Goal: Task Accomplishment & Management: Manage account settings

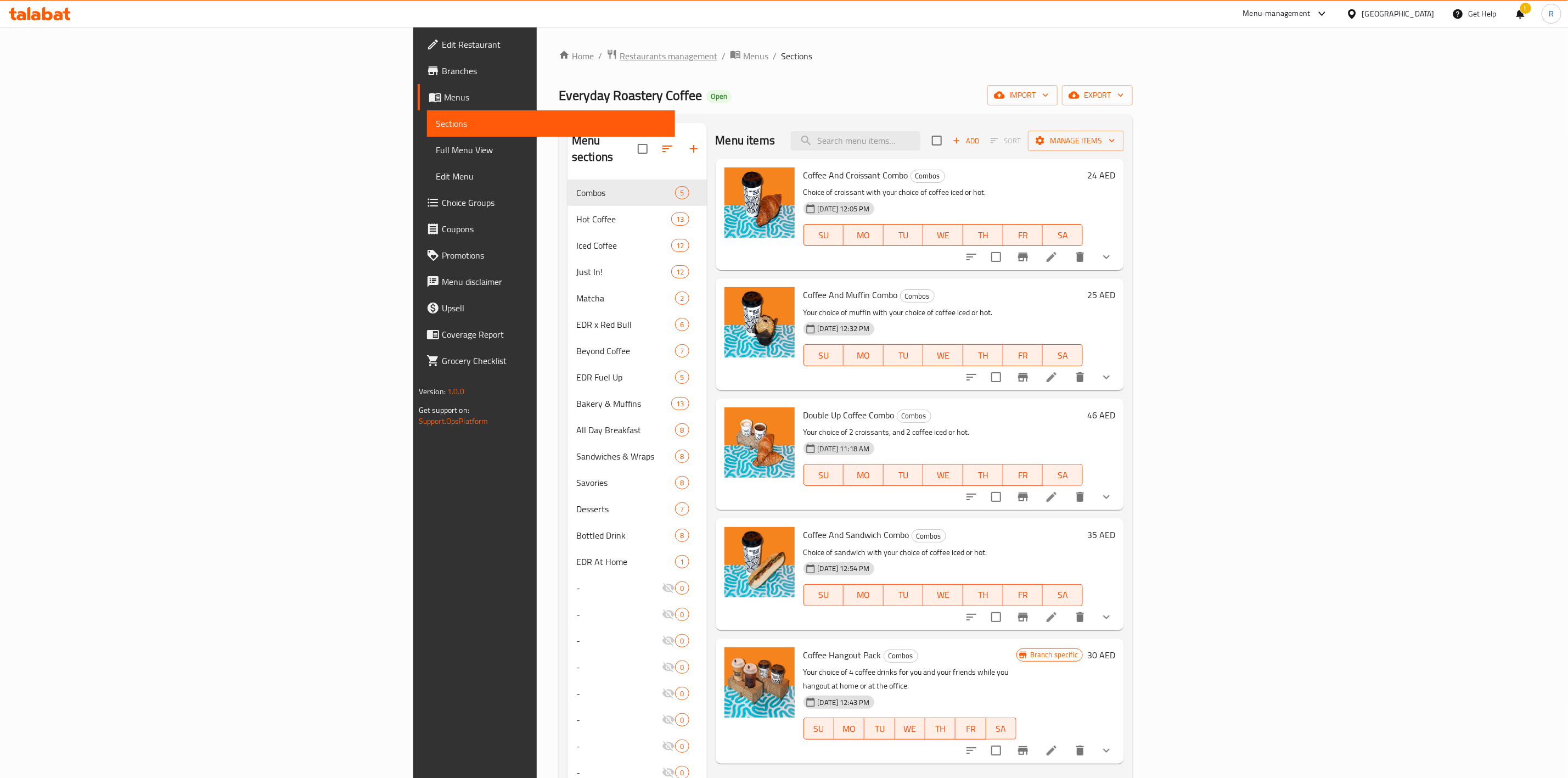
click at [620, 55] on span "Restaurants management" at bounding box center [668, 55] width 98 height 13
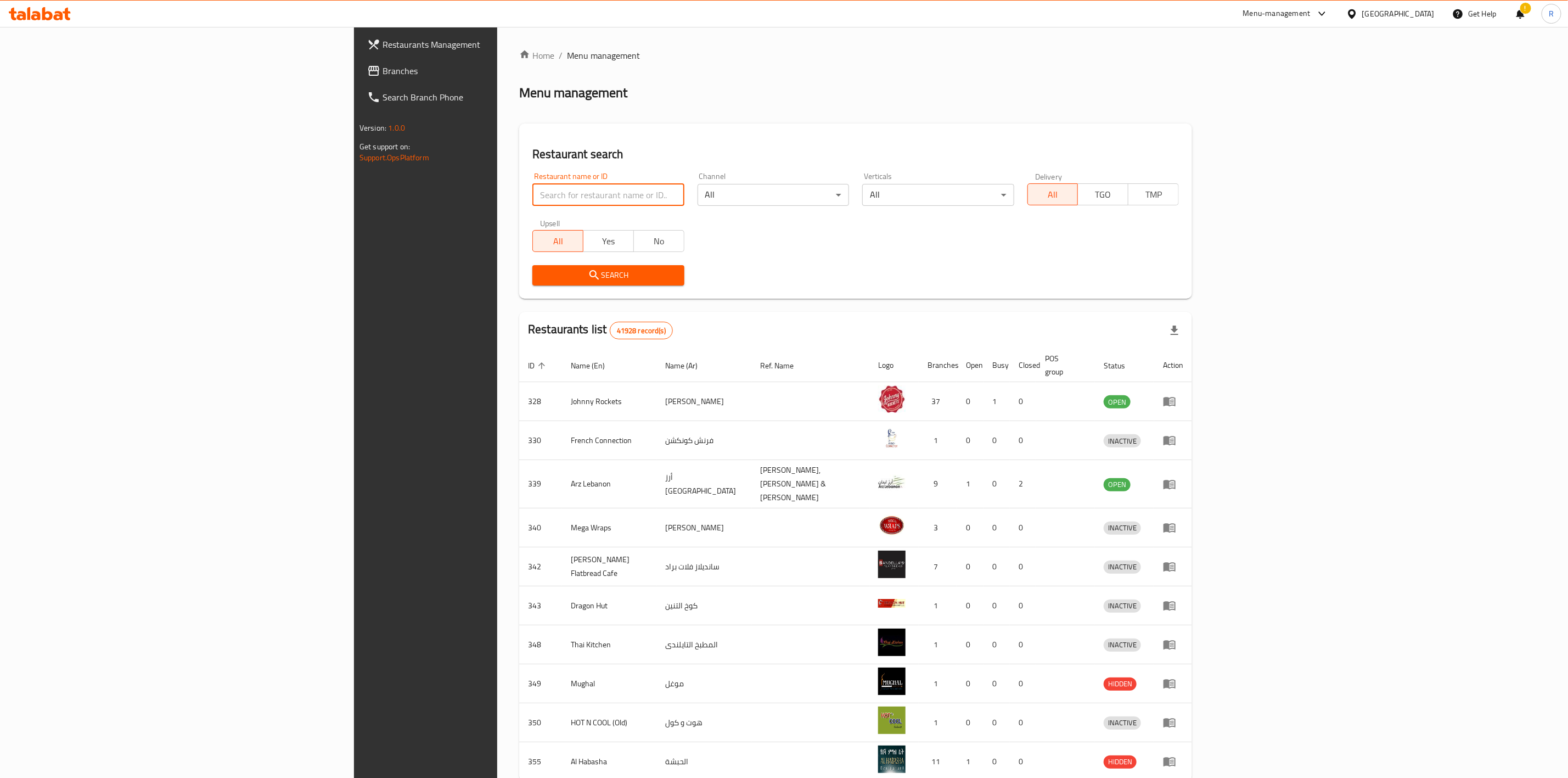
click at [533, 201] on input "search" at bounding box center [608, 195] width 152 height 22
type input "everyday roastery"
click button "Search" at bounding box center [608, 275] width 152 height 20
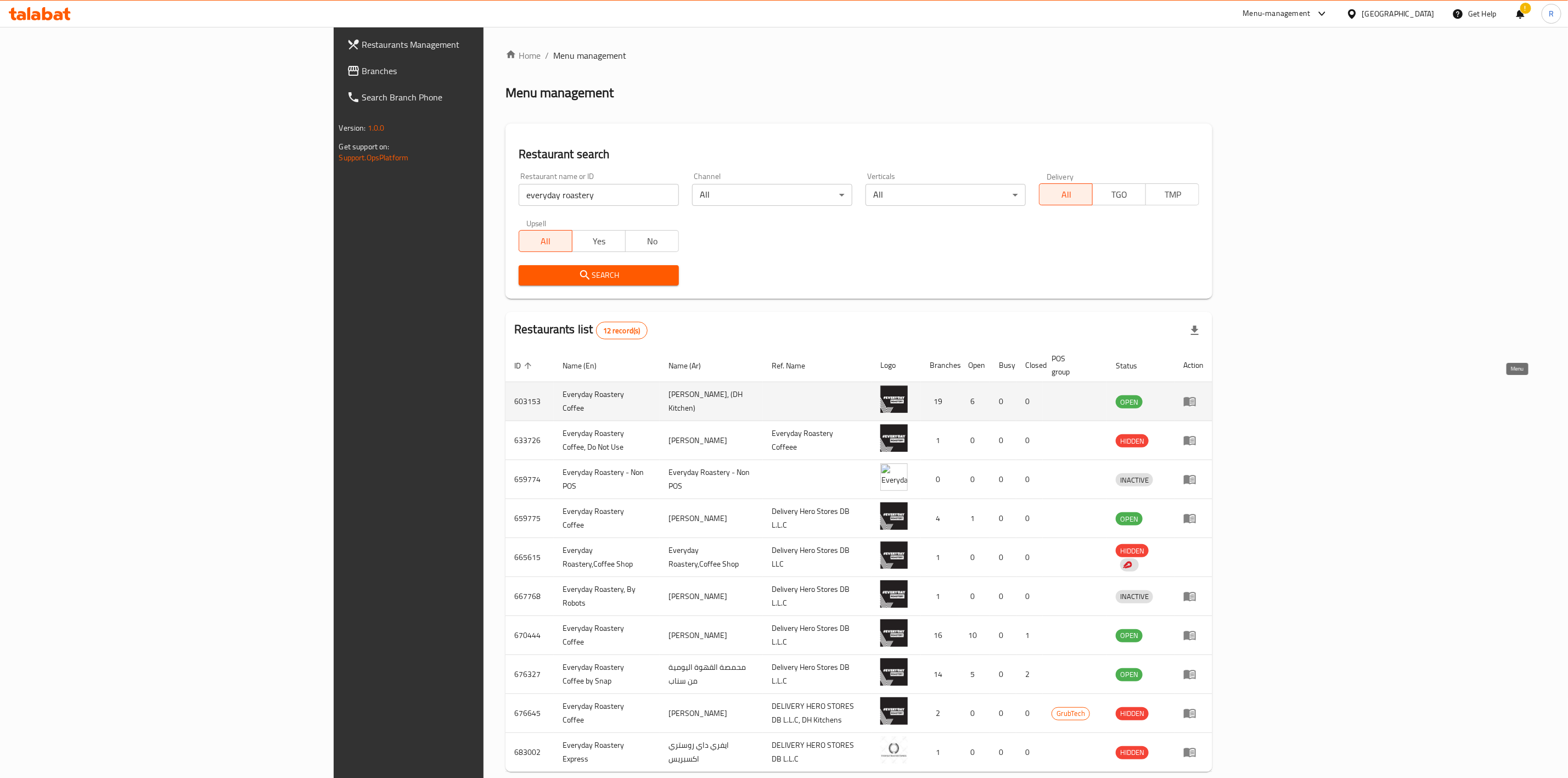
click at [1041, 395] on icon "enhanced table" at bounding box center [1189, 401] width 13 height 13
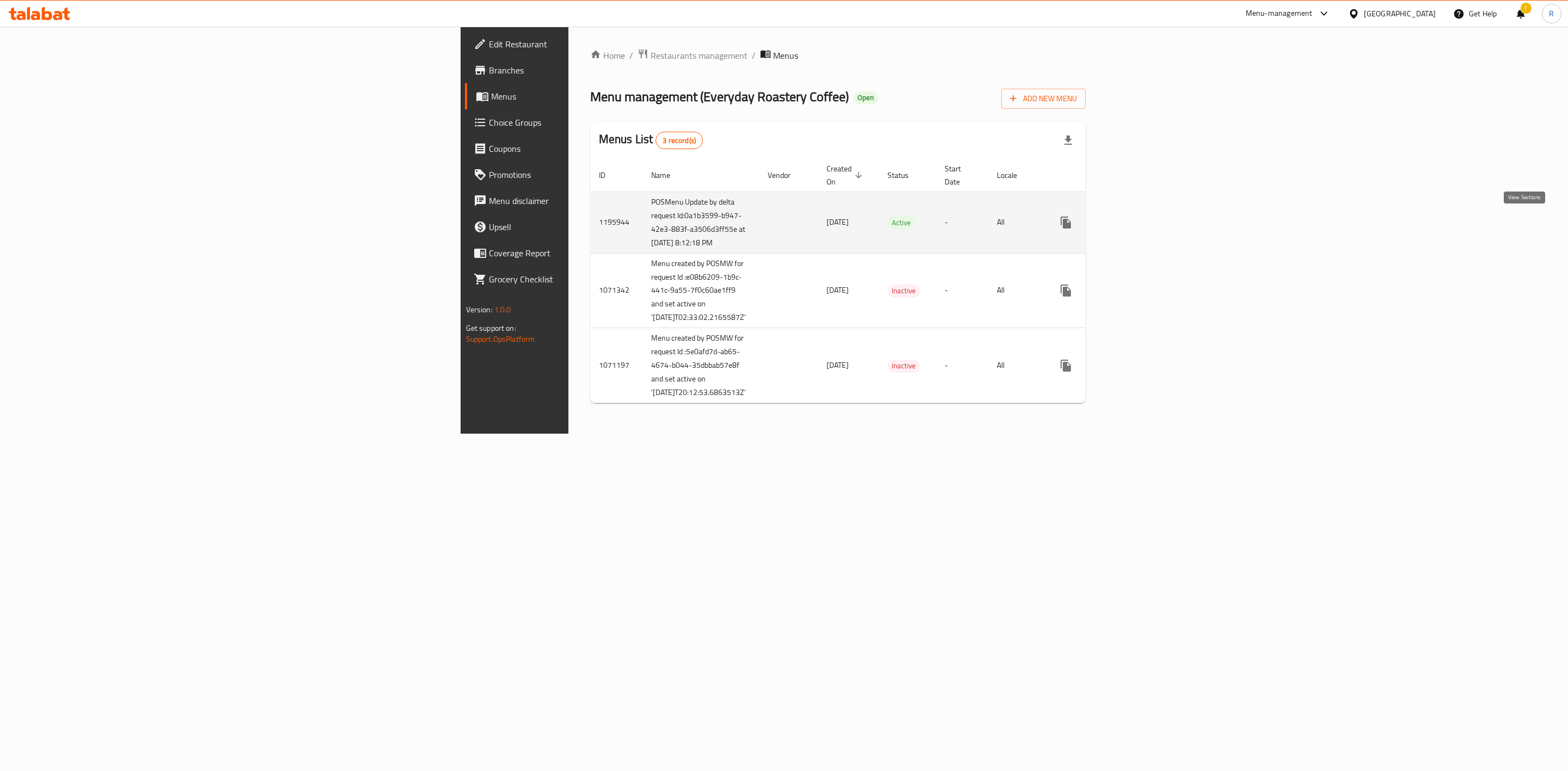
click at [1032, 229] on icon "enhanced table" at bounding box center [1144, 222] width 13 height 13
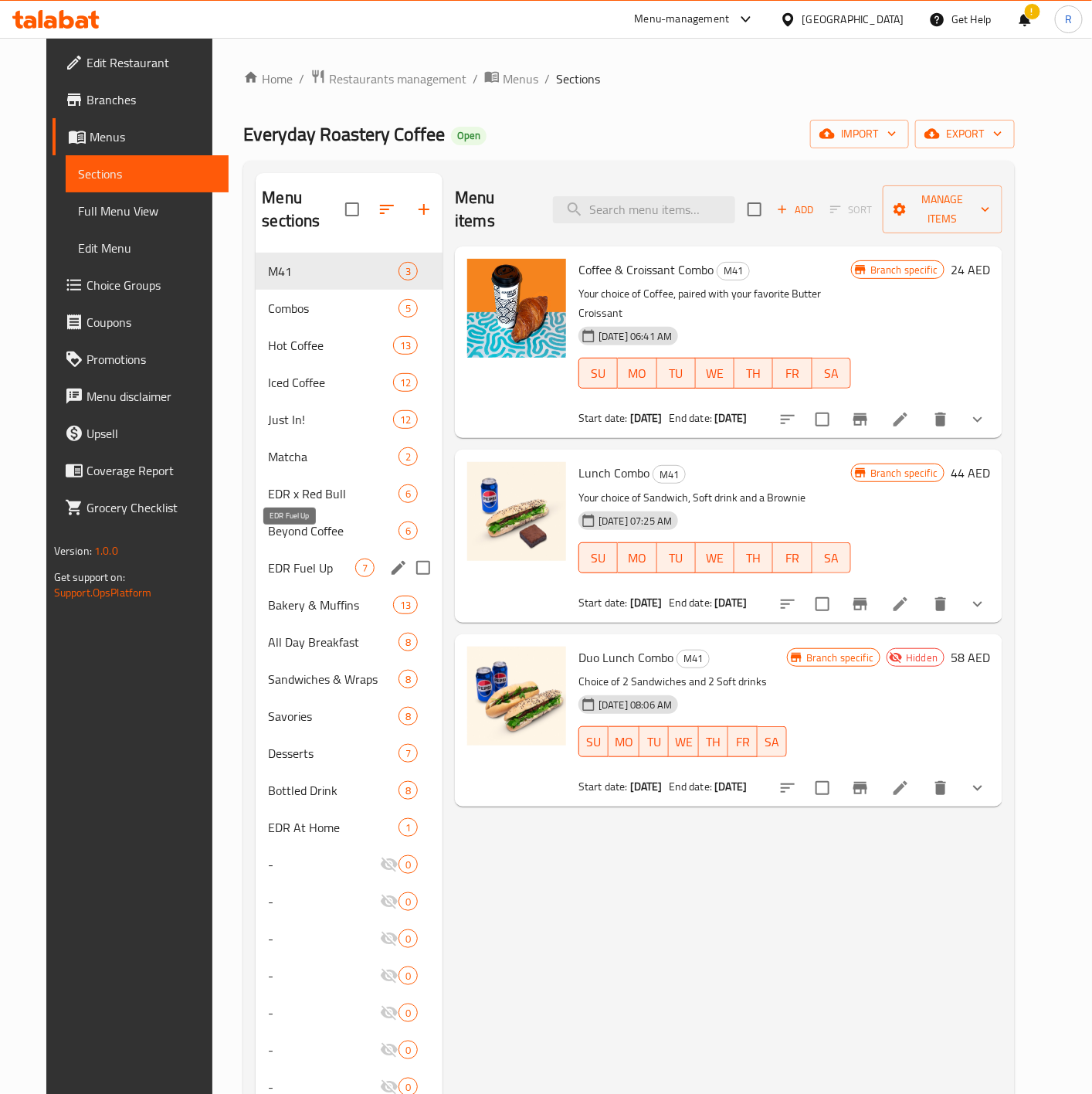
click at [289, 559] on span "EDR Fuel Up" at bounding box center [311, 567] width 87 height 18
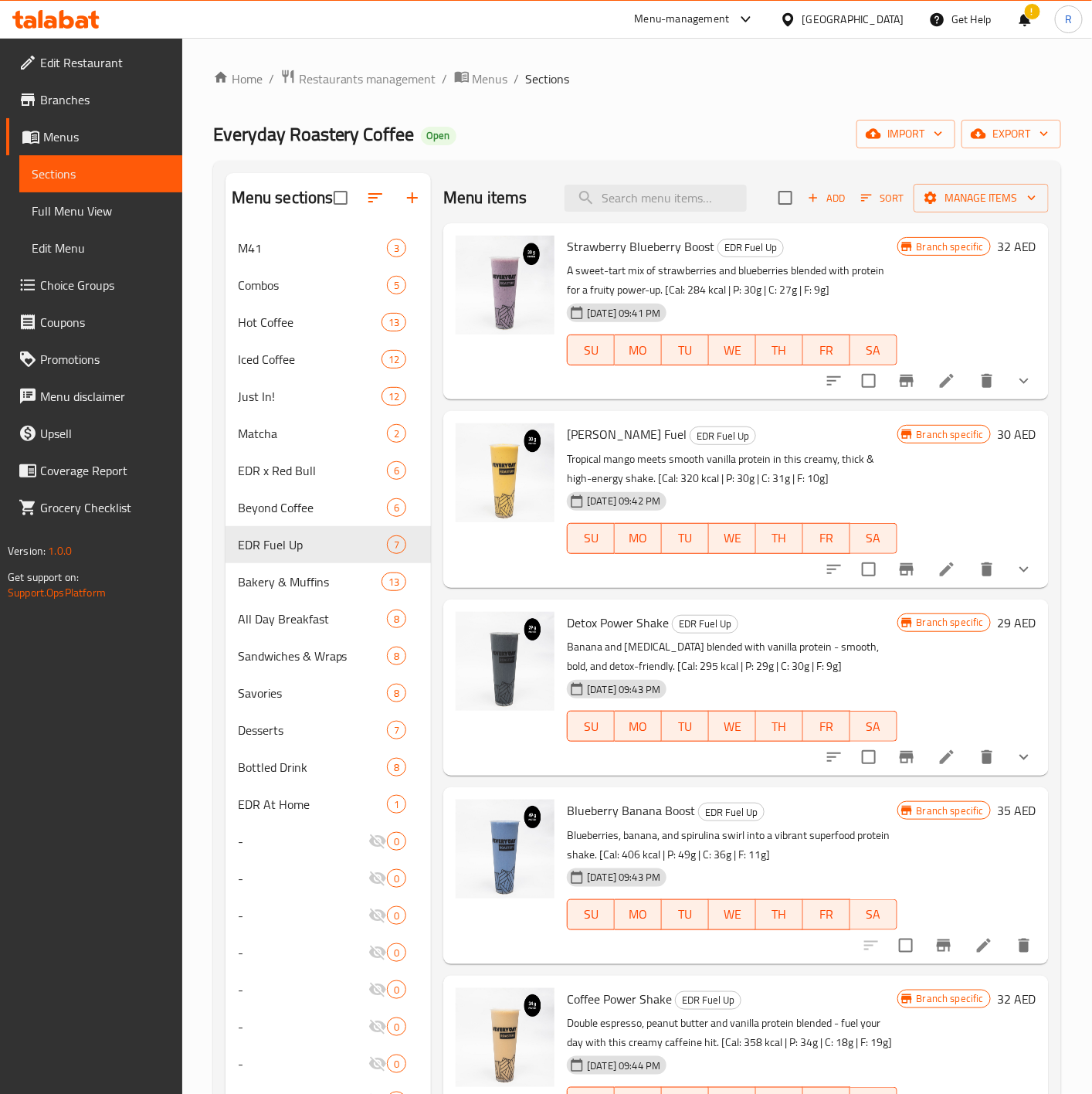
scroll to position [705, 0]
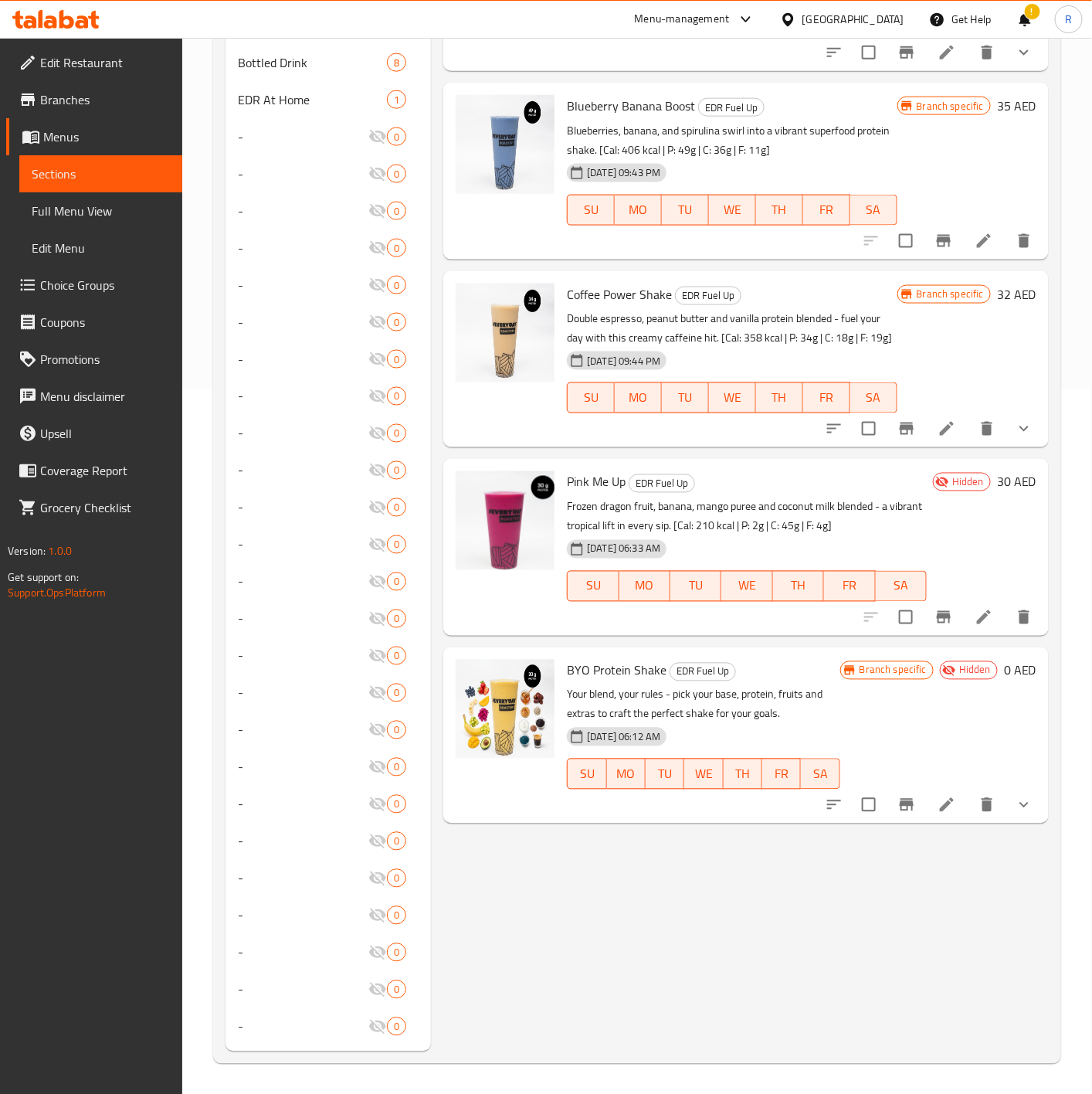
click at [990, 611] on icon at bounding box center [983, 617] width 14 height 14
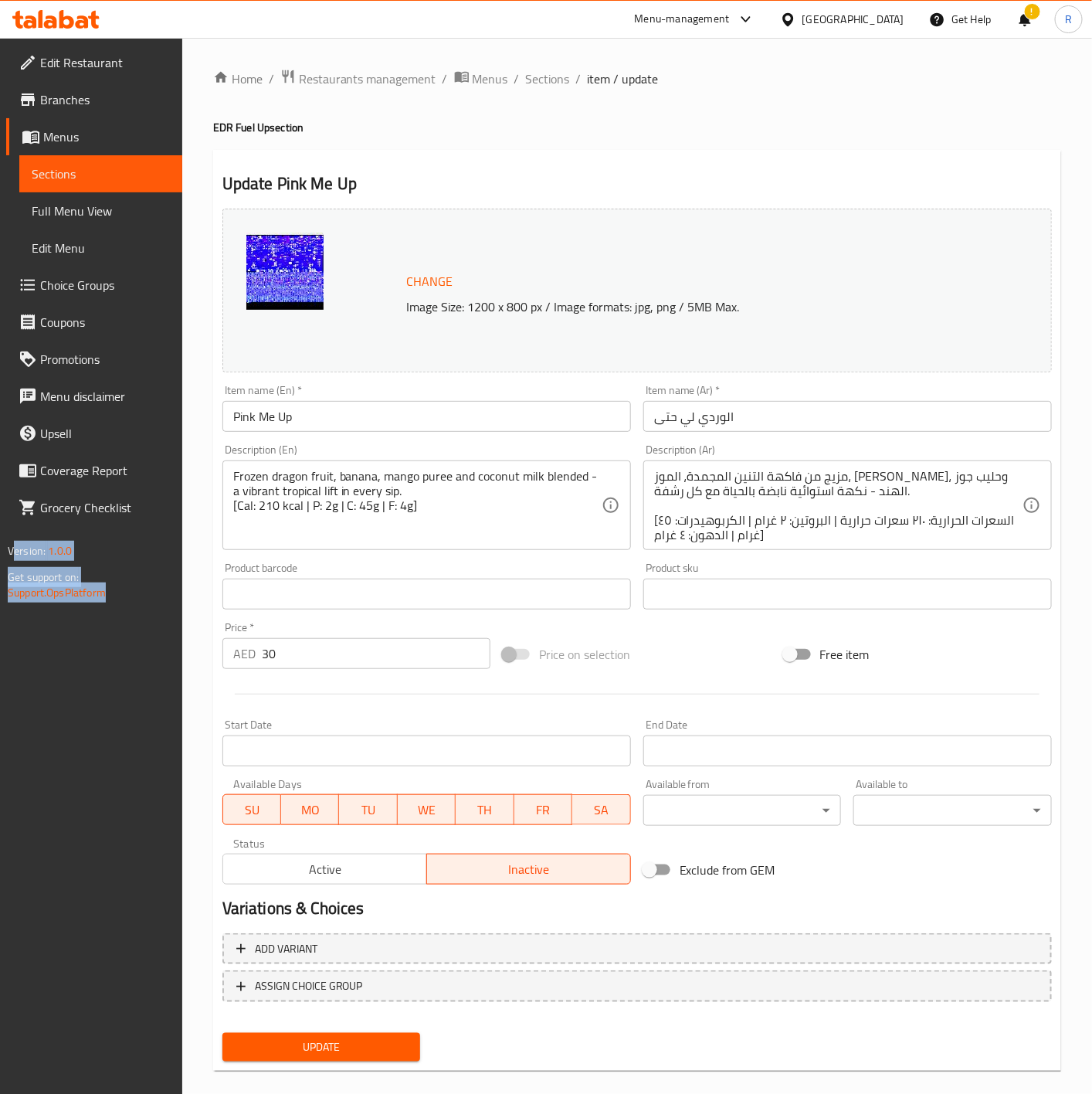
drag, startPoint x: 332, startPoint y: 414, endPoint x: 118, endPoint y: 403, distance: 214.3
click at [118, 403] on div "Edit Restaurant Branches Menus Sections Full Menu View Edit Menu Choice Groups …" at bounding box center [546, 576] width 1092 height 1076
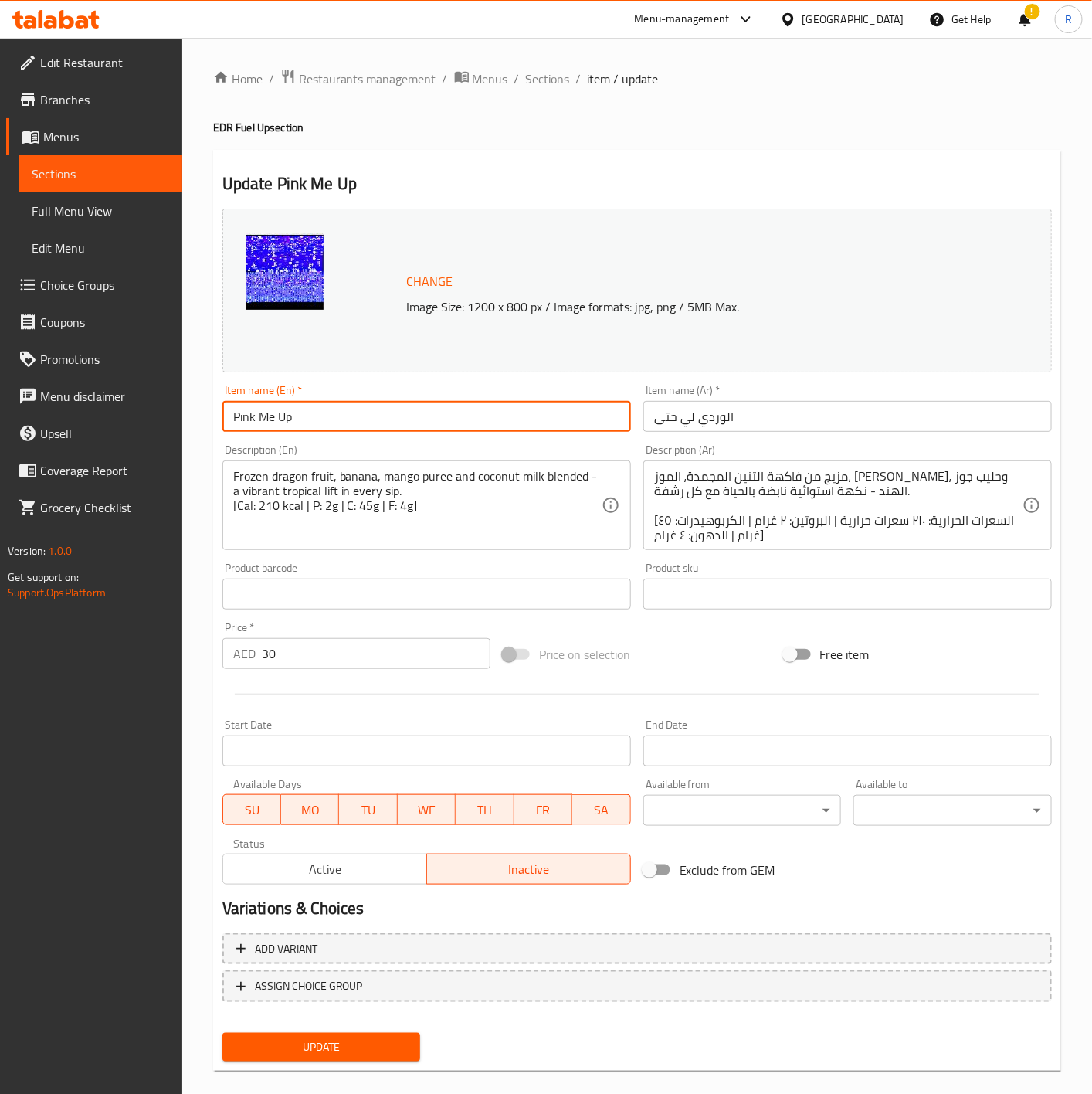
drag, startPoint x: 319, startPoint y: 421, endPoint x: 198, endPoint y: 418, distance: 121.0
click at [198, 418] on div "Home / Restaurants management / Menus / Sections / item / update EDR Fuel Up se…" at bounding box center [637, 576] width 910 height 1076
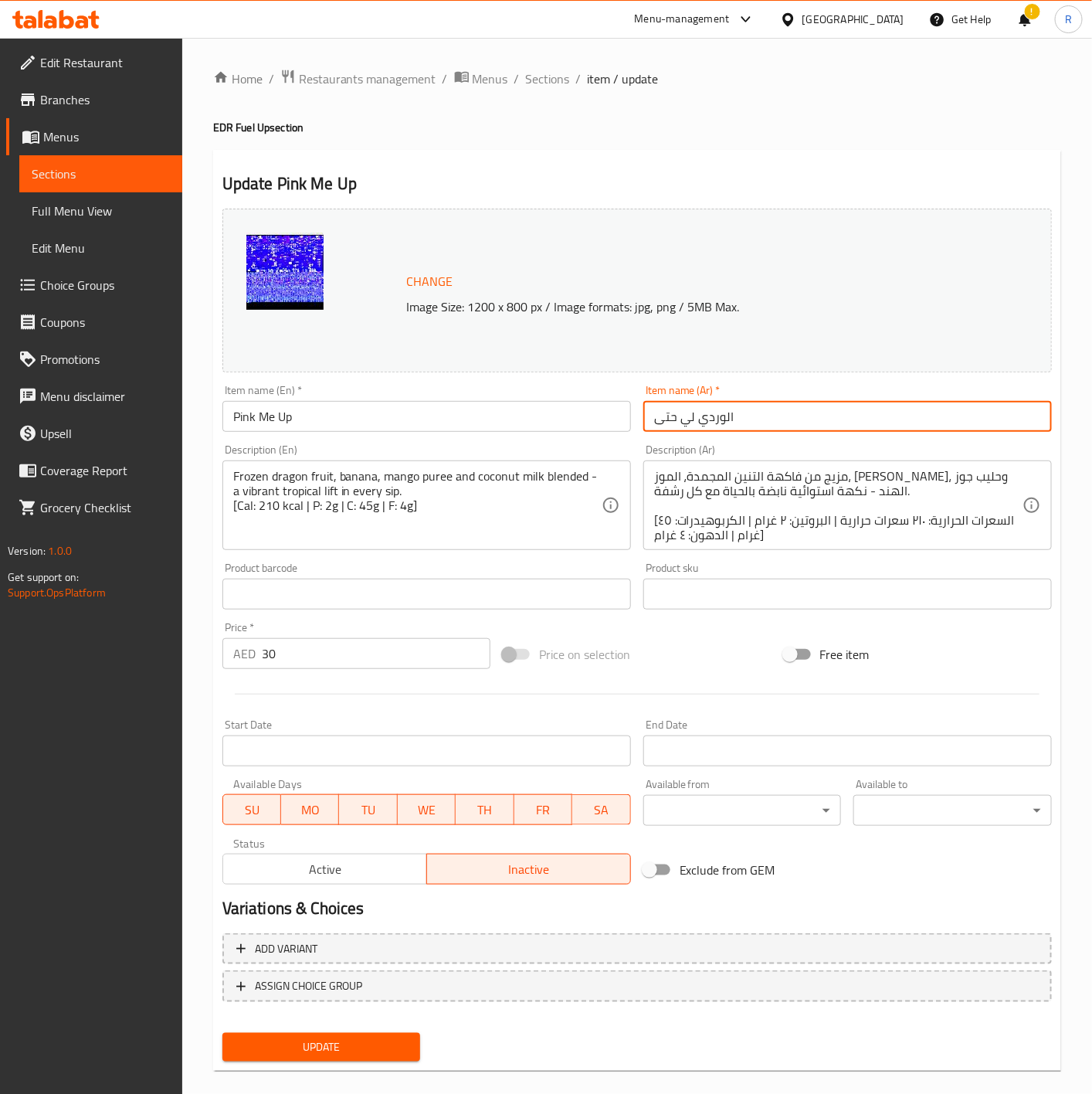
drag, startPoint x: 760, startPoint y: 406, endPoint x: 640, endPoint y: 385, distance: 121.8
click at [640, 385] on div "Item name (Ar)   * الوردي لي حتى Item name (Ar) *" at bounding box center [847, 408] width 420 height 60
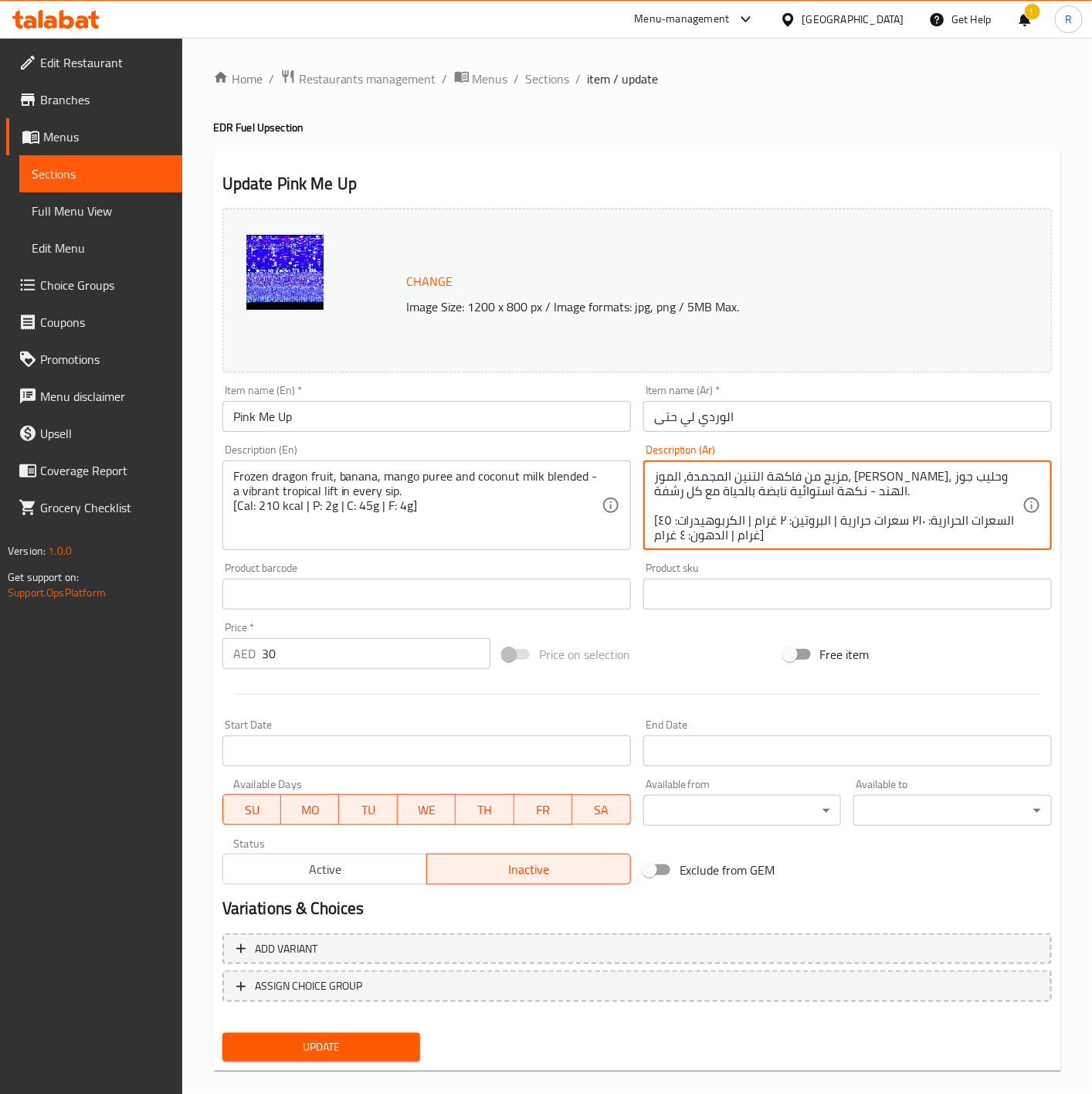
scroll to position [18, 0]
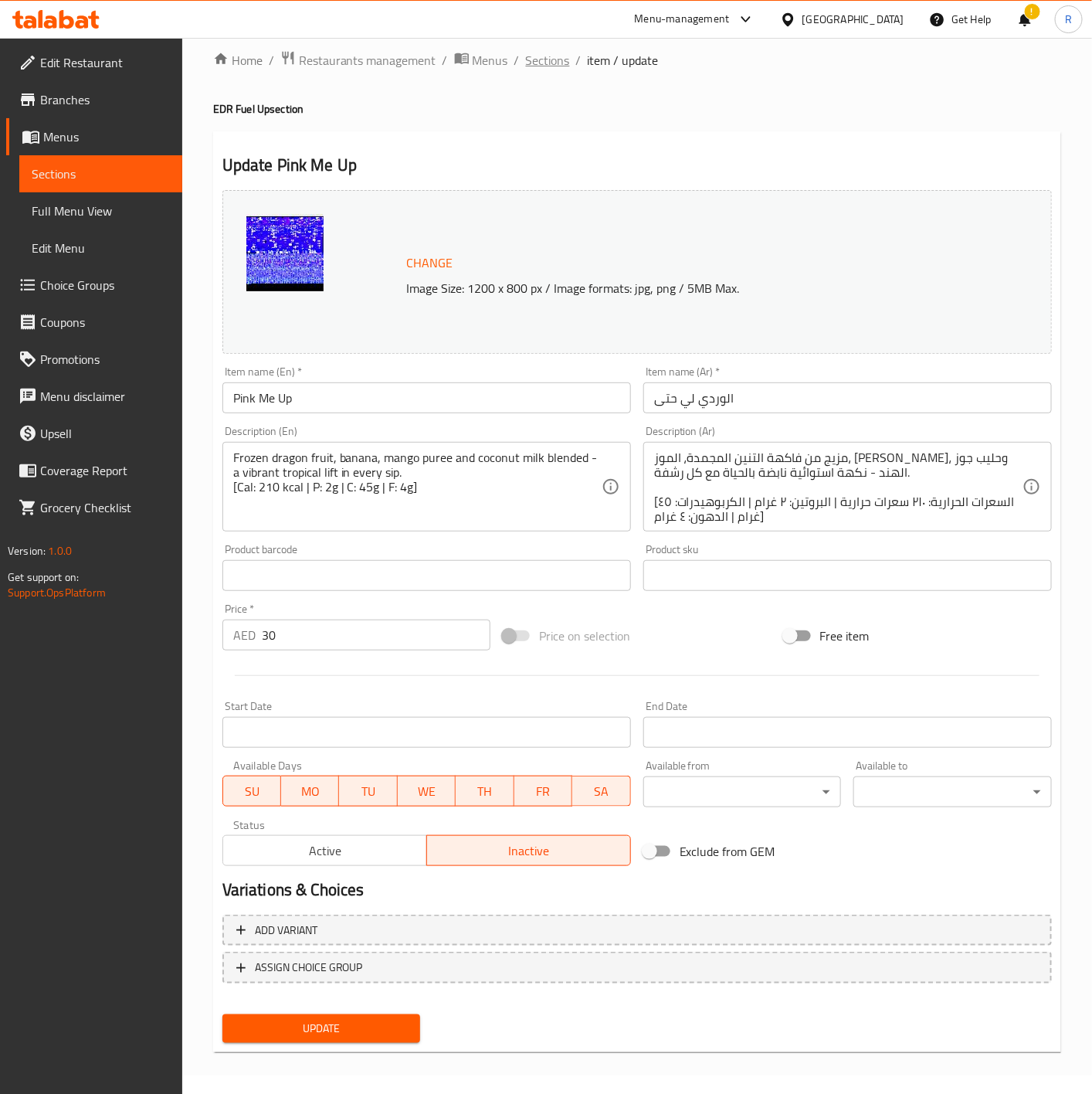
click at [540, 52] on span "Sections" at bounding box center [547, 60] width 44 height 18
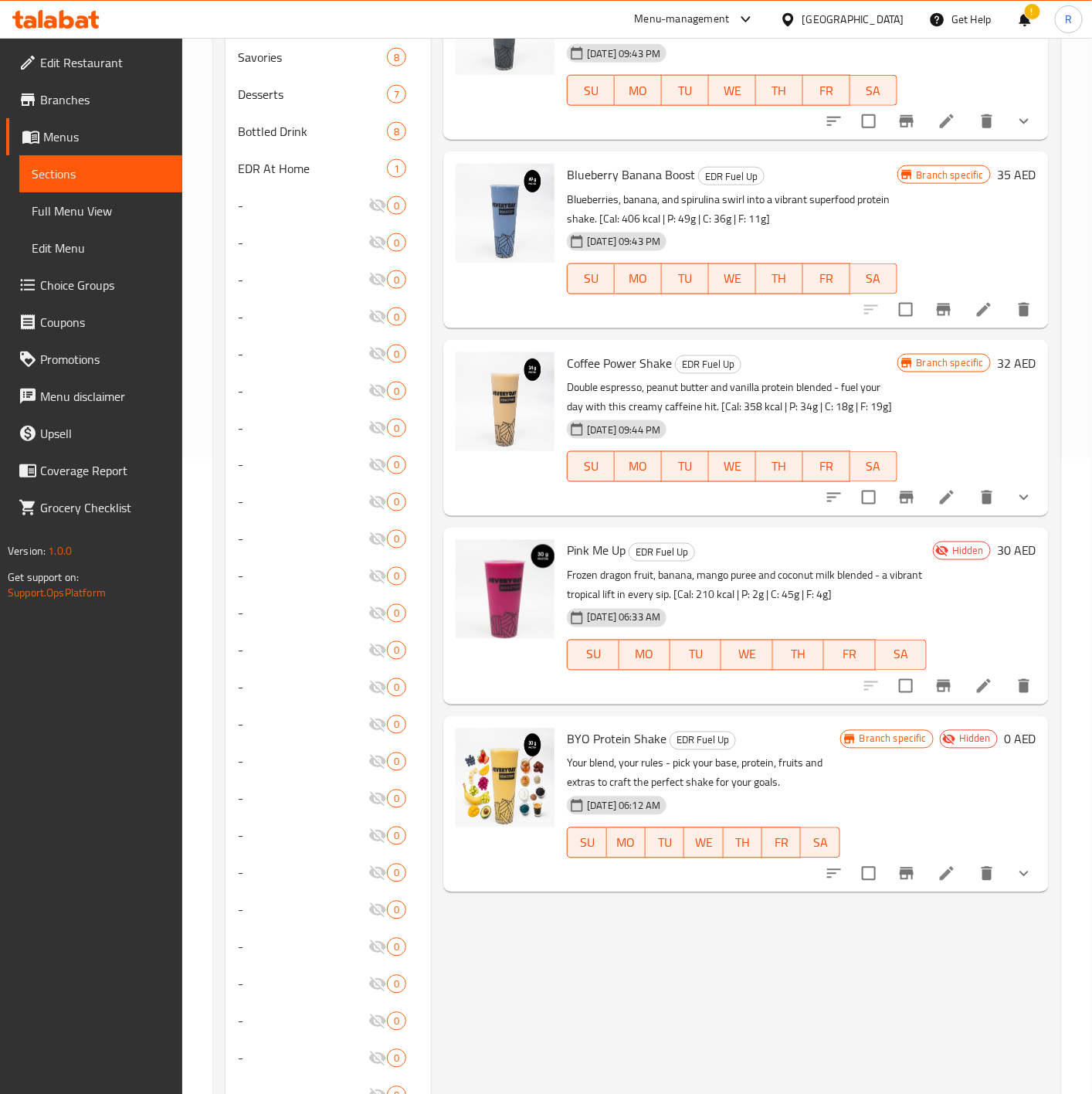
scroll to position [705, 0]
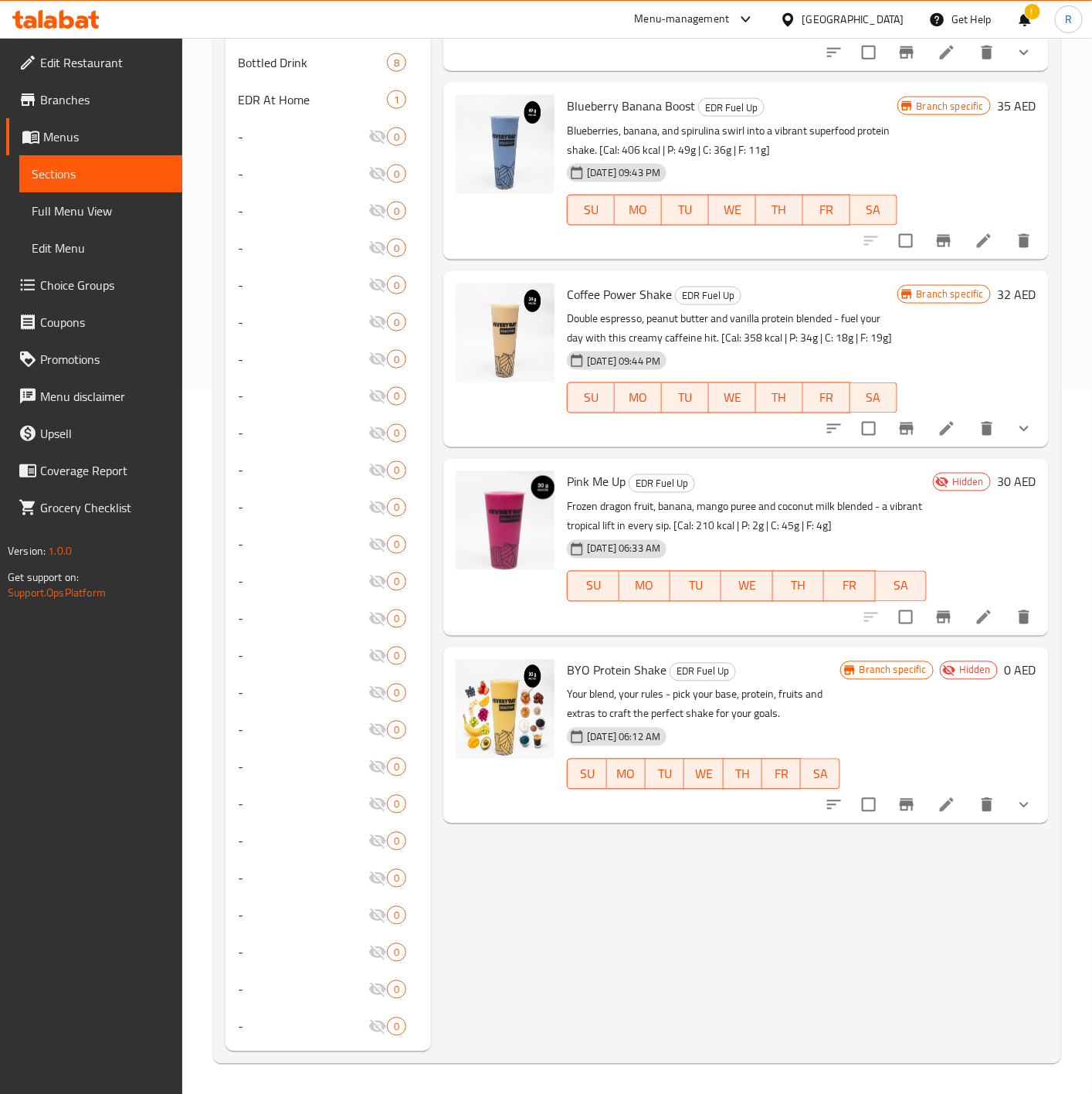
click at [950, 677] on icon at bounding box center [947, 805] width 14 height 14
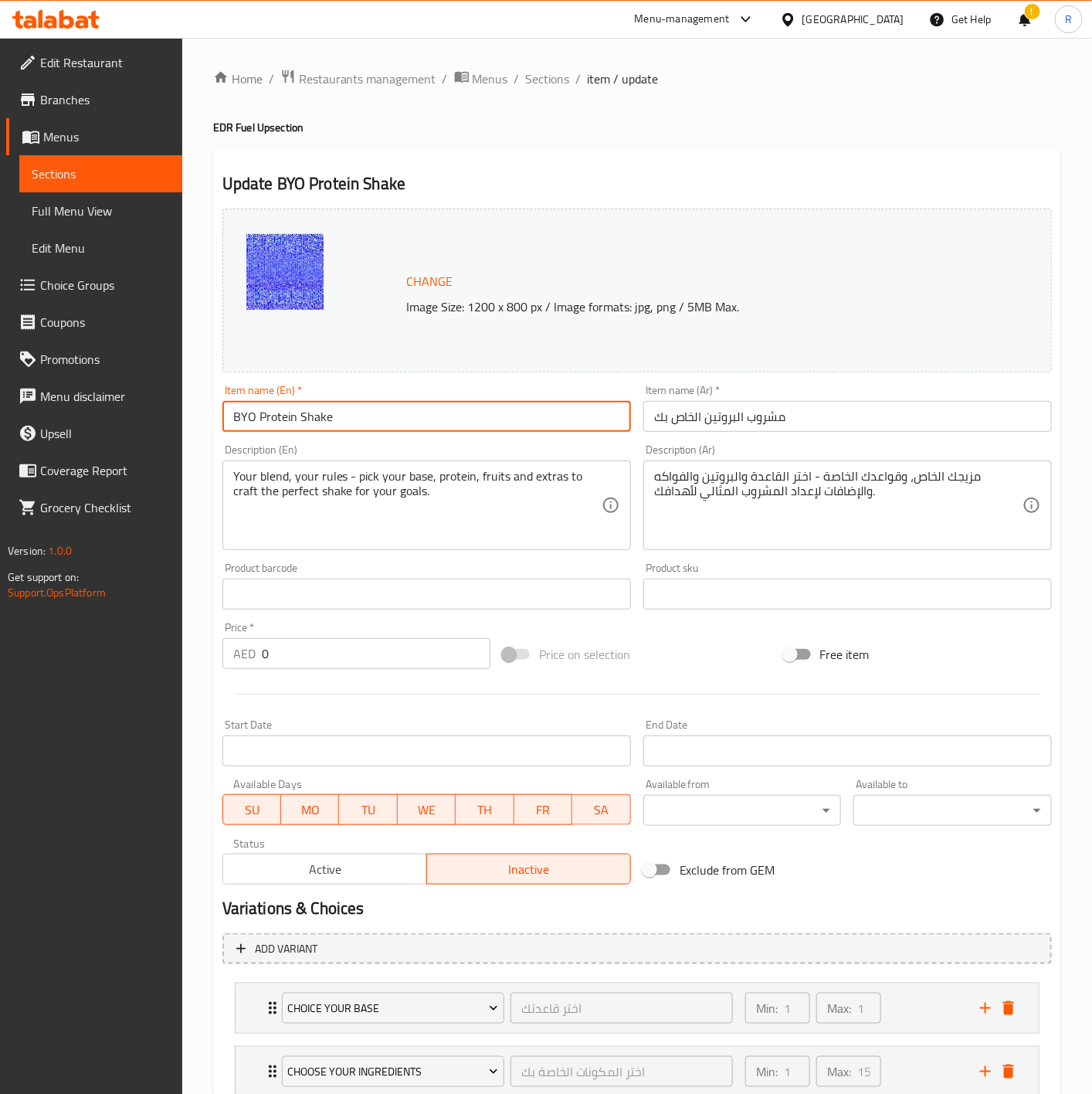
drag, startPoint x: 346, startPoint y: 418, endPoint x: -40, endPoint y: 366, distance: 389.5
click at [0, 366] on html "​ Menu-management United Arab Emirates Get Help ! R Edit Restaurant Branches Me…" at bounding box center [546, 547] width 1092 height 1094
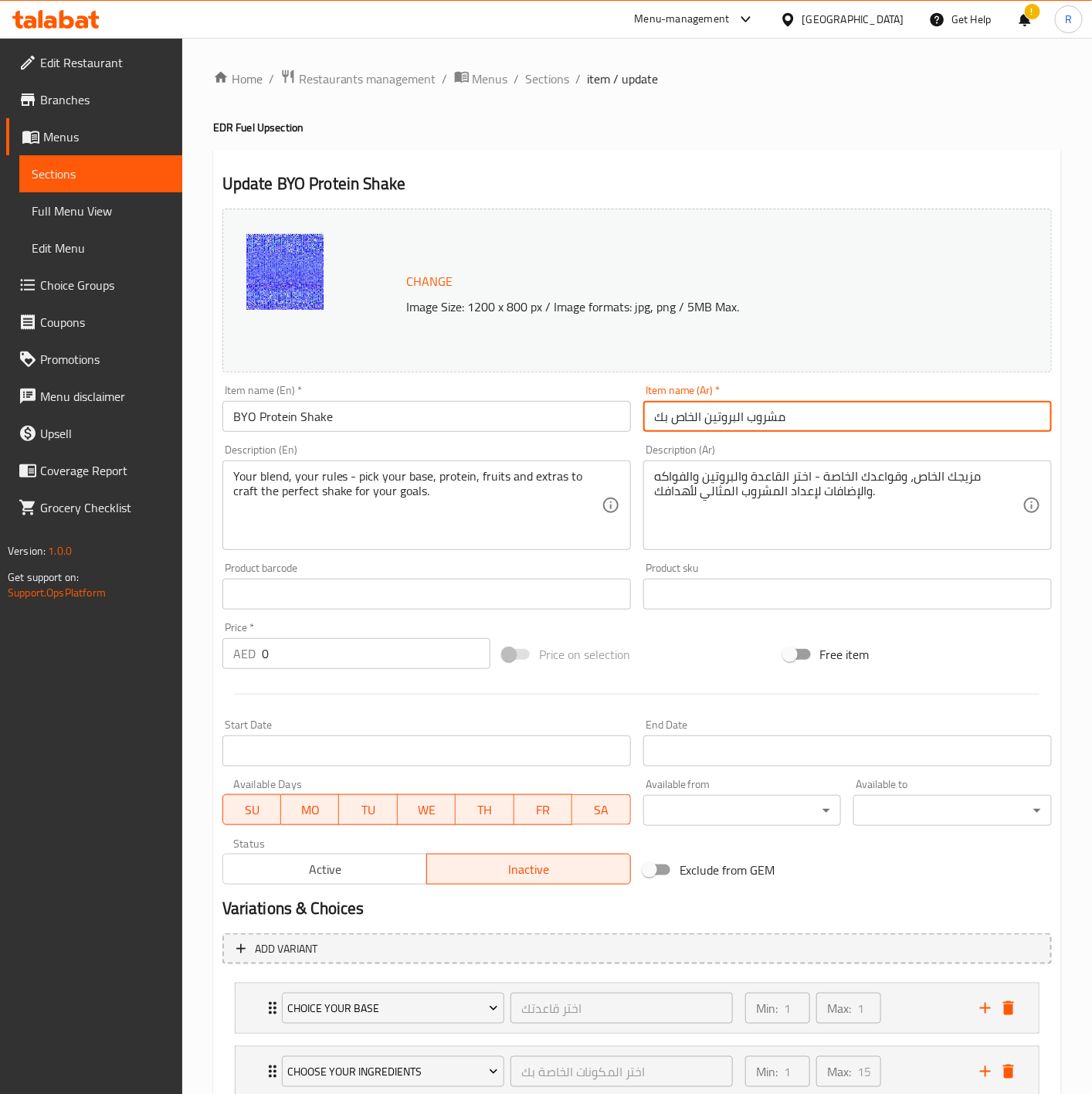
drag, startPoint x: 790, startPoint y: 420, endPoint x: 533, endPoint y: 374, distance: 261.1
click at [533, 374] on div "Change Image Size: 1200 x 800 px / Image formats: jpg, png / 5MB Max. Item name…" at bounding box center [636, 546] width 842 height 688
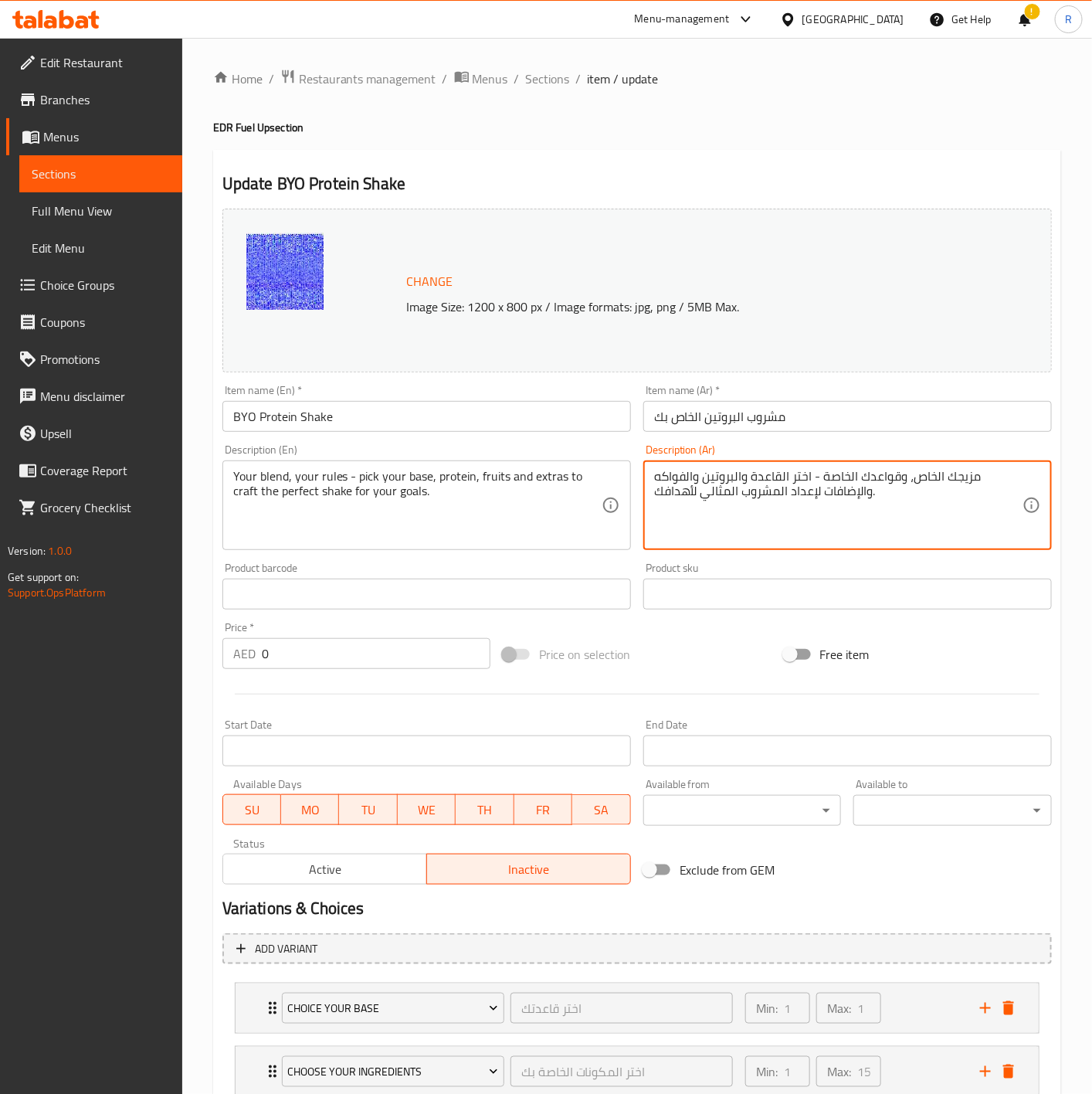
scroll to position [111, 0]
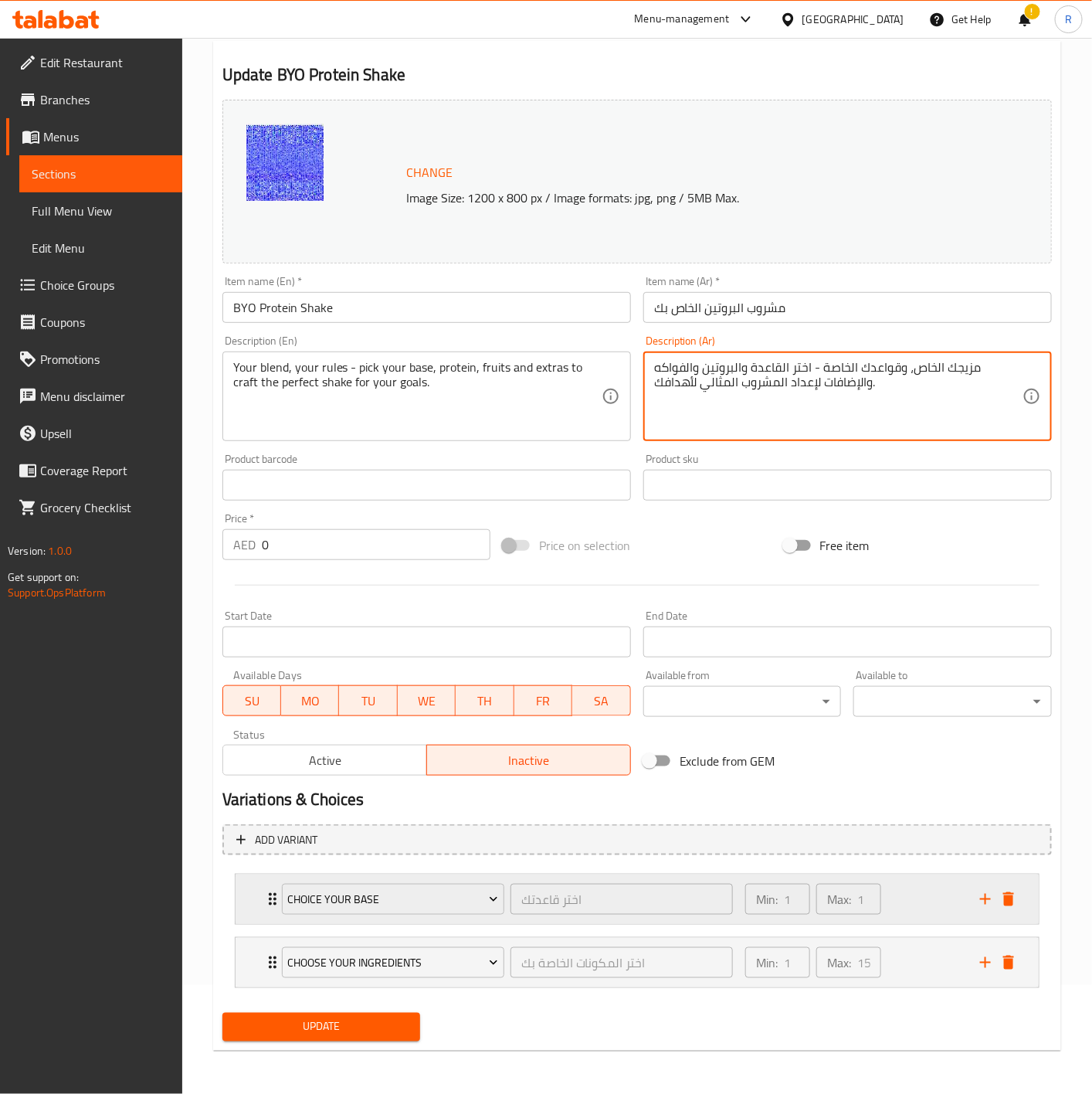
click at [255, 677] on div "Choice Your Base اختر قاعدتك ​ Min: 1 ​ Max: 1 ​" at bounding box center [637, 899] width 803 height 49
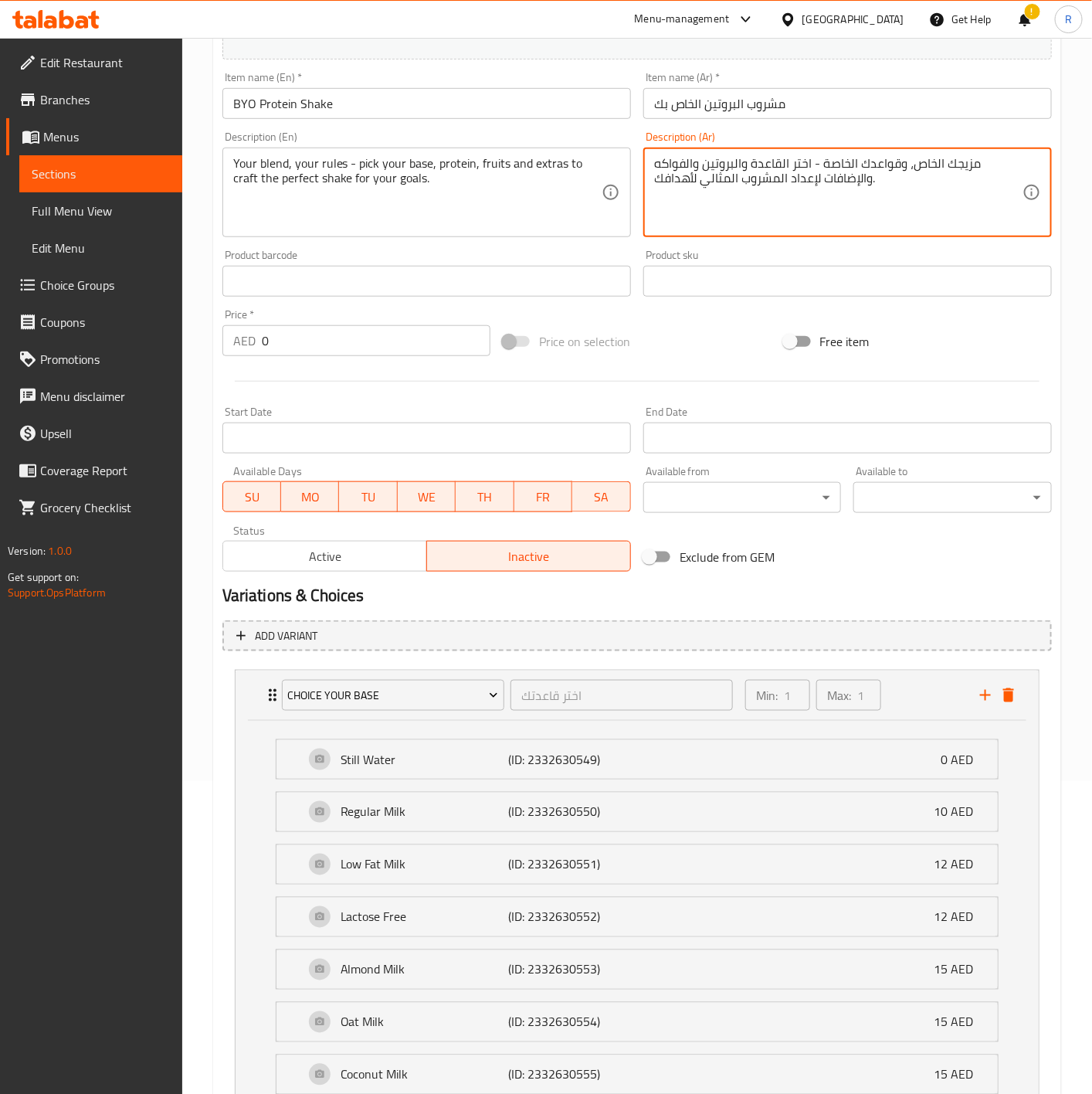
scroll to position [341, 0]
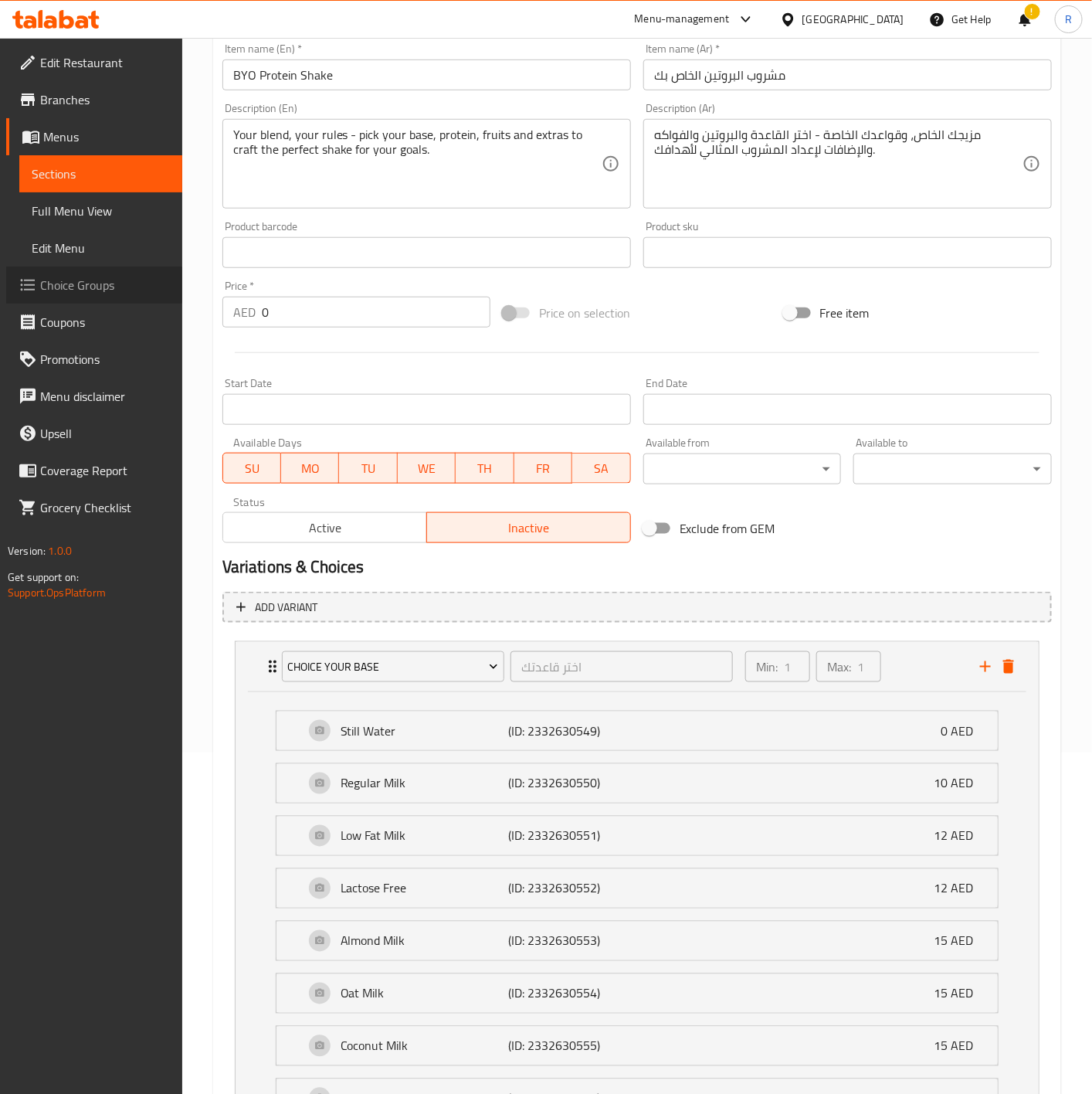
click at [102, 279] on span "Choice Groups" at bounding box center [105, 284] width 129 height 18
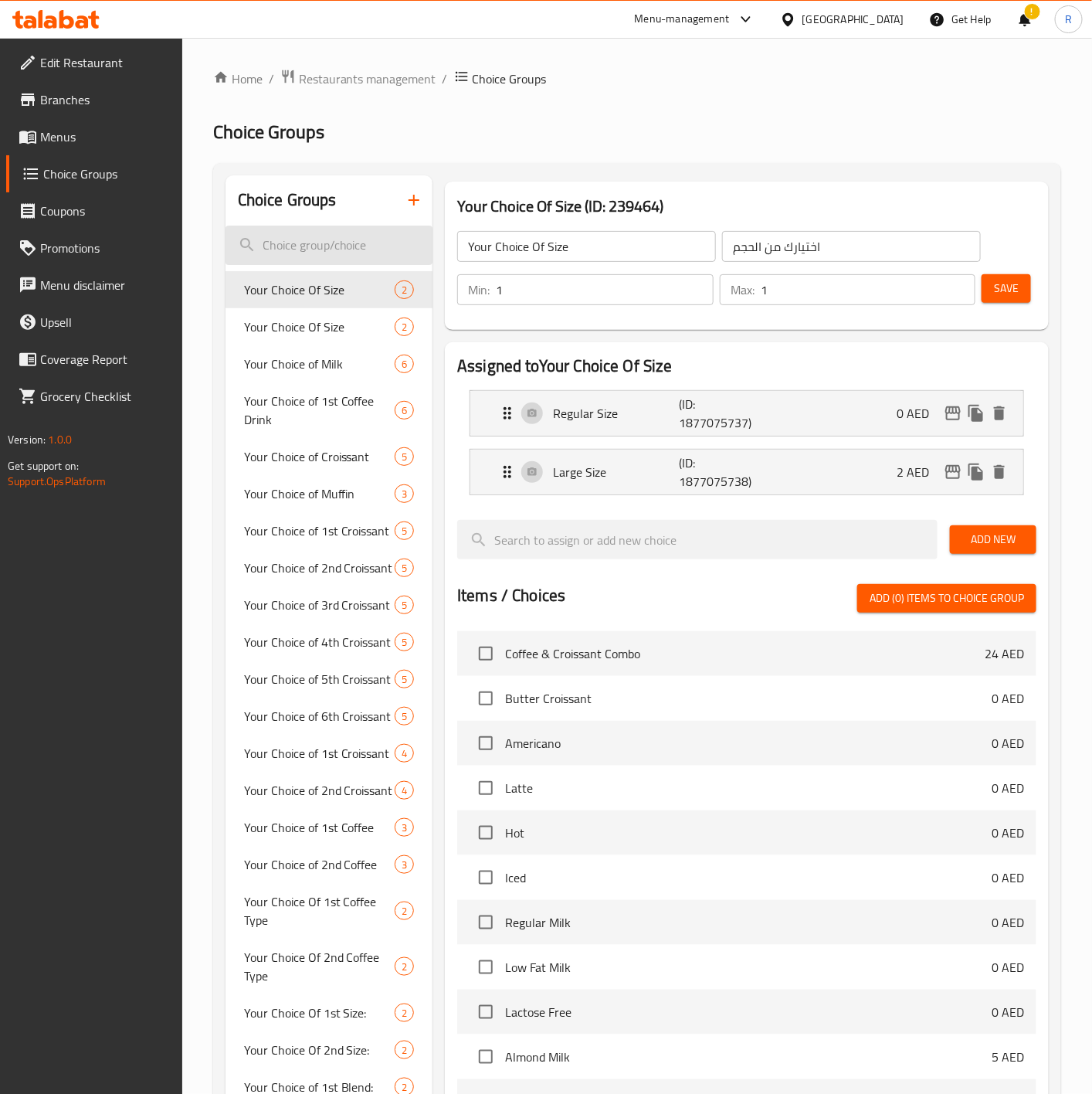
click at [331, 231] on input "search" at bounding box center [329, 245] width 208 height 40
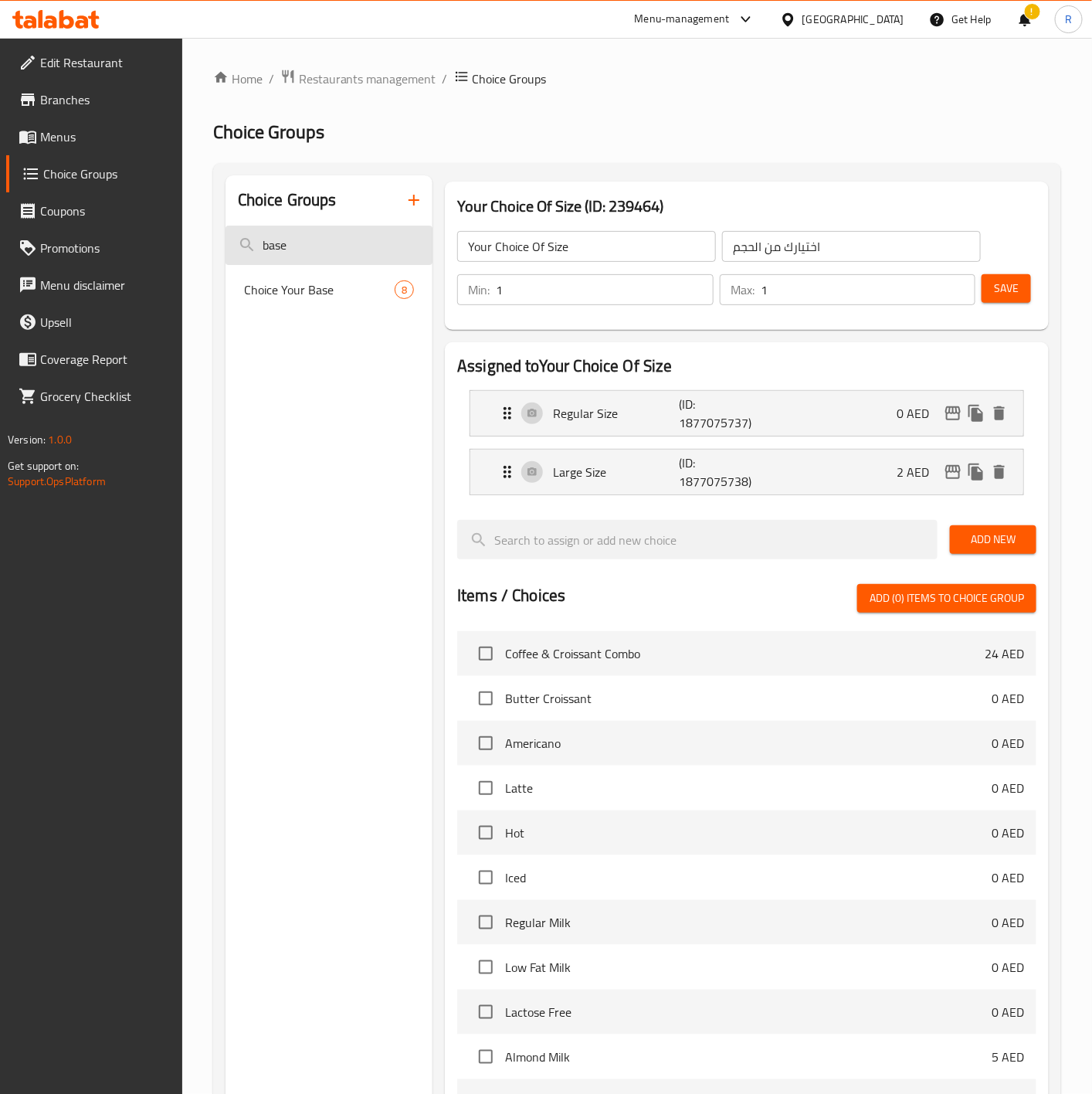
type input "base"
click at [346, 278] on div "Choice Your Base 8" at bounding box center [329, 289] width 208 height 37
type input "Choice Your Base"
type input "اختر قاعدتك"
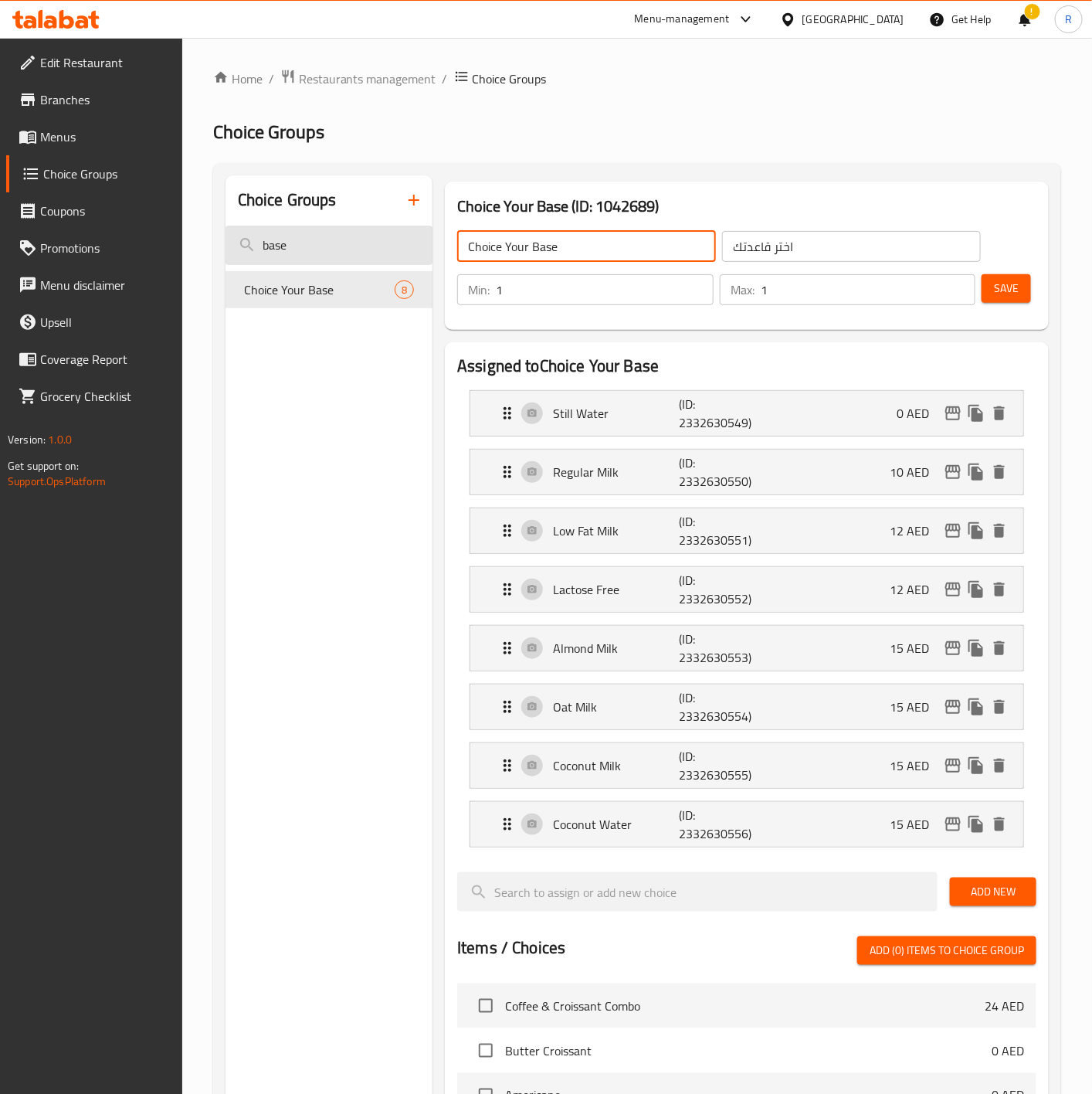
drag, startPoint x: 604, startPoint y: 250, endPoint x: 316, endPoint y: 245, distance: 288.0
click at [316, 245] on div "Choice Groups base Choice Your Base 8 Choice Your Base (ID: 1042689) Choice You…" at bounding box center [640, 967] width 830 height 1584
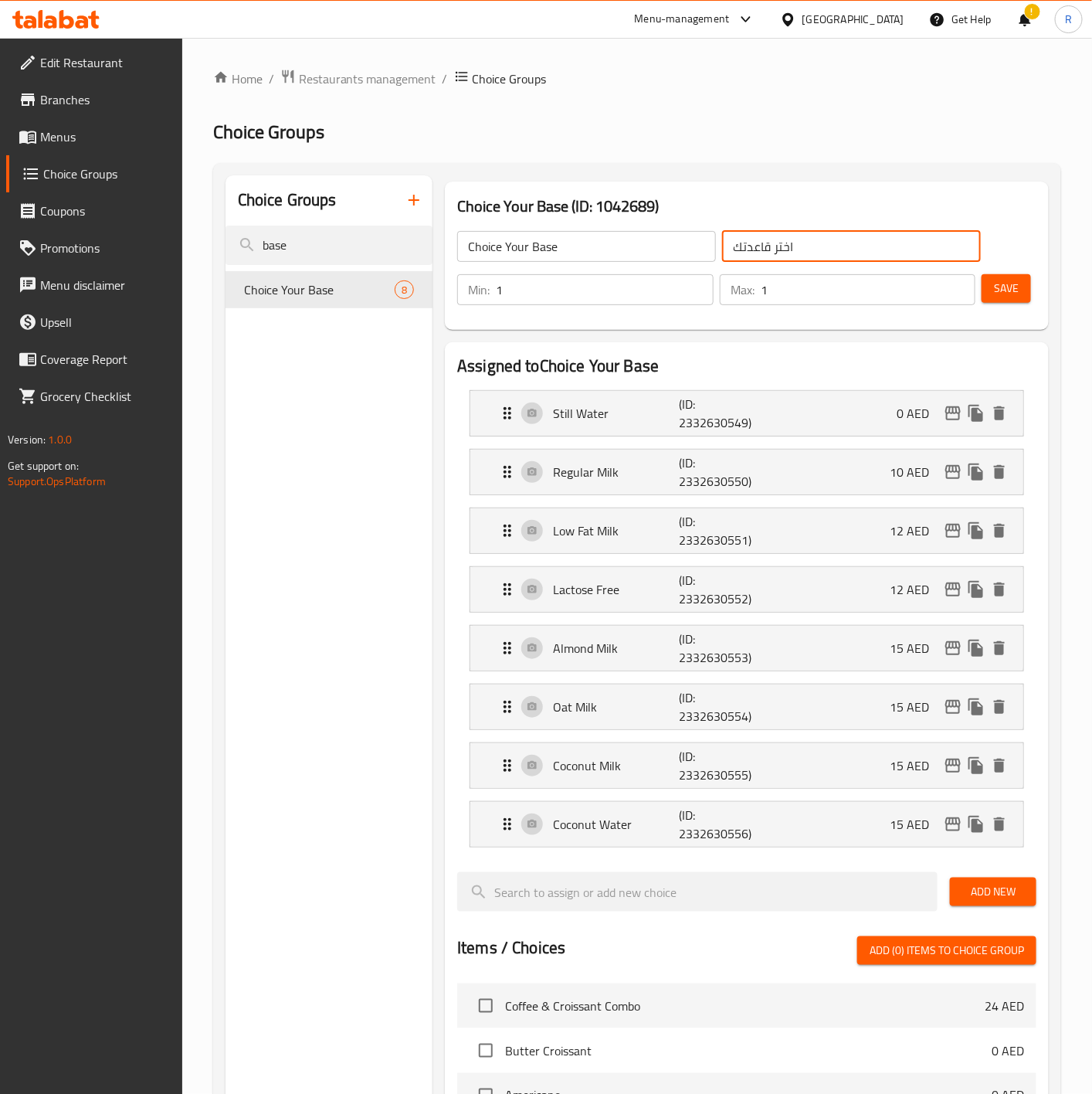
drag, startPoint x: 813, startPoint y: 243, endPoint x: 573, endPoint y: 218, distance: 241.3
click at [573, 218] on div "Choice Your Base (ID: 1042689) Choice Your Base ​ اختر قاعدتك ​ Min: 1 ​ Max: 1…" at bounding box center [746, 256] width 603 height 149
click at [626, 402] on div "Still Water (ID: 2332630549) 0 AED" at bounding box center [751, 414] width 507 height 45
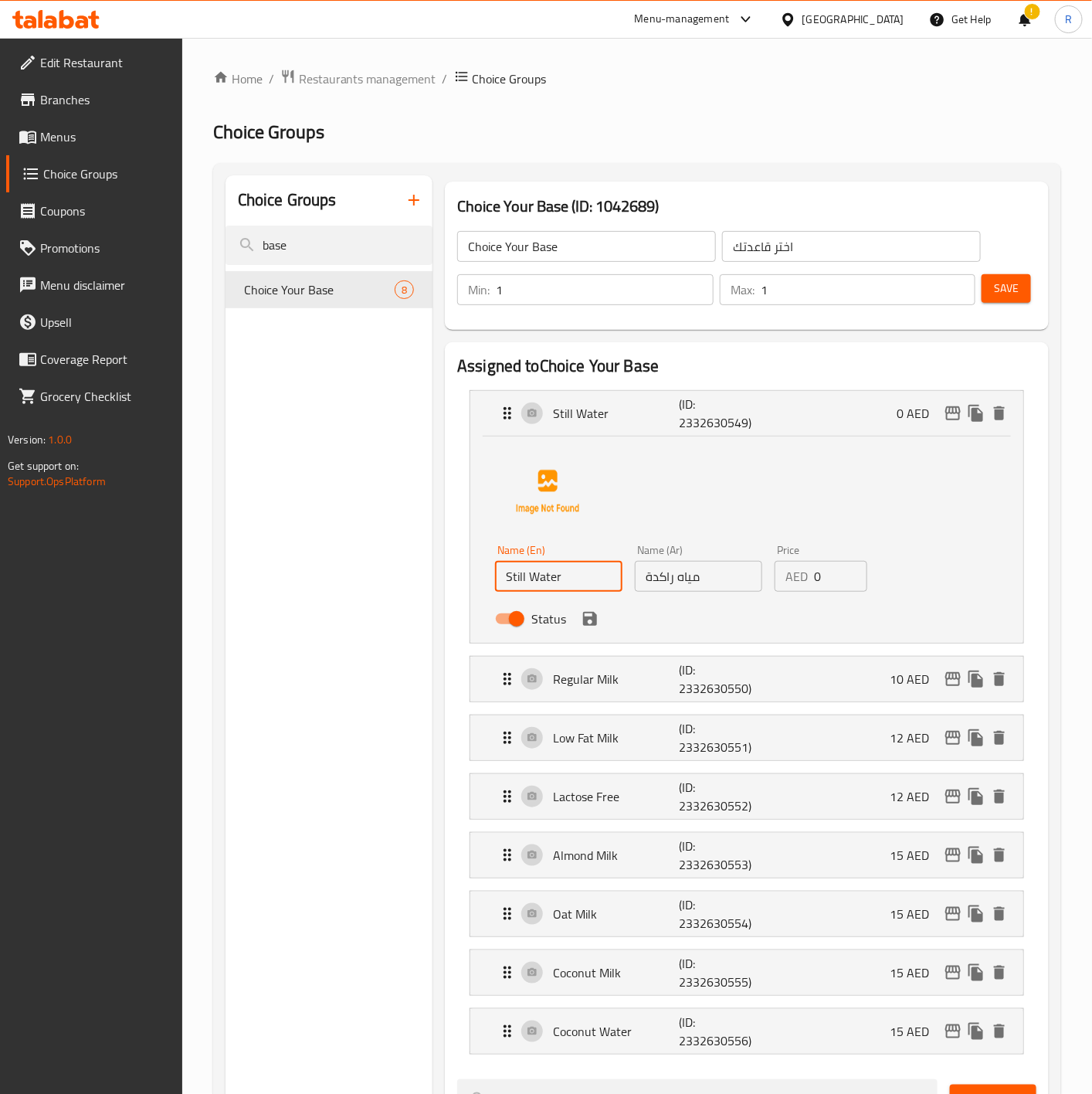
drag, startPoint x: 568, startPoint y: 584, endPoint x: 355, endPoint y: 564, distance: 213.9
click at [355, 564] on div "Choice Groups base Choice Your Base 8 Choice Your Base (ID: 1042689) Choice You…" at bounding box center [640, 1071] width 830 height 1792
drag, startPoint x: 714, startPoint y: 587, endPoint x: 549, endPoint y: 560, distance: 167.2
click at [549, 560] on div "Name (En) Still Water Name (En) Name (Ar) مياه راكدة Name (Ar) Price AED 0 Pric…" at bounding box center [698, 588] width 420 height 101
click at [477, 414] on div "Still Water (ID: 2332630549) 0 AED" at bounding box center [747, 414] width 552 height 45
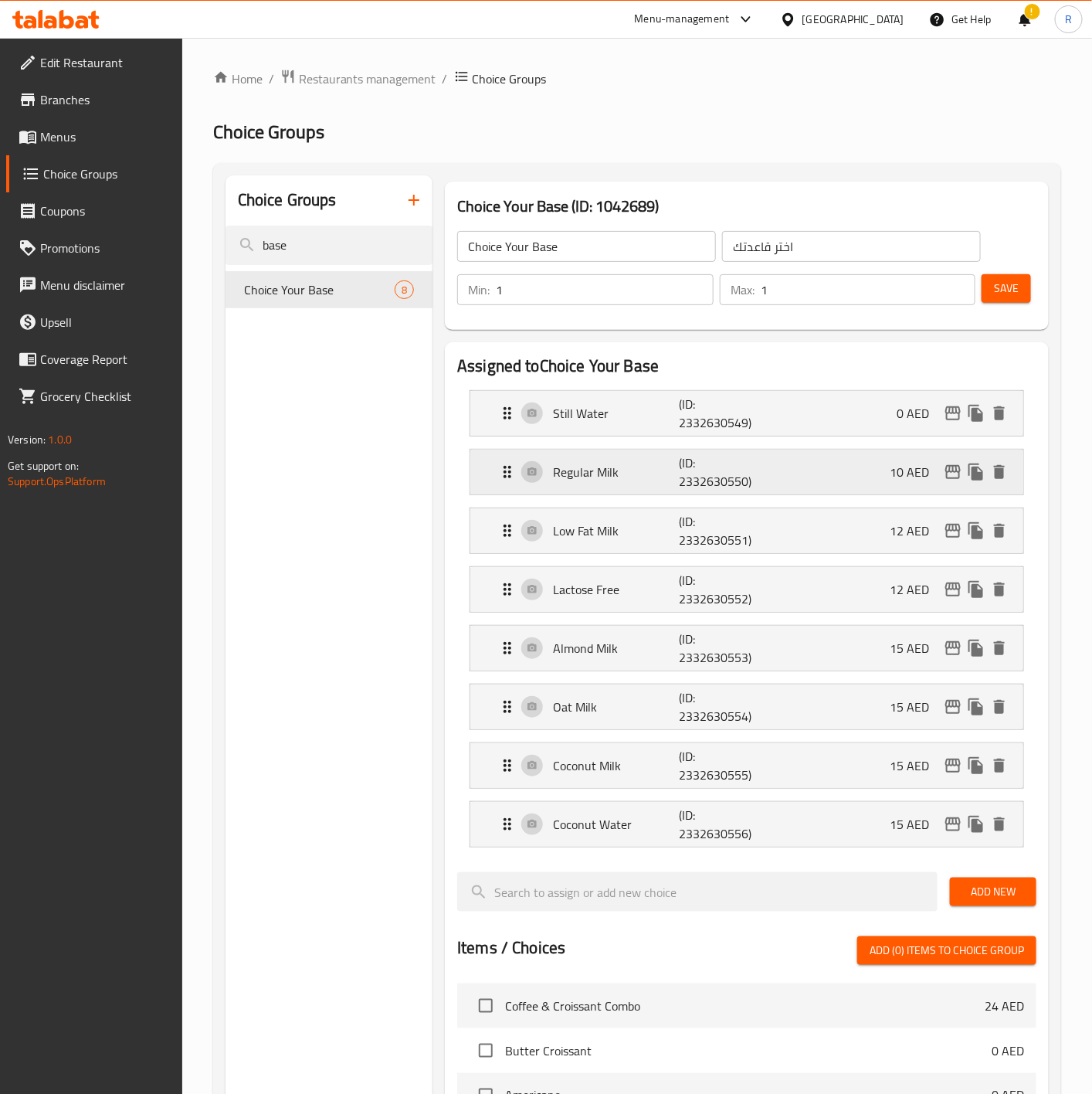
click at [622, 471] on p "Regular Milk" at bounding box center [615, 471] width 126 height 18
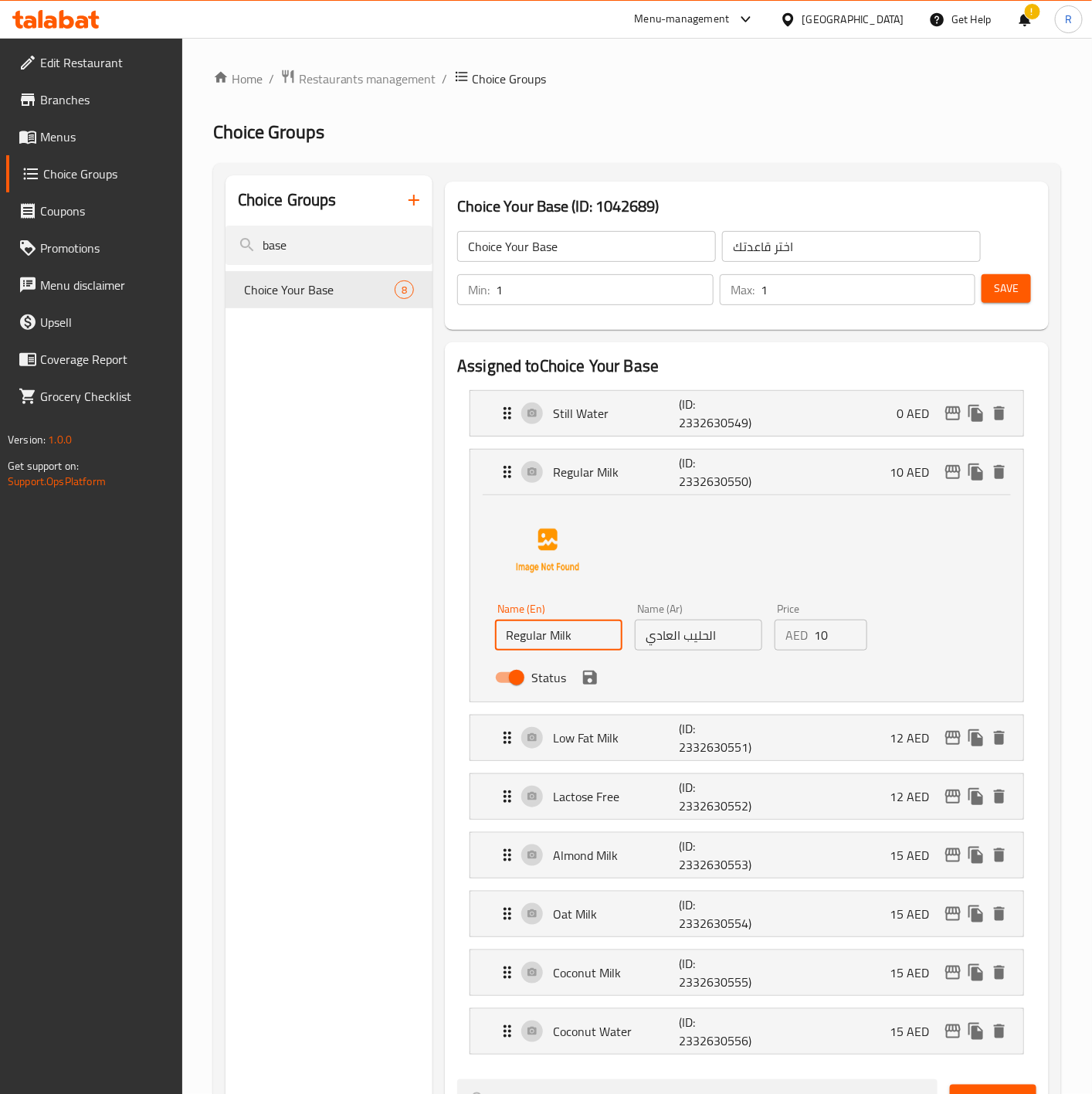
drag, startPoint x: 587, startPoint y: 645, endPoint x: 363, endPoint y: 597, distance: 229.1
click at [363, 597] on div "Choice Groups base Choice Your Base 8 Choice Your Base (ID: 1042689) Choice You…" at bounding box center [640, 1071] width 830 height 1792
click at [723, 635] on input "الحليب العادي" at bounding box center [698, 635] width 128 height 31
click at [502, 677] on div "Low Fat Milk (ID: 2332630551) 12 AED" at bounding box center [751, 737] width 507 height 45
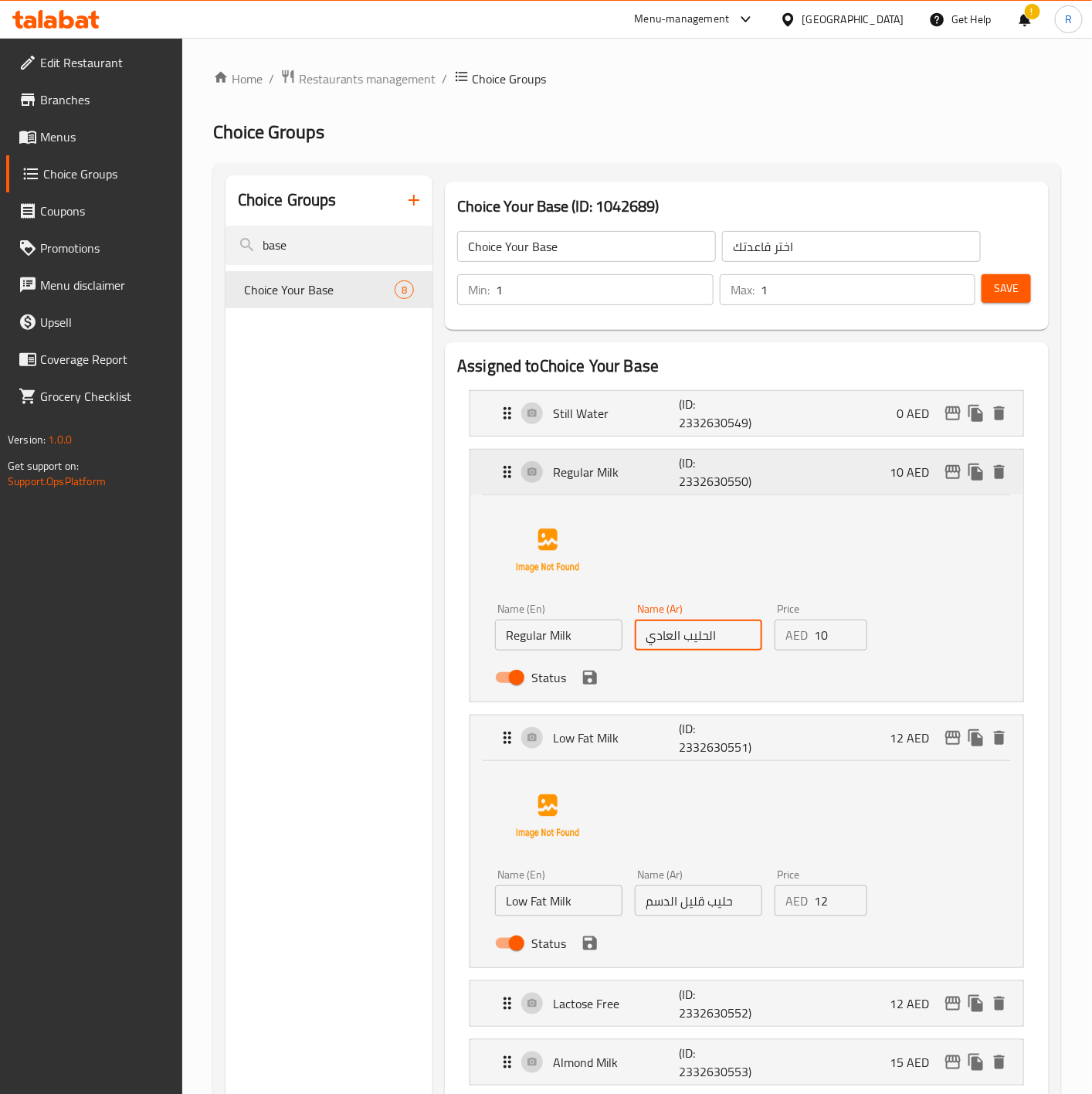
click at [489, 465] on div "Regular Milk (ID: 2332630550) 10 AED" at bounding box center [747, 472] width 552 height 45
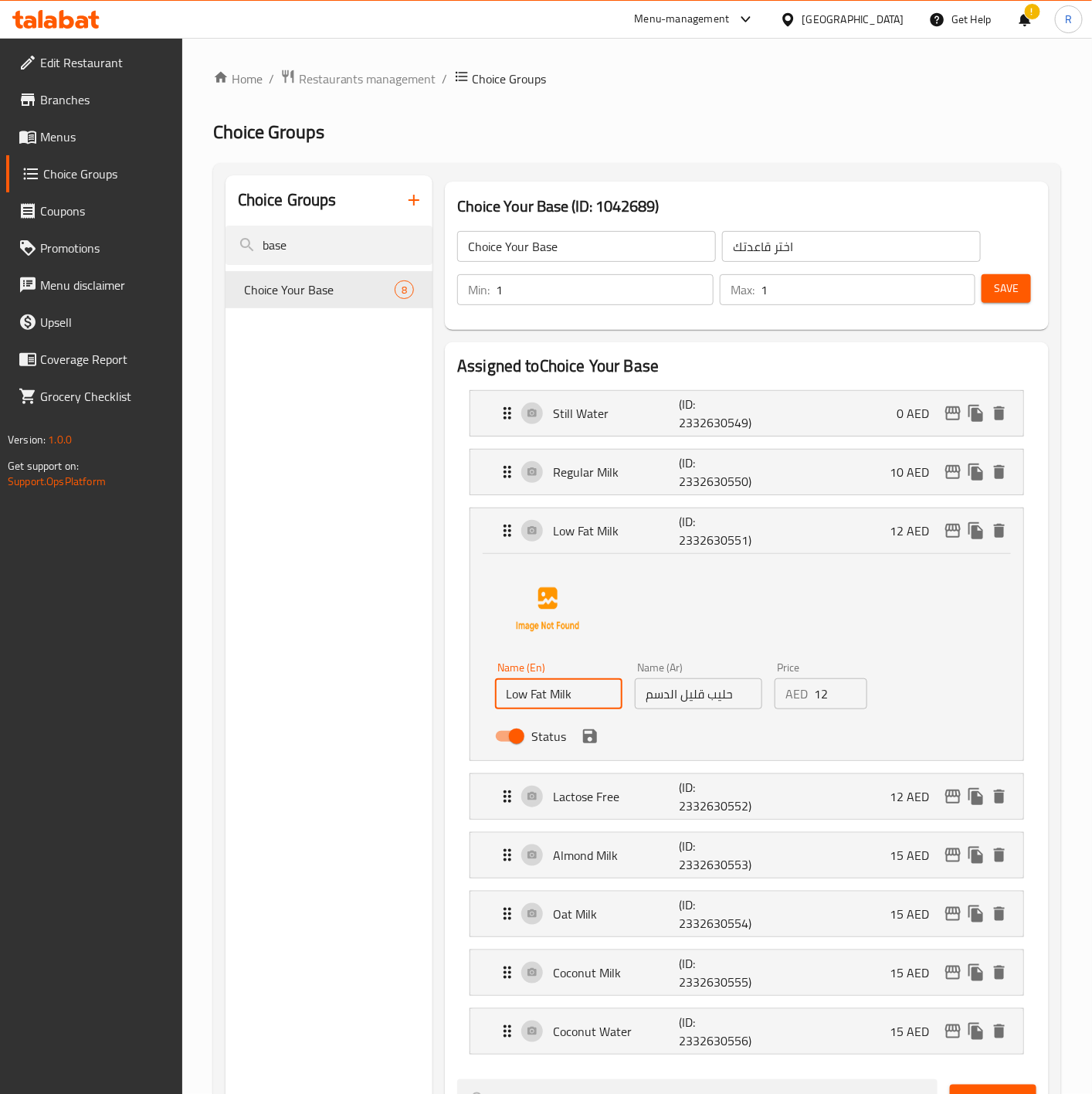
drag, startPoint x: 582, startPoint y: 700, endPoint x: 394, endPoint y: 645, distance: 195.9
click at [394, 645] on div "Choice Groups base Choice Your Base 8 Choice Your Base (ID: 1042689) Choice You…" at bounding box center [640, 1071] width 830 height 1792
click at [679, 677] on input "حليب قليل الدسم" at bounding box center [698, 693] width 128 height 31
click at [494, 538] on div "Low Fat Milk (ID: 2332630551) 12 AED" at bounding box center [747, 531] width 552 height 45
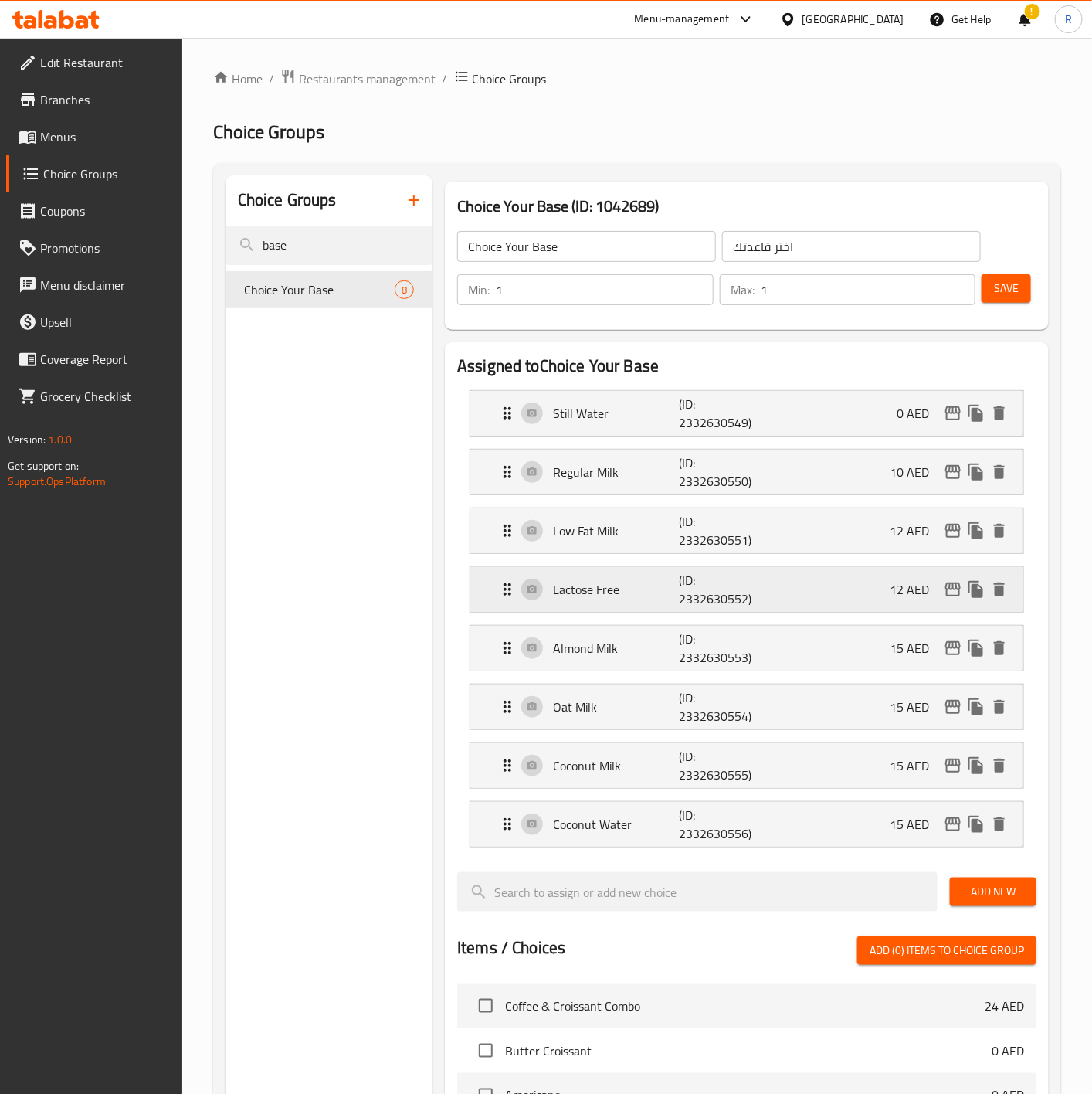
click at [484, 605] on div "Lactose Free (ID: 2332630552) 12 AED" at bounding box center [747, 590] width 552 height 45
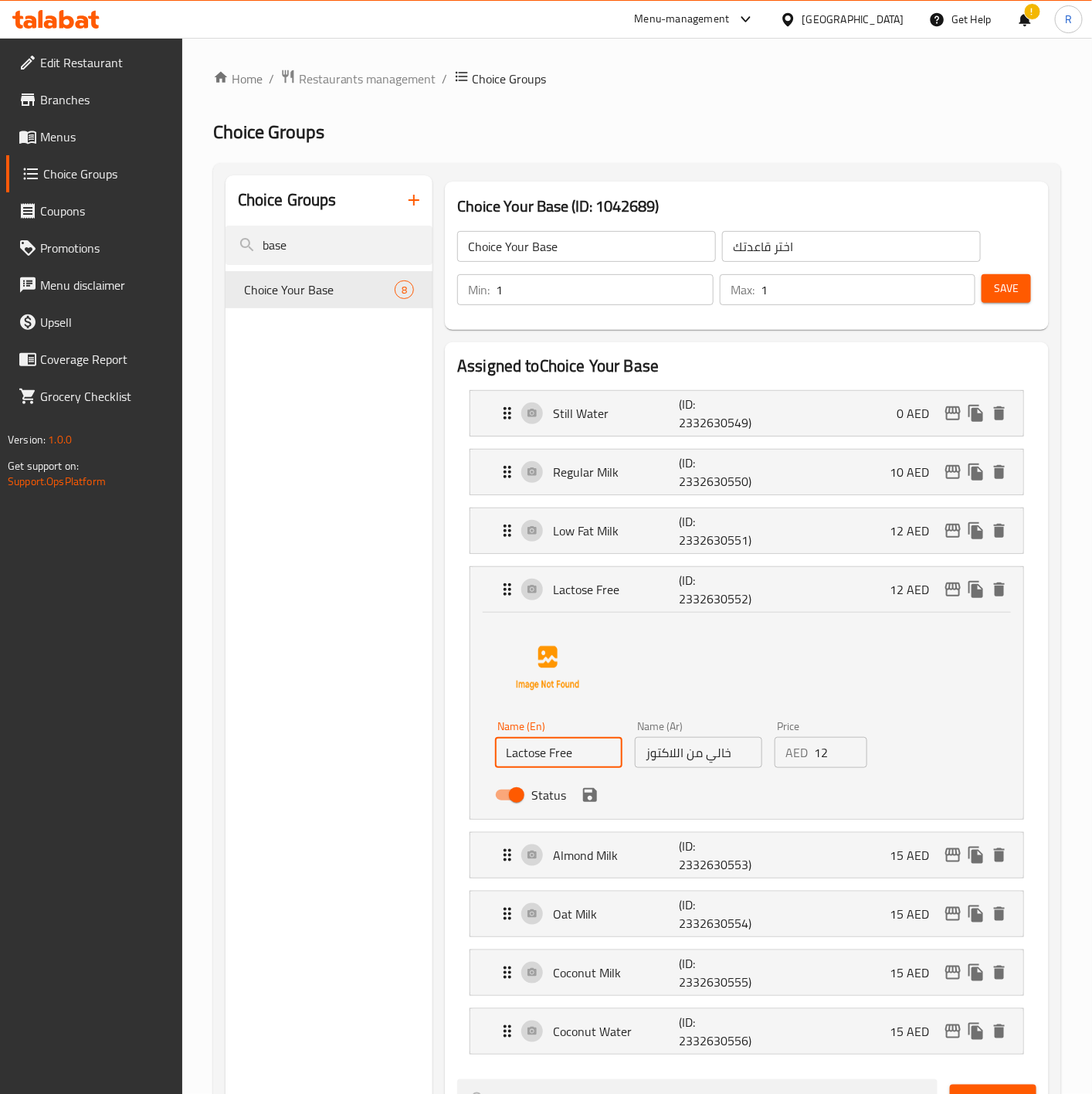
drag, startPoint x: 580, startPoint y: 760, endPoint x: 413, endPoint y: 725, distance: 170.6
click at [413, 677] on div "Choice Groups base Choice Your Base 8 Choice Your Base (ID: 1042689) Choice You…" at bounding box center [640, 1071] width 830 height 1792
click at [718, 677] on input "خالي من اللاكتوز" at bounding box center [698, 752] width 128 height 31
click at [491, 596] on div "Lactose Free (ID: 2332630552) 12 AED" at bounding box center [747, 590] width 552 height 45
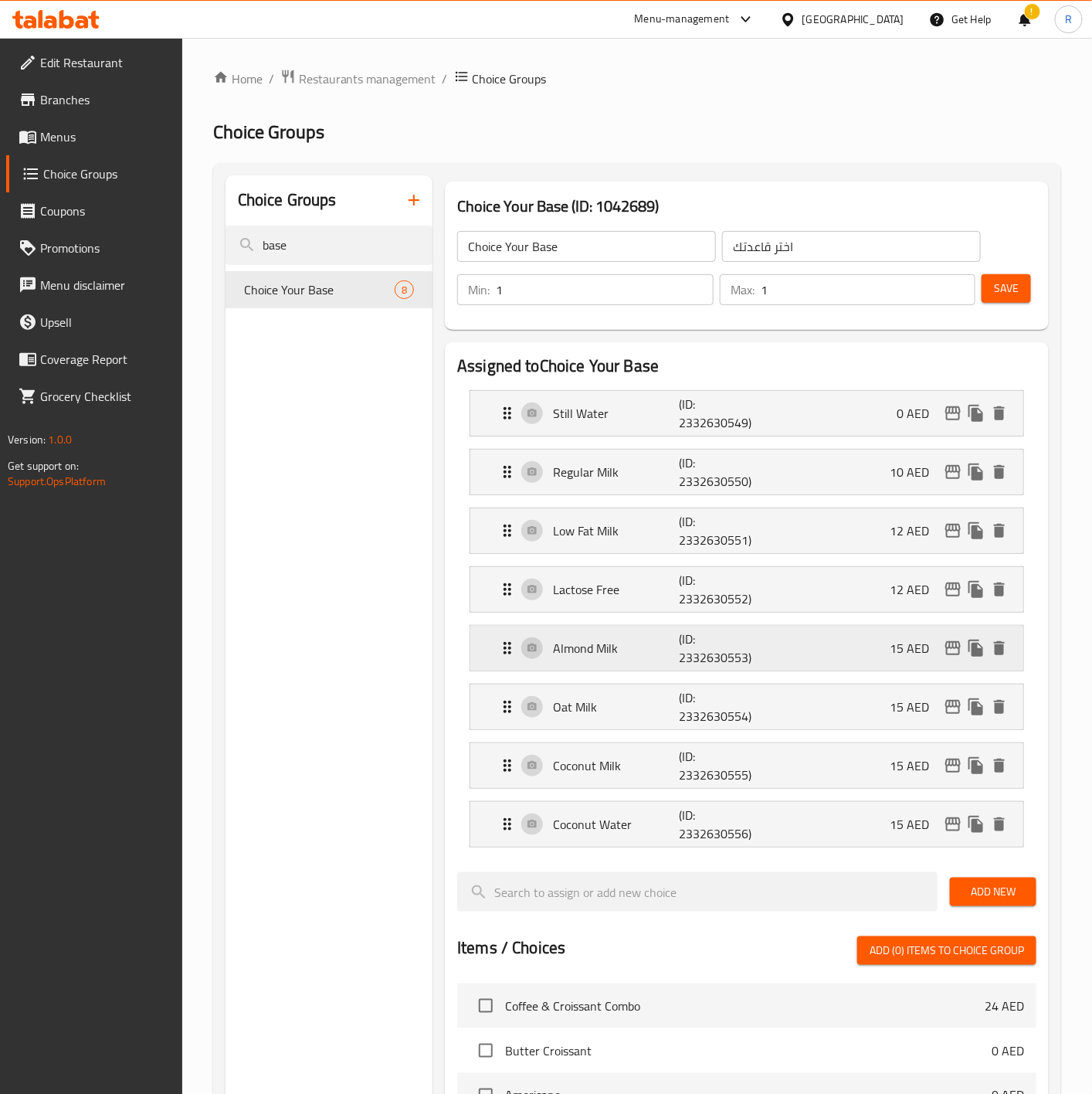
click at [625, 644] on p "Almond Milk" at bounding box center [615, 648] width 126 height 18
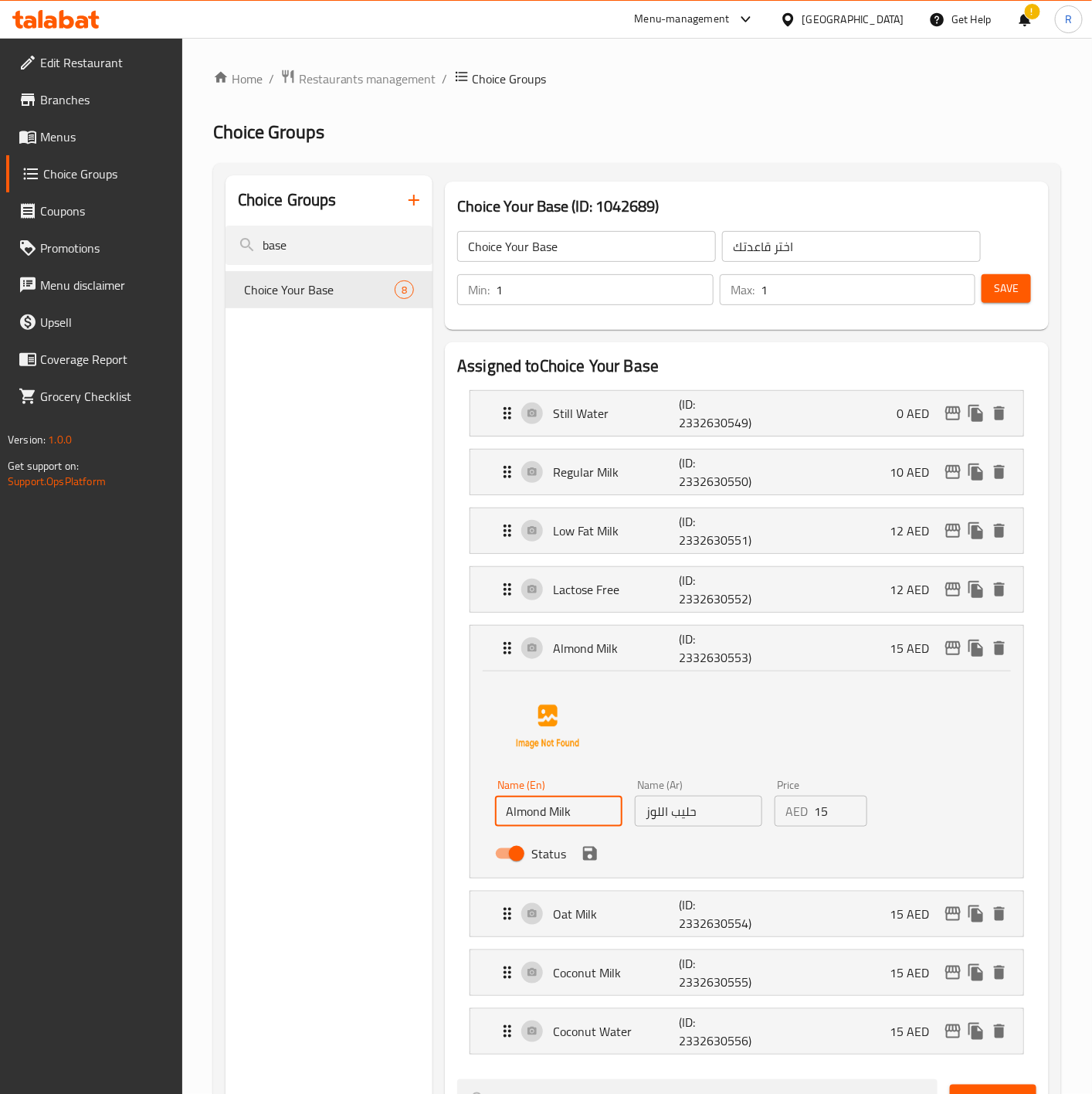
drag, startPoint x: 575, startPoint y: 811, endPoint x: 326, endPoint y: 756, distance: 255.0
click at [326, 677] on div "Choice Groups base Choice Your Base 8 Choice Your Base (ID: 1042689) Choice You…" at bounding box center [640, 1071] width 830 height 1792
click at [883, 677] on div "Name (En) Almond Milk Name (En) Name (Ar) حليب اللوز Name (Ar) Price AED 15 Pri…" at bounding box center [698, 823] width 420 height 101
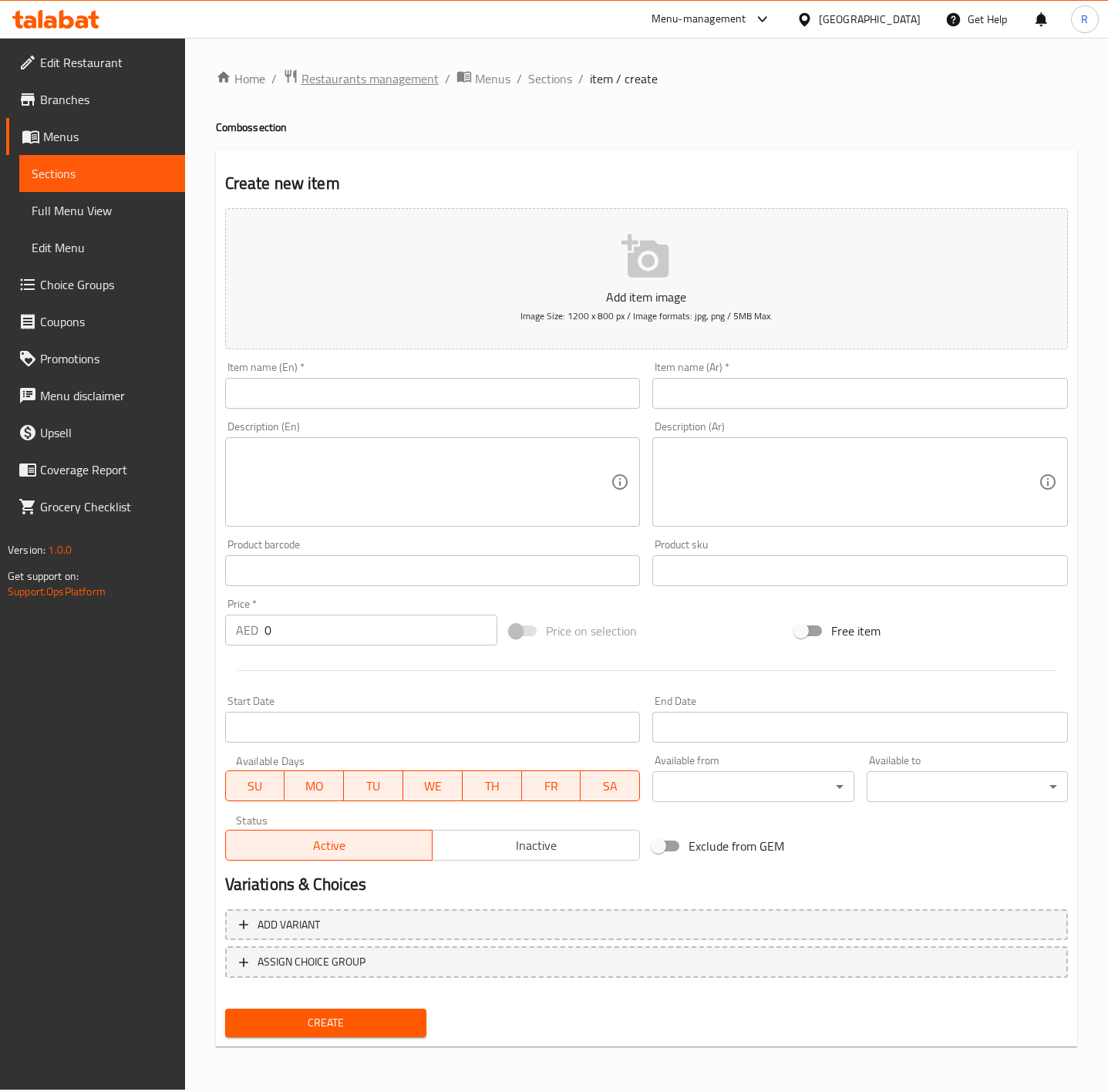
click at [410, 78] on span "Restaurants management" at bounding box center [370, 78] width 137 height 18
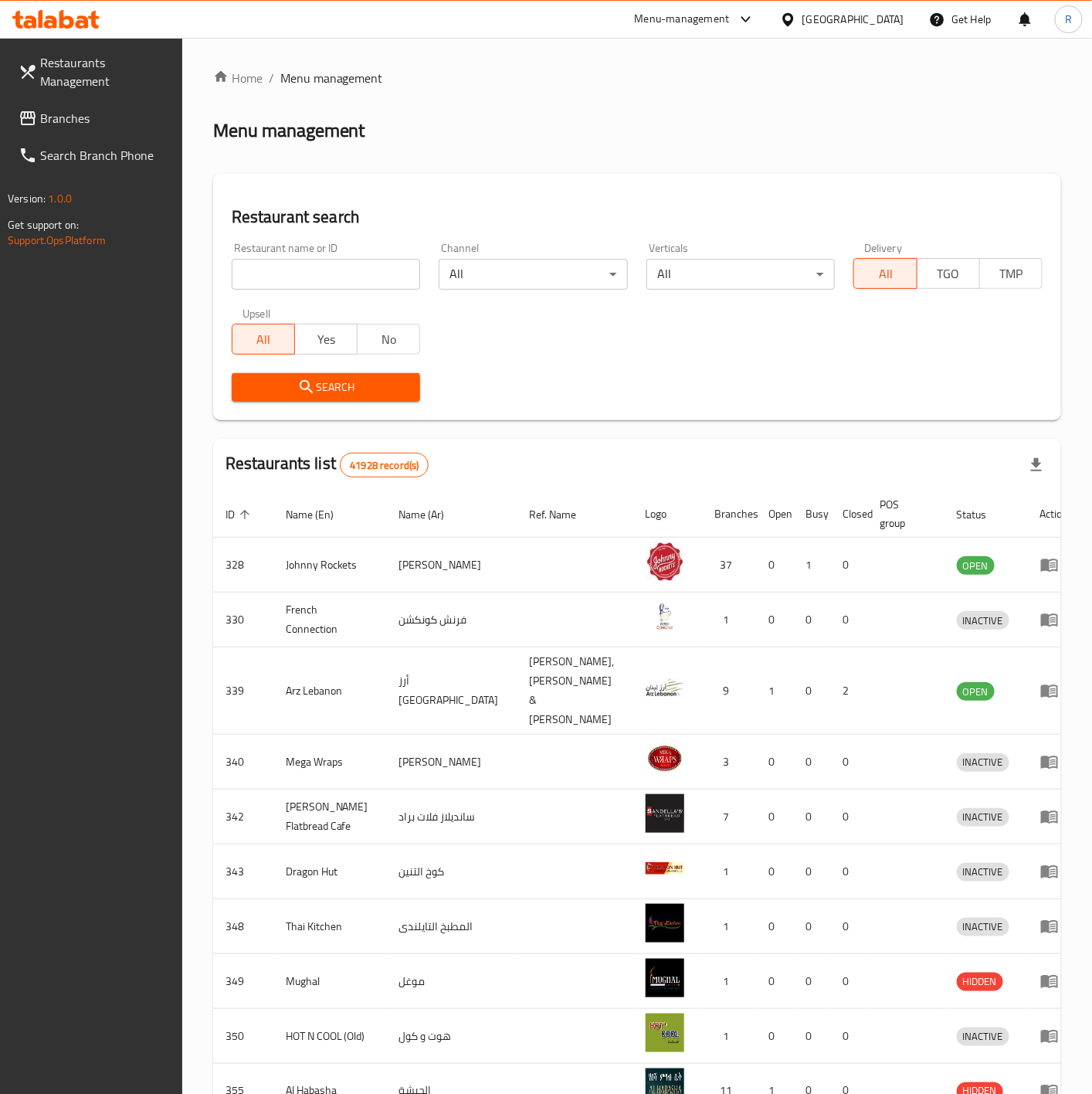
click at [292, 272] on input "search" at bounding box center [325, 275] width 189 height 31
type input "everyday roastery"
click button "Search" at bounding box center [325, 387] width 189 height 28
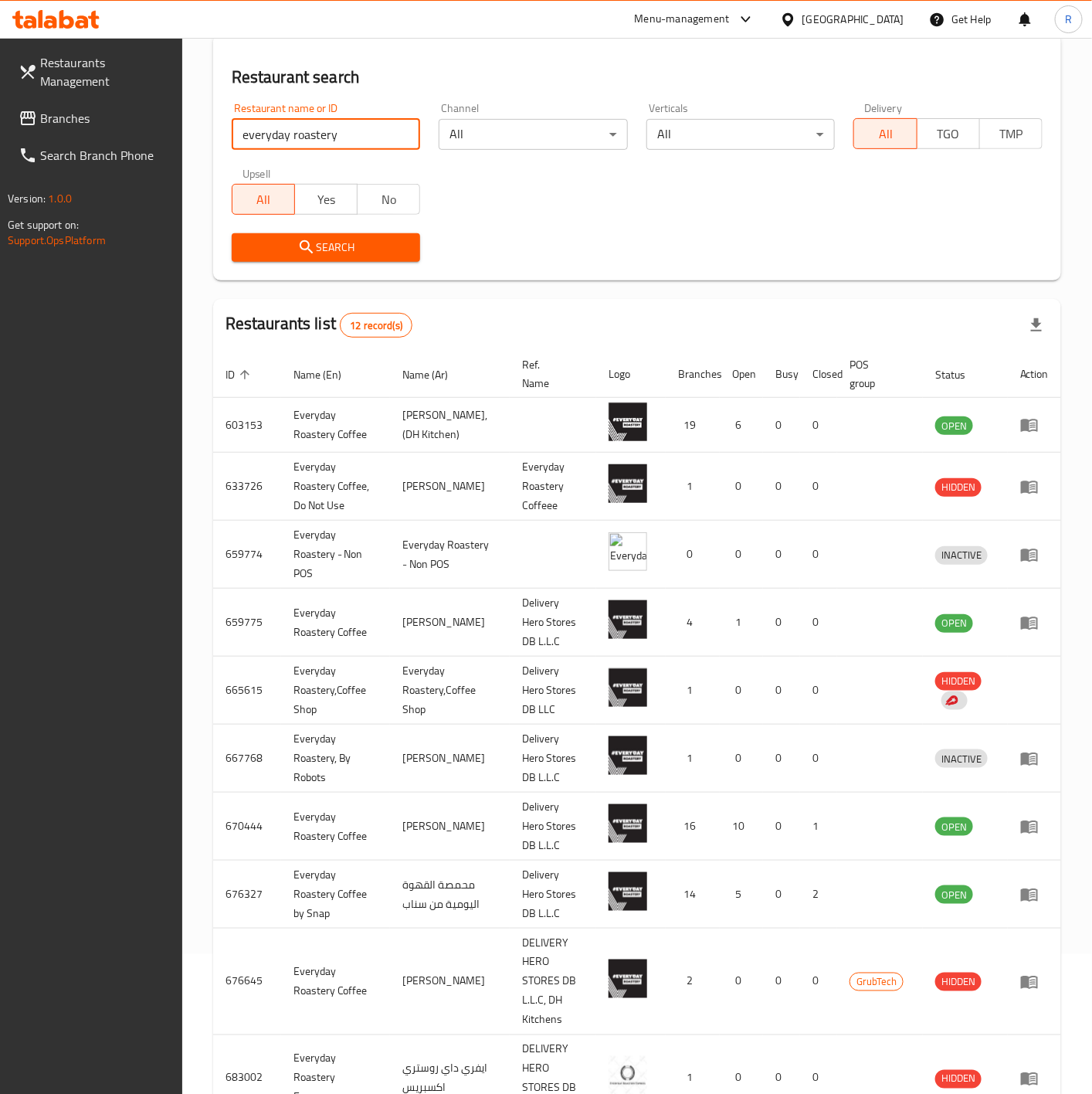
scroll to position [209, 0]
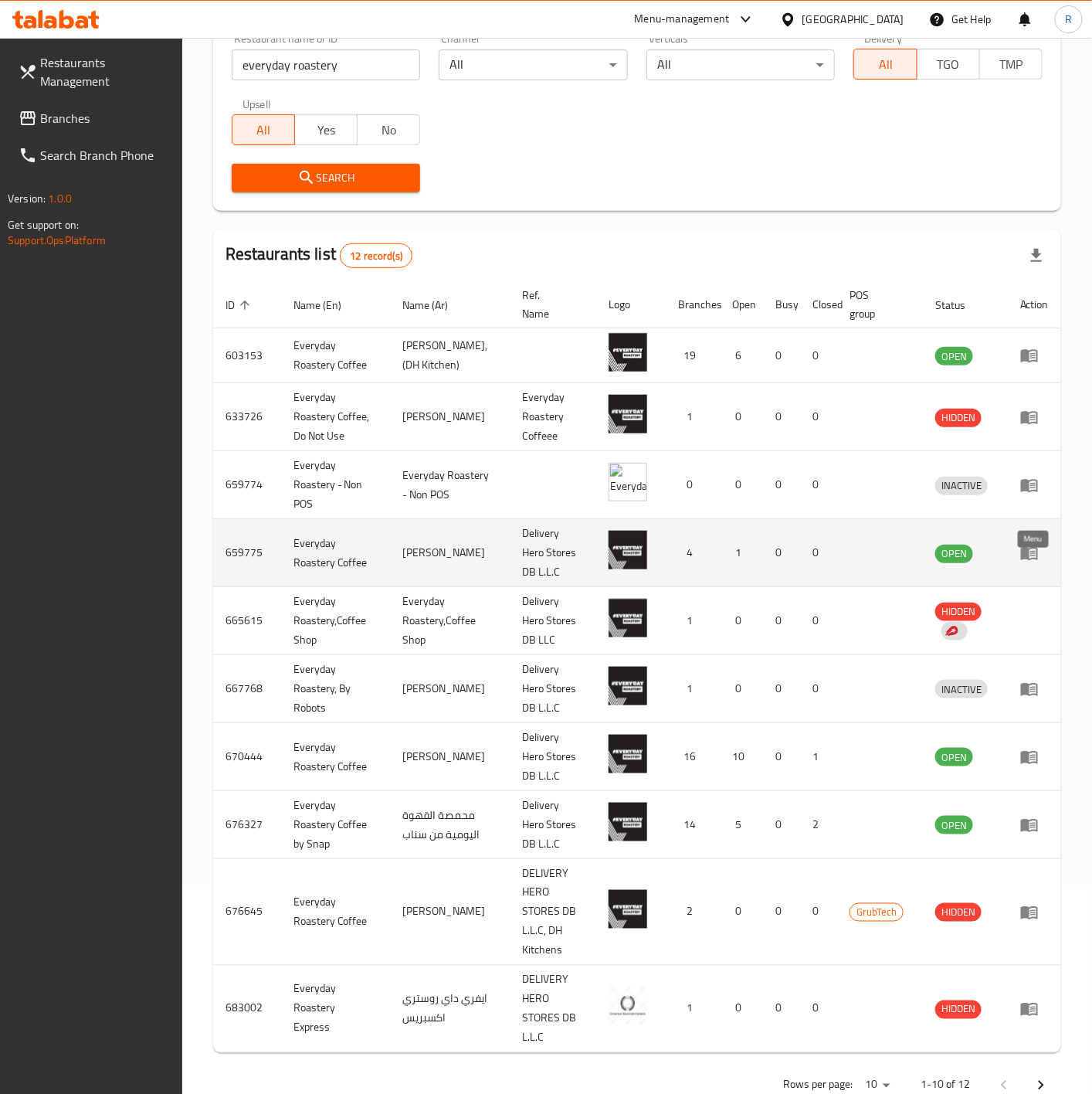
click at [1041, 560] on link "enhanced table" at bounding box center [1034, 553] width 28 height 18
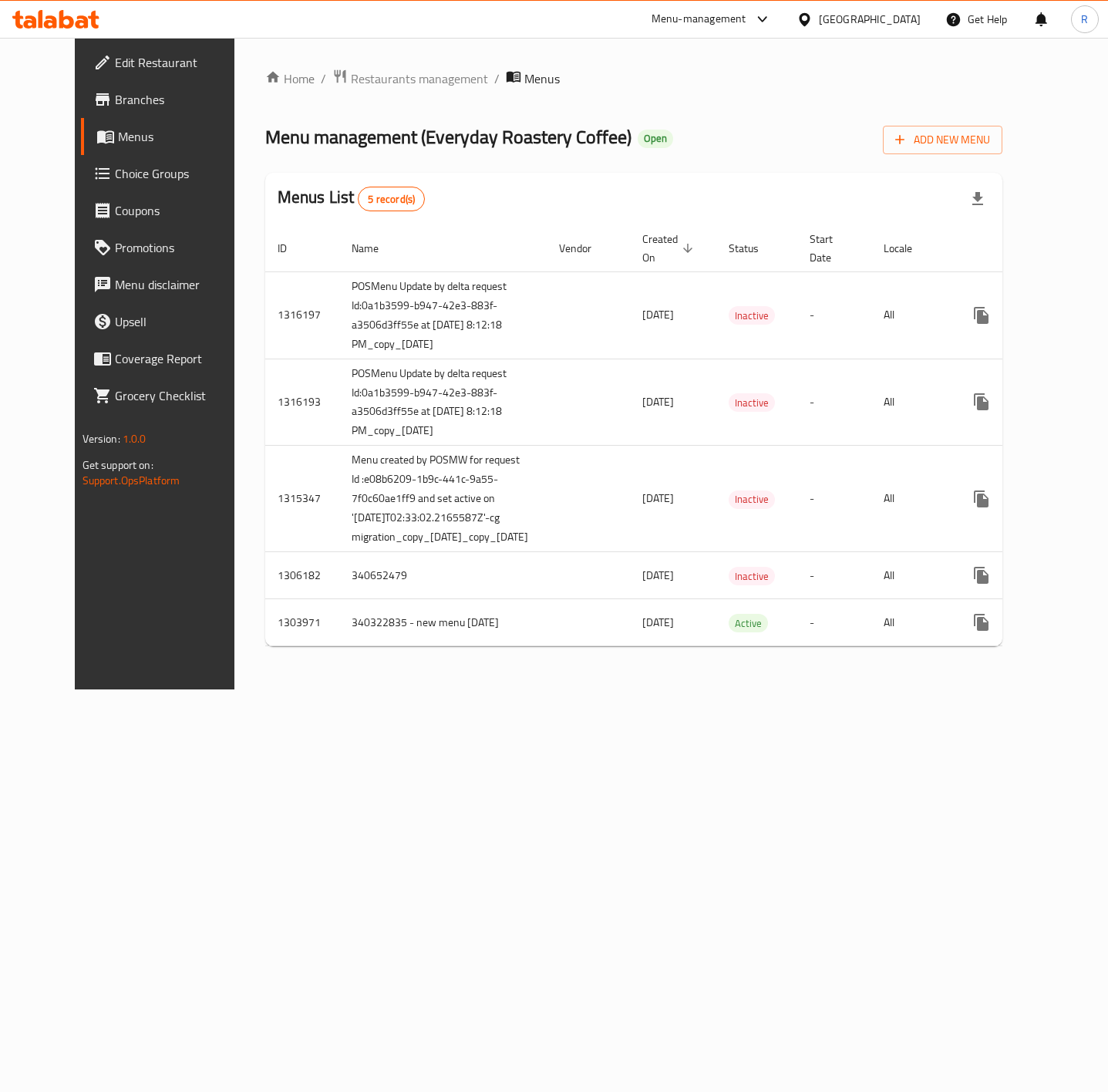
scroll to position [0, 47]
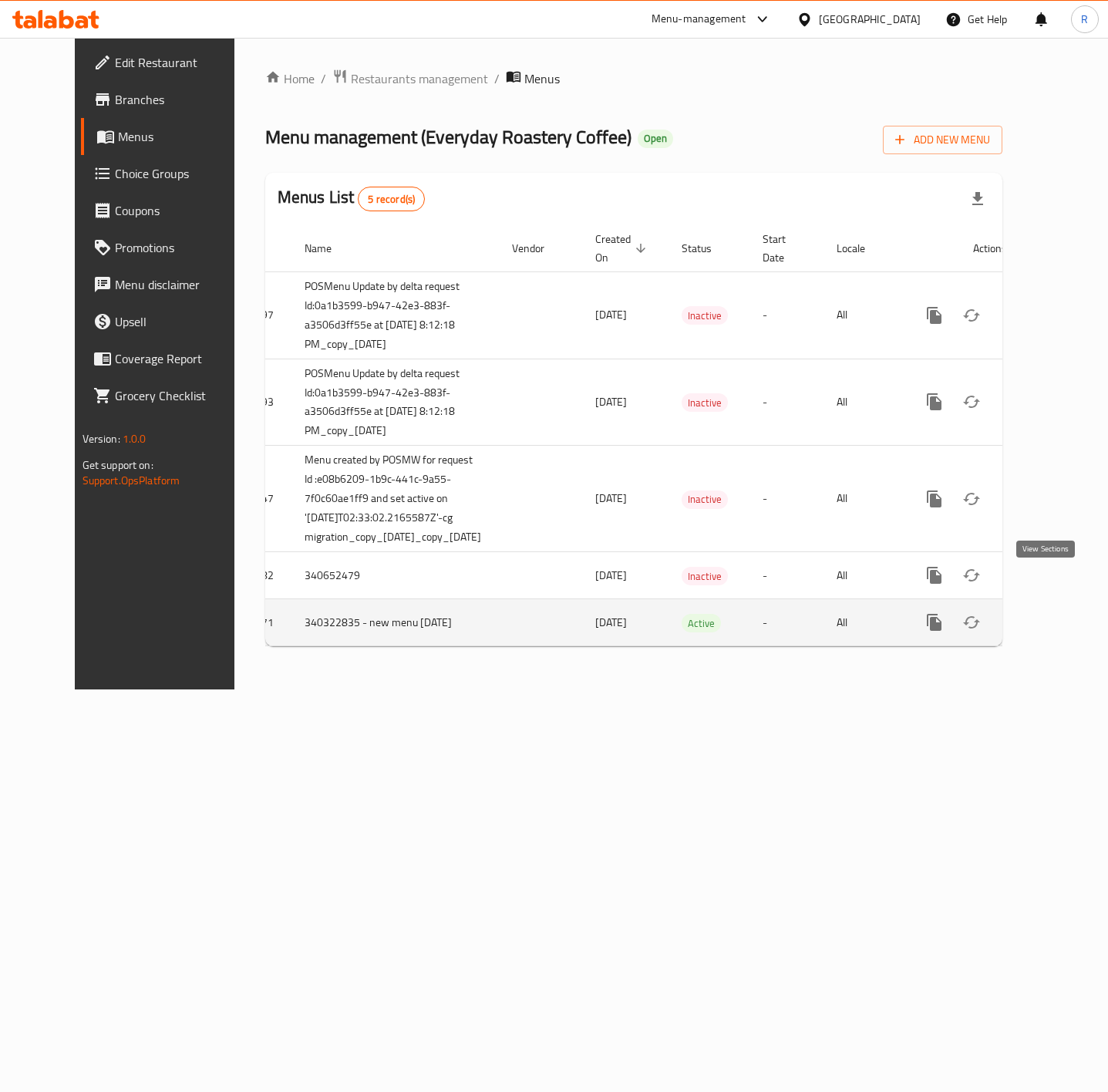
click at [1037, 613] on icon "enhanced table" at bounding box center [1045, 621] width 18 height 18
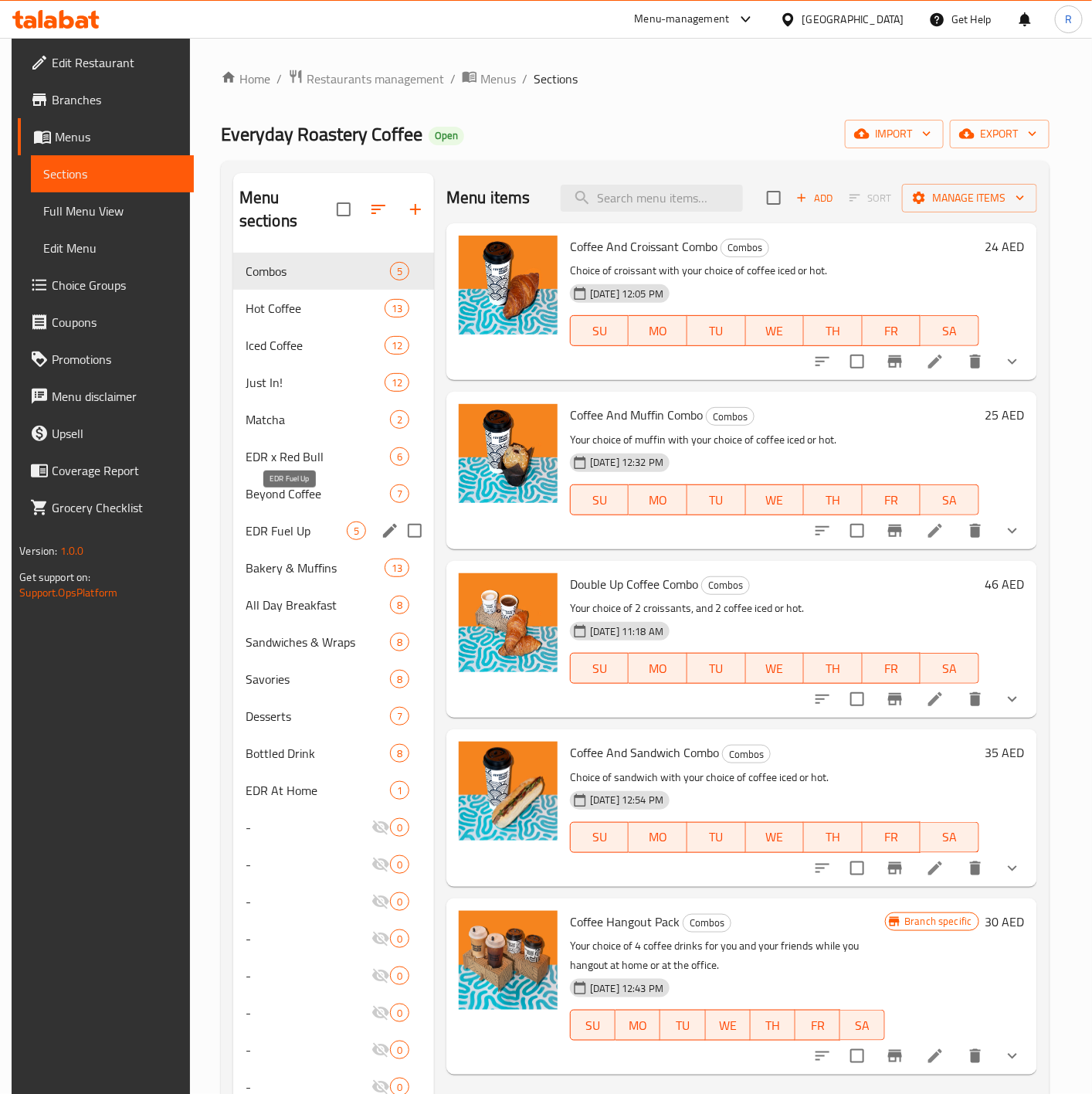
click at [278, 522] on span "EDR Fuel Up" at bounding box center [295, 530] width 101 height 18
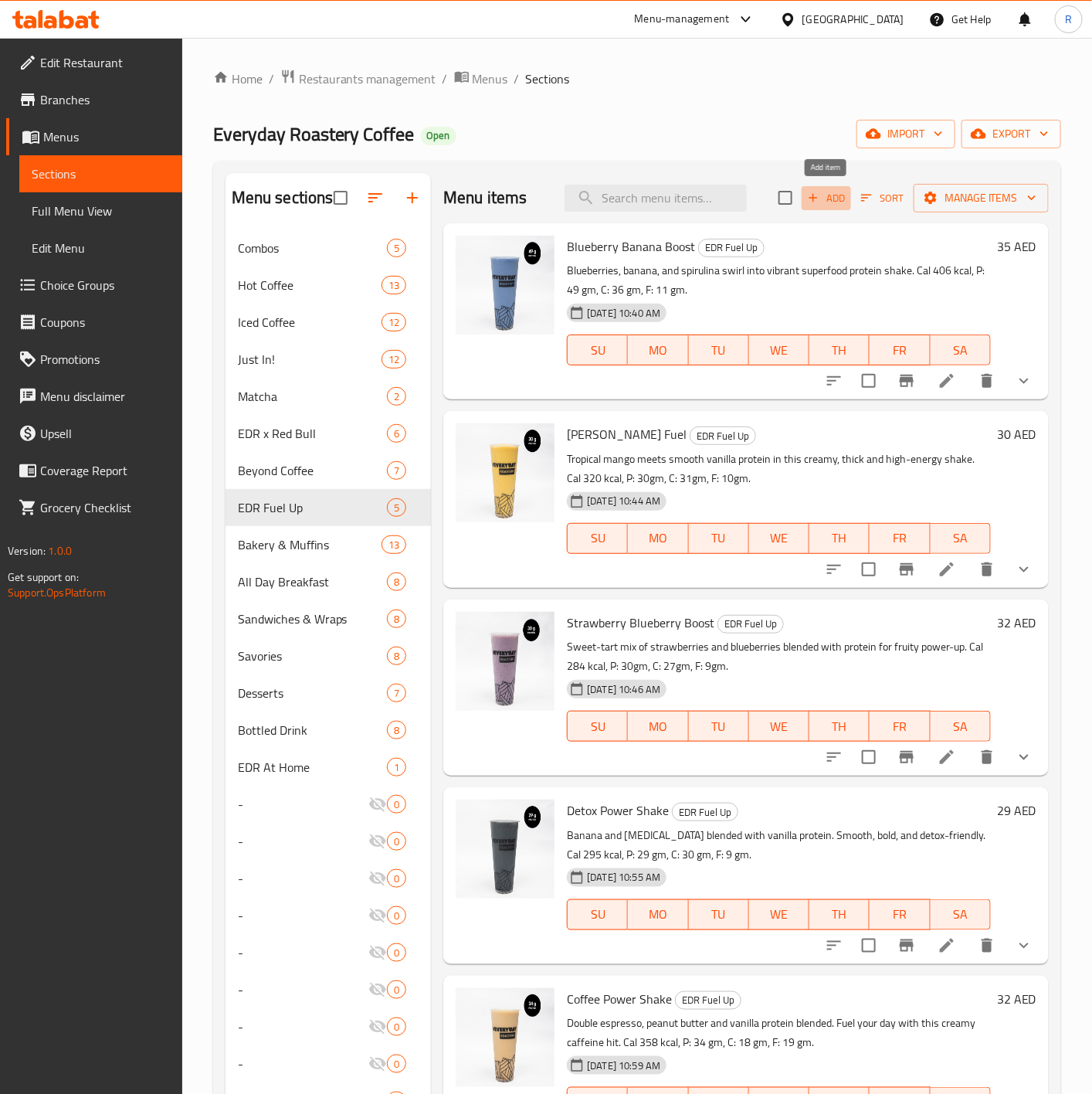
click at [828, 189] on span "Add" at bounding box center [826, 198] width 41 height 18
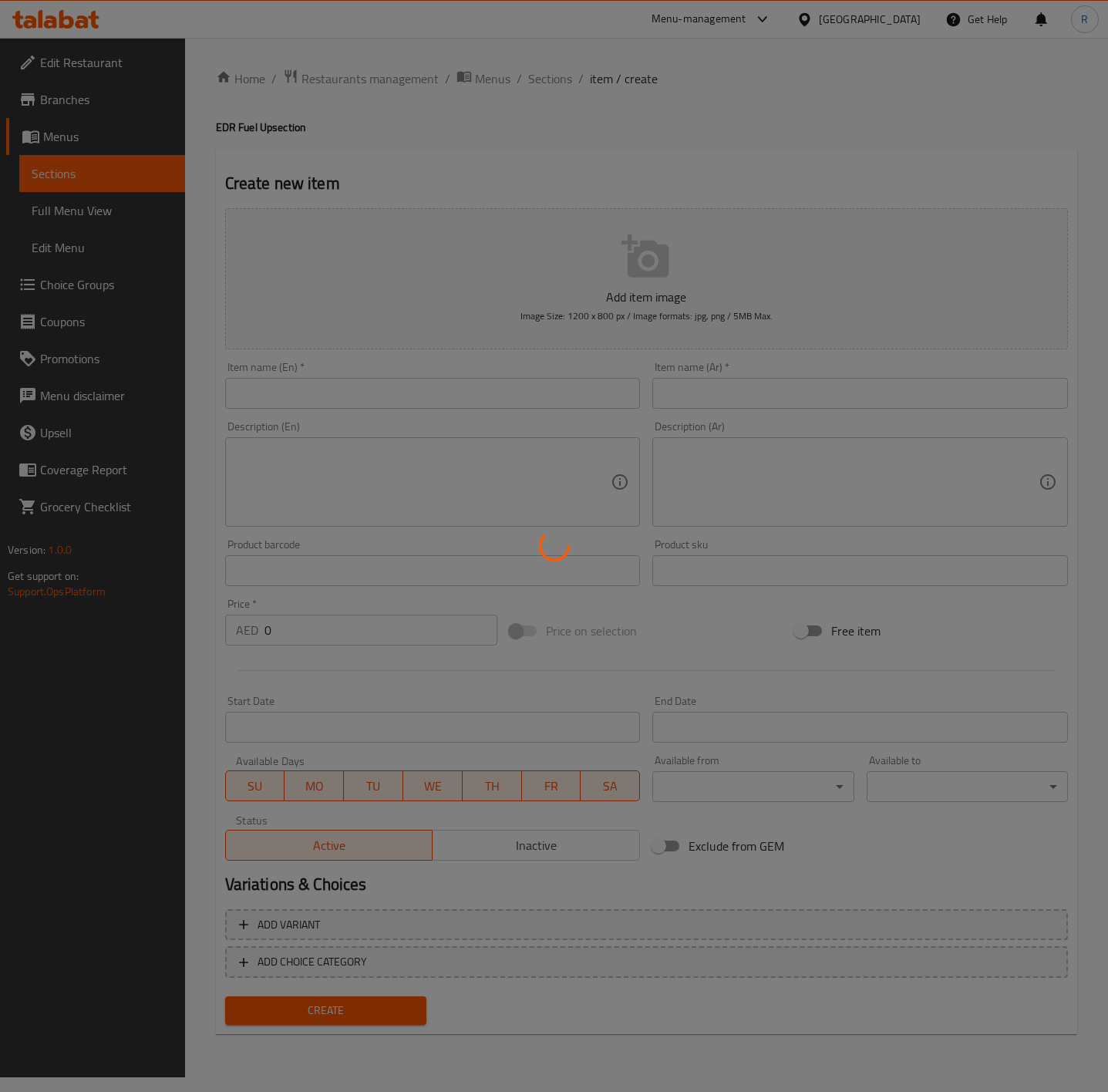
click at [342, 390] on div at bounding box center [554, 546] width 1108 height 1092
click at [285, 410] on div at bounding box center [554, 546] width 1108 height 1092
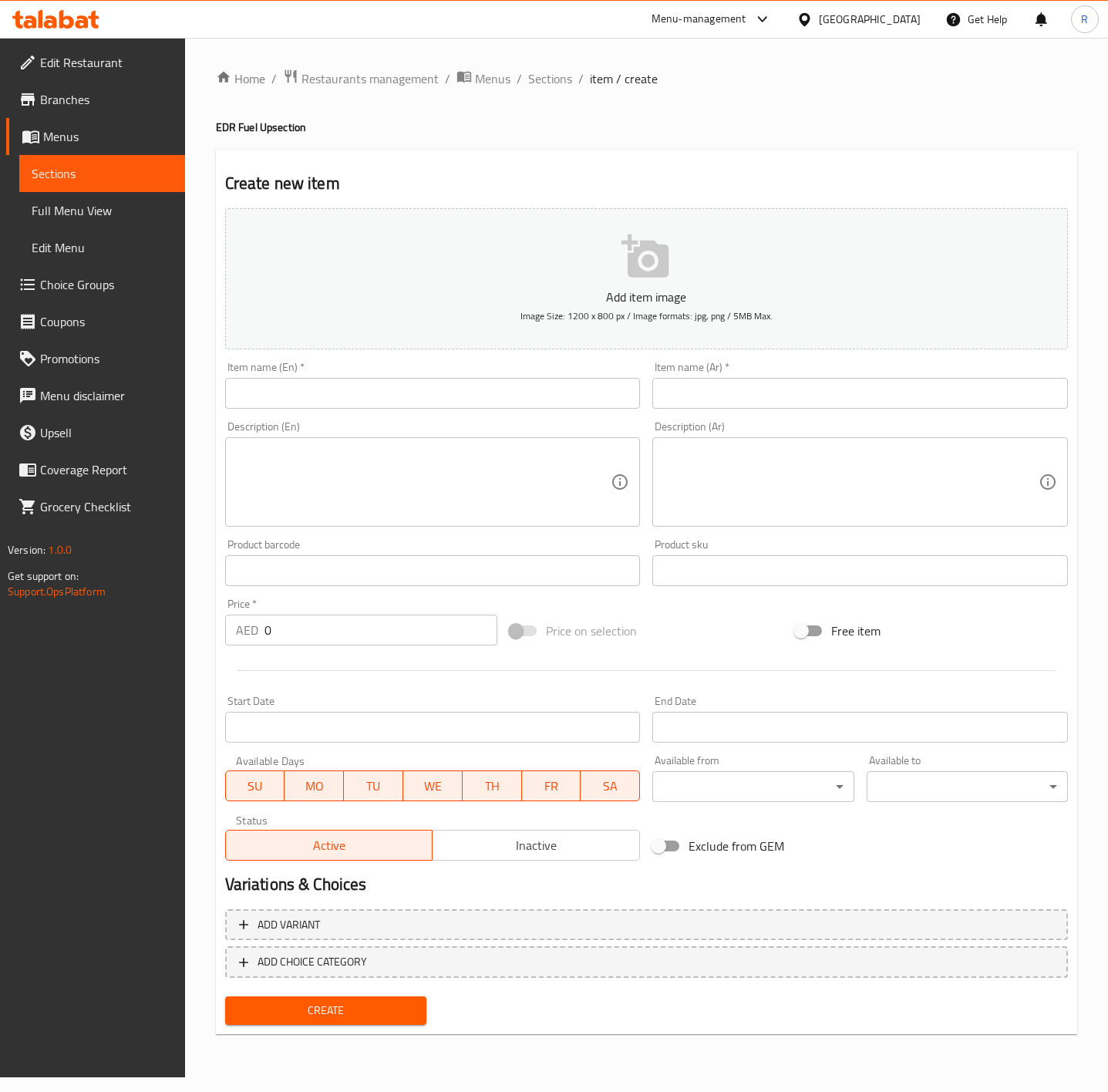
click at [302, 389] on input "text" at bounding box center [433, 393] width 416 height 31
paste input "Pink Me Up"
type input "Pink Me Up"
click at [679, 393] on input "text" at bounding box center [861, 393] width 416 height 31
paste input "الوردي لي حتى"
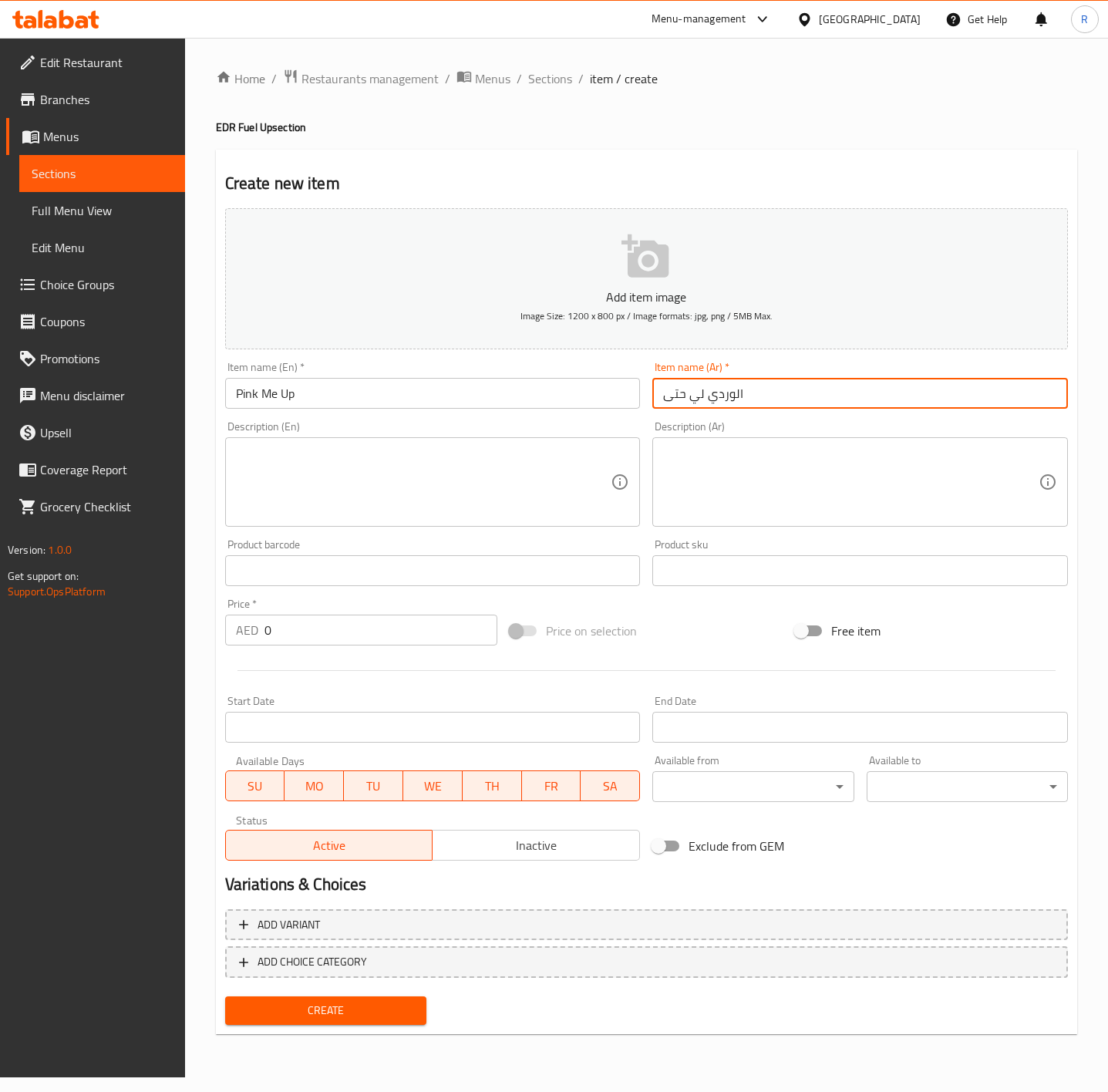
type input "الوردي لي حتى"
click at [287, 470] on textarea at bounding box center [424, 482] width 376 height 73
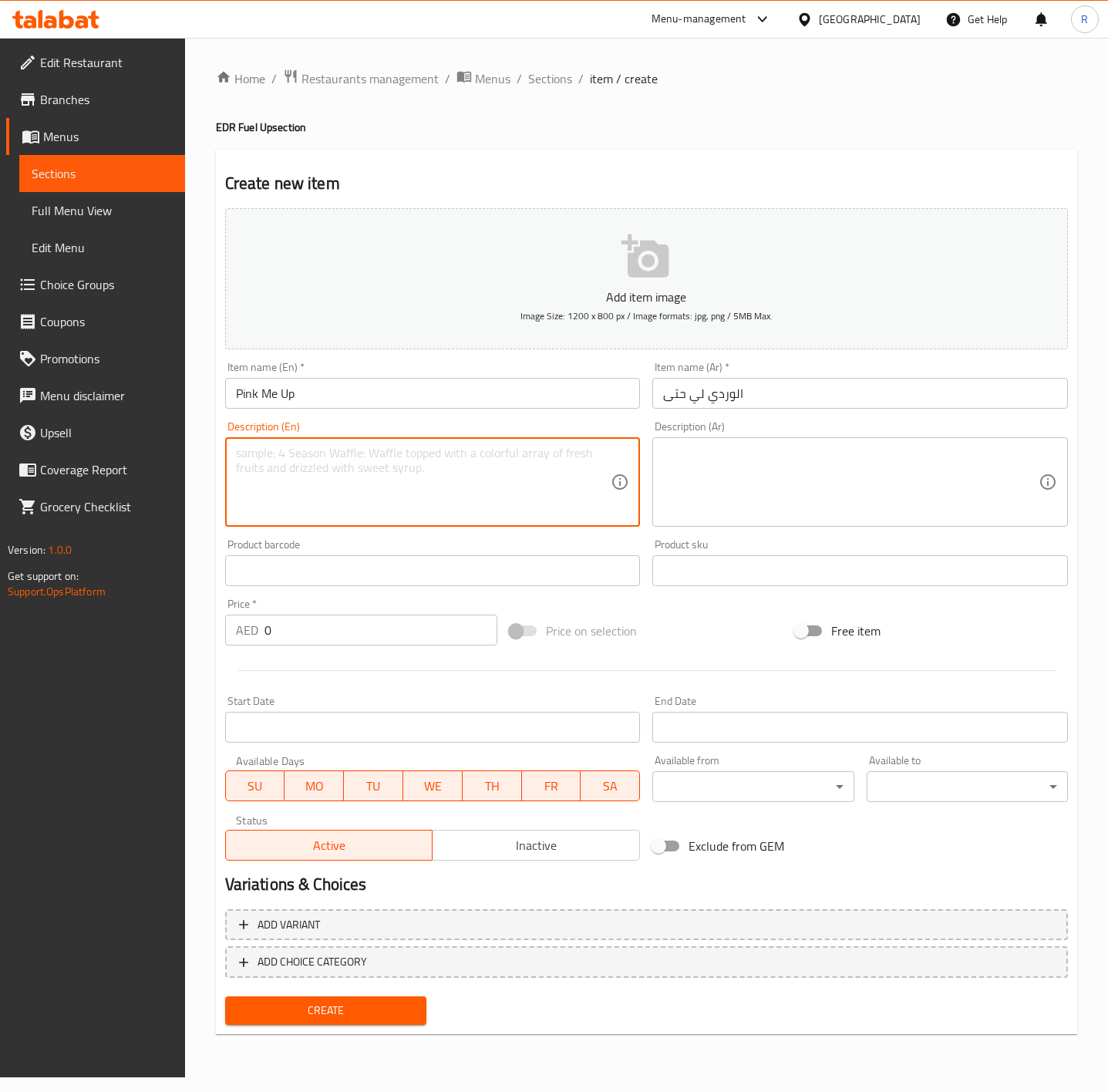
paste textarea "Frozen dragon fruit, banana, mango puree and coconut milk blended - a vibrant t…"
type textarea "Frozen dragon fruit, banana, mango puree and coconut milk blended - a vibrant t…"
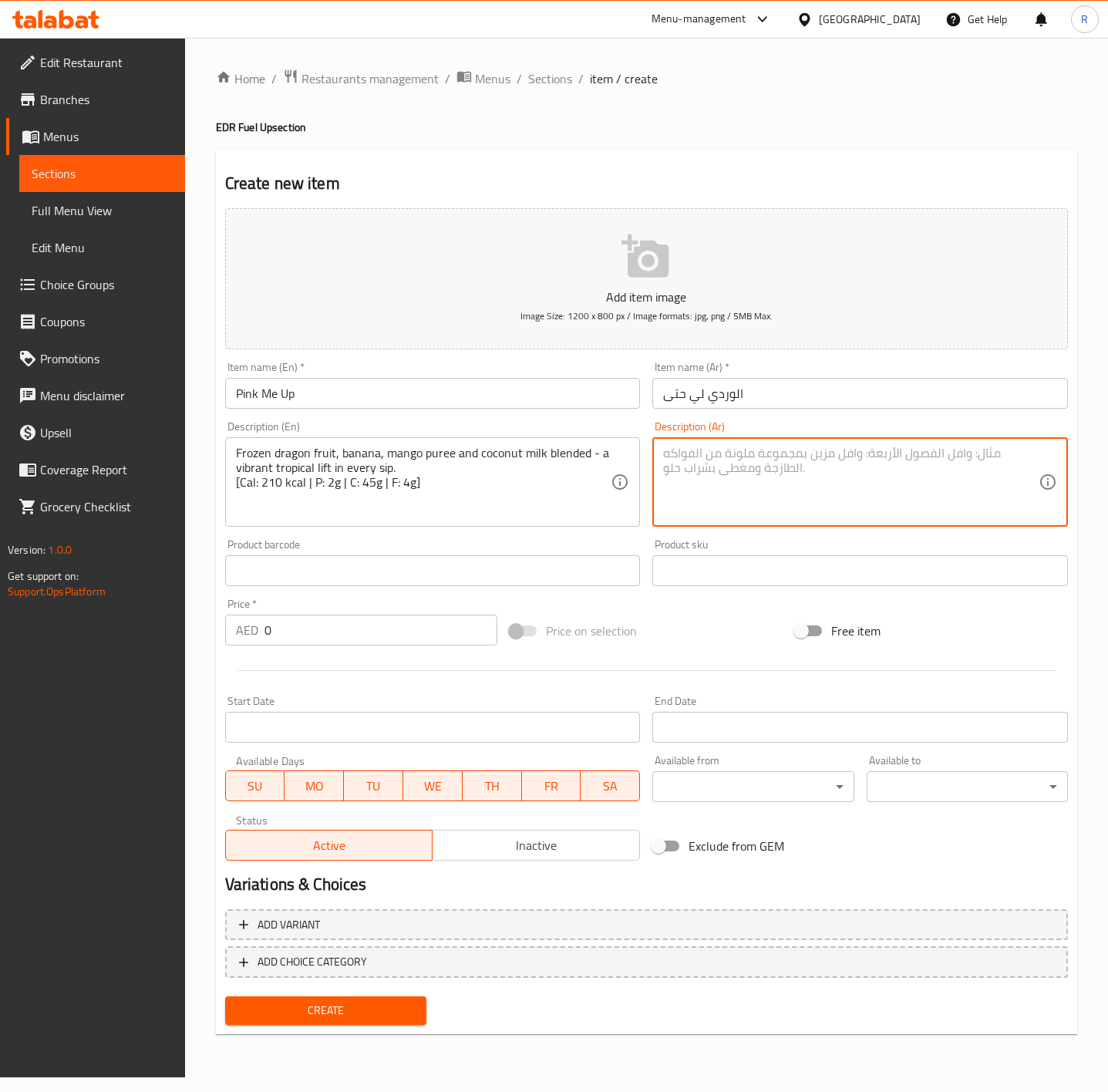
click at [683, 477] on textarea at bounding box center [851, 482] width 376 height 73
paste textarea "مزيج من فاكهة التنين المجمدة، الموز، [PERSON_NAME]، وحليب جوز الهند - نكهة استو…"
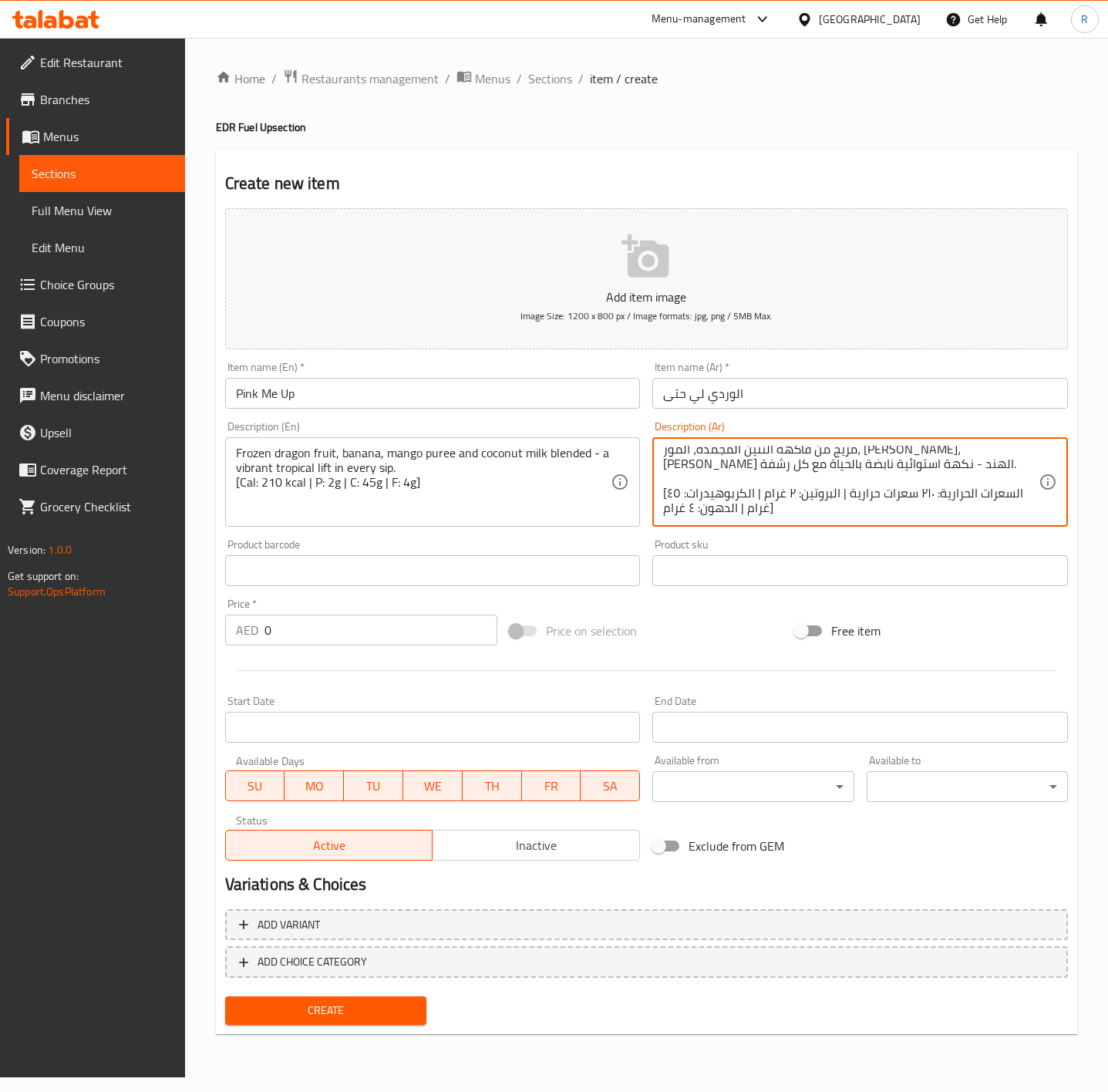
type textarea "مزيج من فاكهة التنين المجمدة، الموز، [PERSON_NAME]، وحليب جوز الهند - نكهة استو…"
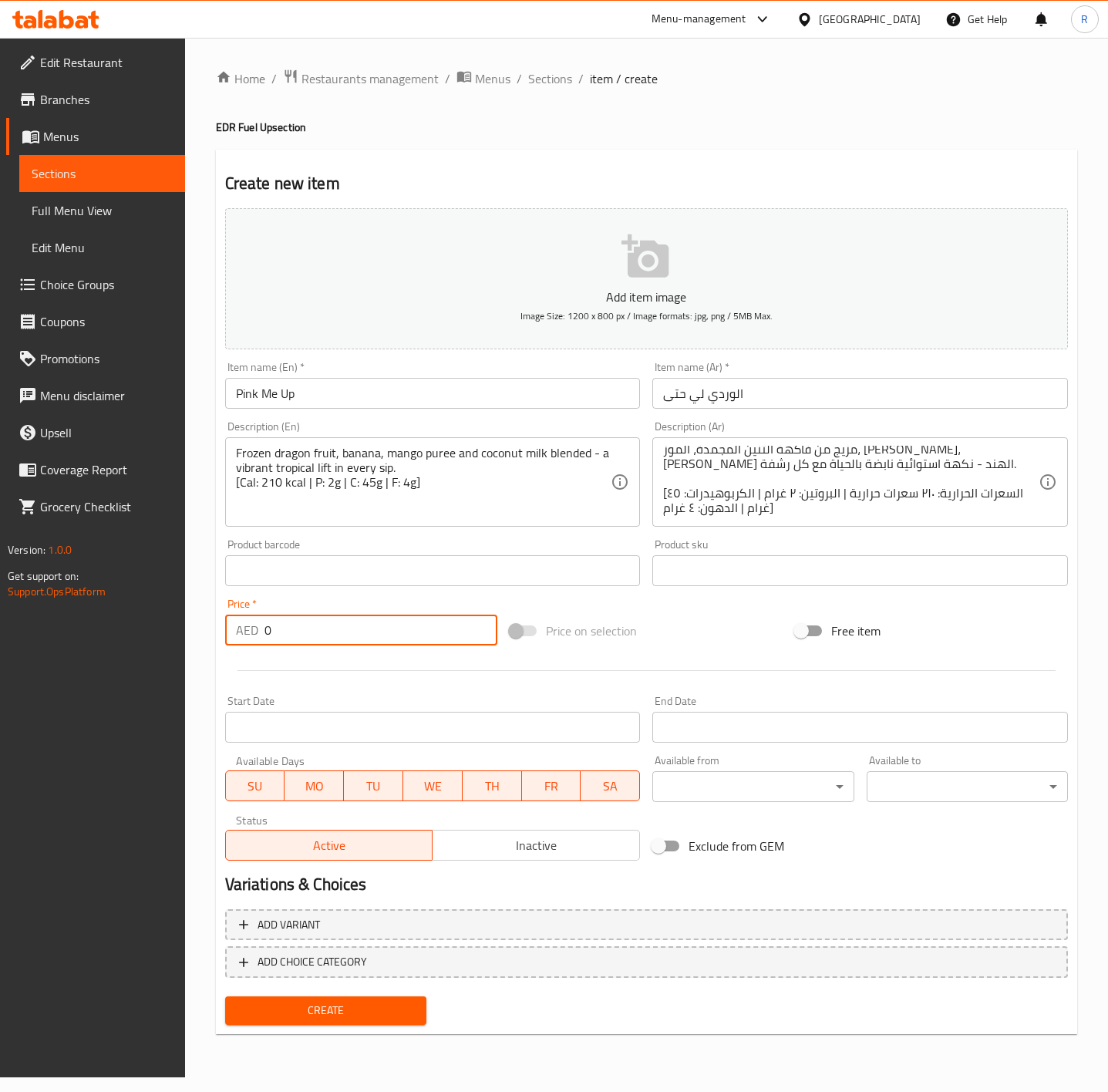
click at [301, 633] on input "0" at bounding box center [381, 630] width 234 height 31
type input "30"
click at [68, 821] on div "Edit Restaurant Branches Menus Sections Full Menu View Edit Menu Choice Groups …" at bounding box center [92, 583] width 185 height 1092
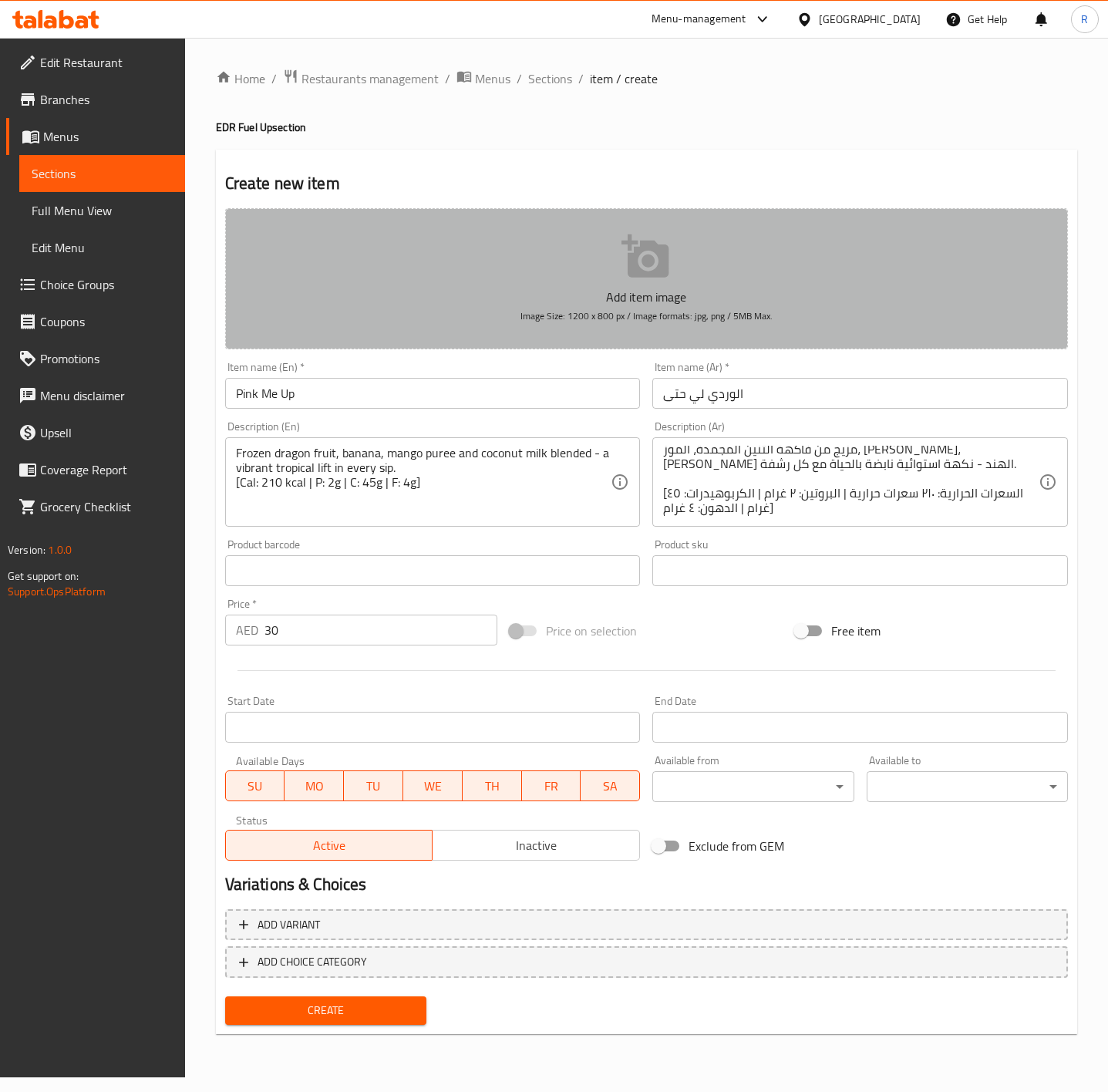
click at [665, 278] on icon "button" at bounding box center [645, 256] width 47 height 43
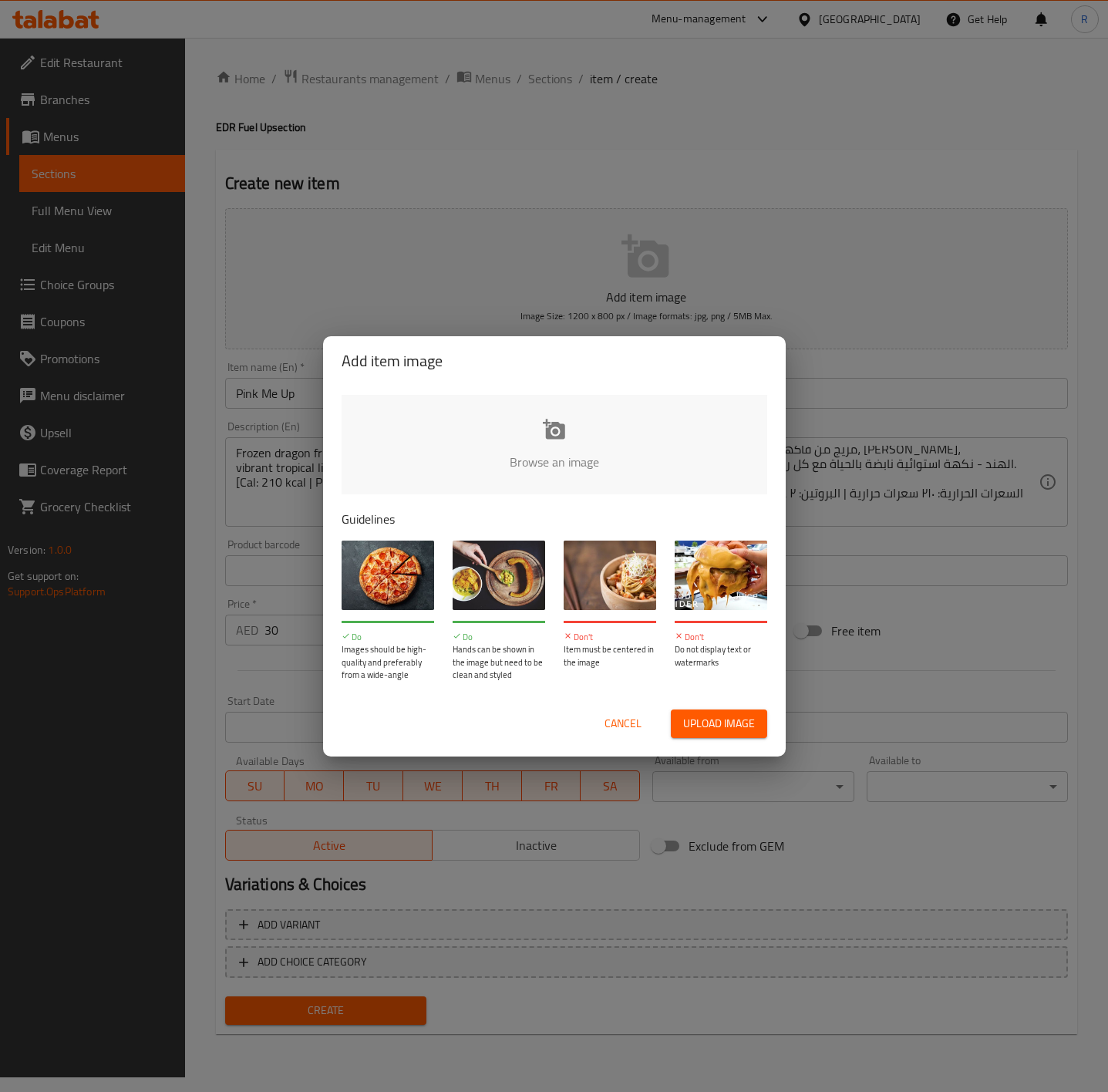
click at [521, 451] on input "file" at bounding box center [1075, 466] width 1468 height 144
type input "C:\fakepath\Pink Me Up (1).png"
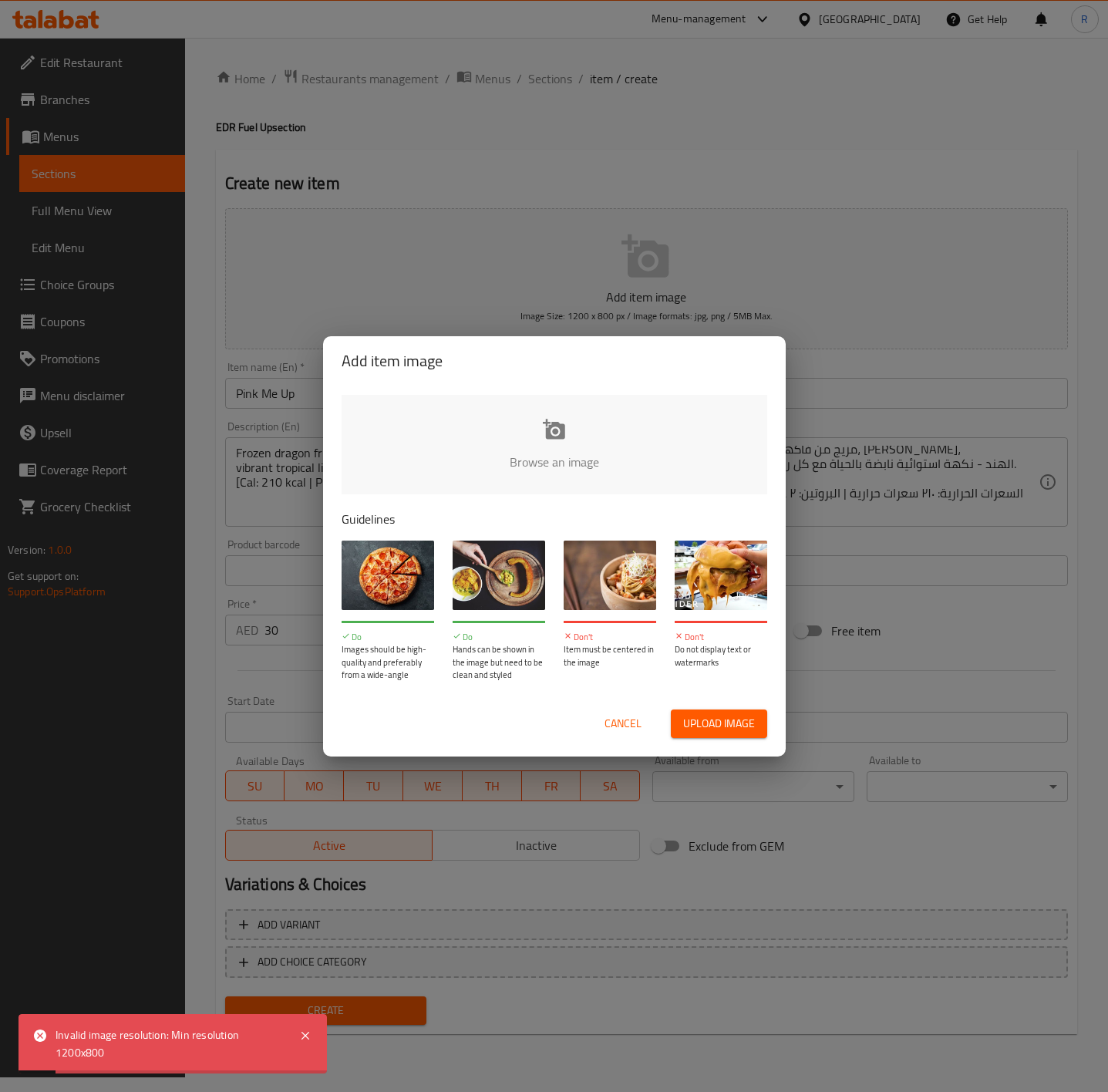
click at [623, 722] on span "Cancel" at bounding box center [623, 723] width 37 height 19
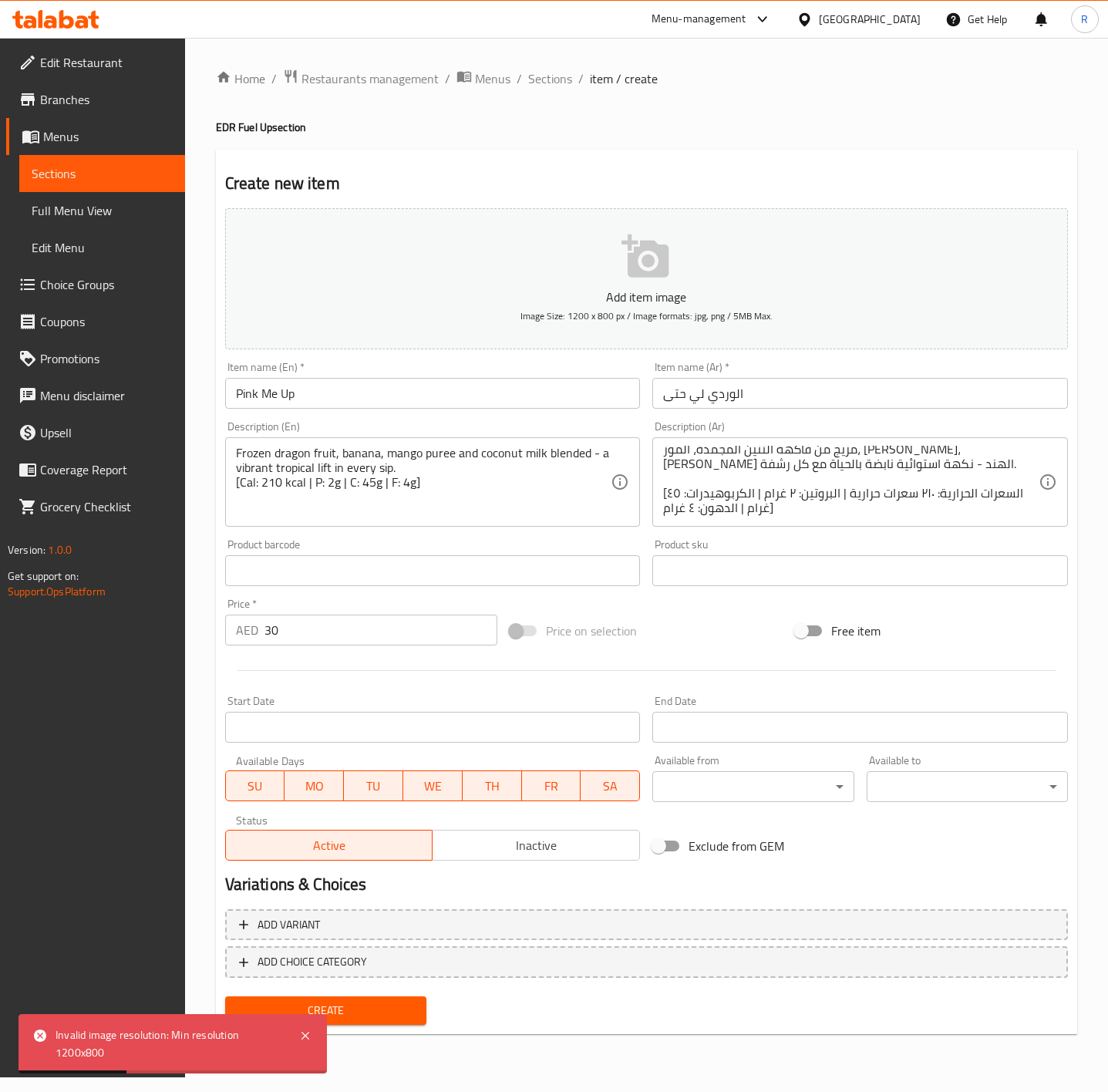
click at [529, 842] on span "Inactive" at bounding box center [536, 846] width 195 height 22
click at [391, 1014] on span "Create" at bounding box center [325, 1010] width 177 height 19
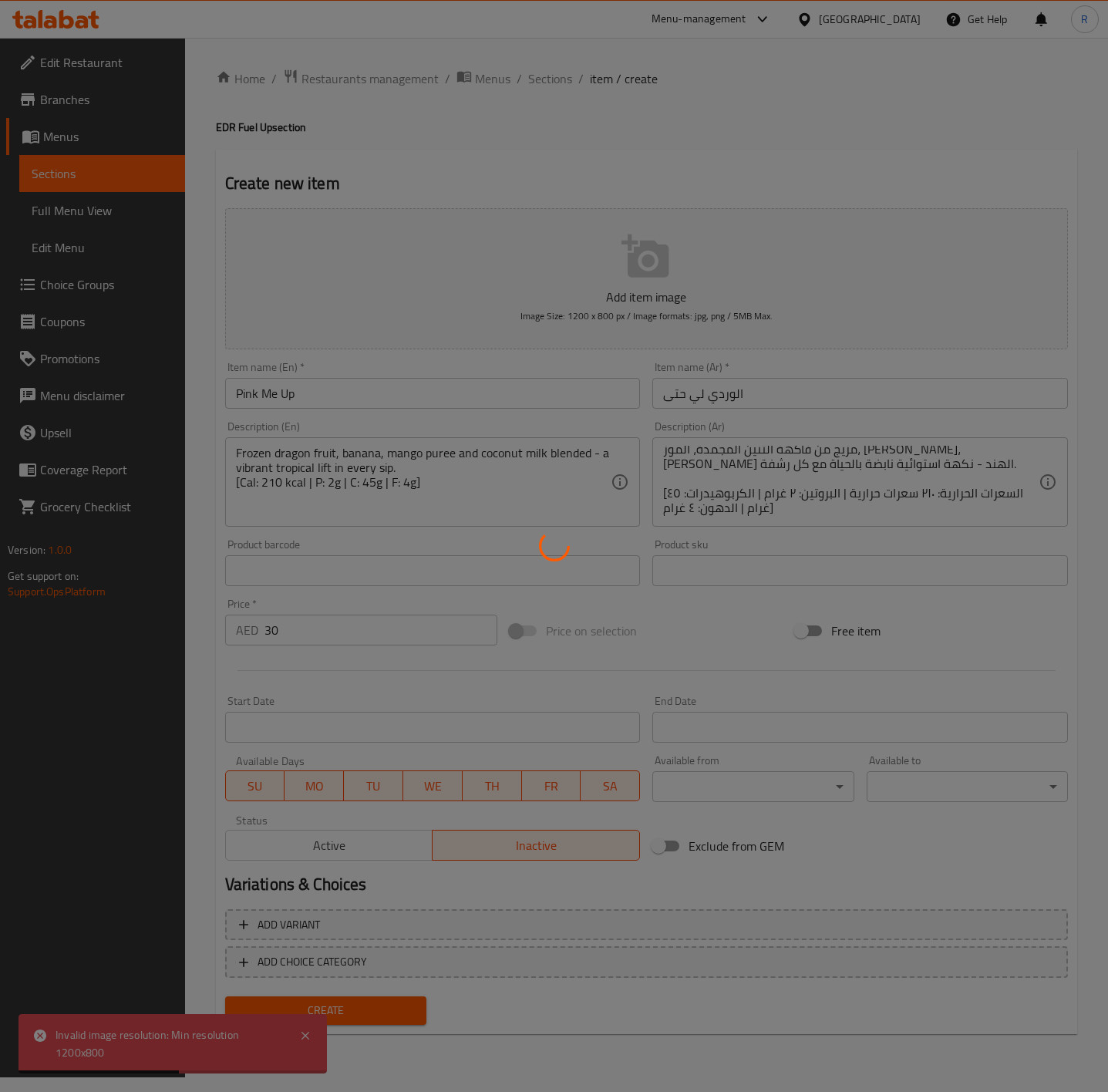
type input "0"
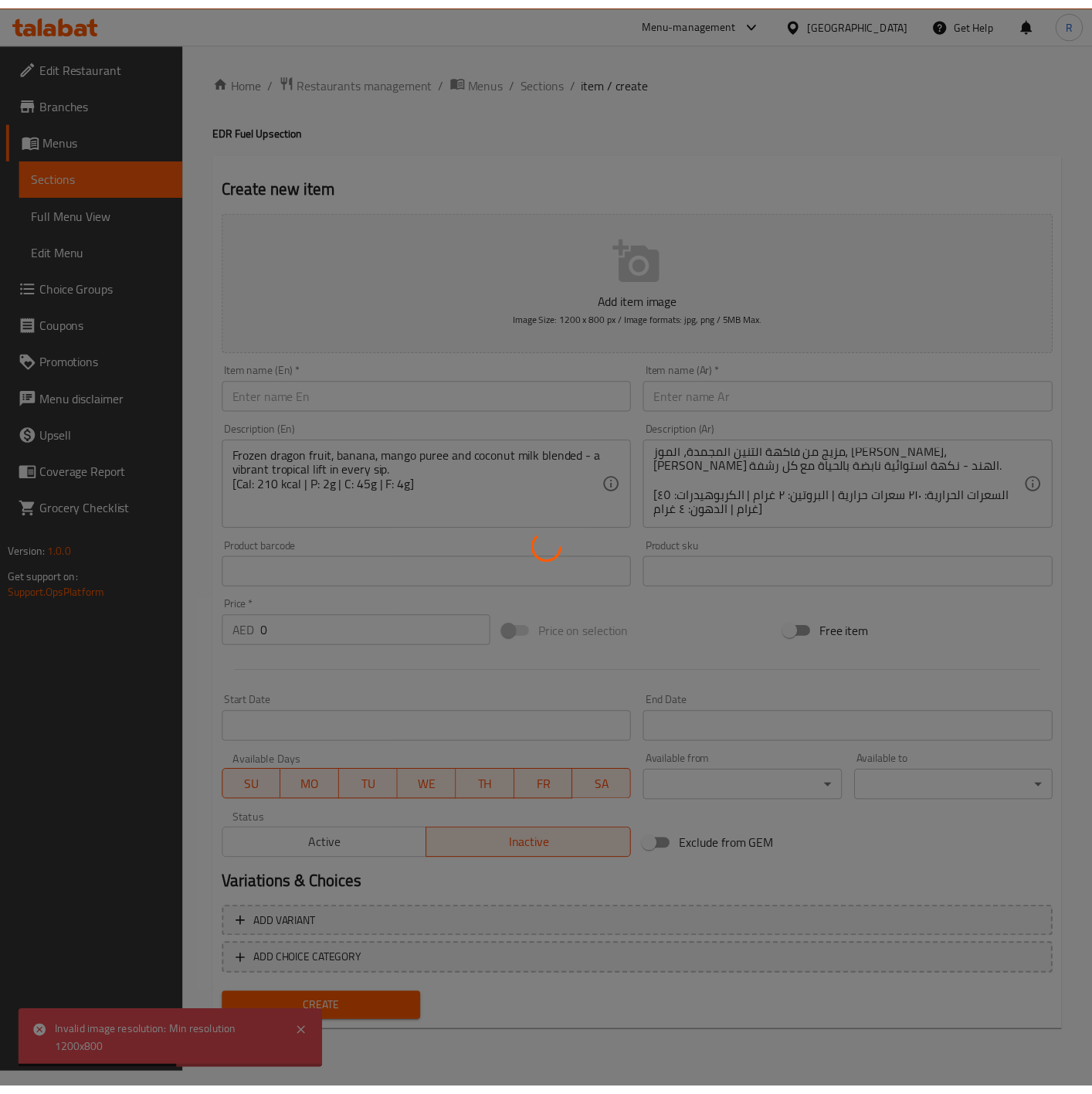
scroll to position [0, 0]
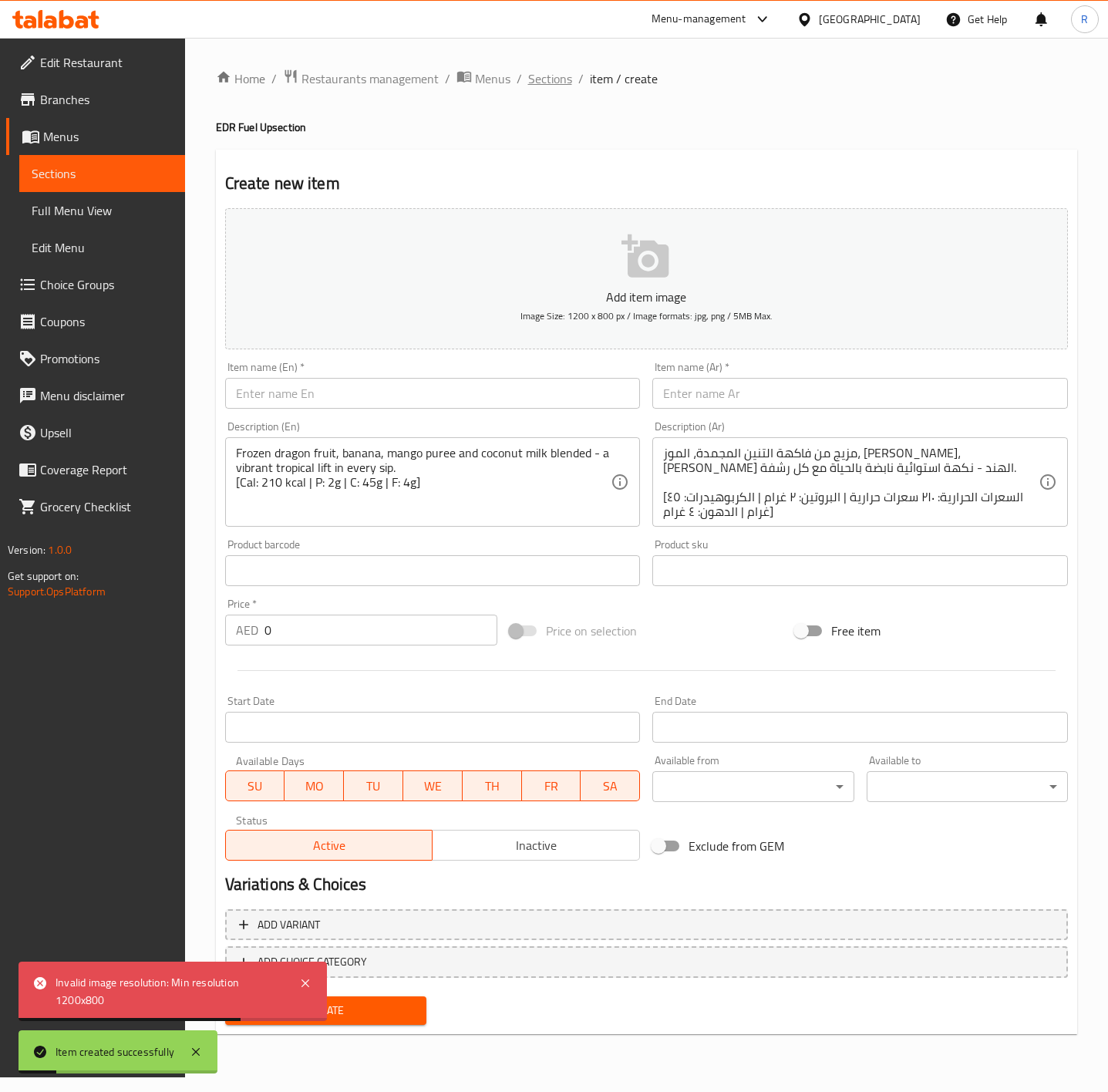
click at [546, 81] on span "Sections" at bounding box center [550, 78] width 44 height 18
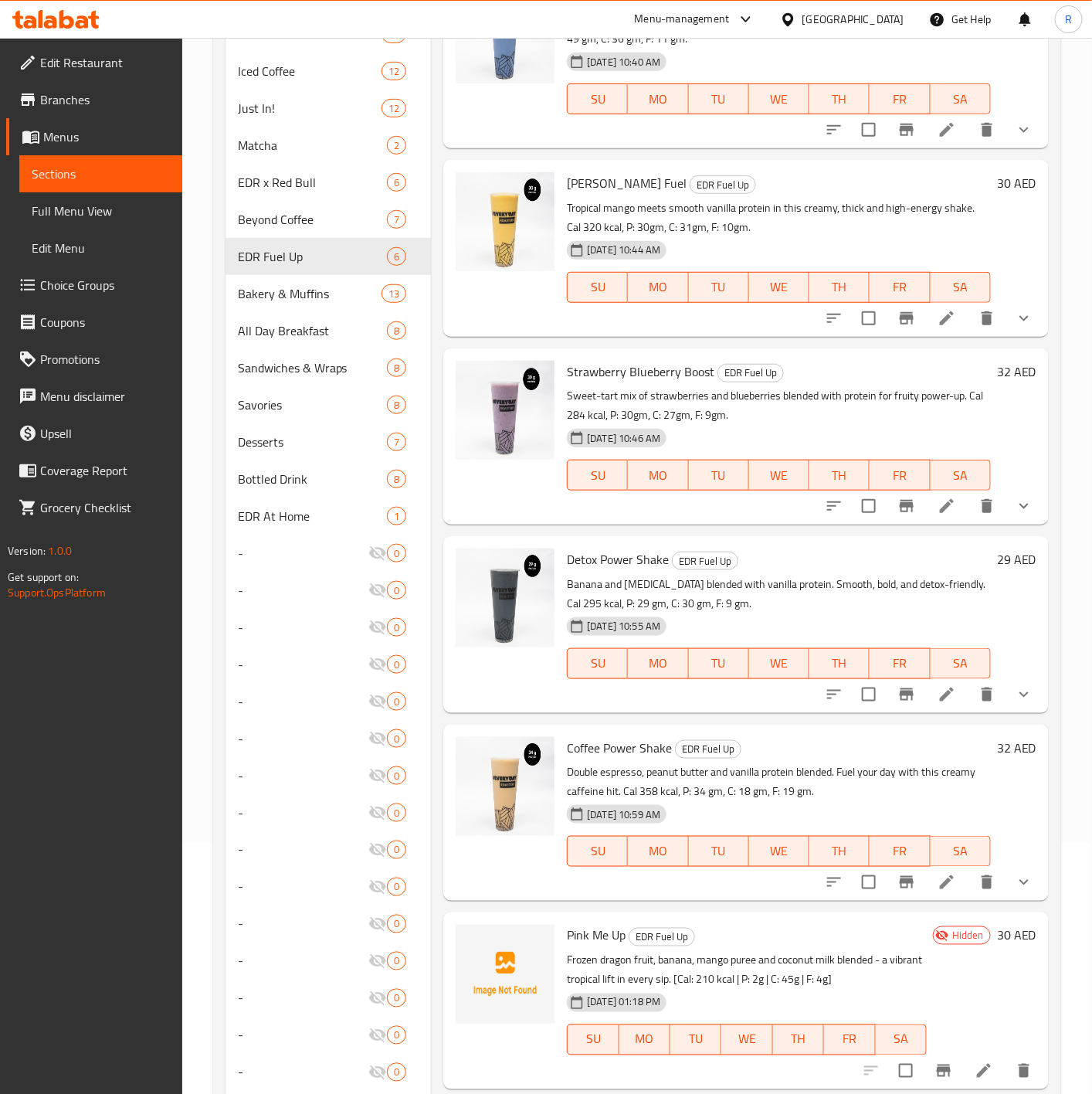
scroll to position [244, 0]
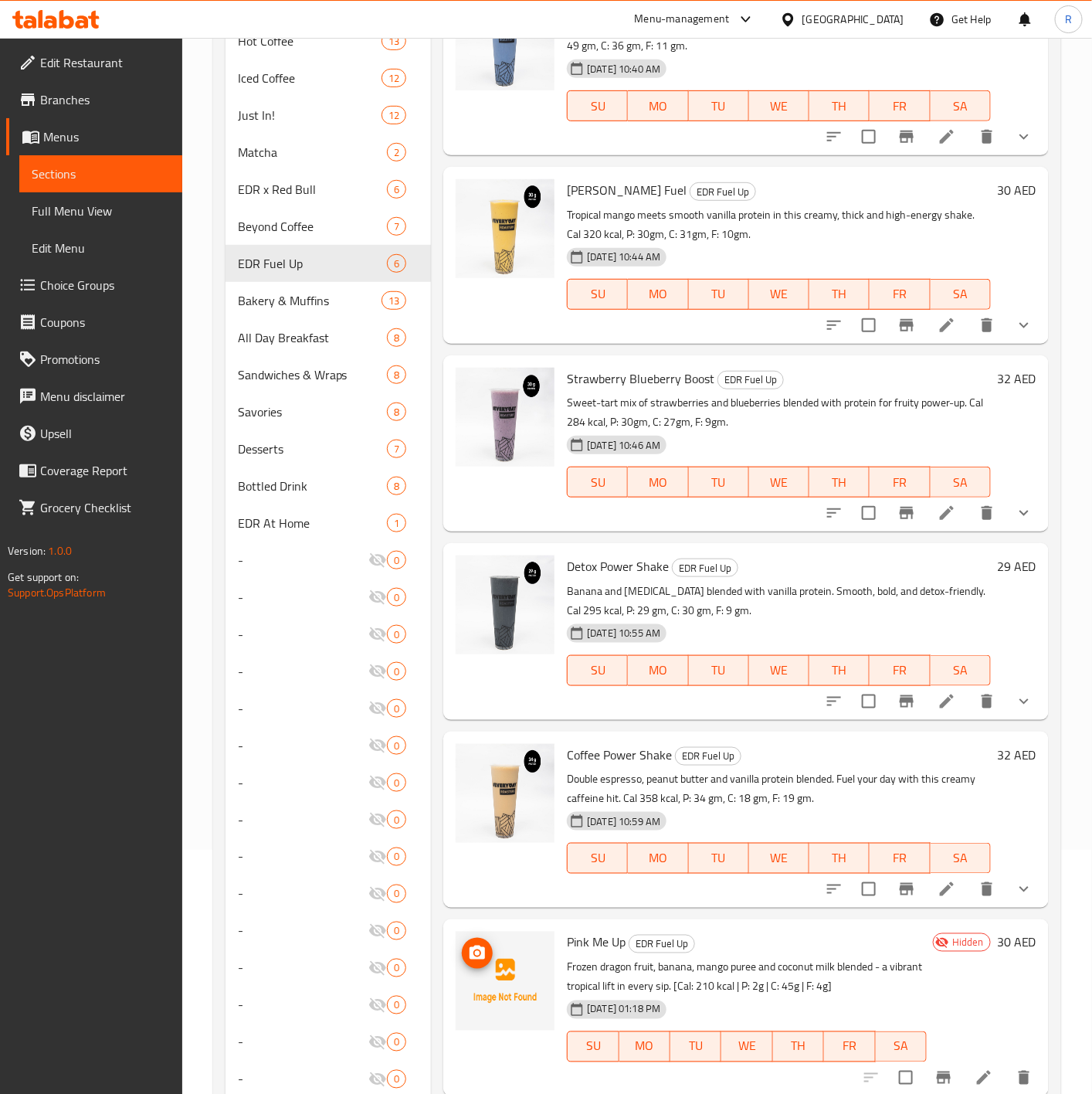
click at [473, 955] on icon "upload picture" at bounding box center [477, 952] width 16 height 14
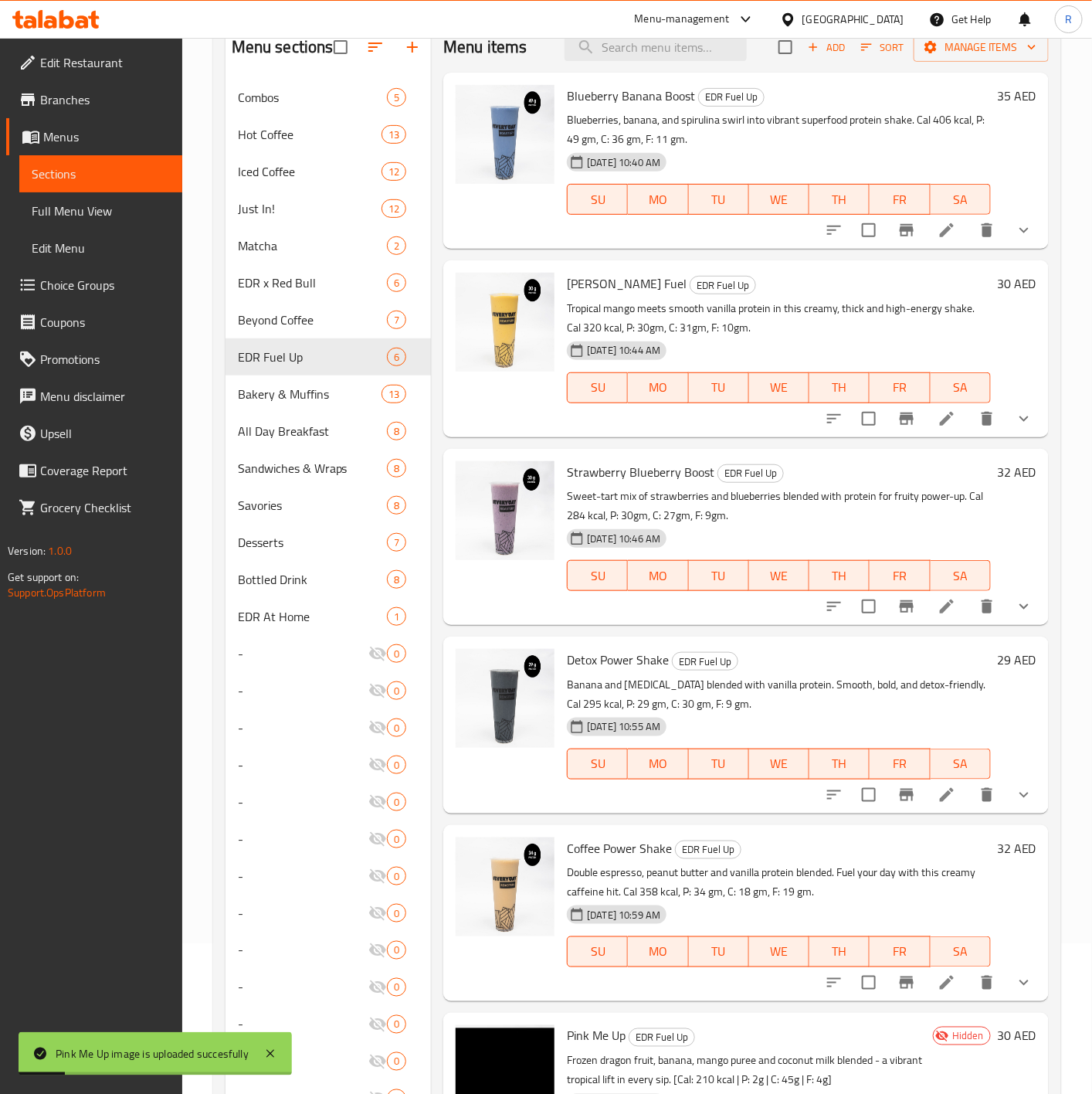
scroll to position [0, 0]
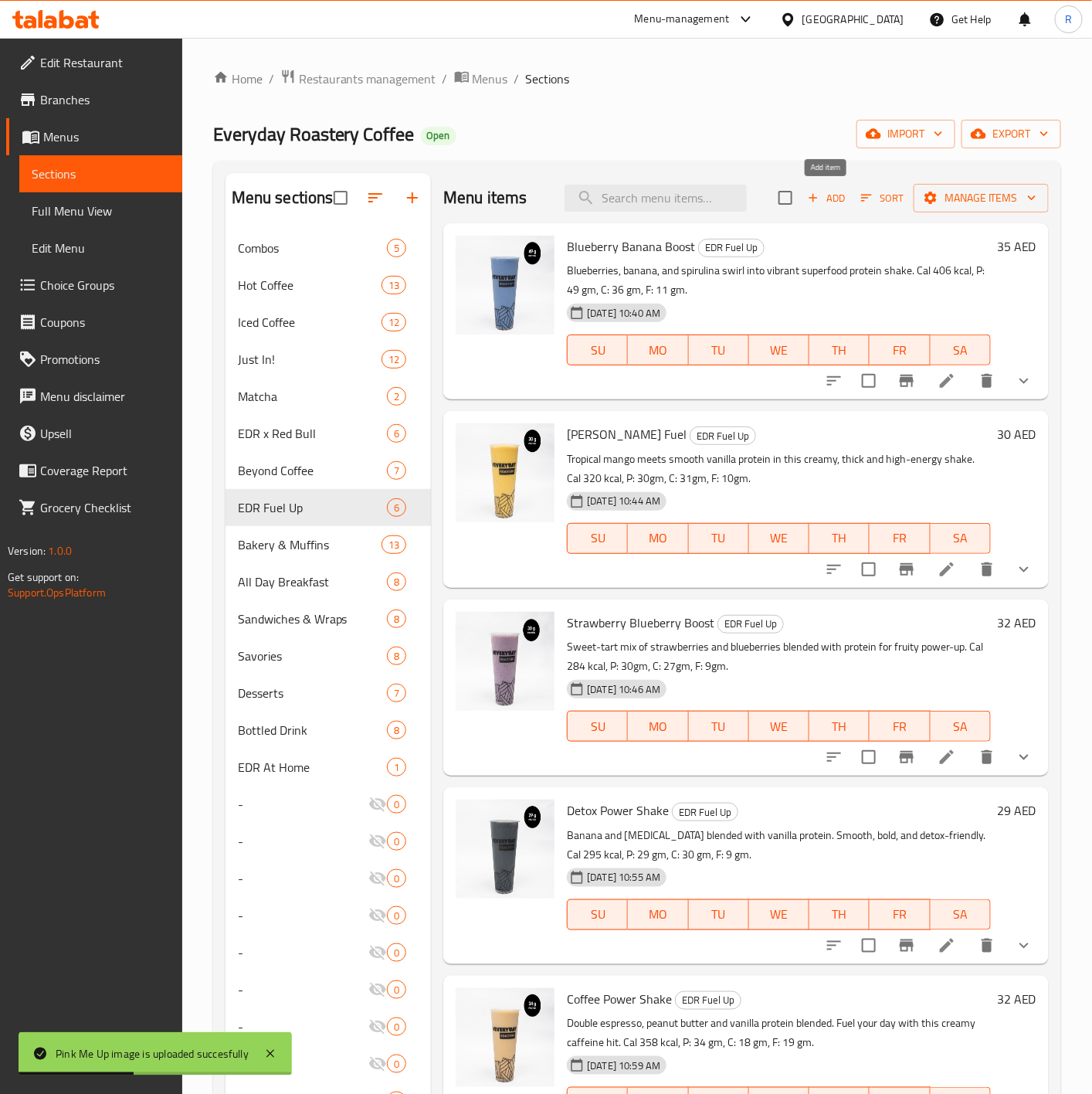
click at [834, 198] on span "Add" at bounding box center [826, 198] width 41 height 18
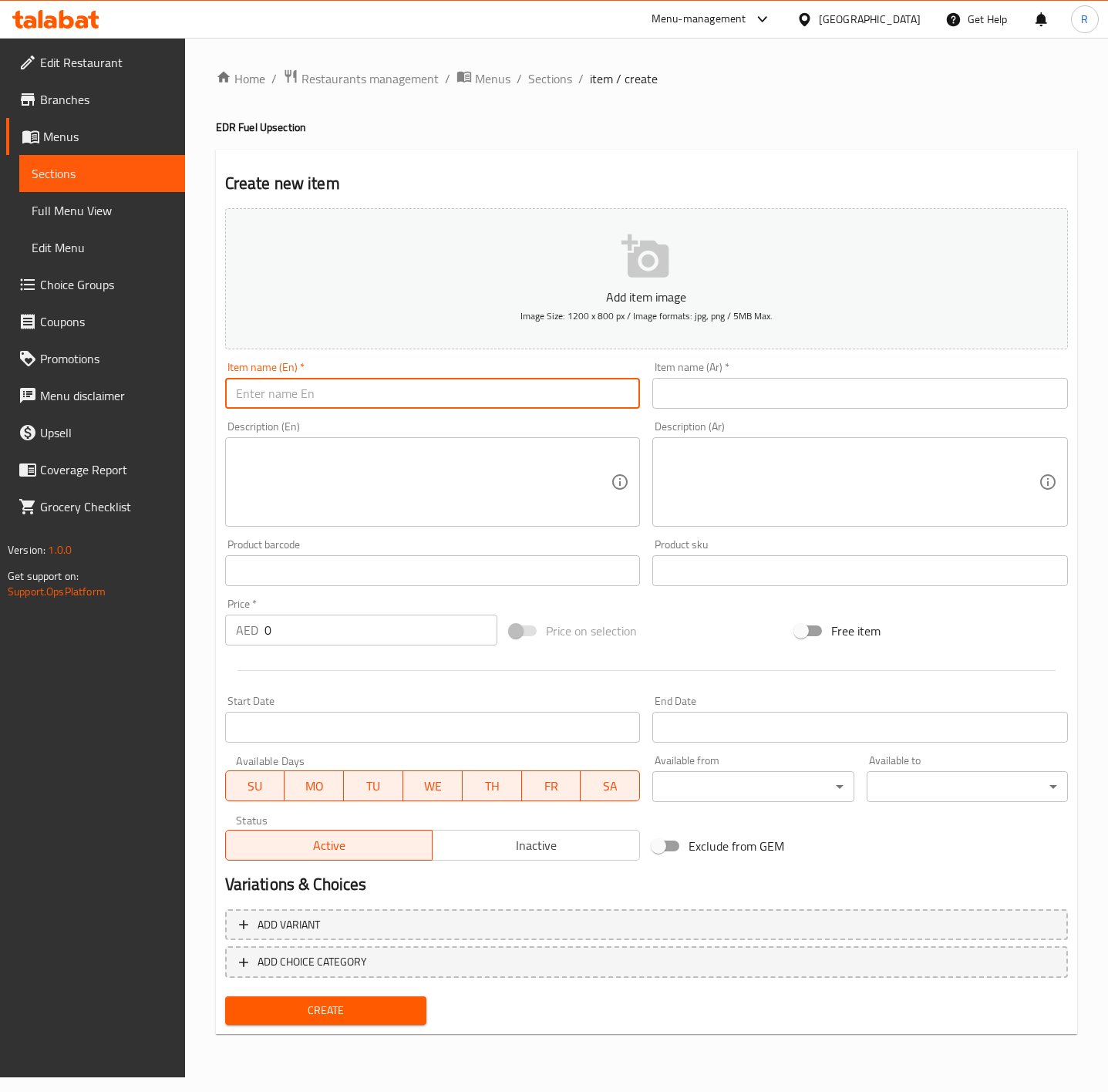
click at [287, 387] on input "text" at bounding box center [433, 393] width 416 height 31
paste input "BYO Protein Shake"
type input "BYO Protein Shake"
click at [699, 375] on div "Item name (Ar)   * Item name (Ar) *" at bounding box center [861, 384] width 416 height 47
click at [698, 391] on input "text" at bounding box center [861, 393] width 416 height 31
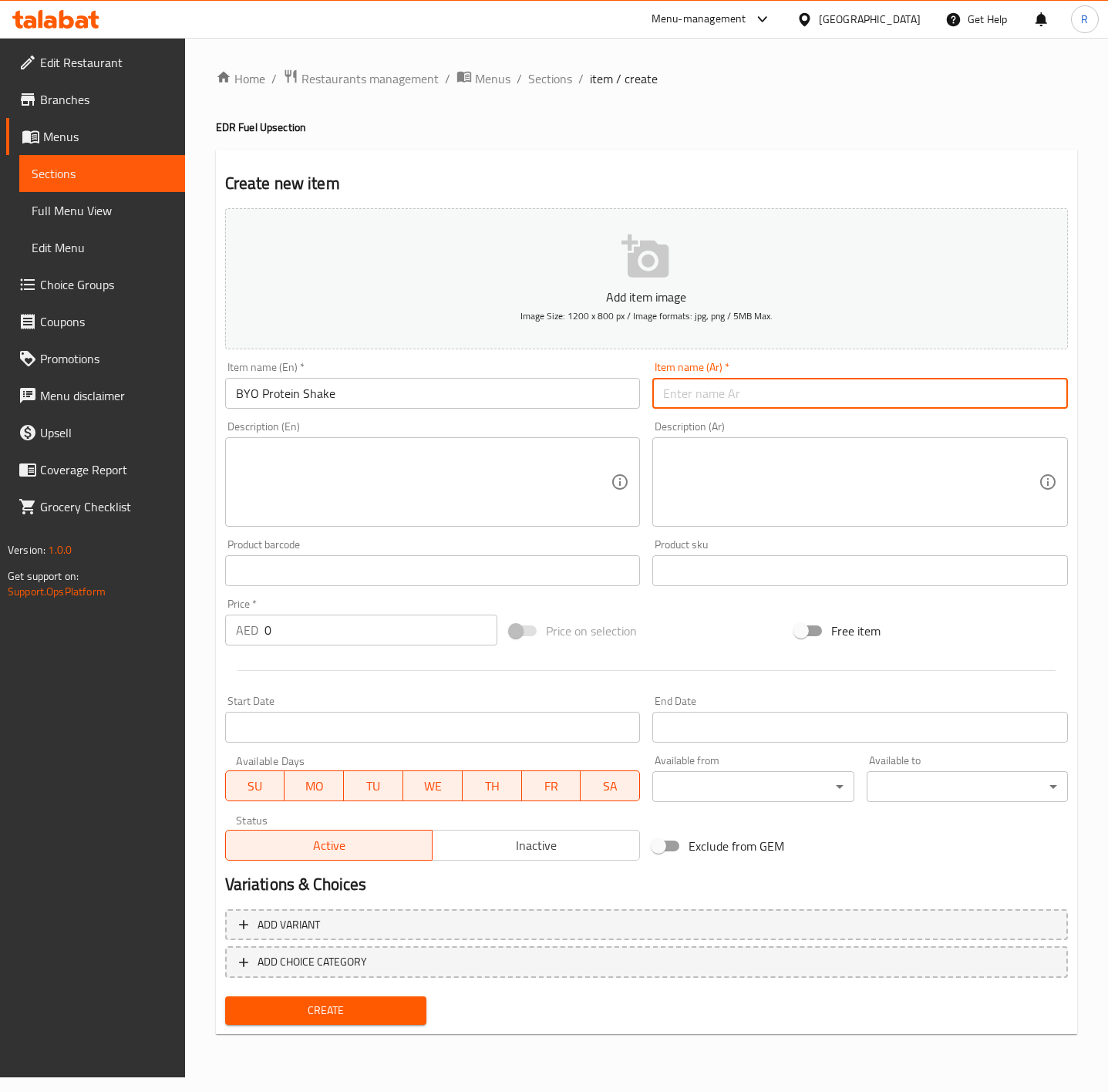
paste input "مشروب البروتين الخاص بك"
type input "مشروب البروتين الخاص بك"
click at [296, 464] on textarea at bounding box center [424, 482] width 376 height 73
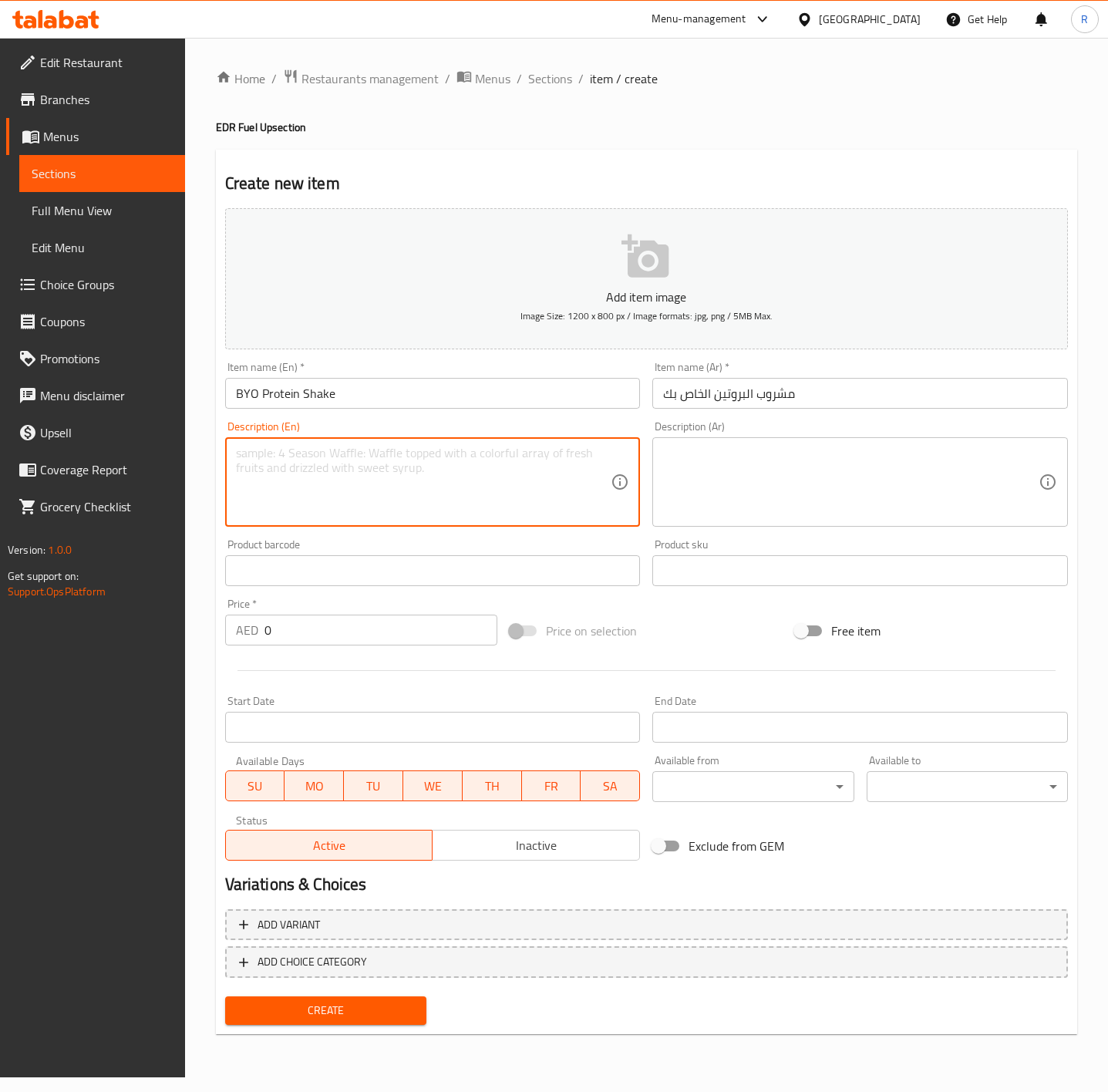
paste textarea "Your blend, your rules - pick your base, protein, fruits and extras to craft th…"
type textarea "Your blend, your rules - pick your base, protein, fruits and extras to craft th…"
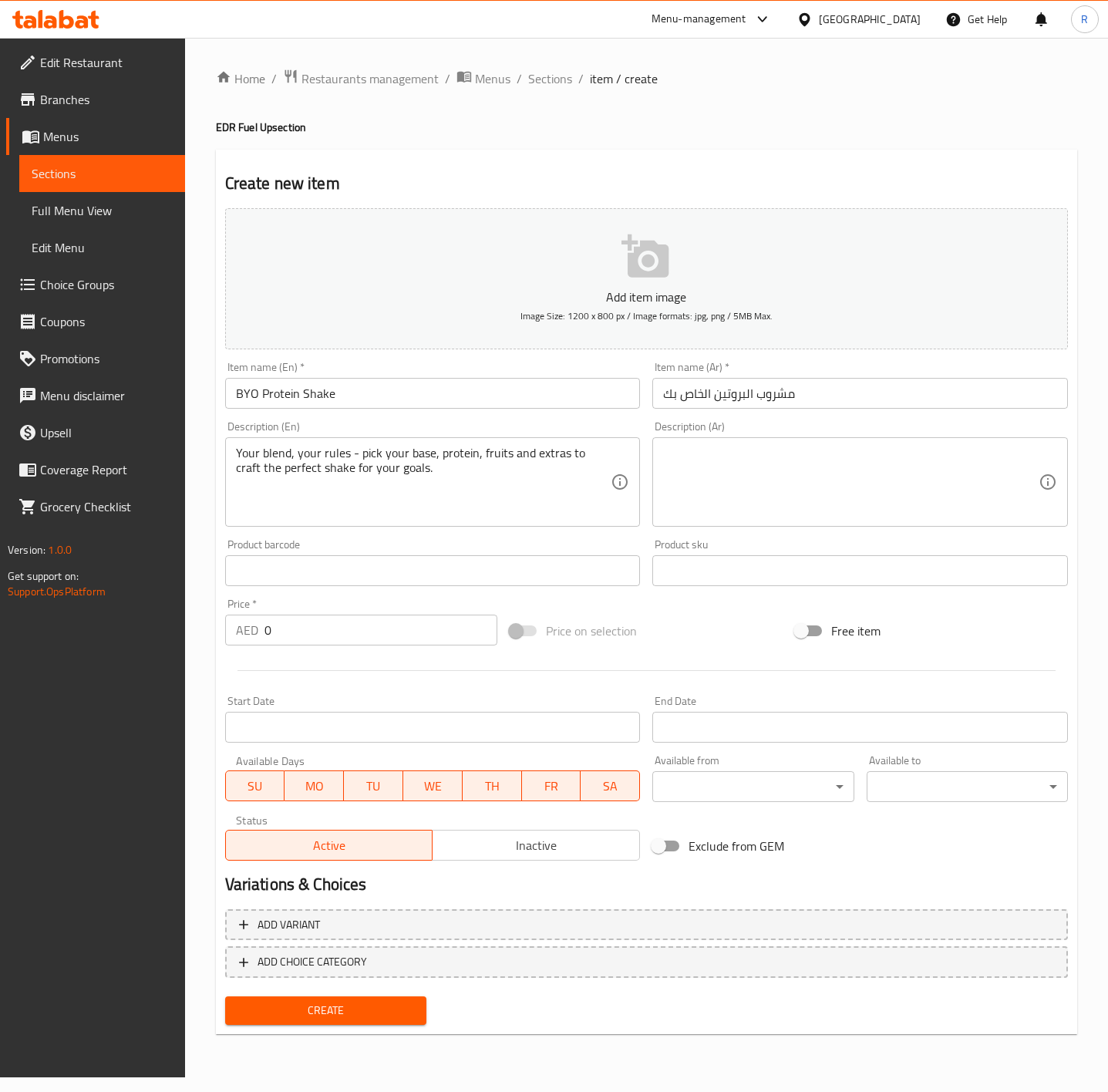
click at [799, 451] on textarea at bounding box center [851, 482] width 376 height 73
paste textarea "مزيجك الخاص، وقواعدك الخاصة - اختر القاعدة والبروتين والفواكه والإضافات لإعداد …"
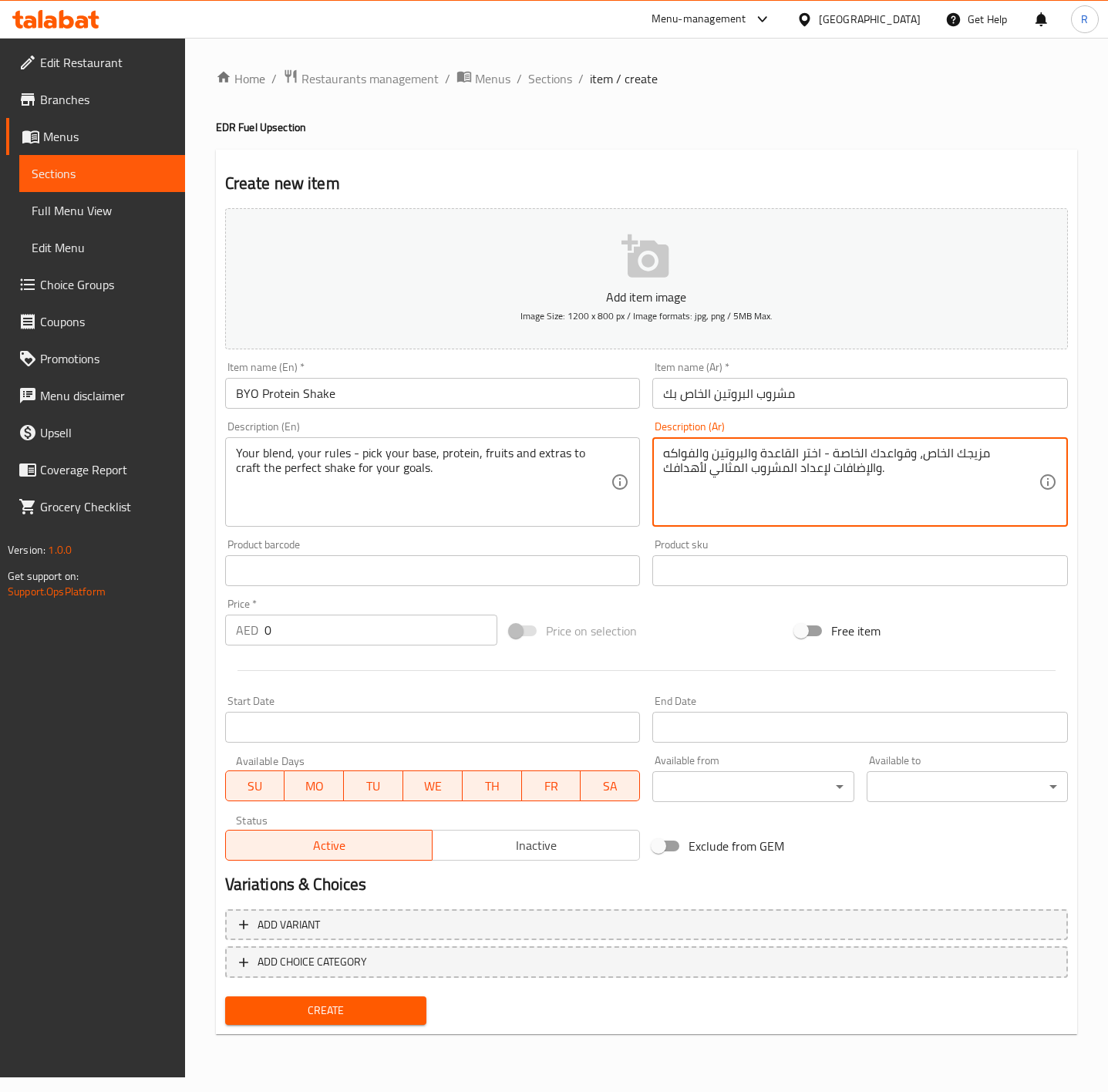
type textarea "مزيجك الخاص، وقواعدك الخاصة - اختر القاعدة والبروتين والفواكه والإضافات لإعداد …"
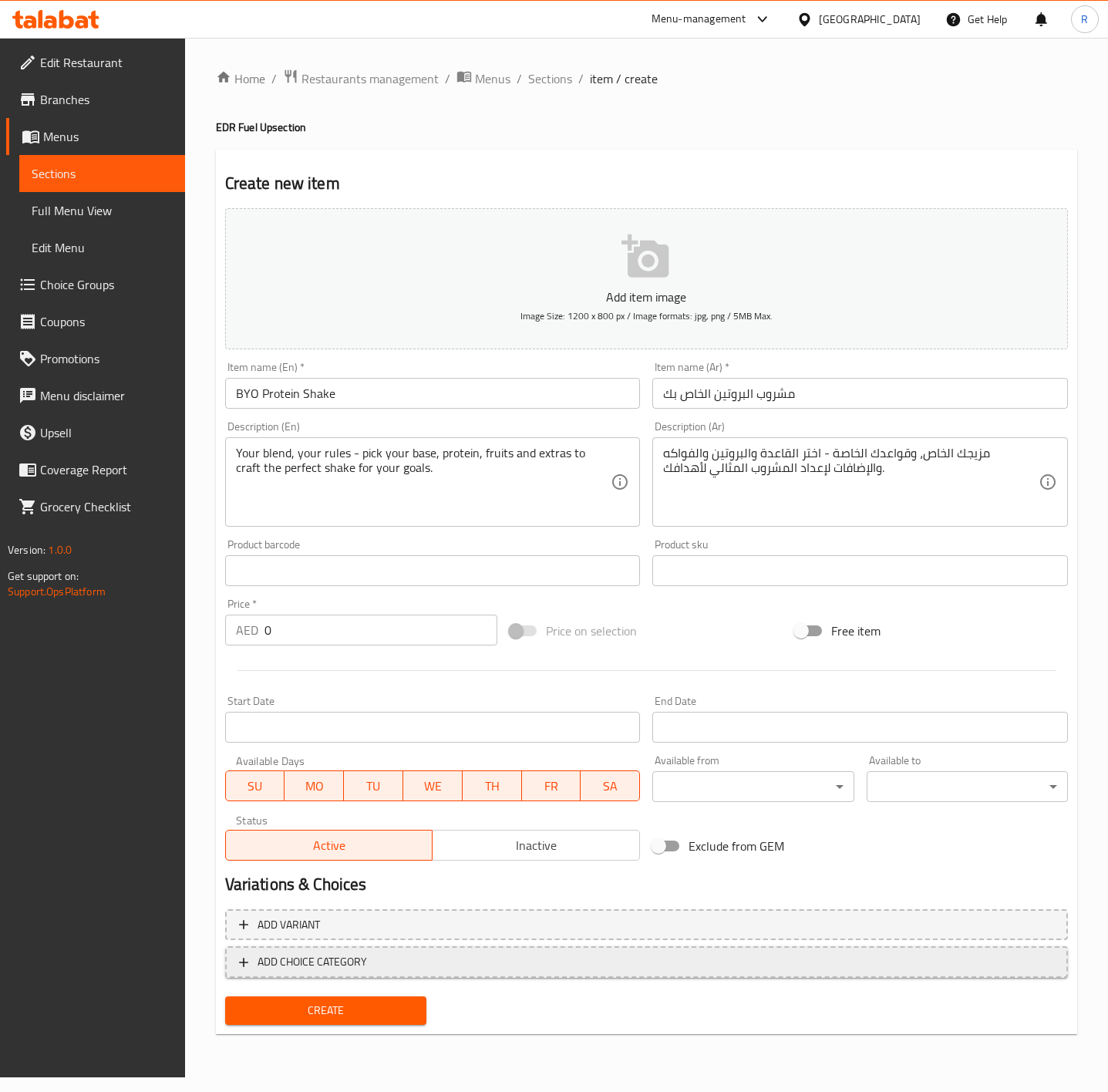
click at [310, 956] on span "ADD CHOICE CATEGORY" at bounding box center [312, 962] width 110 height 19
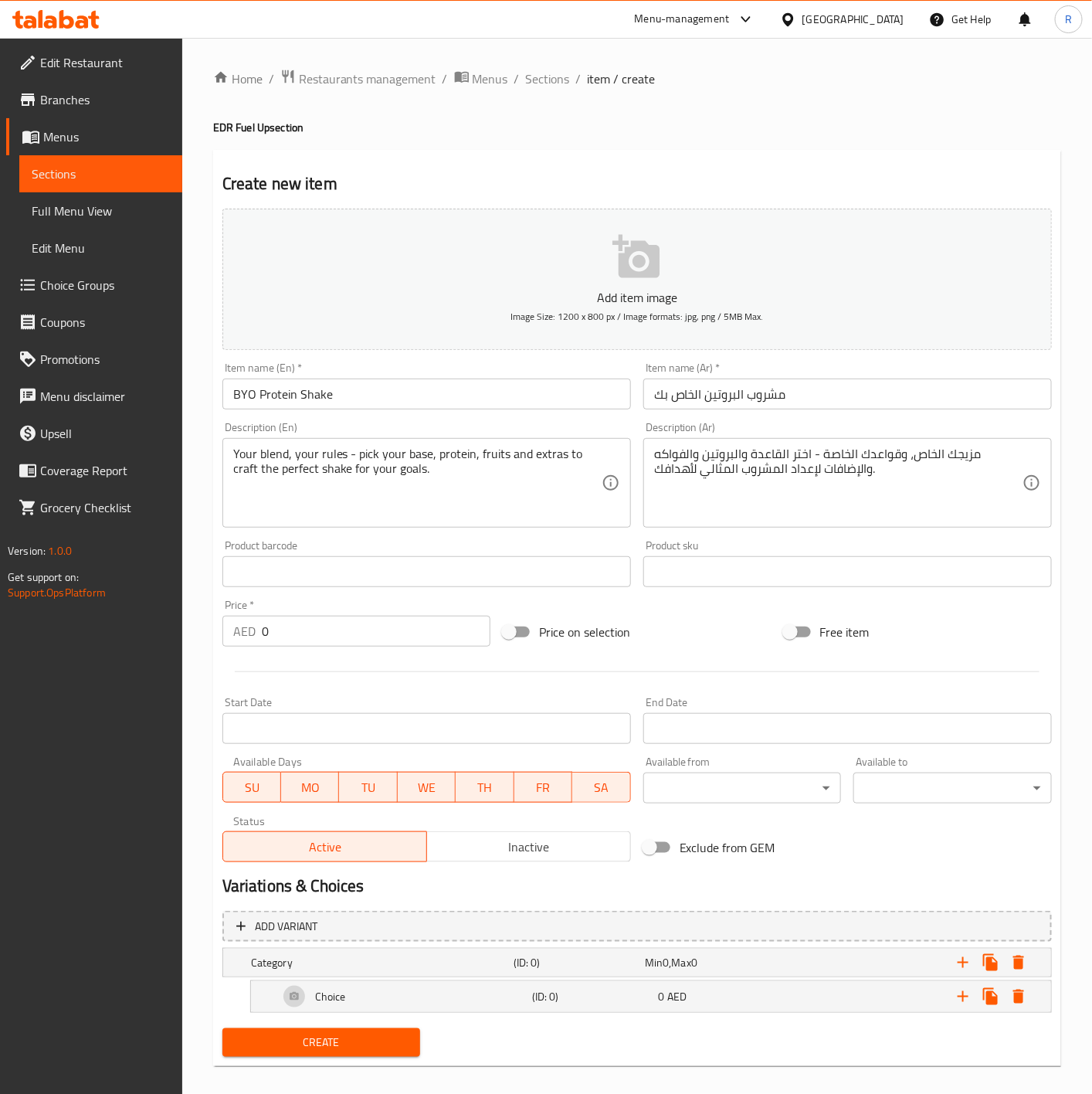
scroll to position [16, 0]
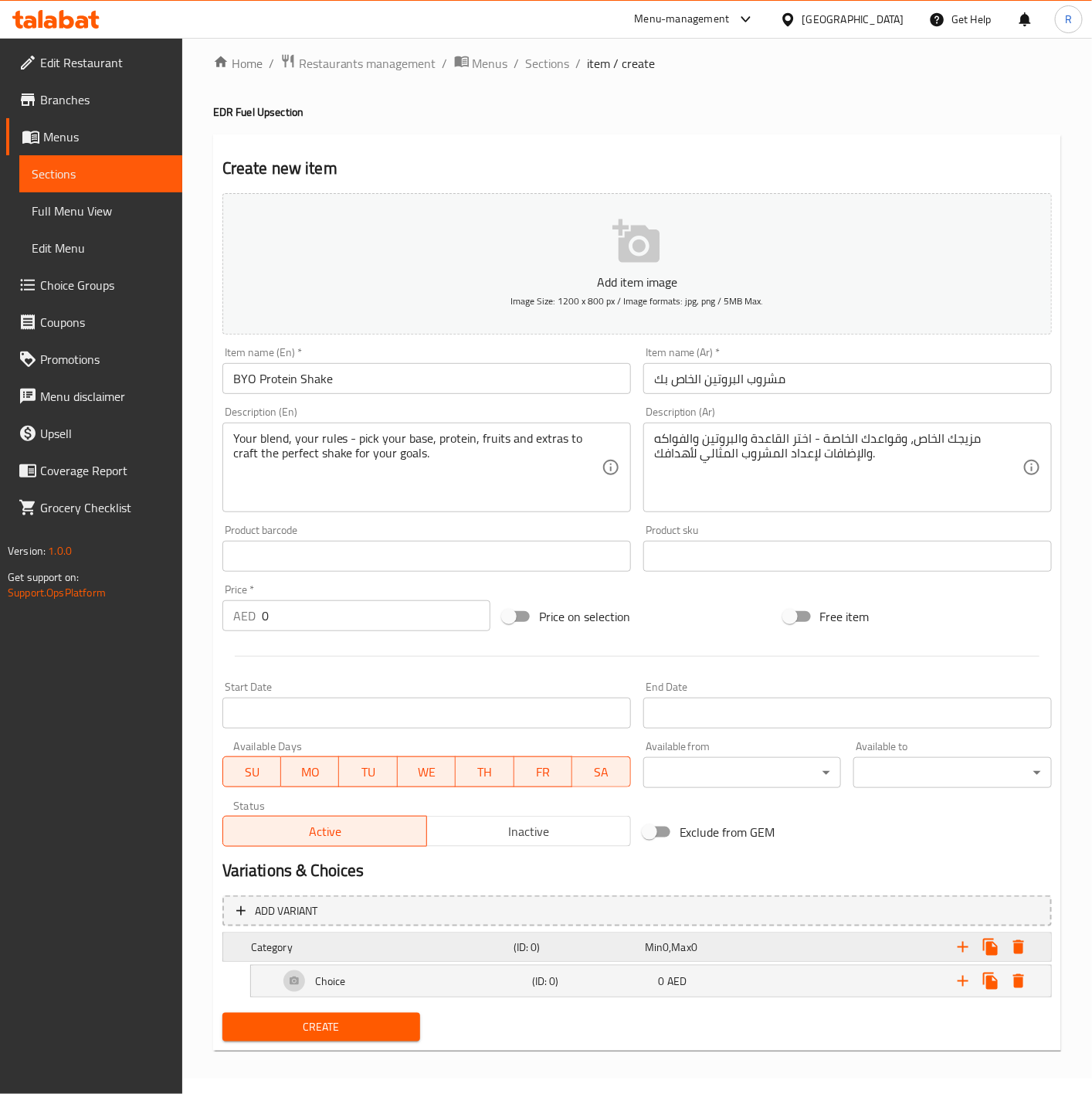
click at [352, 958] on div "Category (ID: 0) Min 0 , Max 0" at bounding box center [641, 946] width 787 height 34
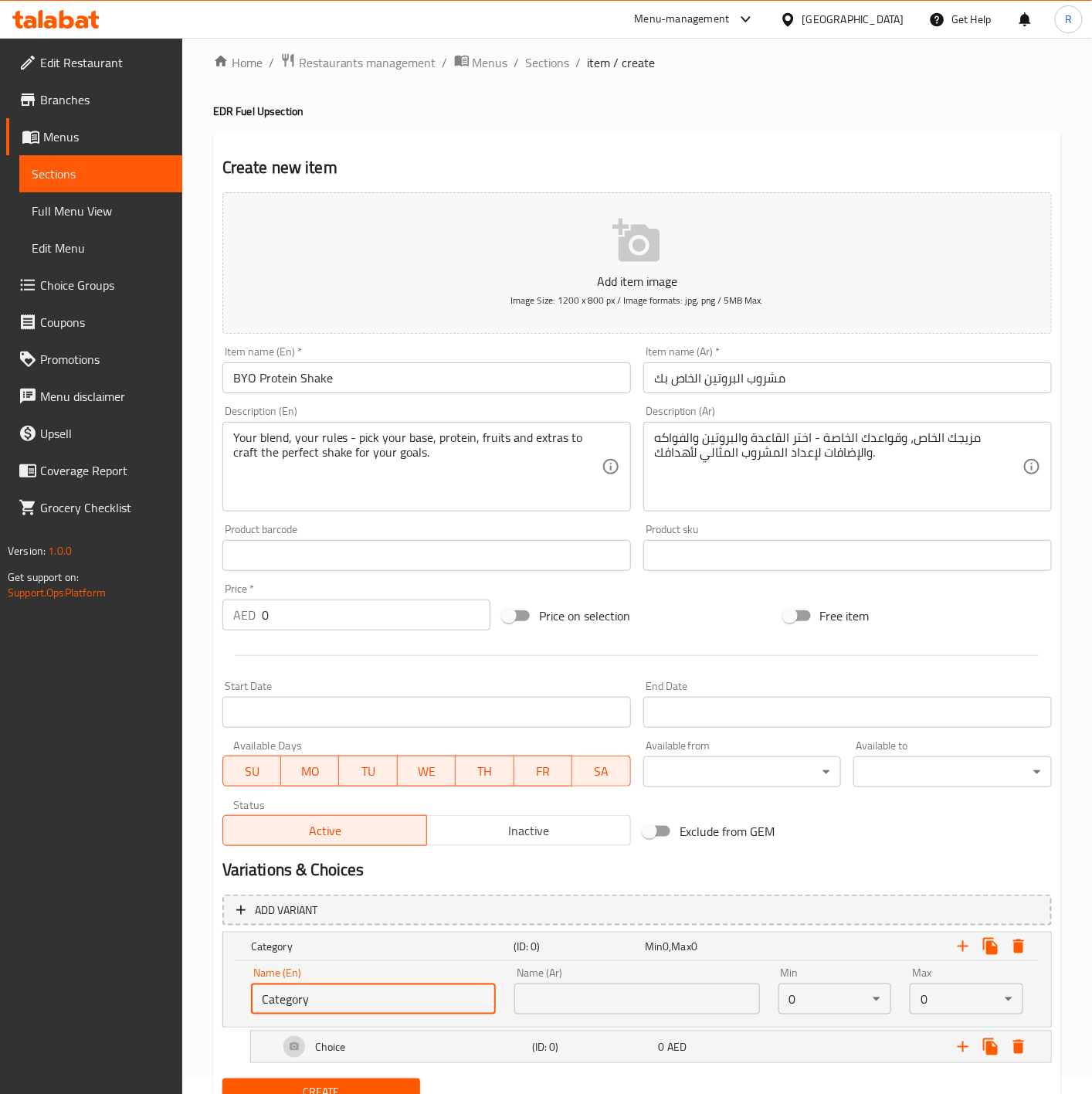
drag, startPoint x: 325, startPoint y: 1002, endPoint x: 45, endPoint y: 962, distance: 282.8
click at [45, 962] on div "Edit Restaurant Branches Menus Sections Full Menu View Edit Menu Choice Groups …" at bounding box center [546, 591] width 1092 height 1138
click at [364, 1001] on input "Choice of your Base" at bounding box center [374, 999] width 245 height 31
type input "C"
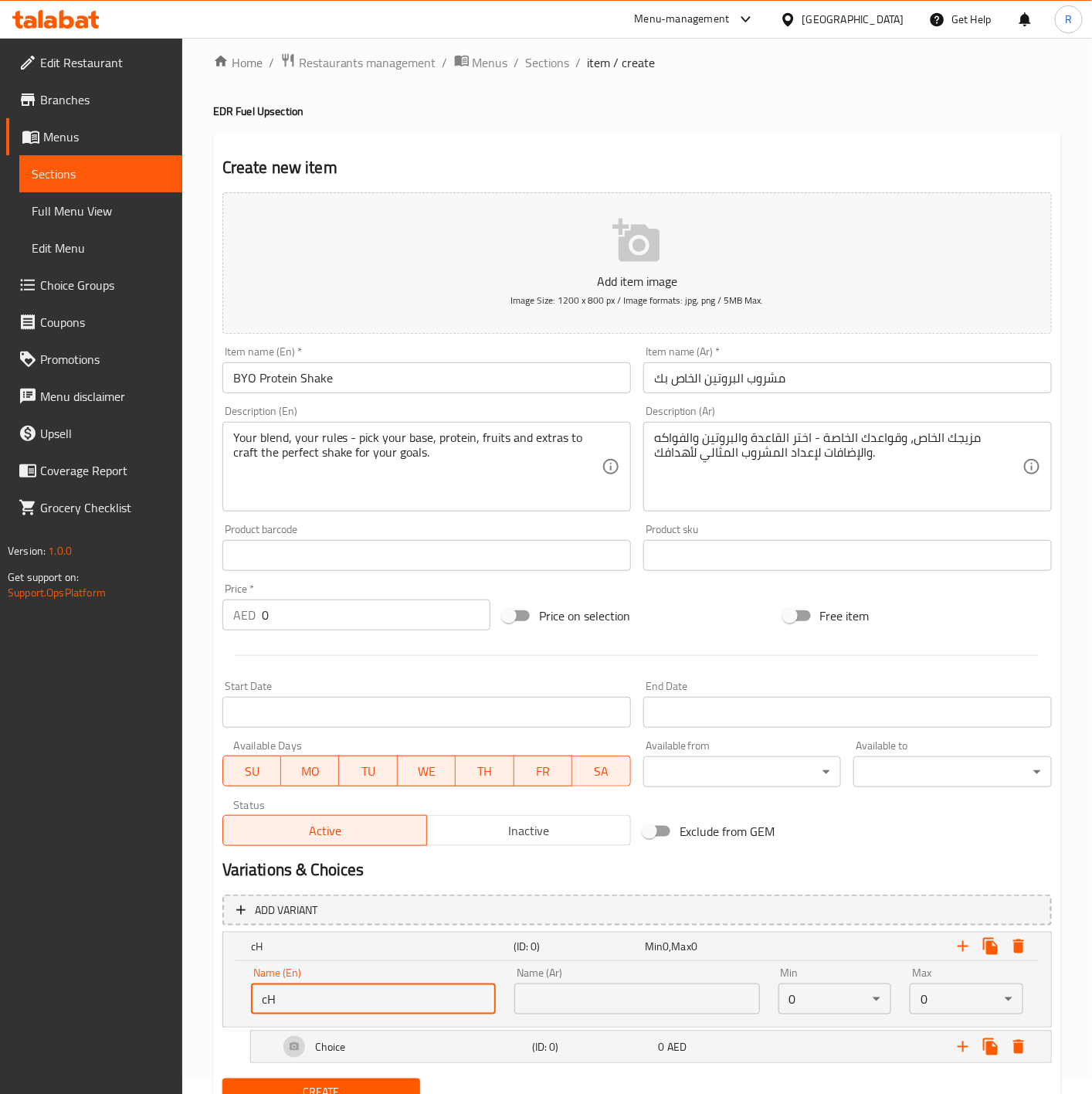
type input "c"
drag, startPoint x: 364, startPoint y: 1001, endPoint x: 253, endPoint y: 1008, distance: 111.2
click at [253, 1008] on input "Choice your Base" at bounding box center [374, 999] width 245 height 31
click at [385, 996] on input "Choice your Base" at bounding box center [374, 999] width 245 height 31
drag, startPoint x: 385, startPoint y: 996, endPoint x: 104, endPoint y: 992, distance: 281.0
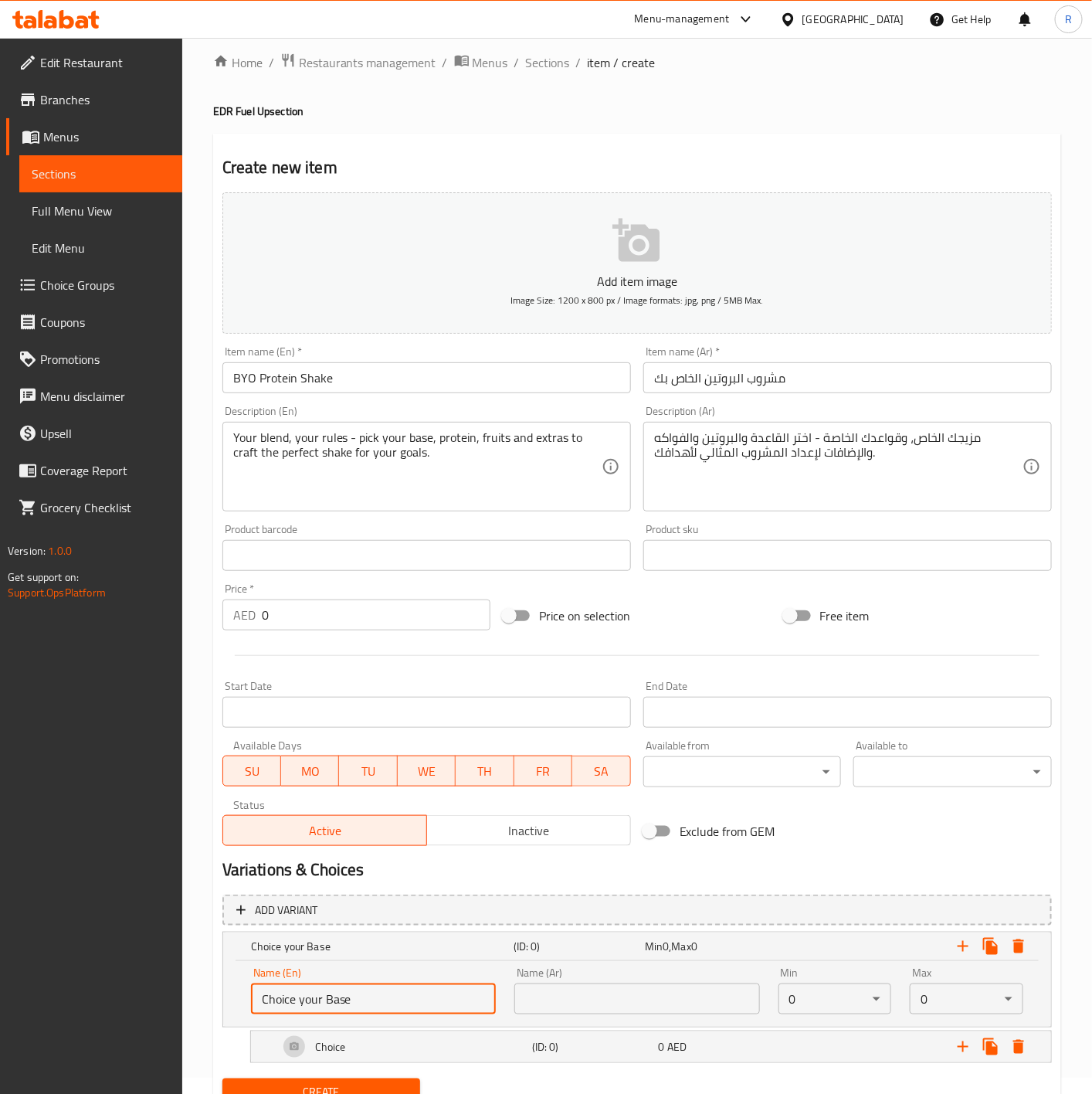
click at [104, 992] on div "Edit Restaurant Branches Menus Sections Full Menu View Edit Menu Choice Groups …" at bounding box center [546, 591] width 1092 height 1138
paste input "Y"
type input "Choice Your Base"
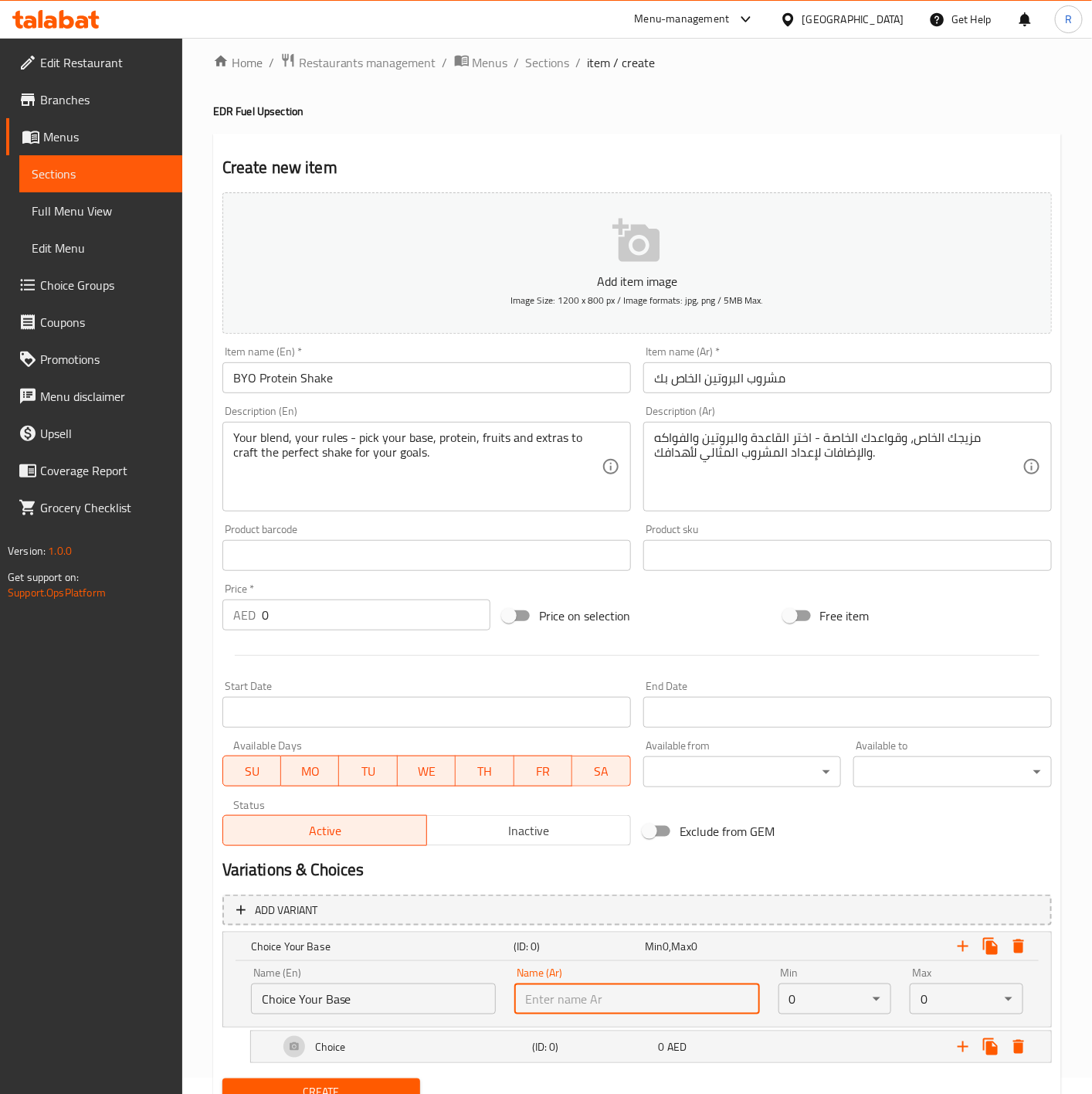
click at [648, 985] on input "text" at bounding box center [637, 999] width 245 height 31
paste input "اختر قاعدتك"
type input "اختر قاعدتك"
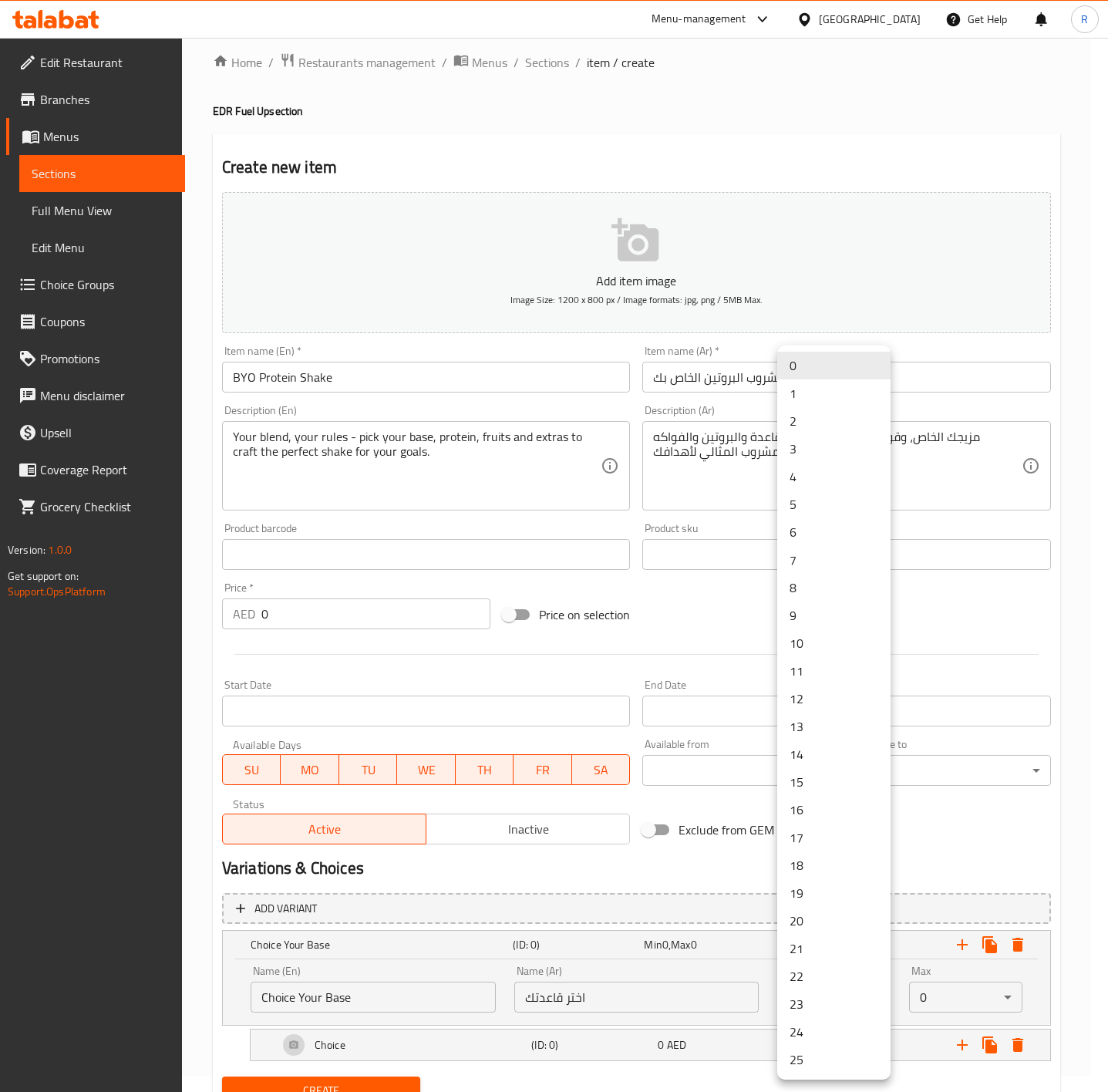
click at [812, 1002] on body "​ Menu-management United Arab Emirates Get Help R Edit Restaurant Branches Menu…" at bounding box center [554, 548] width 1108 height 1054
click at [799, 387] on li "1" at bounding box center [834, 393] width 113 height 28
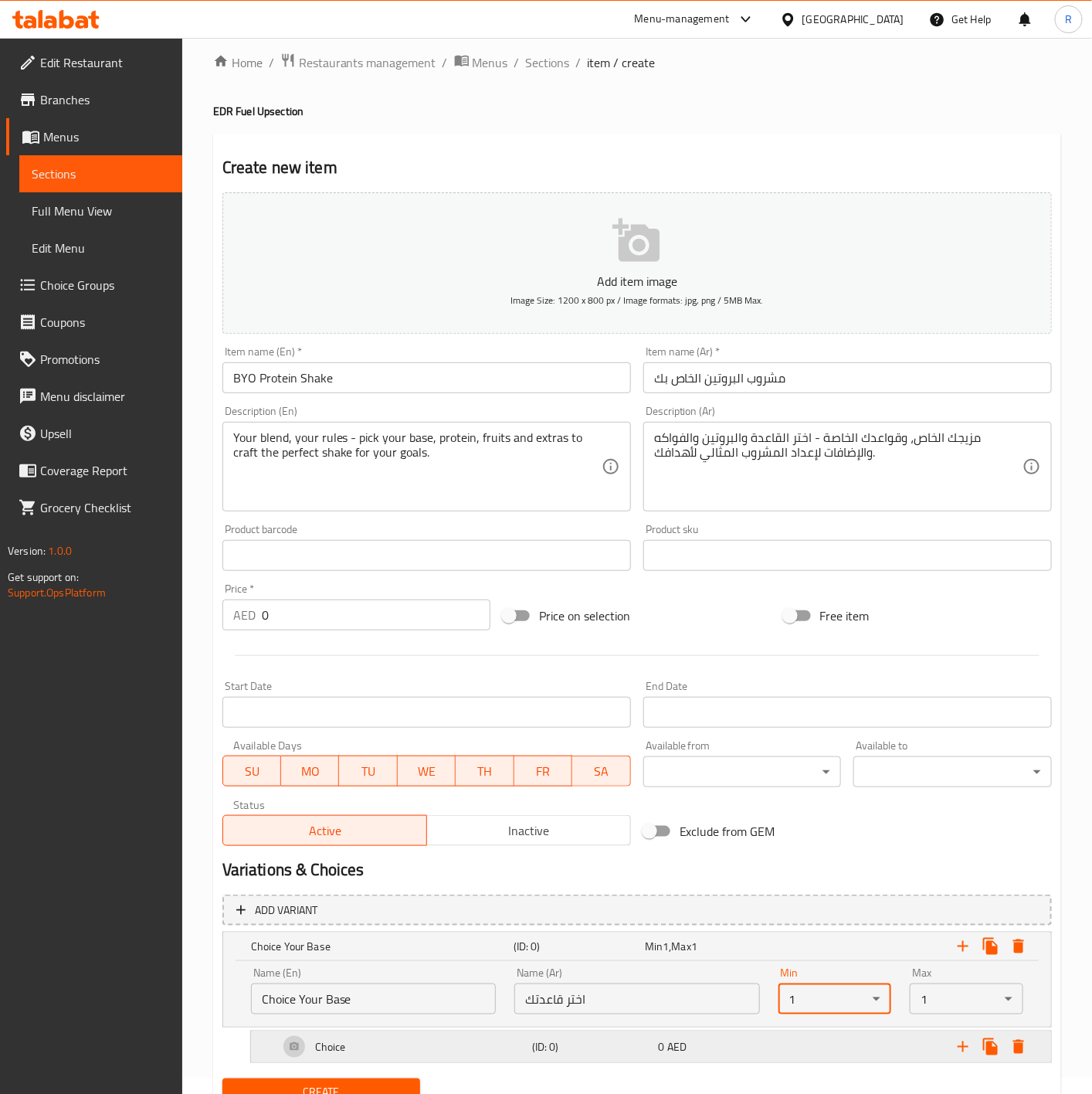
click at [385, 1036] on div "Choice" at bounding box center [401, 1047] width 253 height 37
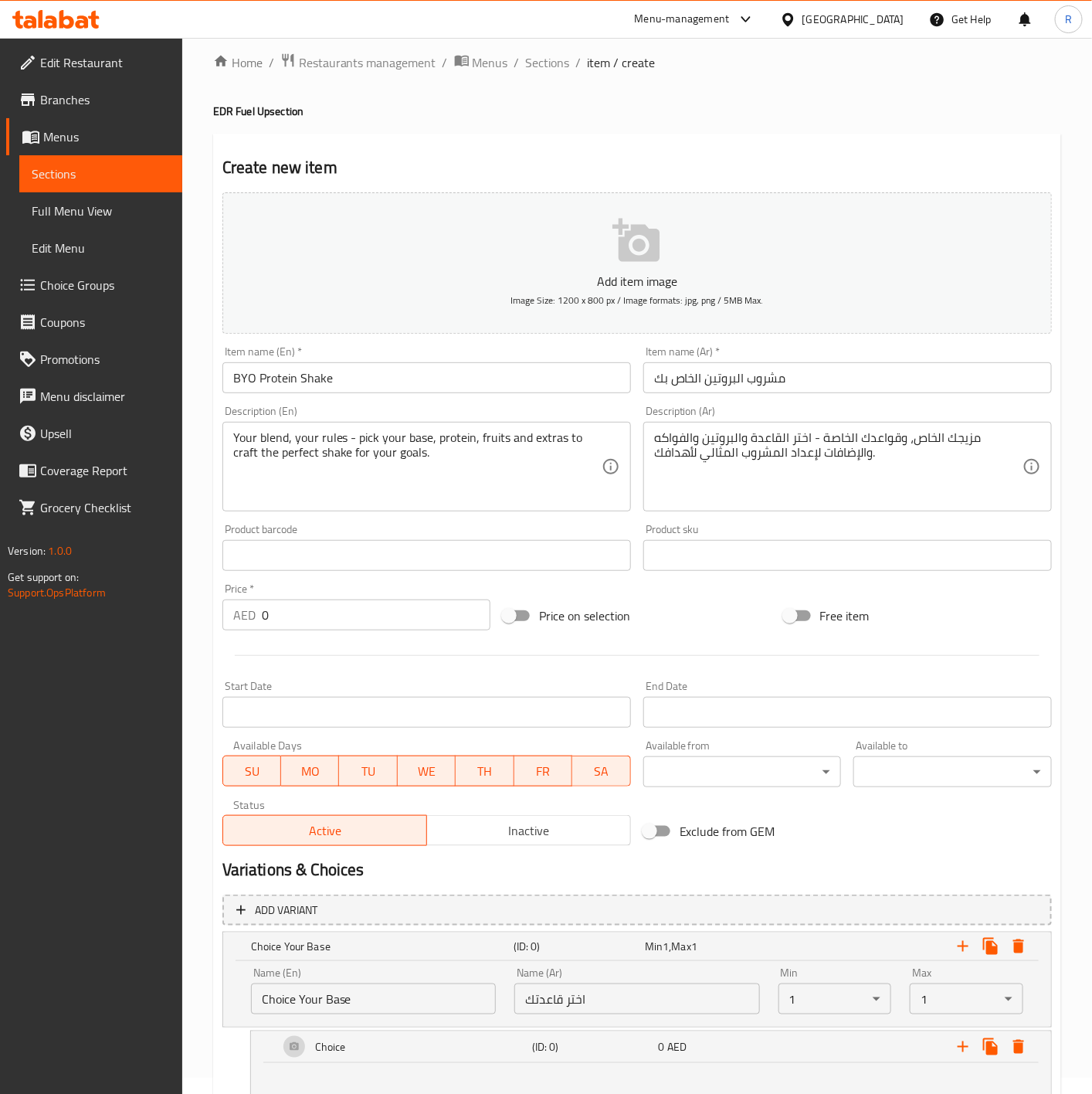
scroll to position [201, 0]
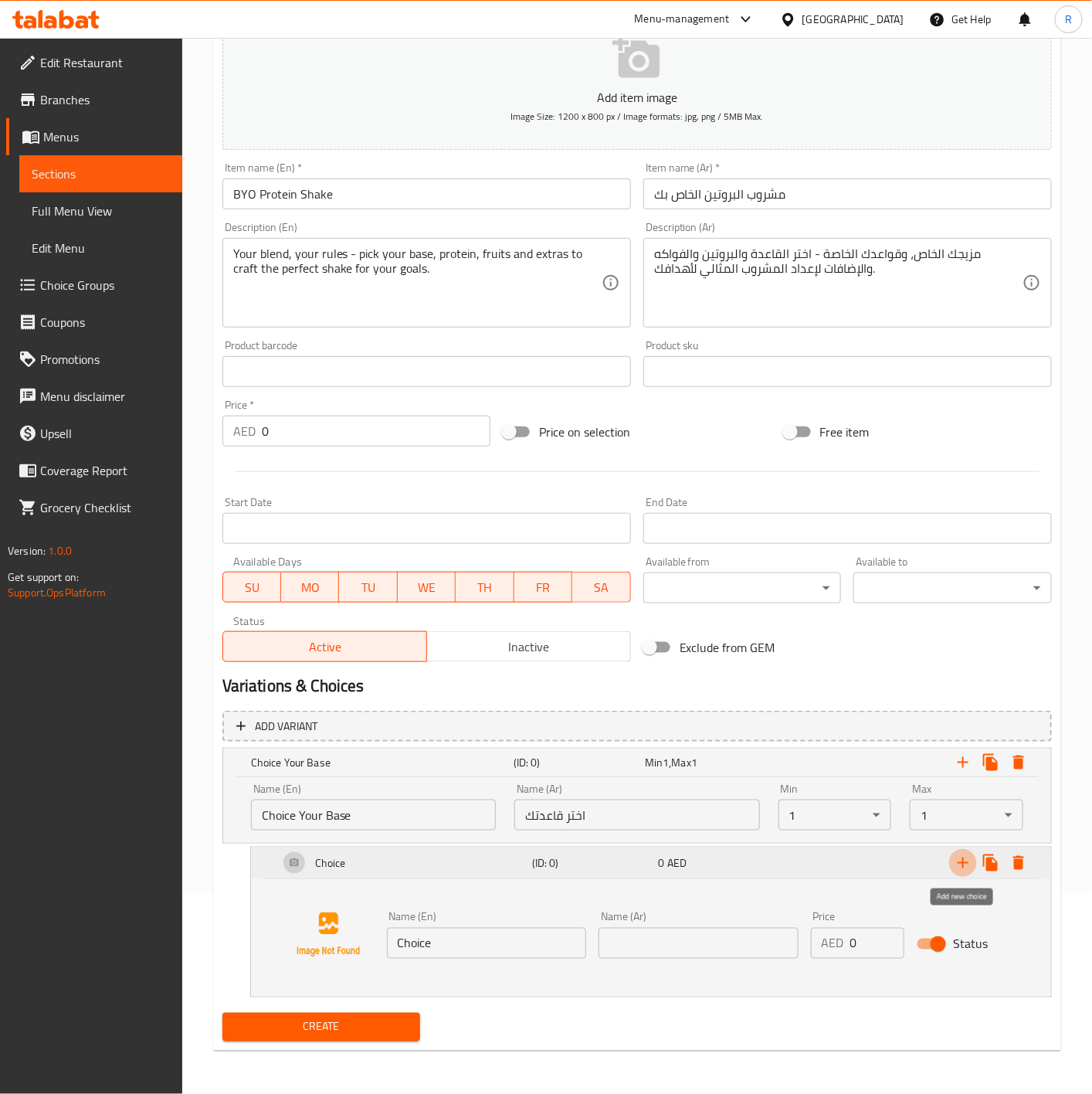
click at [964, 858] on icon "Expand" at bounding box center [963, 862] width 18 height 18
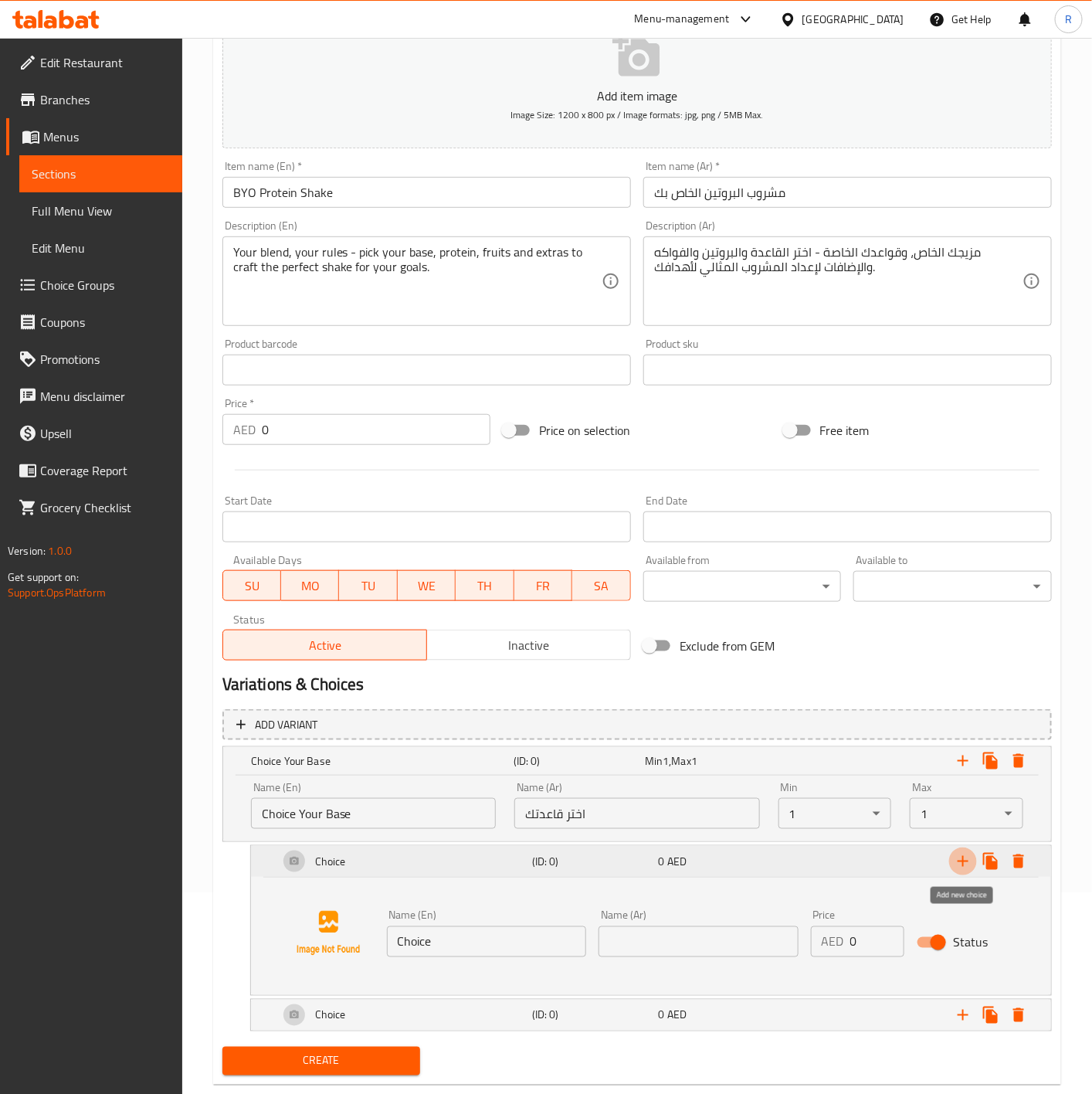
click at [964, 862] on icon "Expand" at bounding box center [963, 861] width 11 height 11
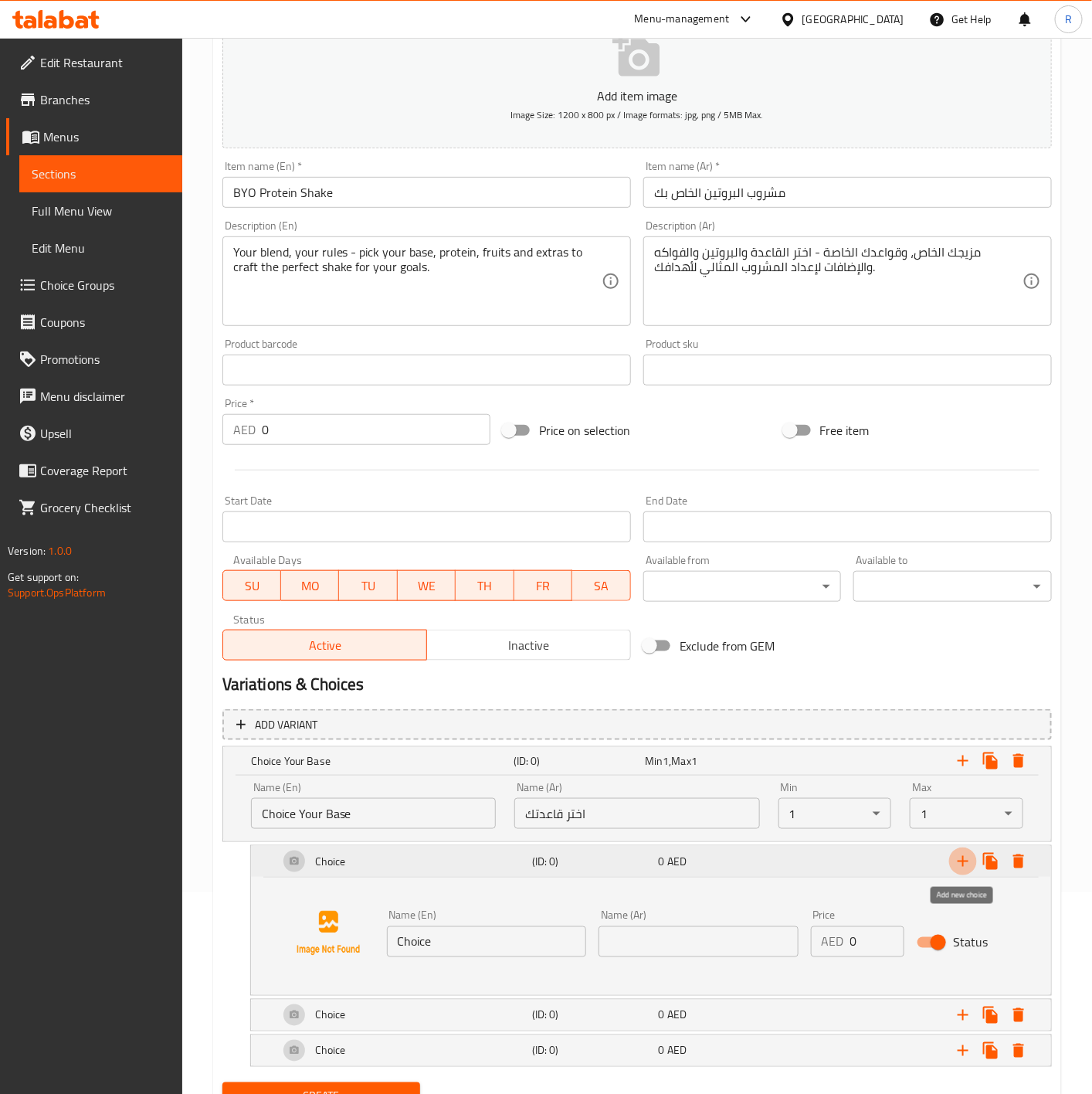
click at [964, 862] on icon "Expand" at bounding box center [963, 861] width 11 height 11
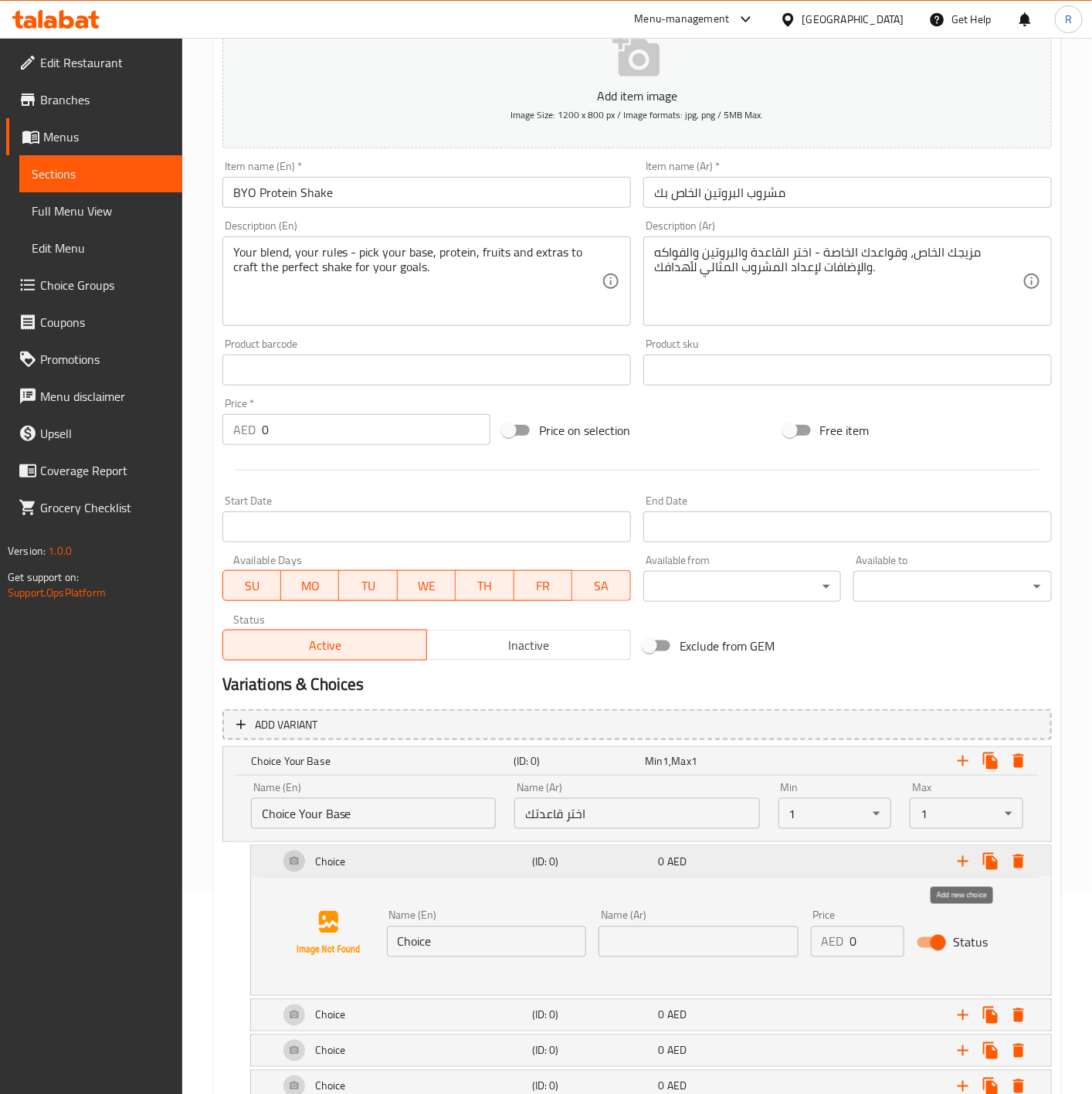
click at [964, 862] on icon "Expand" at bounding box center [963, 861] width 11 height 11
click at [445, 936] on input "Choice" at bounding box center [487, 941] width 200 height 31
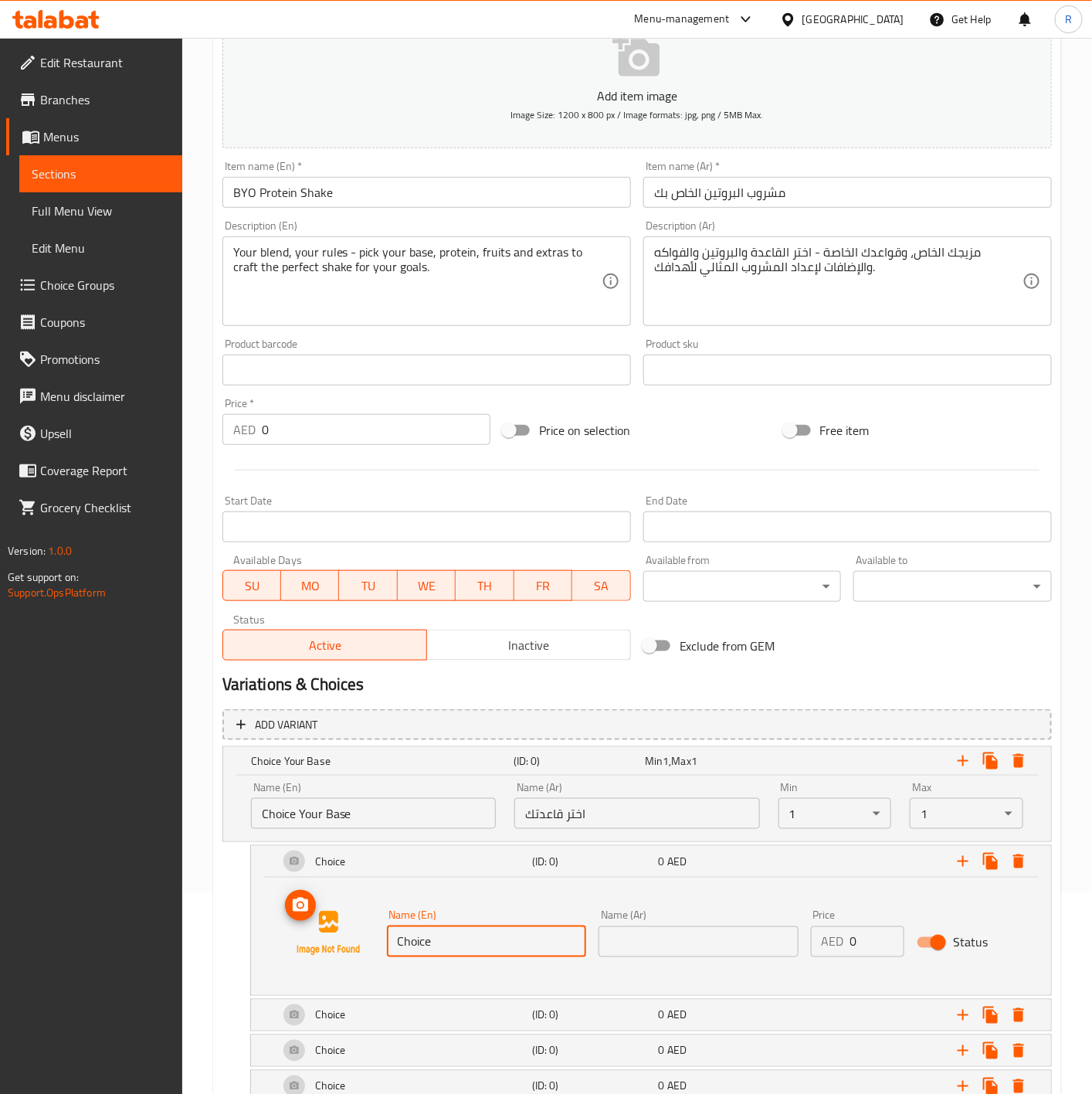
drag, startPoint x: 473, startPoint y: 939, endPoint x: 257, endPoint y: 933, distance: 216.1
click at [257, 933] on div "Name (En) Choice Name (En) Name (Ar) Name (Ar) Price AED 0 Price Status" at bounding box center [651, 936] width 800 height 117
paste input "Still Water"
type input "Still Water"
click at [733, 936] on input "text" at bounding box center [698, 941] width 200 height 31
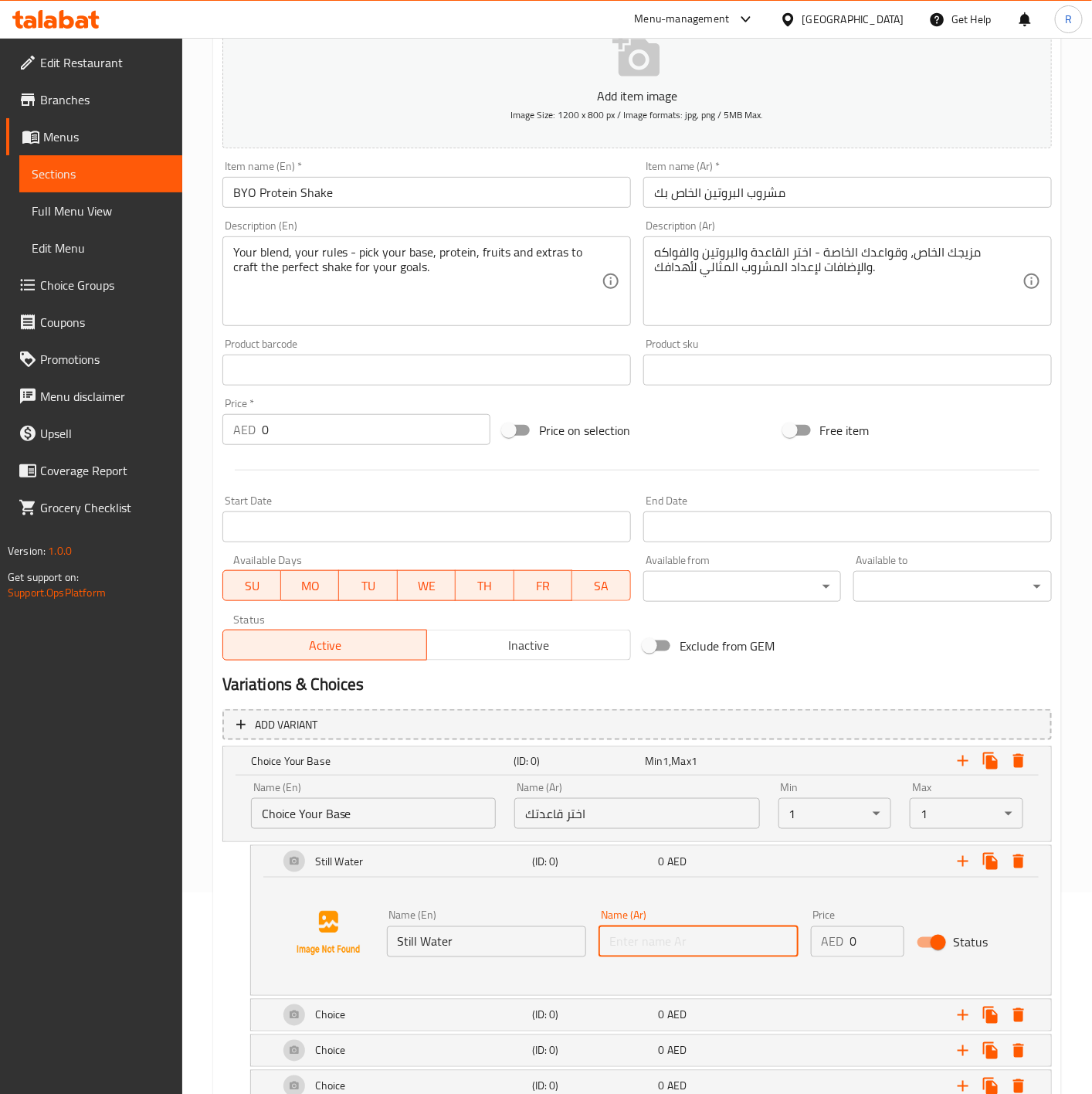
paste input "مياه راكدة"
type input "مياه راكدة"
click at [276, 852] on div "Still Water" at bounding box center [401, 861] width 253 height 37
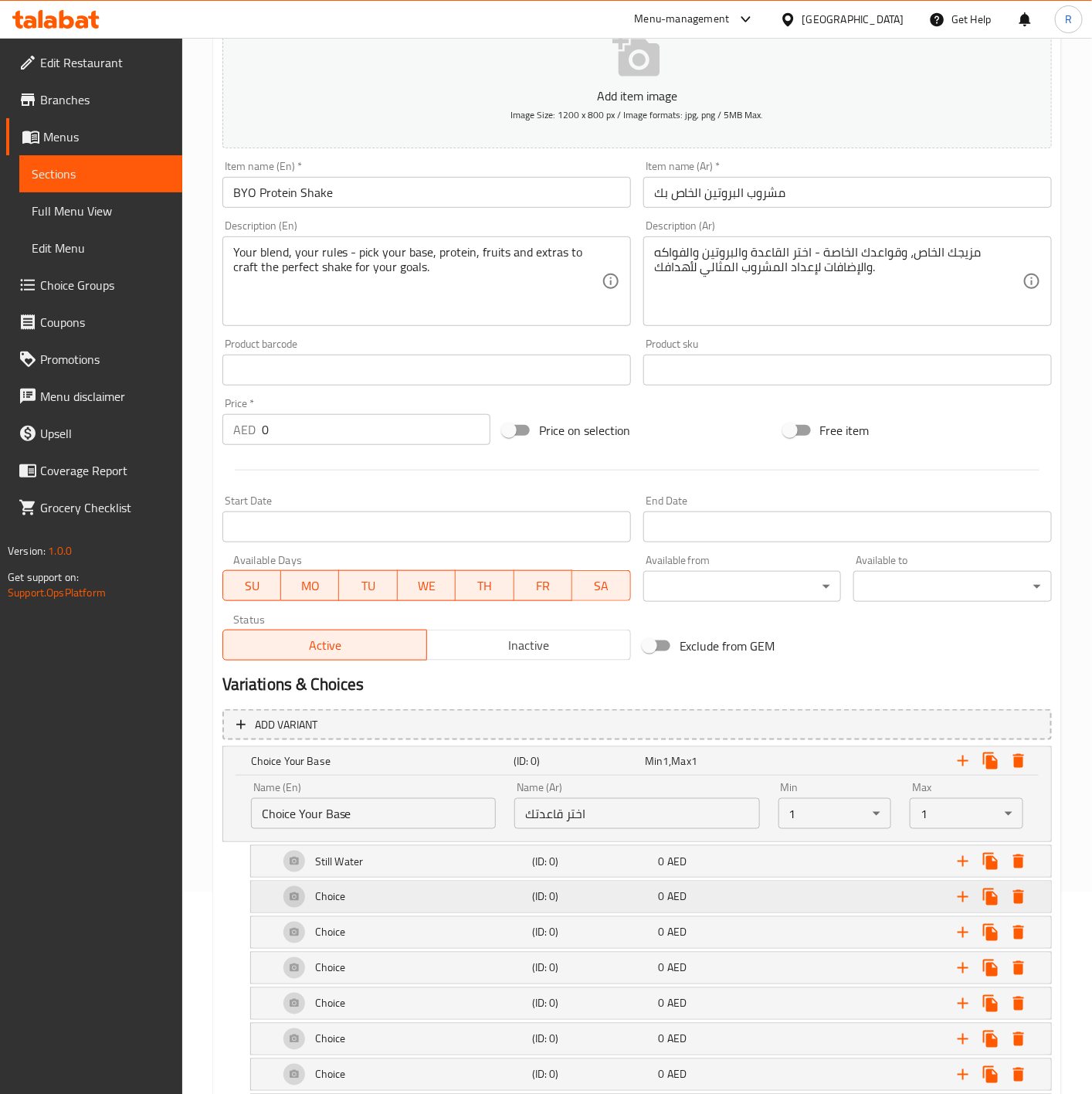
click at [370, 895] on div "Choice" at bounding box center [401, 896] width 253 height 37
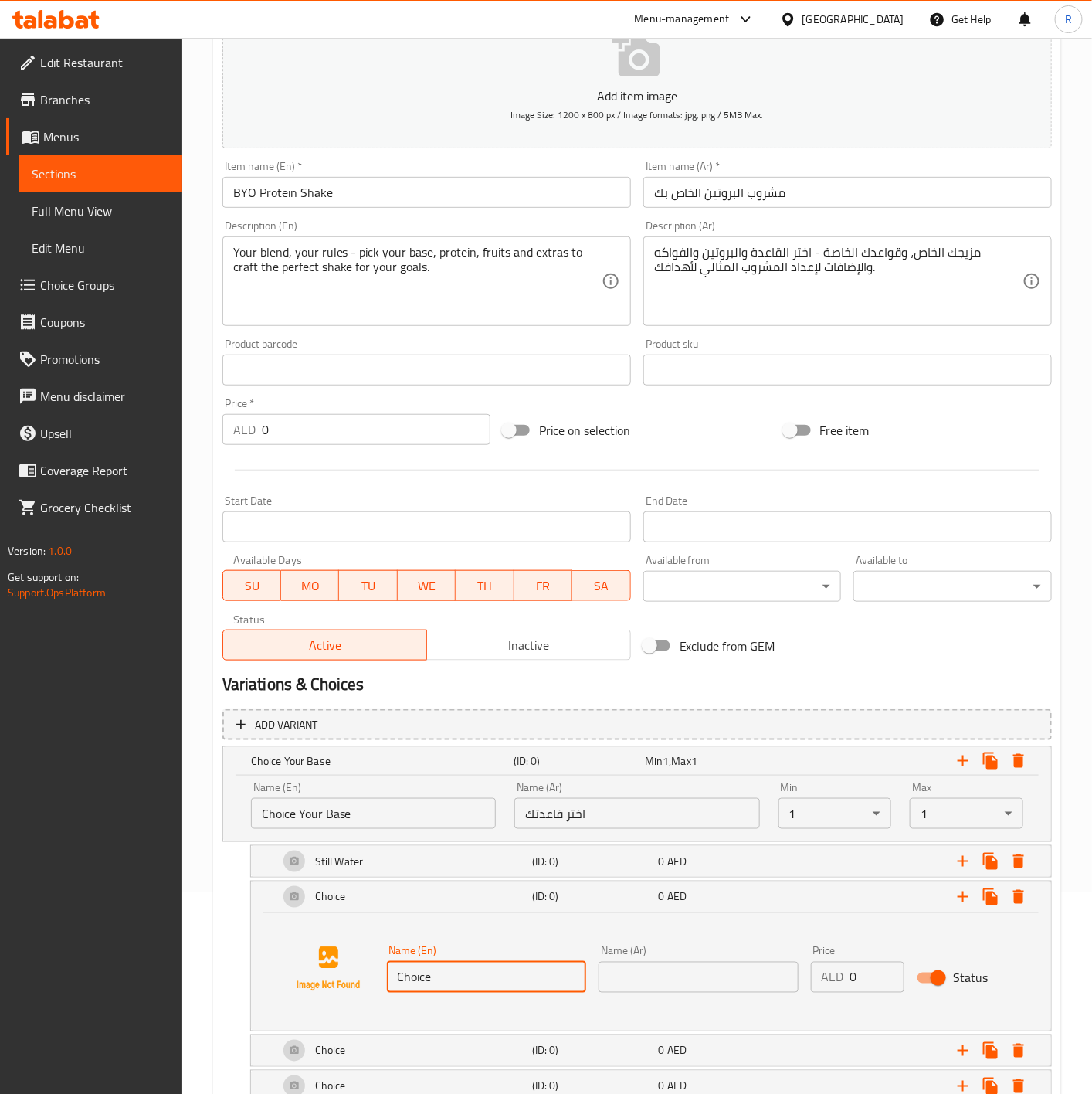
drag, startPoint x: 461, startPoint y: 971, endPoint x: 207, endPoint y: 977, distance: 254.1
click at [207, 977] on div "Home / Restaurants management / Menus / Sections / item / create EDR Fuel Up se…" at bounding box center [637, 588] width 910 height 1504
paste input "Regular Milk"
type input "Regular Milk"
click at [660, 971] on input "text" at bounding box center [698, 977] width 200 height 31
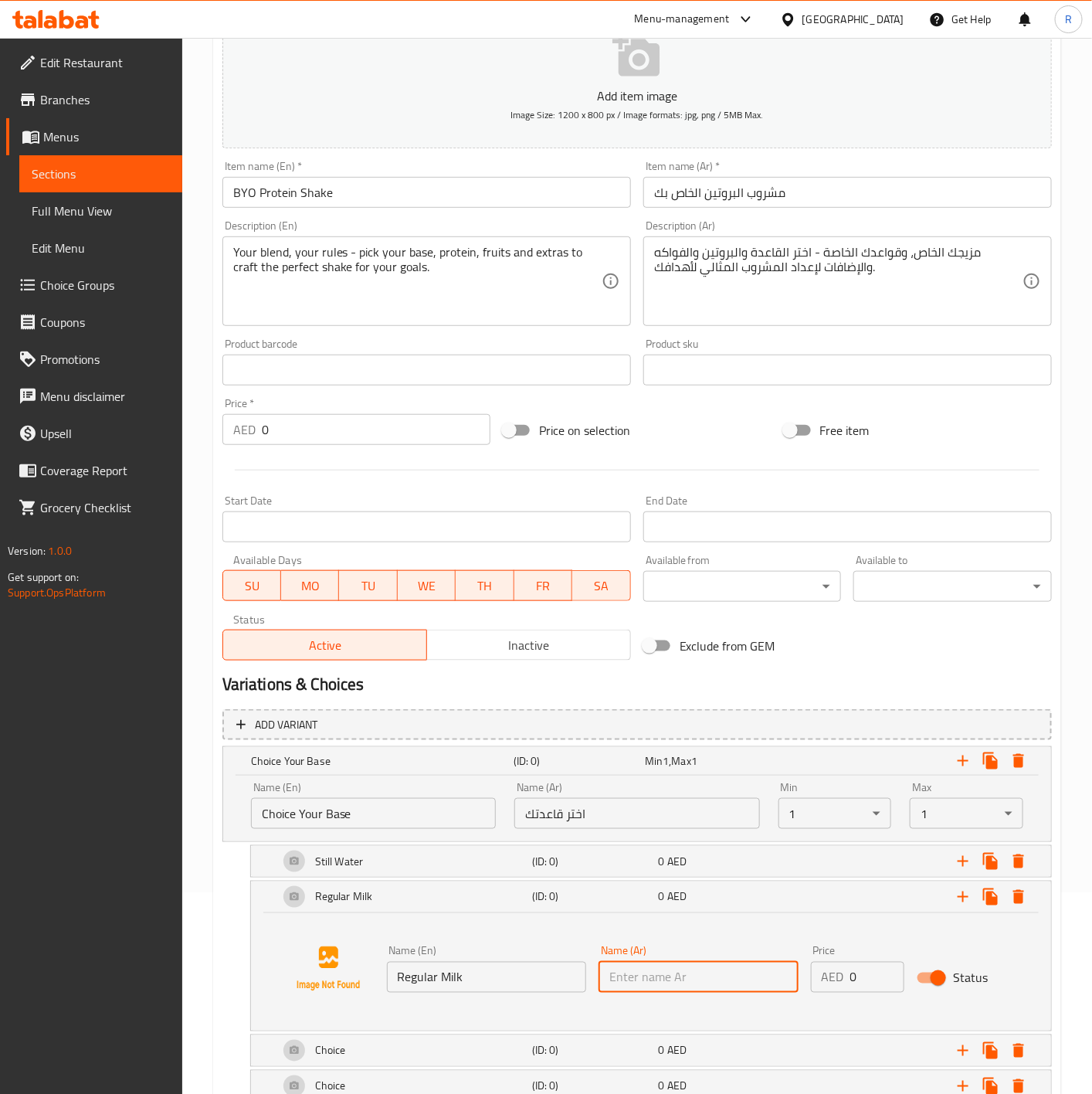
paste input "الحليب العادي"
type input "الحليب العادي"
click at [867, 974] on input "0" at bounding box center [877, 977] width 54 height 31
type input "10"
click at [271, 889] on div "Regular Milk (ID: 0) 10 AED" at bounding box center [651, 897] width 800 height 31
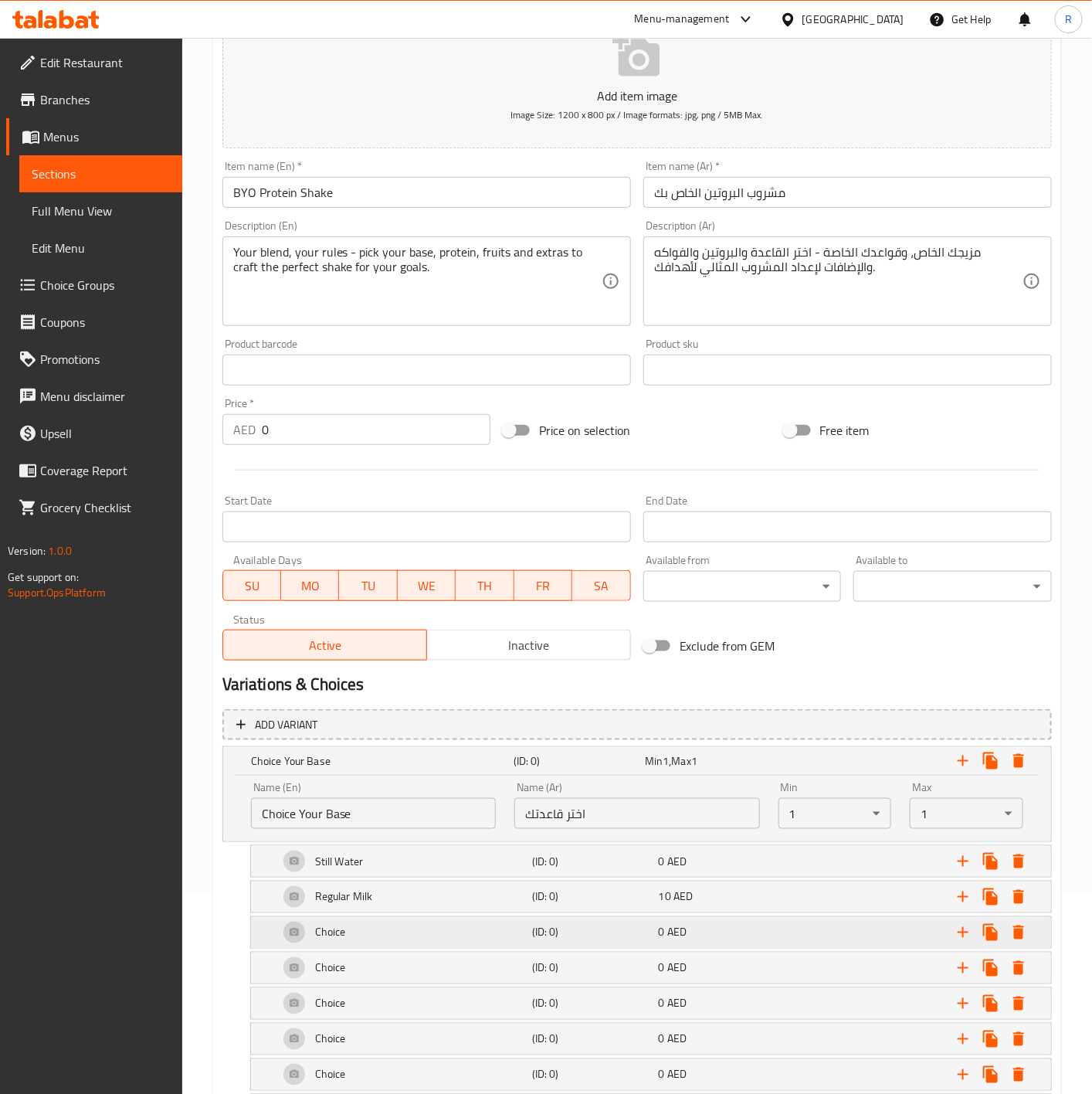
click at [373, 936] on div "Choice" at bounding box center [401, 932] width 253 height 37
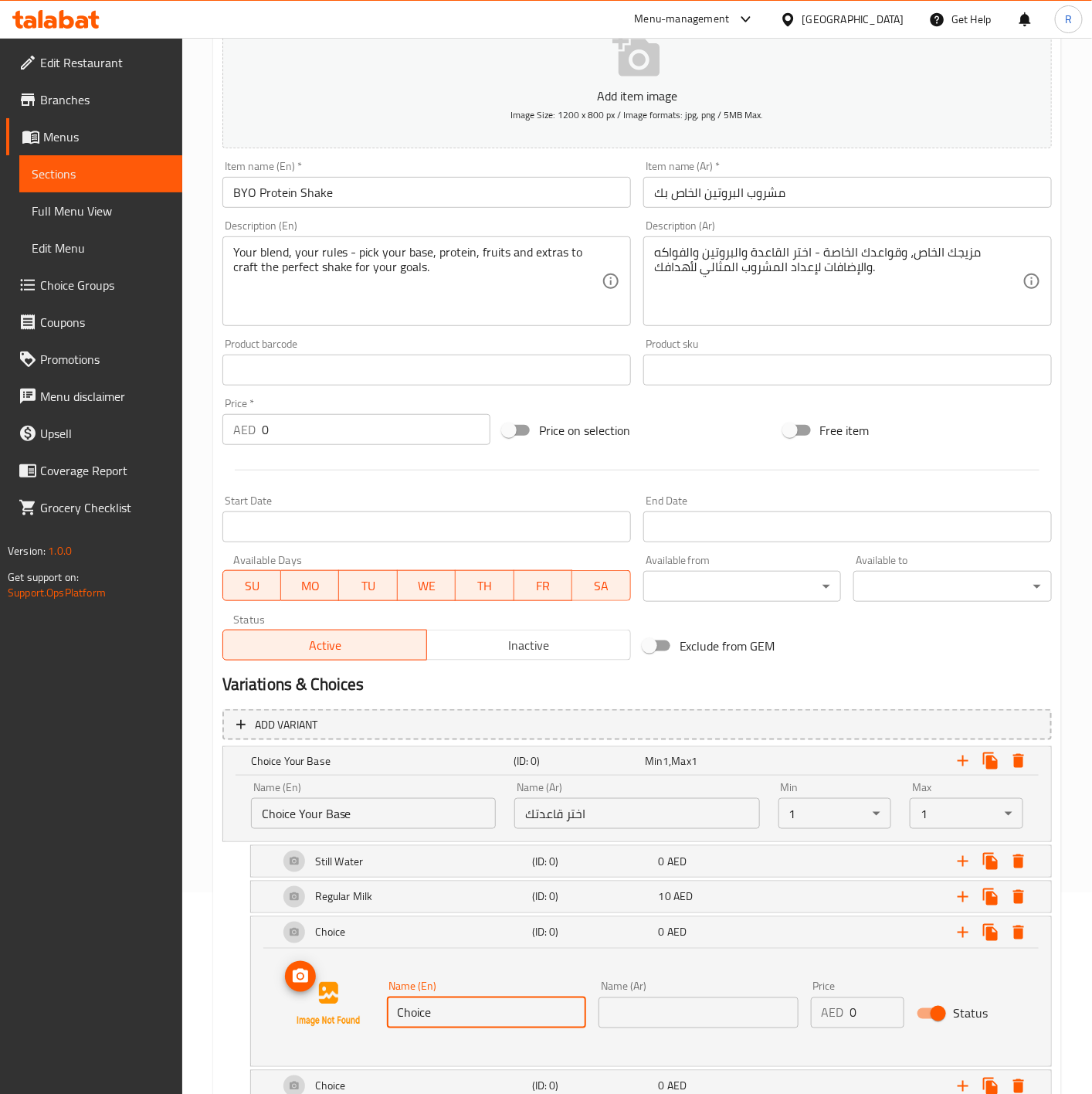
drag, startPoint x: 472, startPoint y: 1010, endPoint x: 262, endPoint y: 991, distance: 210.9
click at [262, 991] on div "Name (En) Choice Name (En) Name (Ar) Name (Ar) Price AED 0 Price Status" at bounding box center [651, 1007] width 800 height 117
paste input "Low Fat Milk"
type input "Low Fat Milk"
click at [649, 971] on div "Name (En) Low Fat Milk Name (En) Name (Ar) Name (Ar) Price AED 0 Price Status" at bounding box center [651, 1004] width 763 height 117
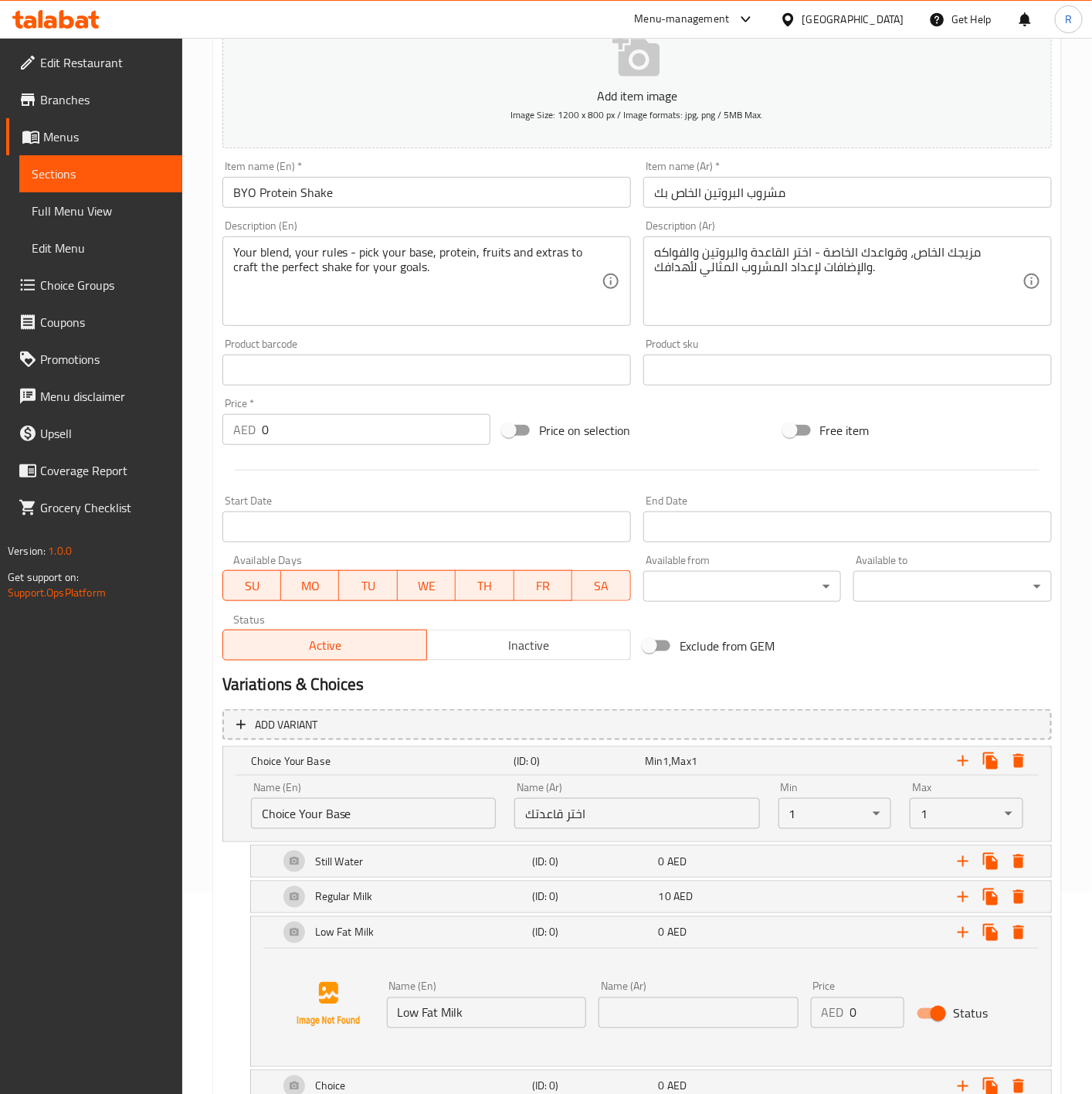
click at [648, 1008] on input "text" at bounding box center [698, 1013] width 200 height 31
paste input "حليب قليل الدسم"
type input "حليب قليل الدسم"
click at [864, 1006] on input "0" at bounding box center [877, 1013] width 54 height 31
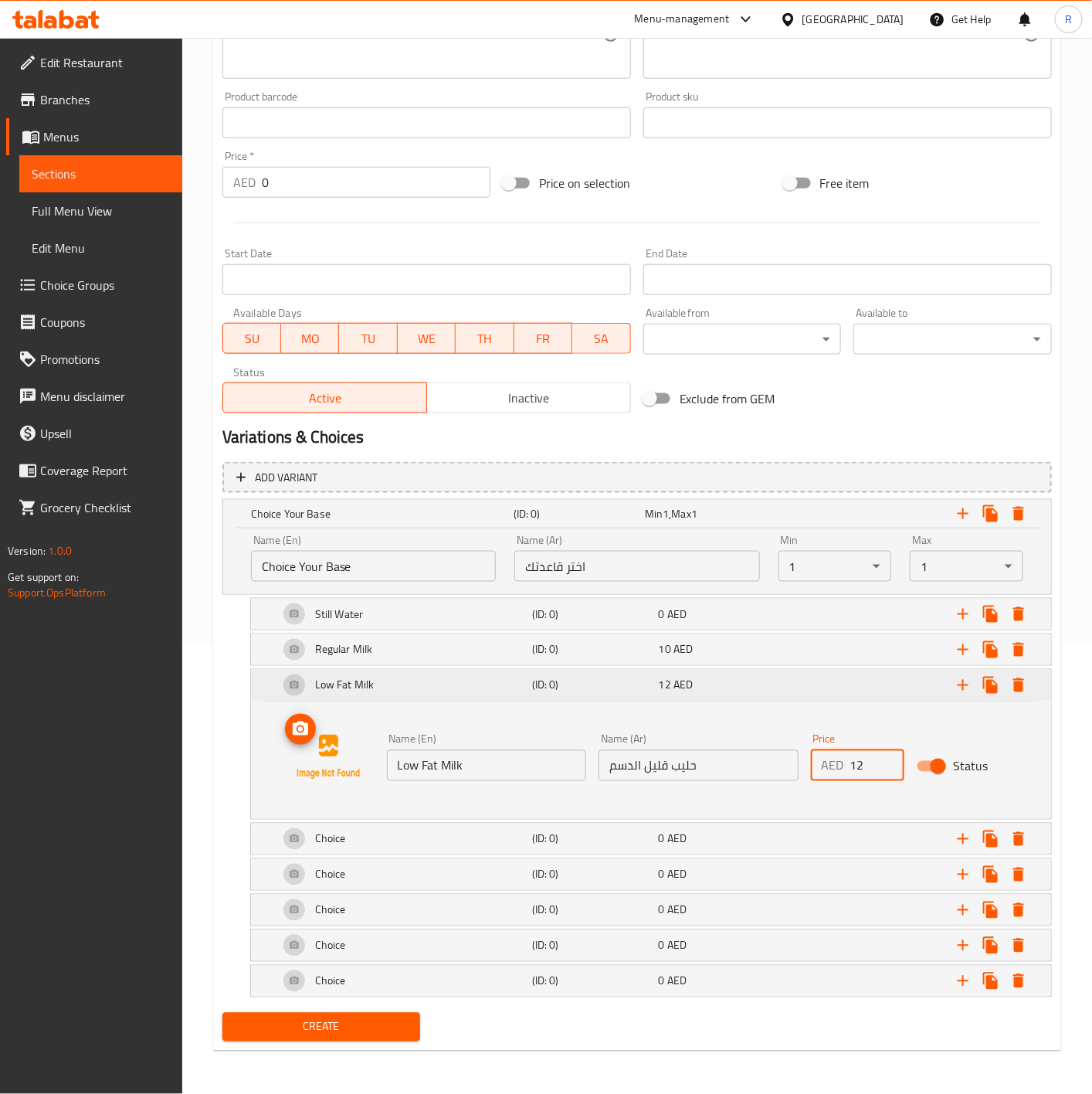
type input "12"
click at [267, 669] on div "Low Fat Milk (ID: 0) 12 AED" at bounding box center [651, 685] width 800 height 31
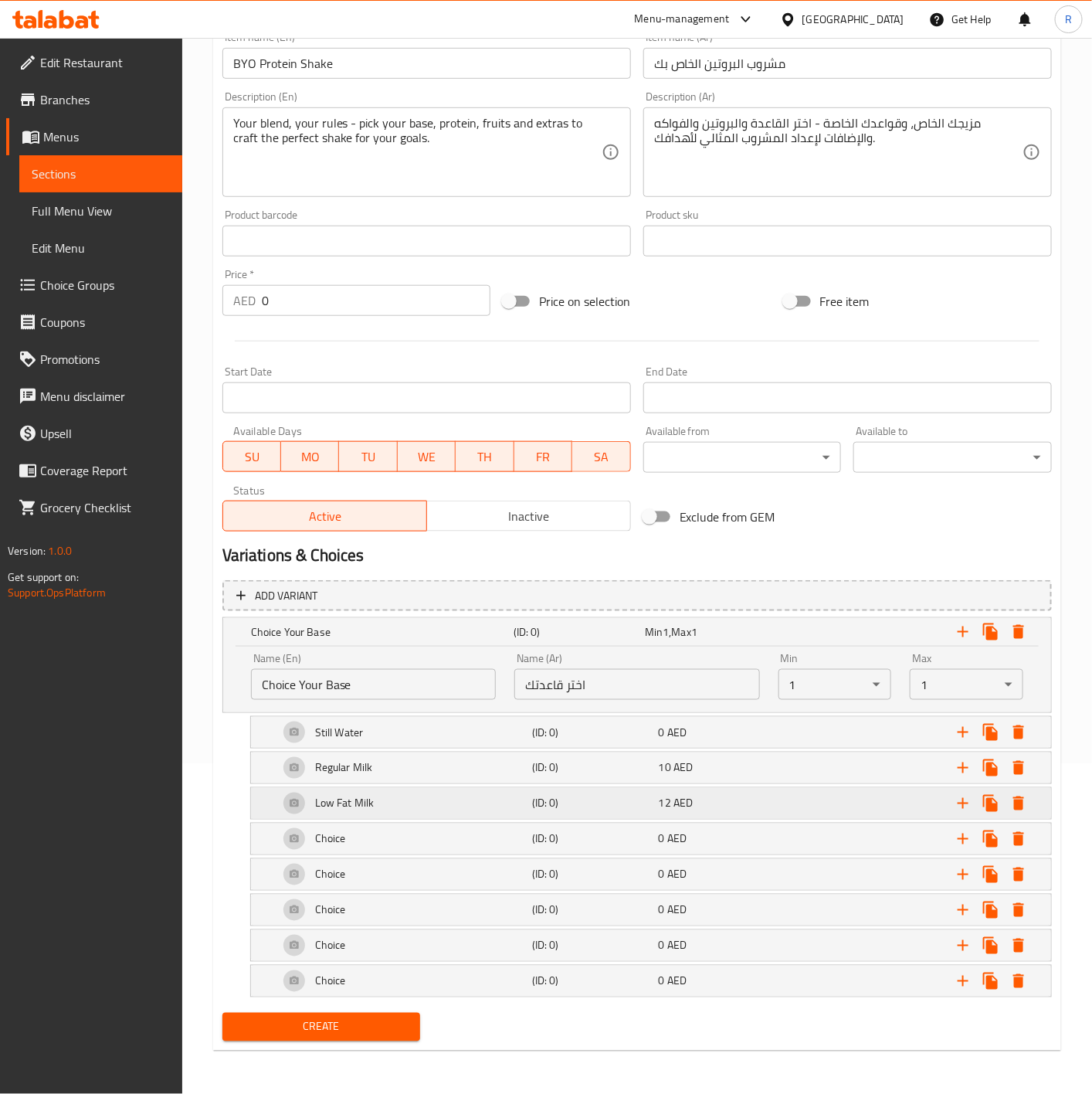
scroll to position [337, 0]
click at [462, 830] on div "Choice" at bounding box center [401, 838] width 253 height 37
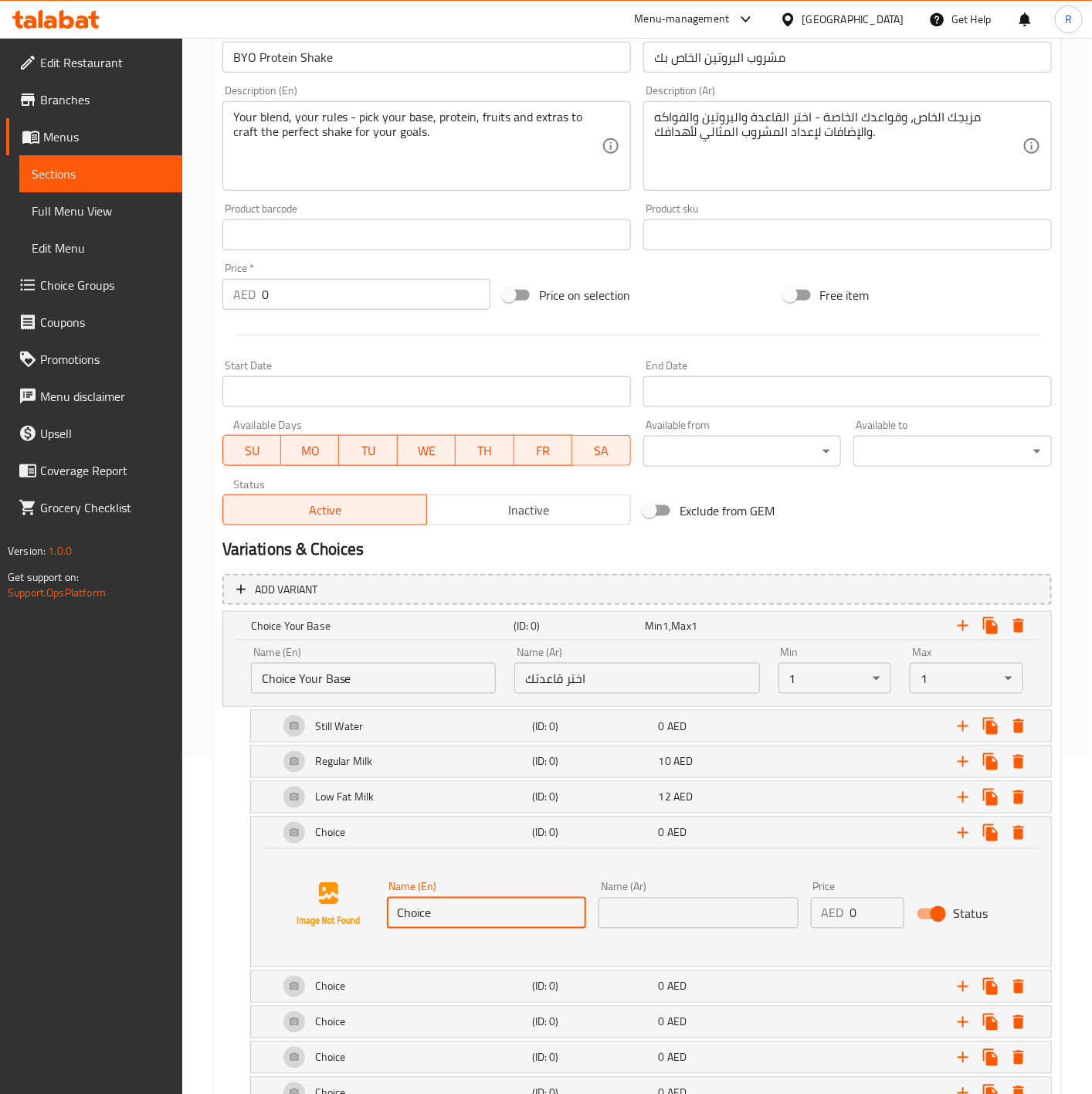
drag, startPoint x: 452, startPoint y: 916, endPoint x: 268, endPoint y: 886, distance: 186.4
click at [269, 886] on div "Name (En) Choice Name (En) Name (Ar) Name (Ar) Price AED 0 Price Status" at bounding box center [651, 904] width 763 height 117
paste input "Lactose Free"
type input "Lactose Free"
click at [669, 909] on input "text" at bounding box center [698, 913] width 200 height 31
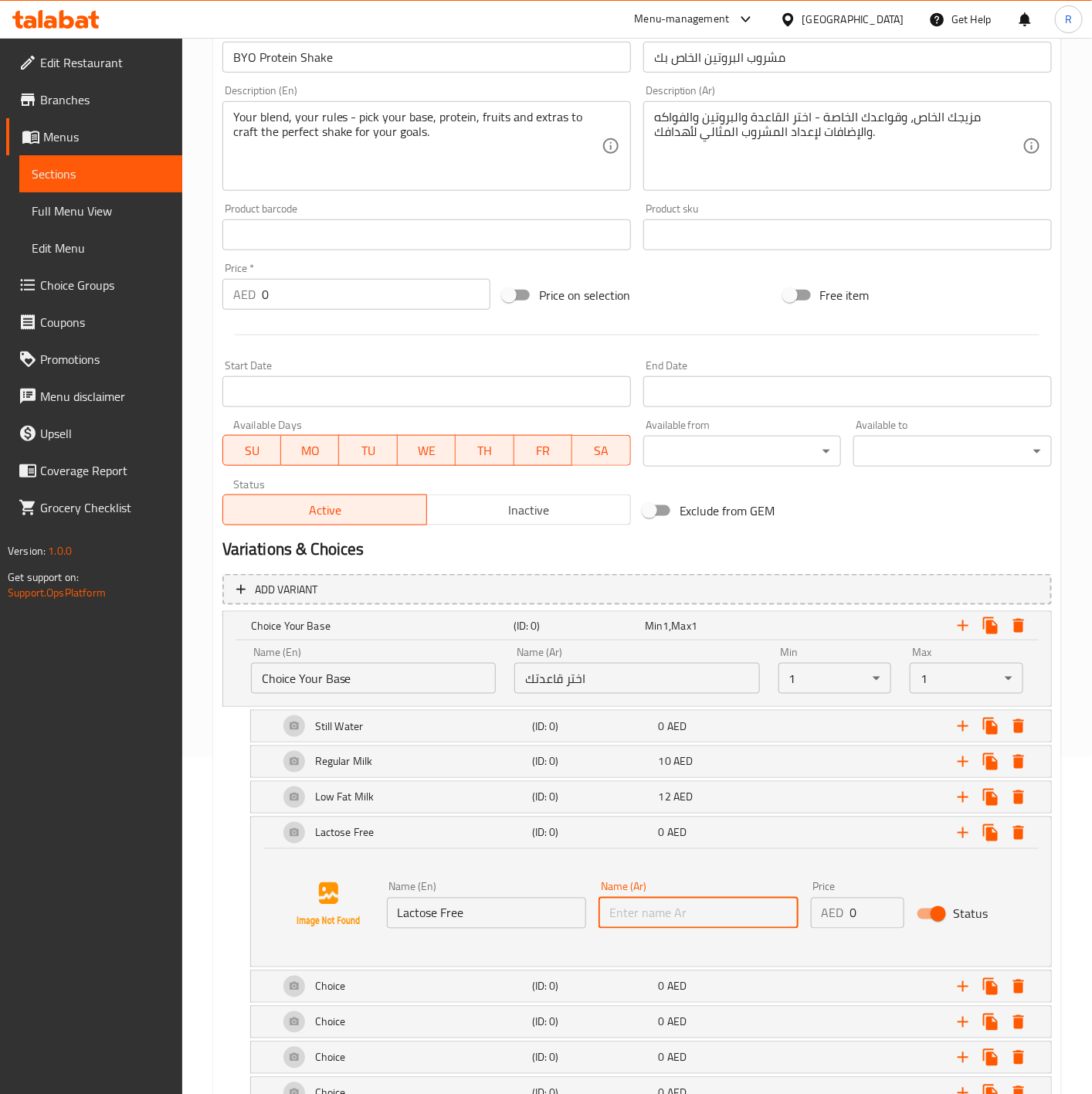
paste input "خالي من اللاكتوز"
type input "خالي من اللاكتوز"
click at [879, 918] on input "0" at bounding box center [877, 913] width 54 height 31
type input "12"
click at [265, 838] on div "Lactose Free (ID: 0) 12 AED" at bounding box center [651, 832] width 800 height 31
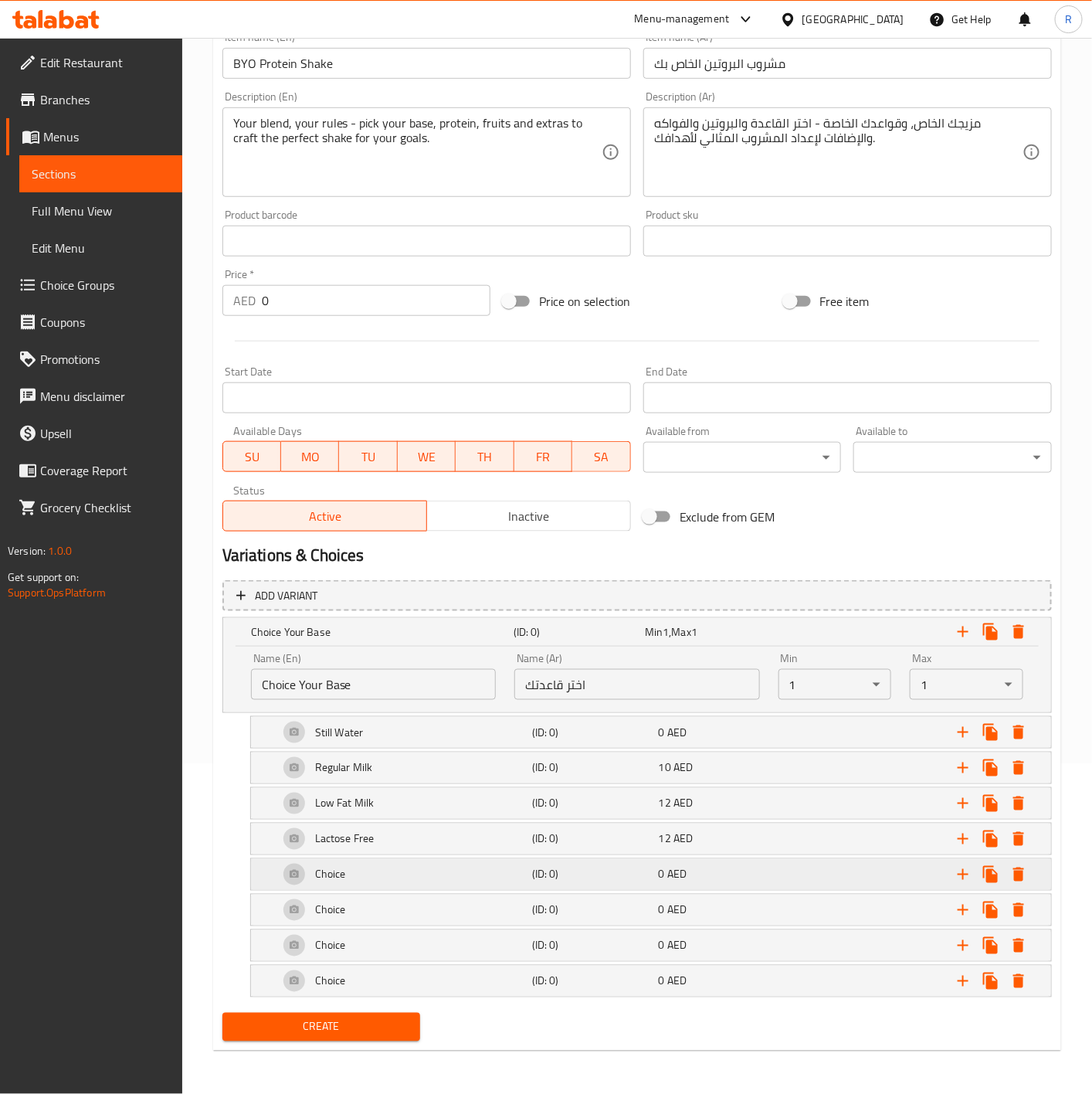
click at [366, 865] on div "Choice" at bounding box center [401, 874] width 253 height 37
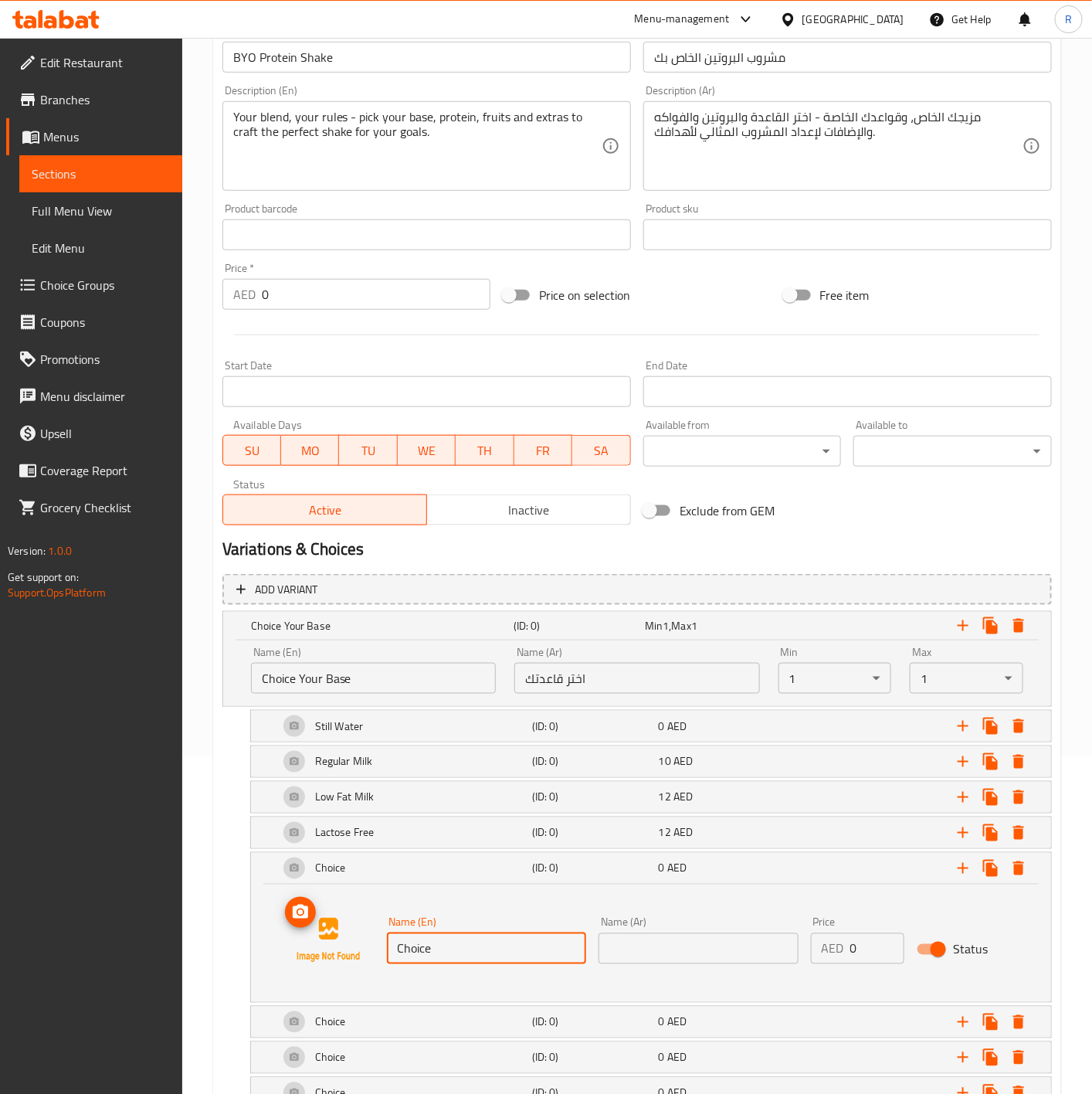
drag, startPoint x: 483, startPoint y: 955, endPoint x: 279, endPoint y: 944, distance: 204.3
click at [279, 944] on div "Name (En) Choice Name (En) Name (Ar) Name (Ar) Price AED 0 Price Status" at bounding box center [651, 940] width 763 height 117
click at [468, 957] on input "Choice" at bounding box center [487, 948] width 200 height 31
drag, startPoint x: 468, startPoint y: 957, endPoint x: 194, endPoint y: 964, distance: 274.1
click at [194, 964] on div "Home / Restaurants management / Menus / Sections / item / create EDR Fuel Up se…" at bounding box center [637, 453] width 910 height 1504
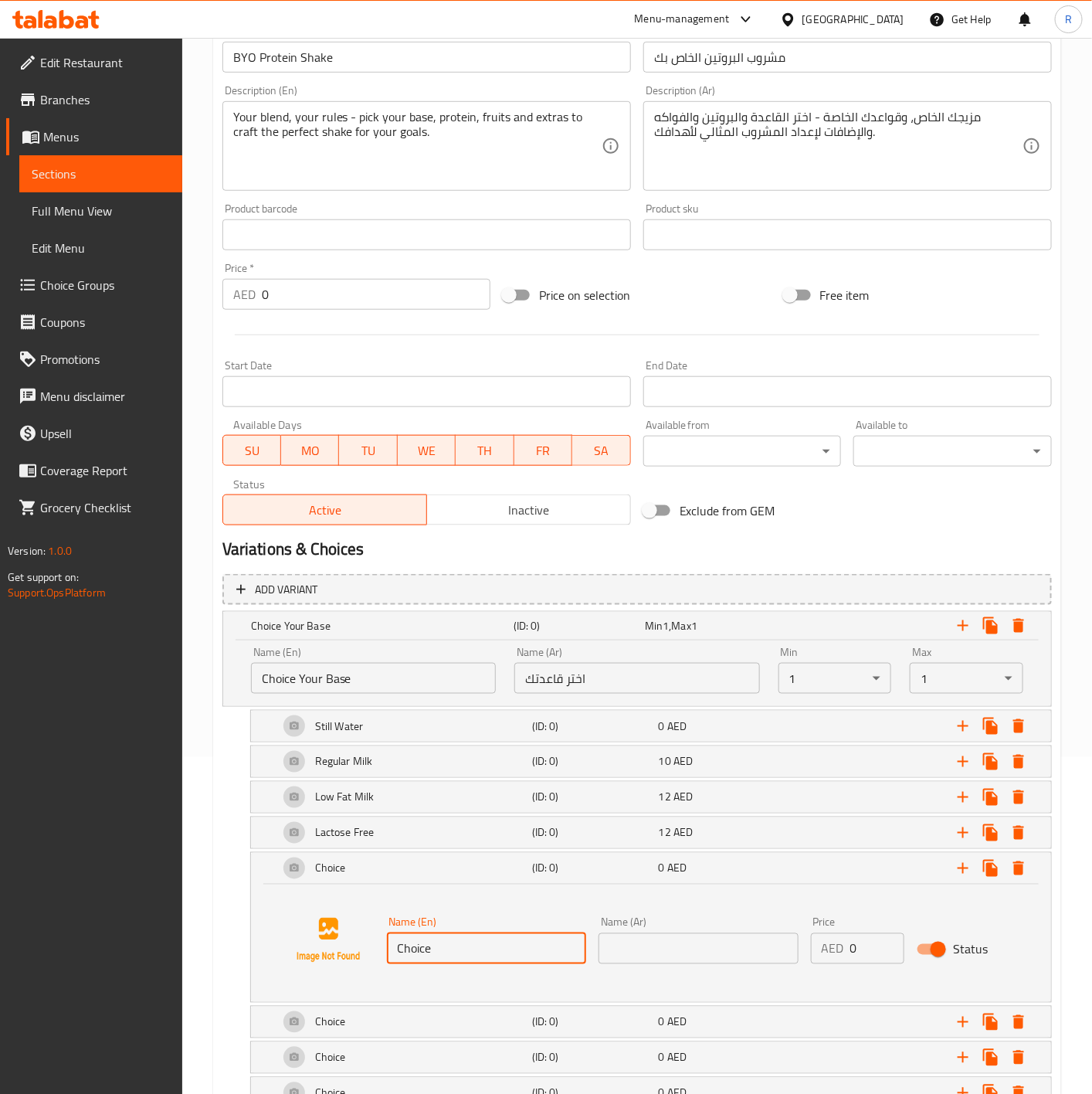
paste input "Almond Milk"
type input "Almond Milk"
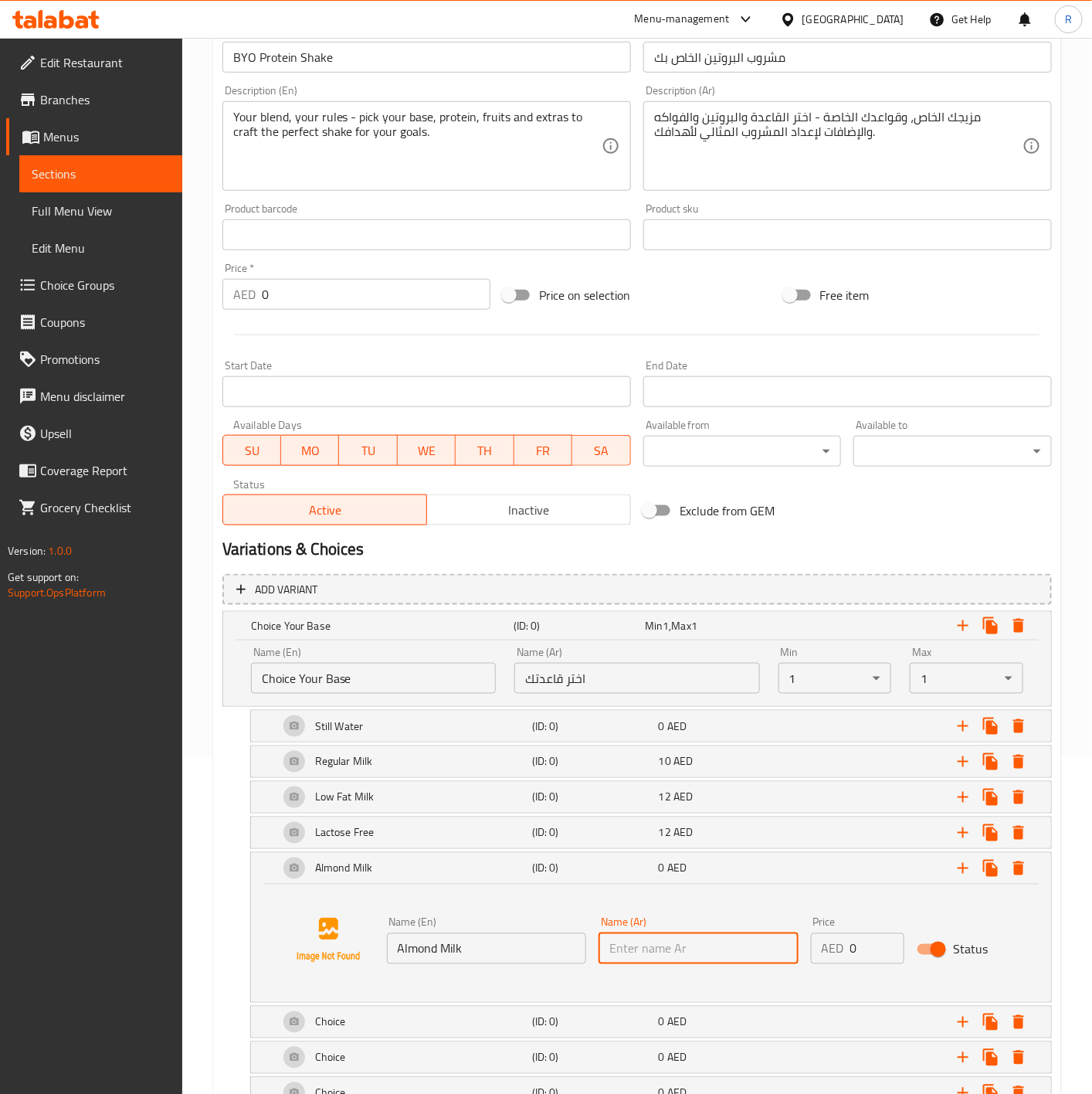
click at [658, 950] on input "text" at bounding box center [698, 948] width 200 height 31
paste input "حليب اللوز"
type input "حليب اللوز"
click at [862, 947] on input "0" at bounding box center [877, 948] width 54 height 31
type input "15"
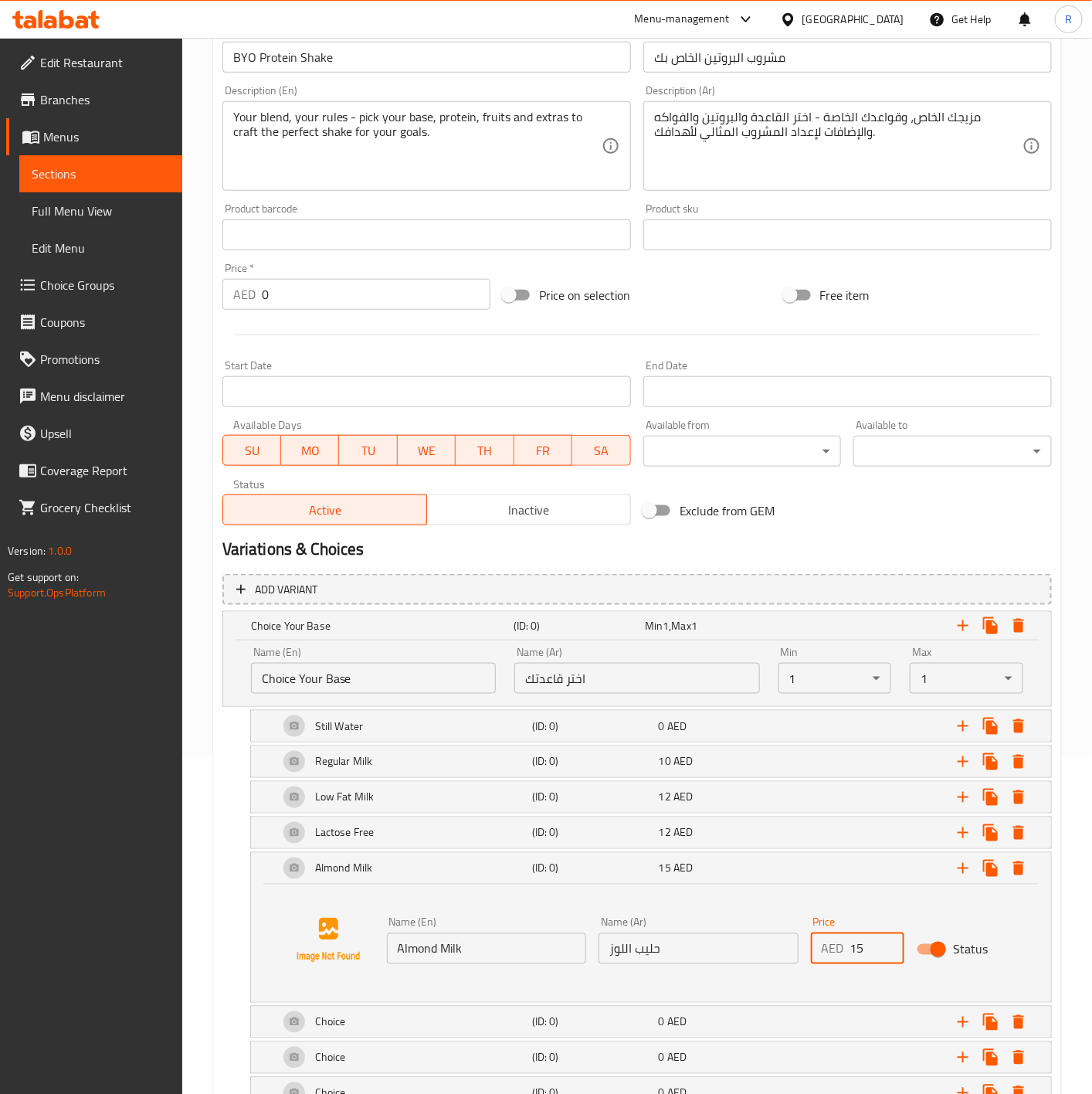
click at [275, 933] on div at bounding box center [328, 940] width 117 height 117
click at [369, 962] on img at bounding box center [328, 939] width 98 height 98
click at [260, 871] on div "Almond Milk (ID: 0) 15 AED" at bounding box center [651, 868] width 800 height 31
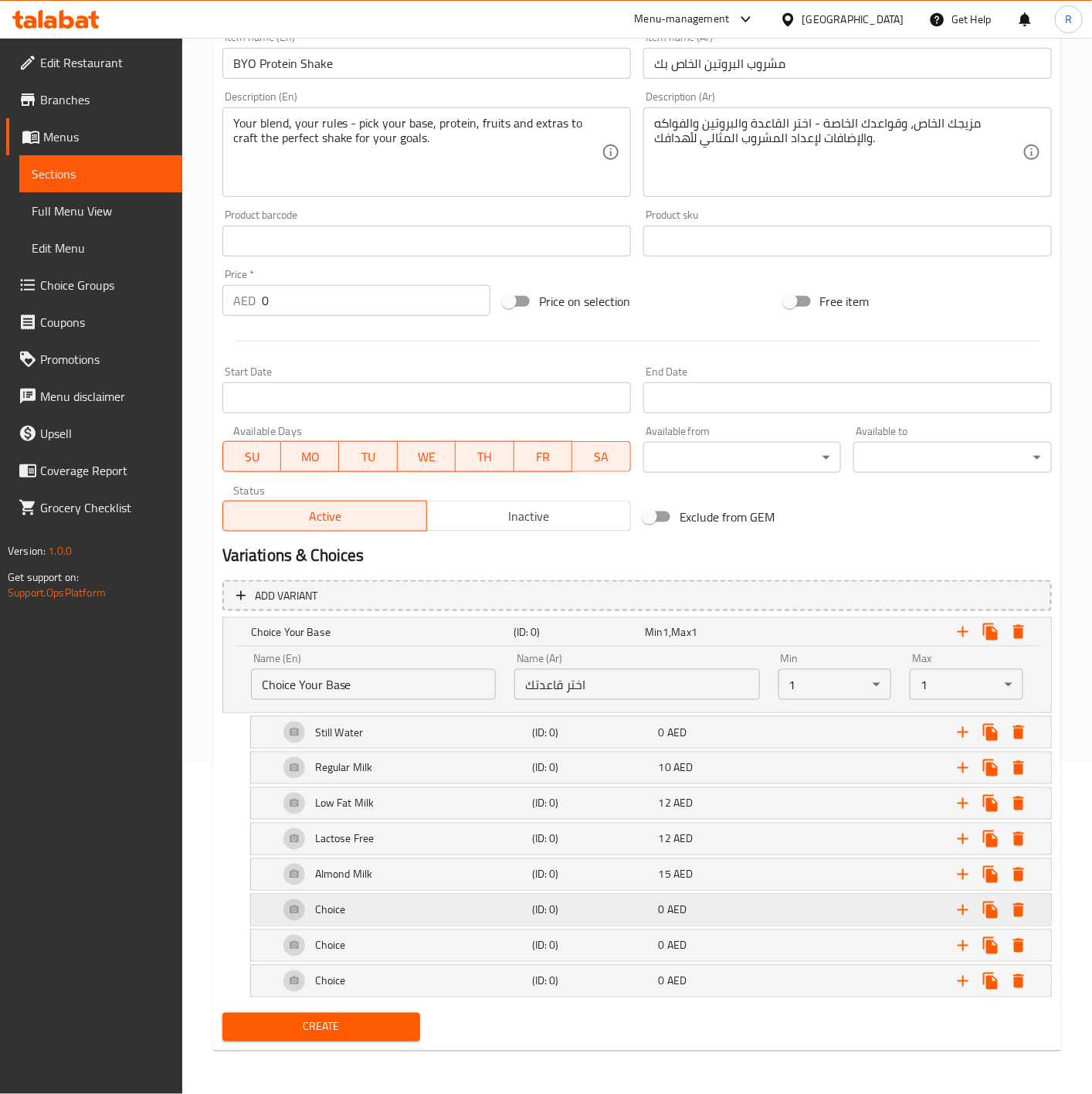
click at [371, 896] on div "Choice" at bounding box center [401, 909] width 253 height 37
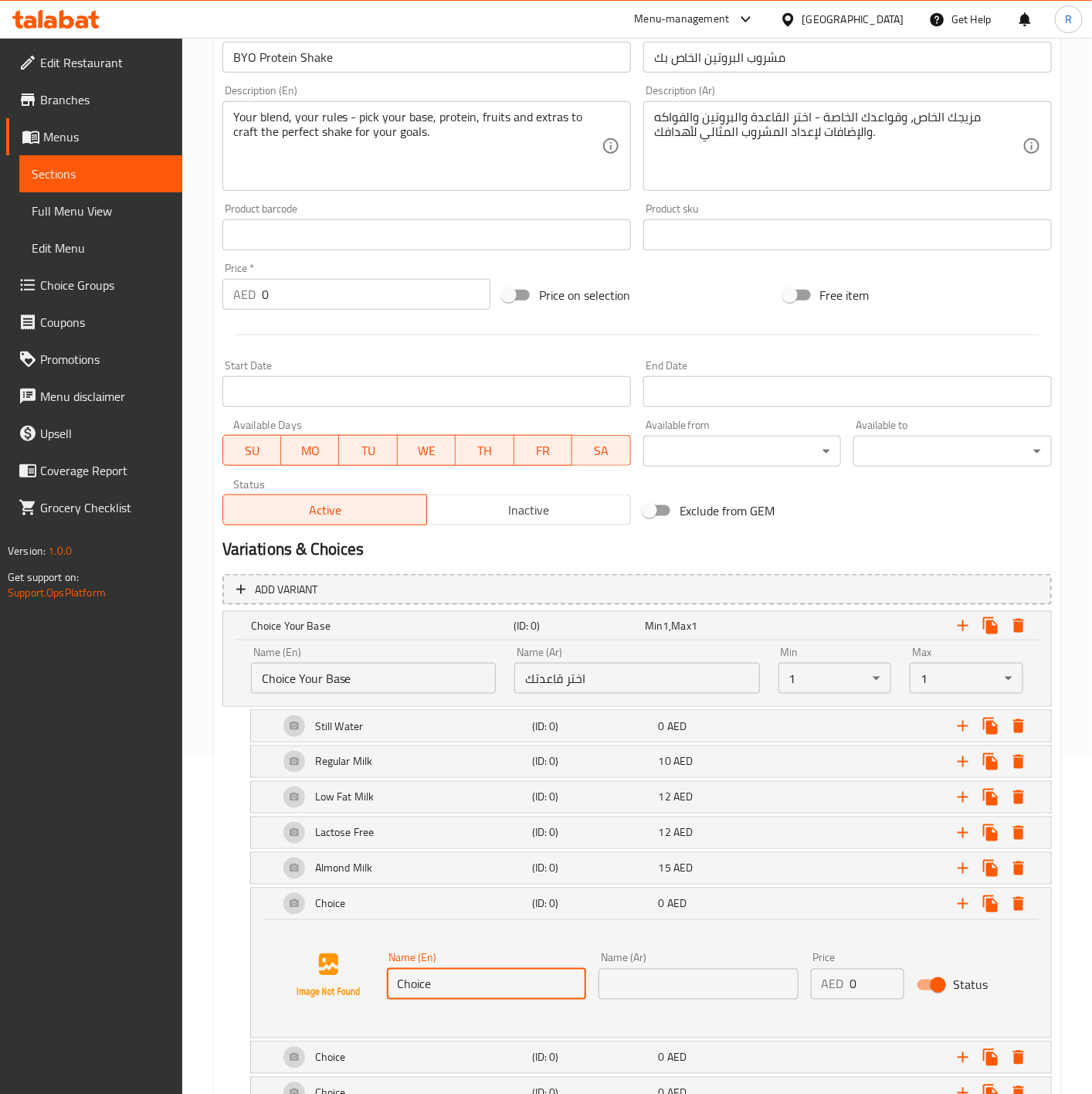
drag, startPoint x: 454, startPoint y: 991, endPoint x: 160, endPoint y: 966, distance: 295.1
click at [160, 966] on div "Edit Restaurant Branches Menus Sections Full Menu View Edit Menu Choice Groups …" at bounding box center [546, 453] width 1092 height 1504
paste input "Oat Milk"
type input "Oat Milk"
click at [617, 990] on input "text" at bounding box center [698, 984] width 200 height 31
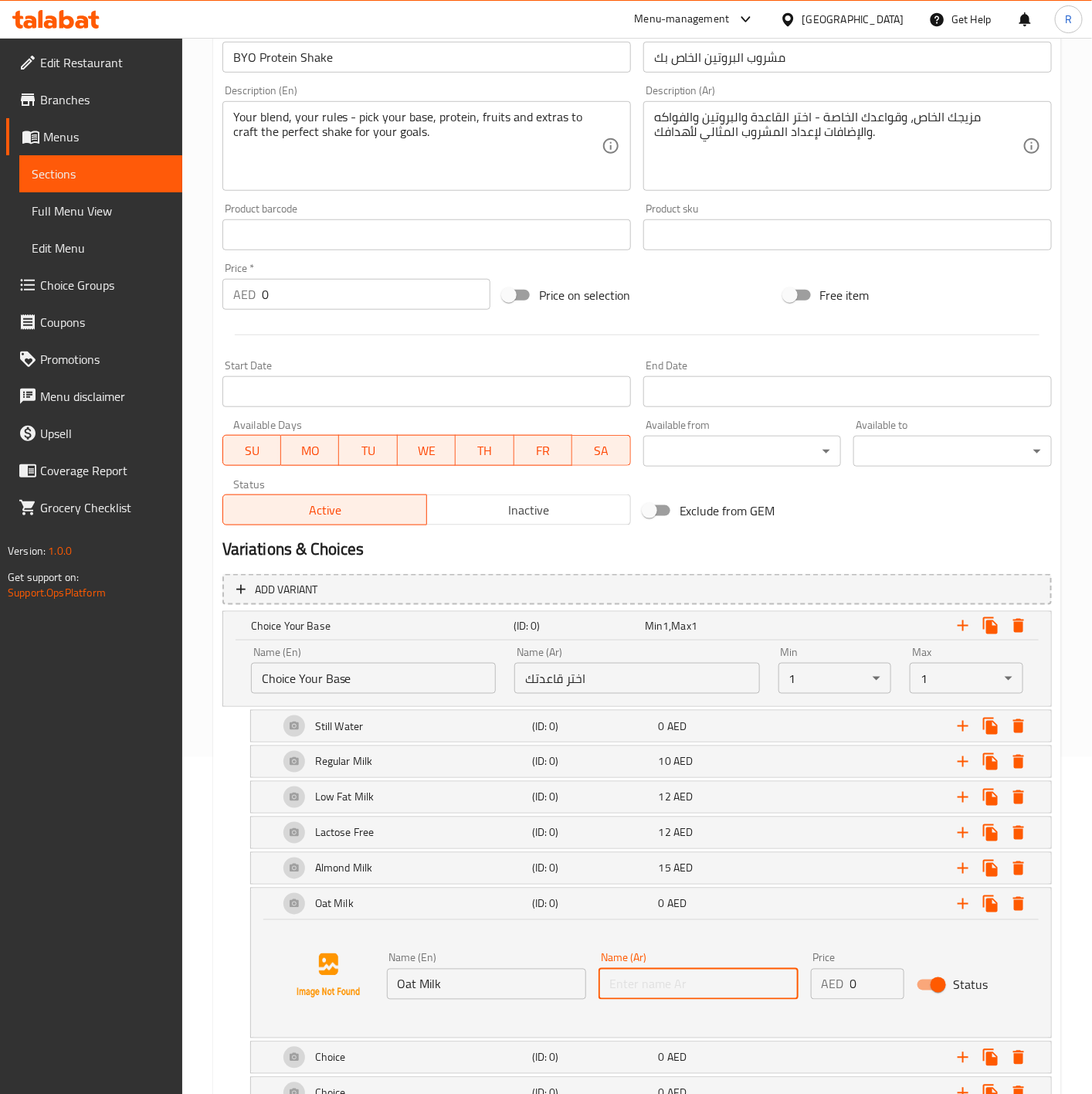
paste input "حليب الشوفان"
type input "حليب الشوفان"
click at [862, 991] on input "0" at bounding box center [877, 984] width 54 height 31
type input "15"
click at [274, 915] on div "Oat Milk (ID: 0) 15 AED" at bounding box center [651, 904] width 800 height 31
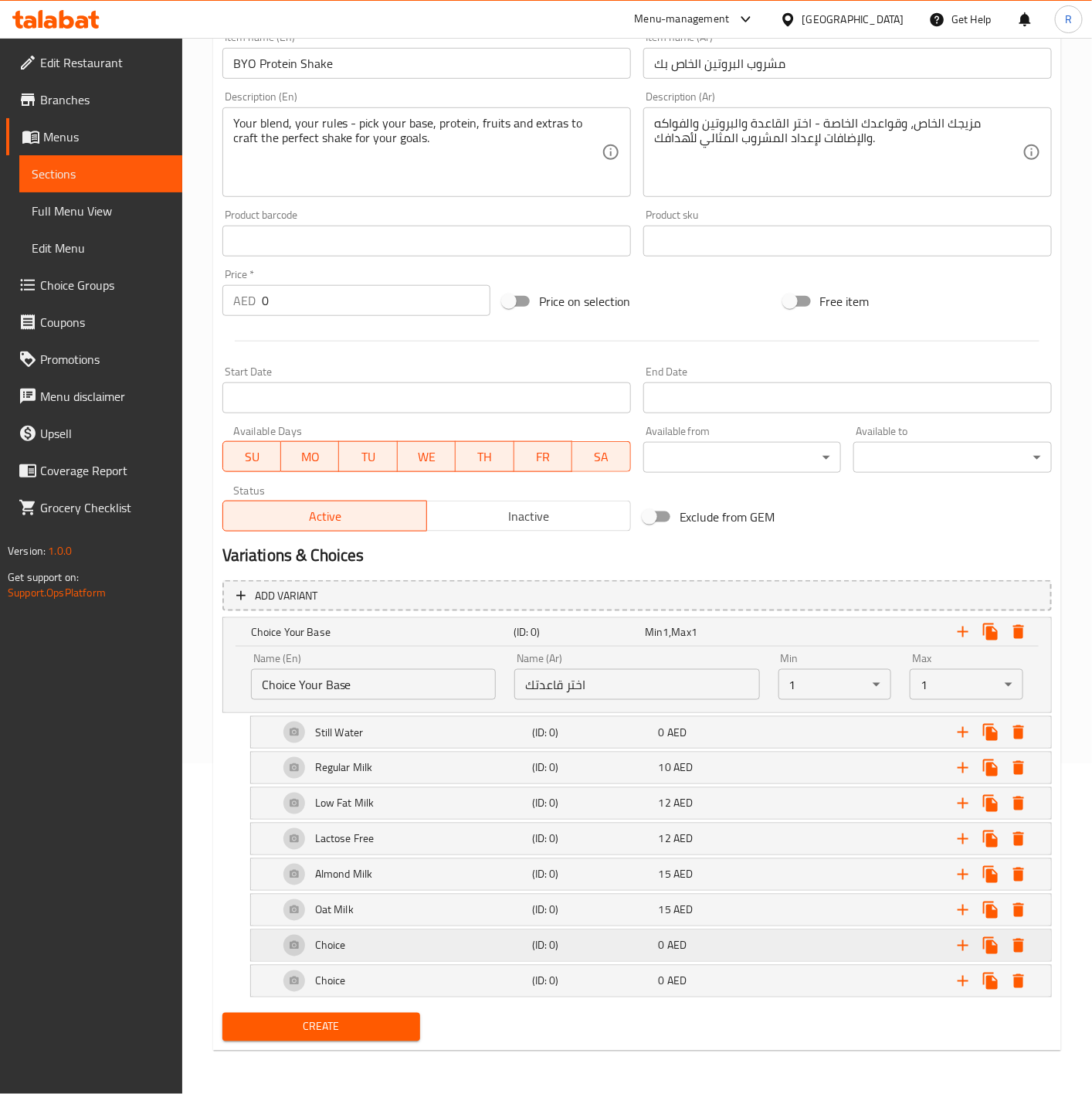
click at [331, 943] on h5 "Choice" at bounding box center [331, 945] width 31 height 16
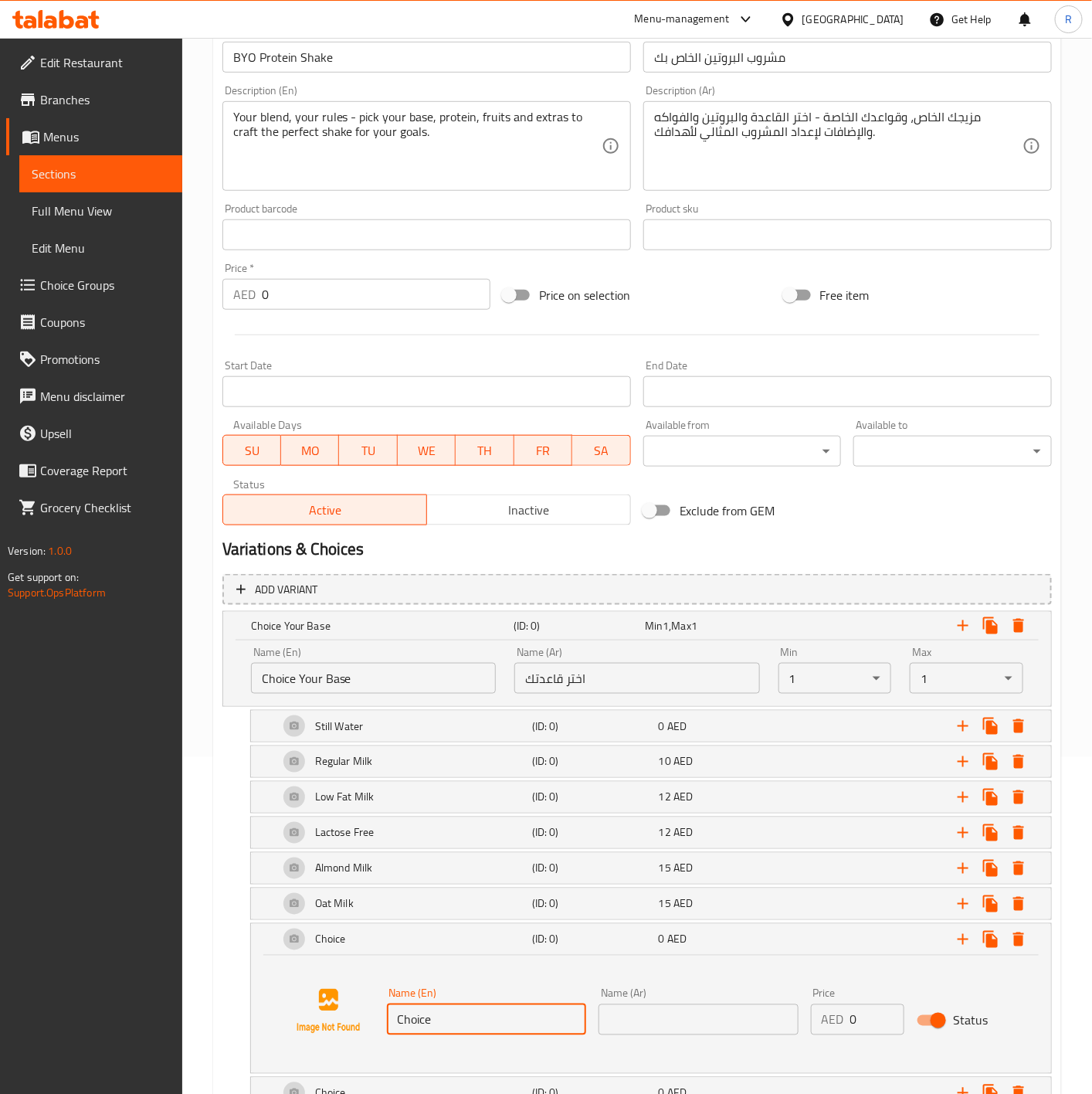
drag, startPoint x: 443, startPoint y: 1022, endPoint x: 193, endPoint y: 996, distance: 251.3
click at [193, 996] on div "Home / Restaurants management / Menus / Sections / item / create EDR Fuel Up se…" at bounding box center [637, 453] width 910 height 1504
paste input "oconut Milk"
type input "Coconut Milk"
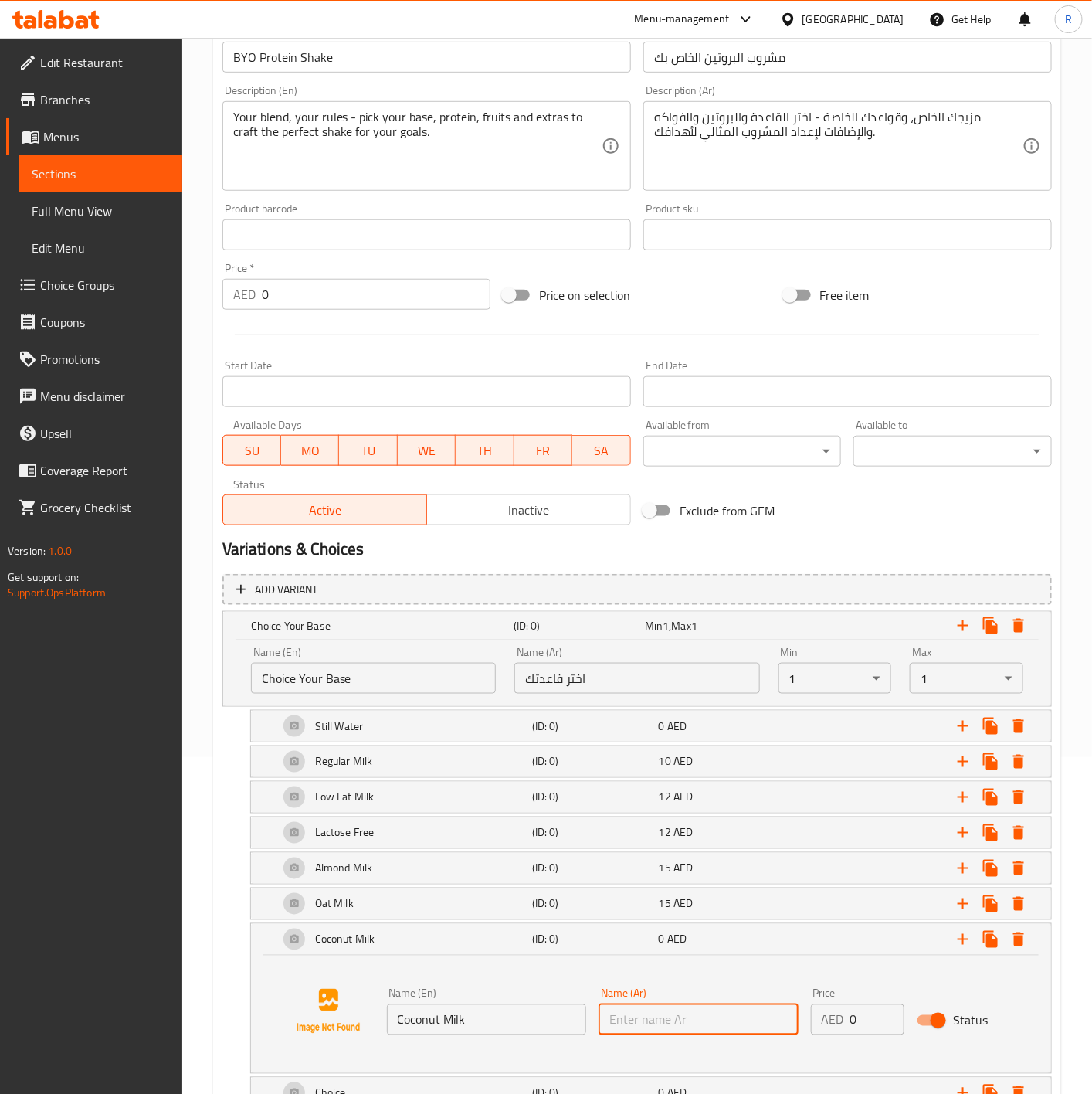
click at [666, 1008] on input "text" at bounding box center [698, 1020] width 200 height 31
paste input "حليب جوز الهند"
type input "حليب جوز الهند"
click at [275, 970] on div at bounding box center [328, 1011] width 117 height 117
click at [271, 980] on div at bounding box center [328, 1011] width 117 height 117
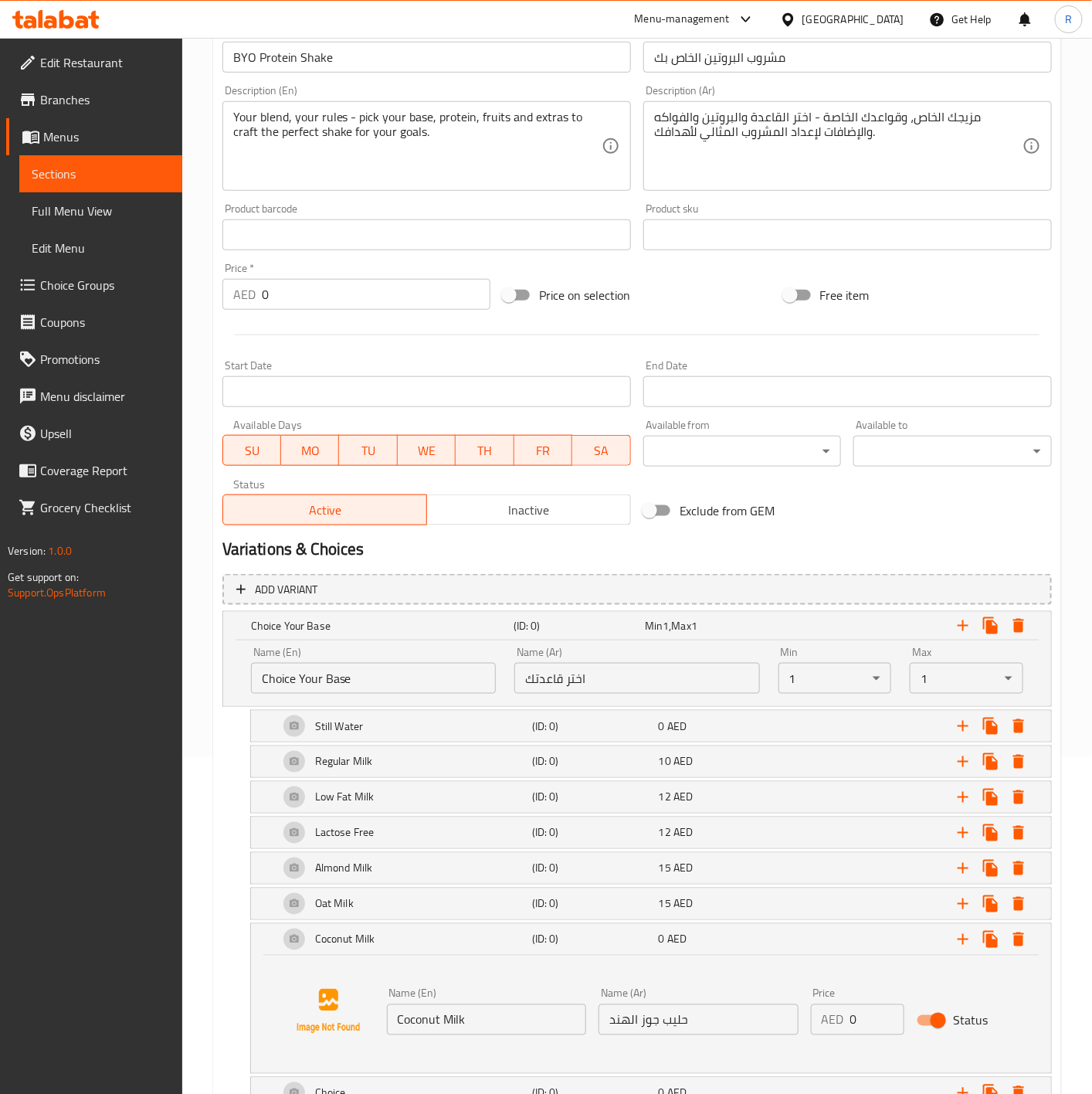
scroll to position [455, 0]
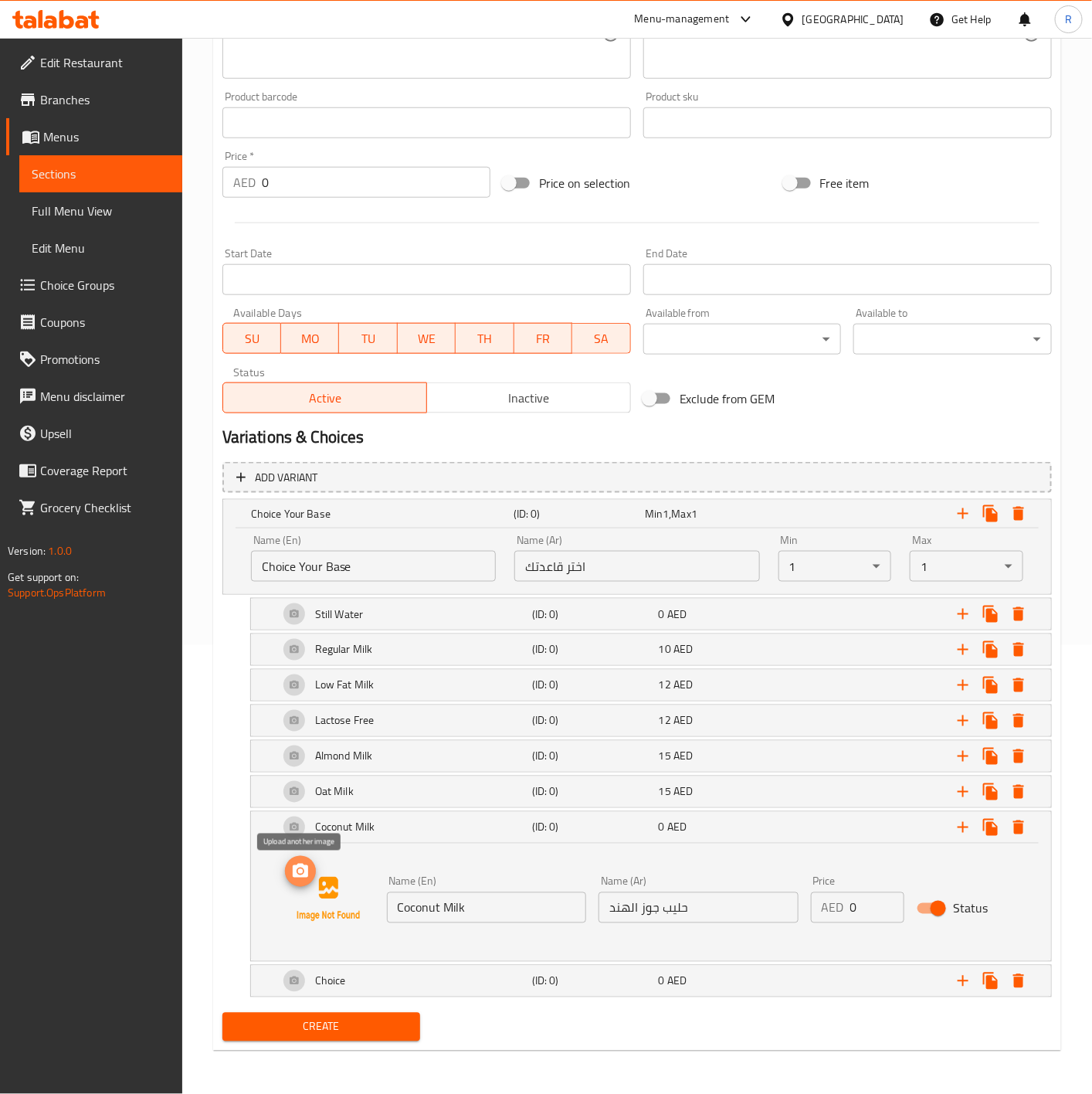
click at [285, 875] on span "upload picture" at bounding box center [300, 870] width 31 height 18
click at [878, 909] on input "0" at bounding box center [877, 907] width 54 height 31
type input "15"
click at [279, 882] on img at bounding box center [328, 899] width 98 height 98
click at [269, 983] on div "Choice (ID: 0) 0 AED" at bounding box center [651, 981] width 800 height 31
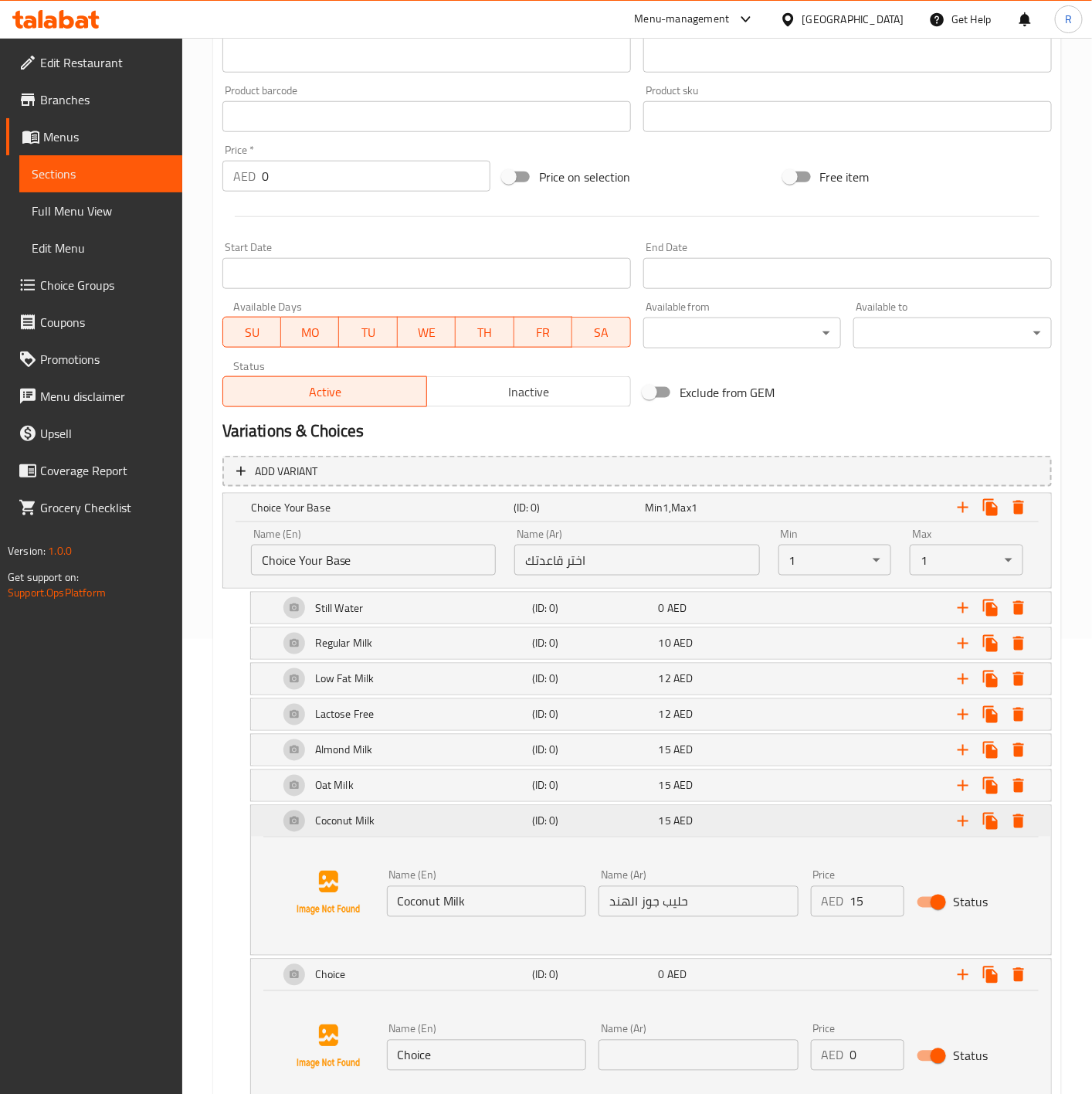
click at [265, 831] on div "Coconut Milk (ID: 0) 15 AED" at bounding box center [651, 821] width 800 height 31
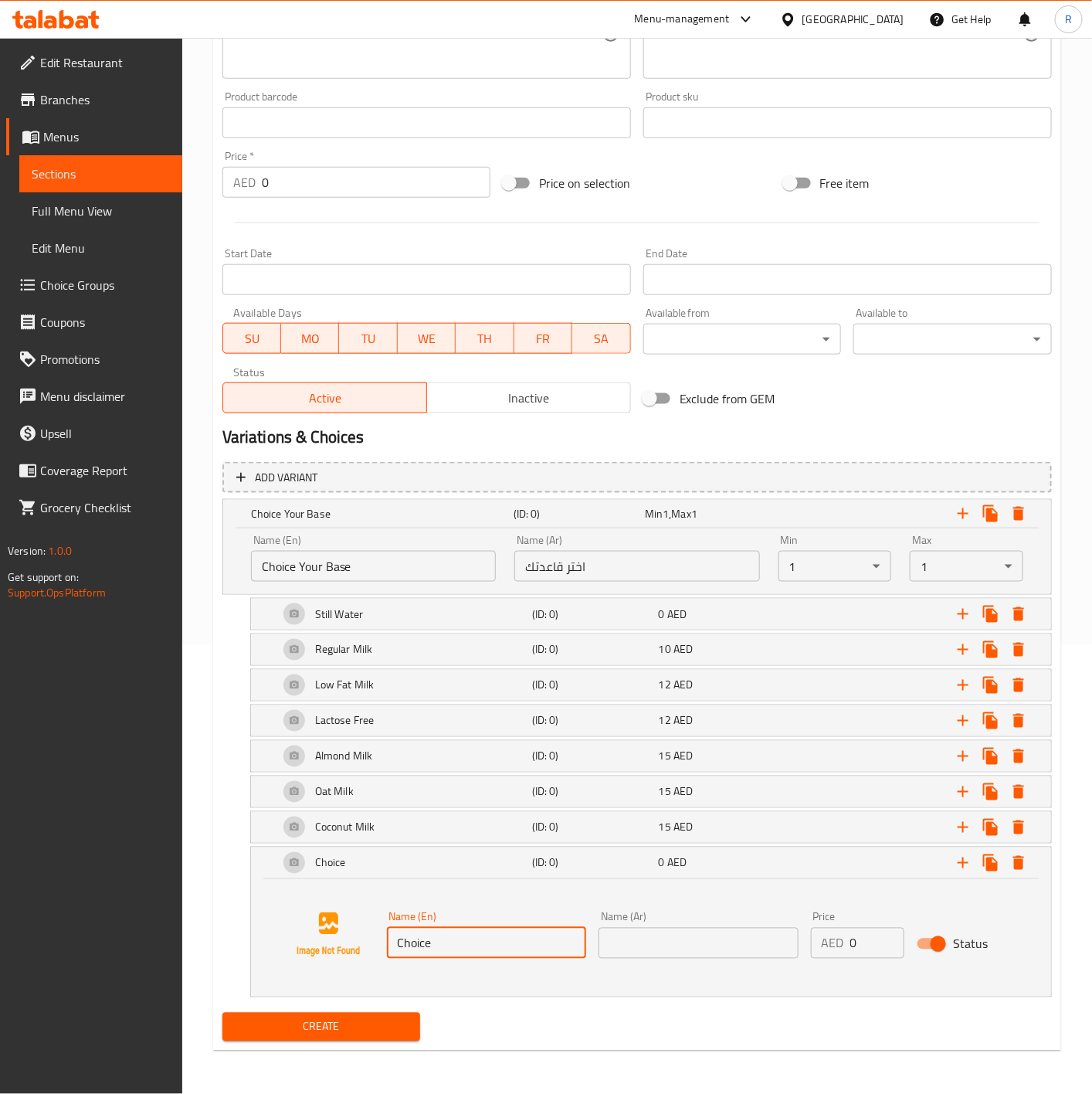
drag, startPoint x: 461, startPoint y: 944, endPoint x: 231, endPoint y: 932, distance: 230.3
click at [231, 932] on div "Choice (ID: 0) 0 AED Name (En) Choice Name (En) Name (Ar) Name (Ar) Price AED 0…" at bounding box center [637, 921] width 830 height 150
click at [455, 944] on input "Choice" at bounding box center [487, 943] width 200 height 31
drag, startPoint x: 455, startPoint y: 944, endPoint x: 251, endPoint y: 927, distance: 204.7
click at [251, 927] on div "Name (En) Choice Name (En) Name (Ar) Name (Ar) Price AED 0 Price Status" at bounding box center [651, 938] width 800 height 117
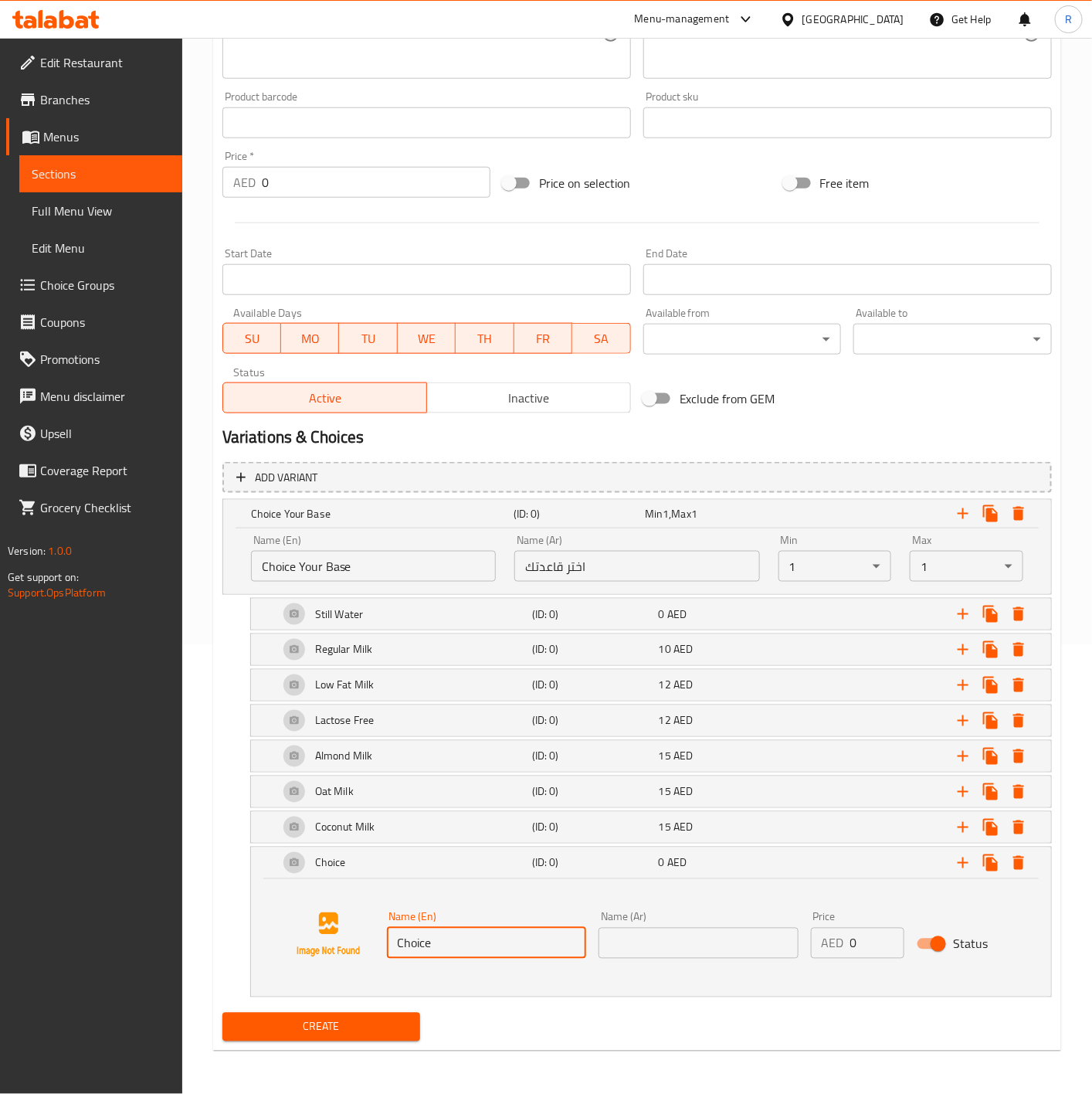
paste input "oconut Water"
type input "Coconut Water"
click at [711, 929] on input "text" at bounding box center [698, 943] width 200 height 31
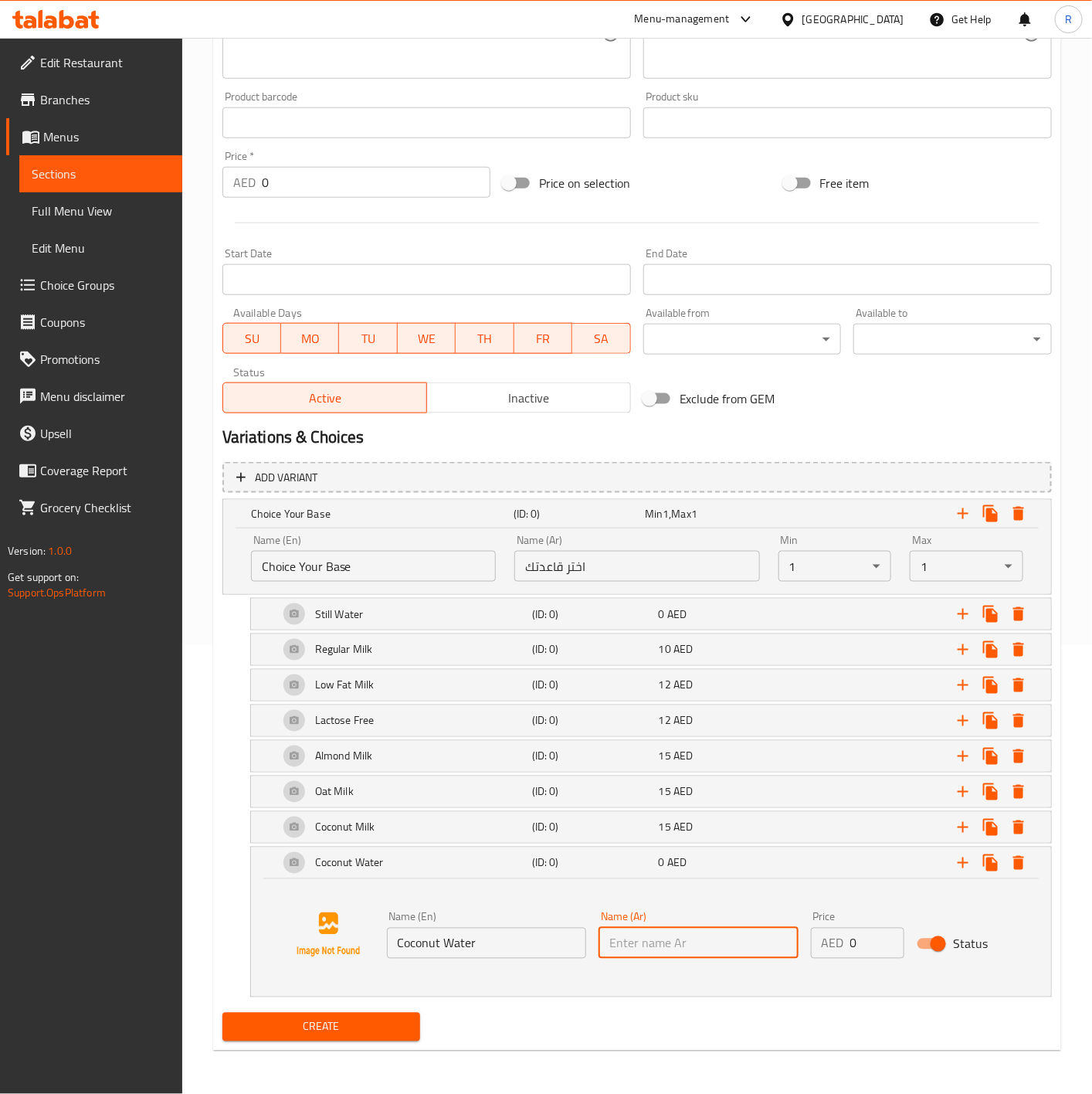
paste input "ماء جوز الهند"
type input "ماء جوز الهند"
click at [860, 946] on input "0" at bounding box center [877, 943] width 54 height 31
type input "15"
click at [260, 860] on div "Coconut Water (ID: 0) 15 AED" at bounding box center [651, 863] width 800 height 31
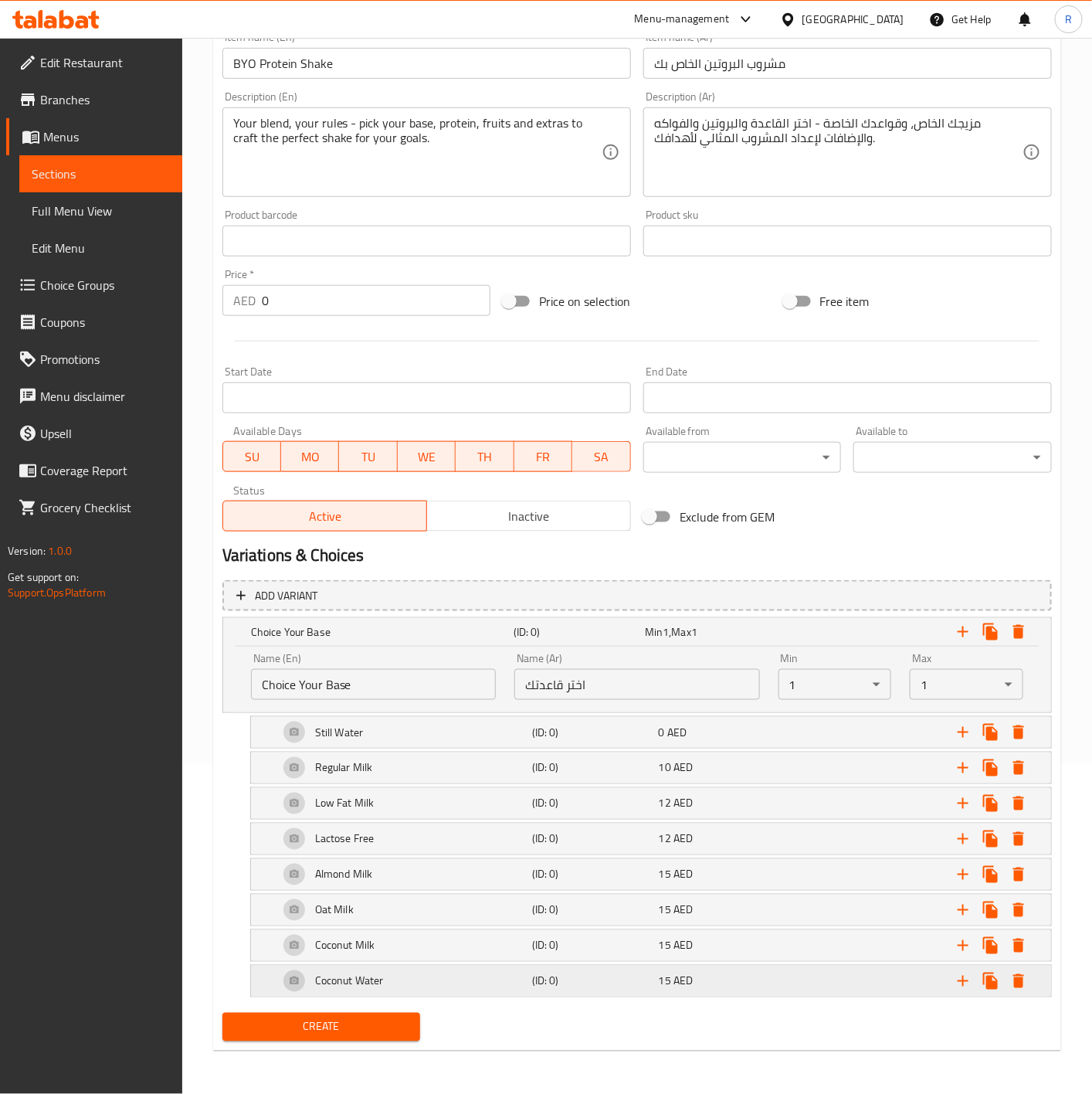
scroll to position [337, 0]
click at [334, 1025] on span "Create" at bounding box center [321, 1027] width 174 height 19
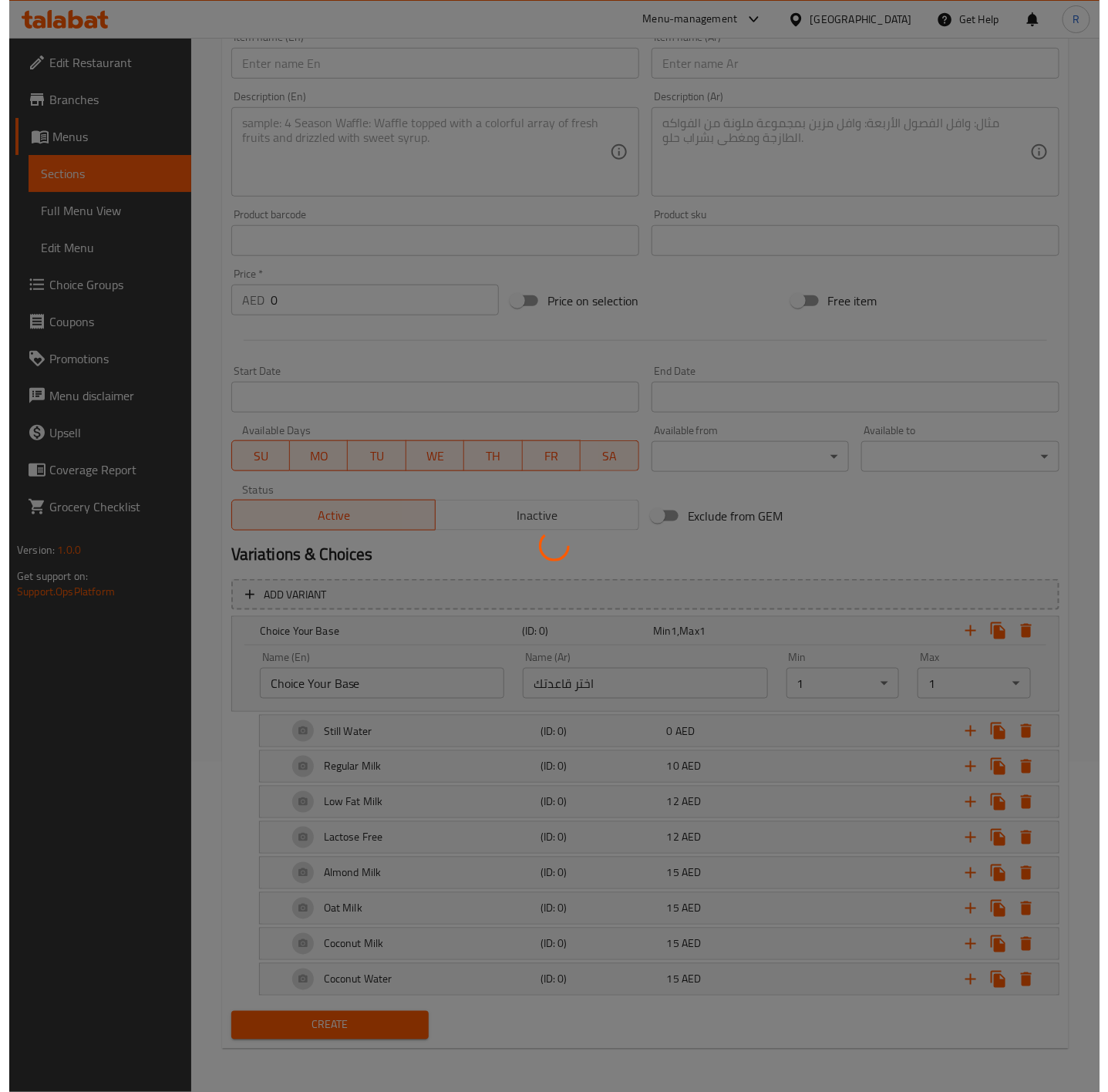
scroll to position [0, 0]
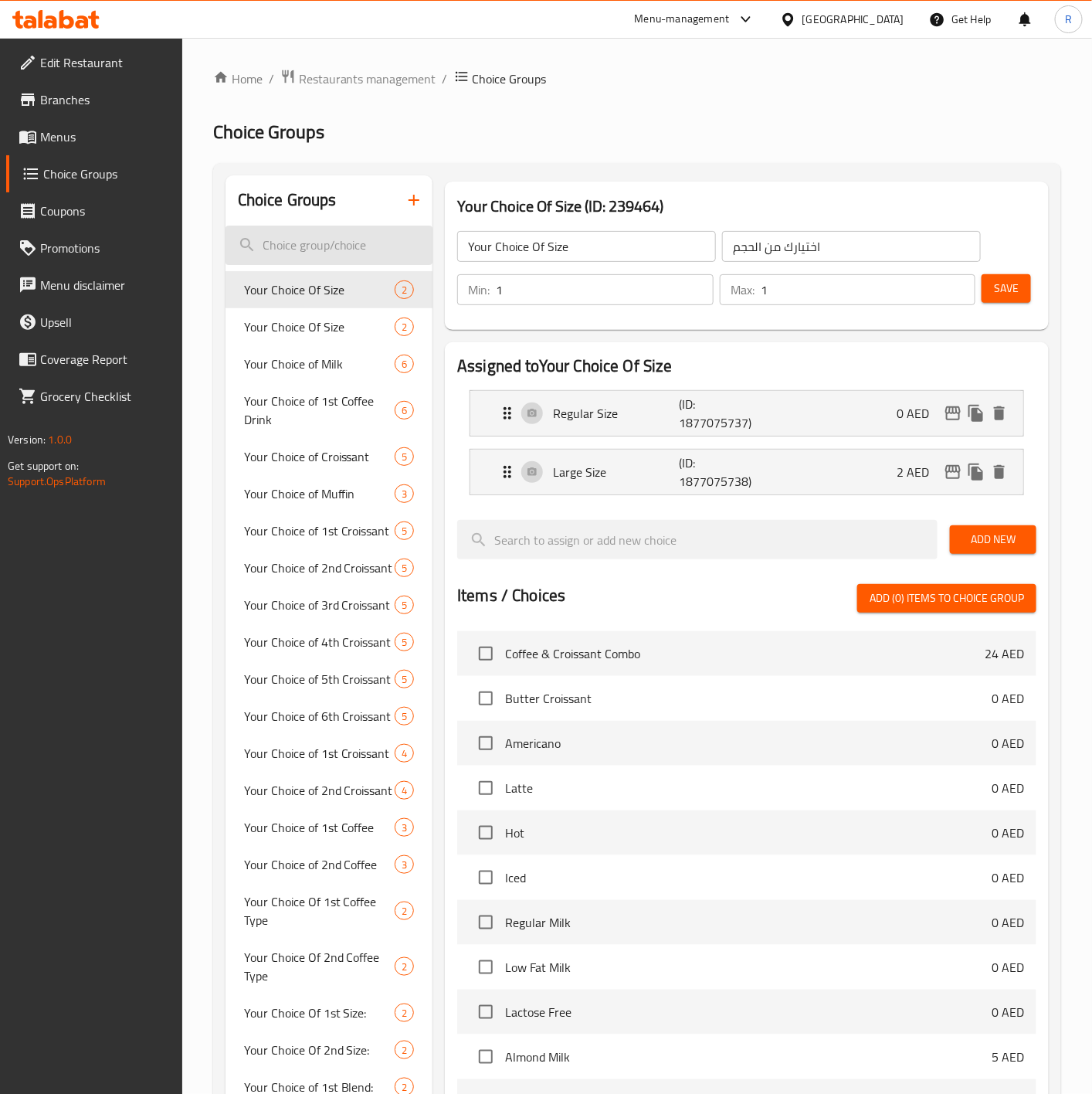
click at [331, 246] on input "search" at bounding box center [329, 245] width 208 height 40
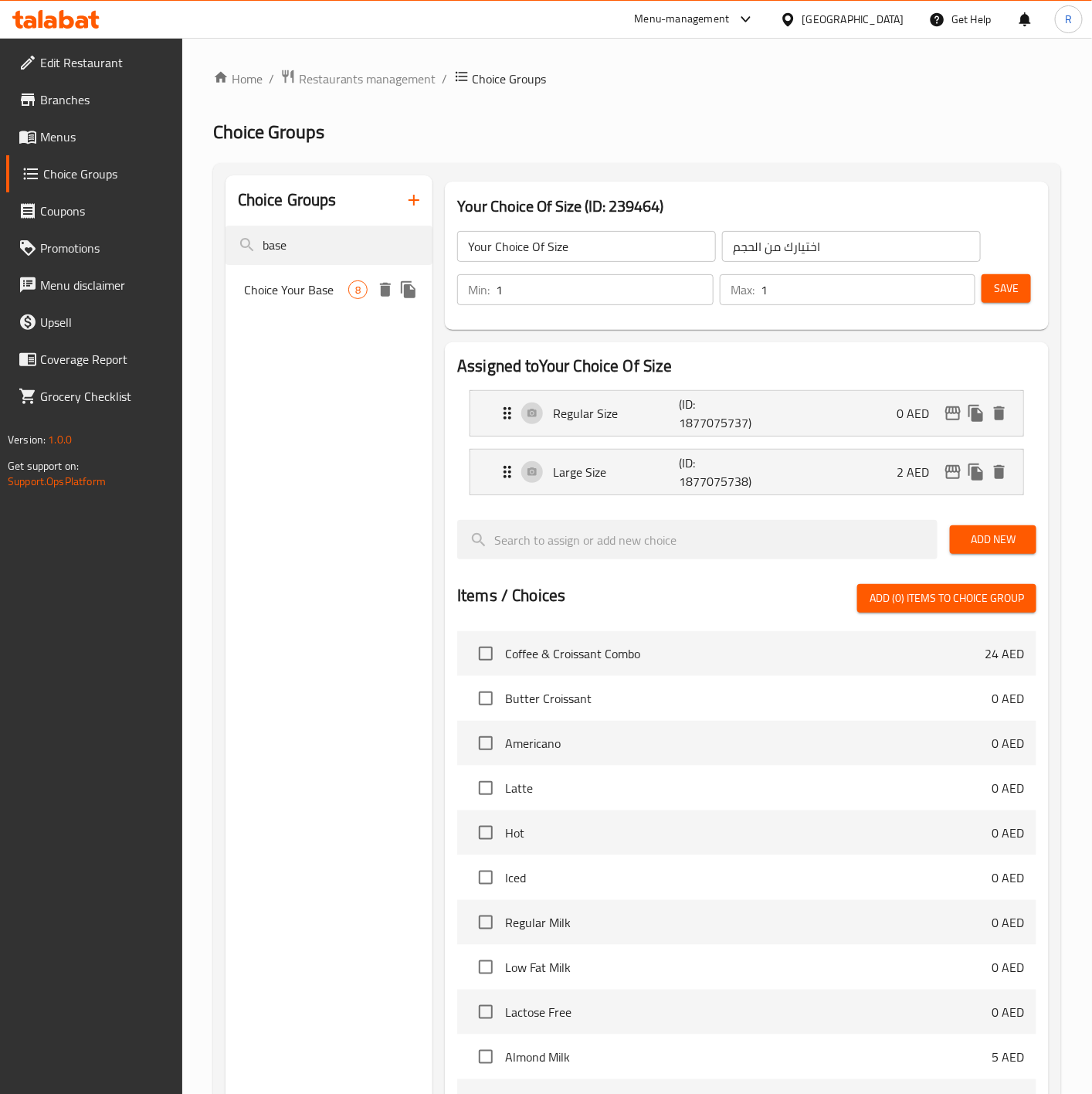
type input "base"
click at [329, 295] on span "Choice Your Base" at bounding box center [296, 289] width 104 height 18
type input "Choice Your Base"
type input "اختر قاعدتك"
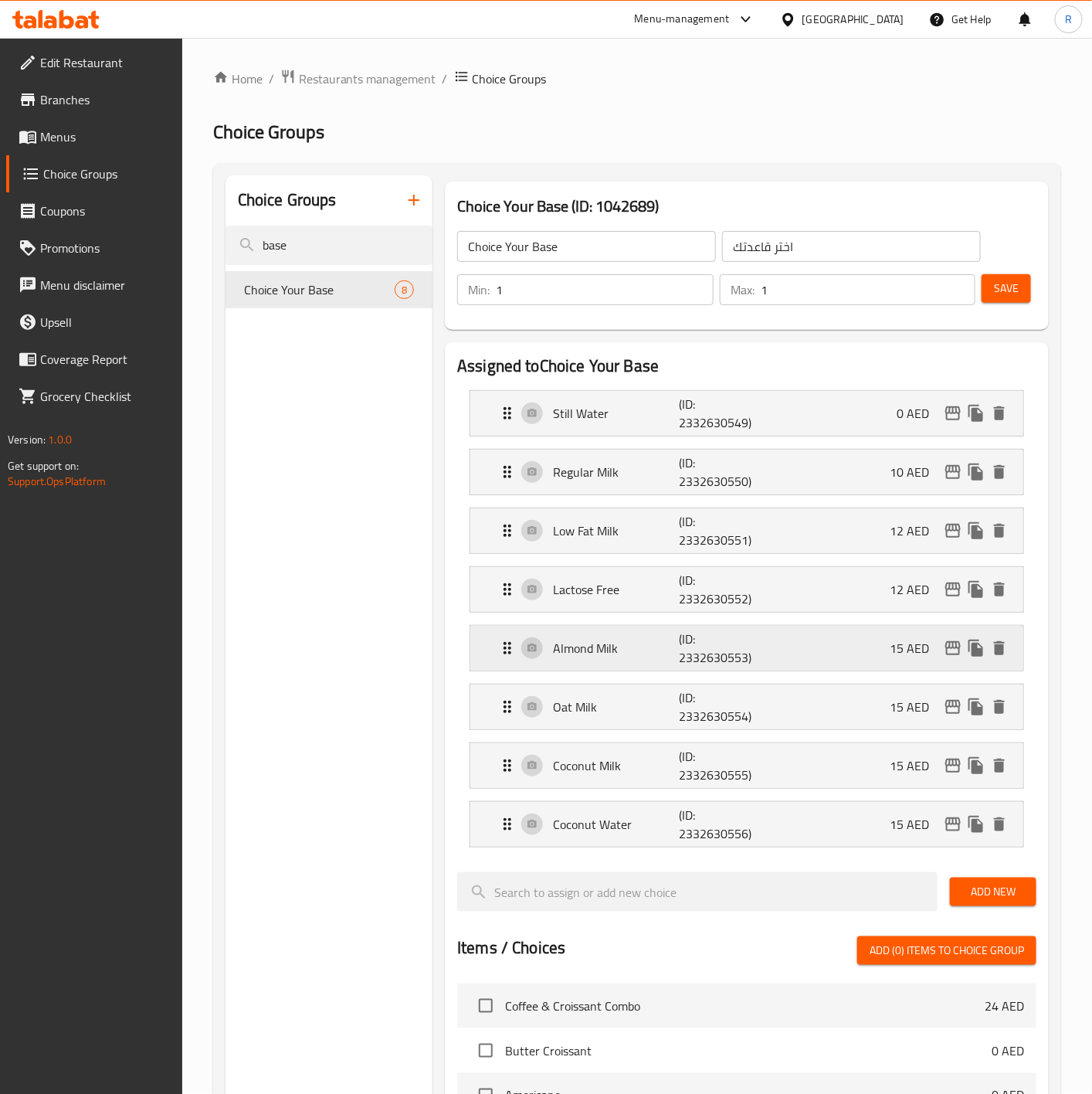
click at [506, 647] on icon "Expand" at bounding box center [507, 648] width 8 height 12
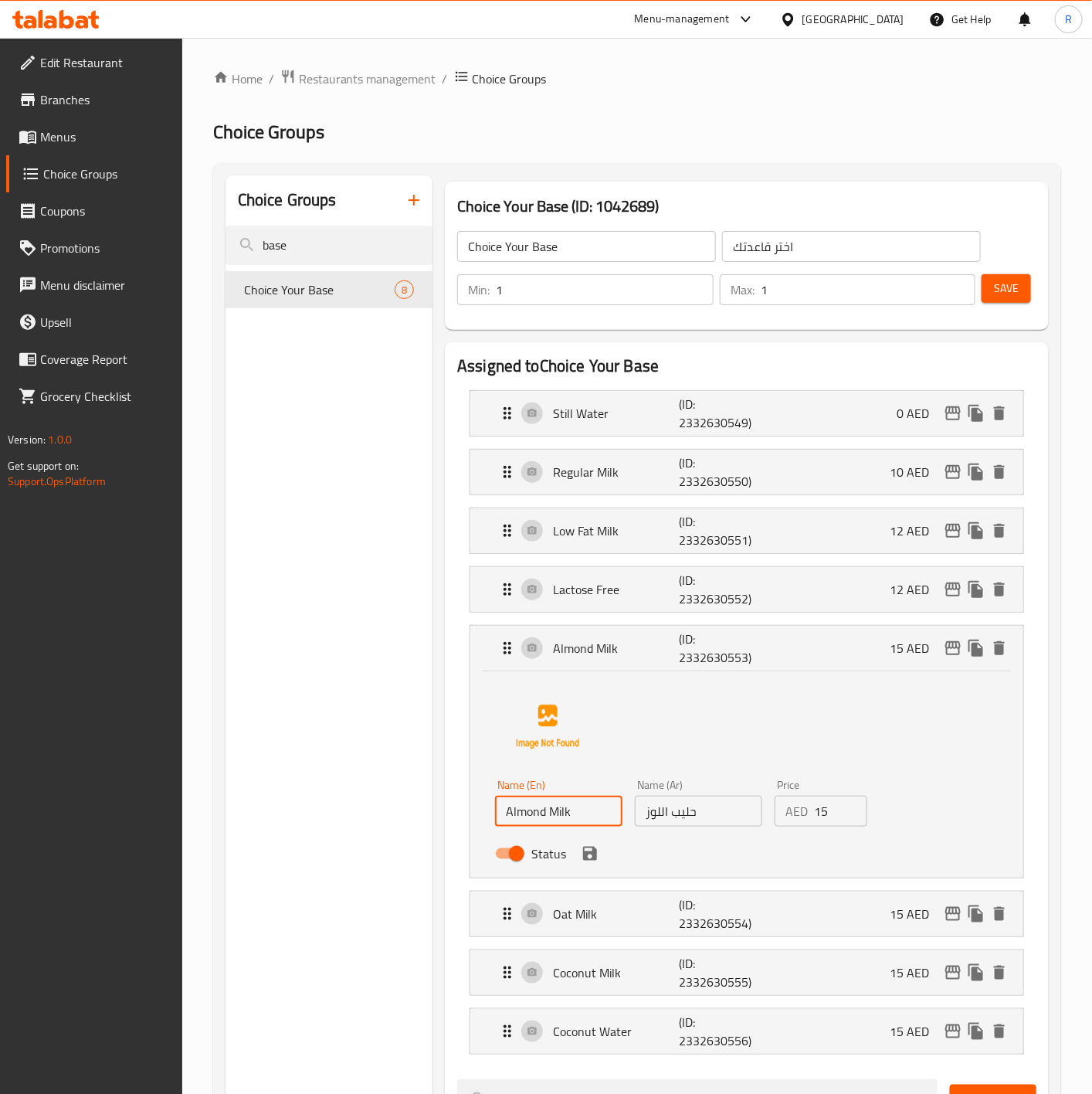
drag, startPoint x: 587, startPoint y: 814, endPoint x: 306, endPoint y: 779, distance: 283.2
click at [306, 779] on div "Choice Groups base Choice Your Base 8 Choice Your Base (ID: 1042689) Choice You…" at bounding box center [640, 1071] width 830 height 1792
drag, startPoint x: 712, startPoint y: 804, endPoint x: 501, endPoint y: 753, distance: 217.1
click at [501, 753] on div "Name (En) Almond Milk Name (En) Name (Ar) حليب اللوز Name (Ar) Price AED 15 Pri…" at bounding box center [746, 771] width 503 height 194
click at [492, 654] on div "Almond Milk (ID: 2332630553) 15 AED" at bounding box center [747, 648] width 552 height 45
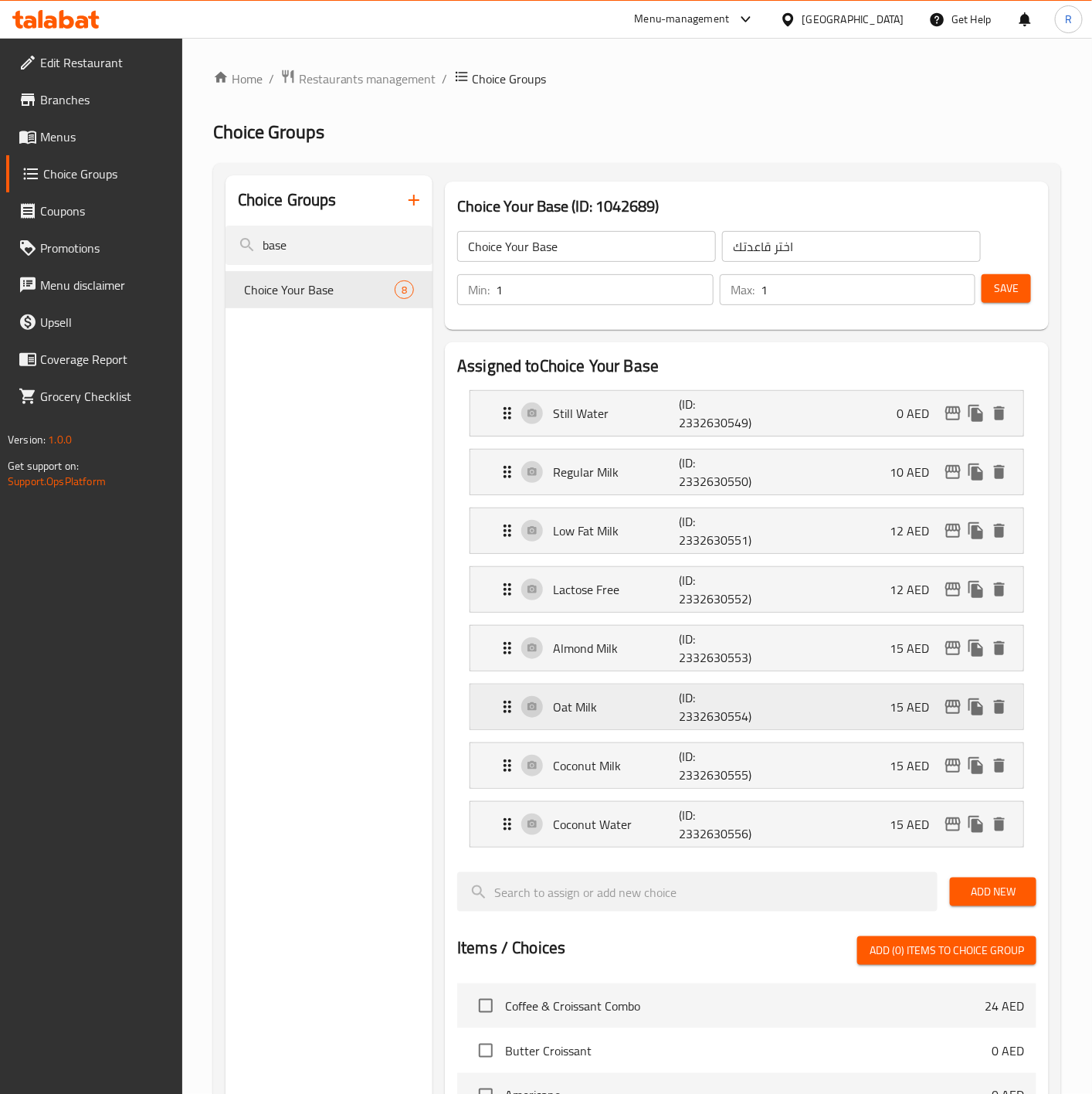
click at [487, 717] on div "Oat Milk (ID: 2332630554) 15 AED" at bounding box center [747, 706] width 552 height 45
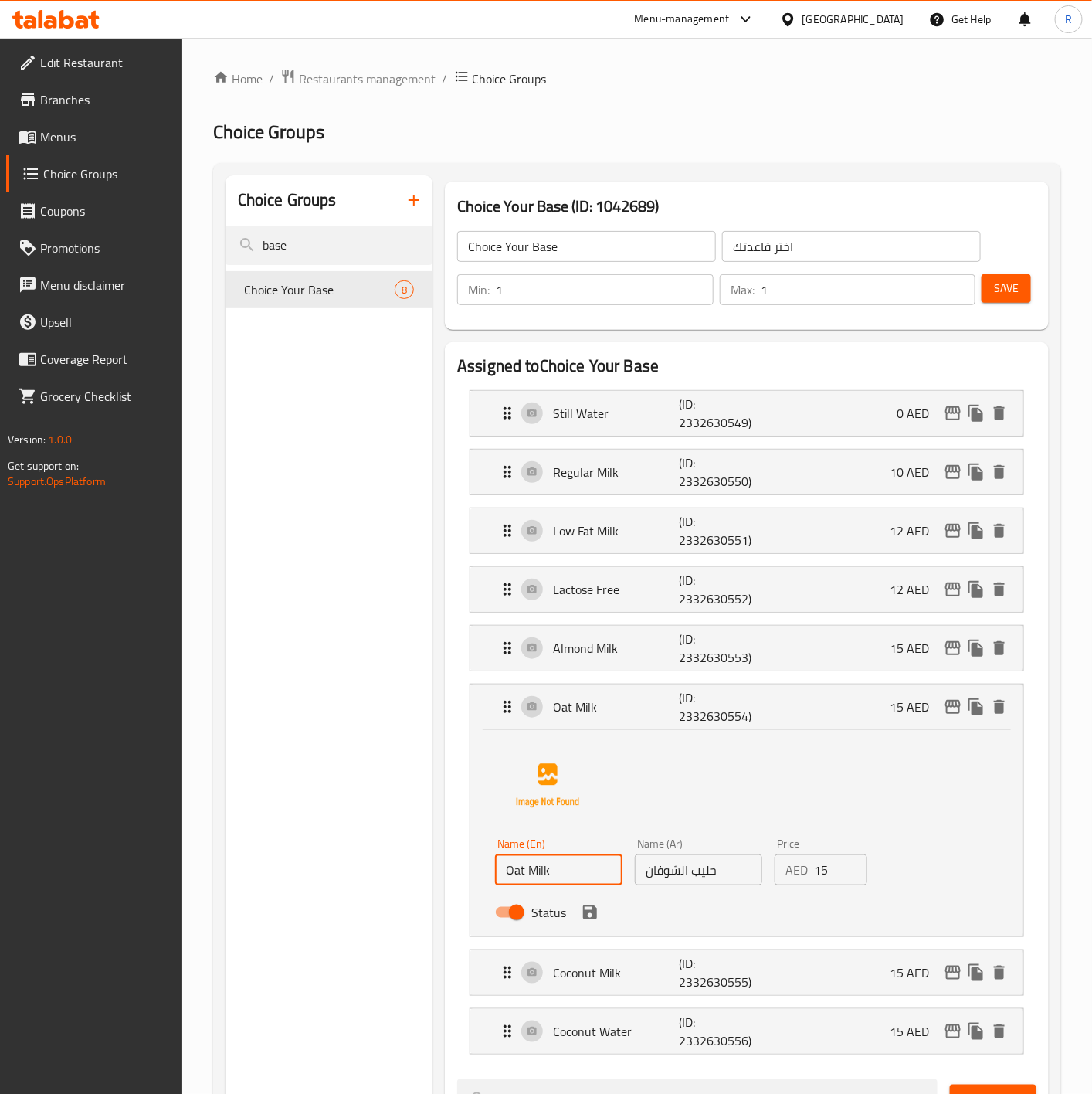
drag, startPoint x: 591, startPoint y: 876, endPoint x: 327, endPoint y: 842, distance: 266.2
click at [327, 842] on div "Choice Groups base Choice Your Base 8 Choice Your Base (ID: 1042689) Choice You…" at bounding box center [640, 1071] width 830 height 1792
drag, startPoint x: 729, startPoint y: 882, endPoint x: 538, endPoint y: 851, distance: 193.5
click at [538, 851] on div "Name (En) Oat Milk Name (En) Name (Ar) حليب الشوفان Name (Ar) Price AED 15 Pric…" at bounding box center [698, 882] width 420 height 101
click at [492, 710] on div "Oat Milk (ID: 2332630554) 15 AED" at bounding box center [747, 706] width 552 height 45
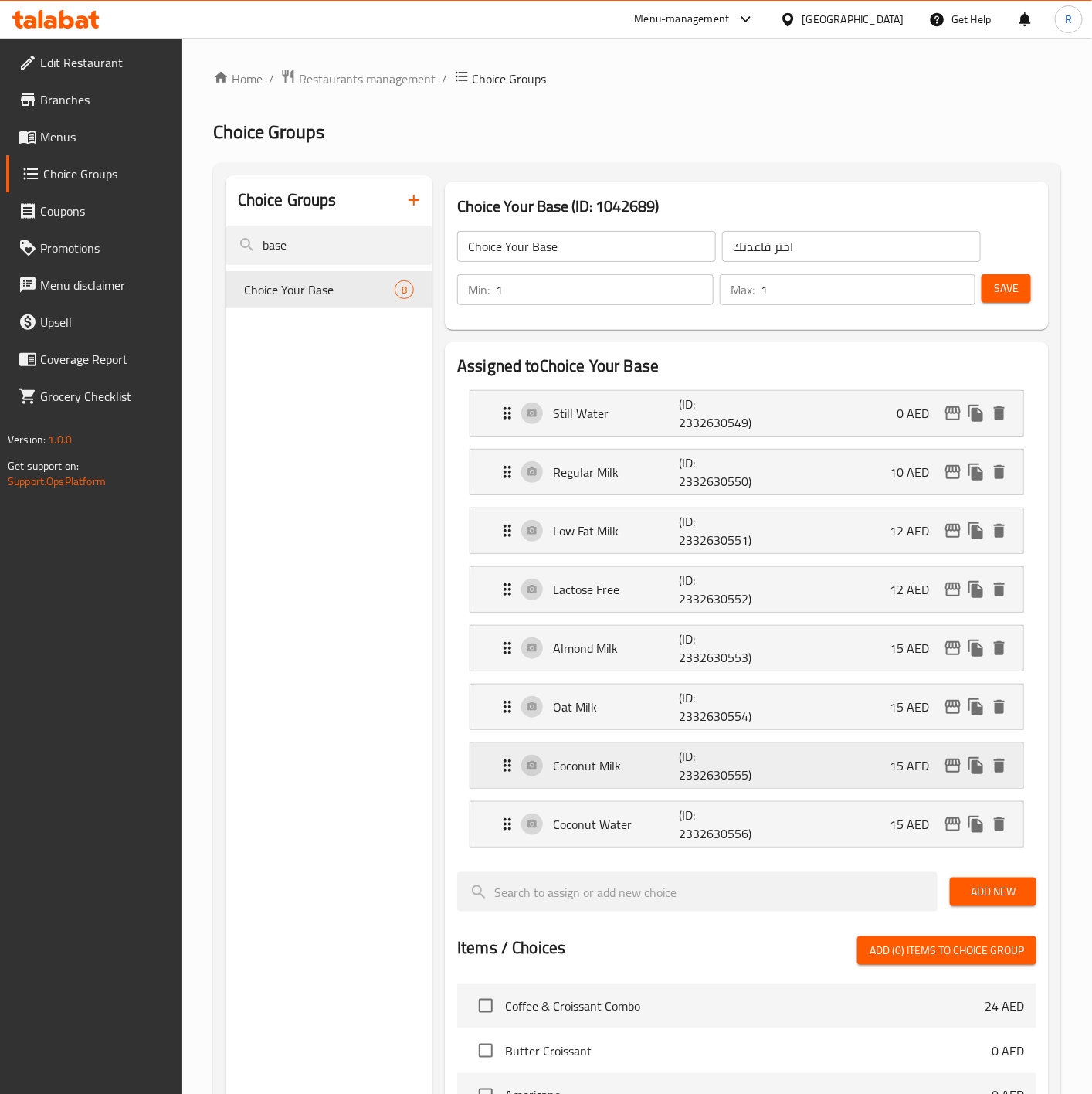
click at [605, 768] on p "Coconut Milk" at bounding box center [615, 765] width 126 height 18
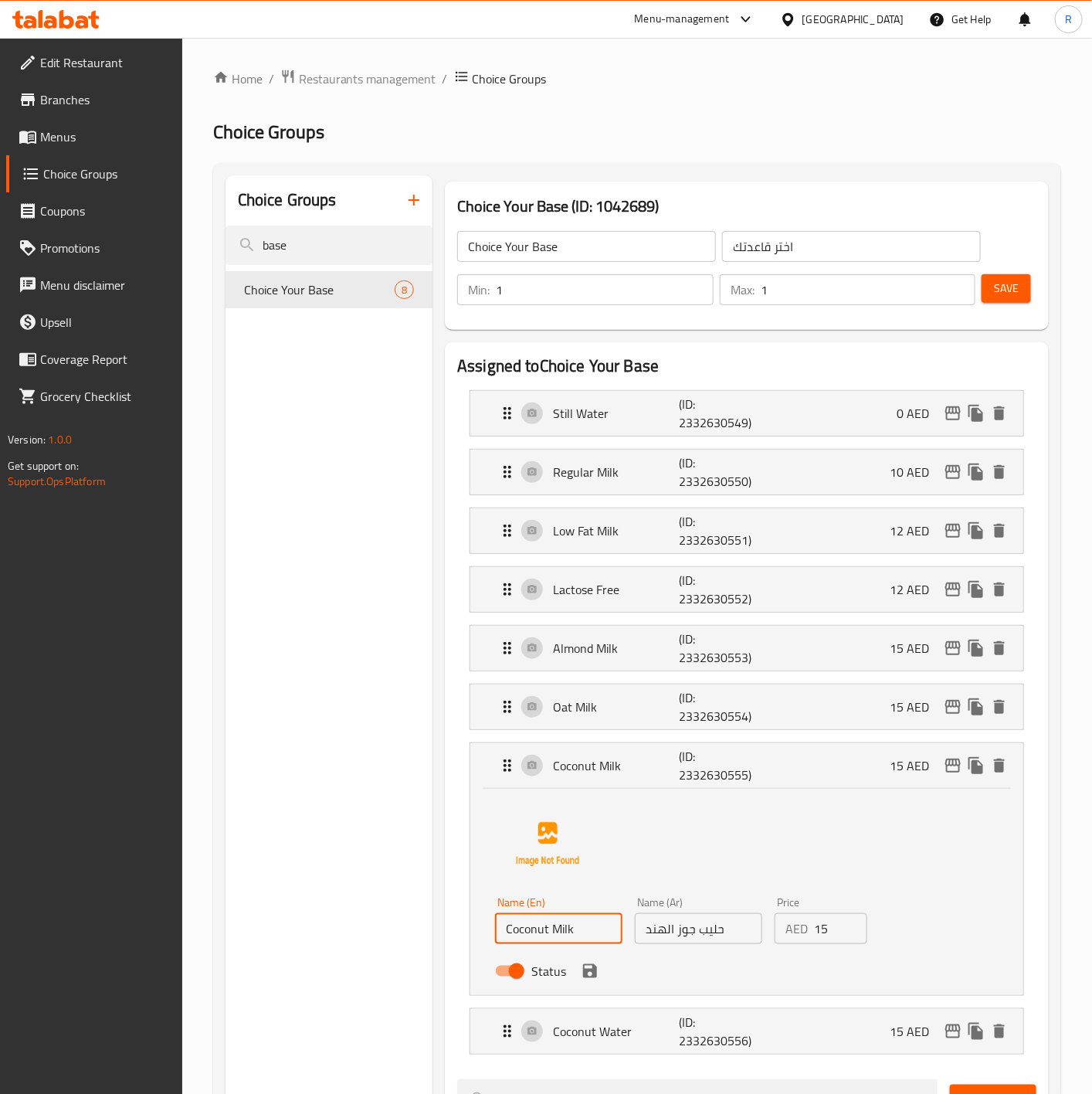
drag, startPoint x: 590, startPoint y: 934, endPoint x: 363, endPoint y: 902, distance: 229.2
click at [363, 902] on div "Choice Groups base Choice Your Base 8 Choice Your Base (ID: 1042689) Choice You…" at bounding box center [640, 1071] width 830 height 1792
click at [713, 932] on input "حليب جوز الهند" at bounding box center [698, 928] width 128 height 31
click at [487, 765] on div "Coconut Milk (ID: 2332630555) 15 AED" at bounding box center [747, 765] width 552 height 45
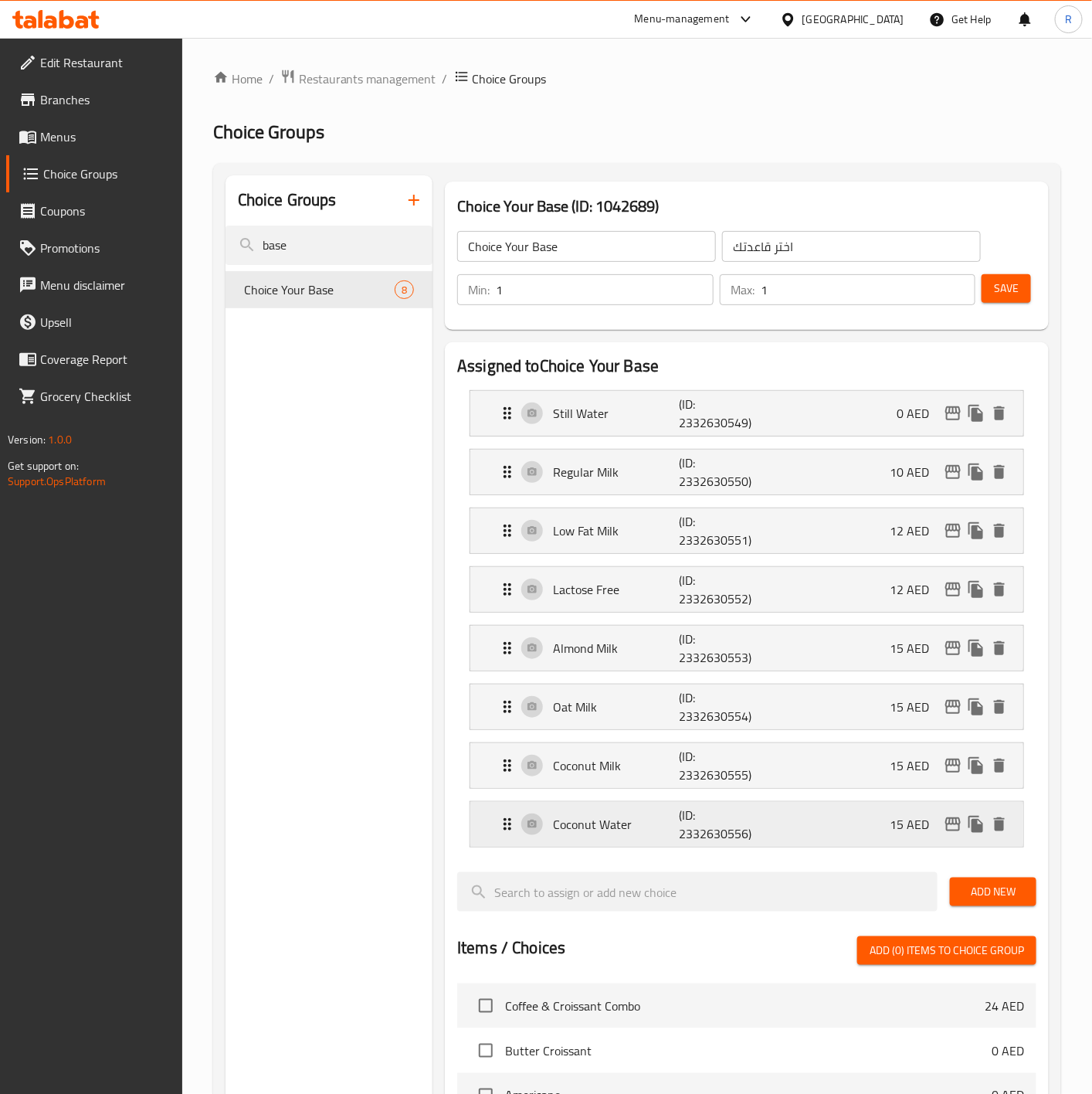
click at [597, 841] on div "Coconut Water (ID: 2332630556) 15 AED" at bounding box center [751, 824] width 507 height 45
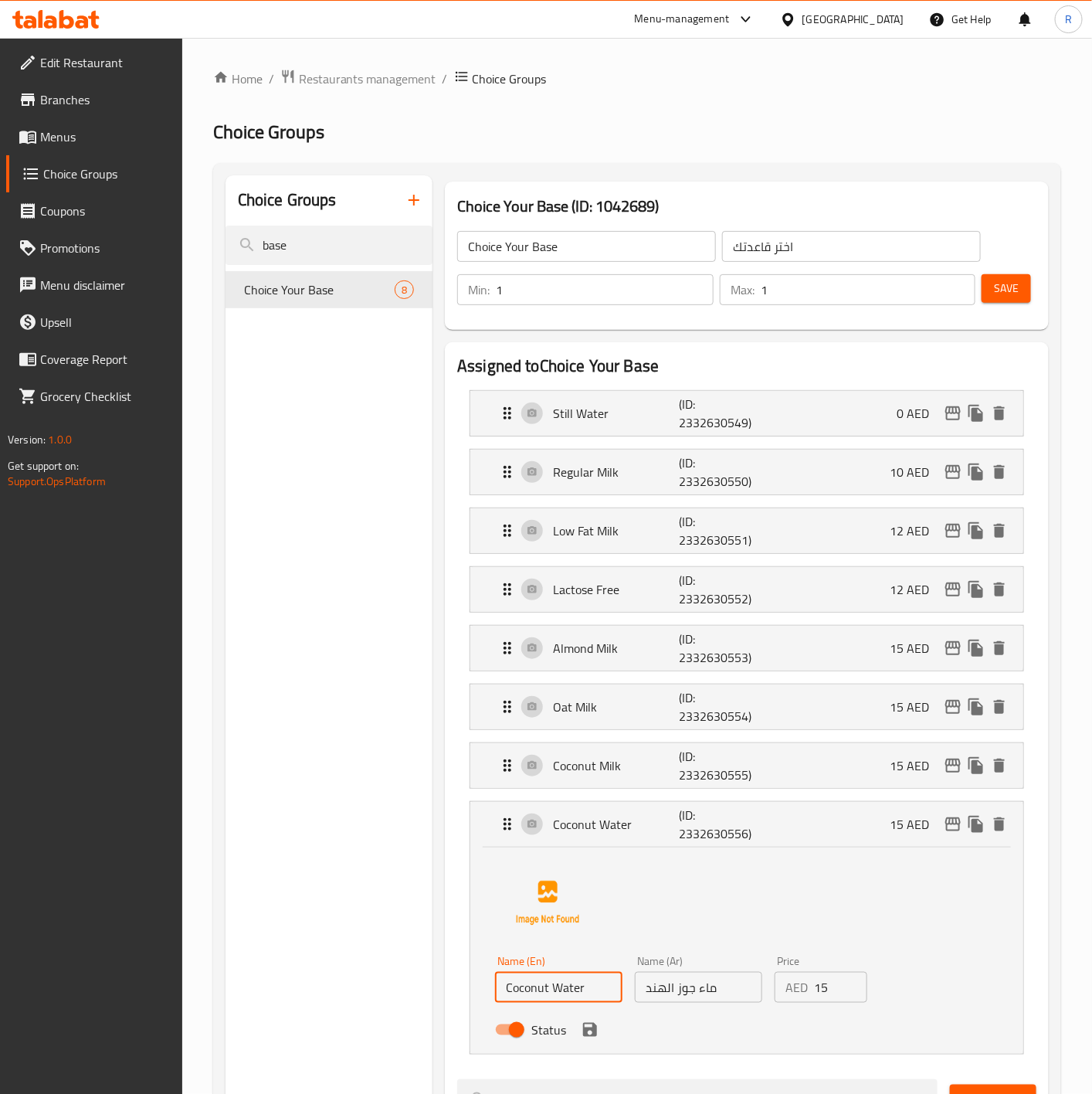
drag, startPoint x: 593, startPoint y: 996, endPoint x: 290, endPoint y: 960, distance: 305.1
click at [290, 960] on div "Choice Groups base Choice Your Base 8 Choice Your Base (ID: 1042689) Choice You…" at bounding box center [640, 1071] width 830 height 1792
click at [755, 991] on input "ماء جوز الهند" at bounding box center [698, 987] width 128 height 31
drag, startPoint x: 311, startPoint y: 232, endPoint x: 8, endPoint y: 142, distance: 316.1
click at [8, 142] on div "Edit Restaurant Branches Menus Choice Groups Coupons Promotions Menu disclaimer…" at bounding box center [546, 1024] width 1092 height 1972
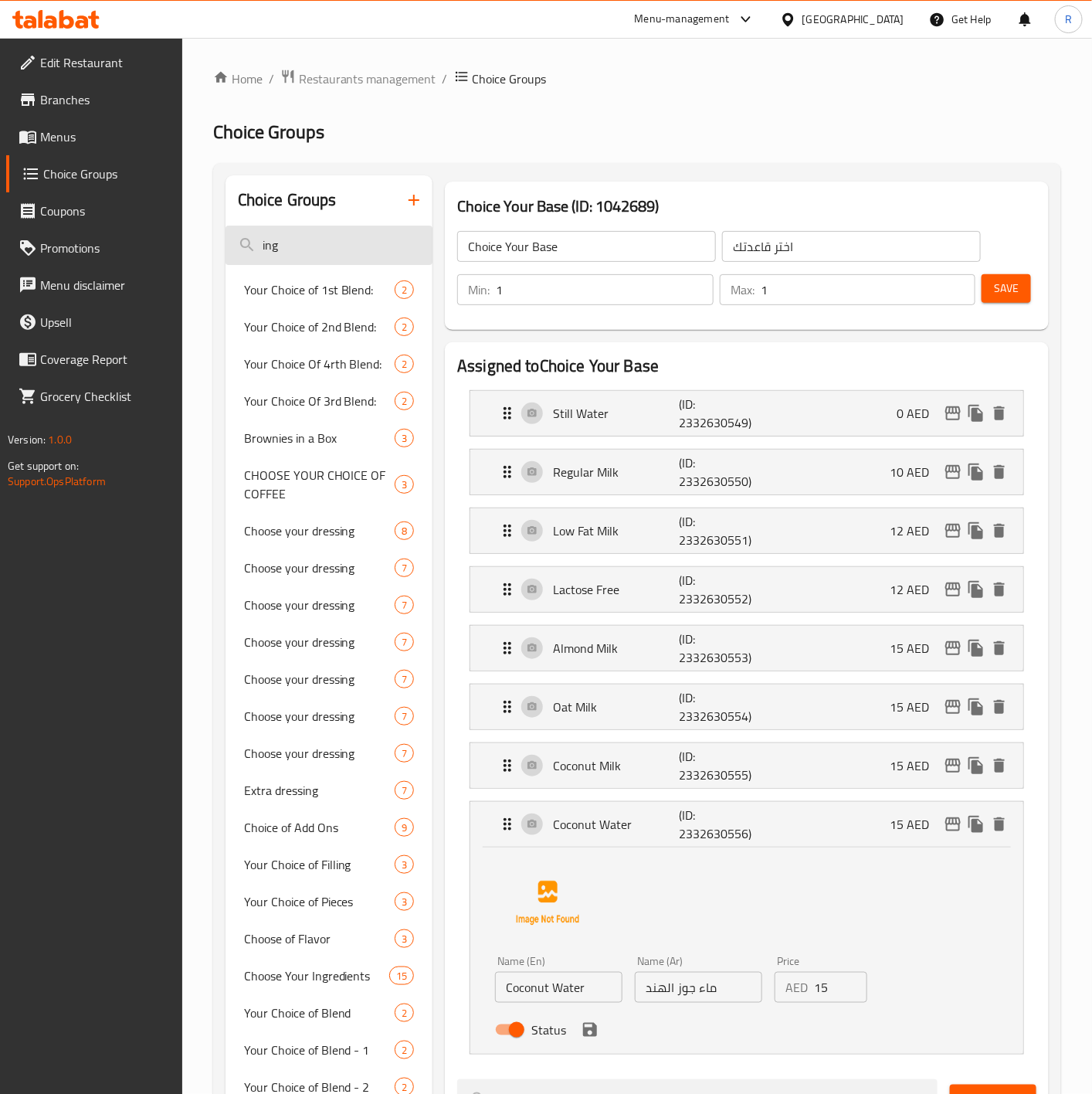
click at [308, 251] on input "ing" at bounding box center [329, 245] width 208 height 40
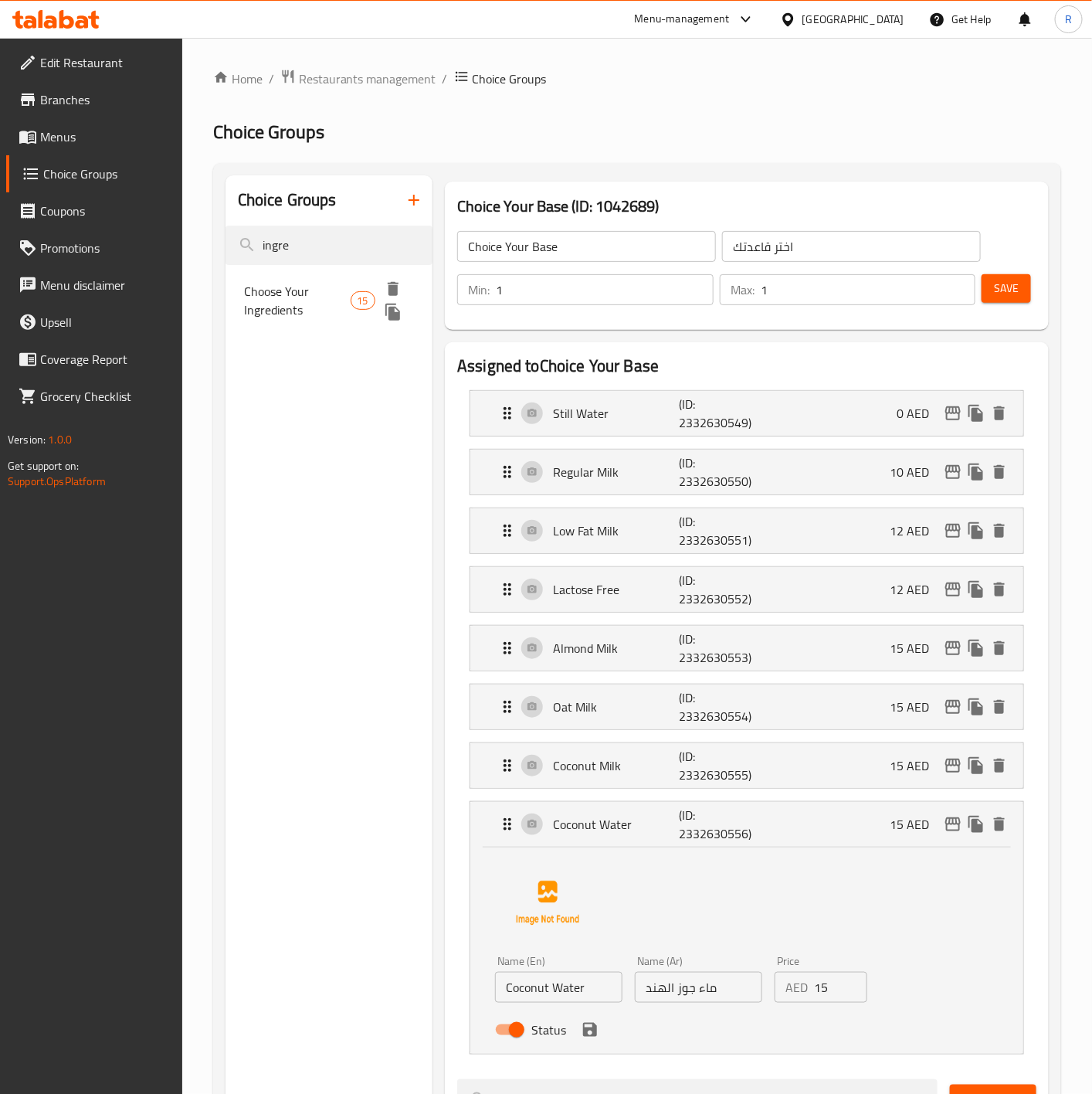
type input "ingre"
click at [313, 290] on span "Choose Your Ingredients" at bounding box center [297, 300] width 106 height 37
type input "Choose Your Ingredients"
type input "اختر المكونات الخاصة بك"
type input "15"
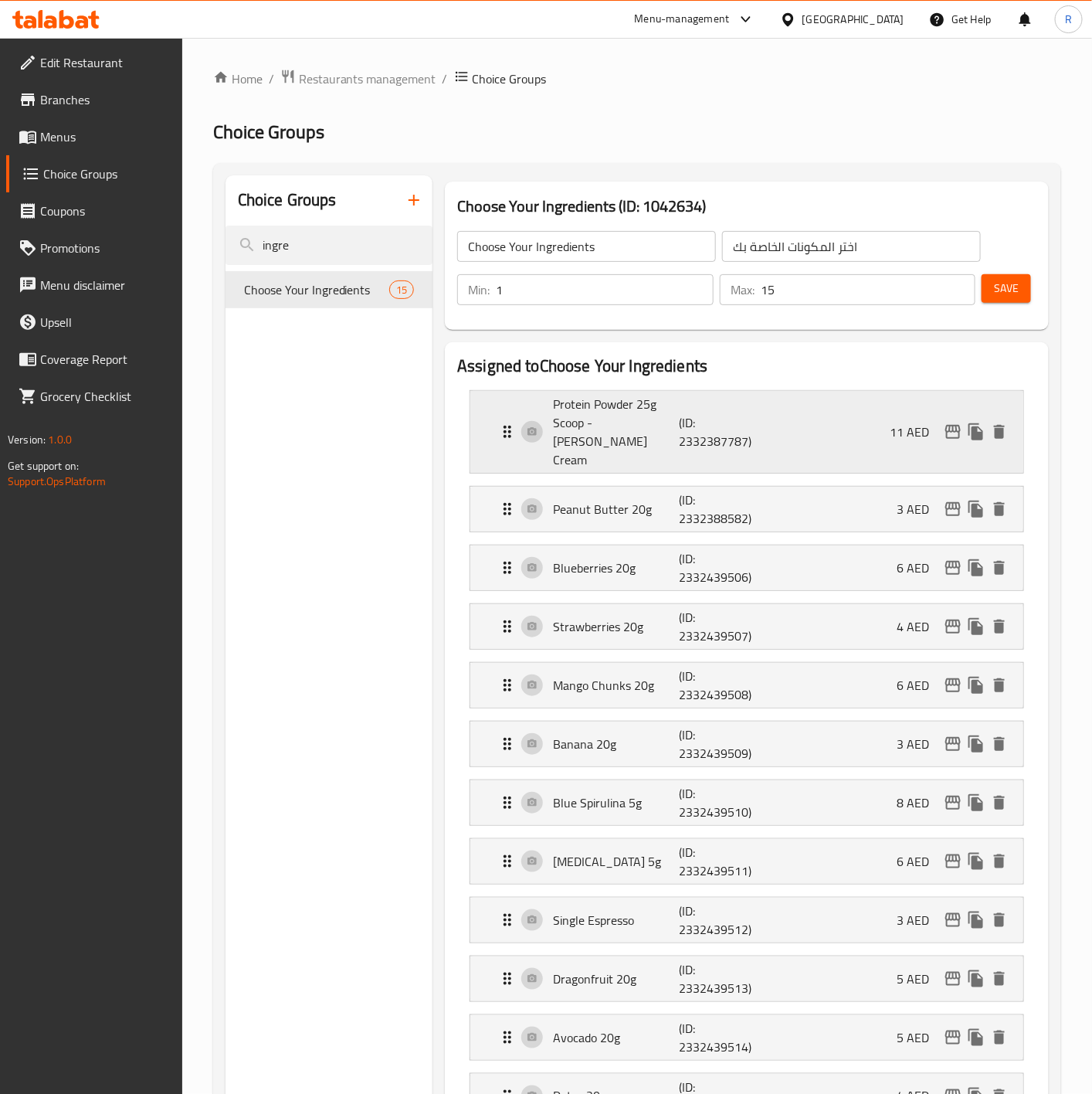
click at [502, 422] on icon "Expand" at bounding box center [507, 431] width 18 height 18
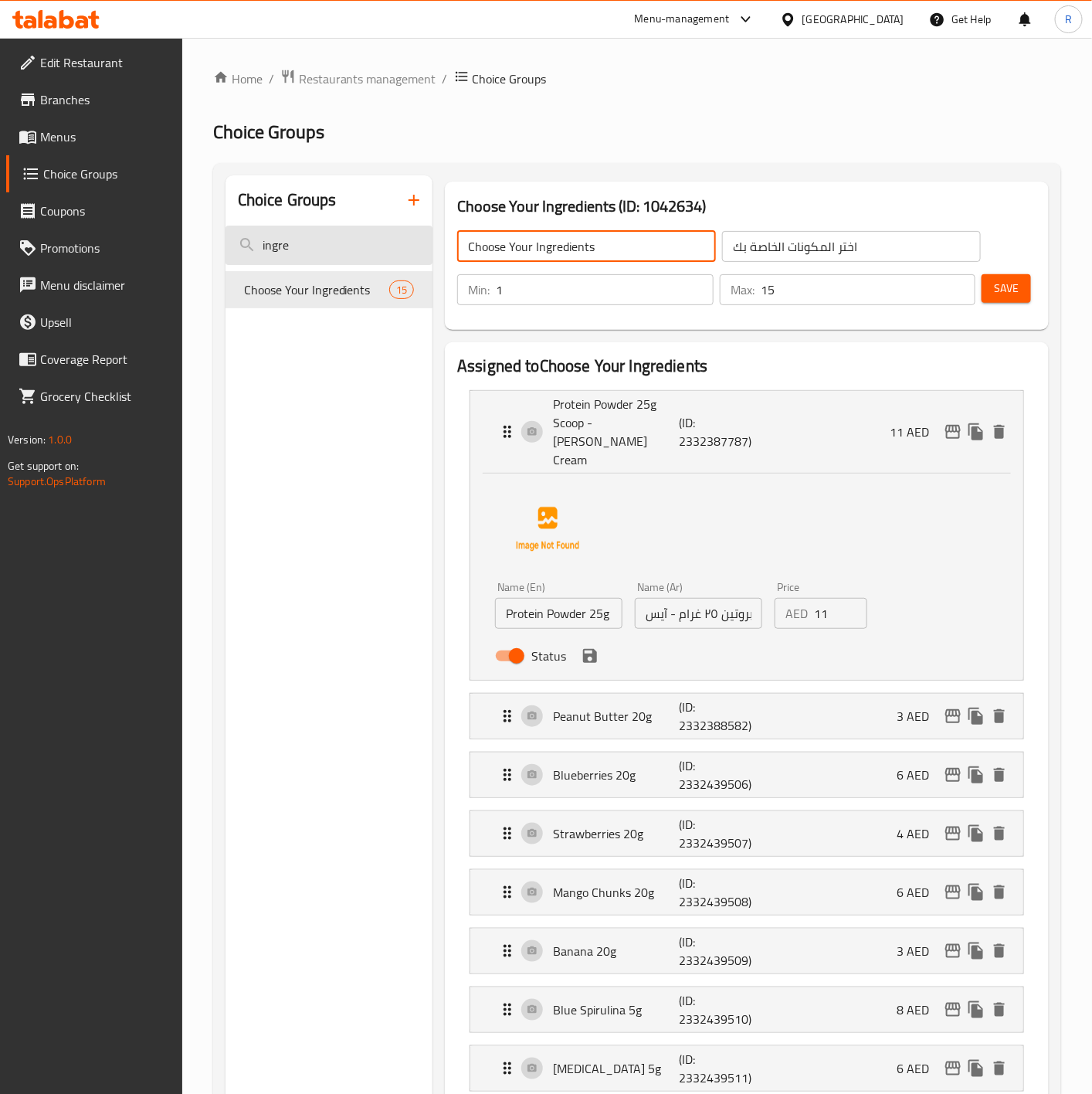
drag, startPoint x: 610, startPoint y: 251, endPoint x: 245, endPoint y: 245, distance: 365.0
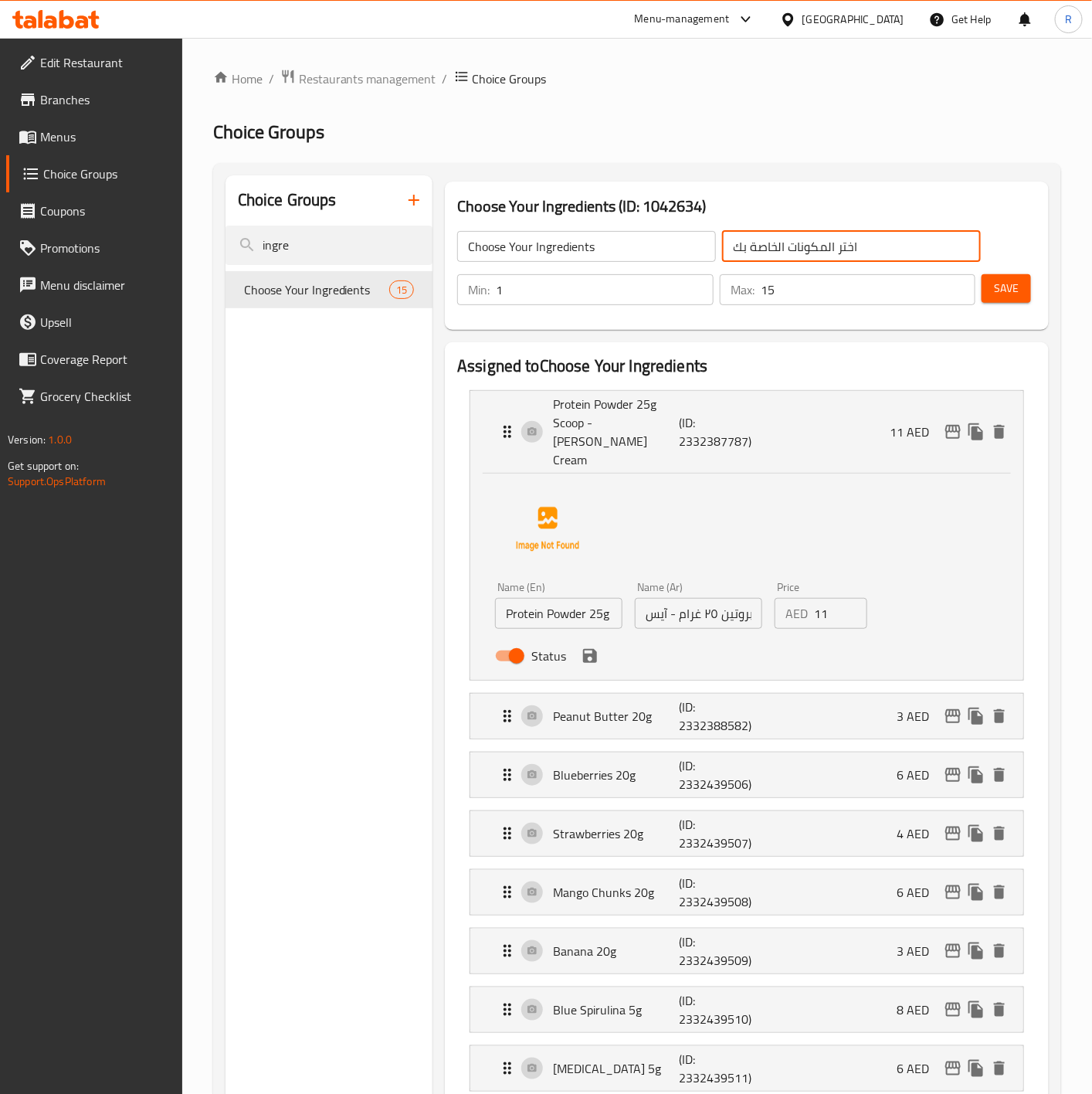
drag, startPoint x: 875, startPoint y: 251, endPoint x: 510, endPoint y: 246, distance: 365.0
click at [510, 246] on div "Choose Your Ingredients ​ اختر المكونات الخاصة بك ​" at bounding box center [719, 246] width 542 height 49
click at [505, 706] on icon "Expand" at bounding box center [507, 715] width 18 height 18
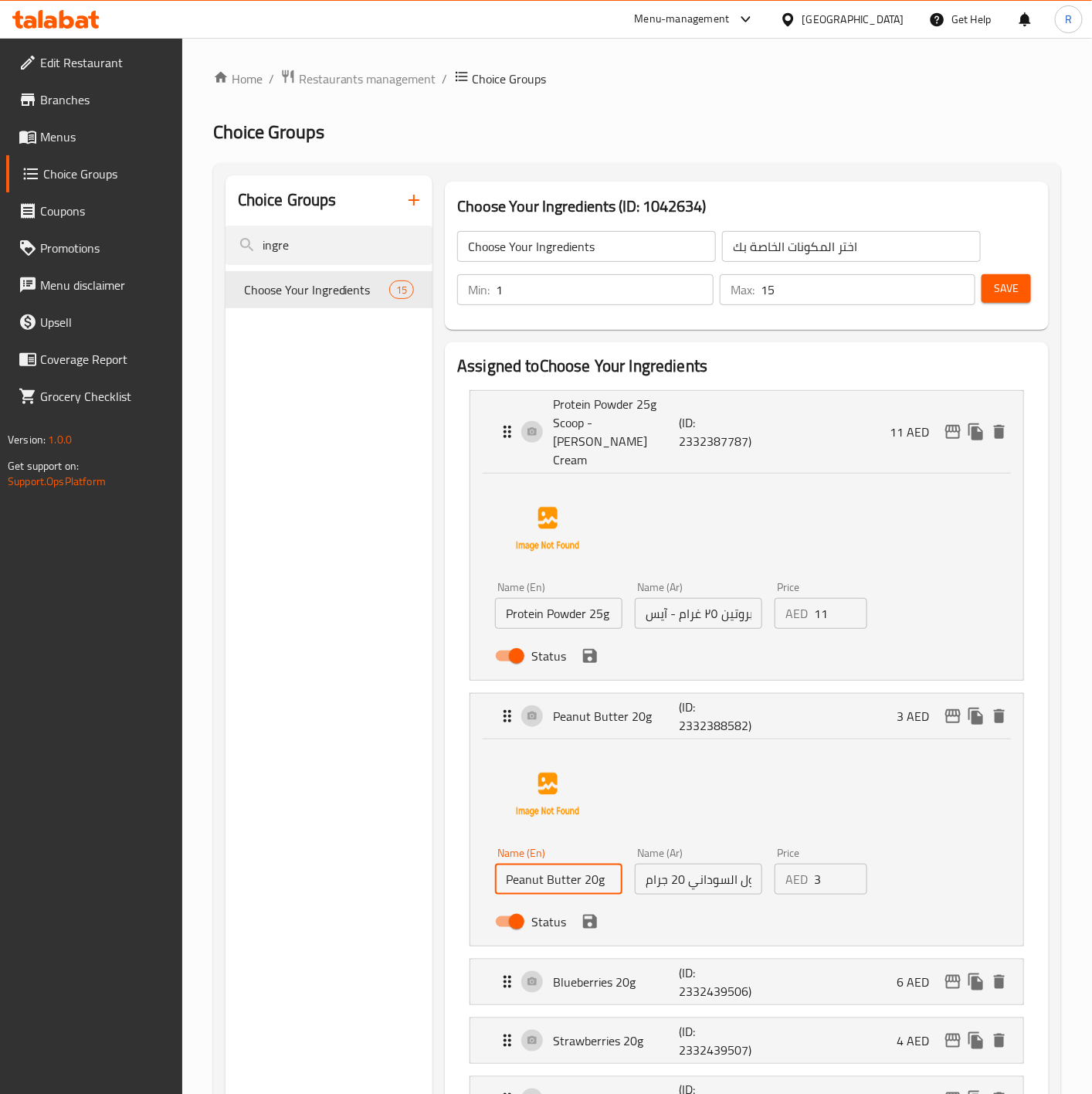
drag, startPoint x: 611, startPoint y: 860, endPoint x: 319, endPoint y: 825, distance: 294.1
click at [705, 867] on input "زبدة الفول السوداني 20 جرام" at bounding box center [698, 879] width 128 height 31
click at [491, 428] on div "Protein Powder 25g Scoop - Vanilla Ice Cream (ID: 2332387787) 11 AED" at bounding box center [747, 432] width 552 height 82
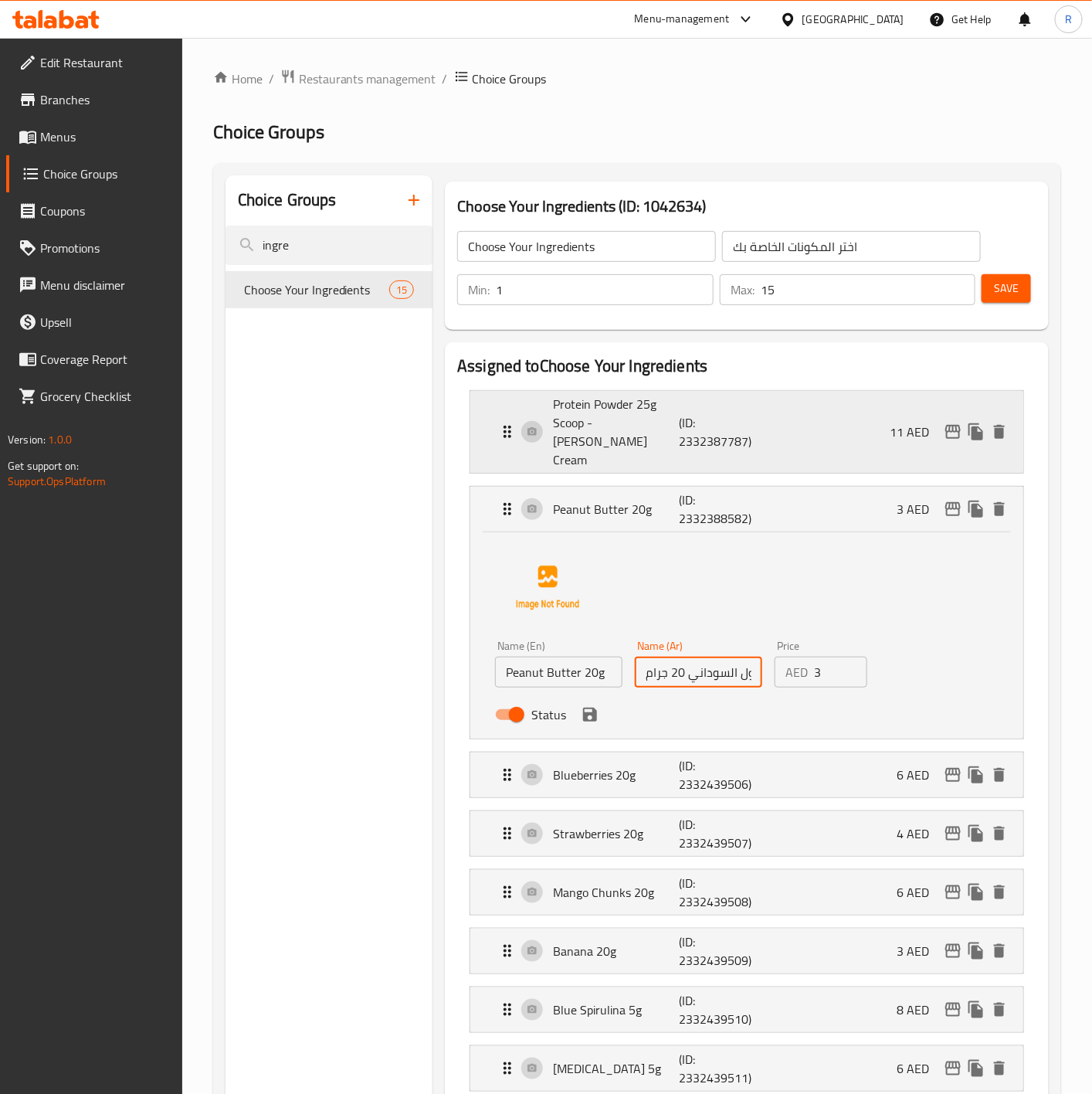
click at [608, 424] on p "Protein Powder 25g Scoop - Vanilla Ice Cream" at bounding box center [615, 432] width 126 height 74
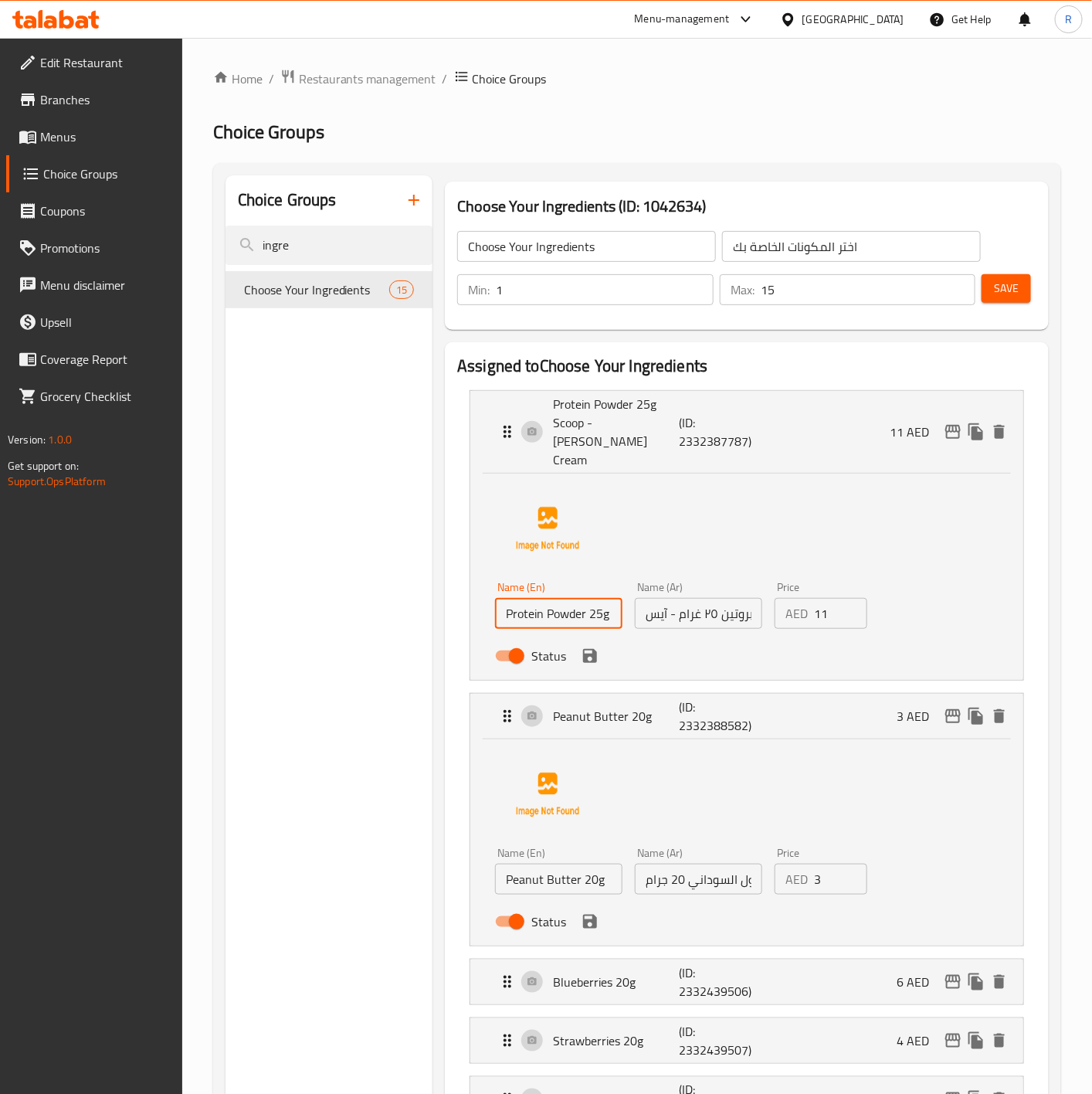
drag, startPoint x: 615, startPoint y: 593, endPoint x: 346, endPoint y: 553, distance: 272.0
click at [711, 601] on input "مسحوق البروتين ٢٥ غرام - آيس كريم فانيليا" at bounding box center [698, 613] width 128 height 31
click at [483, 408] on div "Protein Powder 25g Scoop - Vanilla Ice Cream (ID: 2332387787) 11 AED" at bounding box center [747, 432] width 552 height 82
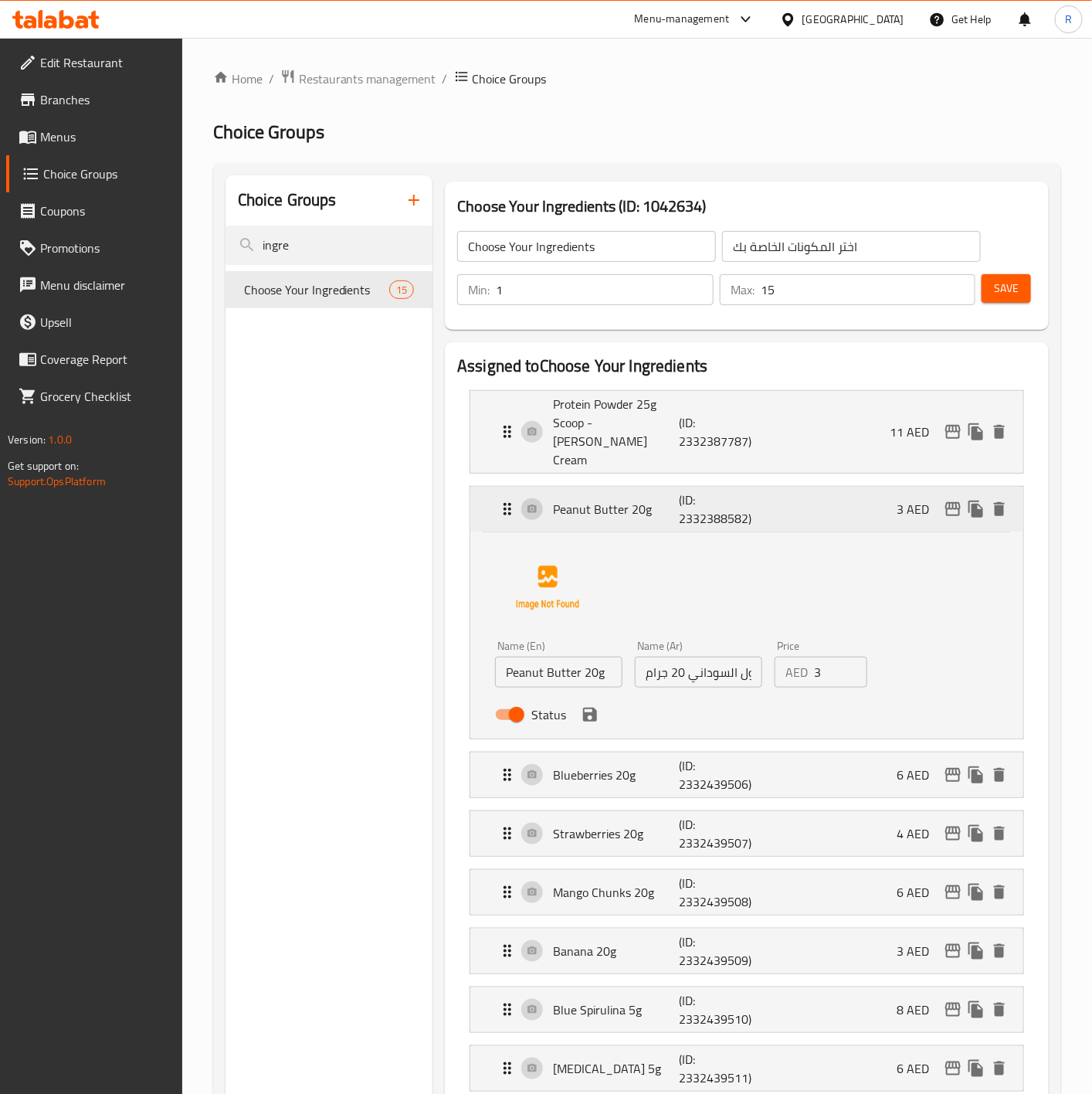
click at [479, 487] on div "Peanut Butter 20g (ID: 2332388582) 3 AED" at bounding box center [747, 509] width 552 height 45
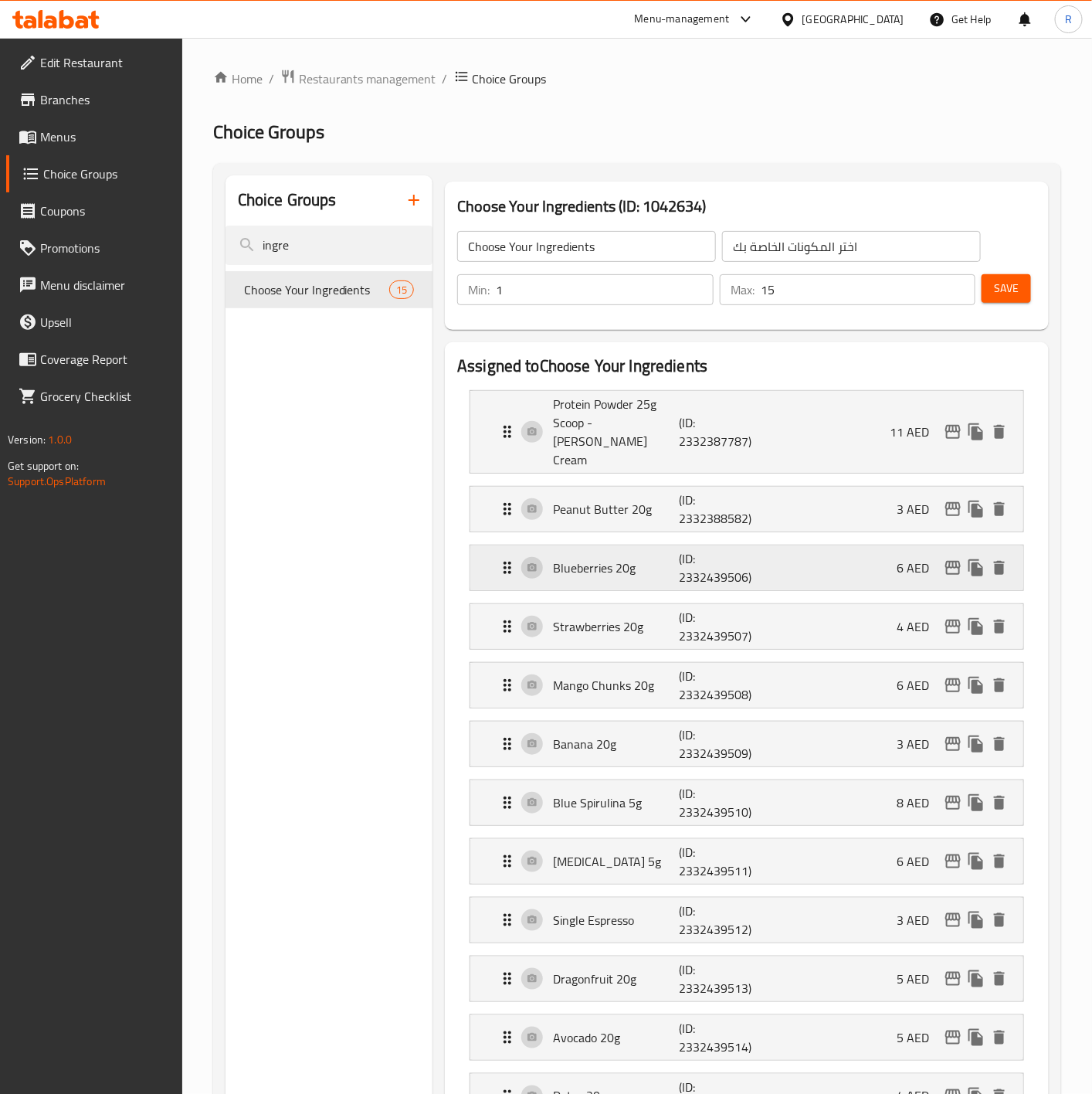
click at [492, 557] on div "Blueberries 20g (ID: 2332439506) 6 AED" at bounding box center [747, 567] width 552 height 45
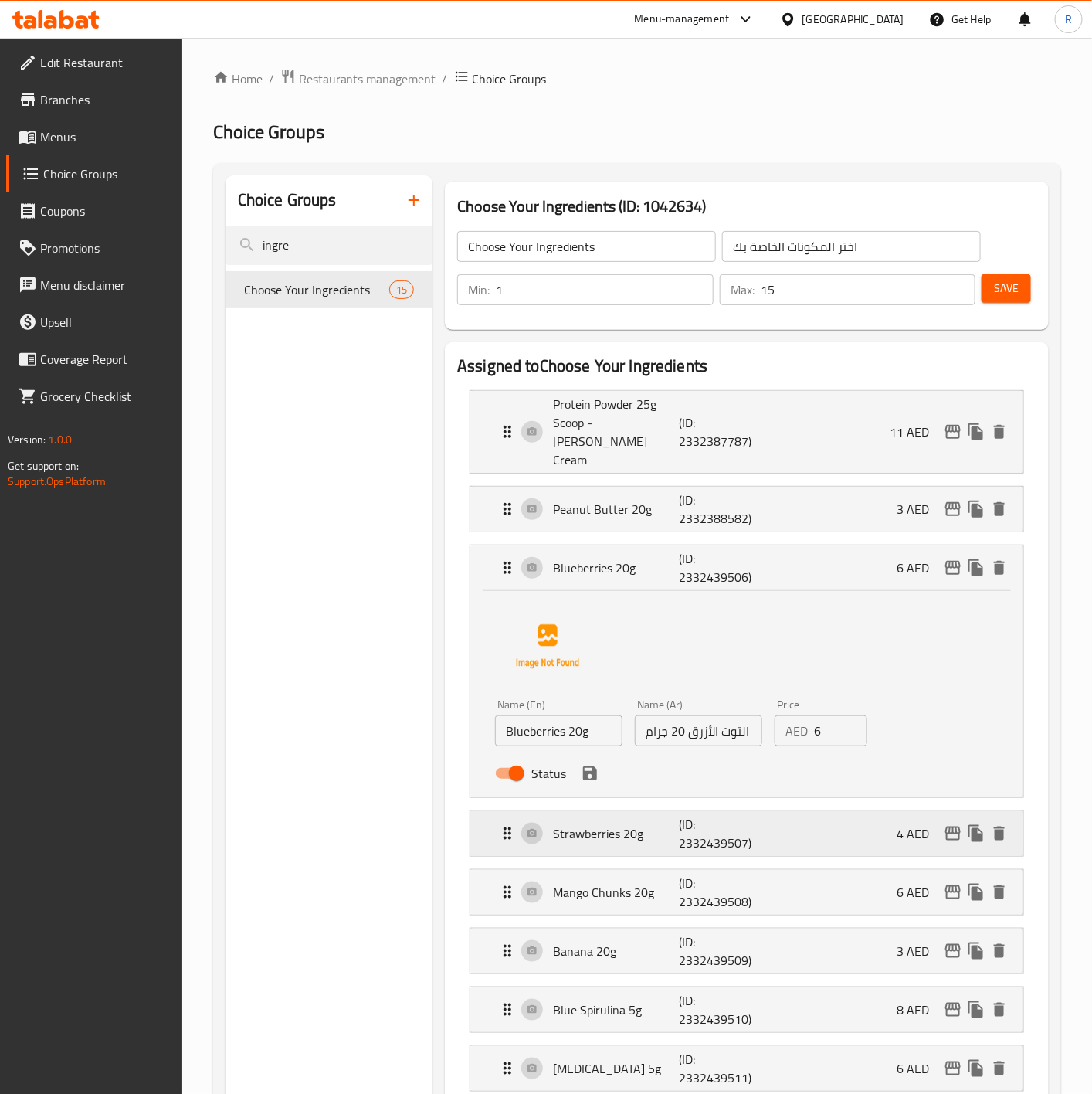
click at [502, 834] on div "Strawberries 20g (ID: 2332439507) 4 AED" at bounding box center [751, 833] width 507 height 45
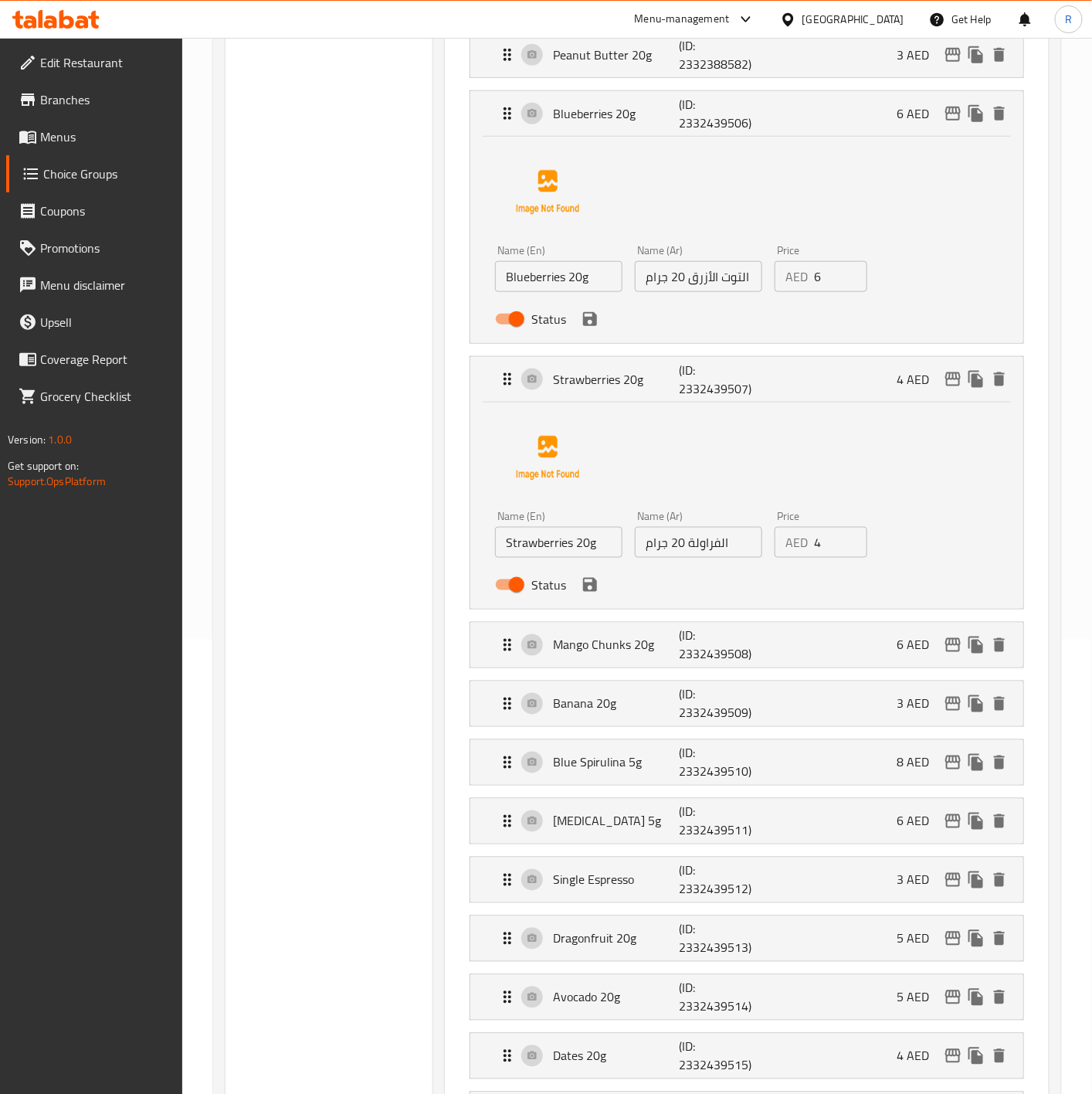
scroll to position [524, 0]
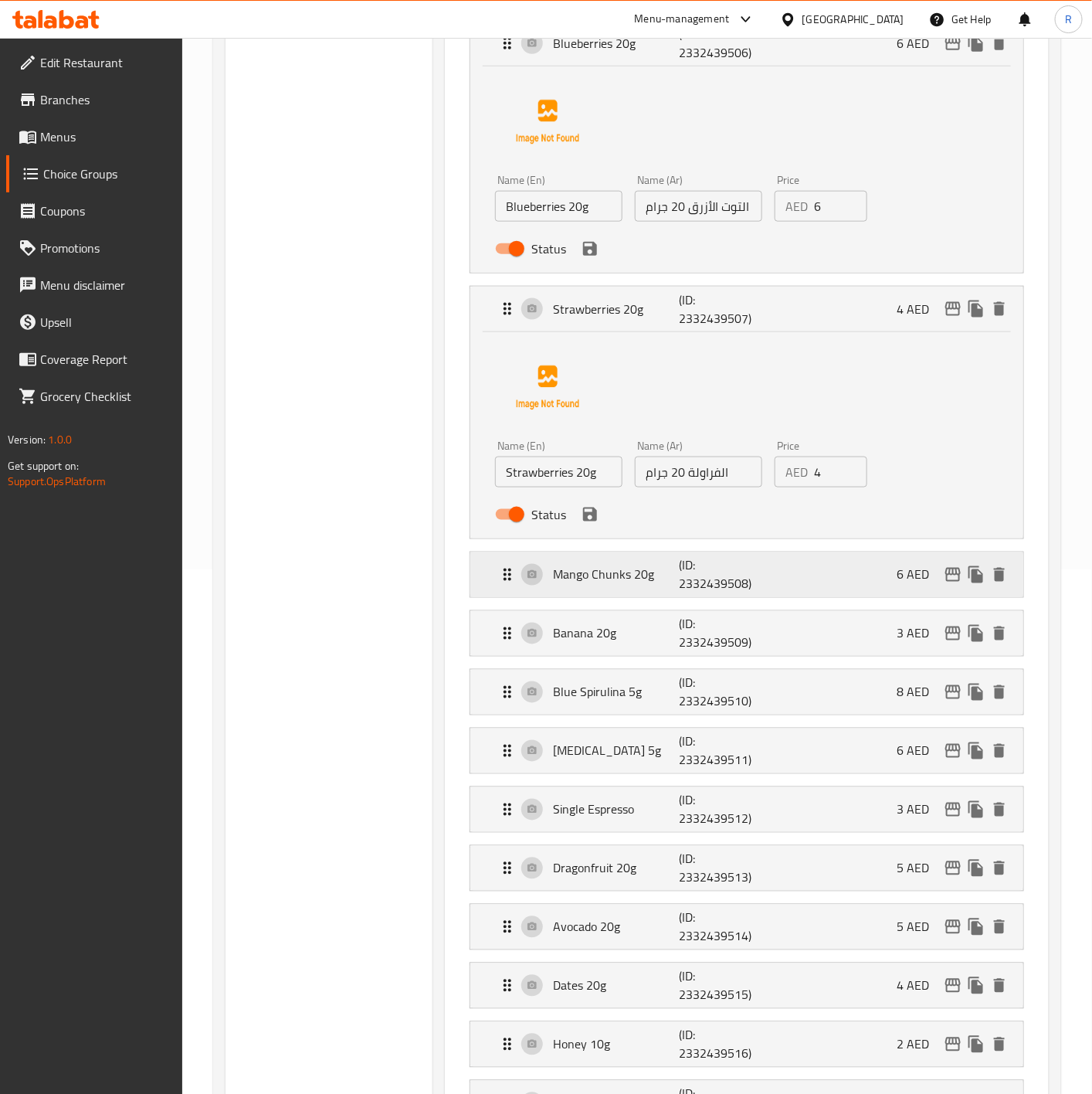
click at [491, 556] on div "Mango Chunks 20g (ID: 2332439508) 6 AED" at bounding box center [747, 575] width 552 height 45
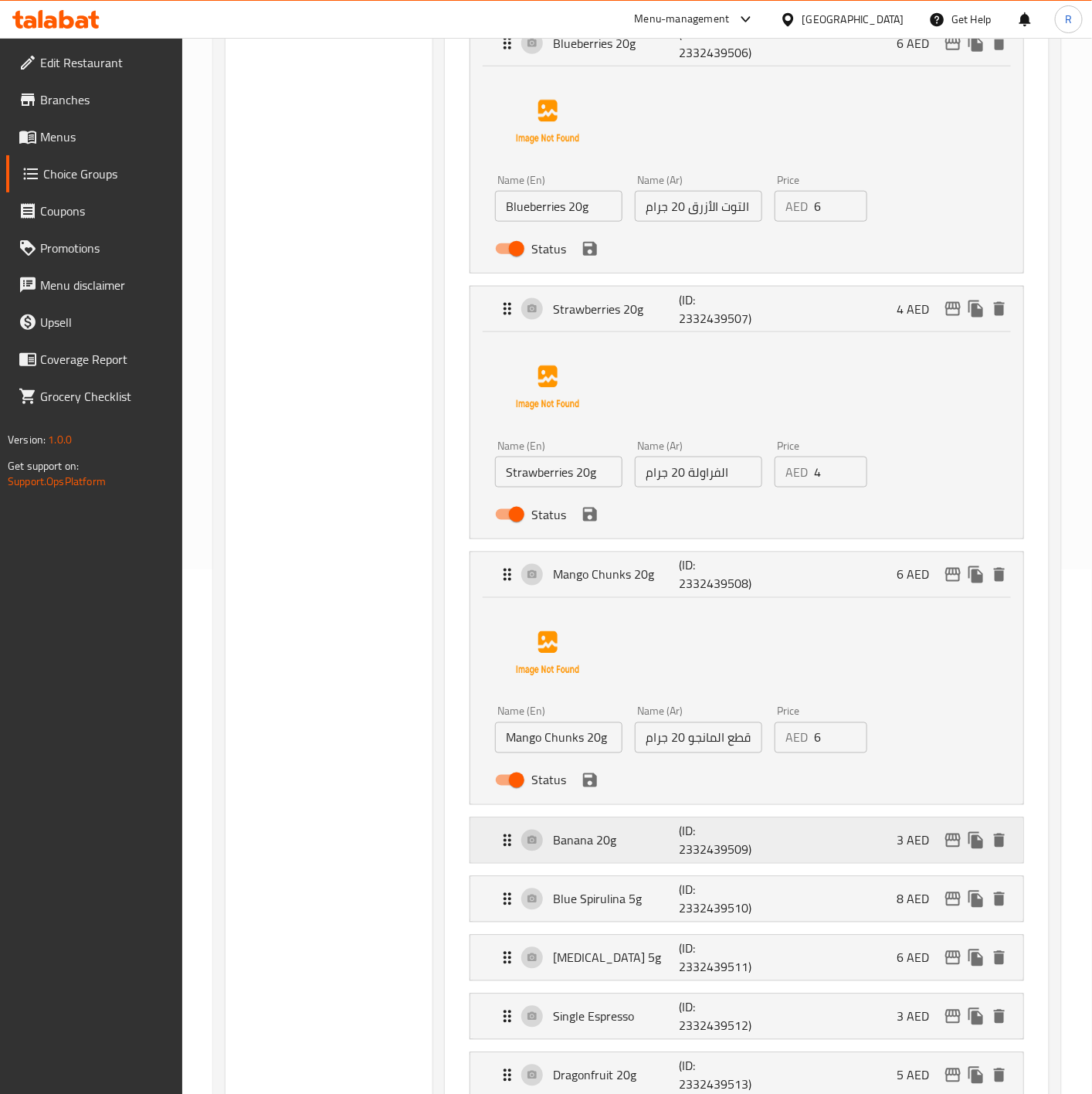
click at [501, 831] on icon "Expand" at bounding box center [507, 839] width 18 height 18
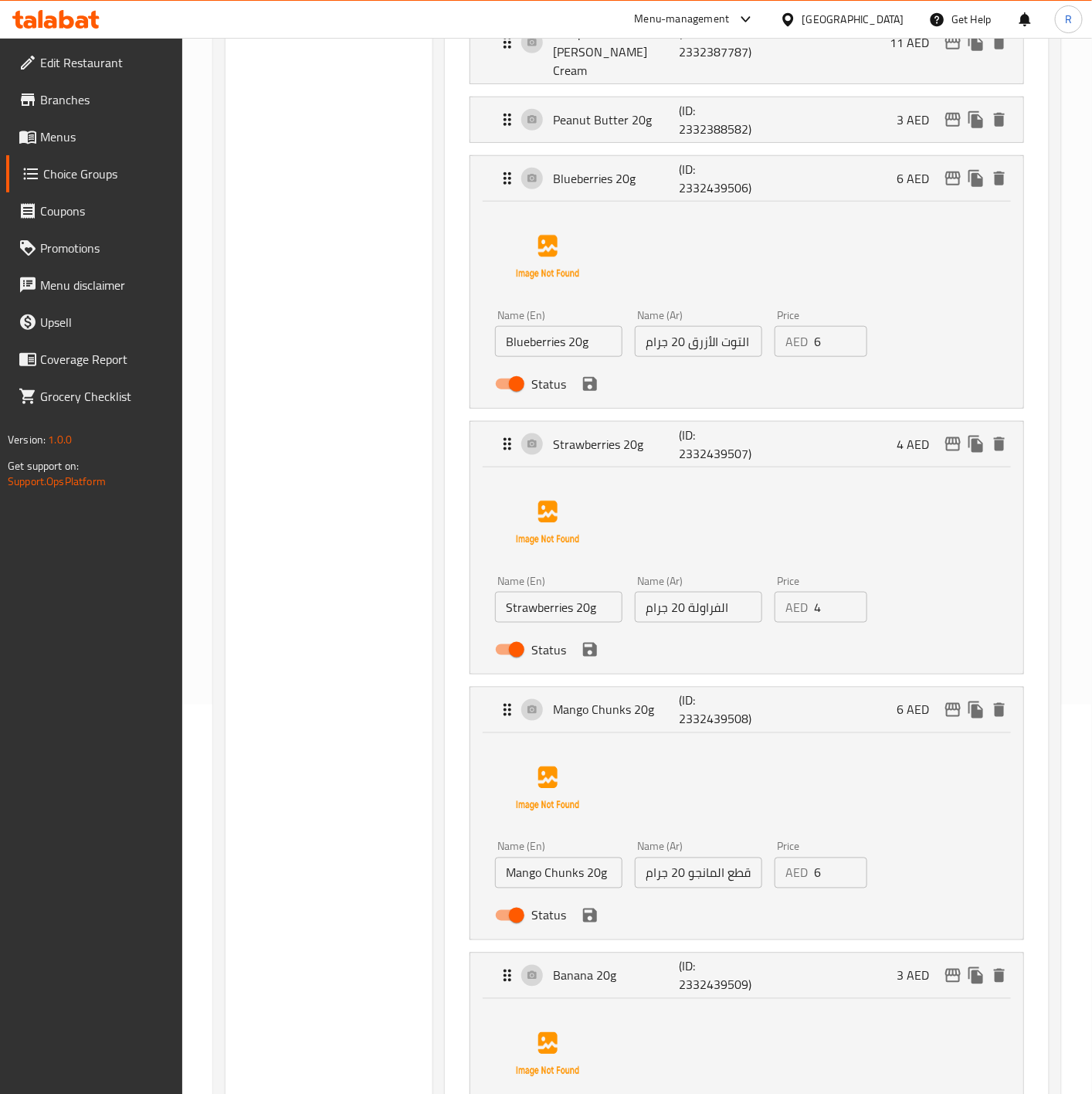
scroll to position [392, 0]
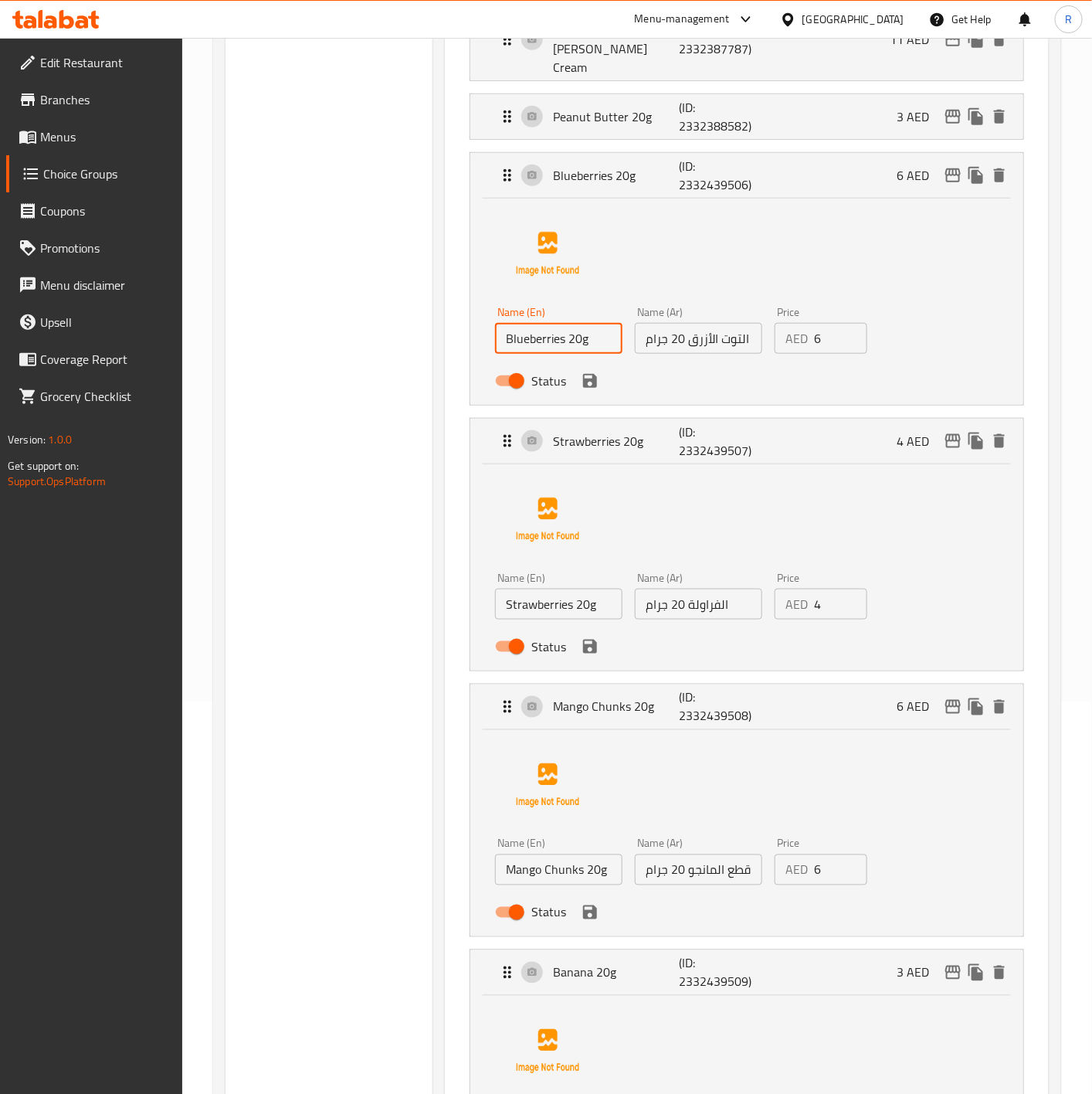
drag, startPoint x: 603, startPoint y: 319, endPoint x: 376, endPoint y: 279, distance: 230.5
click at [700, 325] on input "التوت الأزرق 20 جرام" at bounding box center [698, 338] width 128 height 31
drag, startPoint x: 593, startPoint y: 587, endPoint x: 378, endPoint y: 570, distance: 215.7
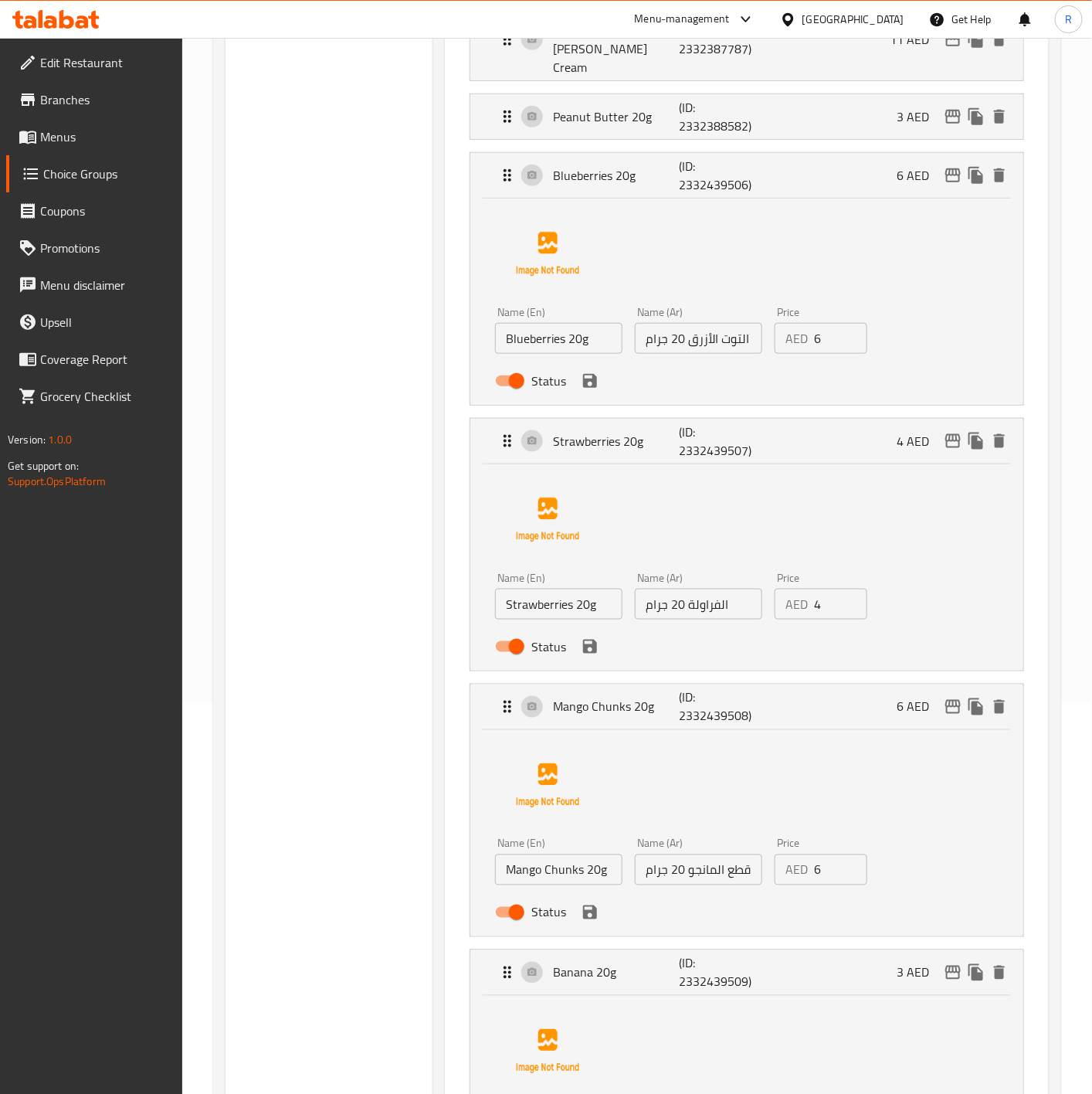
click at [711, 594] on input "الفراولة 20 جرام" at bounding box center [698, 604] width 128 height 31
click at [487, 432] on div "Strawberries 20g (ID: 2332439507) 4 AED" at bounding box center [747, 441] width 552 height 45
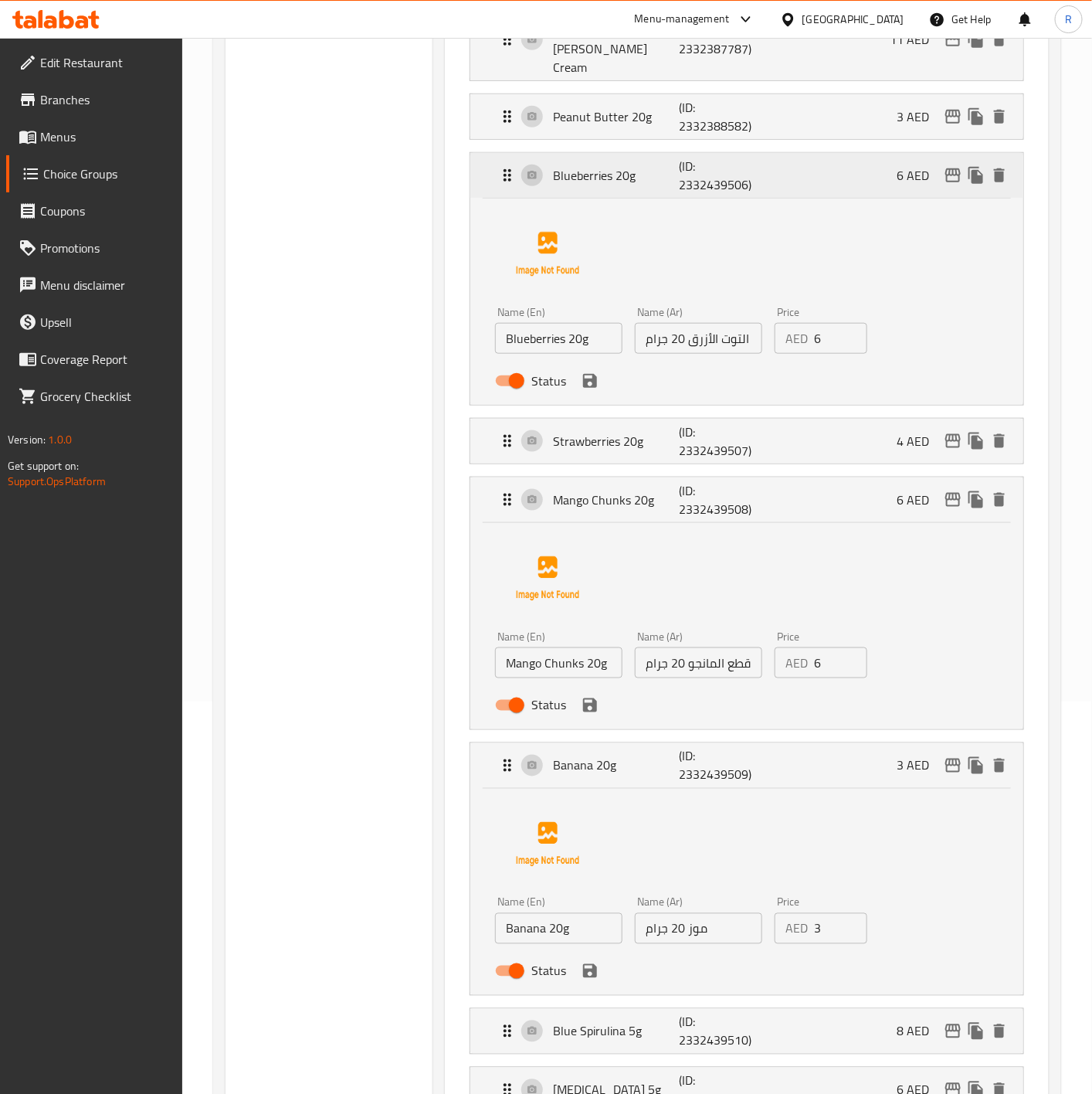
click at [491, 168] on div "Blueberries 20g (ID: 2332439506) 6 AED" at bounding box center [747, 175] width 552 height 45
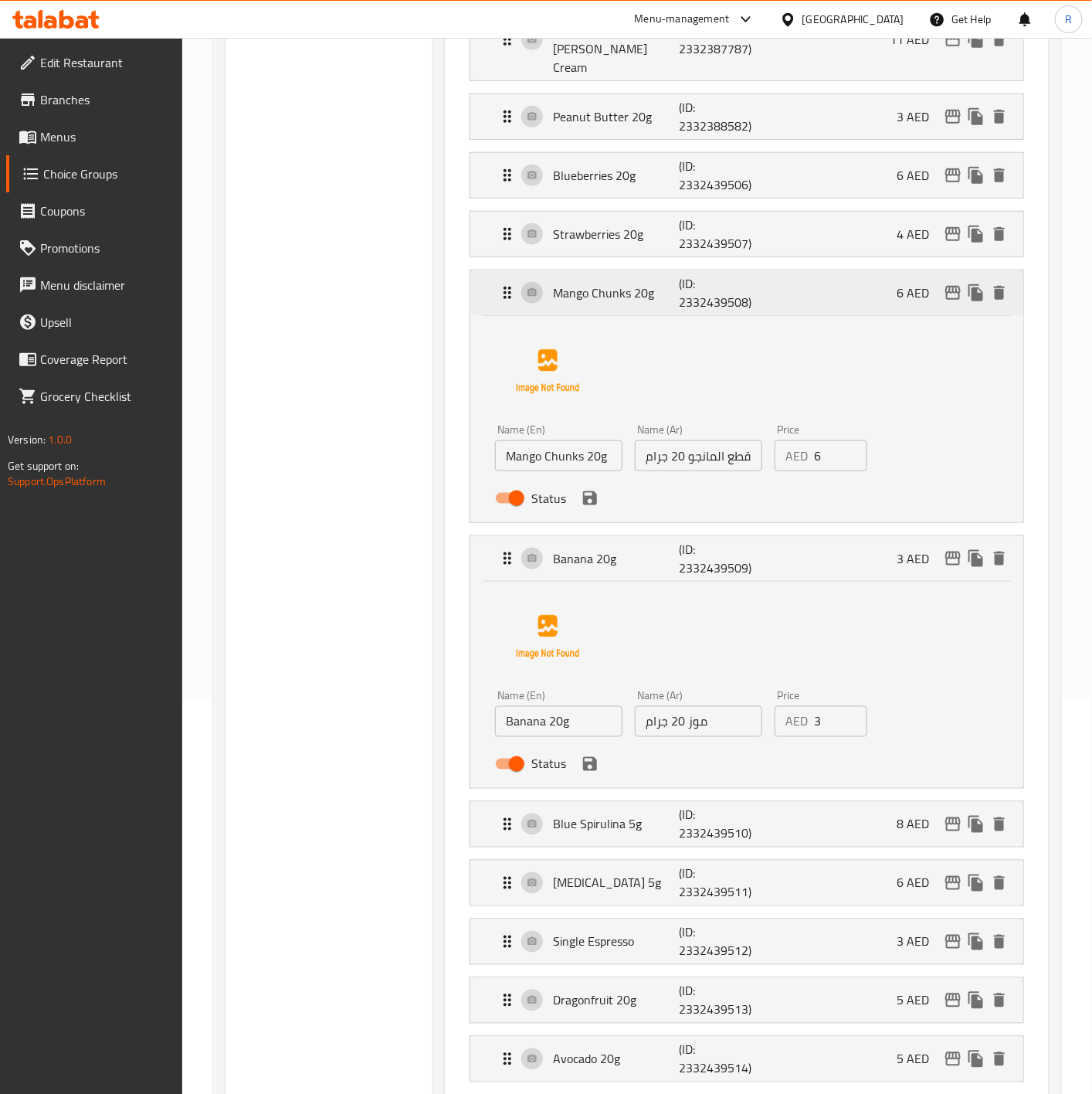
click at [487, 279] on div "Mango Chunks 20g (ID: 2332439508) 6 AED" at bounding box center [747, 293] width 552 height 45
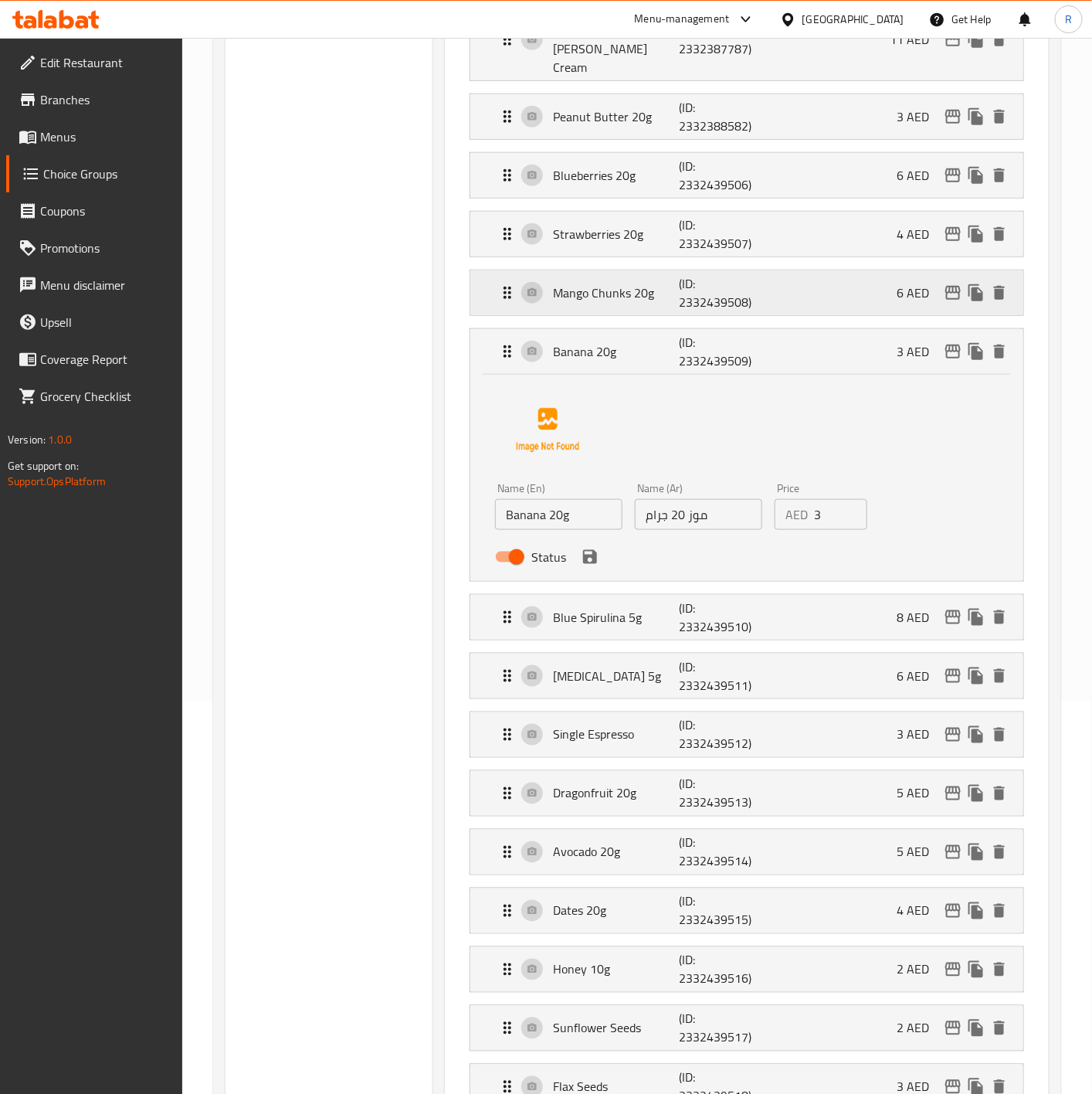
click at [494, 282] on div "Mango Chunks 20g (ID: 2332439508) 6 AED" at bounding box center [747, 293] width 552 height 45
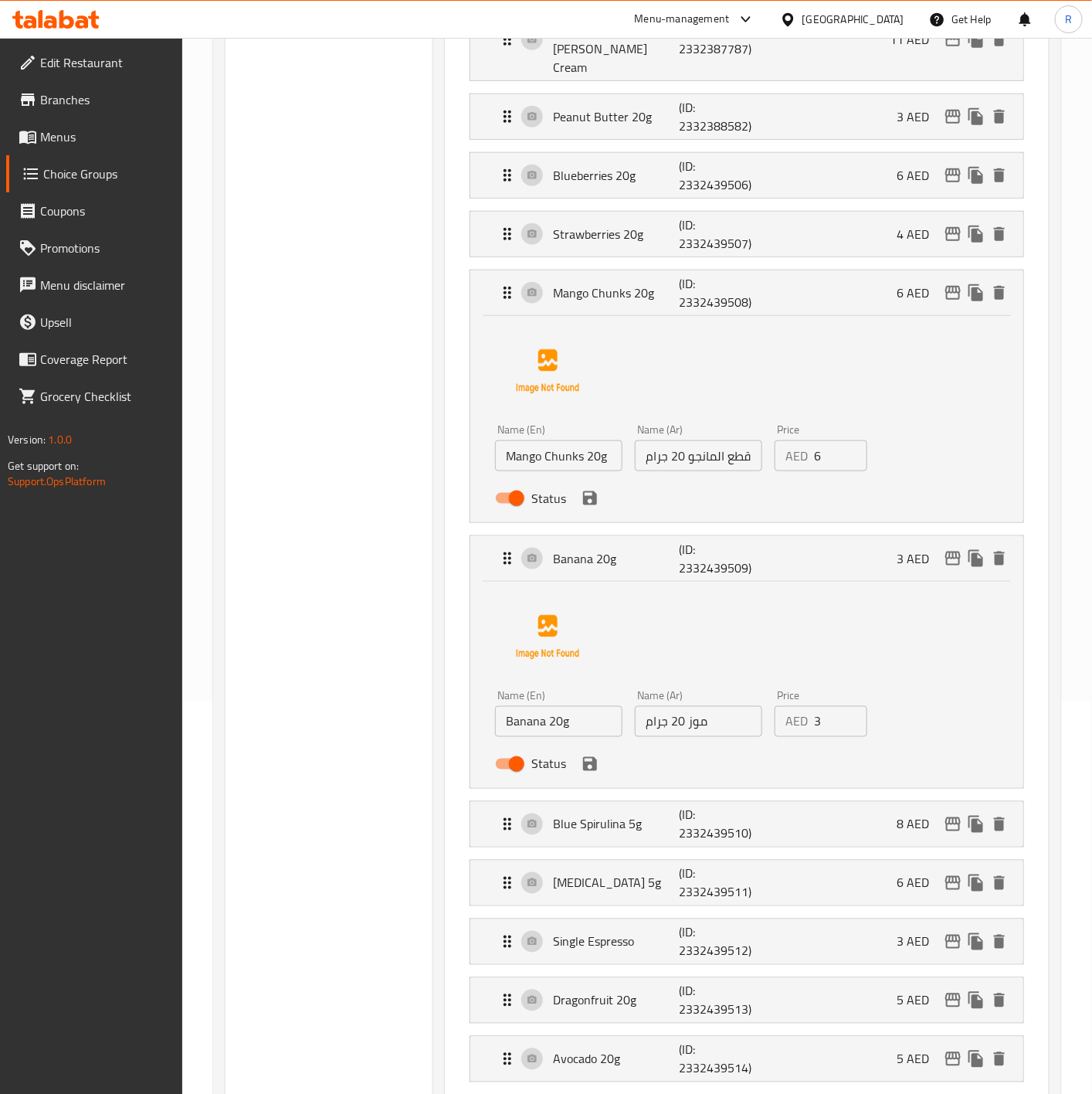
click at [600, 445] on input "Mango Chunks 20g" at bounding box center [559, 456] width 128 height 31
click at [765, 455] on div "Name (Ar) قطع المانجو 20 جرام Name (Ar)" at bounding box center [698, 447] width 140 height 60
click at [729, 443] on input "قطع المانجو 20 جرام" at bounding box center [698, 456] width 128 height 31
click at [489, 270] on div "Mango Chunks 20g (ID: 2332439508) 6 AED" at bounding box center [747, 293] width 552 height 45
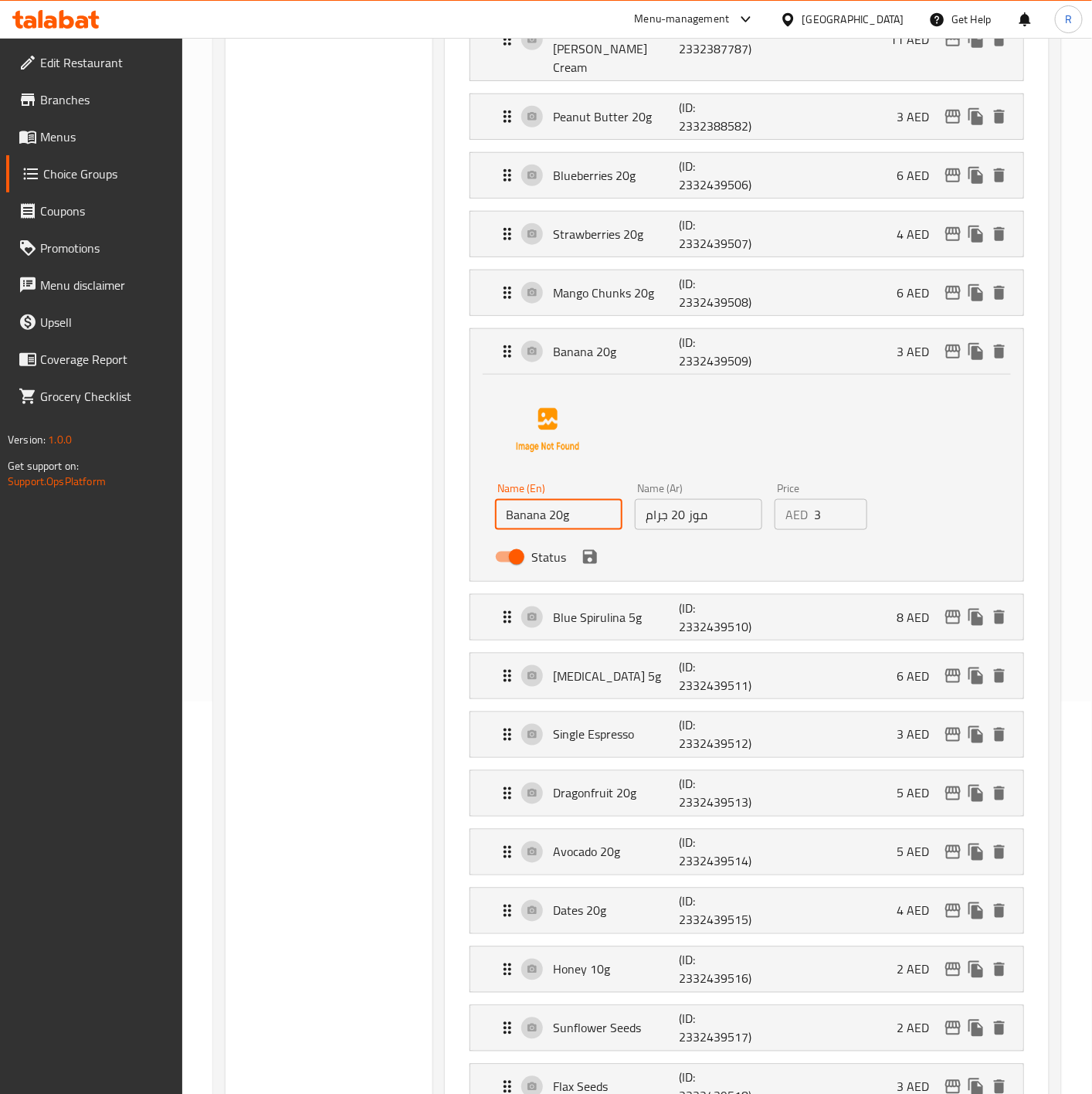
drag, startPoint x: 598, startPoint y: 499, endPoint x: 369, endPoint y: 452, distance: 233.8
click at [369, 452] on div "Choice Groups ingre Choose Your Ingredients 15 Choose Your Ingredients (ID: 104…" at bounding box center [640, 903] width 830 height 2240
click at [716, 501] on input "موز 20 جرام" at bounding box center [698, 515] width 128 height 31
click at [501, 329] on div "Banana 20g (ID: 2332439509) 3 AED" at bounding box center [751, 351] width 507 height 45
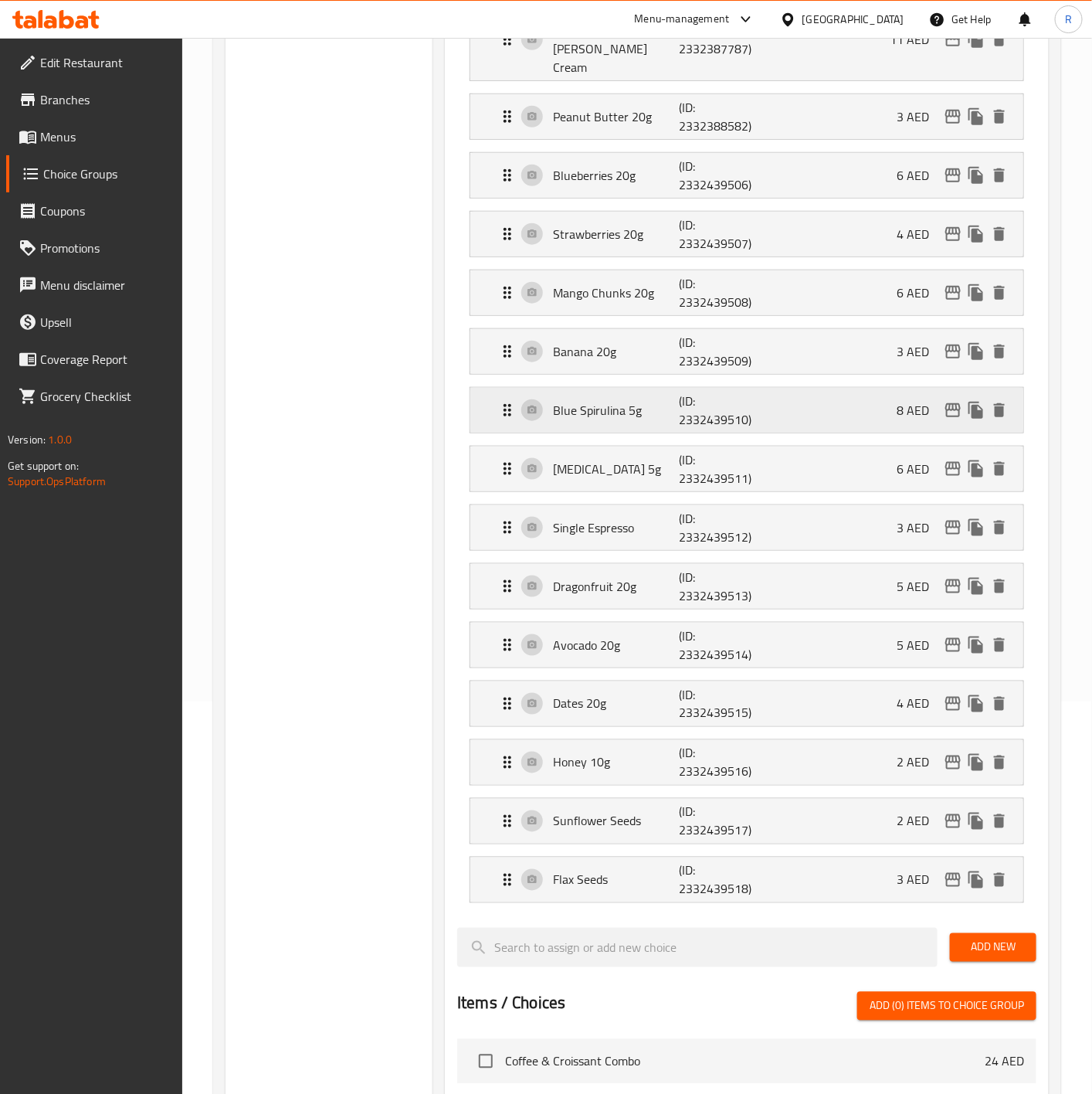
click at [608, 404] on p "Blue Spirulina 5g" at bounding box center [615, 409] width 126 height 18
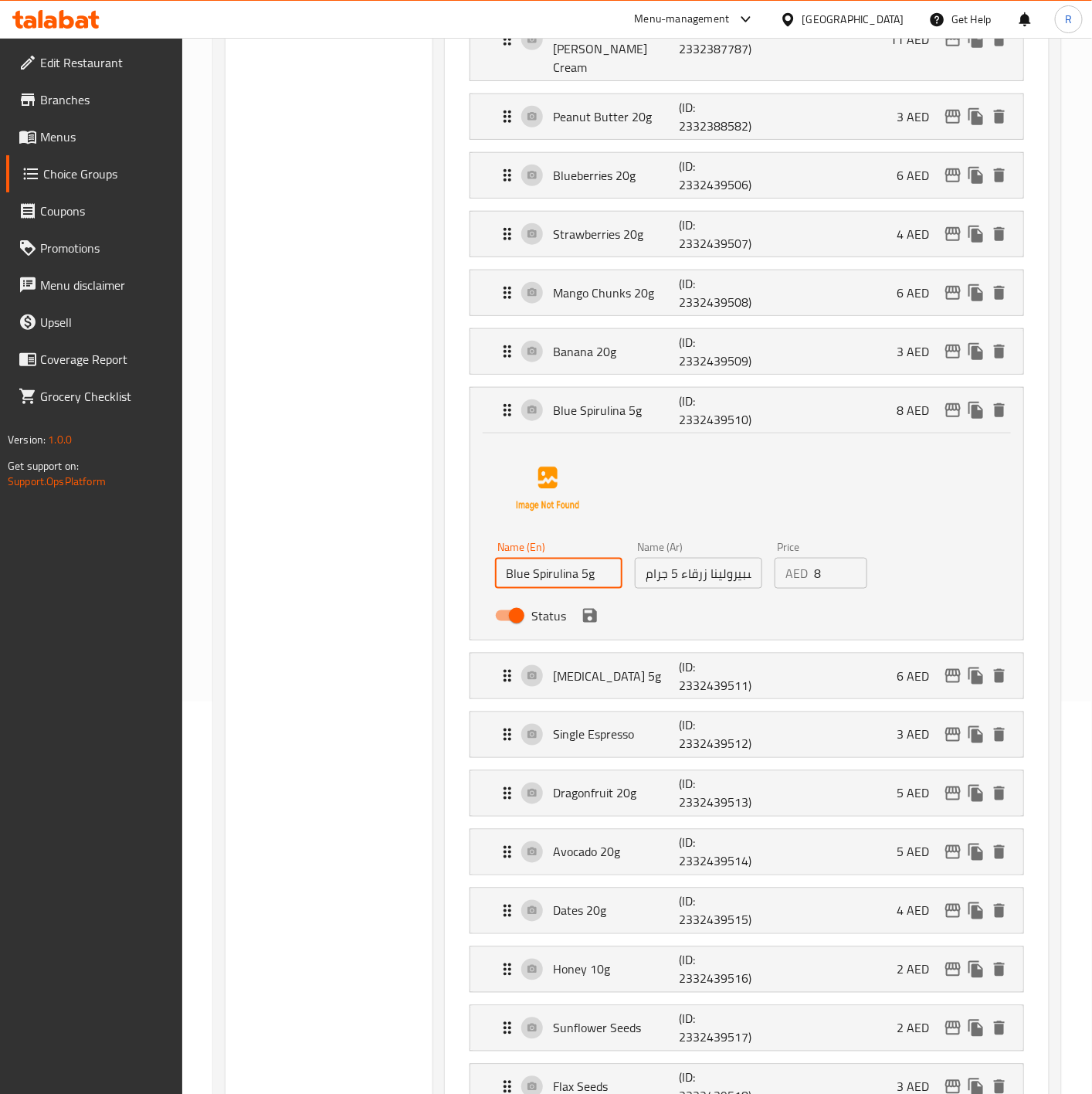
click at [605, 566] on input "Blue Spirulina 5g" at bounding box center [559, 573] width 128 height 31
click at [713, 566] on input "سبيرولينا زرقاء 5 جرام" at bounding box center [698, 573] width 128 height 31
click at [491, 396] on div "Blue Spirulina 5g (ID: 2332439510) 8 AED" at bounding box center [747, 410] width 552 height 45
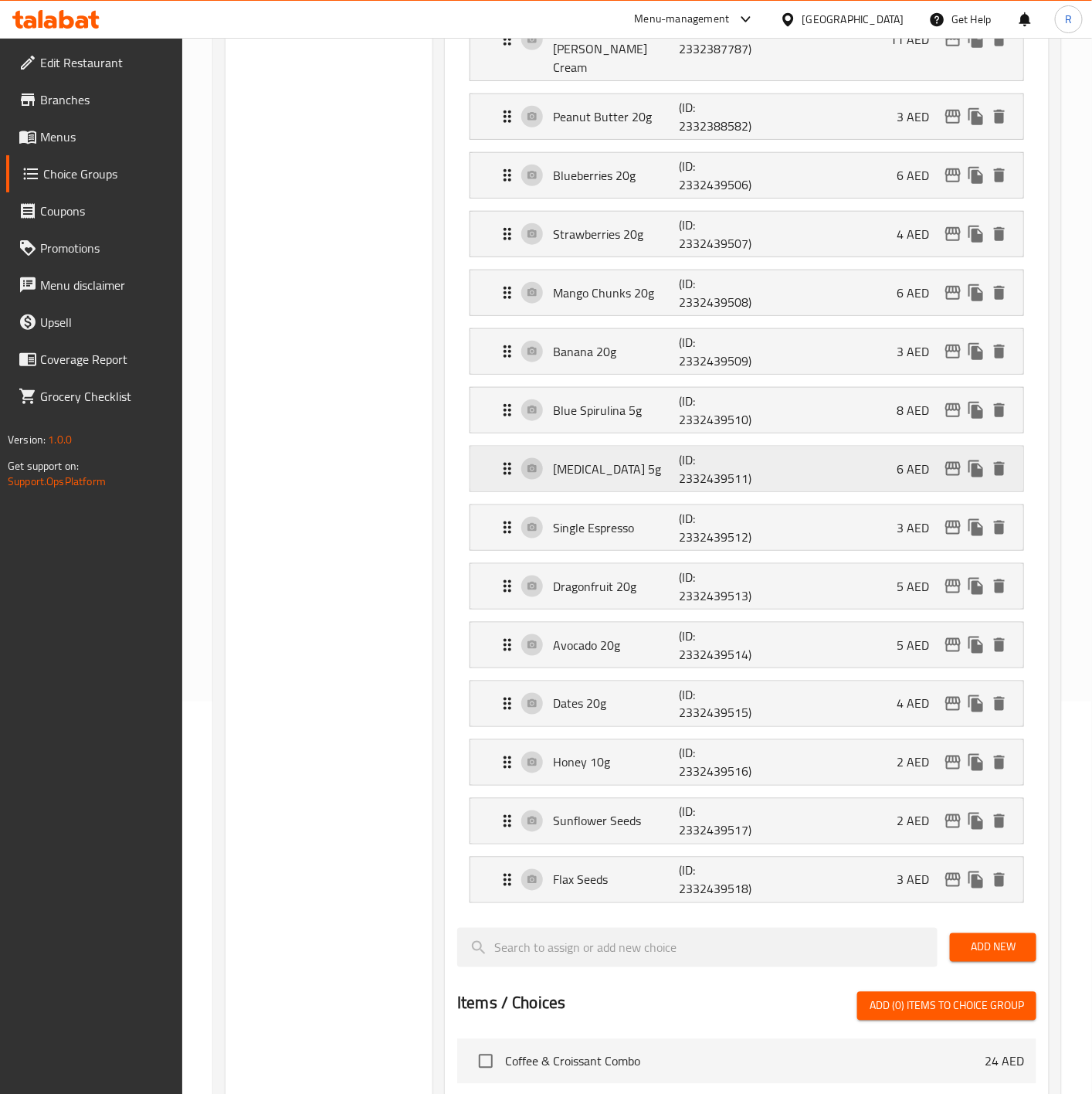
click at [587, 466] on div "Activated Charcoal 5g (ID: 2332439511) 6 AED" at bounding box center [751, 469] width 507 height 45
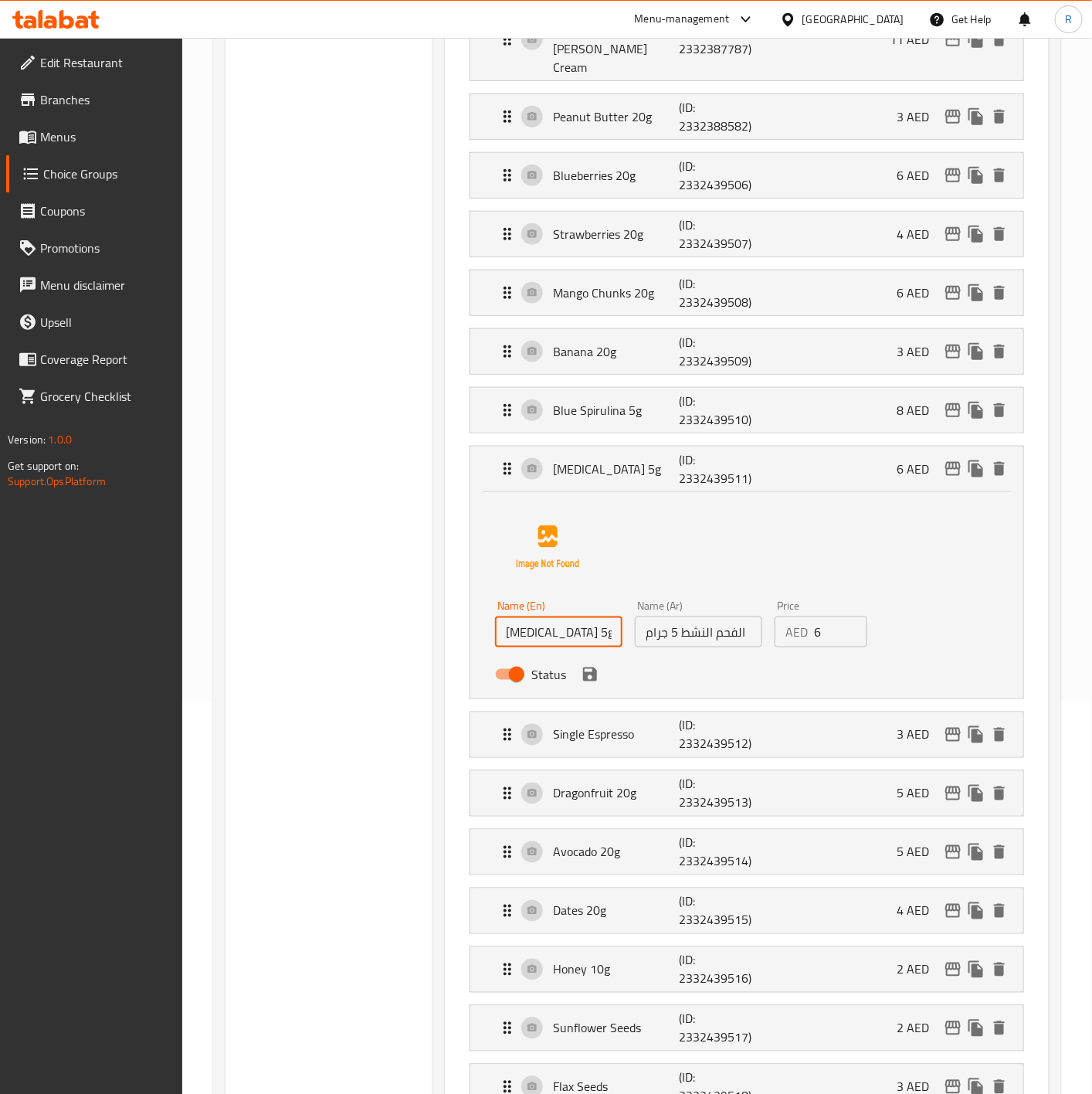
click at [596, 621] on input "Activated Charcoal 5g" at bounding box center [559, 632] width 128 height 31
click at [706, 625] on input "الفحم النشط 5 جرام" at bounding box center [698, 632] width 128 height 31
click at [491, 450] on div "Activated Charcoal 5g (ID: 2332439511) 6 AED" at bounding box center [747, 469] width 552 height 45
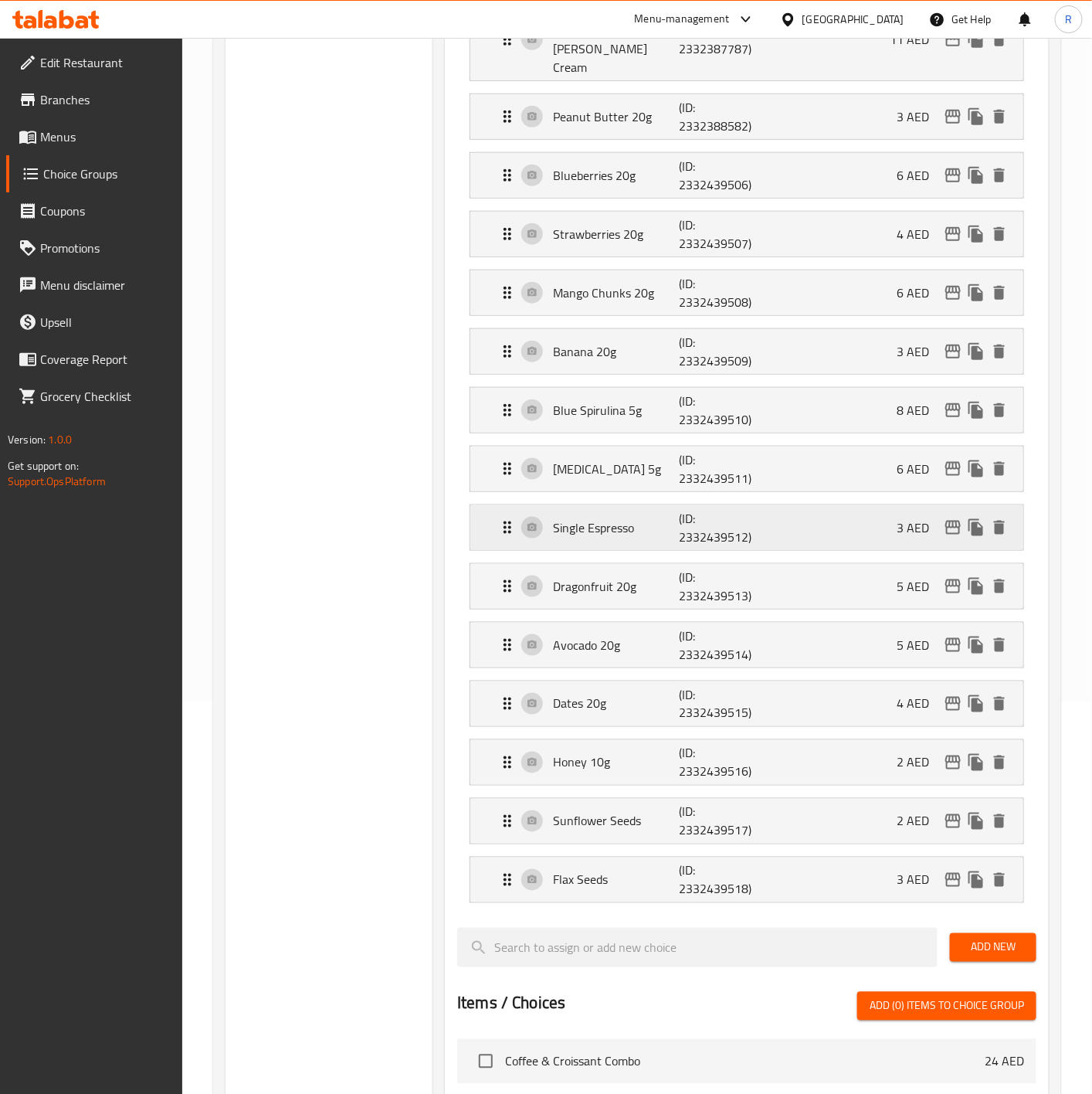
click at [604, 522] on p "Single Espresso" at bounding box center [615, 527] width 126 height 18
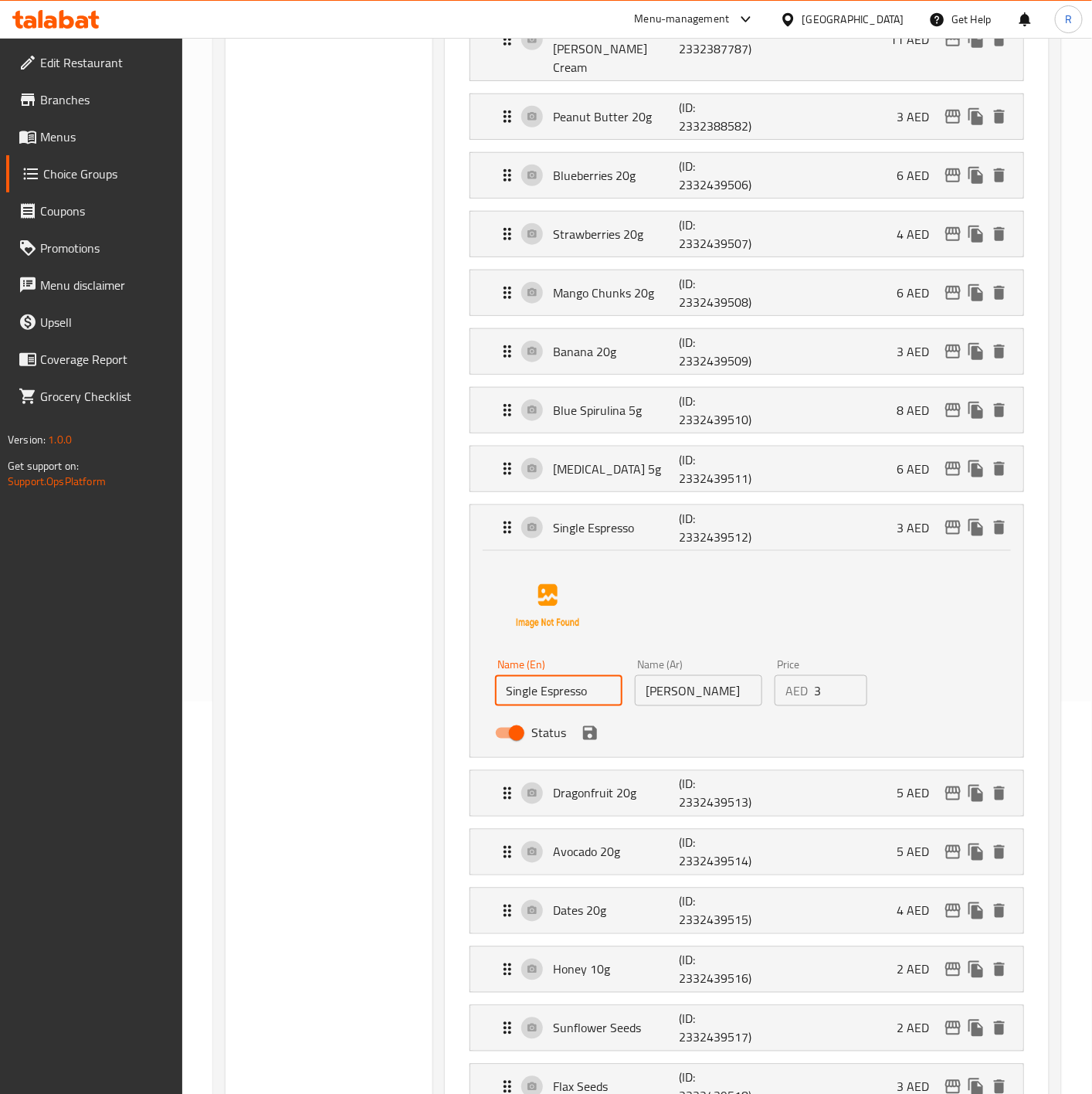
click at [593, 686] on input "Single Espresso" at bounding box center [559, 691] width 128 height 31
click at [712, 680] on input "اسبريسو سينجل" at bounding box center [698, 691] width 128 height 31
click at [491, 510] on div "Single Espresso (ID: 2332439512) 3 AED" at bounding box center [747, 528] width 552 height 45
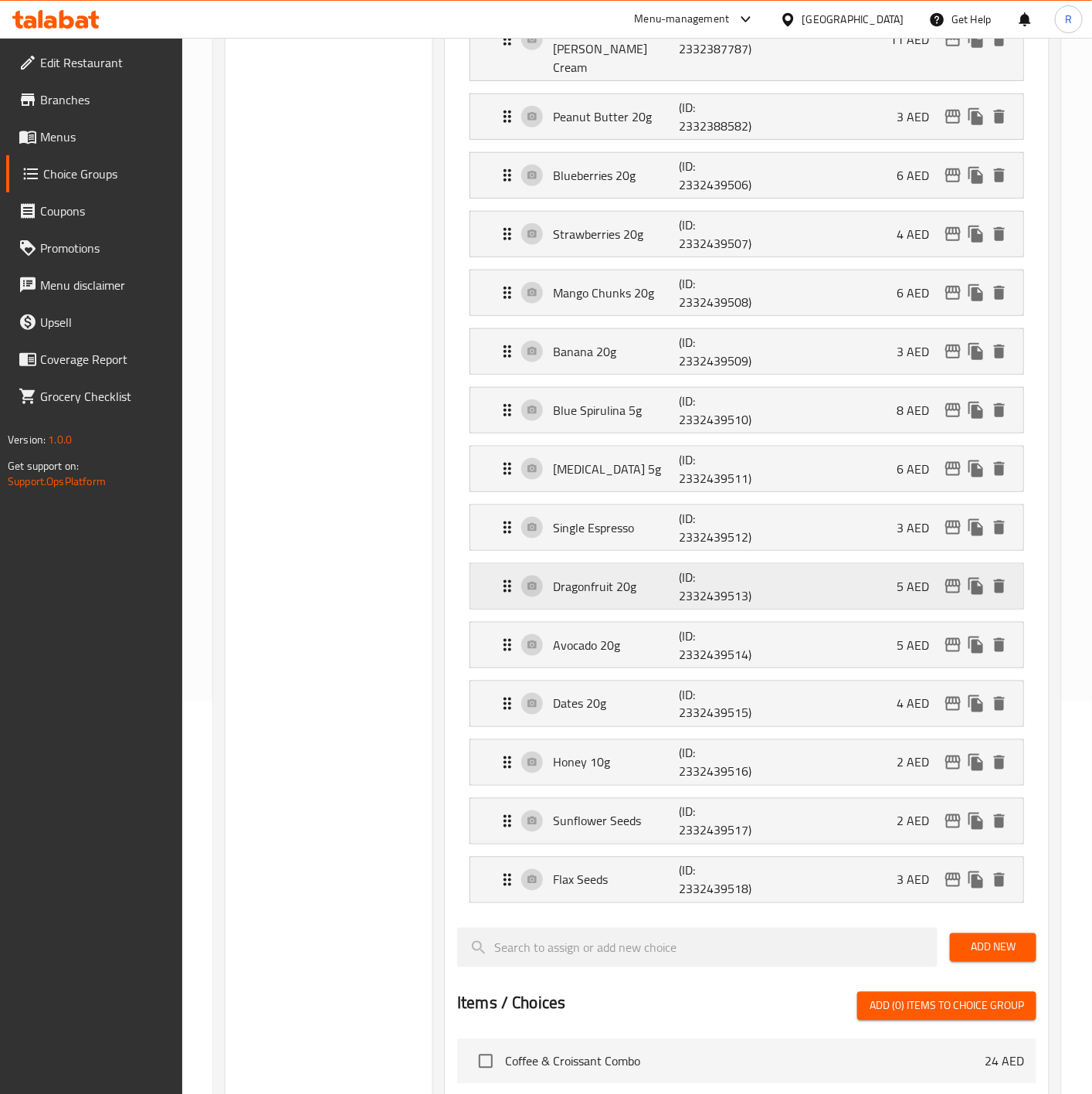
click at [594, 584] on p "Dragonfruit 20g" at bounding box center [615, 585] width 126 height 18
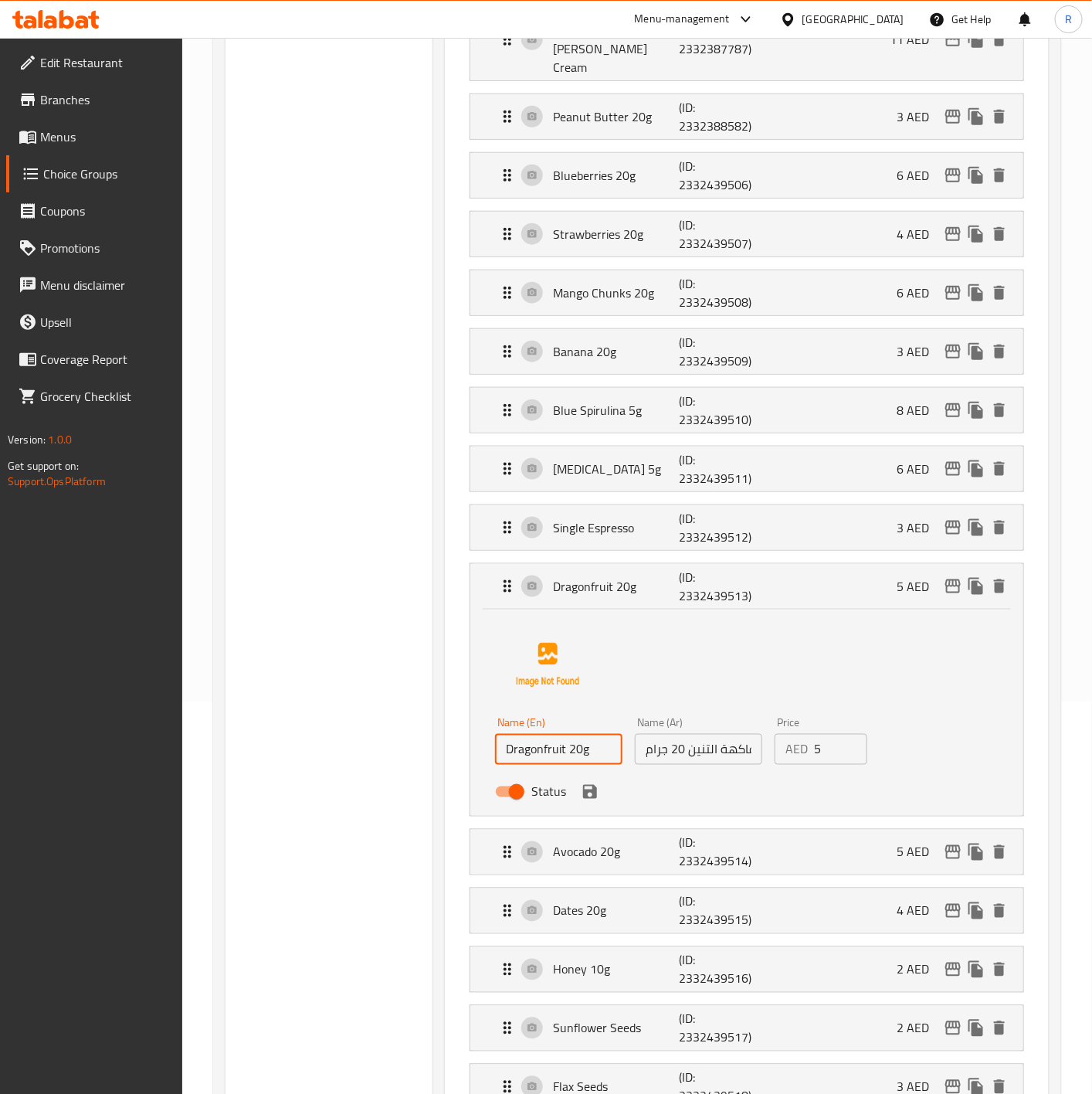
click at [597, 734] on input "Dragonfruit 20g" at bounding box center [559, 749] width 128 height 31
click at [691, 742] on input "فاكهة التنين 20 جرام" at bounding box center [698, 749] width 128 height 31
click at [491, 564] on div "Dragonfruit 20g (ID: 2332439513) 5 AED" at bounding box center [747, 586] width 552 height 45
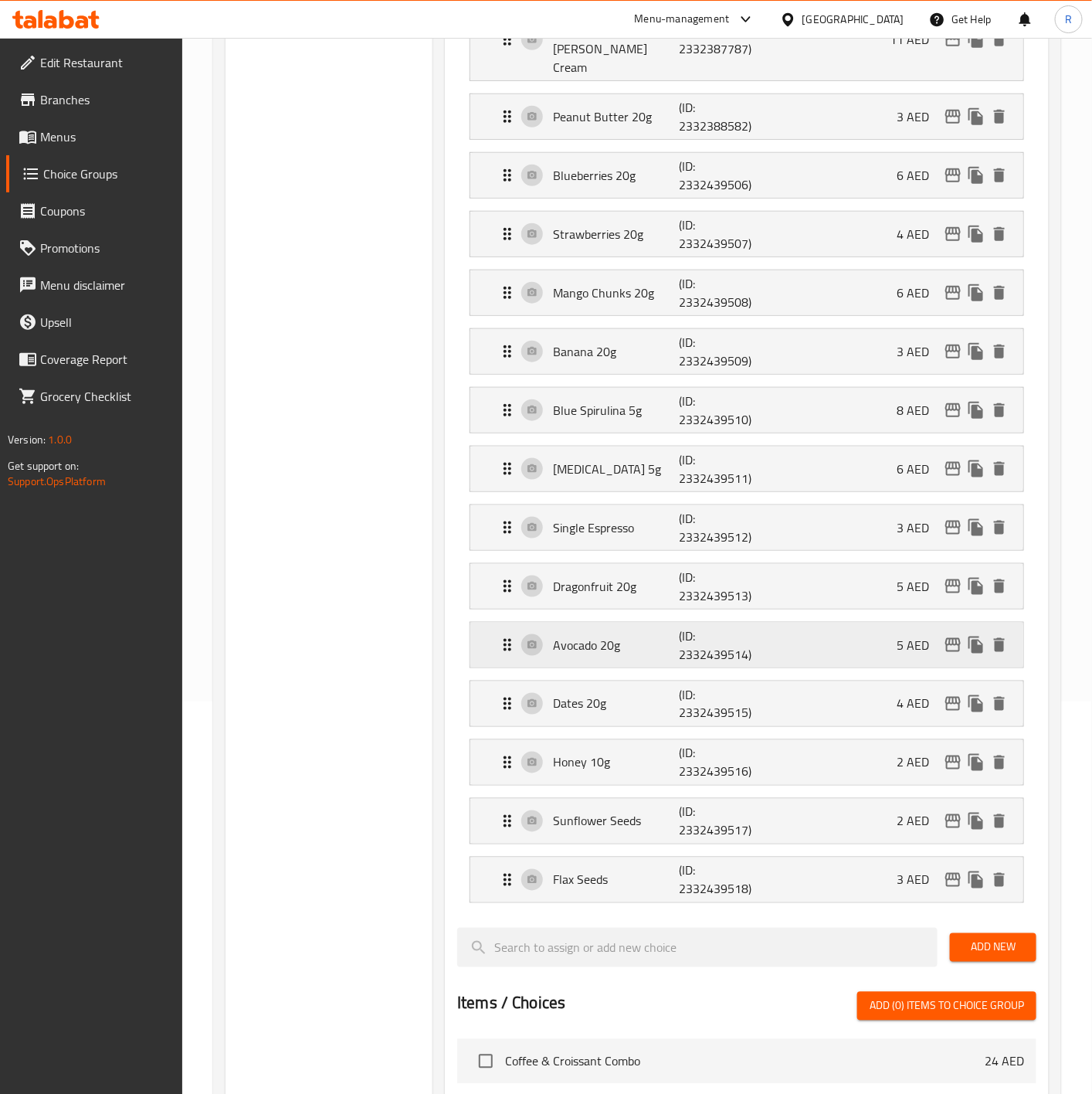
click at [587, 647] on div "Avocado 20g (ID: 2332439514) 5 AED" at bounding box center [751, 645] width 507 height 45
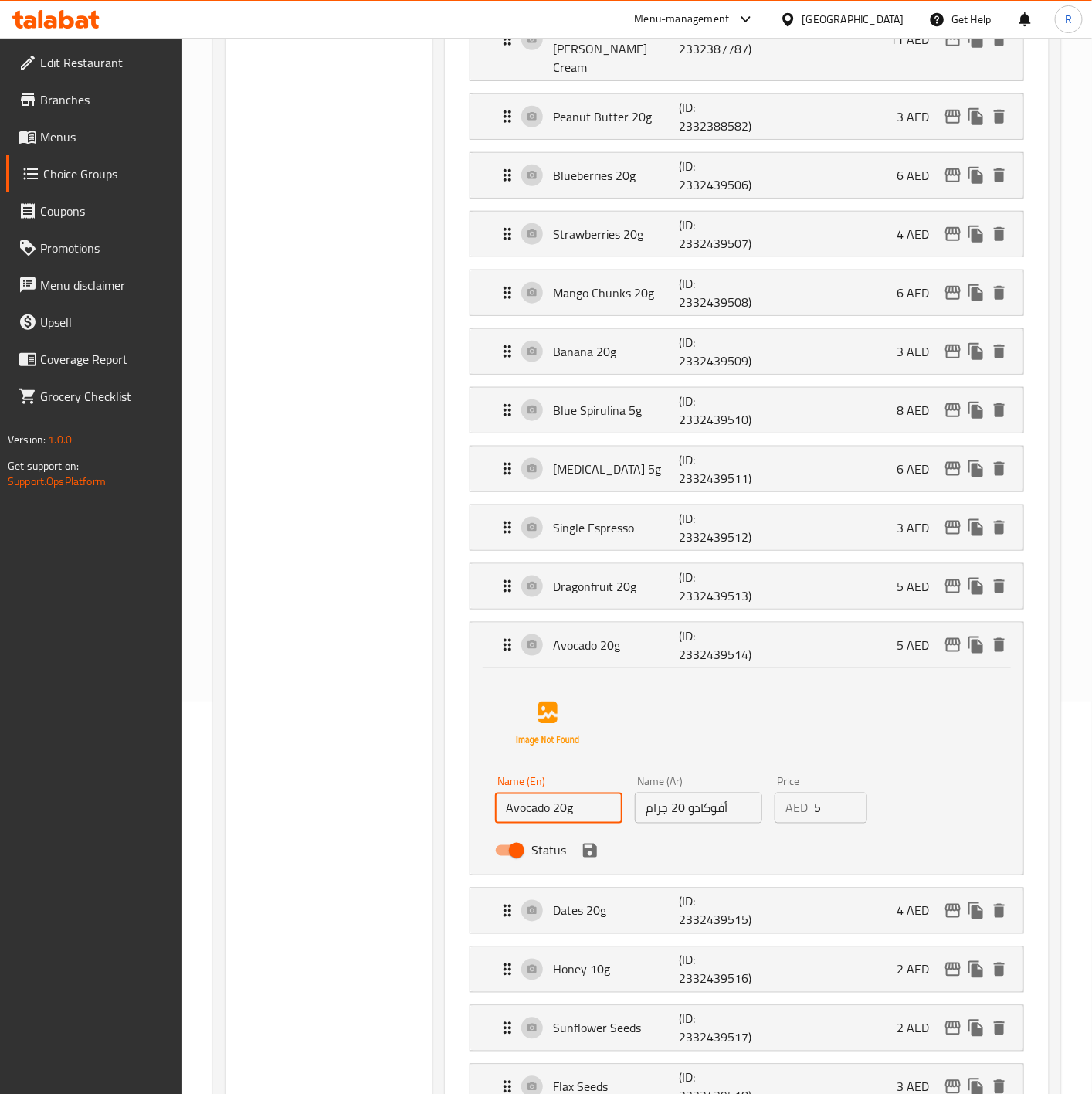
drag, startPoint x: 596, startPoint y: 798, endPoint x: 319, endPoint y: 742, distance: 282.6
click at [319, 742] on div "Choice Groups ingre Choose Your Ingredients 15 Choose Your Ingredients (ID: 104…" at bounding box center [640, 903] width 830 height 2240
click at [709, 794] on input "أفوكادو 20 جرام" at bounding box center [698, 808] width 128 height 31
click at [489, 630] on div "Avocado 20g (ID: 2332439514) 5 AED" at bounding box center [747, 645] width 552 height 45
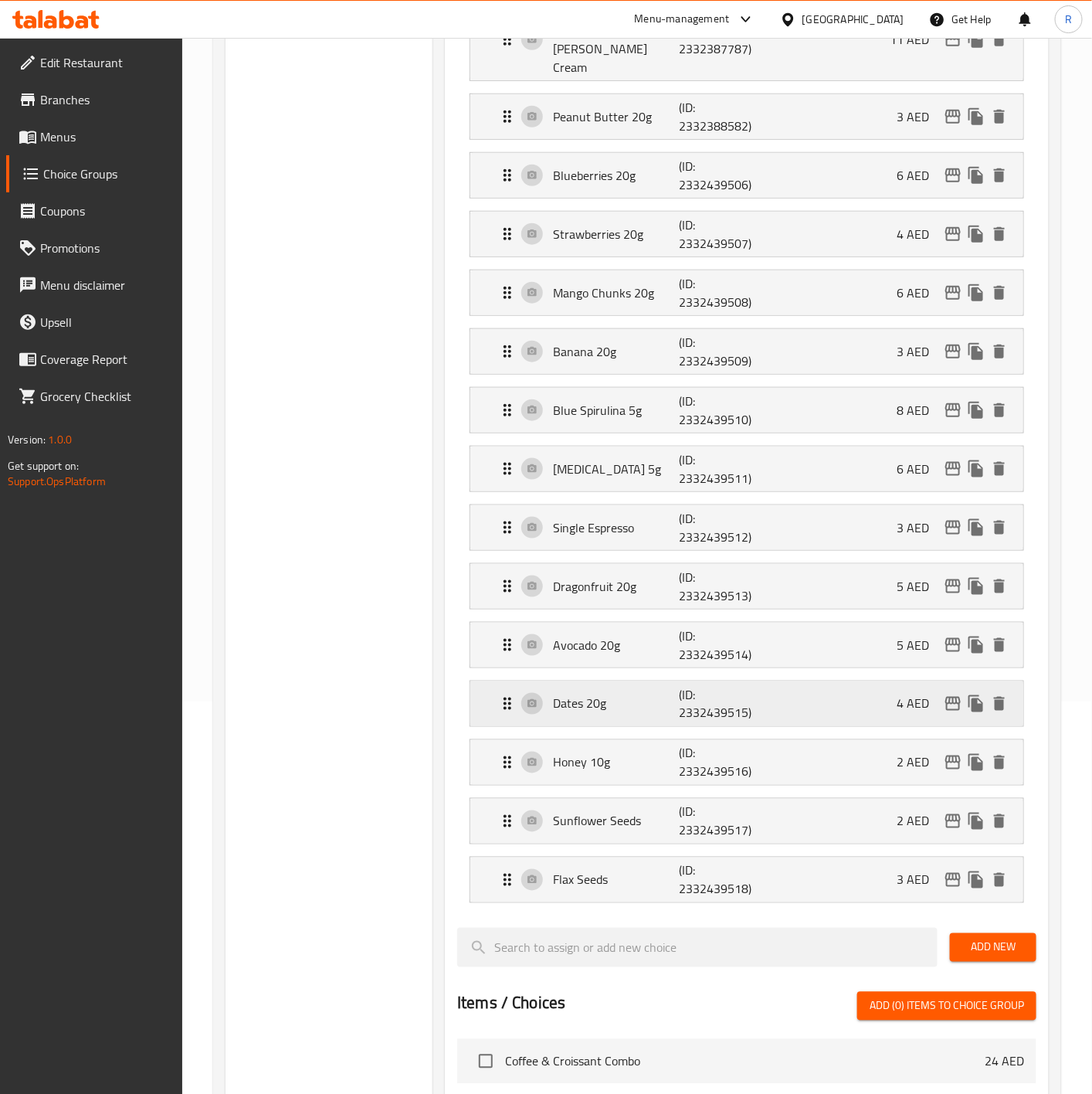
click at [603, 694] on p "Dates 20g" at bounding box center [615, 703] width 126 height 18
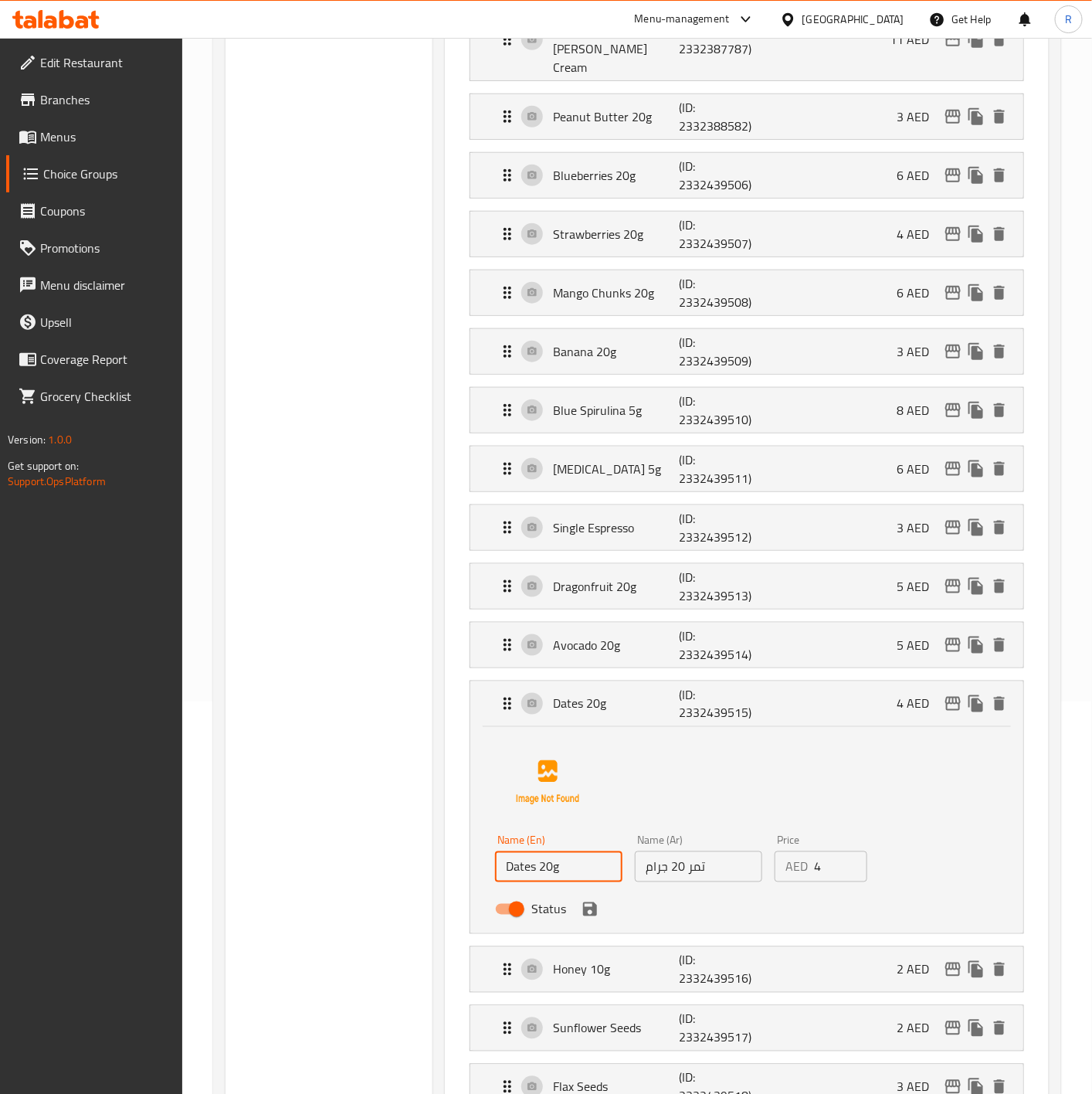
drag, startPoint x: 587, startPoint y: 855, endPoint x: 281, endPoint y: 802, distance: 310.6
click at [281, 802] on div "Choice Groups ingre Choose Your Ingredients 15 Choose Your Ingredients (ID: 104…" at bounding box center [640, 903] width 830 height 2240
click at [693, 862] on input "تمر 20 جرام" at bounding box center [698, 867] width 128 height 31
click at [482, 699] on div "Dates 20g (ID: 2332439515) 4 AED" at bounding box center [747, 704] width 552 height 45
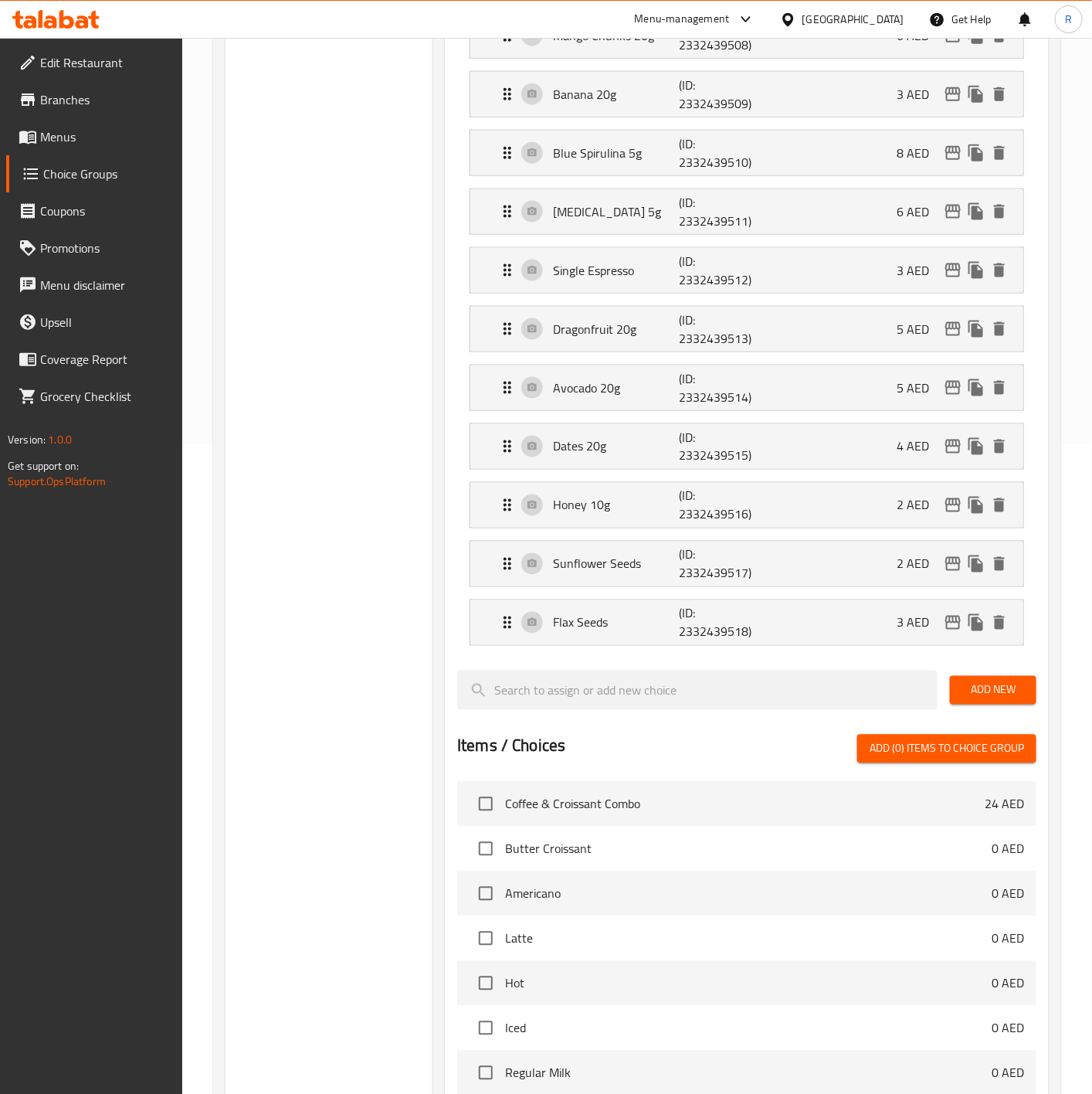
scroll to position [655, 0]
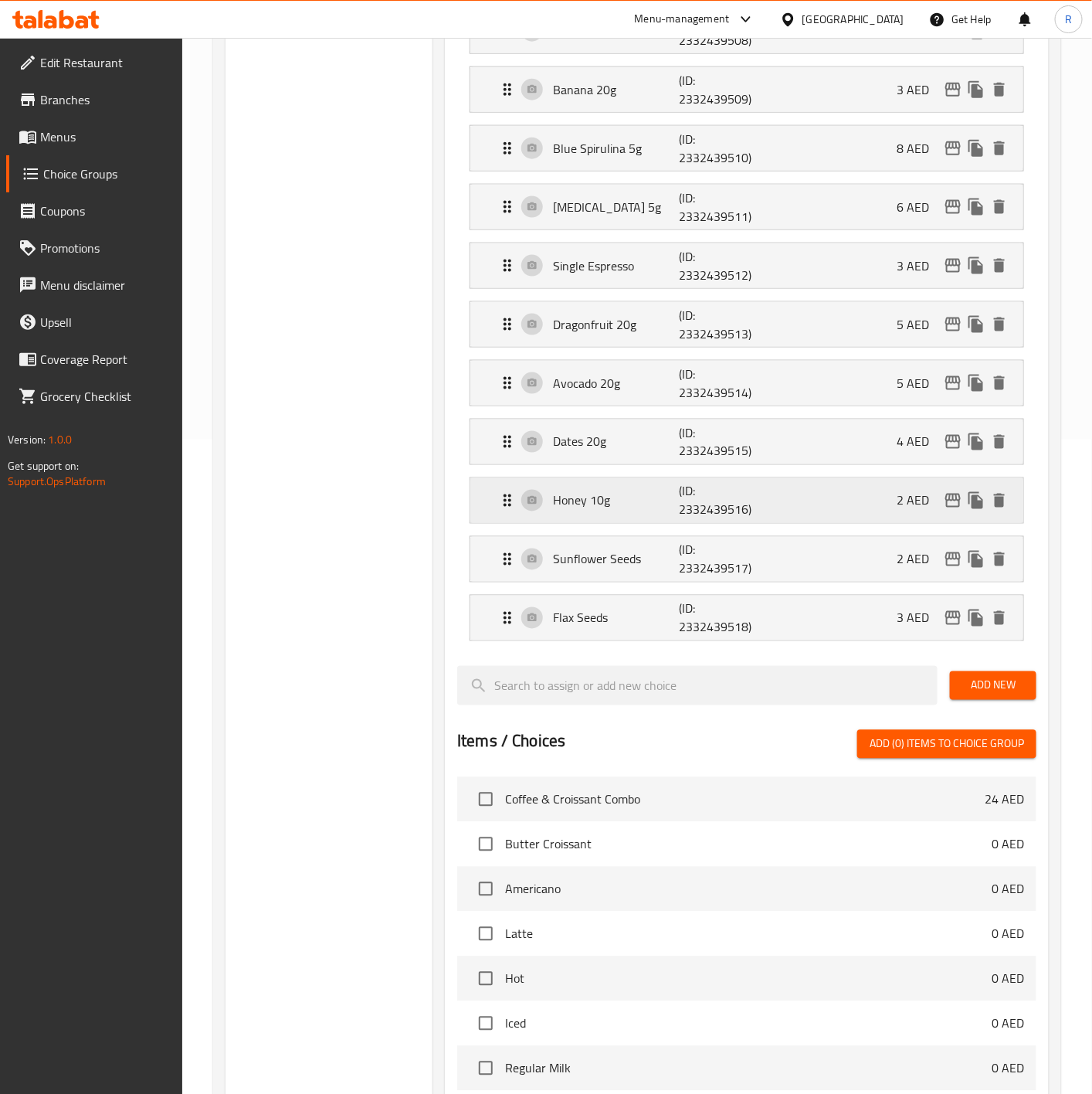
click at [586, 505] on div "Honey 10g (ID: 2332439516) 2 AED" at bounding box center [751, 501] width 507 height 45
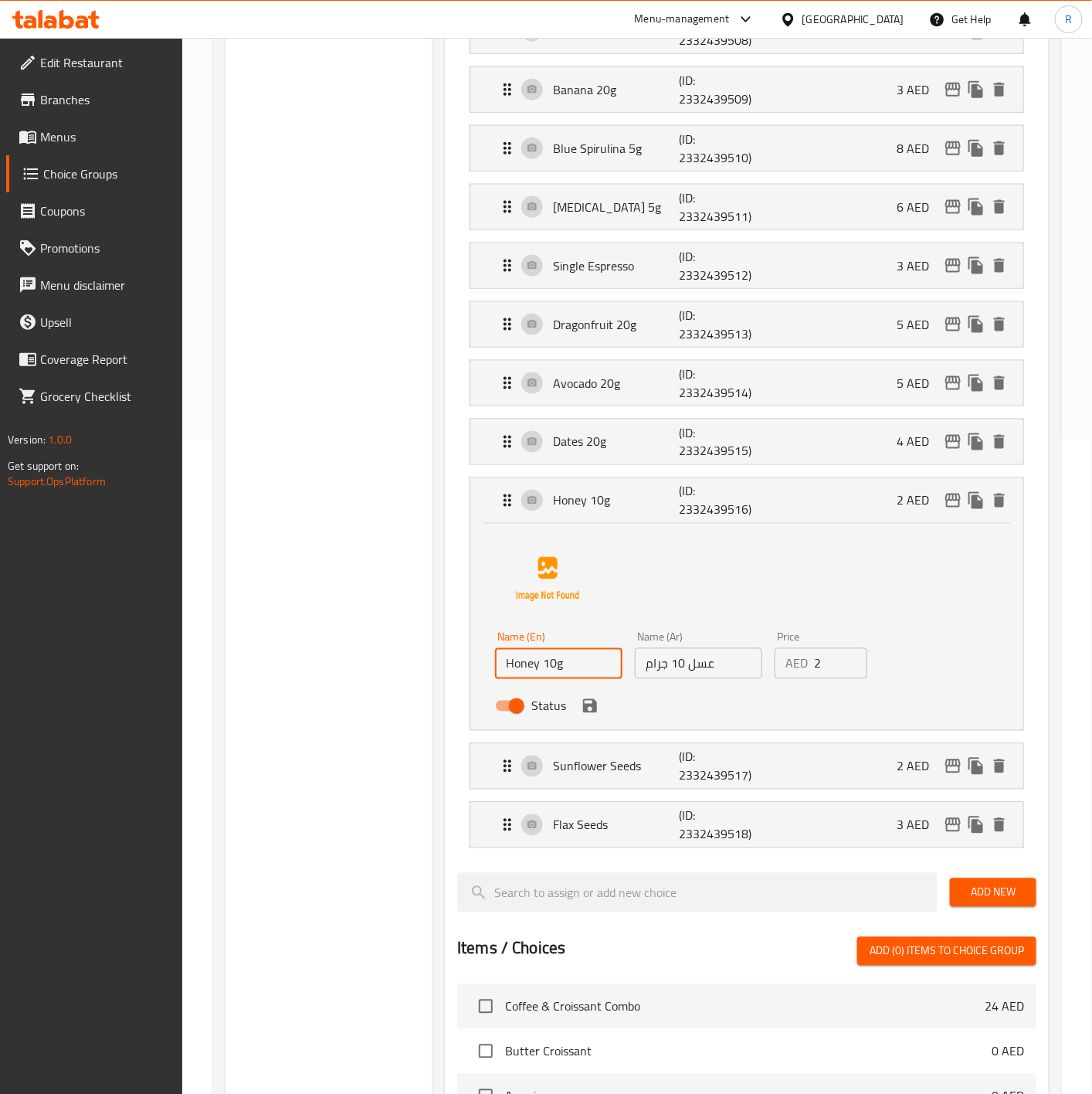
drag, startPoint x: 587, startPoint y: 662, endPoint x: 211, endPoint y: 677, distance: 376.3
click at [213, 677] on div "Choice Groups ingre Choose Your Ingredients 15 Choose Your Ingredients (ID: 104…" at bounding box center [637, 641] width 848 height 2265
click at [706, 652] on input "عسل 10 جرام" at bounding box center [698, 663] width 128 height 31
click at [479, 499] on div "Honey 10g (ID: 2332439516) 2 AED" at bounding box center [747, 501] width 552 height 45
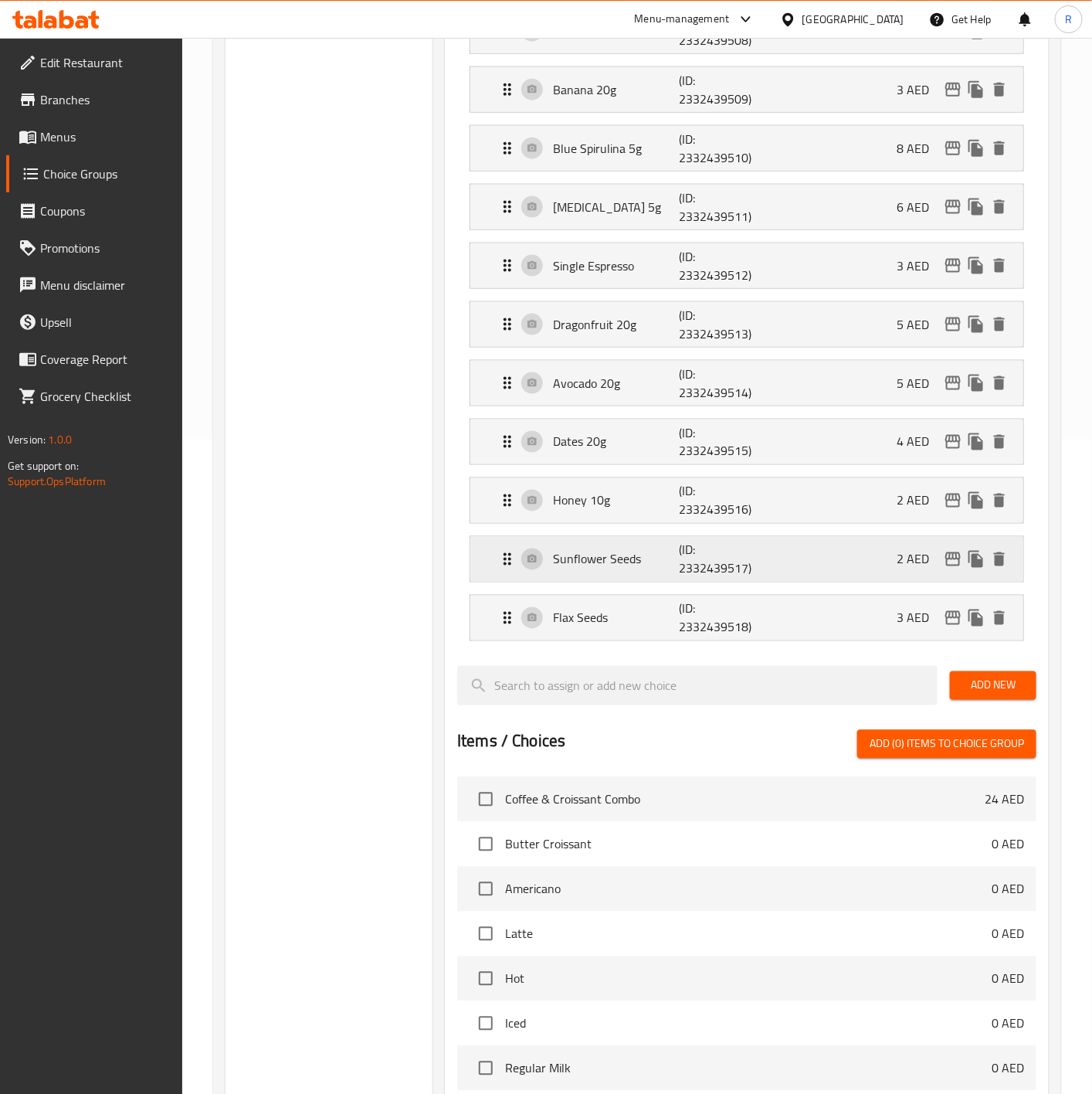
click at [604, 560] on p "Sunflower Seeds" at bounding box center [615, 559] width 126 height 18
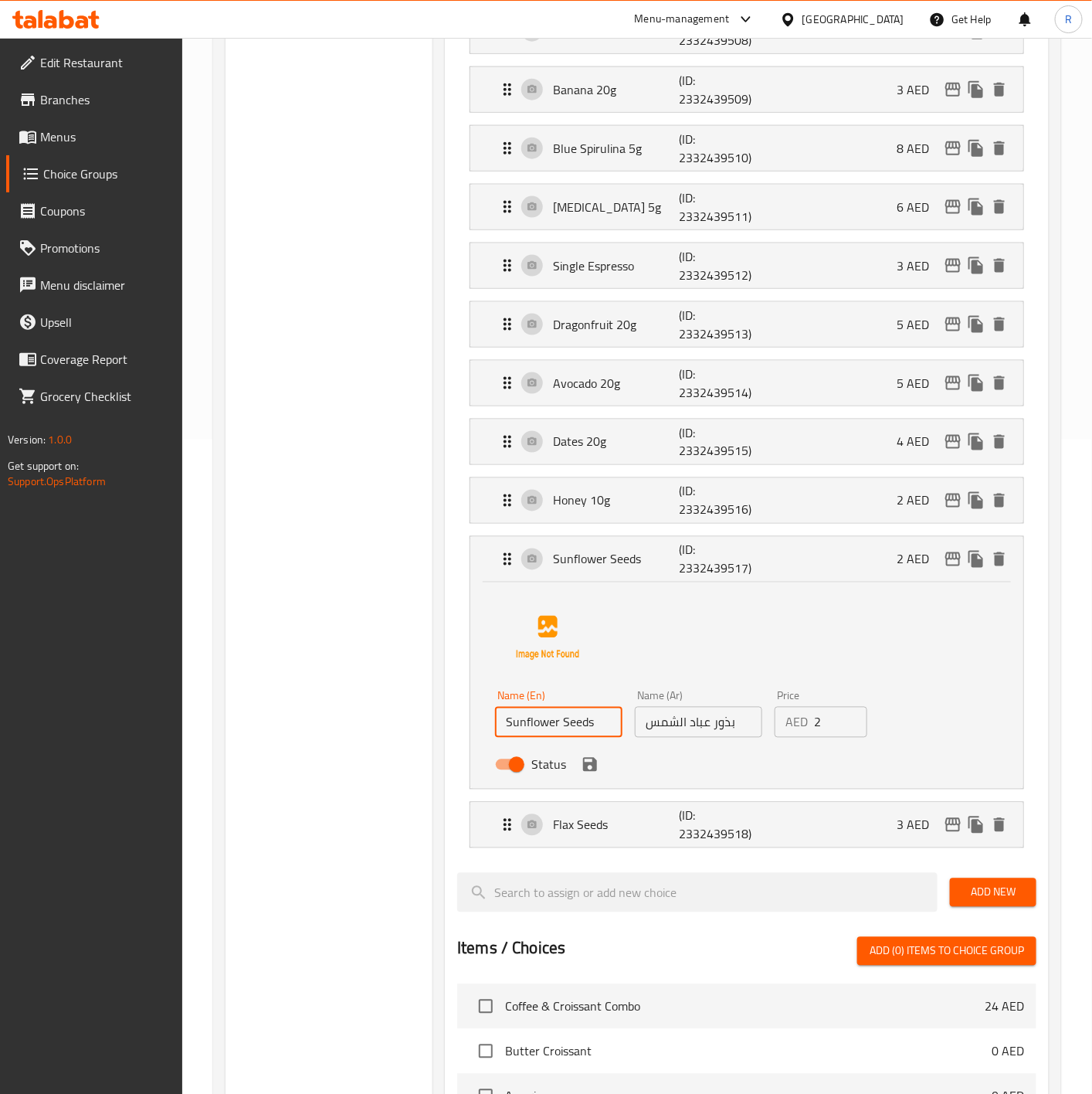
drag, startPoint x: 608, startPoint y: 713, endPoint x: 346, endPoint y: 696, distance: 262.6
click at [346, 696] on div "Choice Groups ingre Choose Your Ingredients 15 Choose Your Ingredients (ID: 104…" at bounding box center [640, 641] width 830 height 2240
click at [716, 710] on input "بذور عباد الشمس" at bounding box center [698, 722] width 128 height 31
click at [487, 547] on div "Sunflower Seeds (ID: 2332439517) 2 AED" at bounding box center [747, 560] width 552 height 45
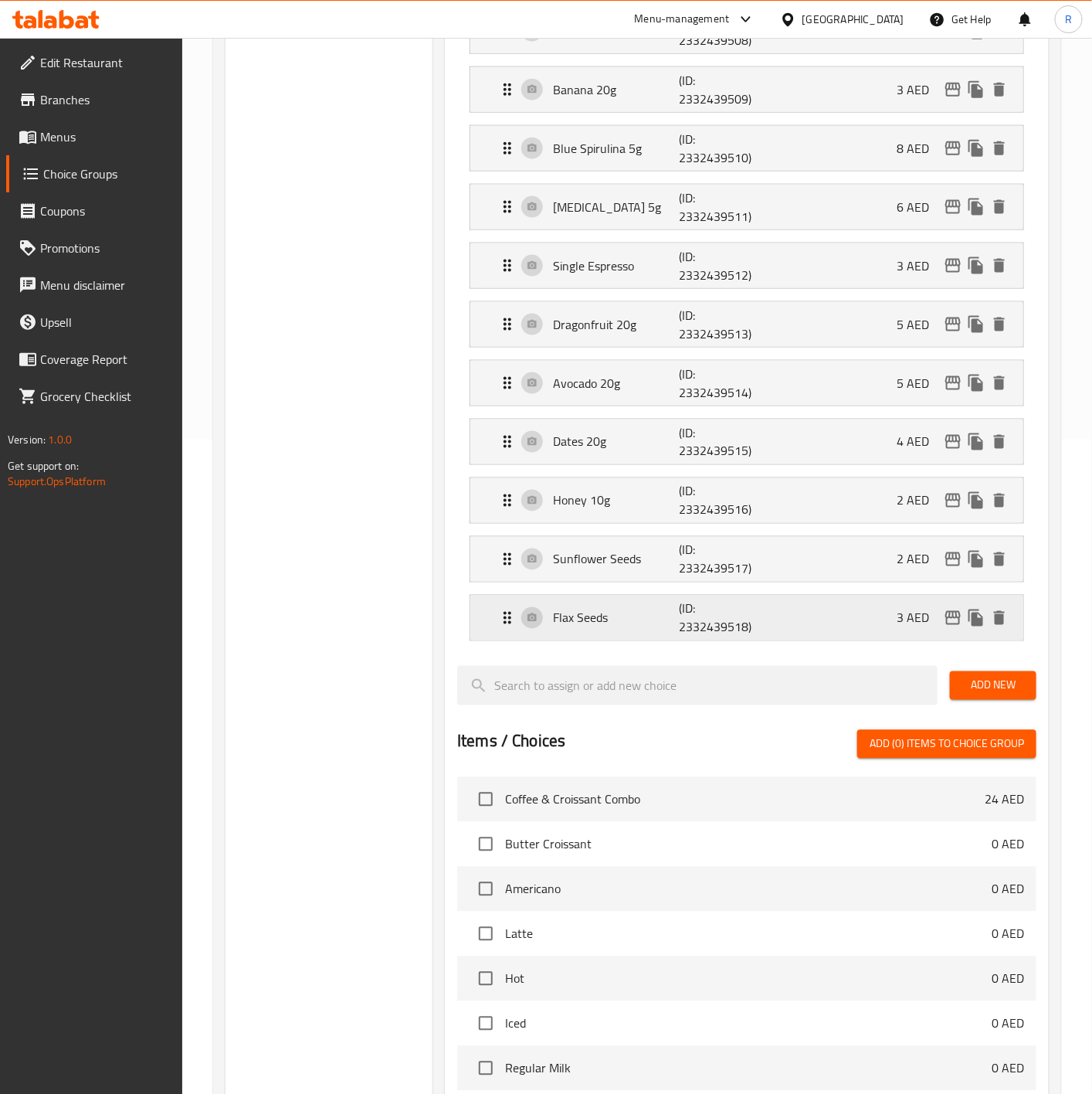
click at [614, 614] on p "Flax Seeds" at bounding box center [615, 617] width 126 height 18
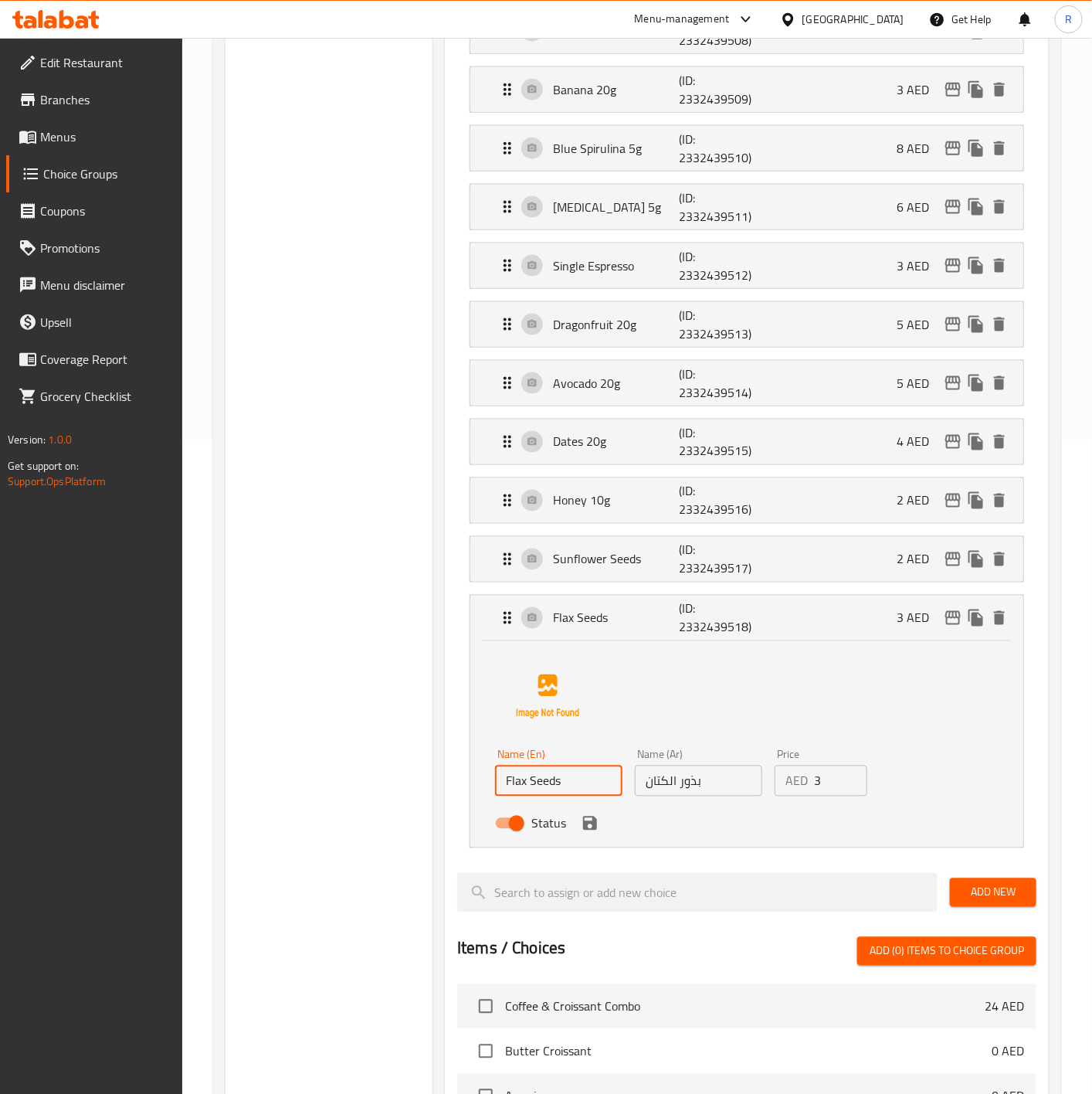
drag, startPoint x: 603, startPoint y: 767, endPoint x: 267, endPoint y: 696, distance: 343.4
click at [267, 696] on div "Choice Groups ingre Choose Your Ingredients 15 Choose Your Ingredients (ID: 104…" at bounding box center [640, 641] width 830 height 2240
click at [713, 793] on div "Name (Ar) بذور الكتان Name (Ar)" at bounding box center [698, 772] width 140 height 60
click at [706, 781] on input "بذور الكتان" at bounding box center [698, 781] width 128 height 31
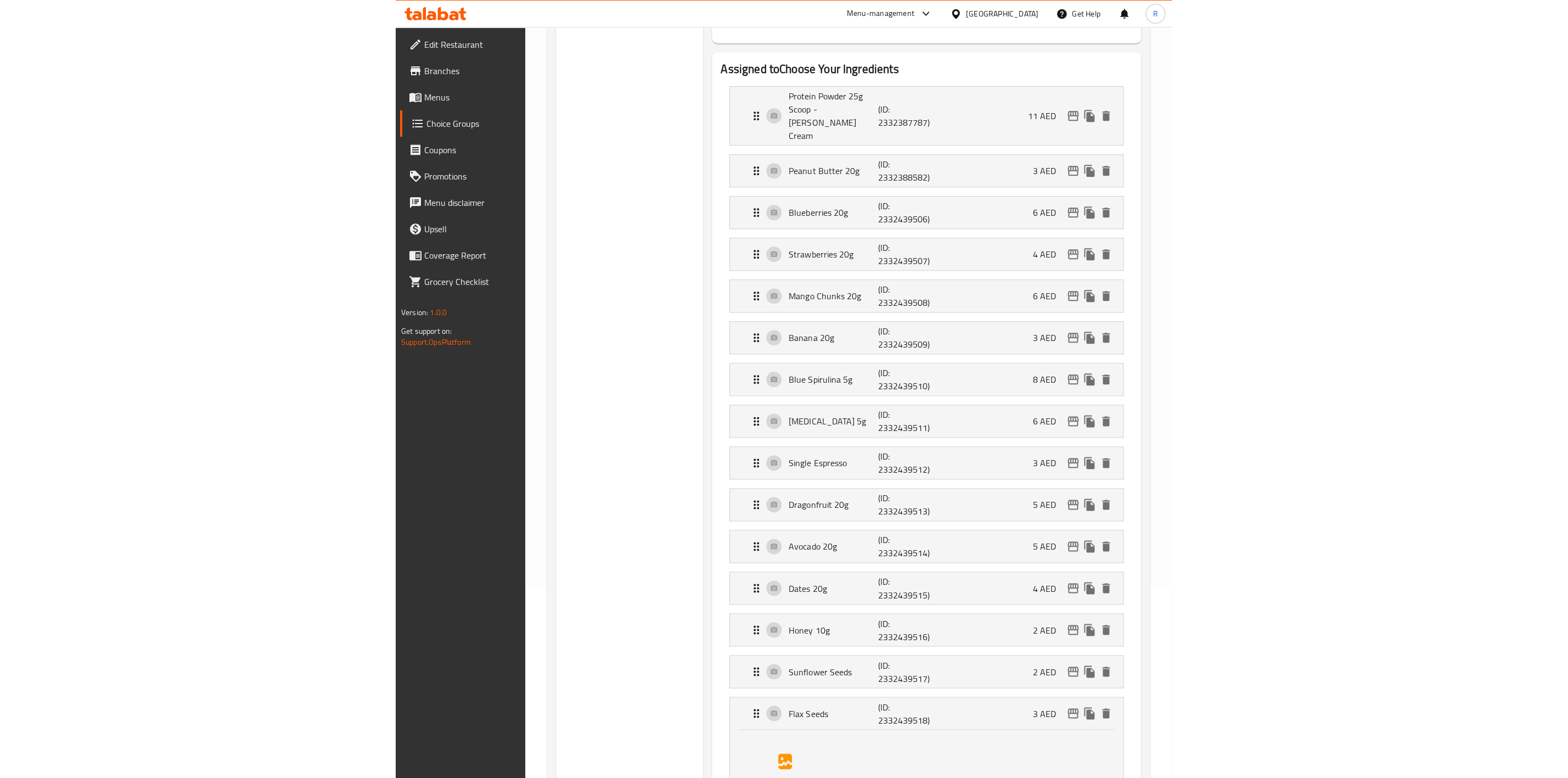
scroll to position [0, 0]
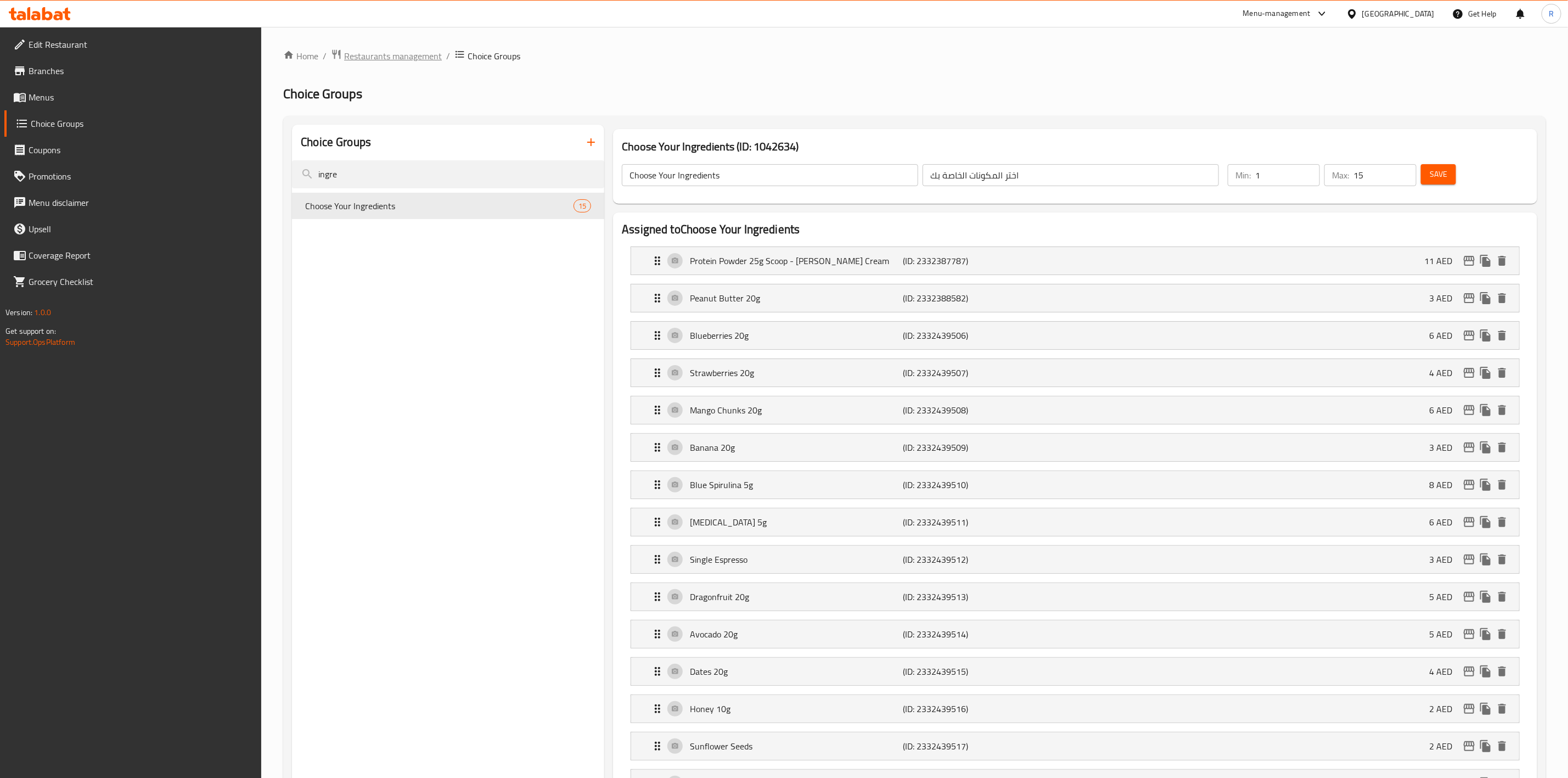
click at [393, 53] on span "Restaurants management" at bounding box center [393, 55] width 98 height 13
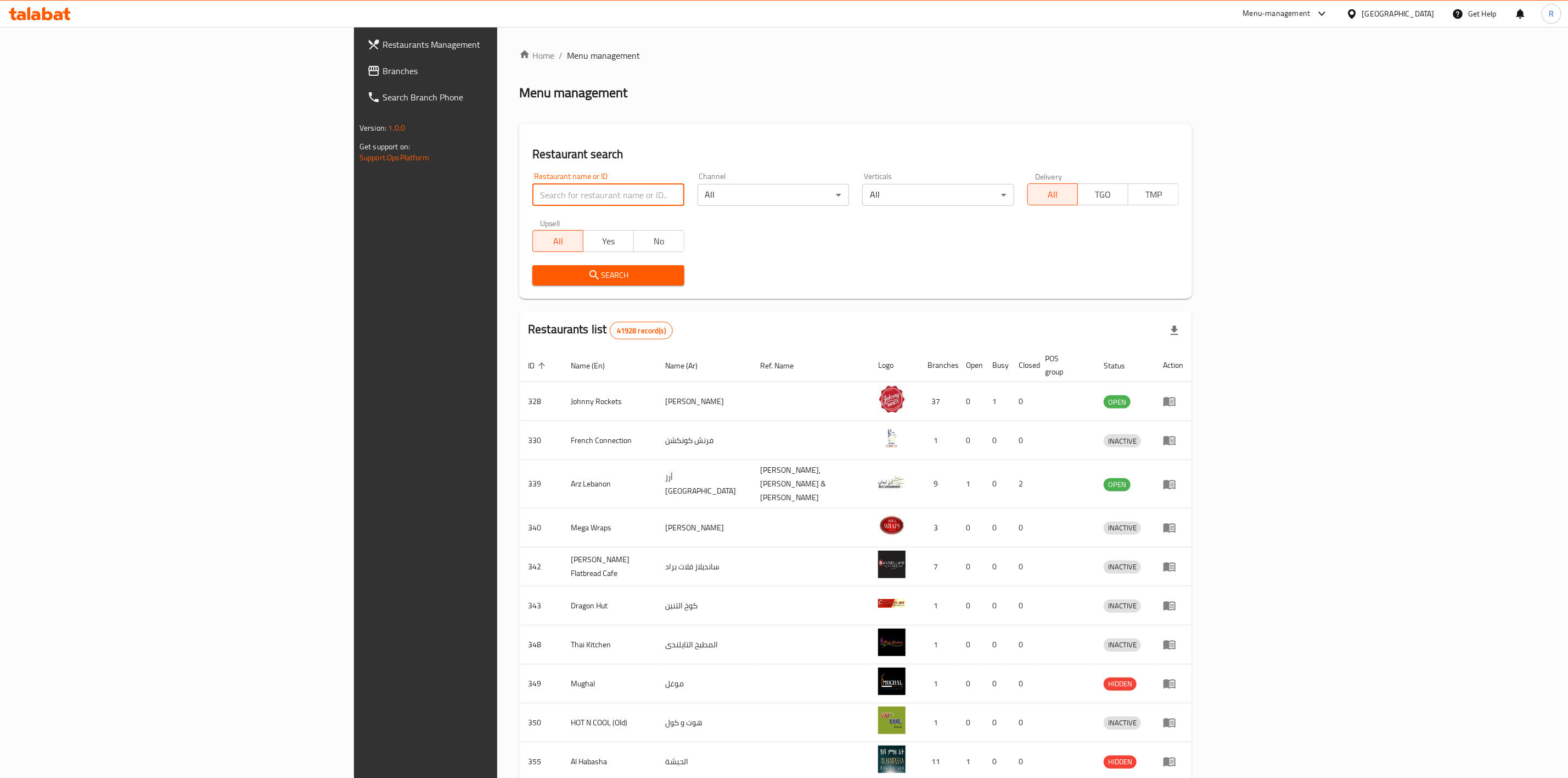
click at [533, 188] on input "search" at bounding box center [608, 195] width 152 height 22
type input "everyday roastery"
click button "Search" at bounding box center [608, 275] width 152 height 20
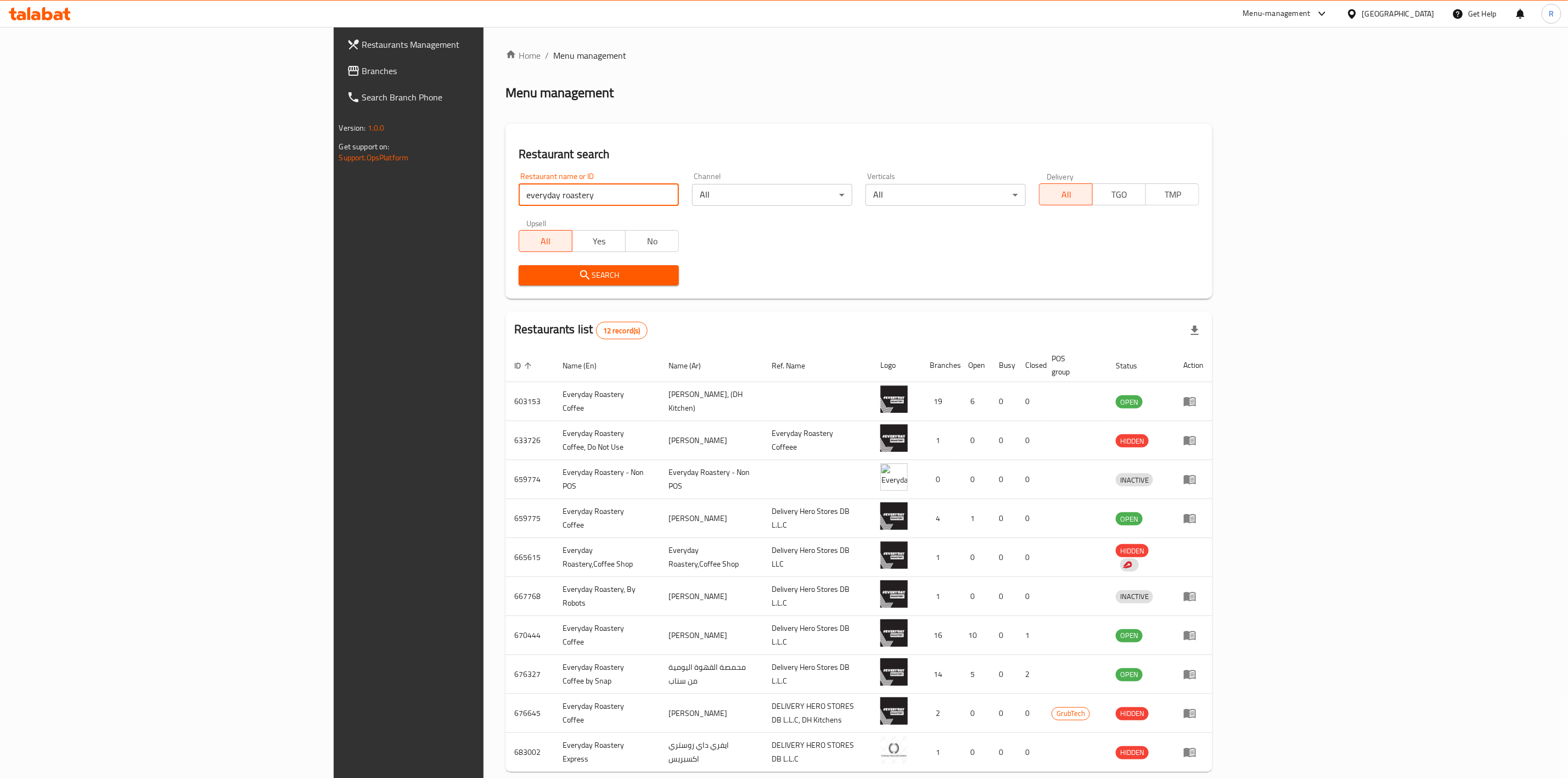
scroll to position [46, 0]
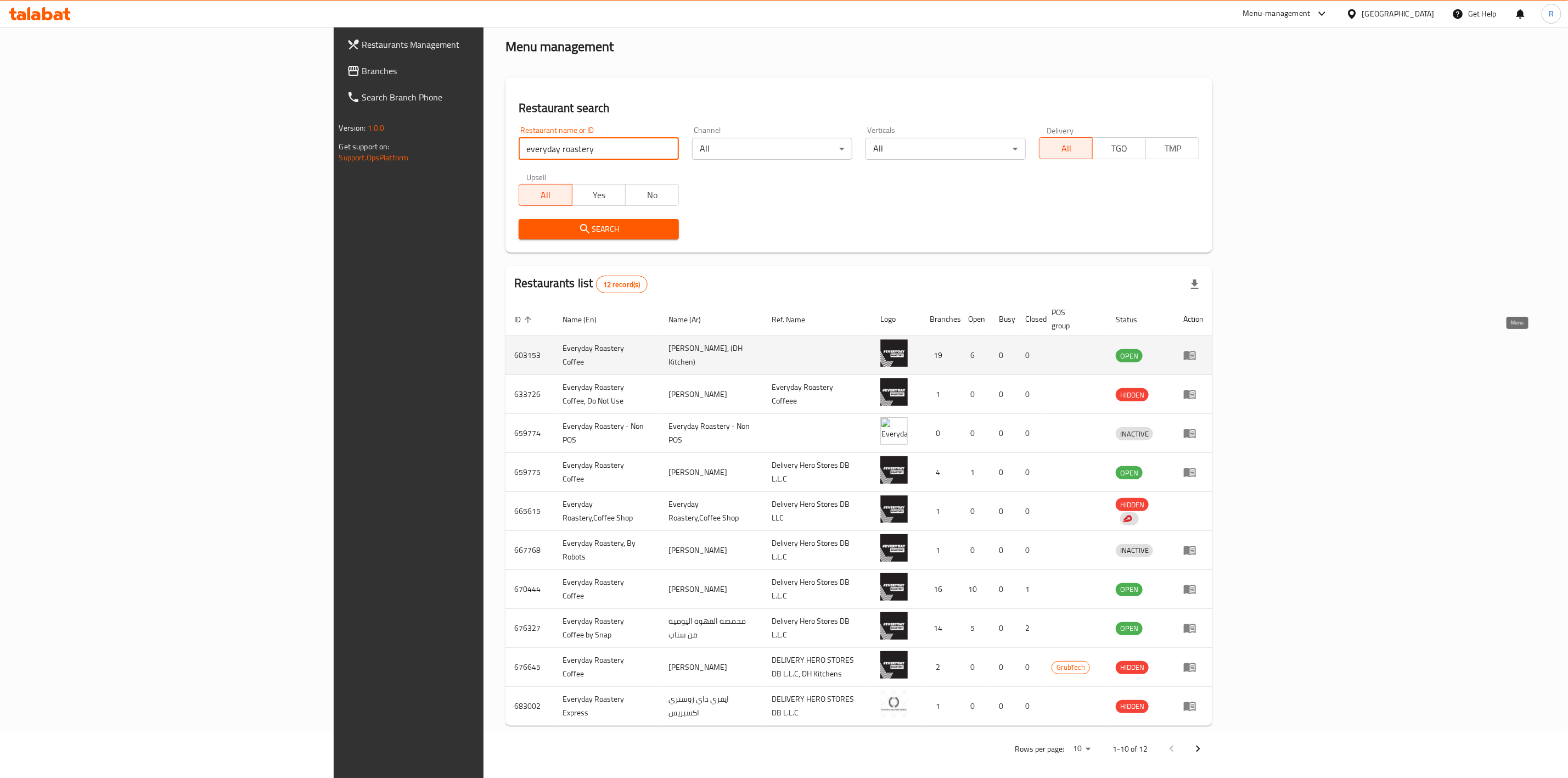
click at [788, 351] on icon "enhanced table" at bounding box center [1190, 356] width 12 height 9
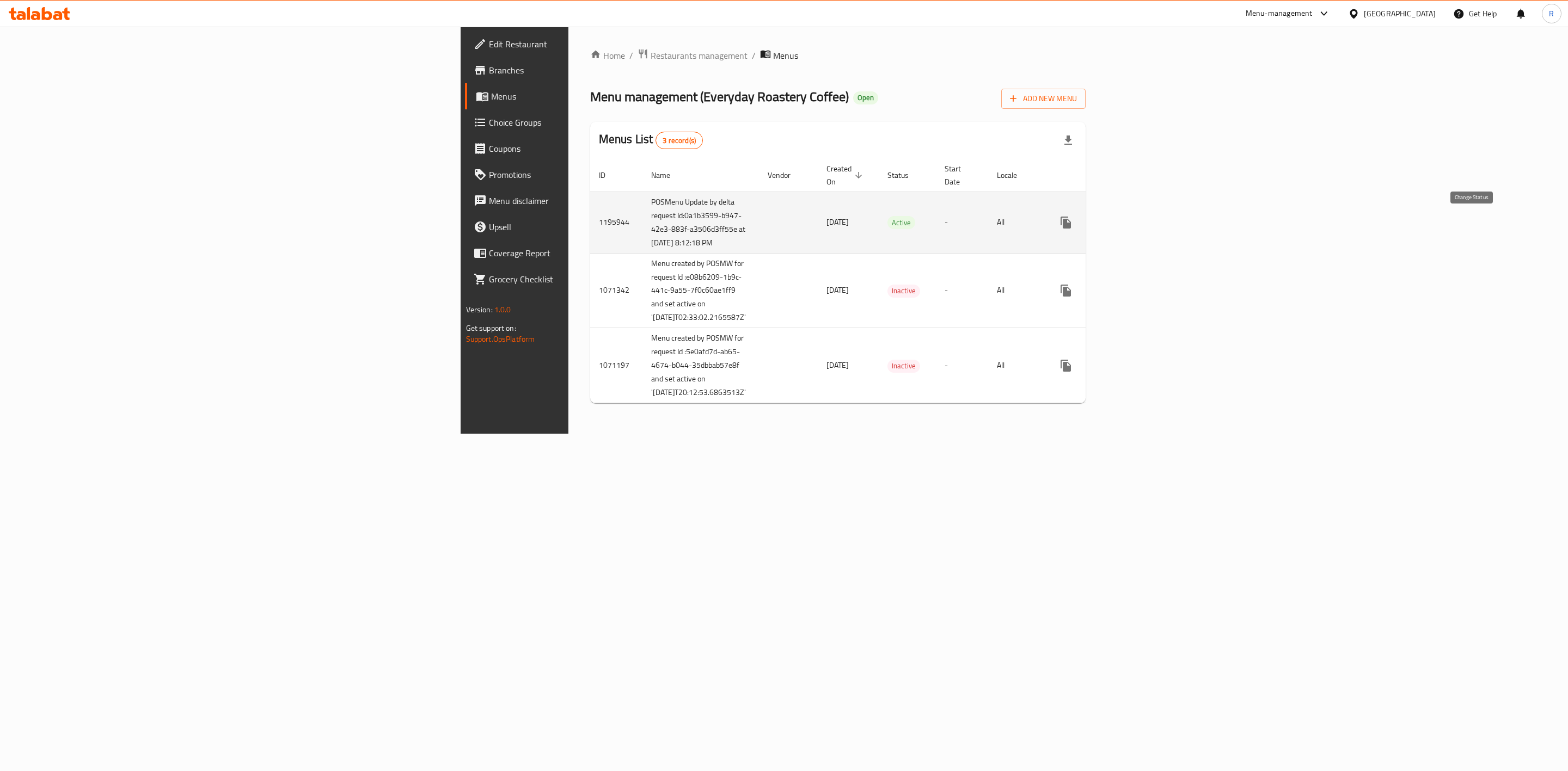
click at [782, 226] on icon "enhanced table" at bounding box center [1092, 223] width 12 height 9
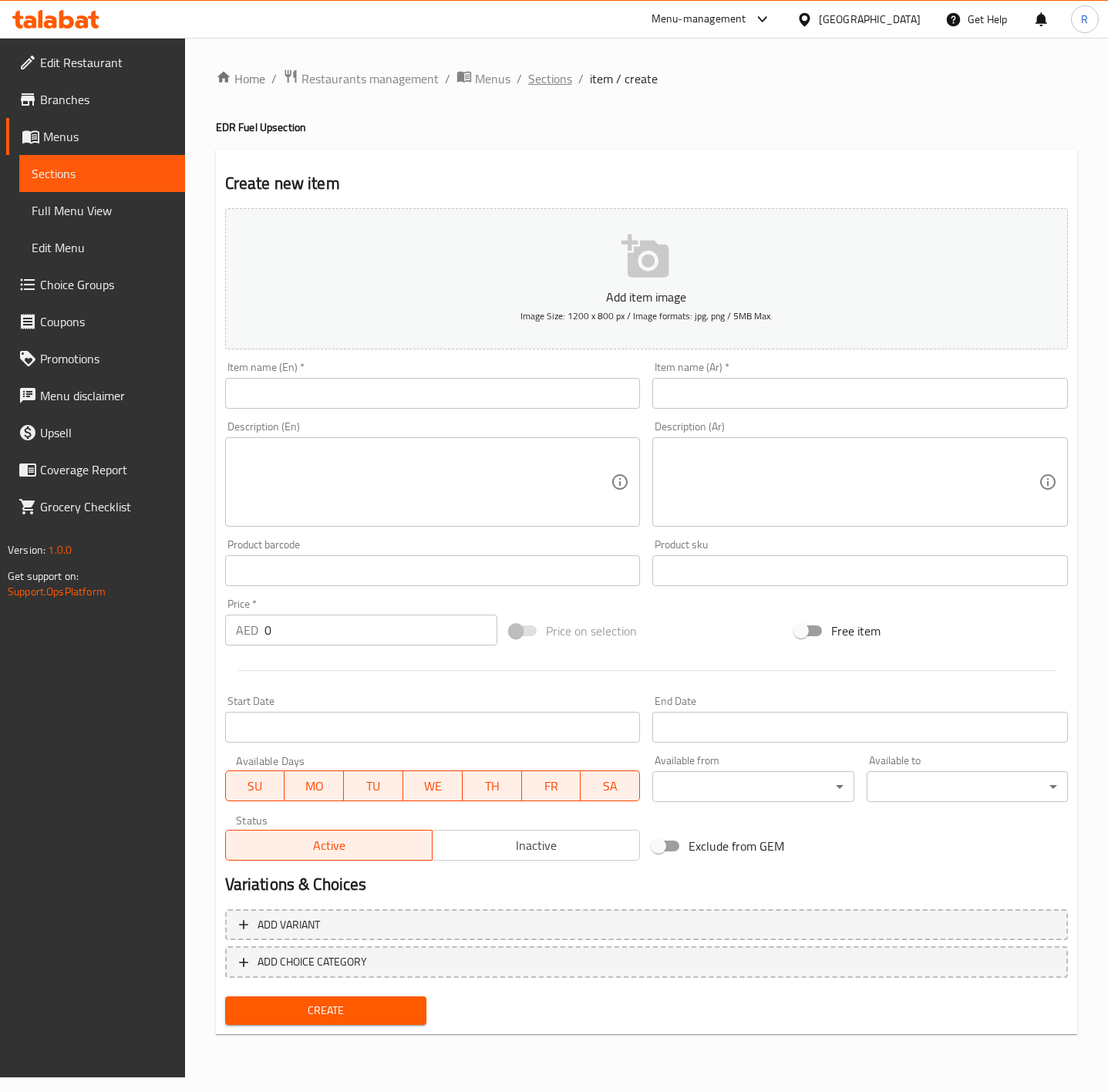
click at [544, 69] on span "Sections" at bounding box center [550, 78] width 44 height 18
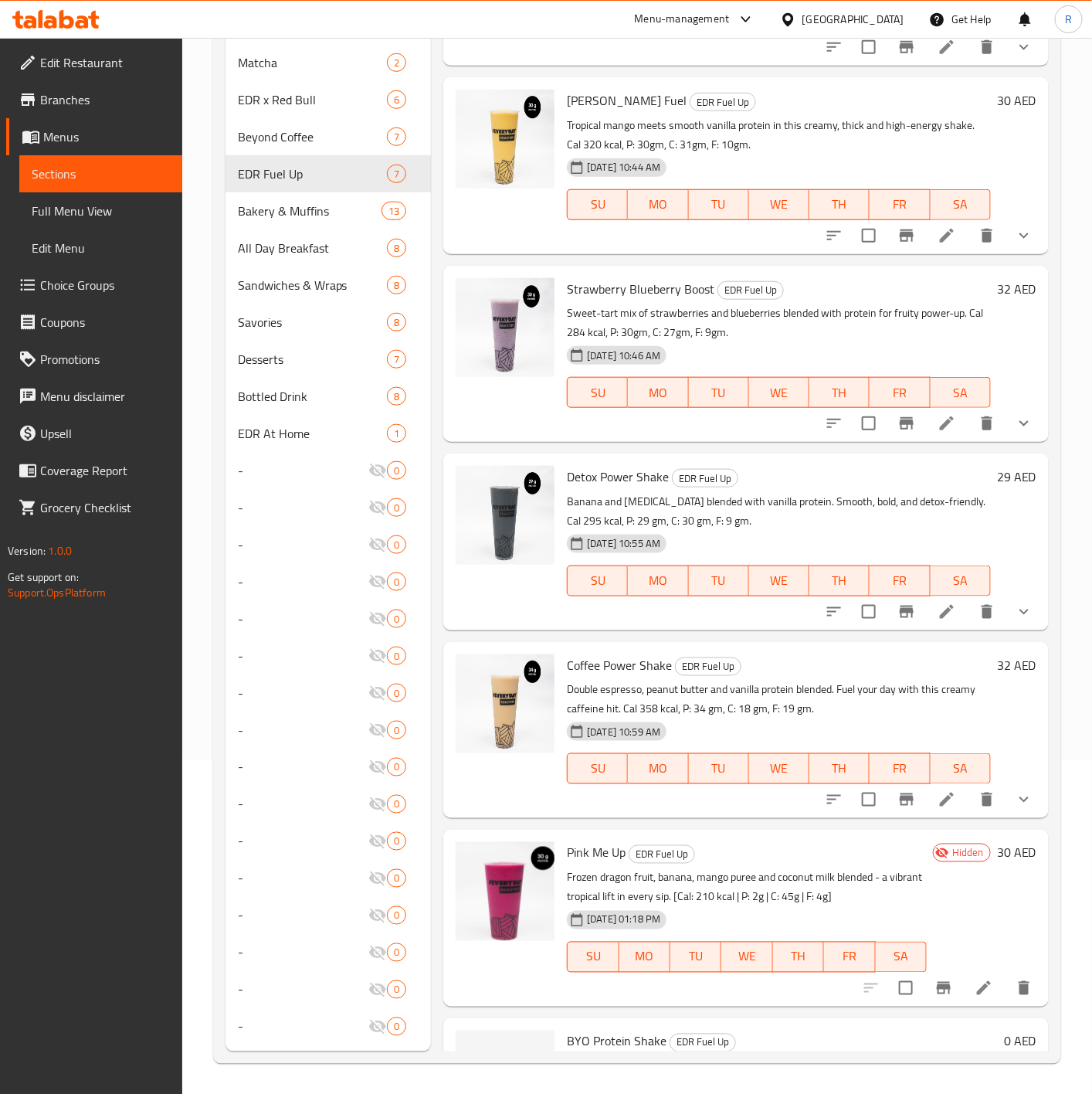
scroll to position [143, 0]
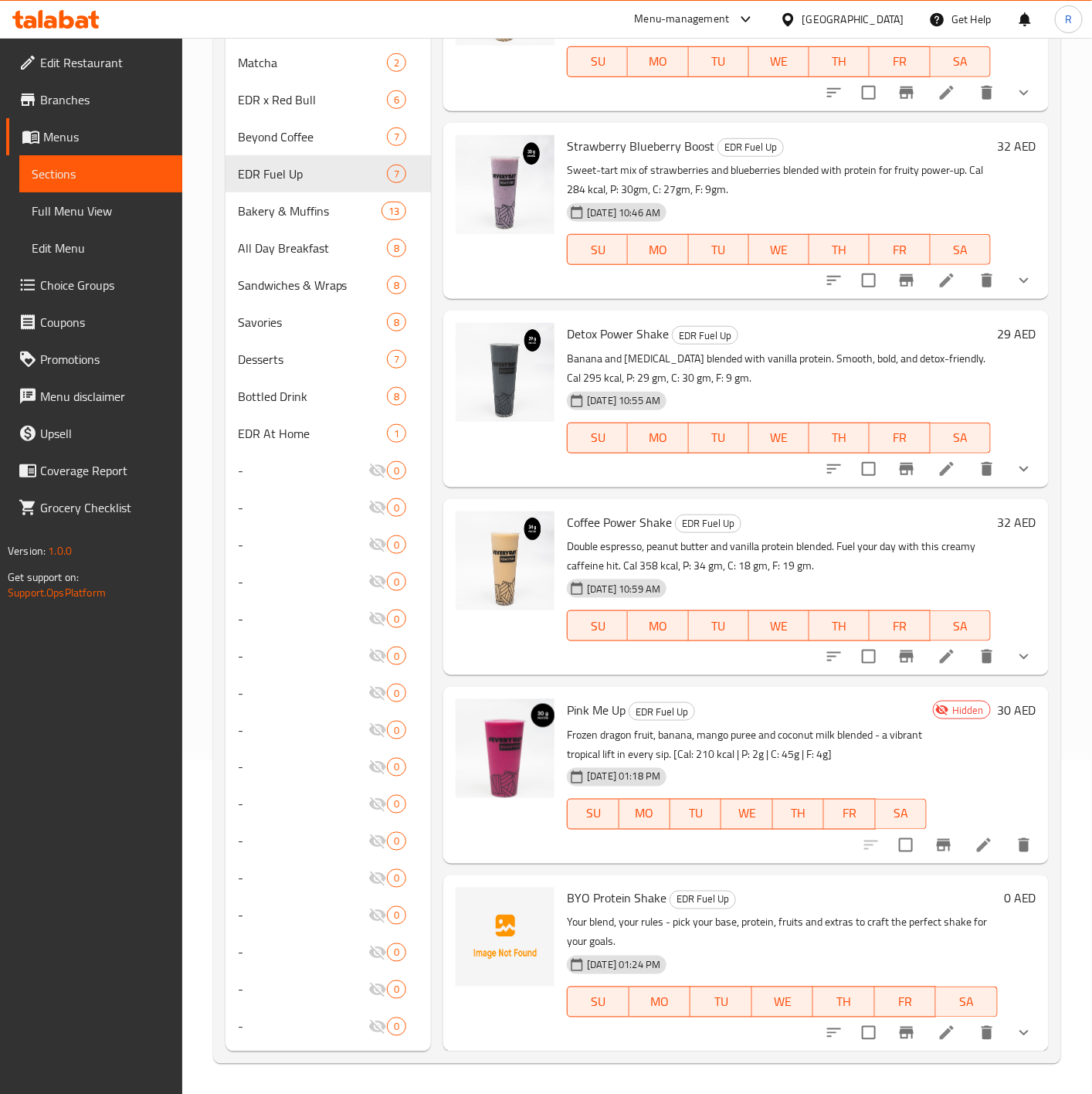
click at [940, 1028] on icon at bounding box center [947, 1033] width 14 height 14
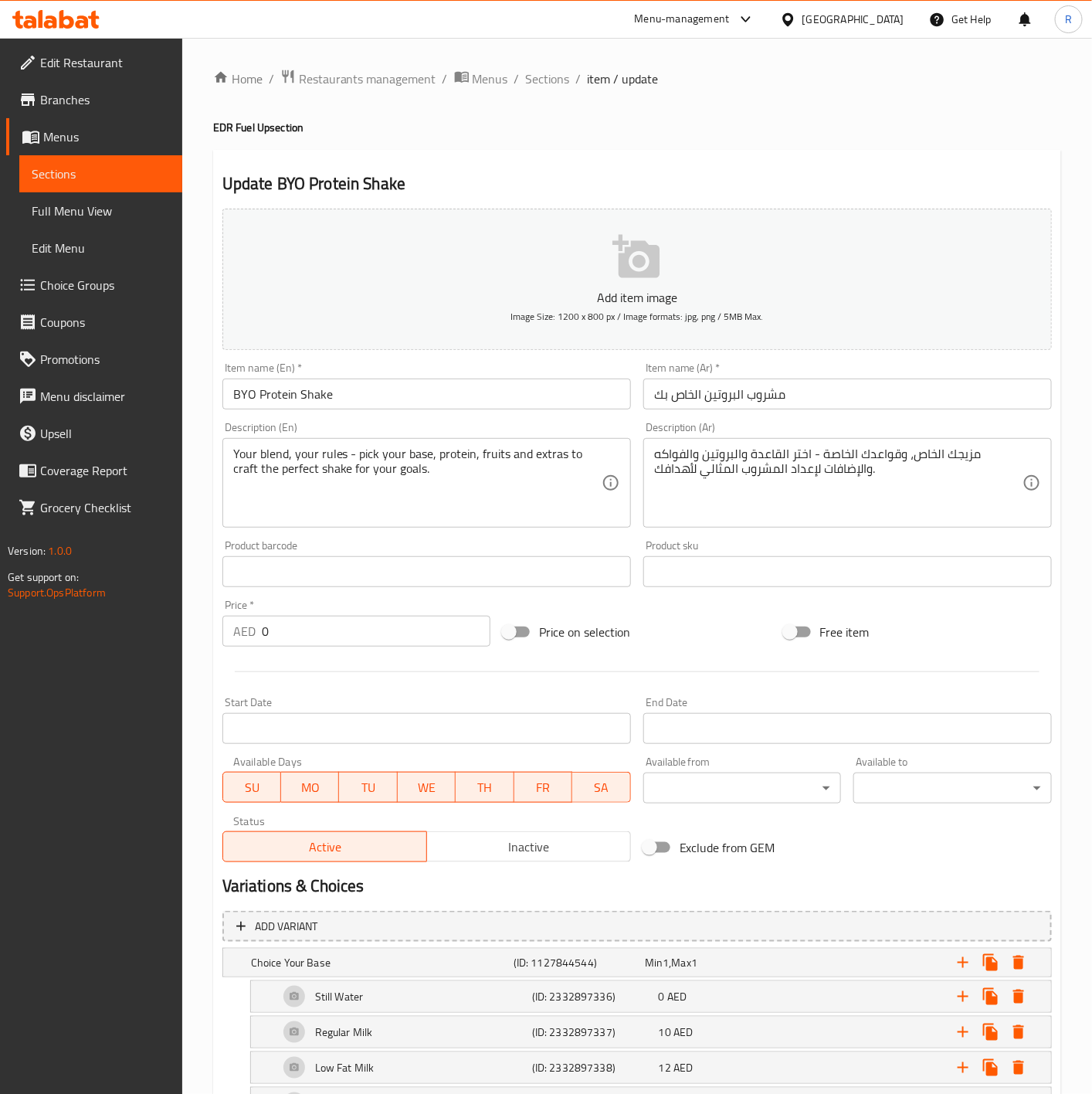
scroll to position [271, 0]
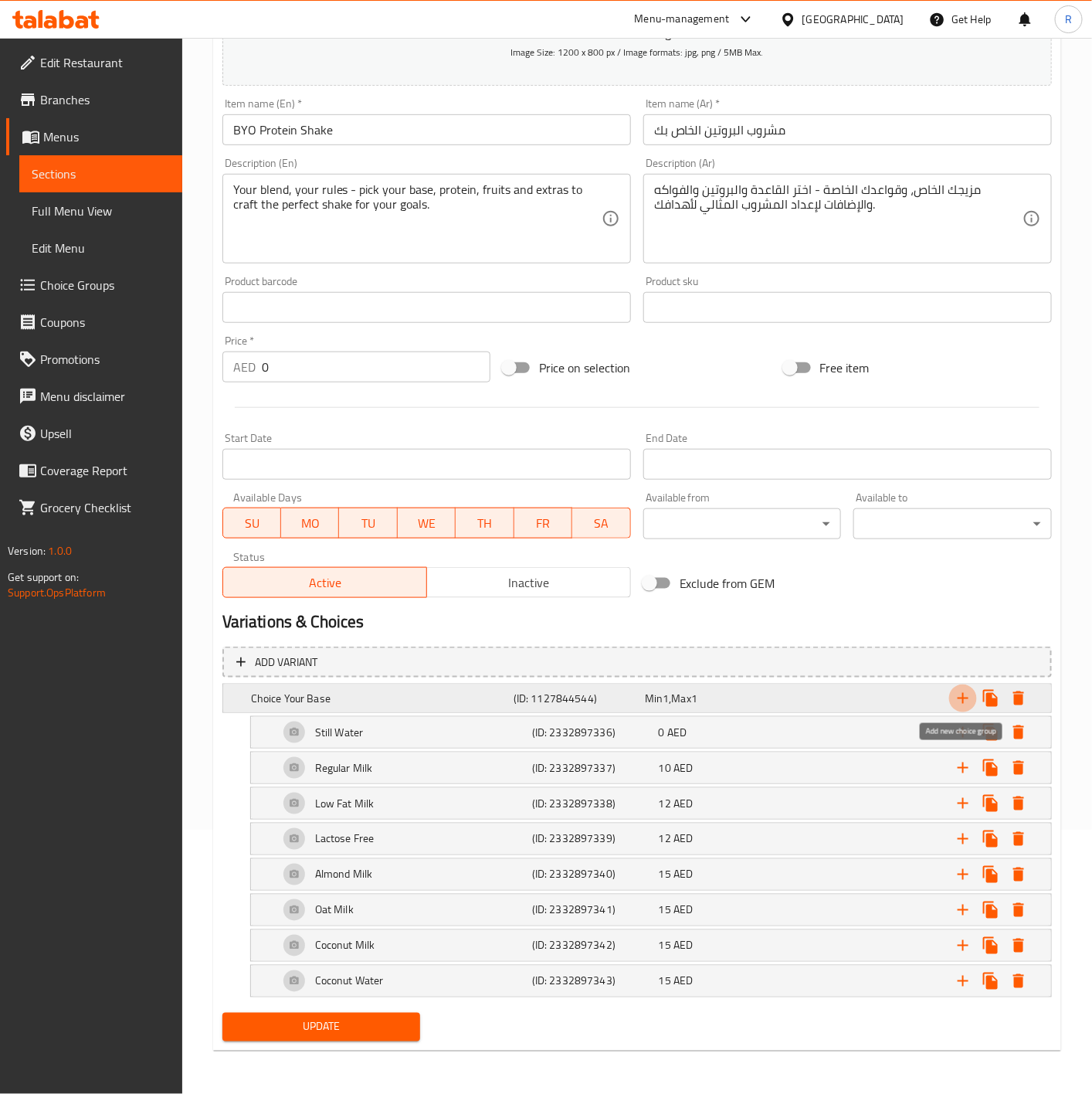
click at [959, 691] on icon "Expand" at bounding box center [963, 698] width 18 height 18
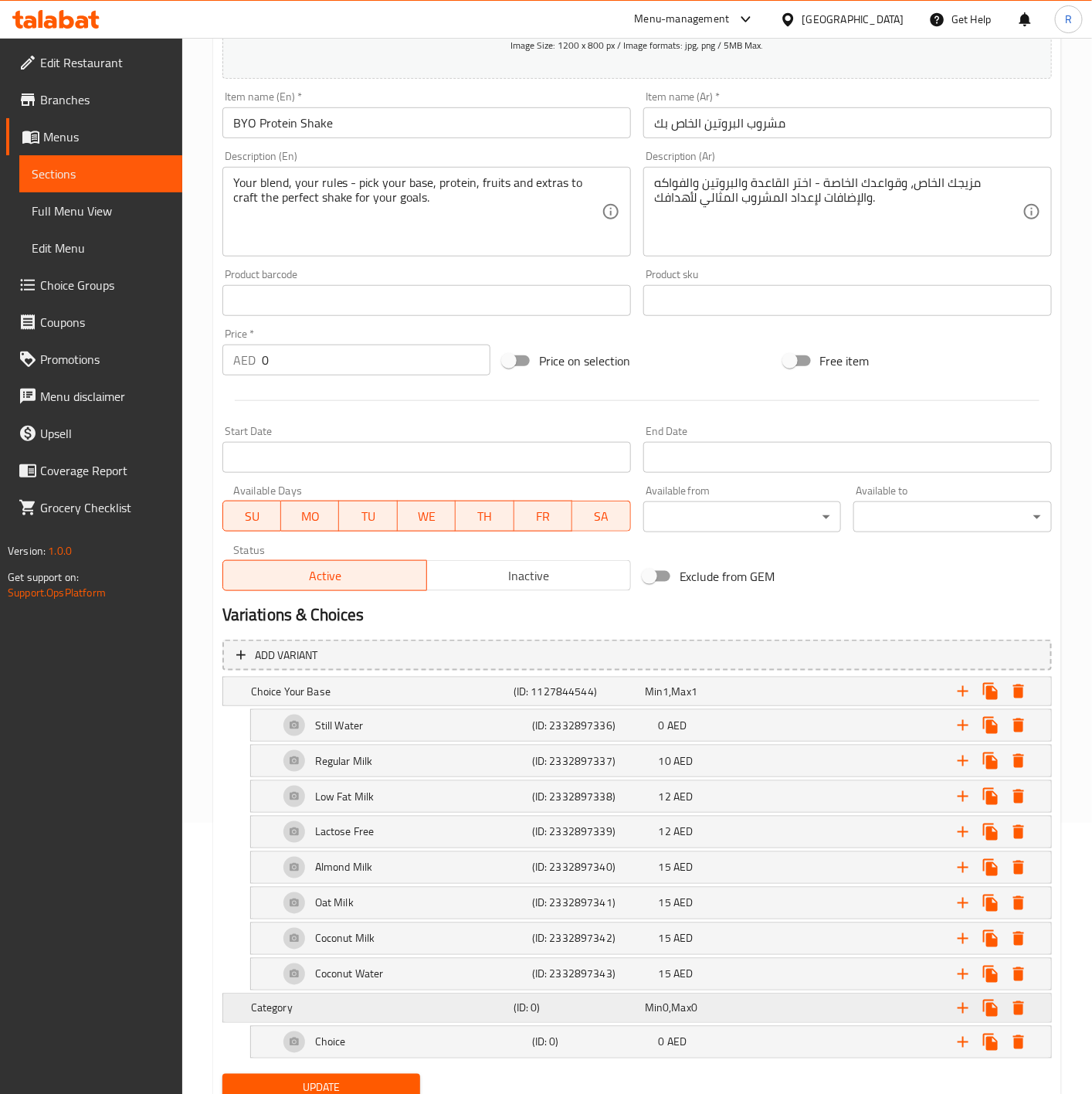
click at [383, 1013] on h5 "Category" at bounding box center [379, 1008] width 256 height 16
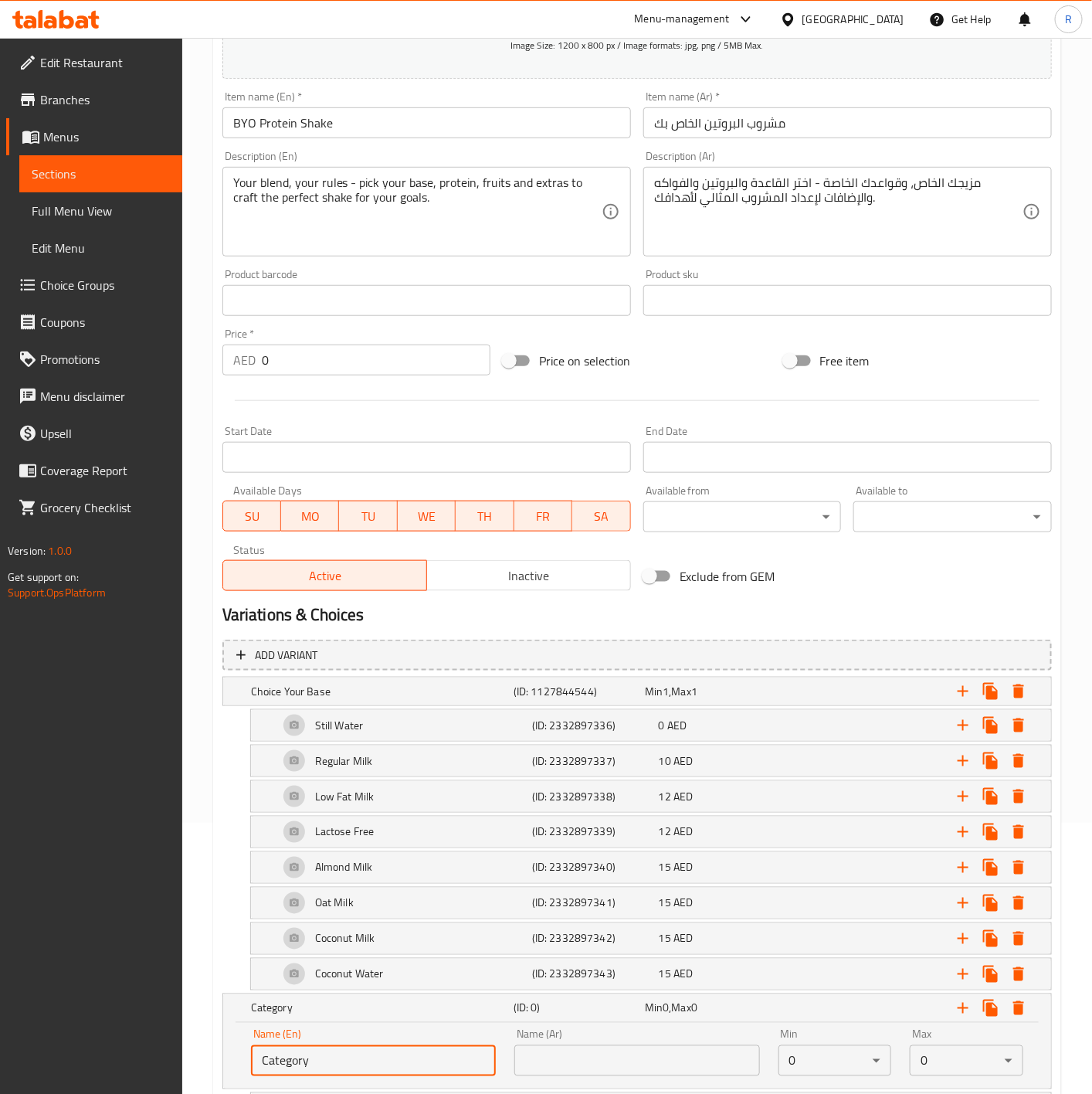
drag, startPoint x: 322, startPoint y: 1057, endPoint x: 24, endPoint y: 1050, distance: 298.1
click at [24, 1050] on div "Edit Restaurant Branches Menus Sections Full Menu View Edit Menu Choice Groups …" at bounding box center [546, 494] width 1092 height 1454
paste input "[PERSON_NAME] Your Ingredients"
type input "Choose Your Ingredients"
click at [572, 1073] on input "text" at bounding box center [637, 1060] width 245 height 31
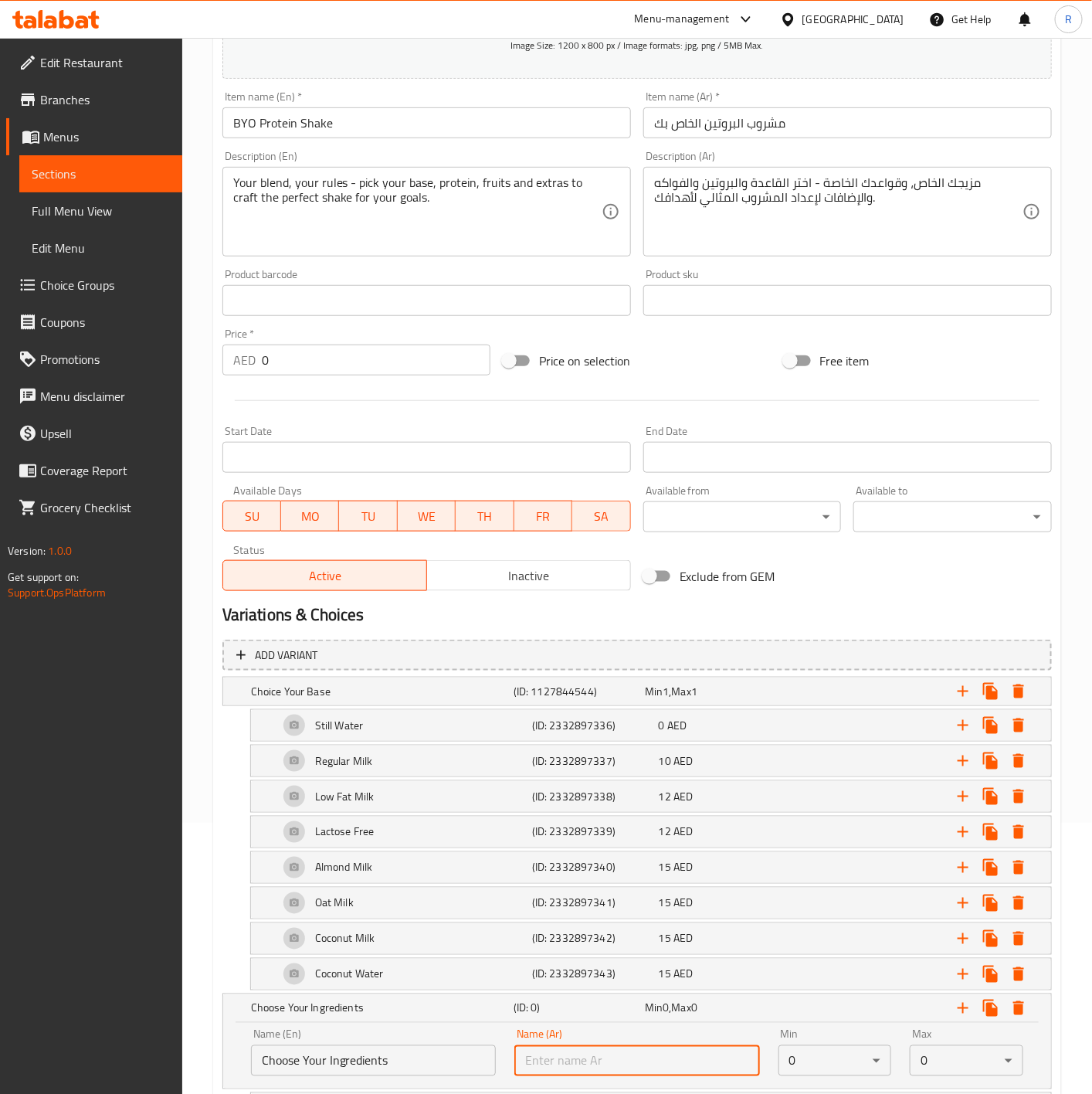
paste input "اختر المكونات الخاصة بك"
type input "اختر المكونات الخاصة بك"
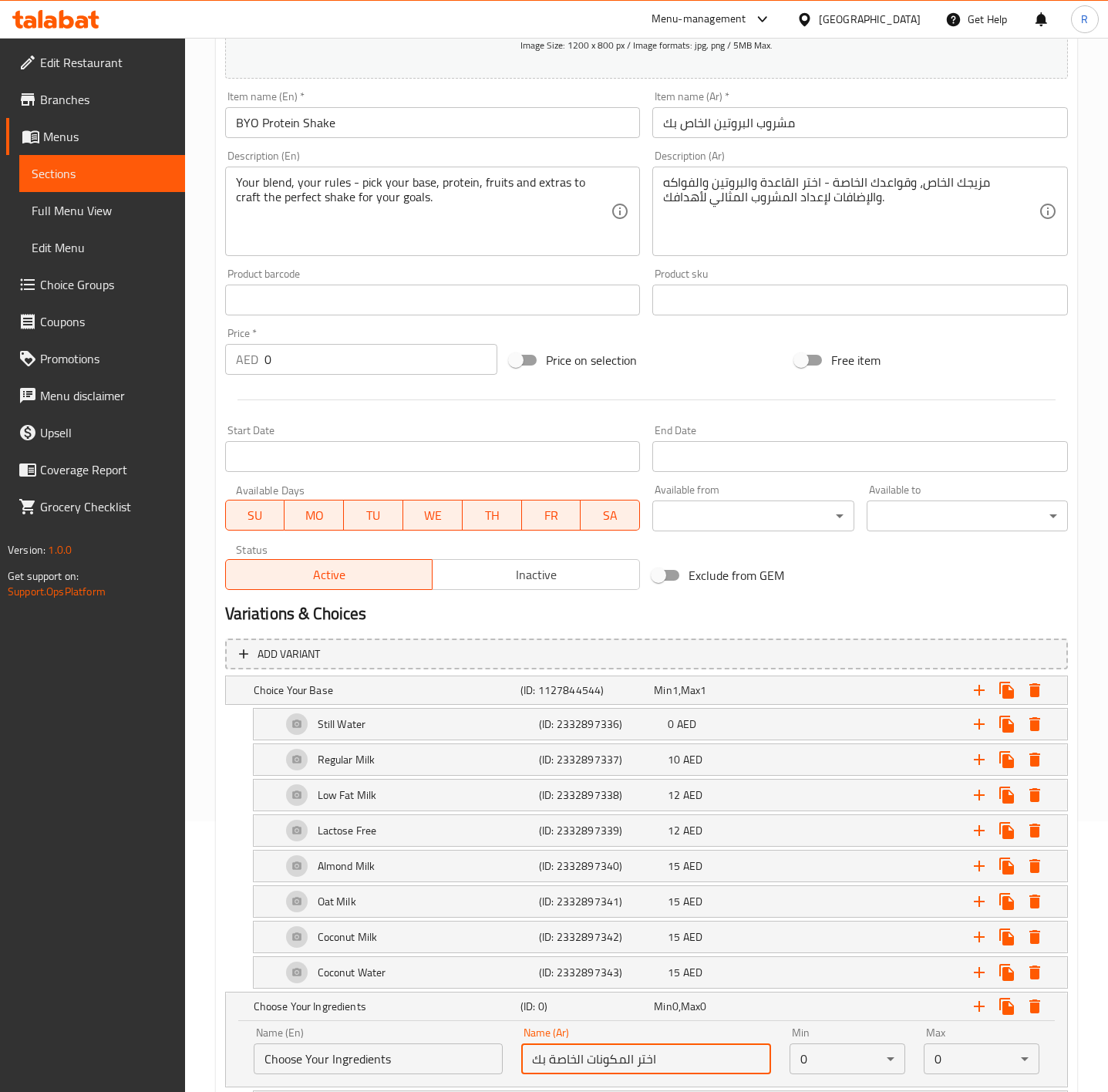
click at [813, 821] on body "​ Menu-management [GEOGRAPHIC_DATA] Get Help R Edit Restaurant Branches Menus S…" at bounding box center [554, 294] width 1108 height 1054
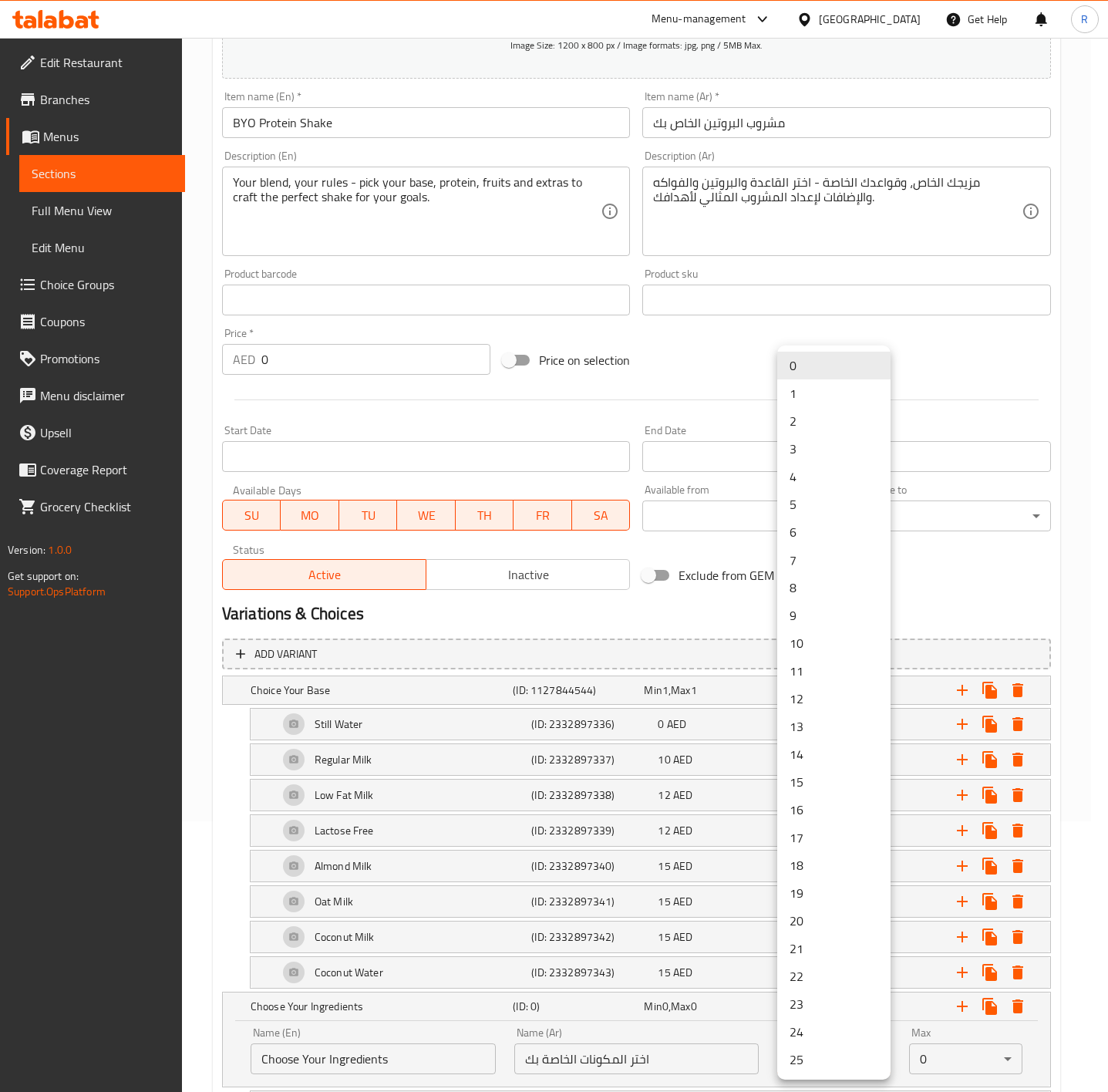
click at [801, 396] on li "1" at bounding box center [834, 393] width 113 height 28
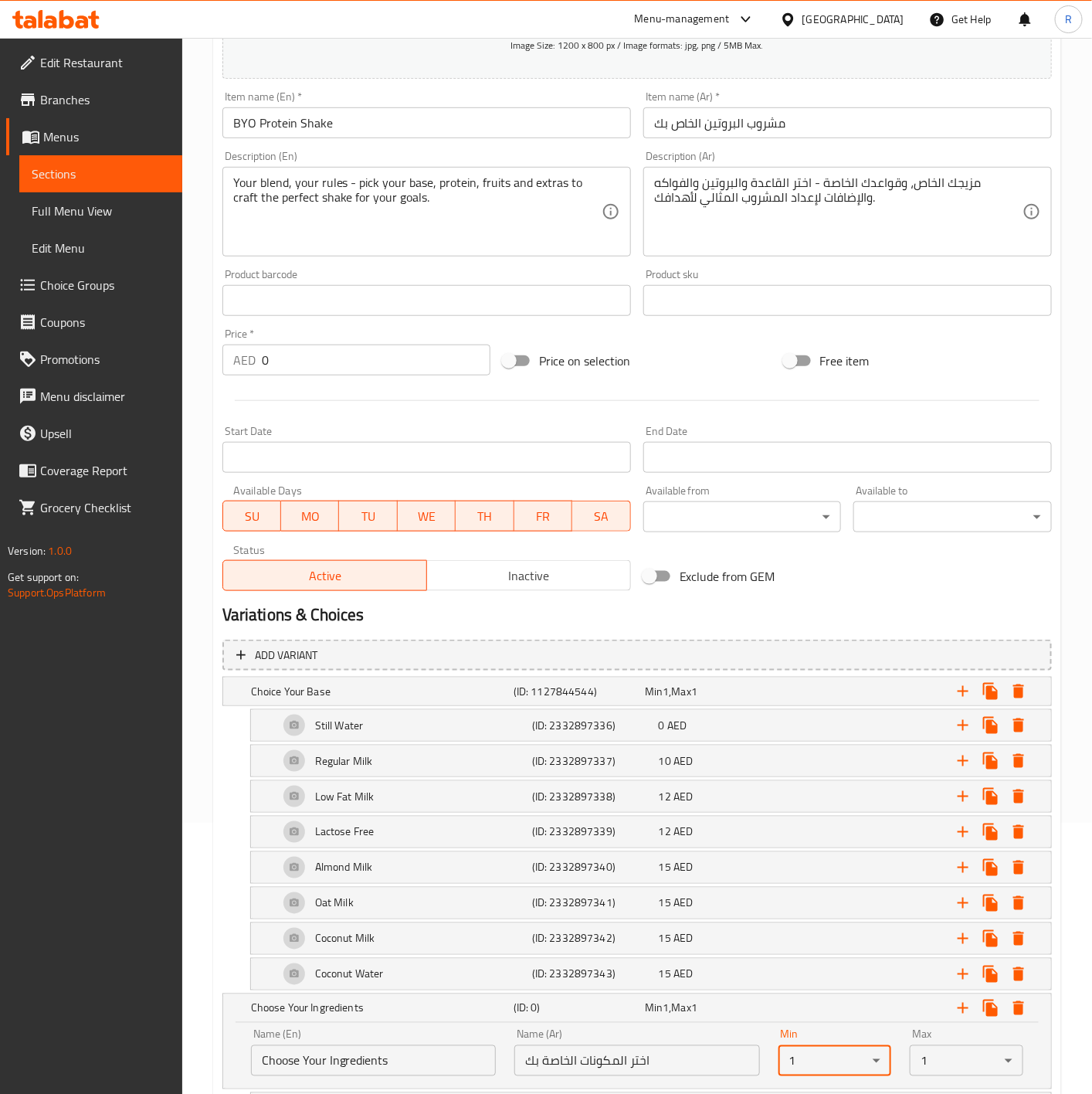
click at [947, 823] on body "​ Menu-management [GEOGRAPHIC_DATA] Get Help R Edit Restaurant Branches Menus S…" at bounding box center [546, 294] width 1092 height 1056
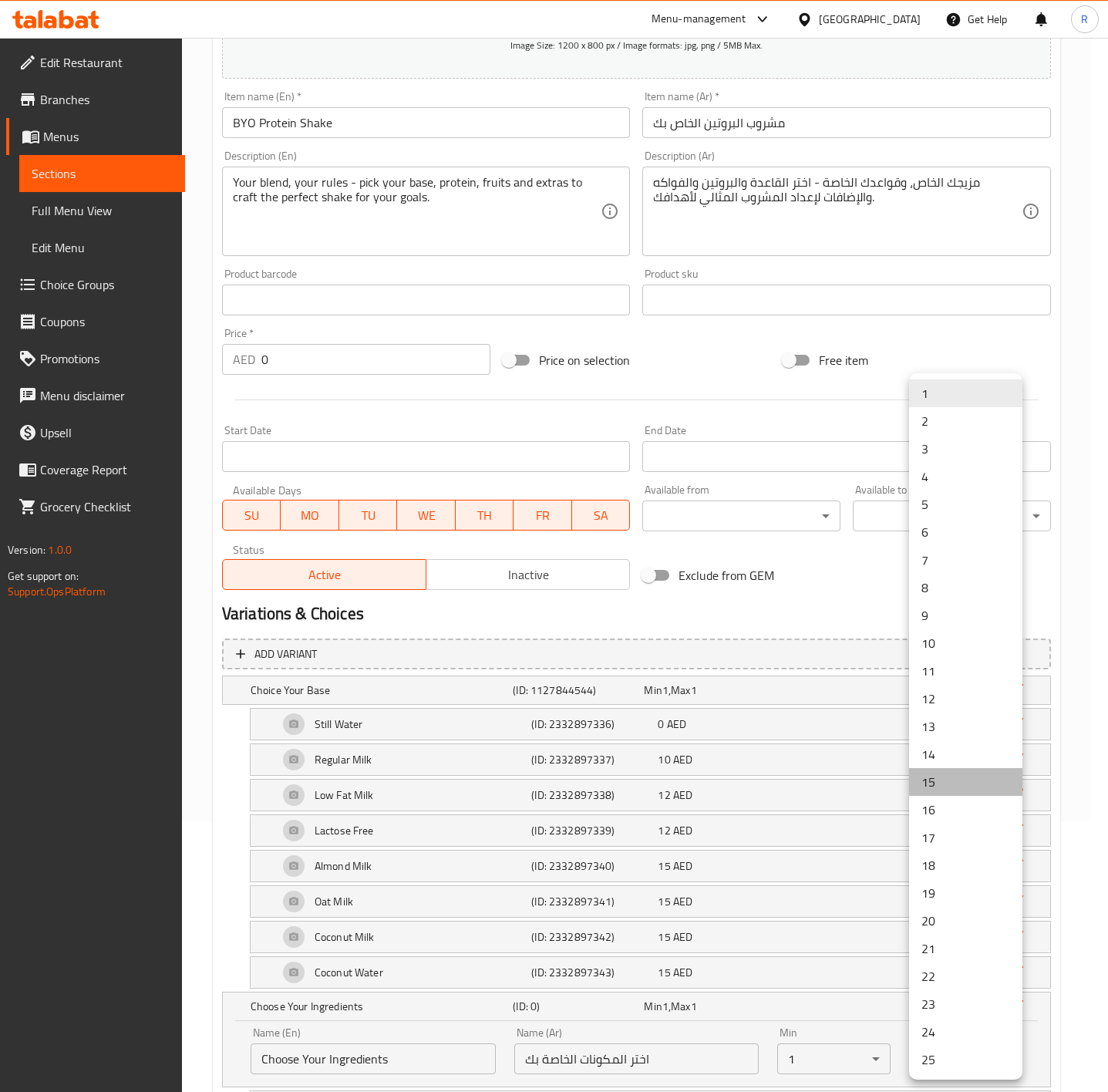
click at [938, 791] on li "15" at bounding box center [966, 782] width 113 height 28
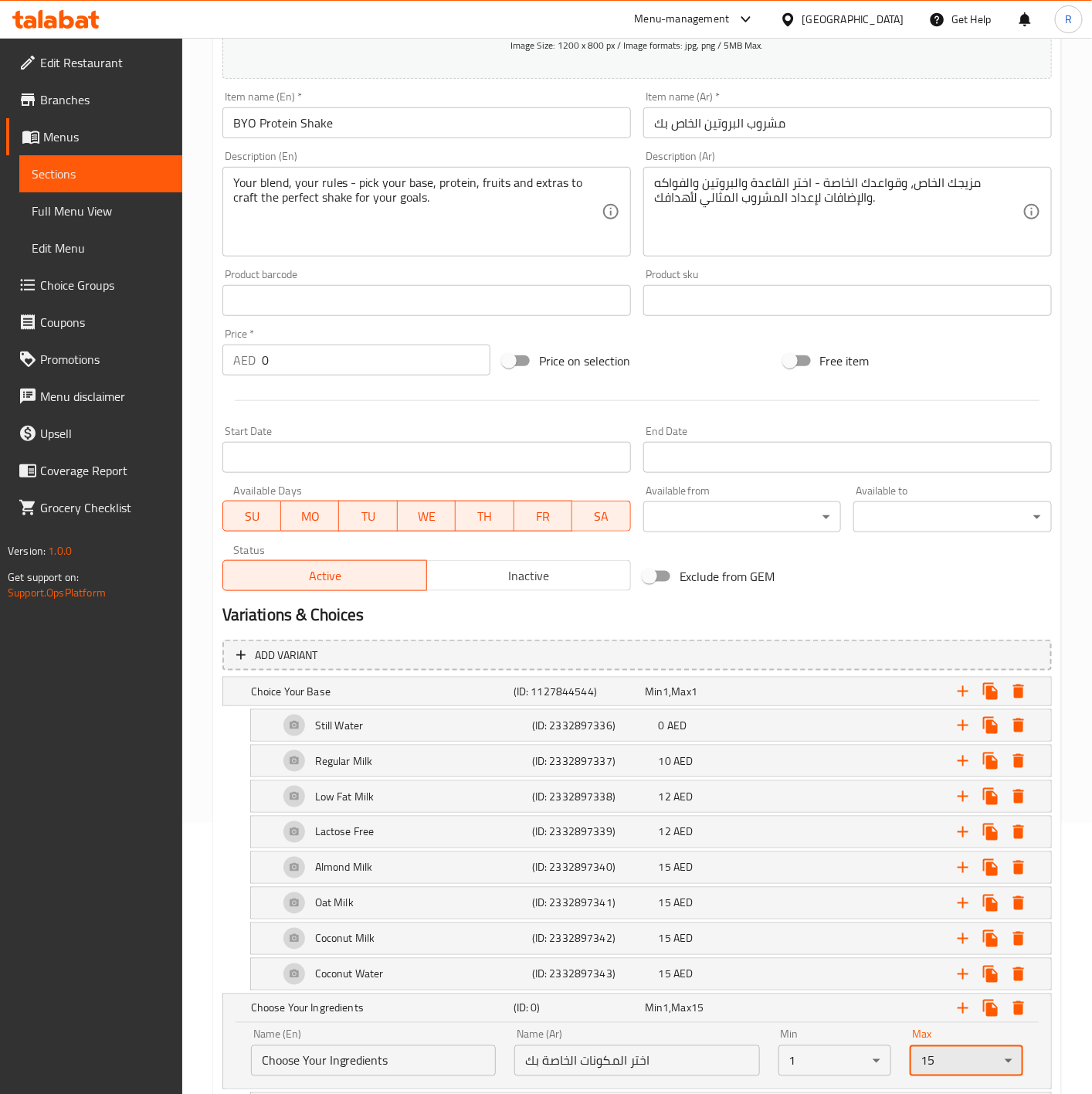
scroll to position [406, 0]
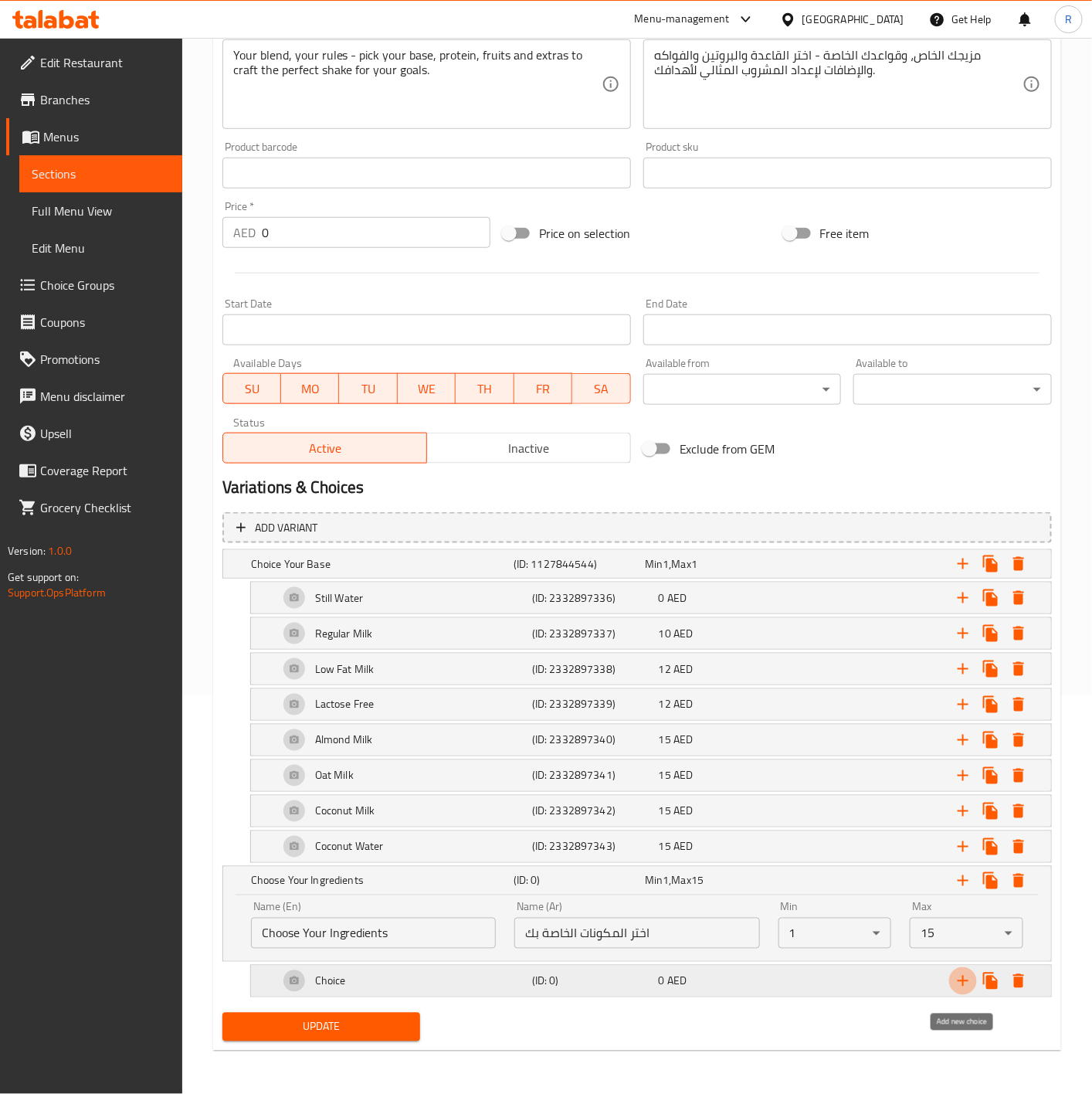
click at [967, 977] on icon "Expand" at bounding box center [963, 980] width 18 height 18
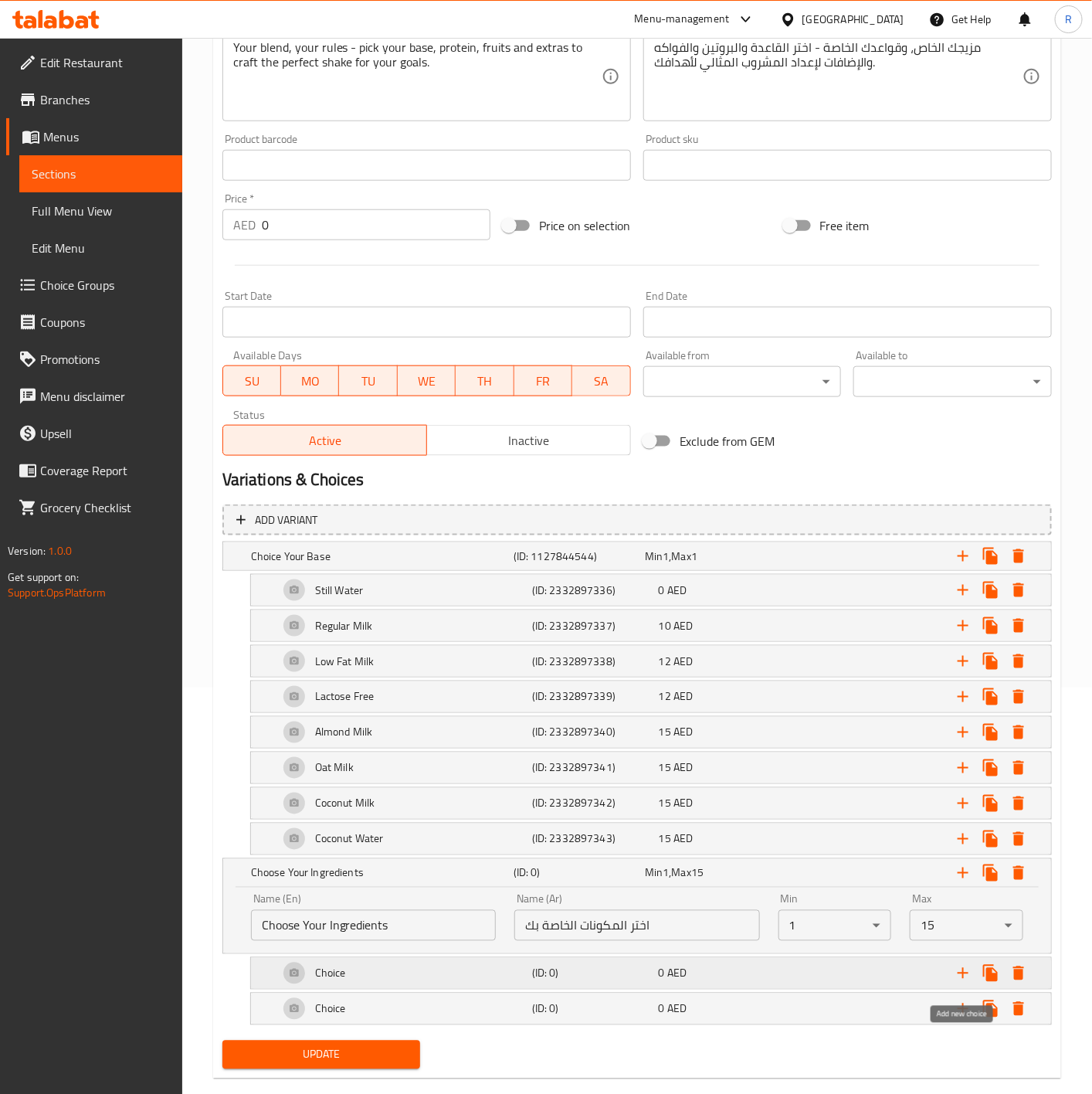
click at [964, 978] on icon "Expand" at bounding box center [963, 972] width 18 height 18
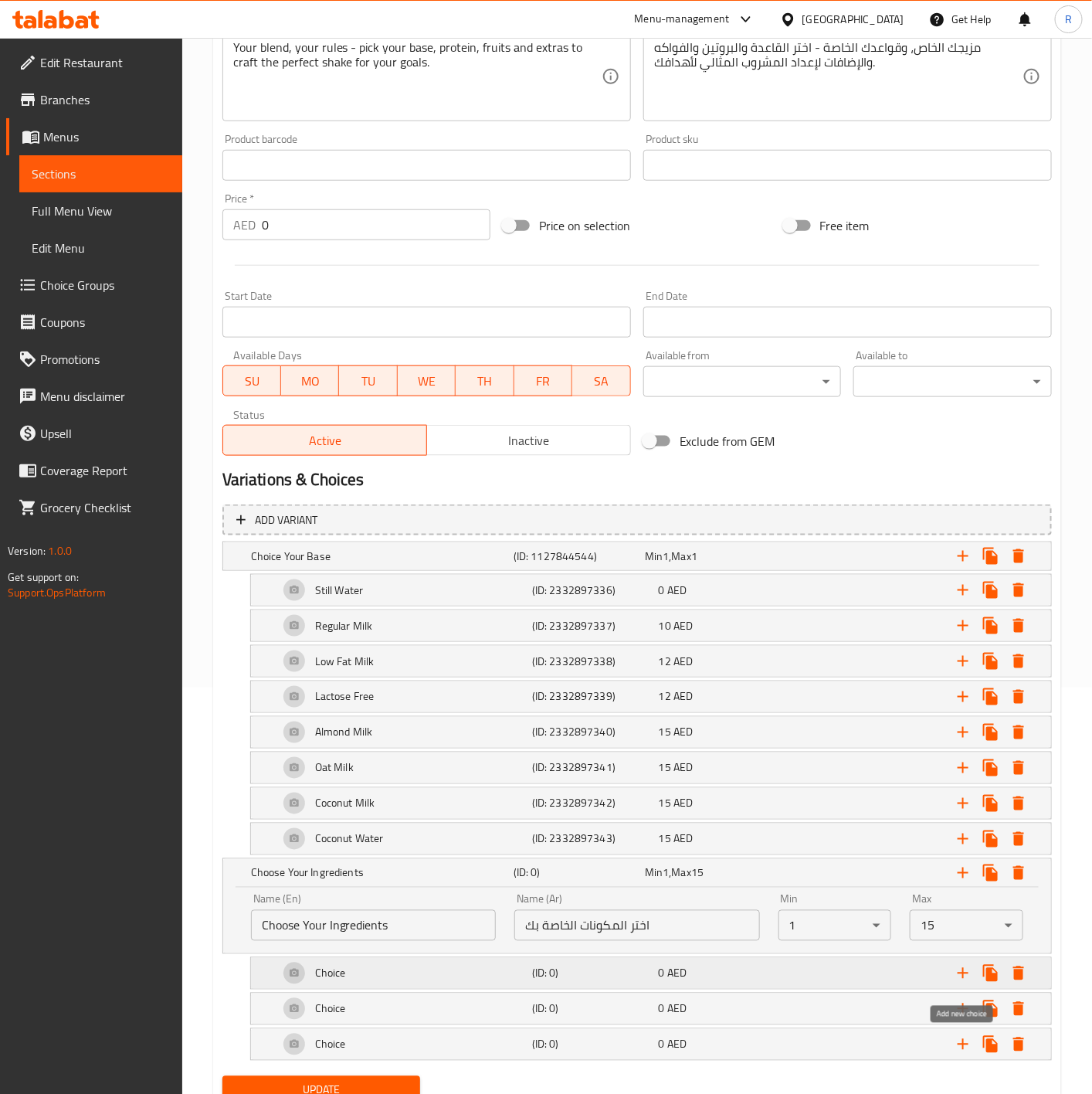
click at [964, 978] on icon "Expand" at bounding box center [963, 972] width 18 height 18
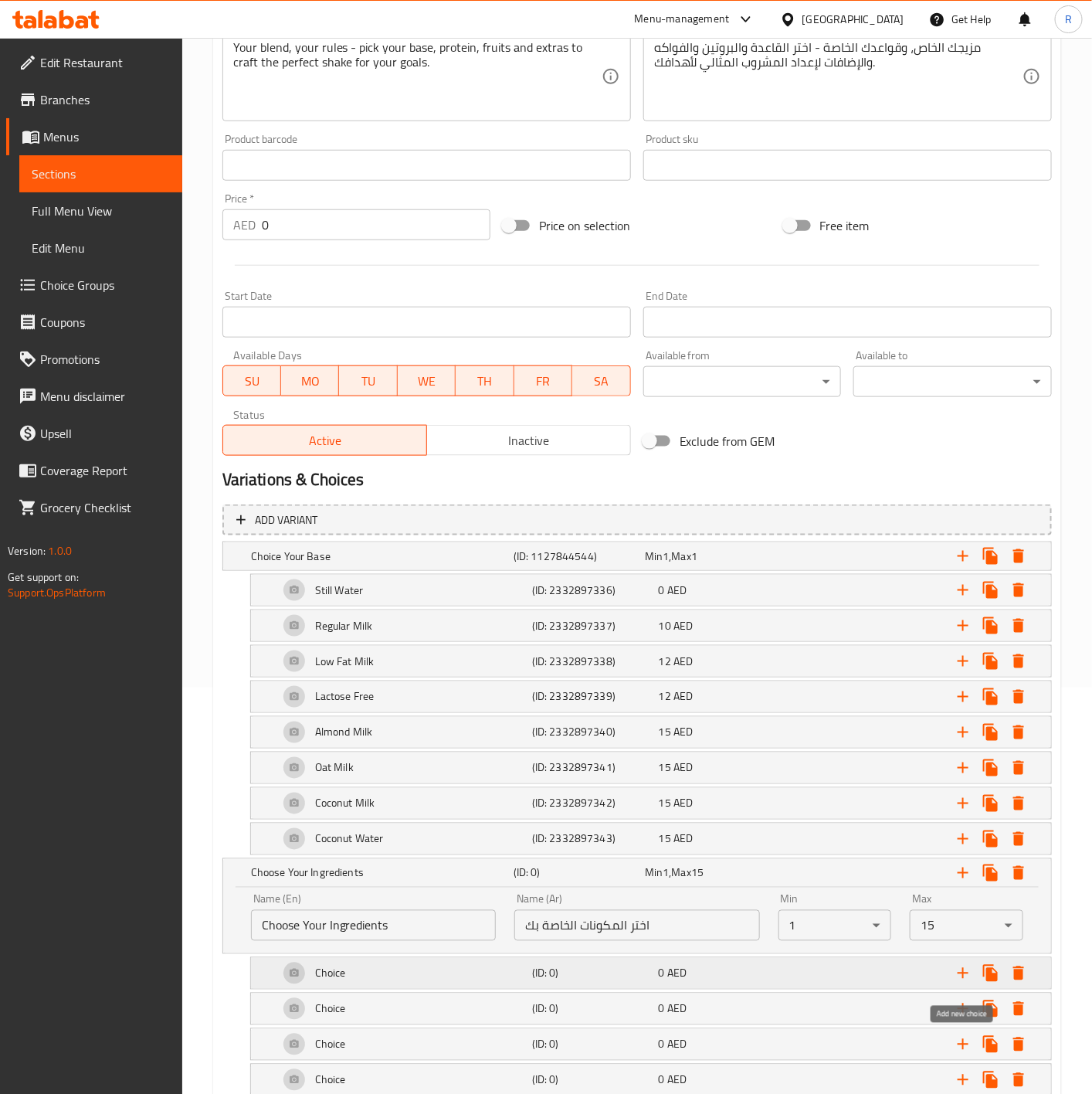
click at [964, 978] on icon "Expand" at bounding box center [963, 972] width 18 height 18
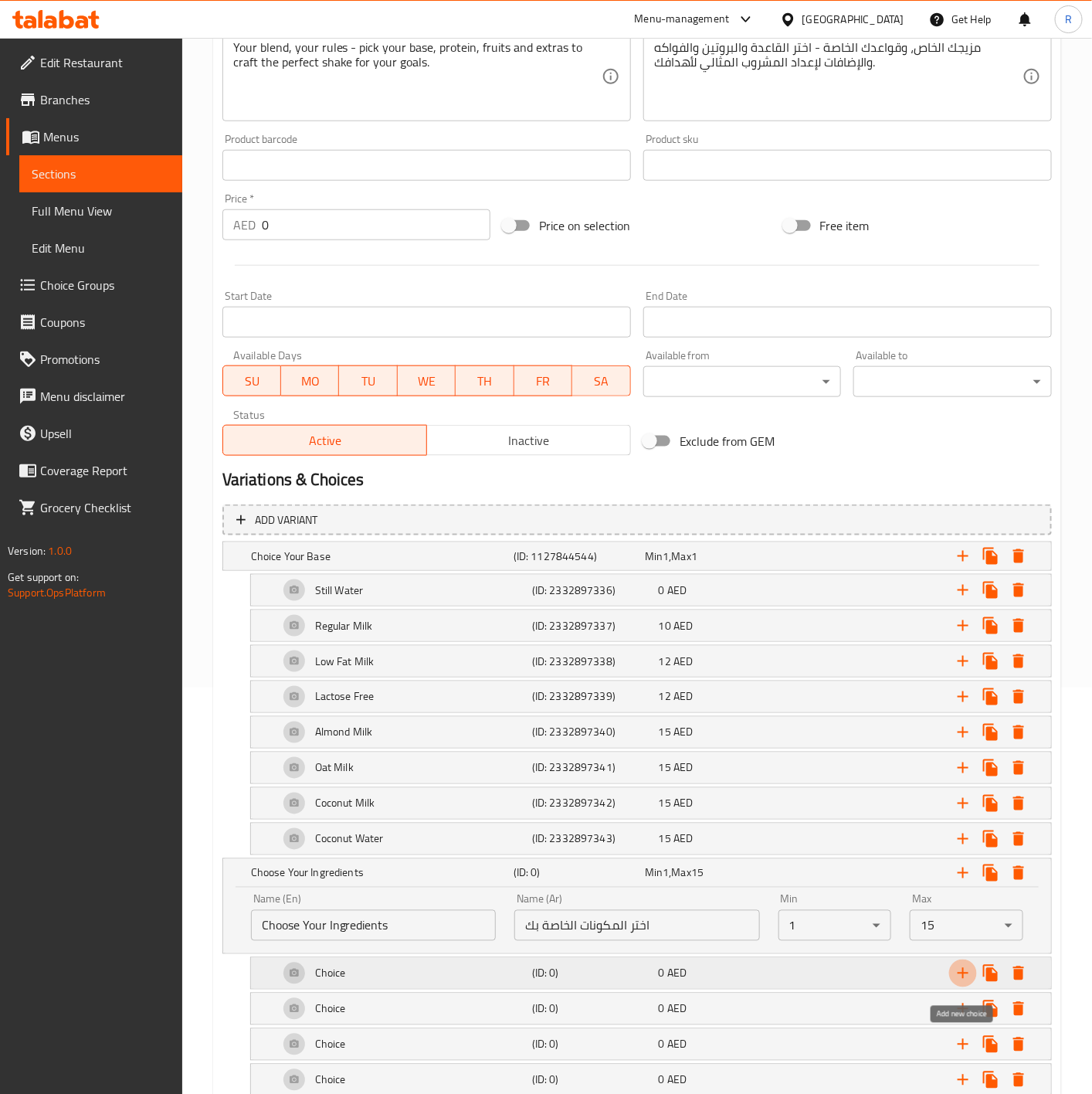
click at [964, 978] on icon "Expand" at bounding box center [963, 972] width 18 height 18
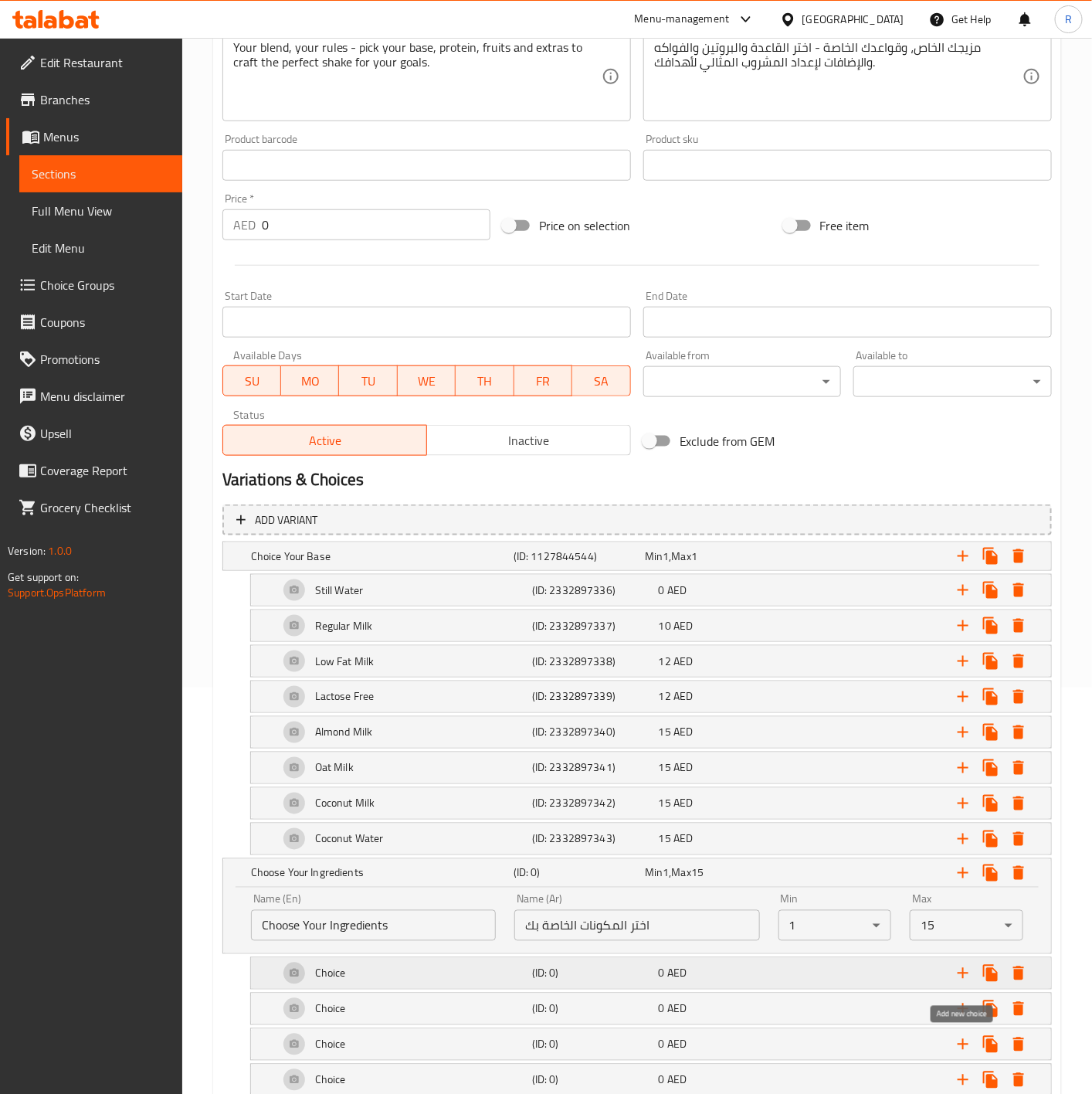
click at [964, 978] on icon "Expand" at bounding box center [963, 972] width 18 height 18
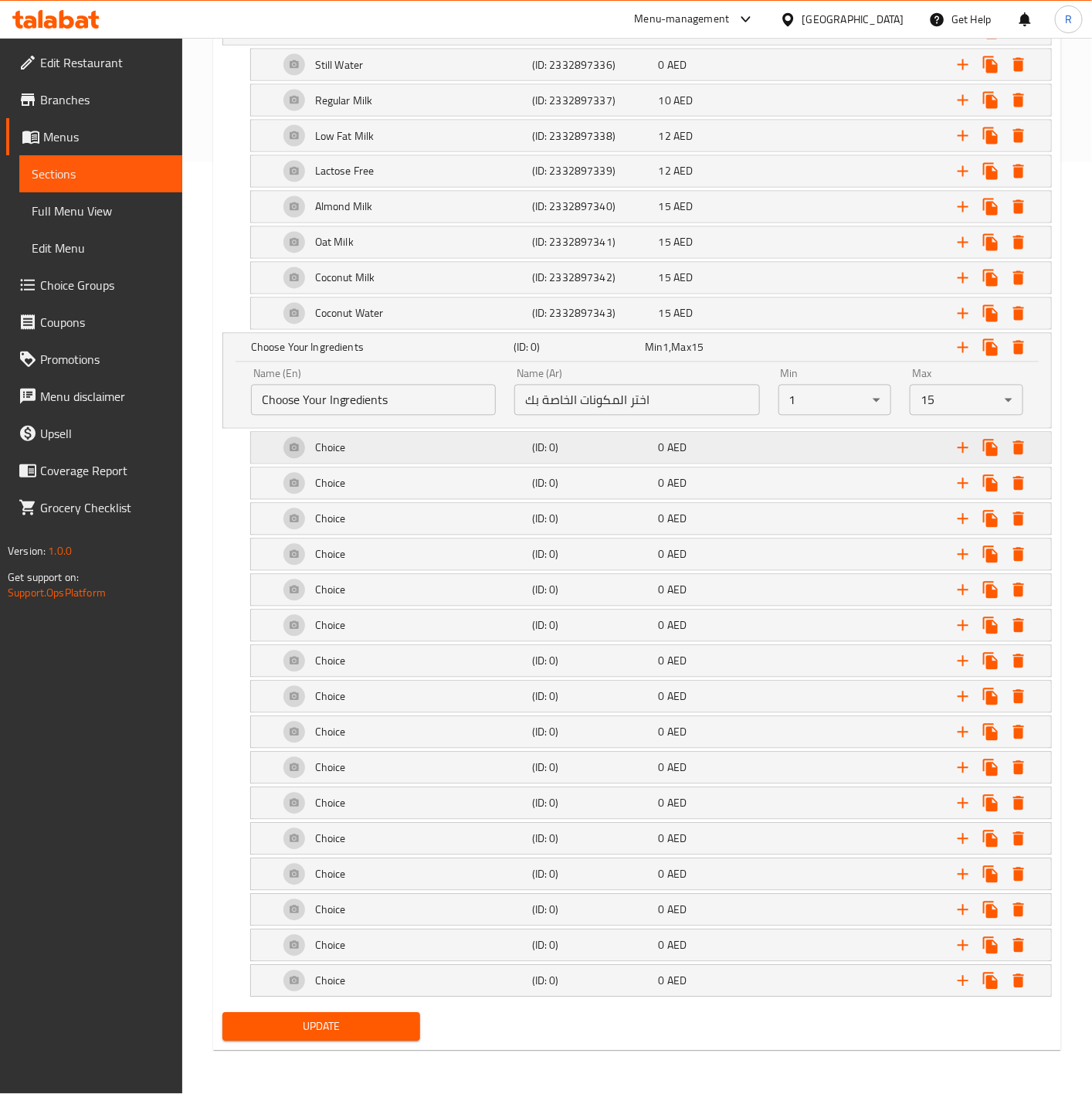
click at [369, 440] on div "Choice" at bounding box center [401, 447] width 253 height 37
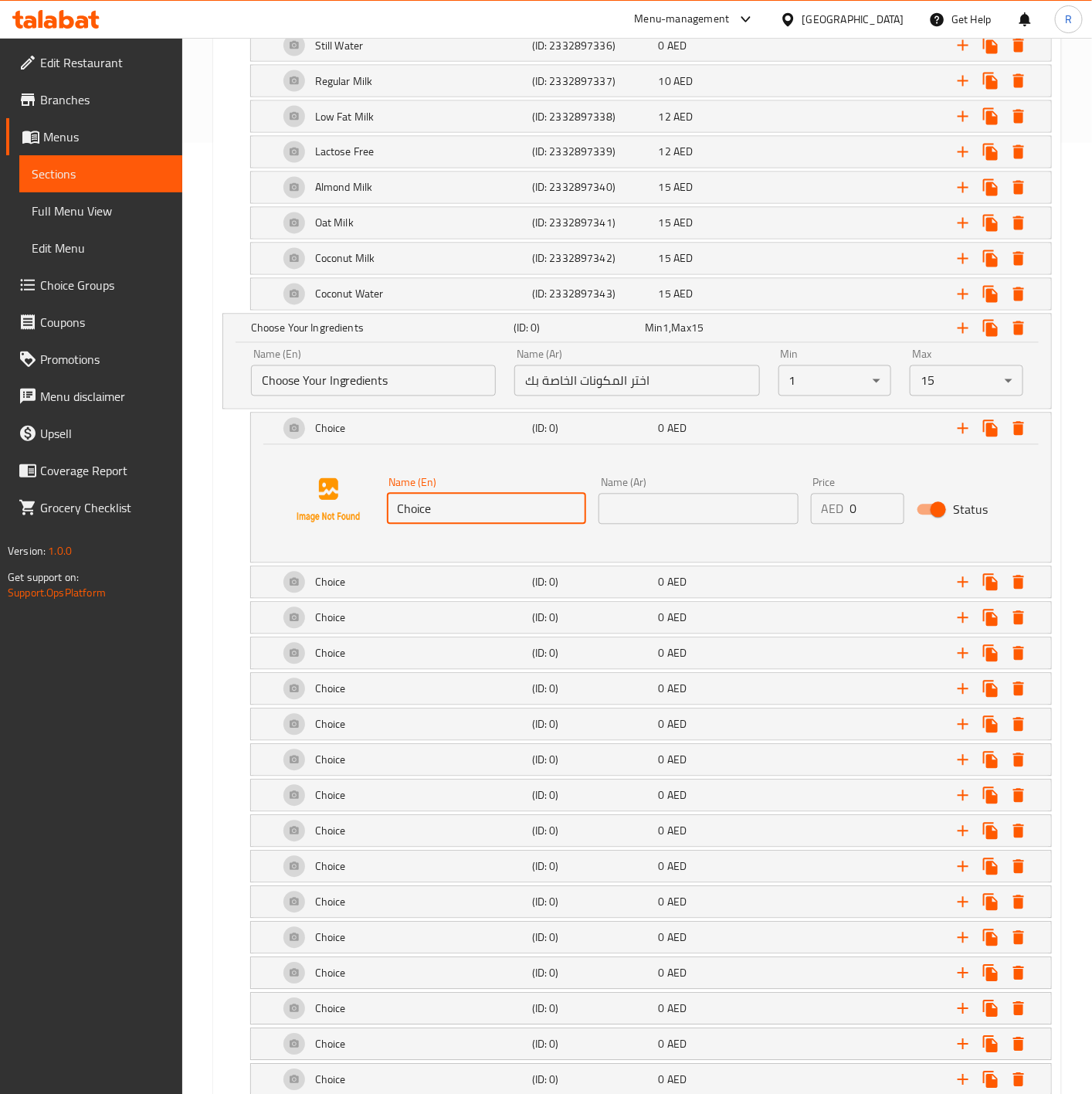
drag, startPoint x: 465, startPoint y: 513, endPoint x: 70, endPoint y: 472, distance: 397.1
click at [70, 472] on div "Edit Restaurant Branches Menus Sections Full Menu View Edit Menu Choice Groups …" at bounding box center [546, 140] width 1092 height 2105
paste input "Peanut Butter 20g"
type input "Peanut Butter 20g"
click at [682, 508] on input "text" at bounding box center [698, 509] width 200 height 31
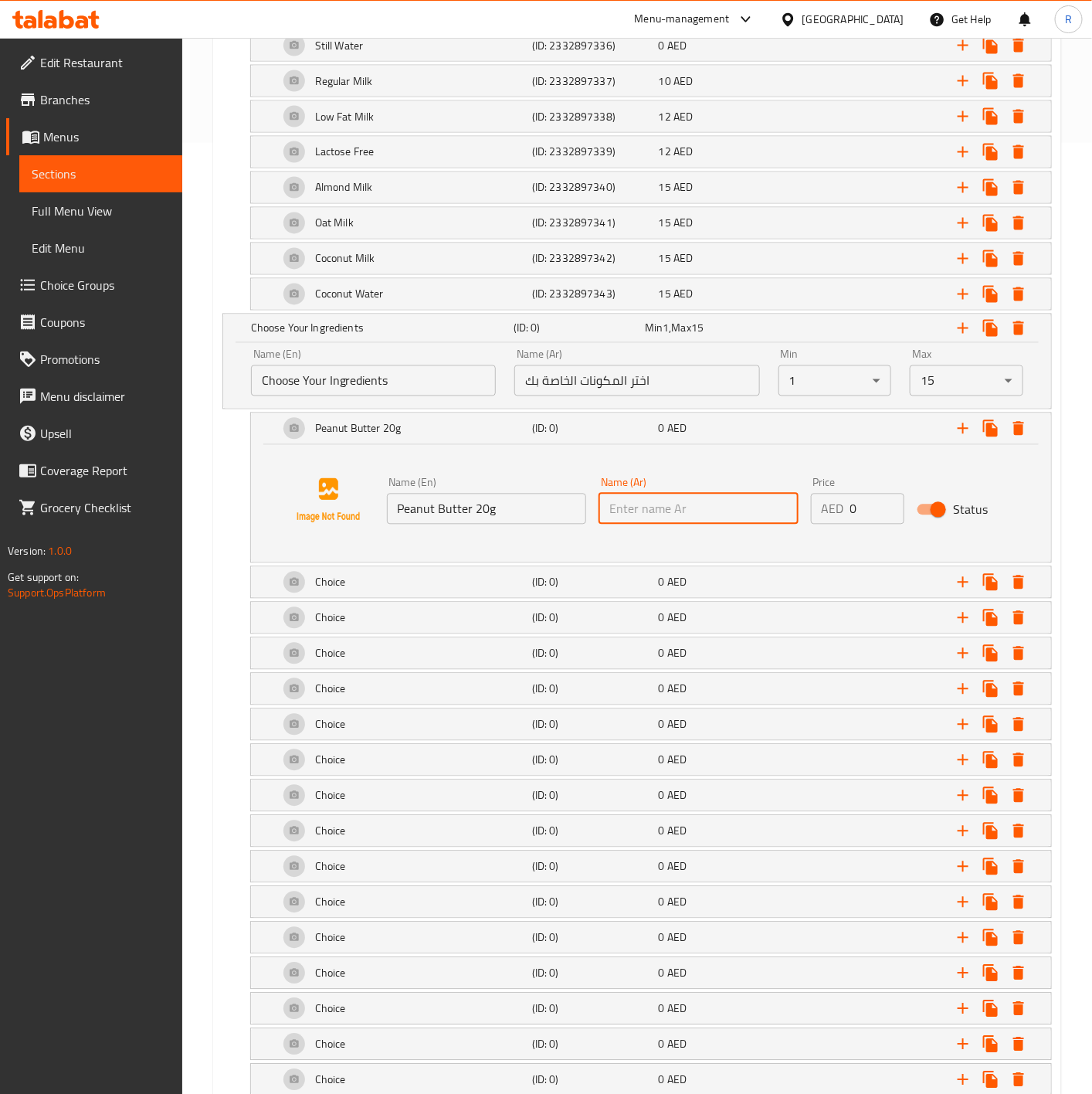
paste input "زبدة الفول السوداني 20 جرام"
type input "زبدة الفول السوداني 20 جرام"
click at [871, 513] on input "0" at bounding box center [877, 509] width 54 height 31
type input "3"
click at [281, 433] on div "Peanut Butter 20g" at bounding box center [401, 428] width 253 height 37
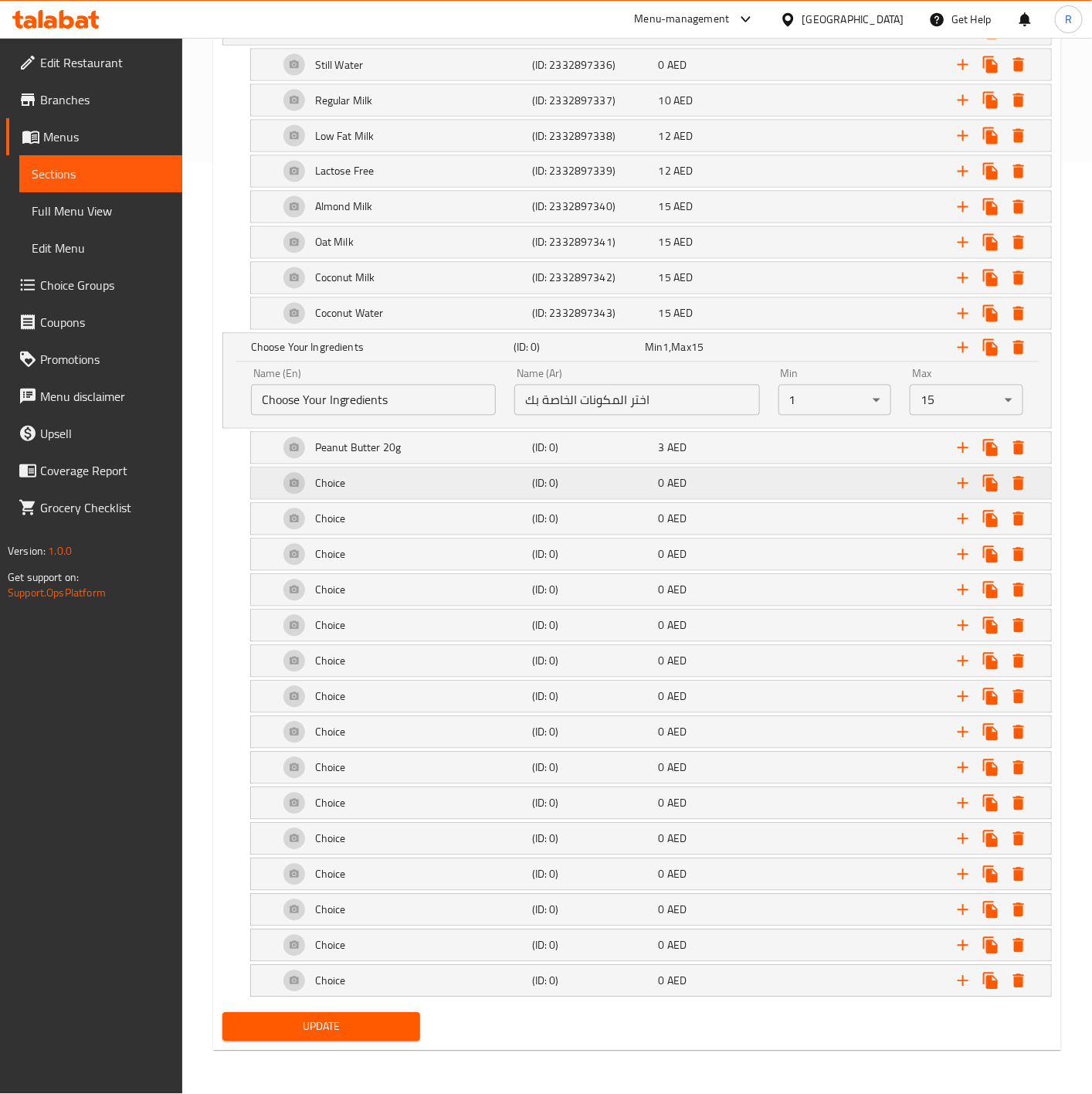
click at [362, 472] on div "Choice" at bounding box center [401, 483] width 253 height 37
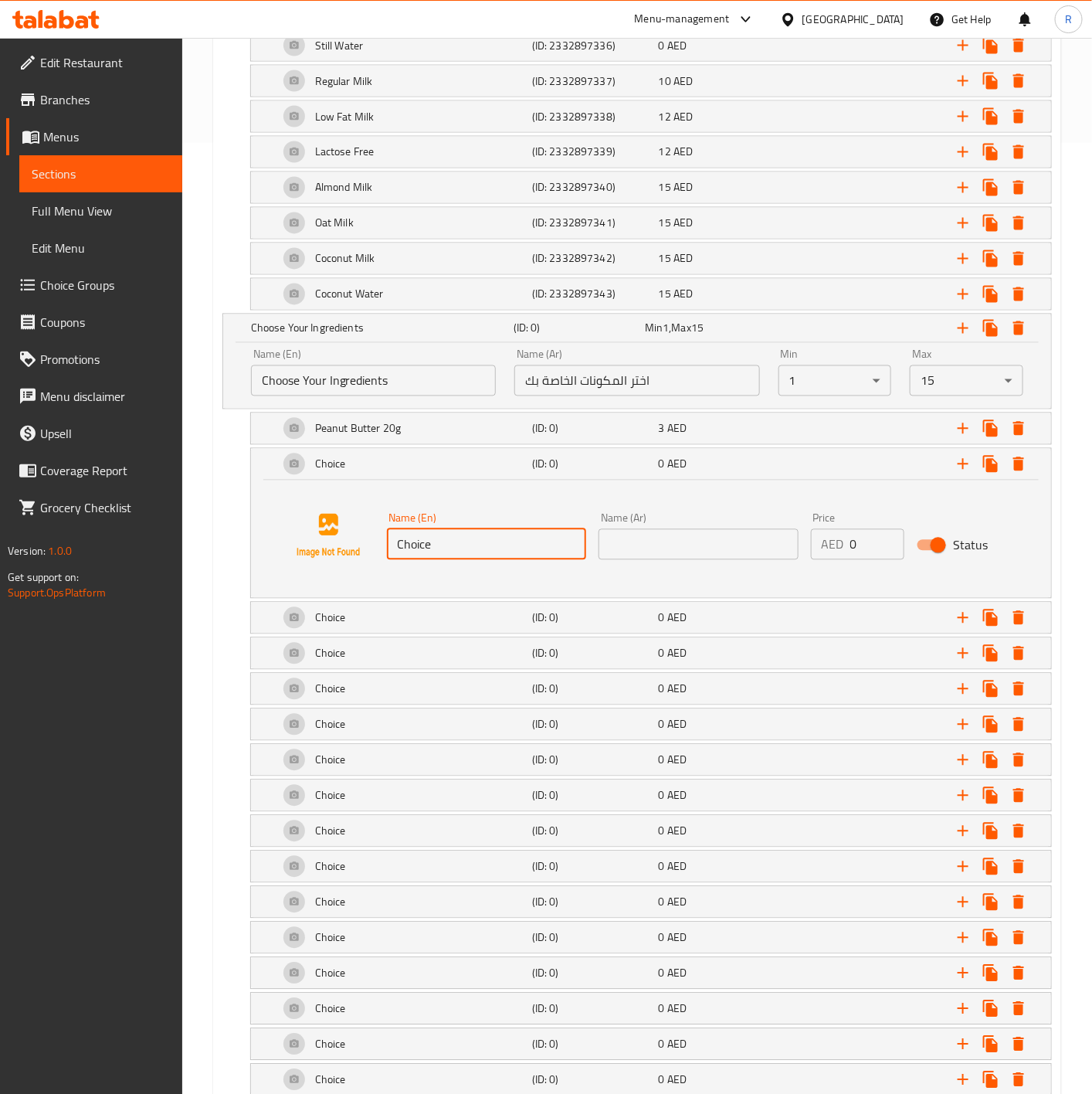
drag, startPoint x: 489, startPoint y: 549, endPoint x: 234, endPoint y: 547, distance: 255.0
click at [234, 547] on div "Choice (ID: 0) 0 AED Name (En) Choice Name (En) Name (Ar) Name (Ar) Price AED 0…" at bounding box center [637, 523] width 830 height 150
paste input "Protein Powder 25g"
type input "Protein Powder 25g"
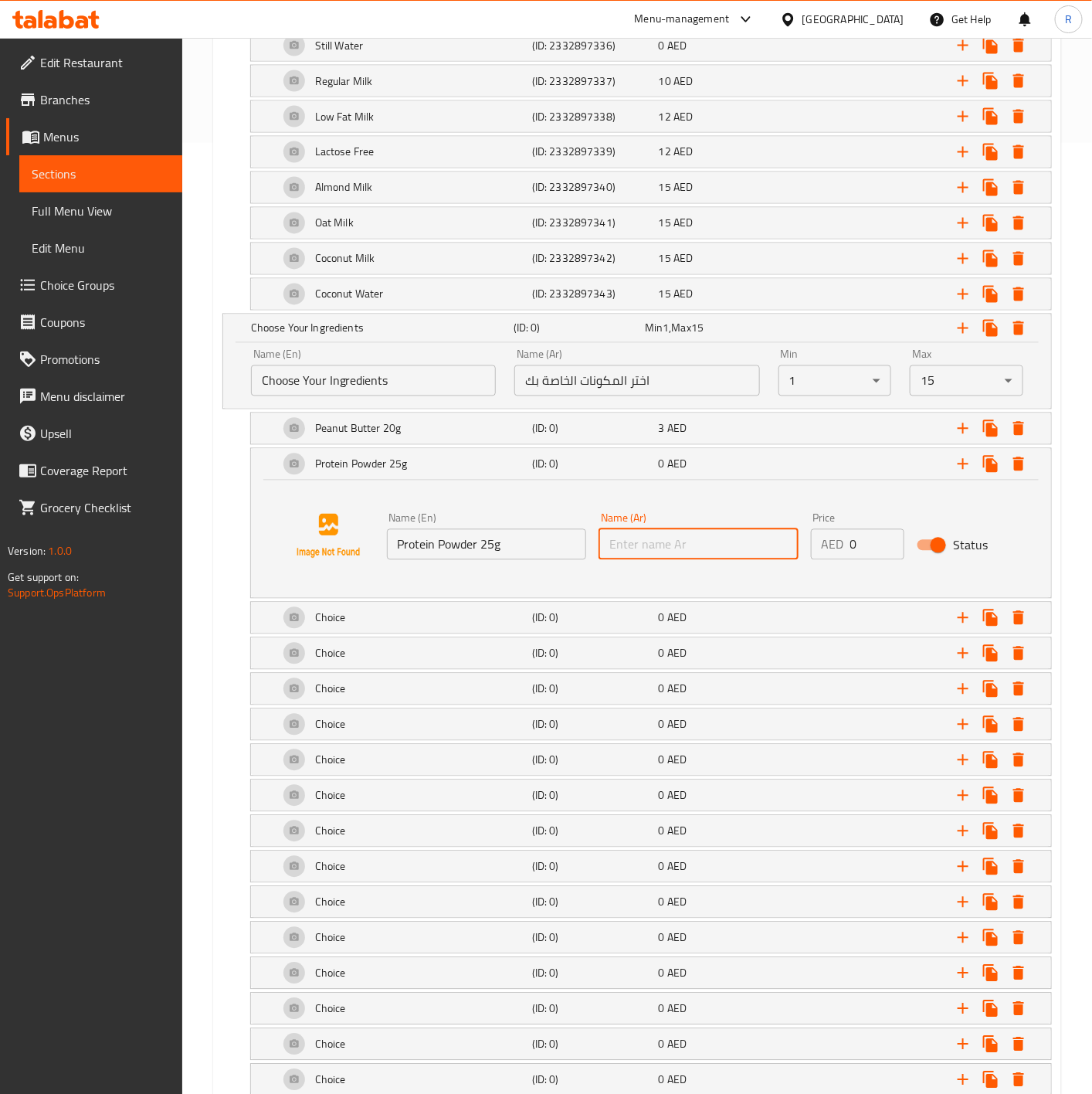
click at [649, 547] on input "text" at bounding box center [698, 545] width 200 height 31
paste input "مسحوق البروتين ٢٥ غرام - آيس كريم فانيليا"
type input "مسحوق البروتين ٢٥ غرام - آيس كريم فانيليا"
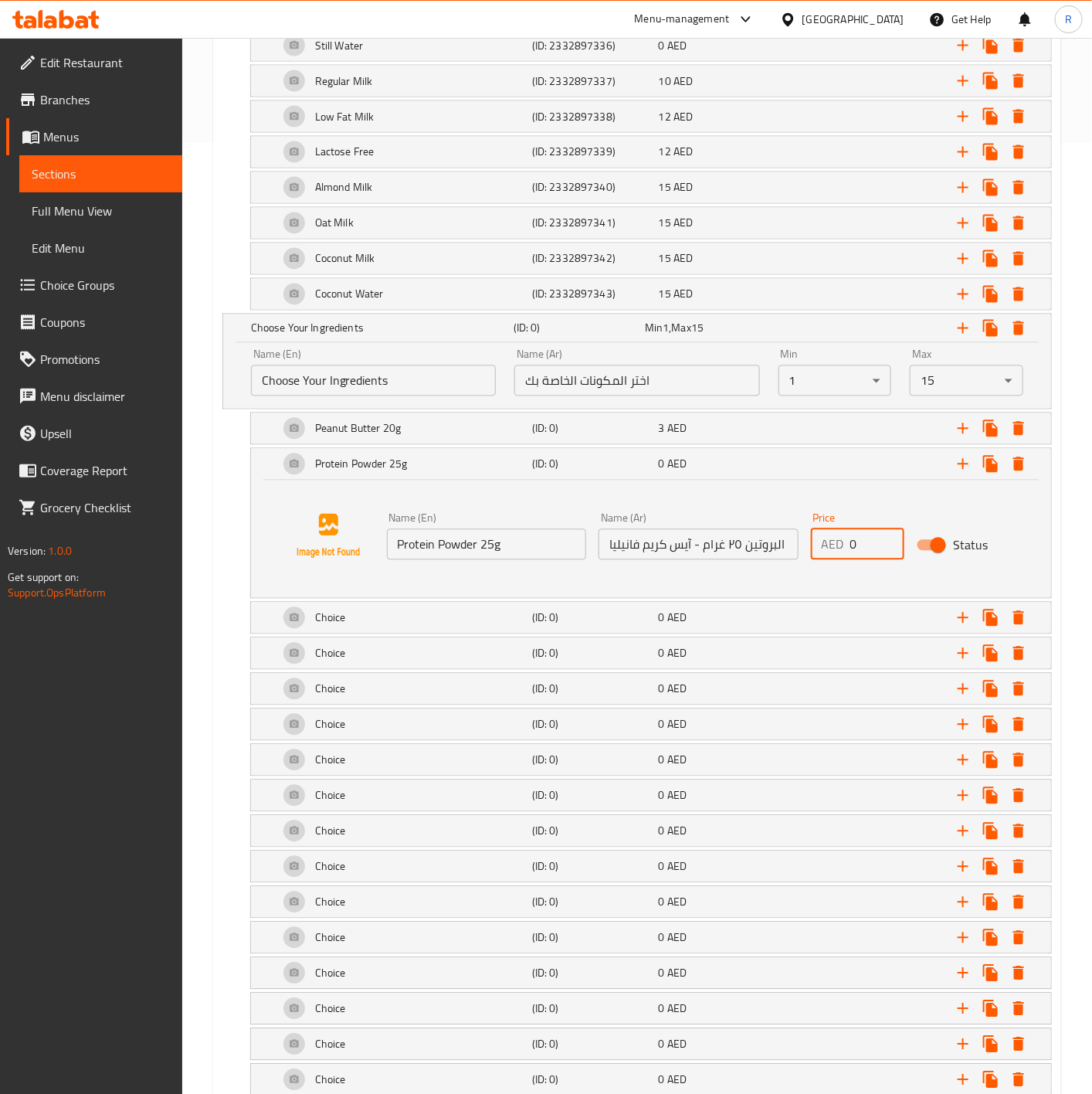
click at [858, 545] on input "0" at bounding box center [877, 545] width 54 height 31
type input "11"
click at [276, 477] on div "Protein Powder 25g" at bounding box center [401, 464] width 253 height 37
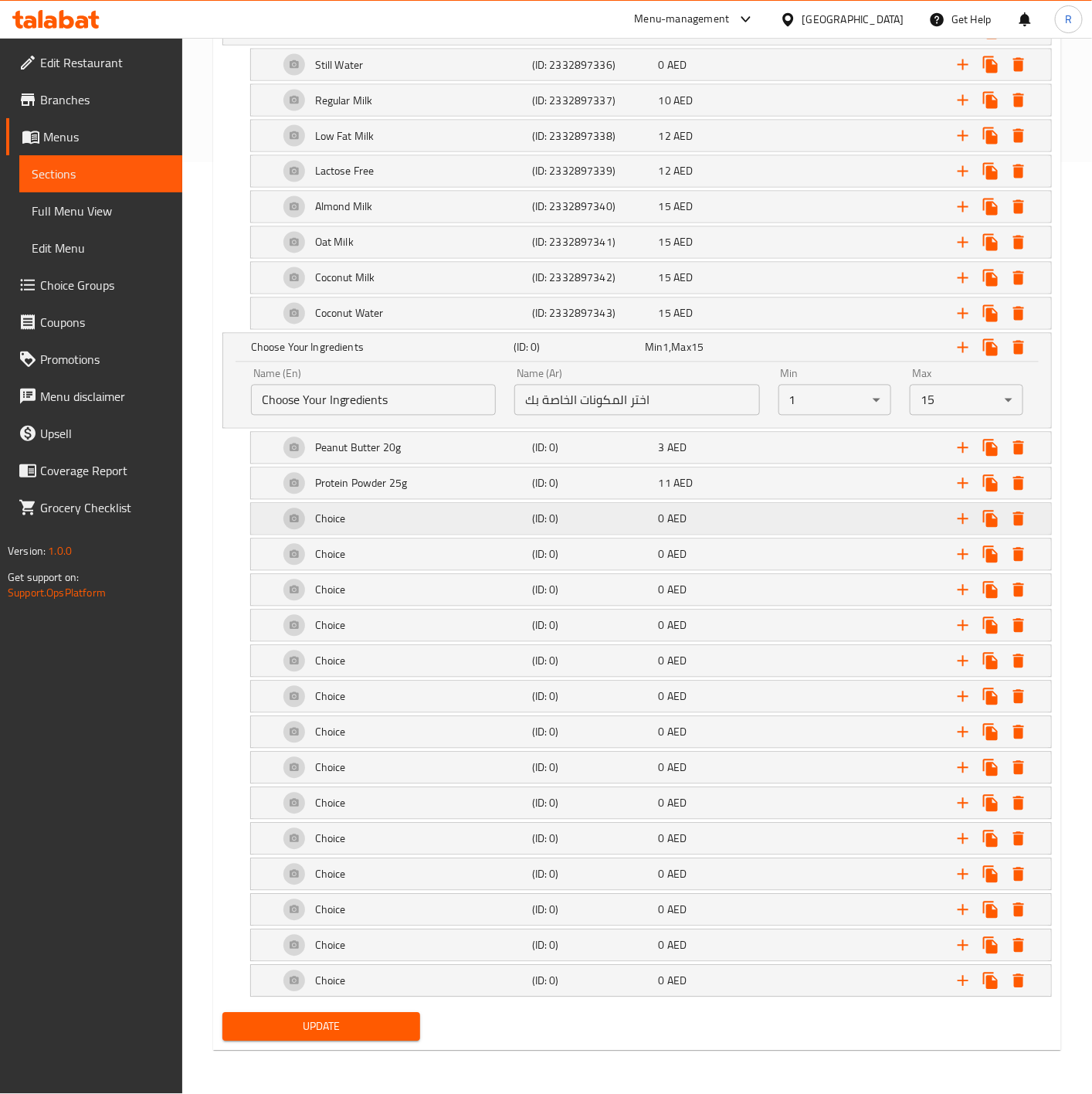
click at [417, 512] on div "Choice" at bounding box center [401, 519] width 253 height 37
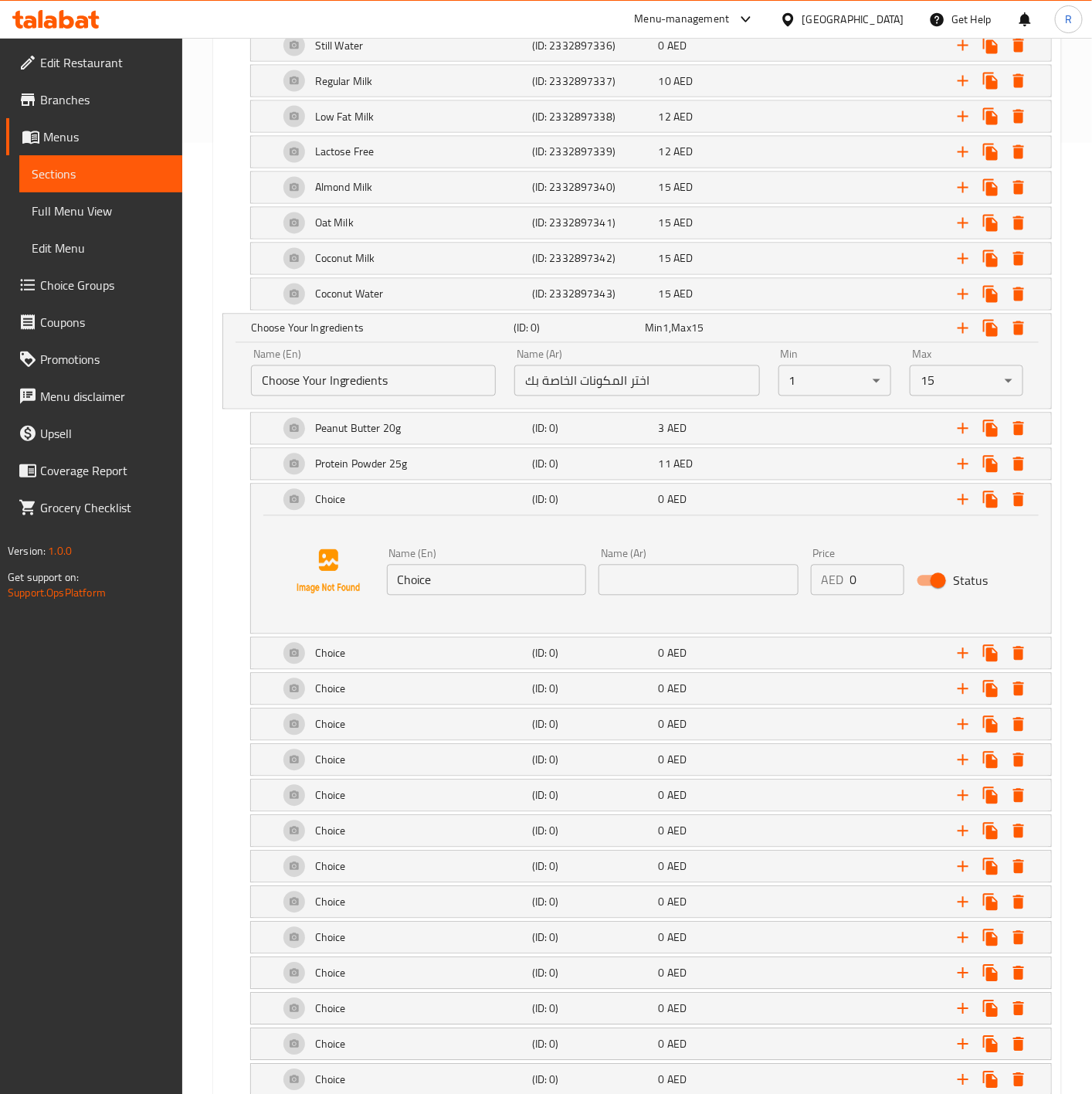
click at [455, 610] on div "Name (En) Choice Name (En) Name (Ar) Name (Ar) Price AED 0 Price Status" at bounding box center [651, 572] width 763 height 117
drag, startPoint x: 445, startPoint y: 587, endPoint x: 130, endPoint y: 531, distance: 319.9
click at [130, 531] on div "Edit Restaurant Branches Menus Sections Full Menu View Edit Menu Choice Groups …" at bounding box center [546, 140] width 1092 height 2105
paste input "Blueberries 20g"
type input "Blueberries 20g"
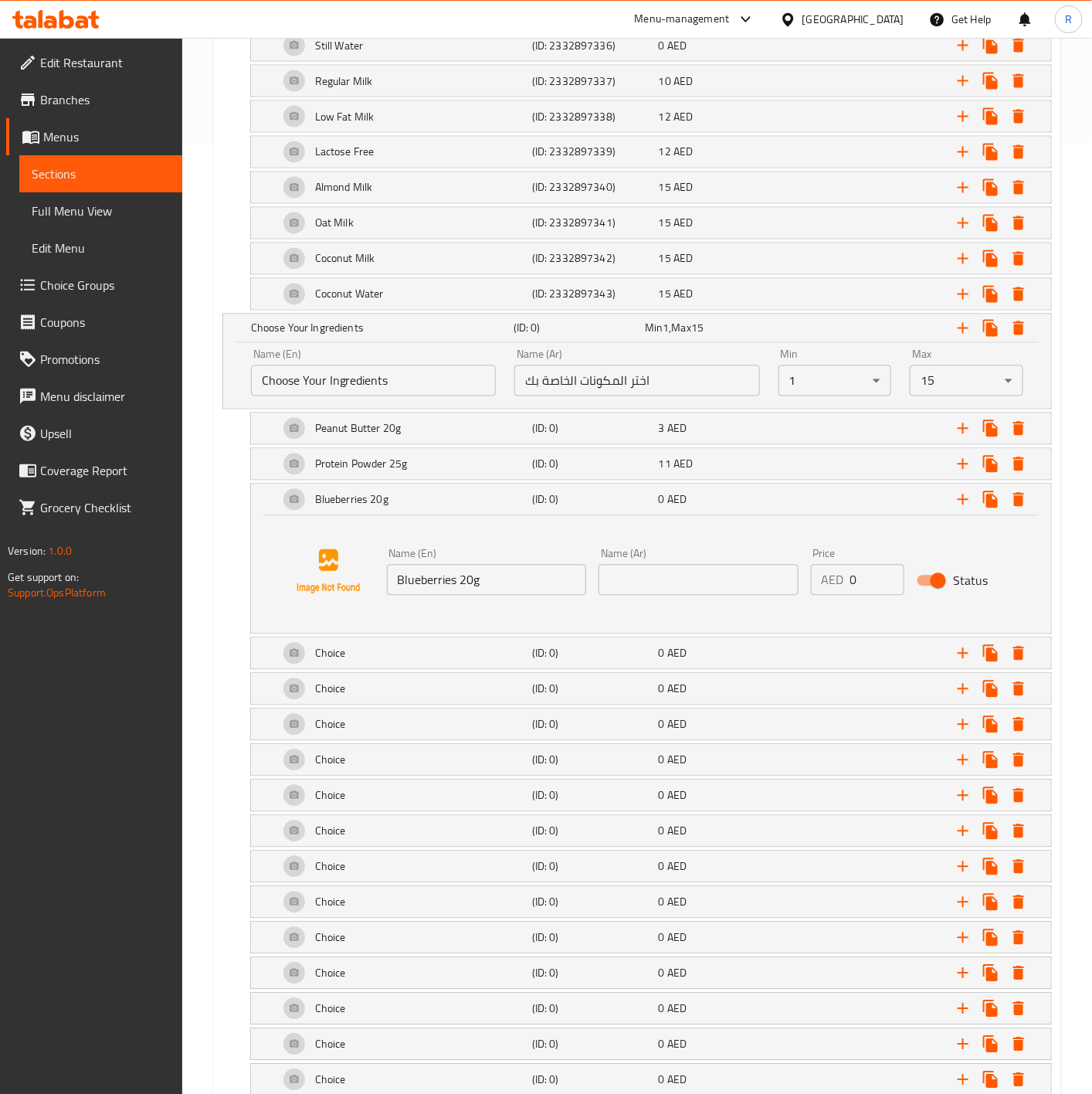
click at [675, 585] on input "text" at bounding box center [698, 580] width 200 height 31
paste input "التوت الأزرق 20 جرام"
type input "التوت الأزرق 20 جرام"
click at [852, 575] on input "0" at bounding box center [877, 580] width 54 height 31
click at [862, 582] on input "0" at bounding box center [877, 580] width 54 height 31
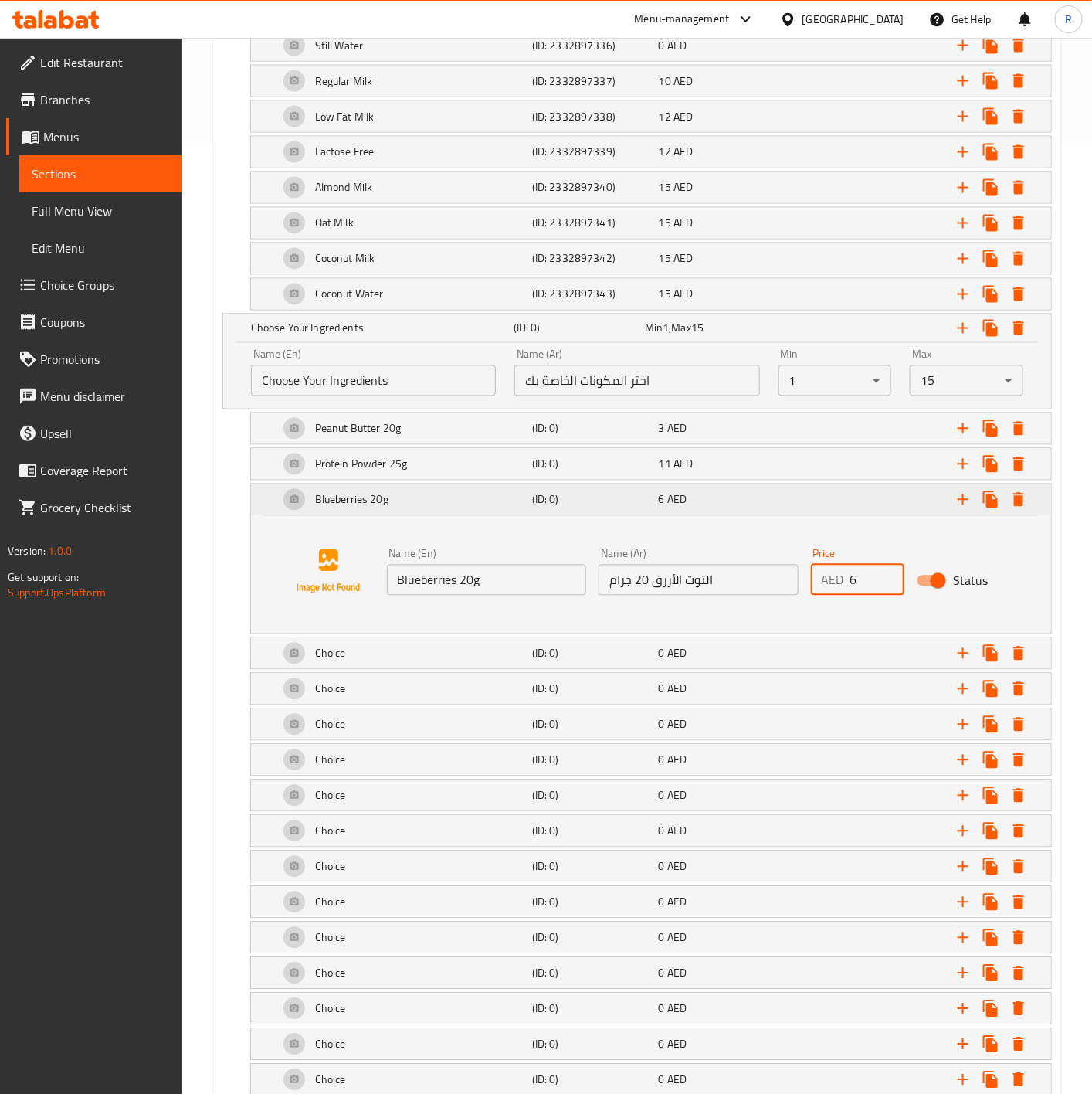
type input "6"
click at [274, 509] on div "Blueberries 20g (ID: 0) 6 AED" at bounding box center [651, 500] width 800 height 31
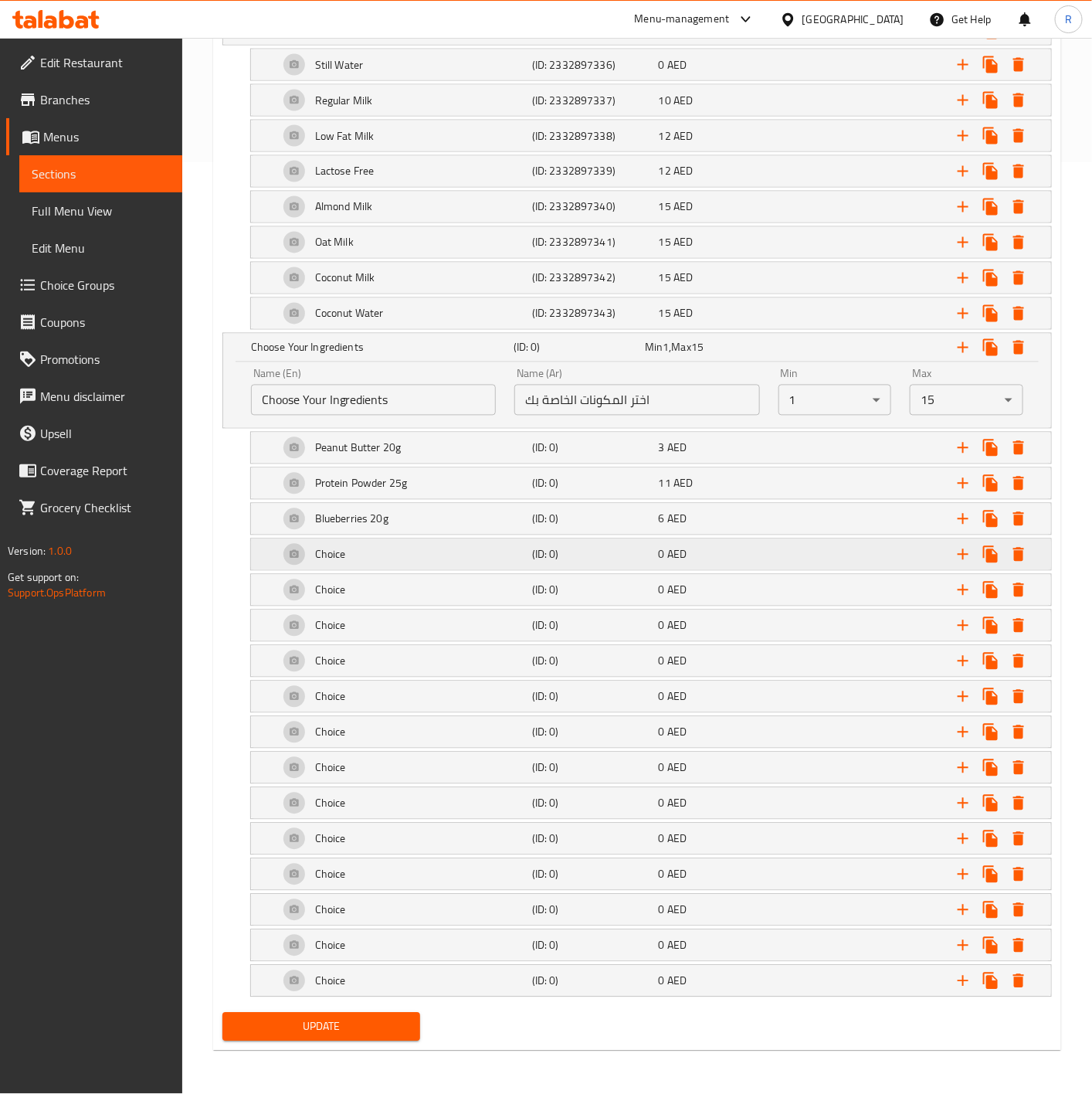
click at [394, 542] on div "Choice" at bounding box center [401, 554] width 253 height 37
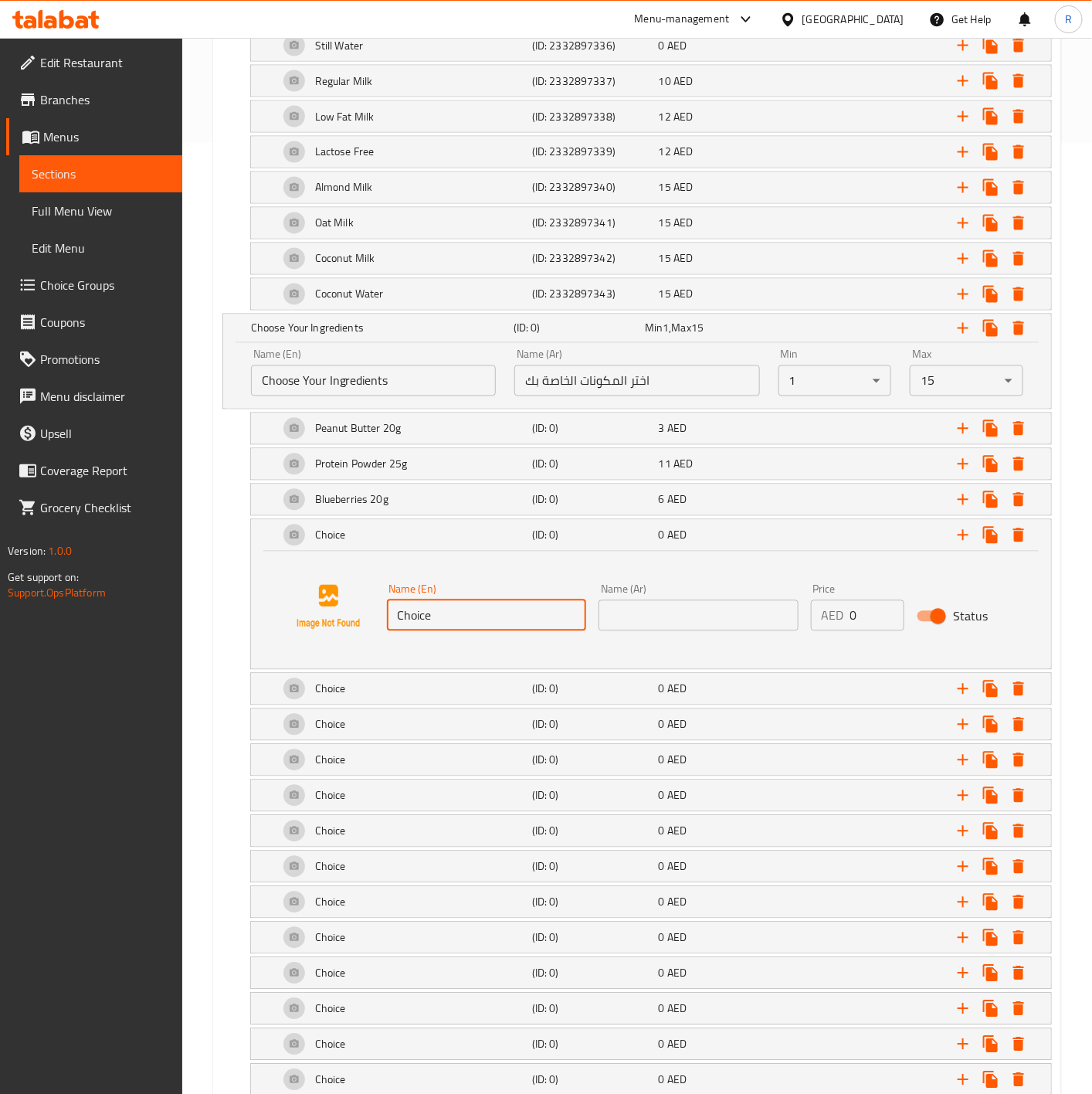
drag, startPoint x: 433, startPoint y: 619, endPoint x: 172, endPoint y: 563, distance: 266.9
click at [172, 563] on div "Edit Restaurant Branches Menus Sections Full Menu View Edit Menu Choice Groups …" at bounding box center [546, 140] width 1092 height 2105
paste input "Strawberries 20g"
type input "Strawberries 20g"
click at [661, 626] on input "text" at bounding box center [698, 616] width 200 height 31
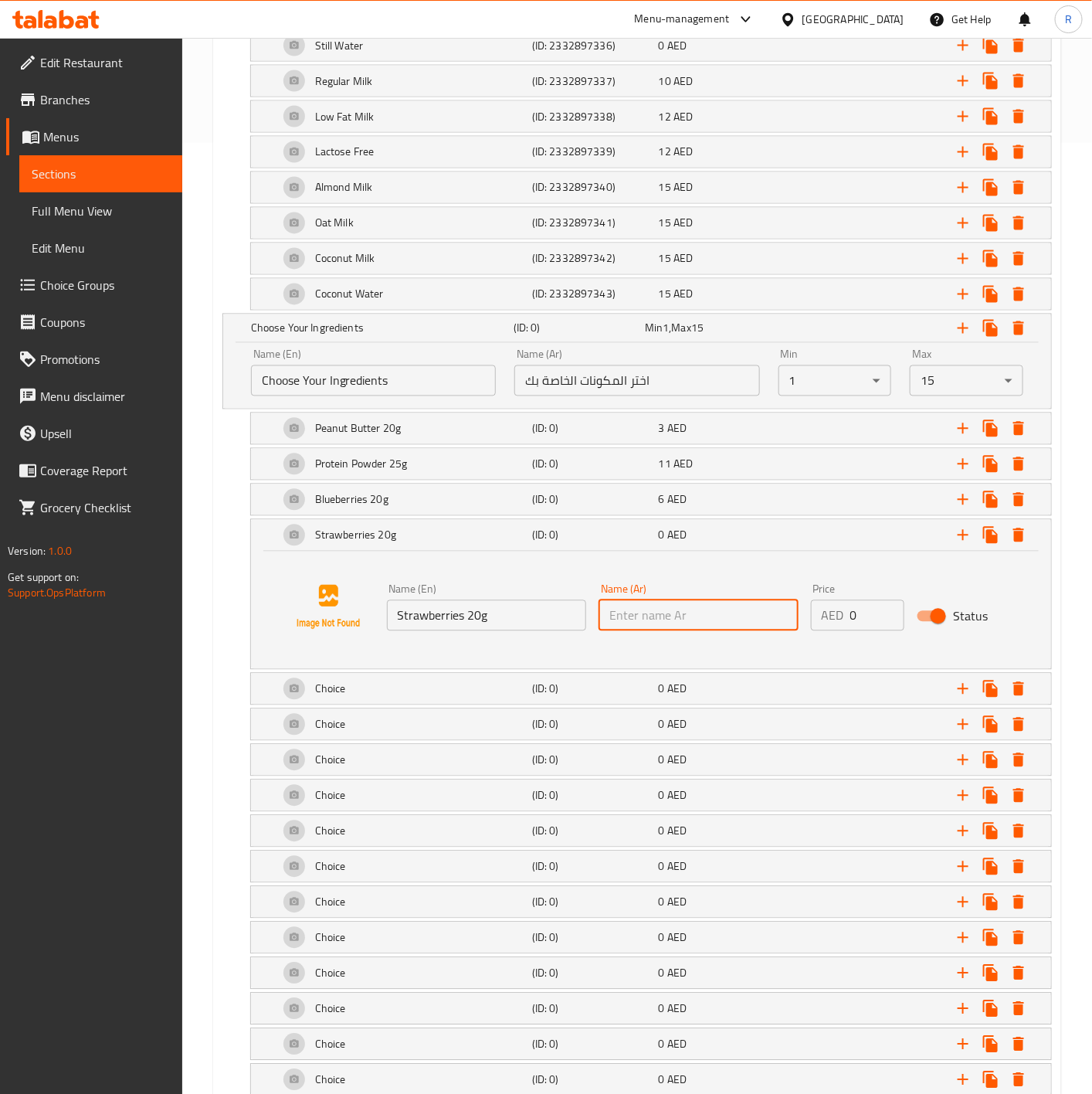
paste input "الفراولة 20 جرام"
type input "الفراولة 20 جرام"
click at [867, 619] on input "0" at bounding box center [877, 616] width 54 height 31
type input "4"
click at [262, 547] on div "Strawberries 20g (ID: 0) 4 AED" at bounding box center [651, 535] width 800 height 31
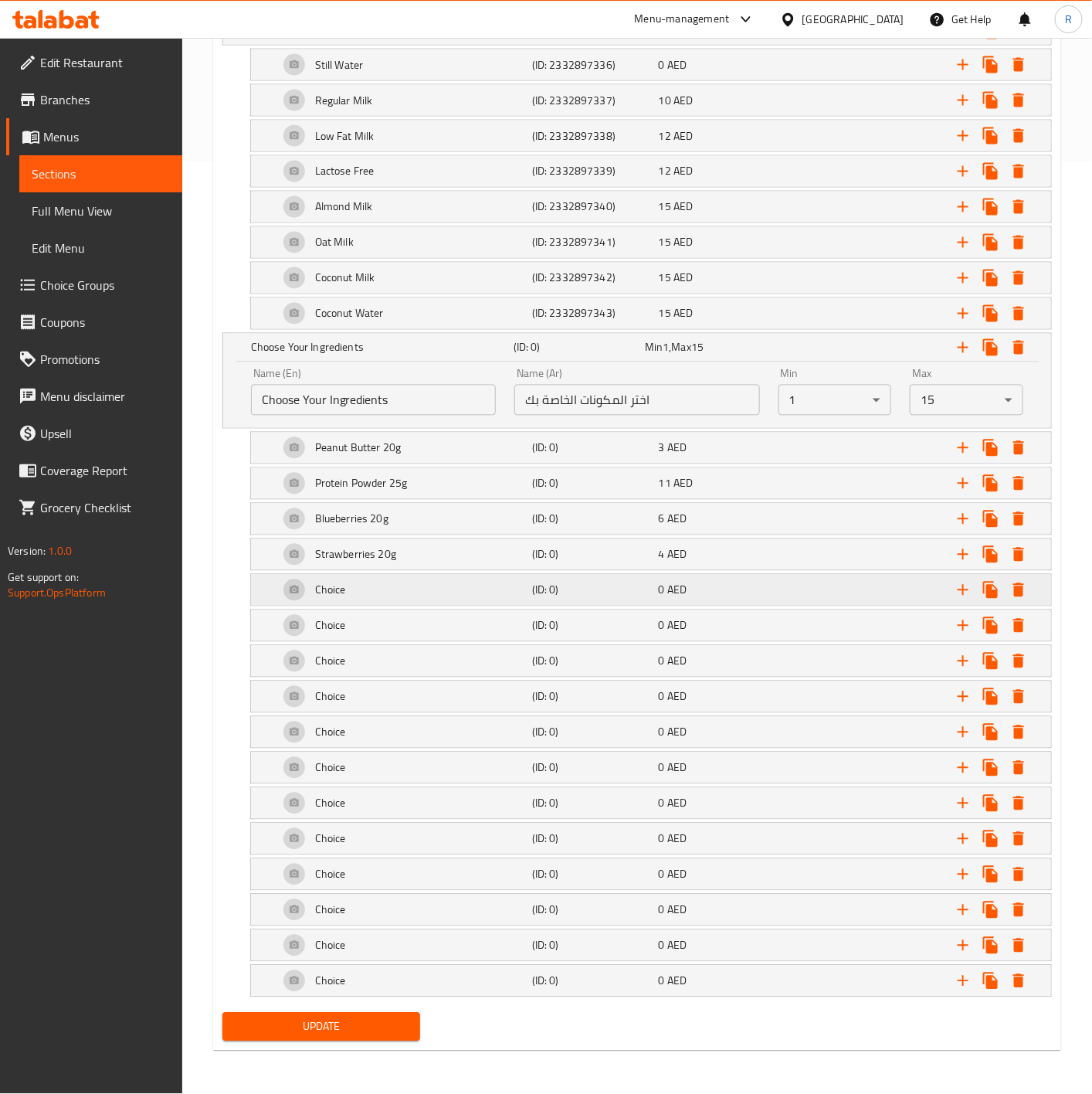
click at [440, 586] on div "Choice" at bounding box center [401, 590] width 253 height 37
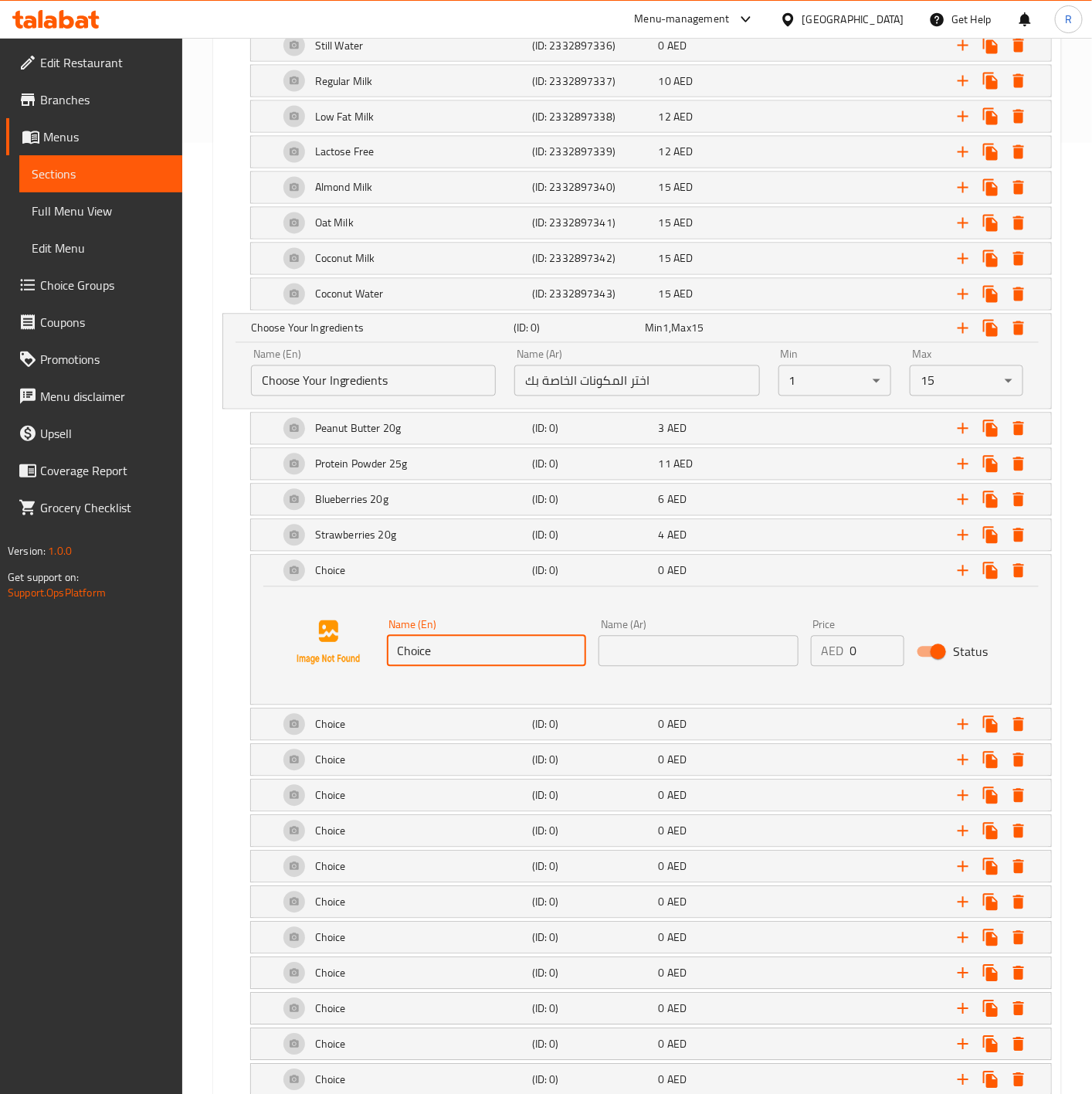
drag, startPoint x: 447, startPoint y: 672, endPoint x: 234, endPoint y: 645, distance: 214.7
click at [234, 645] on div "Choice (ID: 0) 0 AED Name (En) Choice Name (En) Name (Ar) Name (Ar) Price AED 0…" at bounding box center [637, 629] width 830 height 150
paste input "Mango Chunks 20g"
type input "Mango Chunks 20g"
click at [659, 673] on div "Name (Ar) Name (Ar)" at bounding box center [698, 642] width 212 height 60
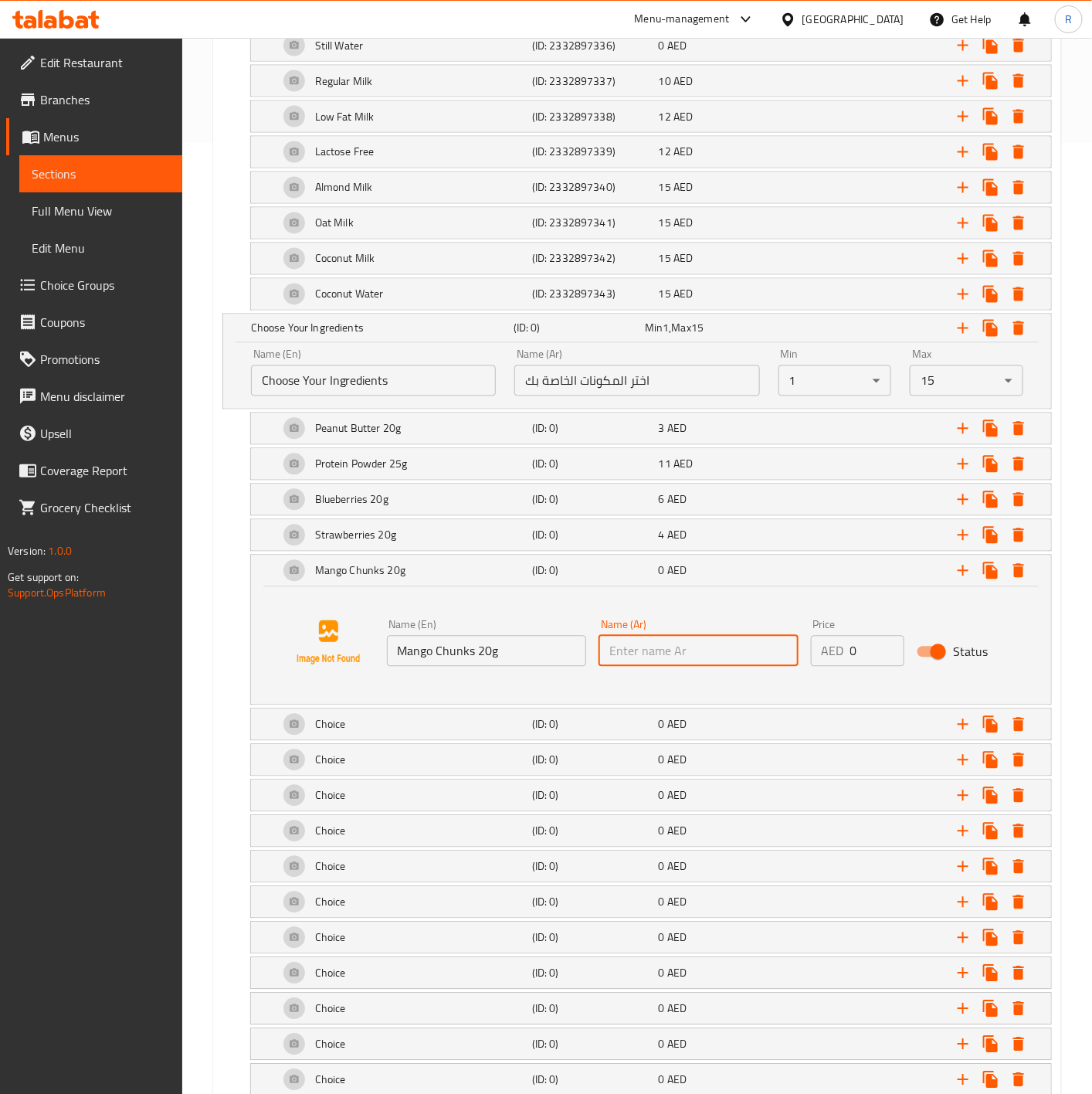
click at [642, 666] on input "text" at bounding box center [698, 651] width 200 height 31
paste input "قطع المانجو 20 جرام"
type input "قطع المانجو 20 جرام"
click at [879, 659] on input "0" at bounding box center [877, 651] width 54 height 31
type input "6"
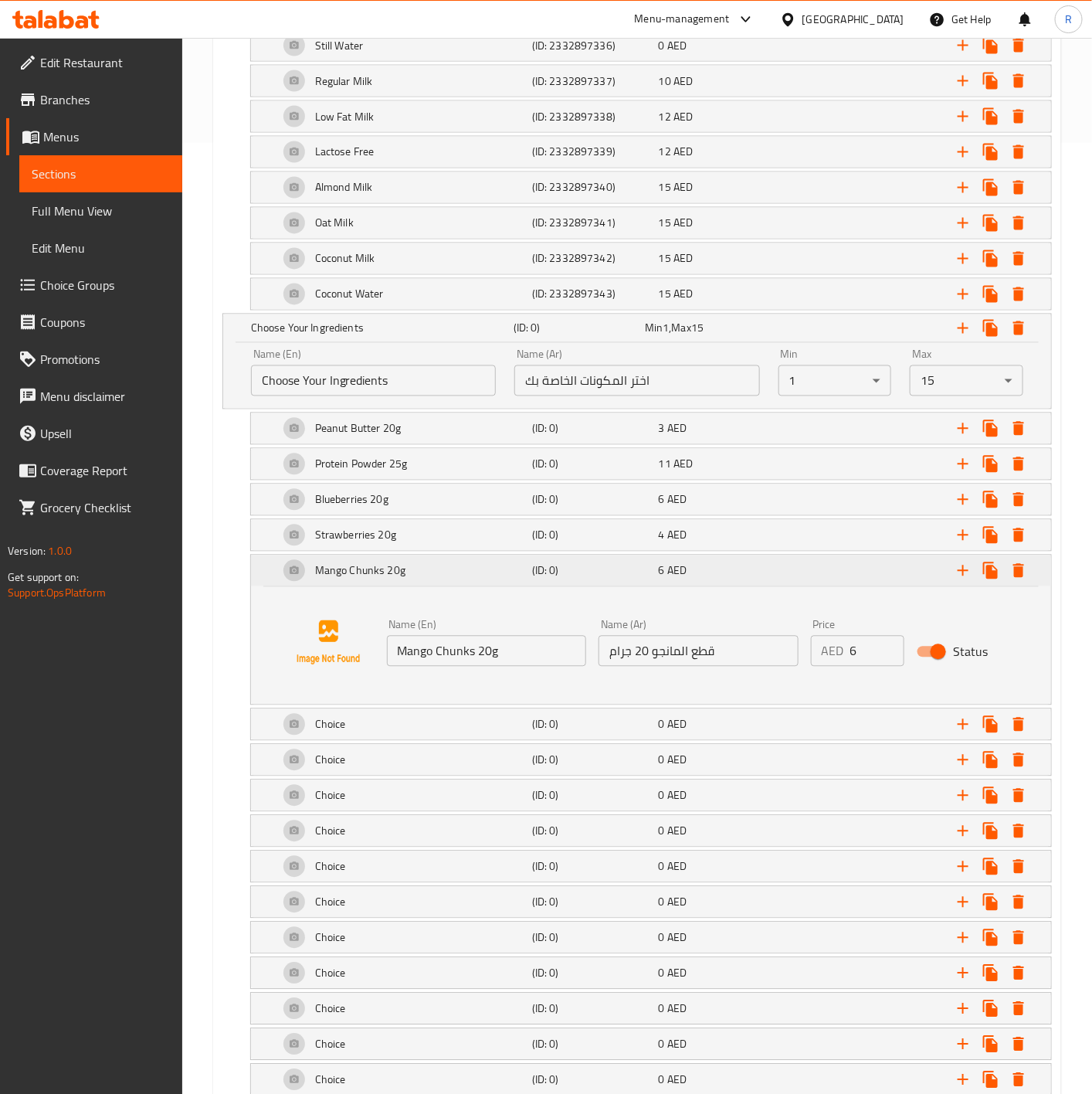
click at [262, 586] on div "Mango Chunks 20g (ID: 0) 6 AED" at bounding box center [651, 571] width 800 height 31
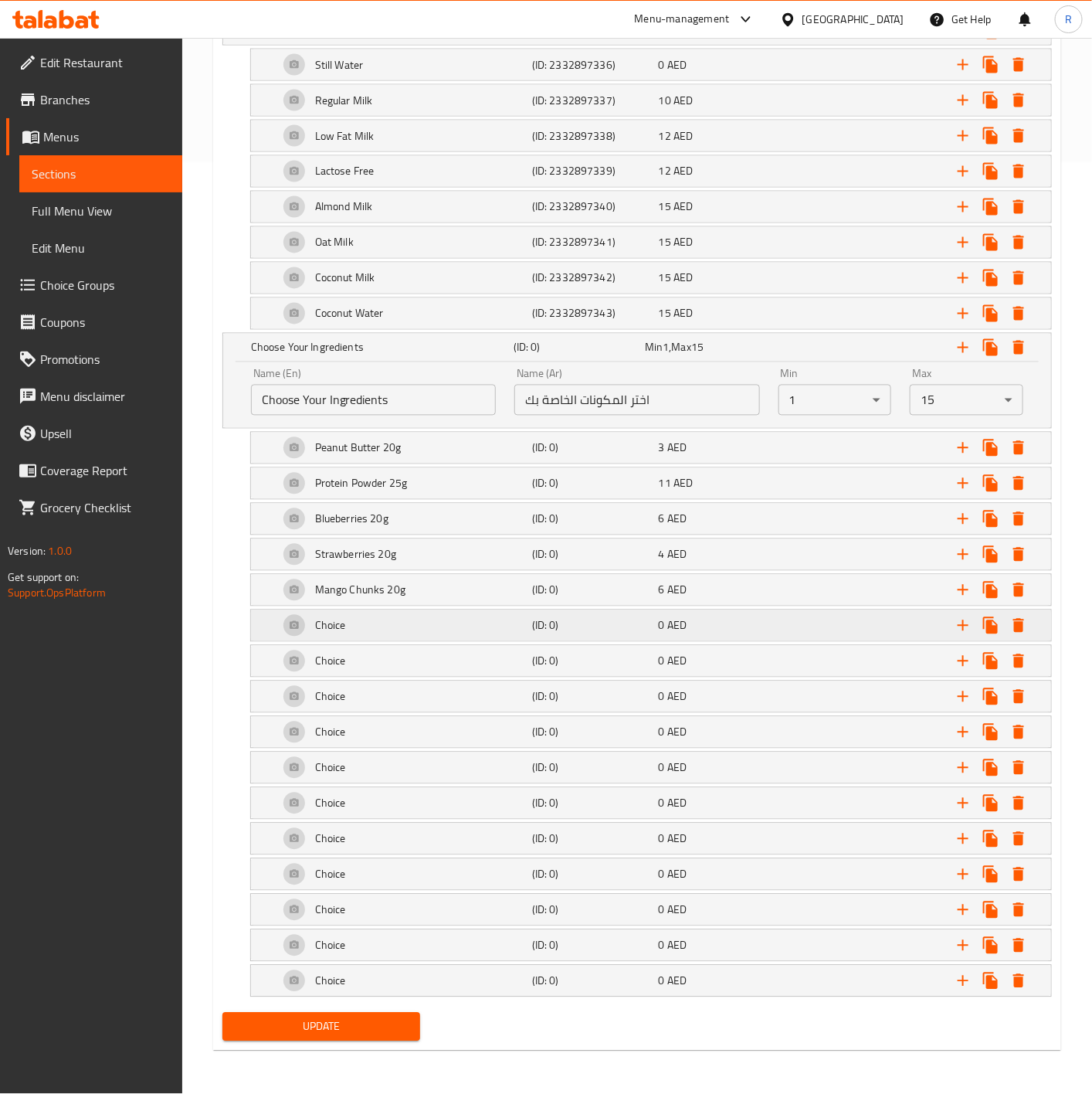
click at [374, 633] on div "Choice" at bounding box center [401, 625] width 253 height 37
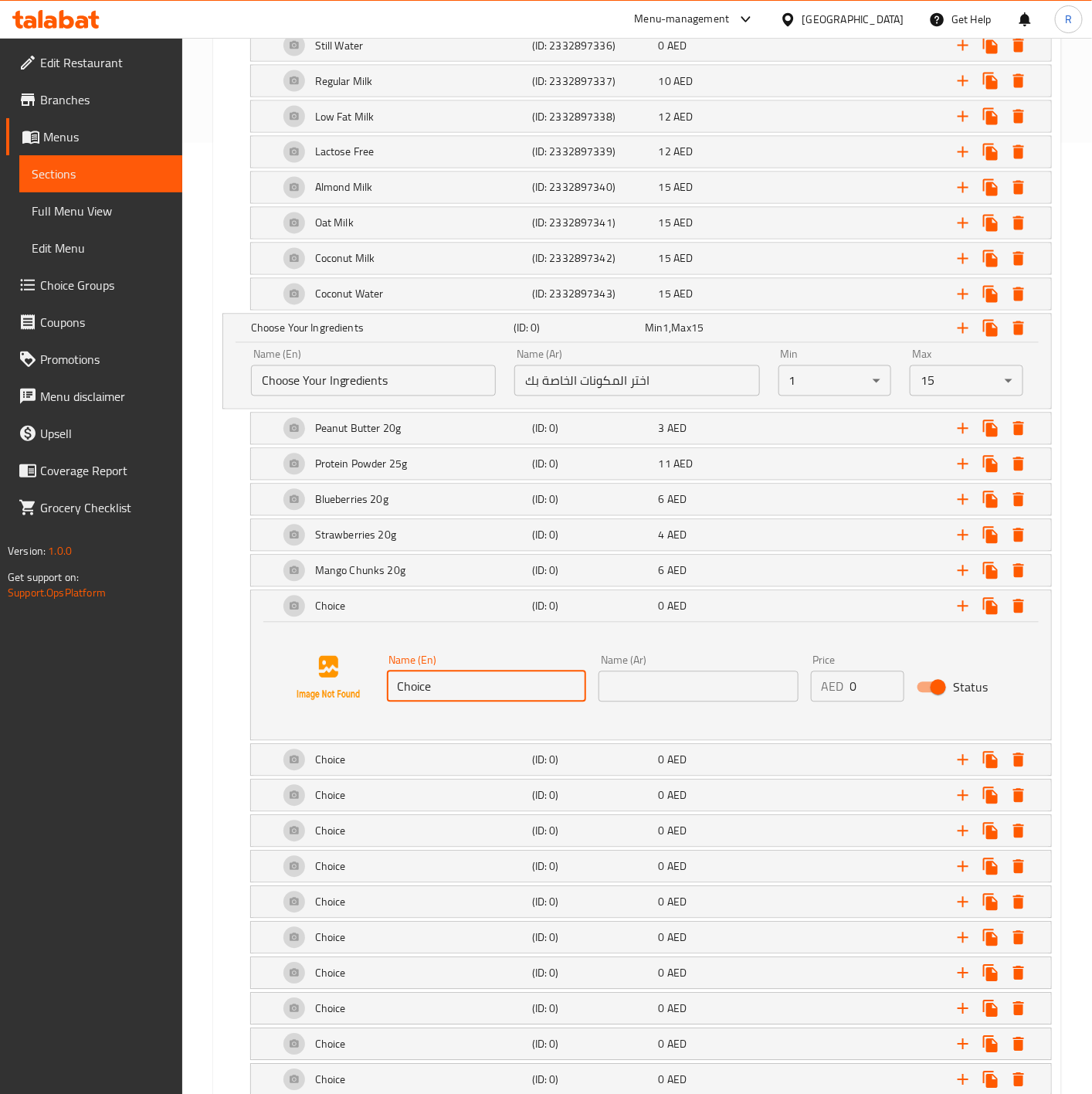
drag, startPoint x: 471, startPoint y: 699, endPoint x: 176, endPoint y: 688, distance: 295.2
click at [176, 688] on div "Edit Restaurant Branches Menus Sections Full Menu View Edit Menu Choice Groups …" at bounding box center [546, 140] width 1092 height 2105
paste input "Banana 20g"
type input "Banana 20g"
click at [645, 693] on input "text" at bounding box center [698, 686] width 200 height 31
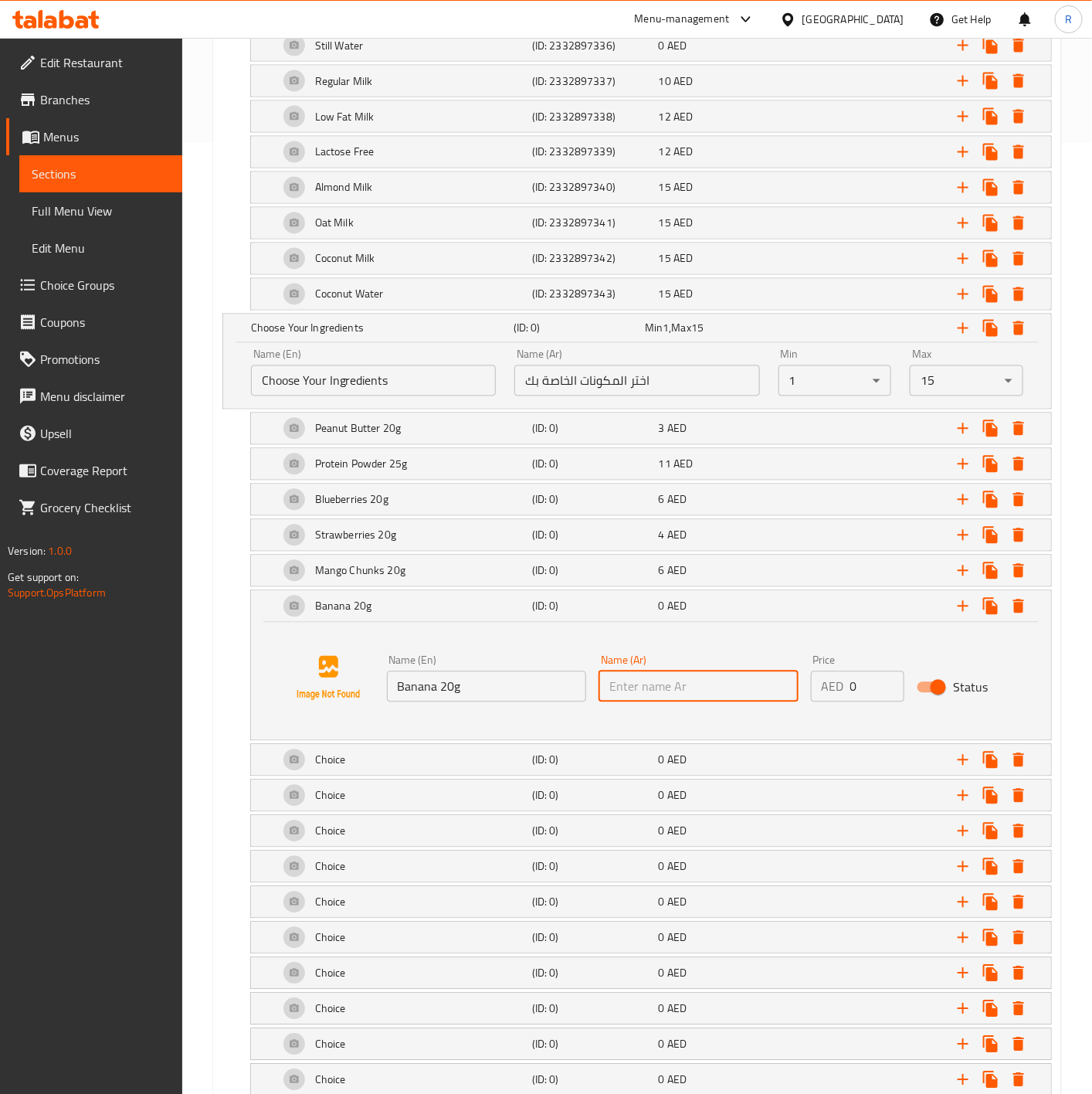
paste input "موز 20 جرام"
type input "موز 20 جرام"
click at [865, 695] on input "0" at bounding box center [877, 686] width 54 height 31
type input "3"
click at [275, 614] on div "Banana 20g (ID: 0) 3 AED" at bounding box center [651, 606] width 800 height 31
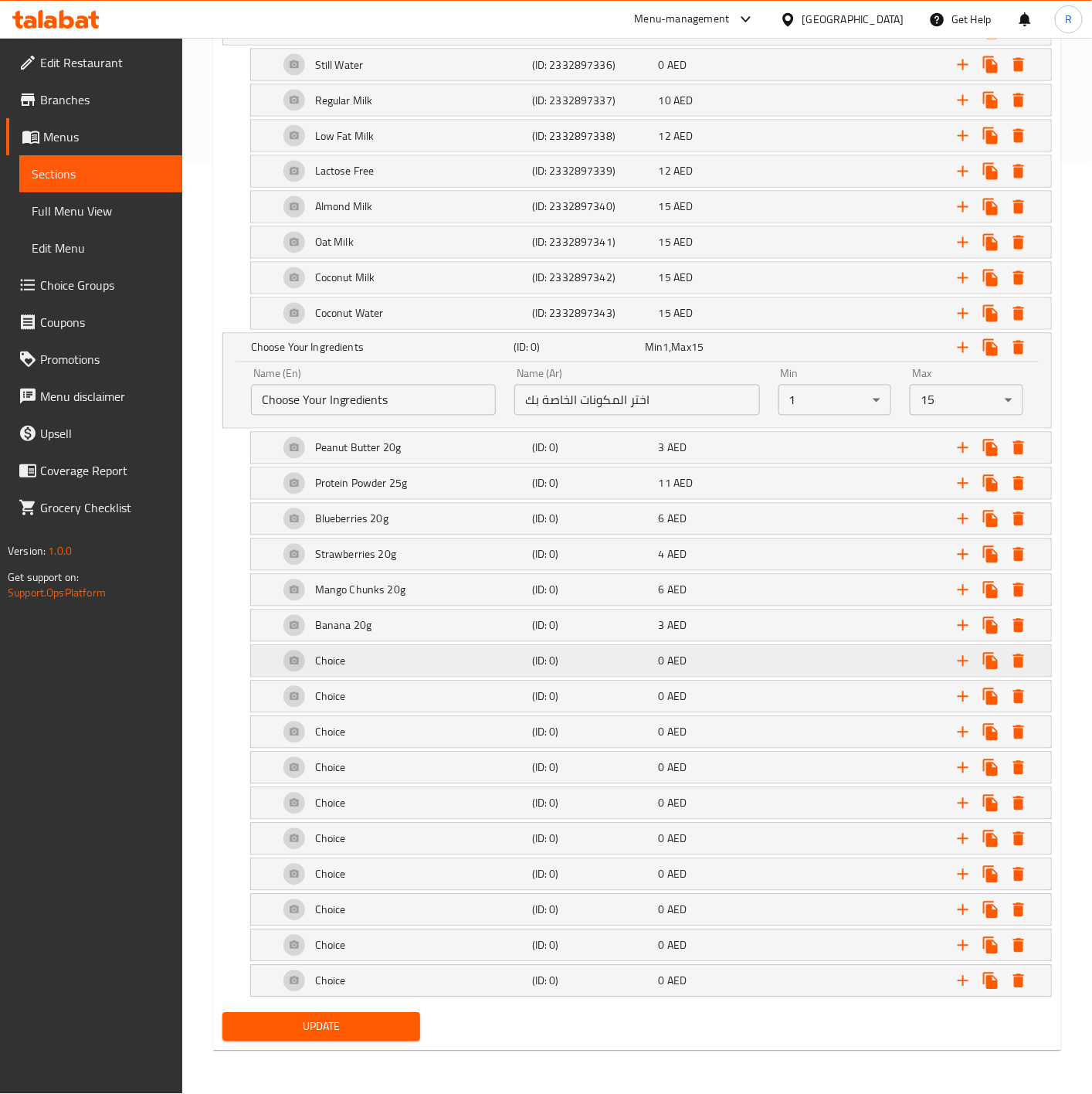
click at [343, 655] on h5 "Choice" at bounding box center [331, 661] width 31 height 16
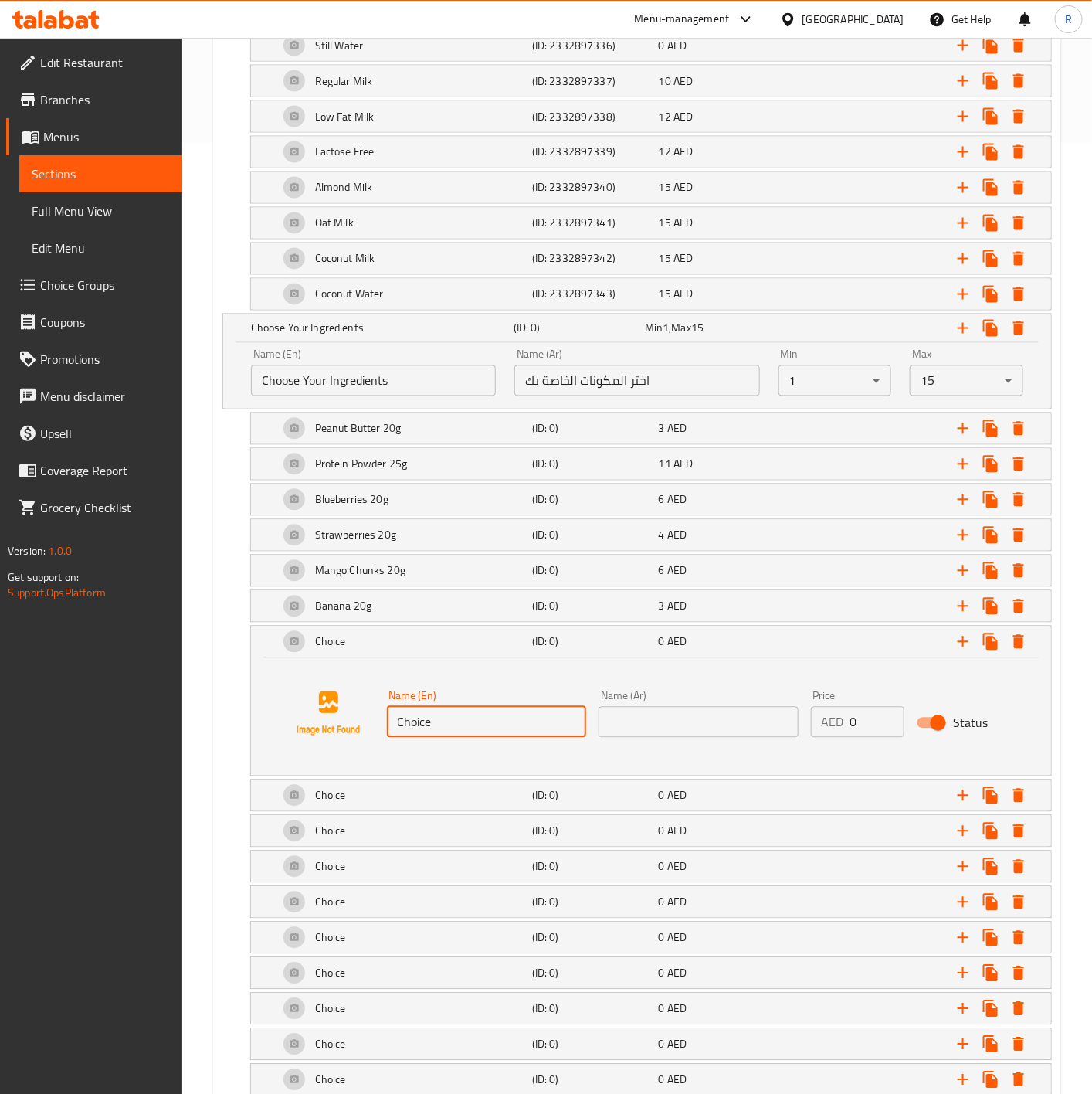
drag, startPoint x: 461, startPoint y: 732, endPoint x: 235, endPoint y: 675, distance: 233.1
click at [235, 675] on div "Choice (ID: 0) 0 AED Name (En) Choice Name (En) Name (Ar) Name (Ar) Price AED 0…" at bounding box center [637, 700] width 830 height 150
paste input "Blue Spirulina 5g"
type input "Blue Spirulina 5g"
click at [677, 737] on input "text" at bounding box center [698, 722] width 200 height 31
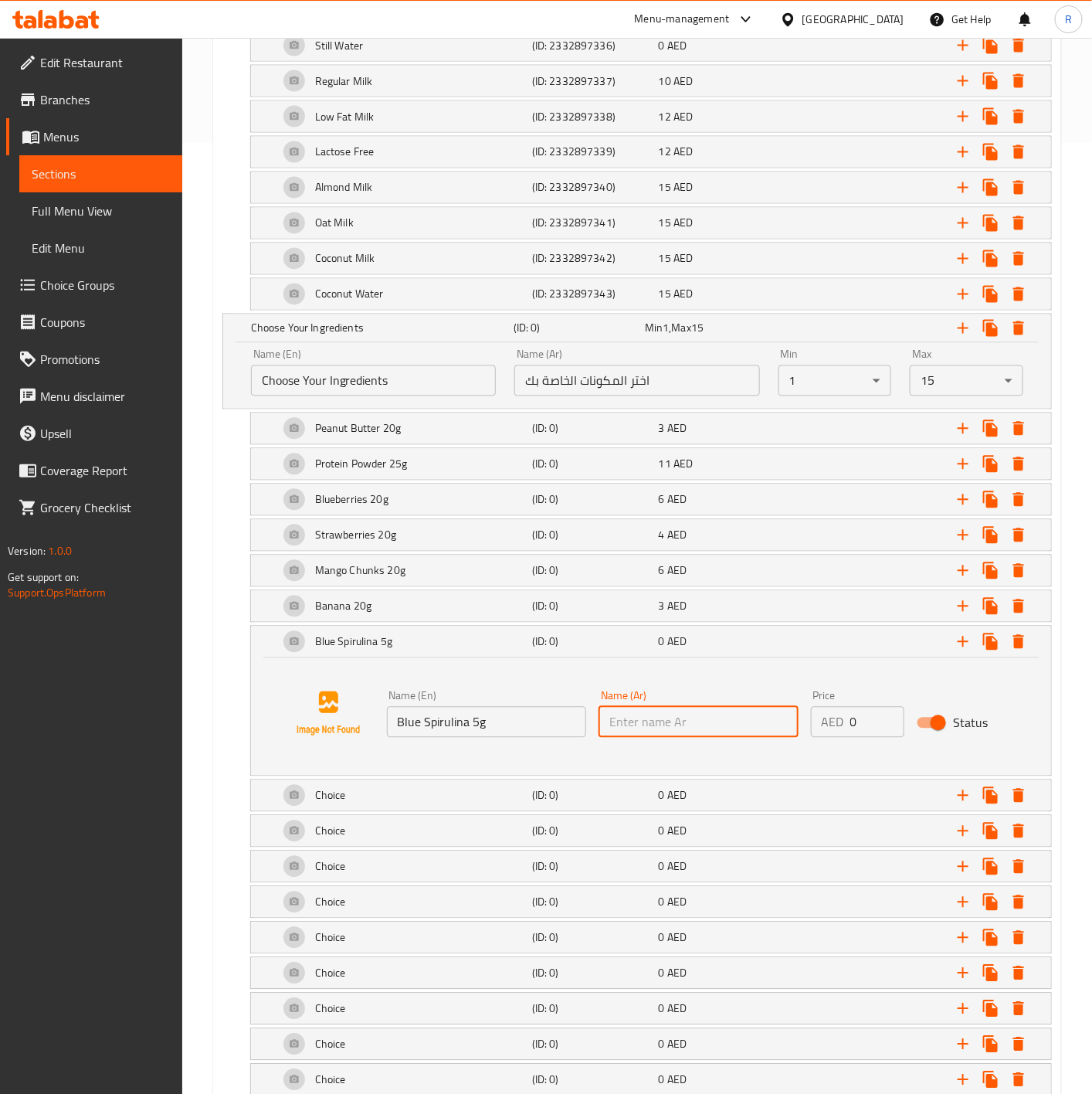
paste input "سبيرولينا زرقاء 5 جرام"
type input "سبيرولينا زرقاء 5 جرام"
click at [857, 721] on input "0" at bounding box center [877, 722] width 54 height 31
type input "8"
click at [265, 655] on div "Blue Spirulina 5g (ID: 0) 8 AED" at bounding box center [651, 642] width 800 height 31
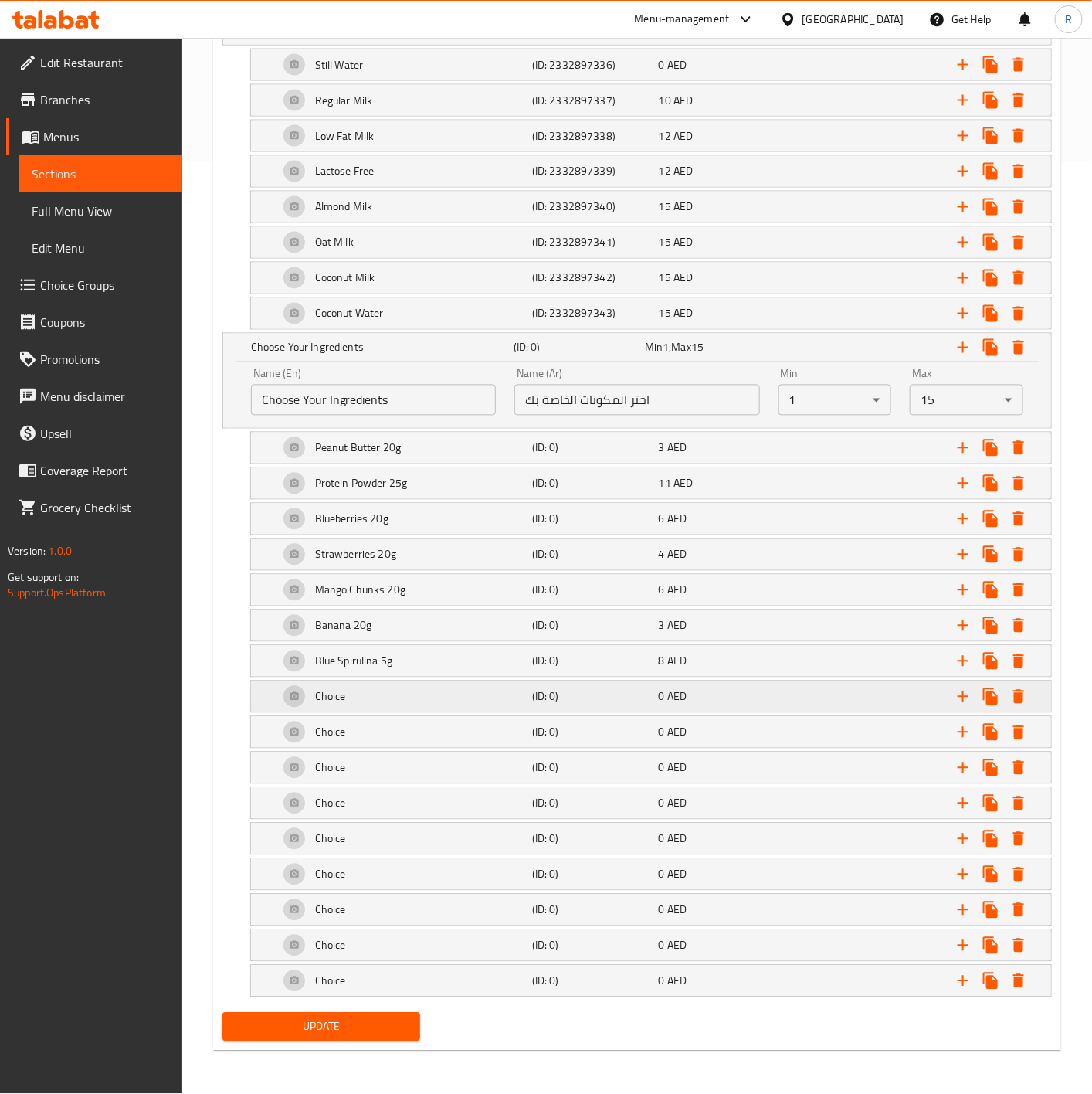
click at [275, 702] on div "Choice" at bounding box center [401, 696] width 253 height 37
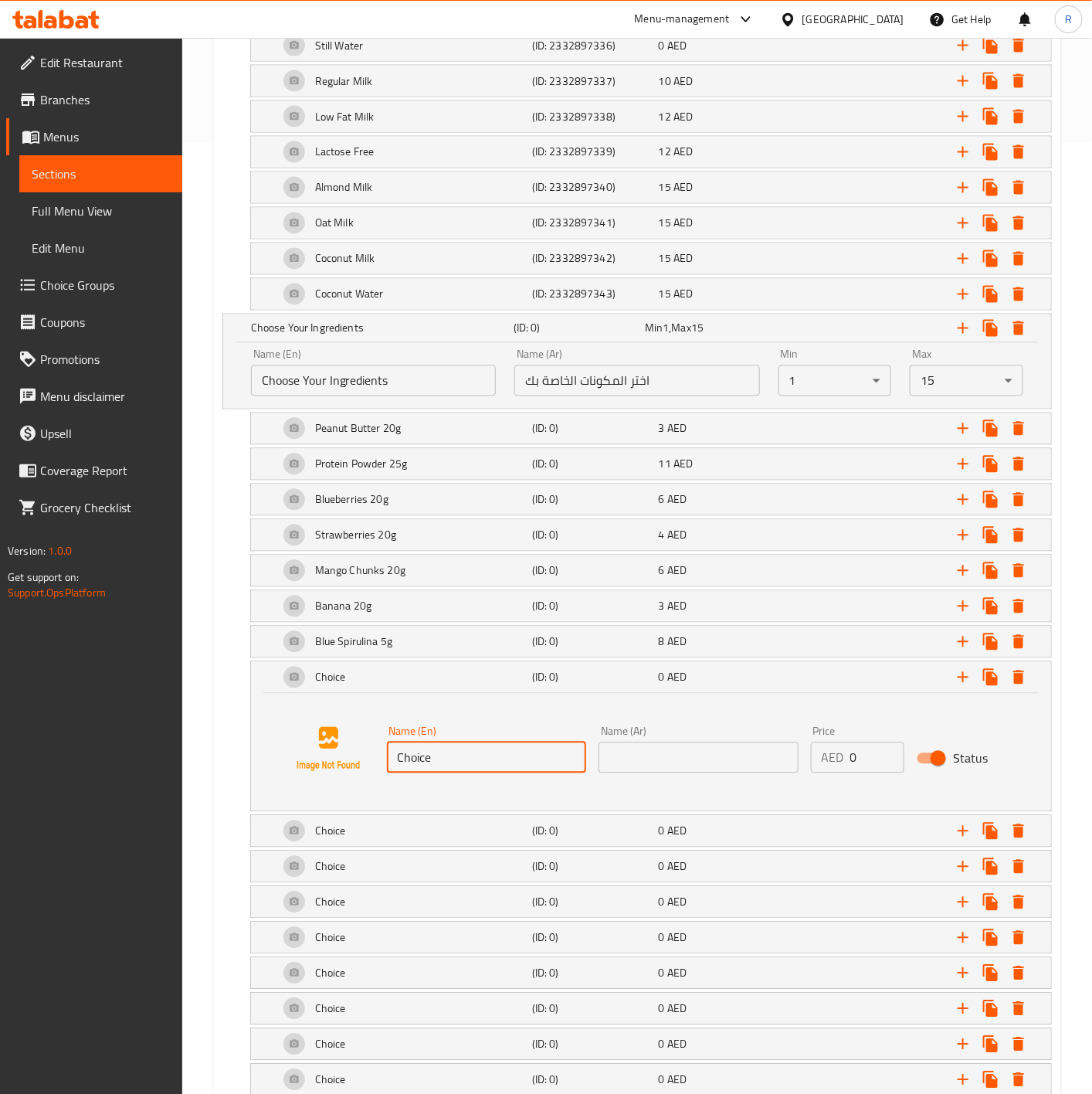
drag, startPoint x: 448, startPoint y: 768, endPoint x: 128, endPoint y: 721, distance: 323.4
click at [128, 721] on div "Edit Restaurant Branches Menus Sections Full Menu View Edit Menu Choice Groups …" at bounding box center [546, 140] width 1092 height 2105
paste input "[MEDICAL_DATA] 5g"
type input "[MEDICAL_DATA] 5g"
click at [630, 762] on input "text" at bounding box center [698, 758] width 200 height 31
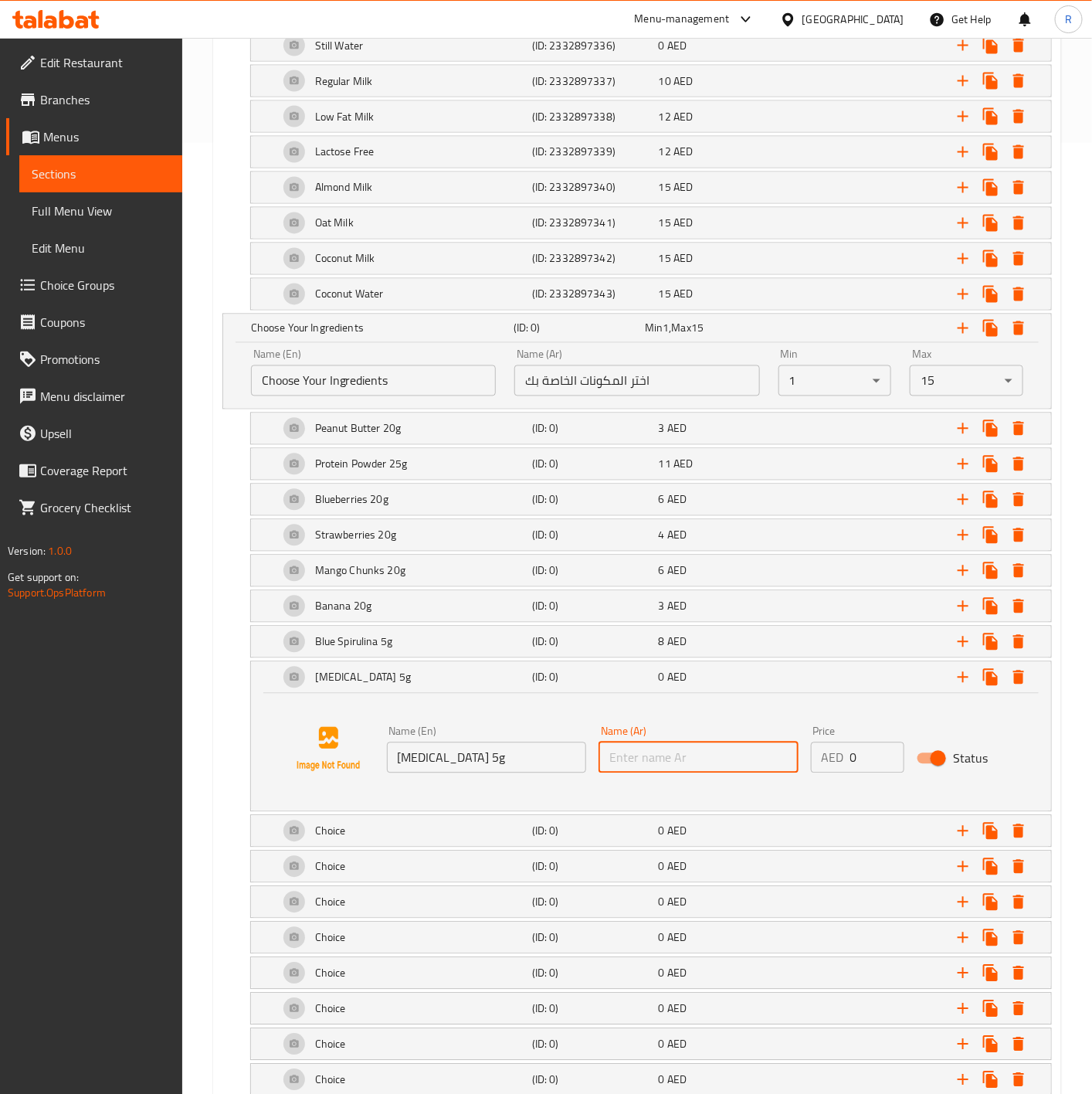
paste input "الفحم النشط 5 جرام"
type input "الفحم النشط 5 جرام"
click at [868, 773] on input "0" at bounding box center [877, 758] width 54 height 31
type input "6"
click at [274, 692] on div "[MEDICAL_DATA] 5g (ID: 0) 6 AED" at bounding box center [651, 678] width 800 height 31
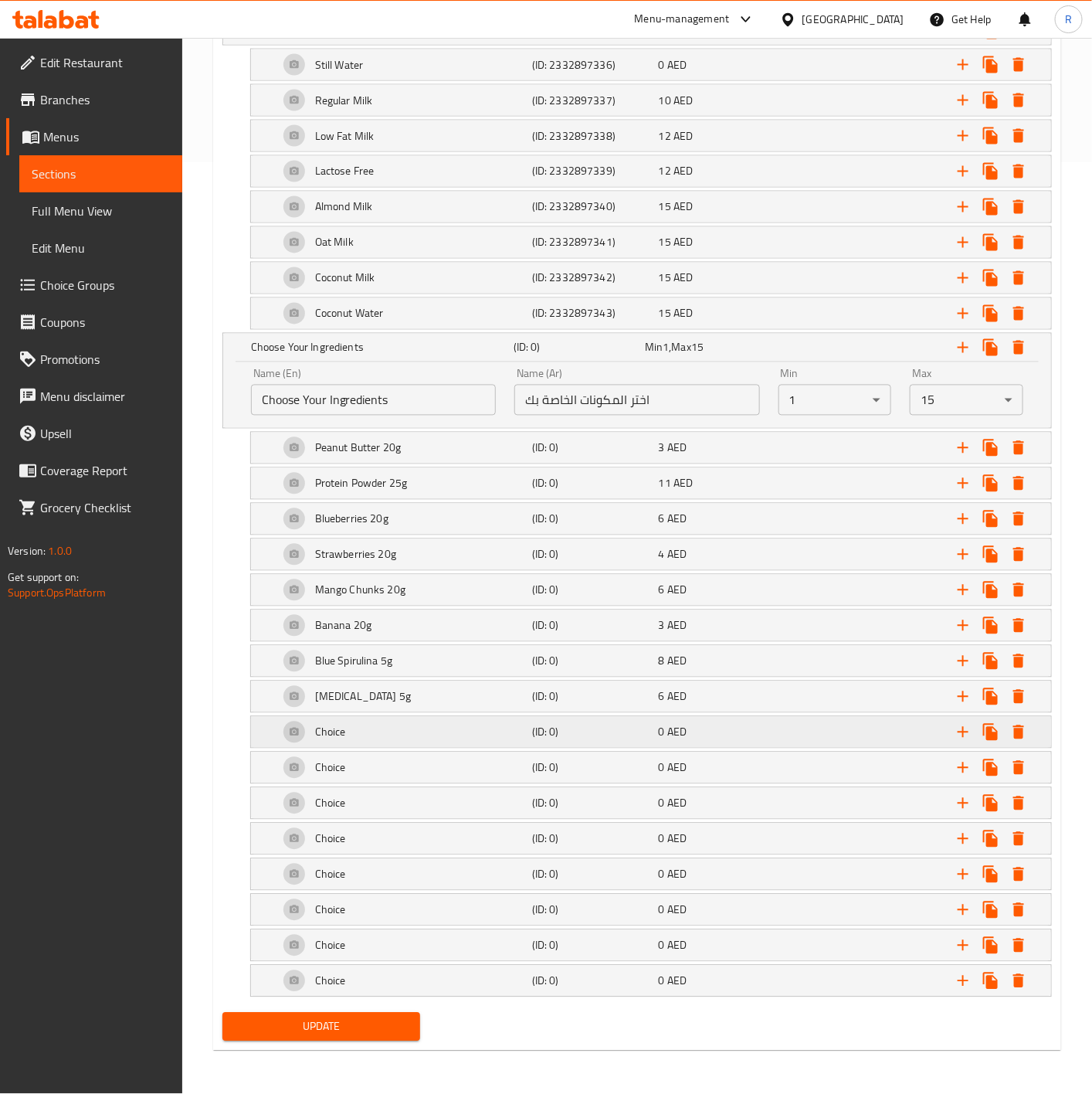
click at [269, 724] on div "Choice (ID: 0) 0 AED" at bounding box center [651, 732] width 800 height 31
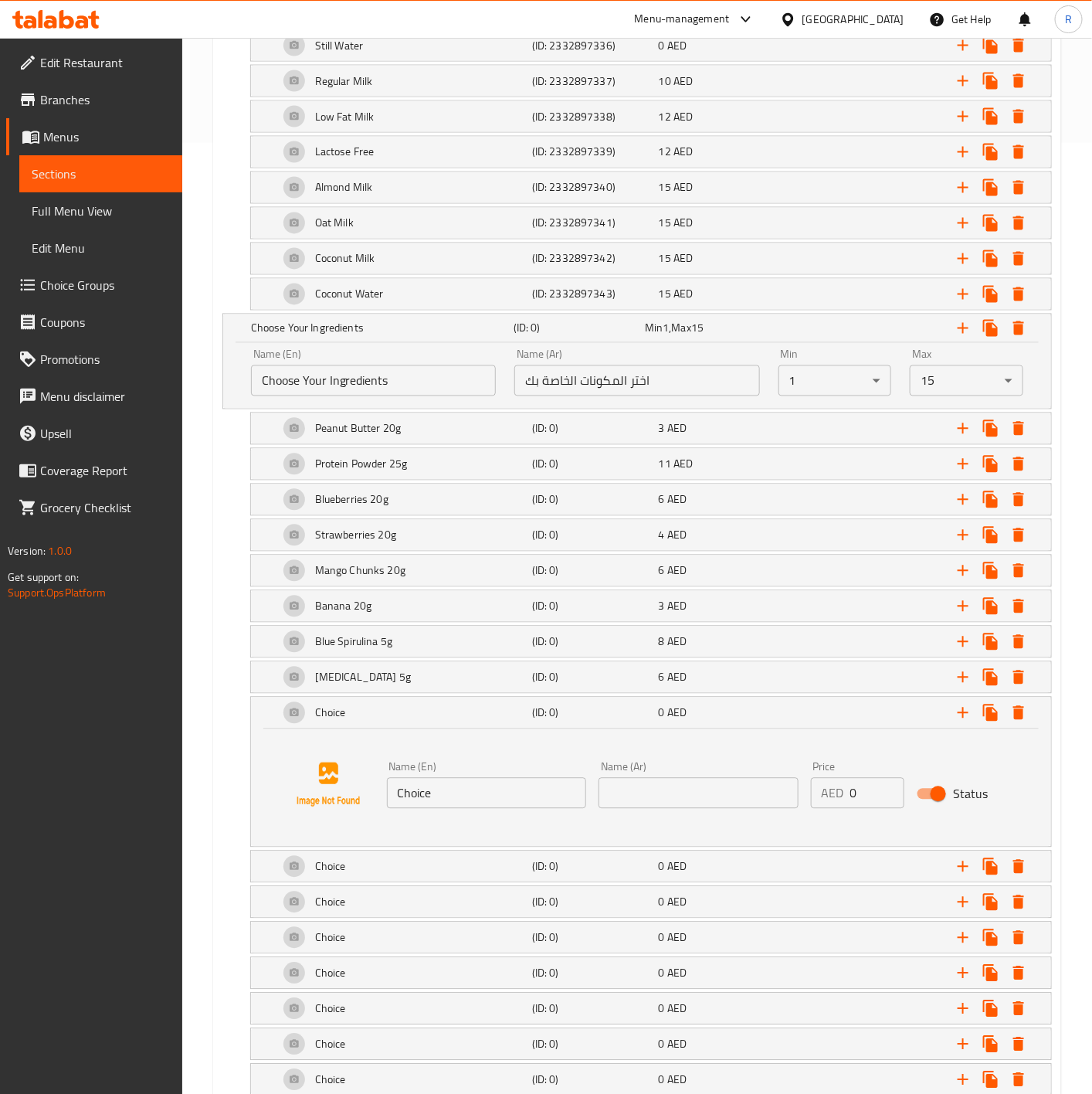
click at [457, 788] on div "Name (En) Choice Name (En)" at bounding box center [487, 785] width 200 height 47
drag, startPoint x: 450, startPoint y: 806, endPoint x: 180, endPoint y: 777, distance: 271.6
click at [180, 777] on div "Edit Restaurant Branches Menus Sections Full Menu View Edit Menu Choice Groups …" at bounding box center [546, 140] width 1092 height 2105
paste input "Single Espresso"
type input "Single Espresso"
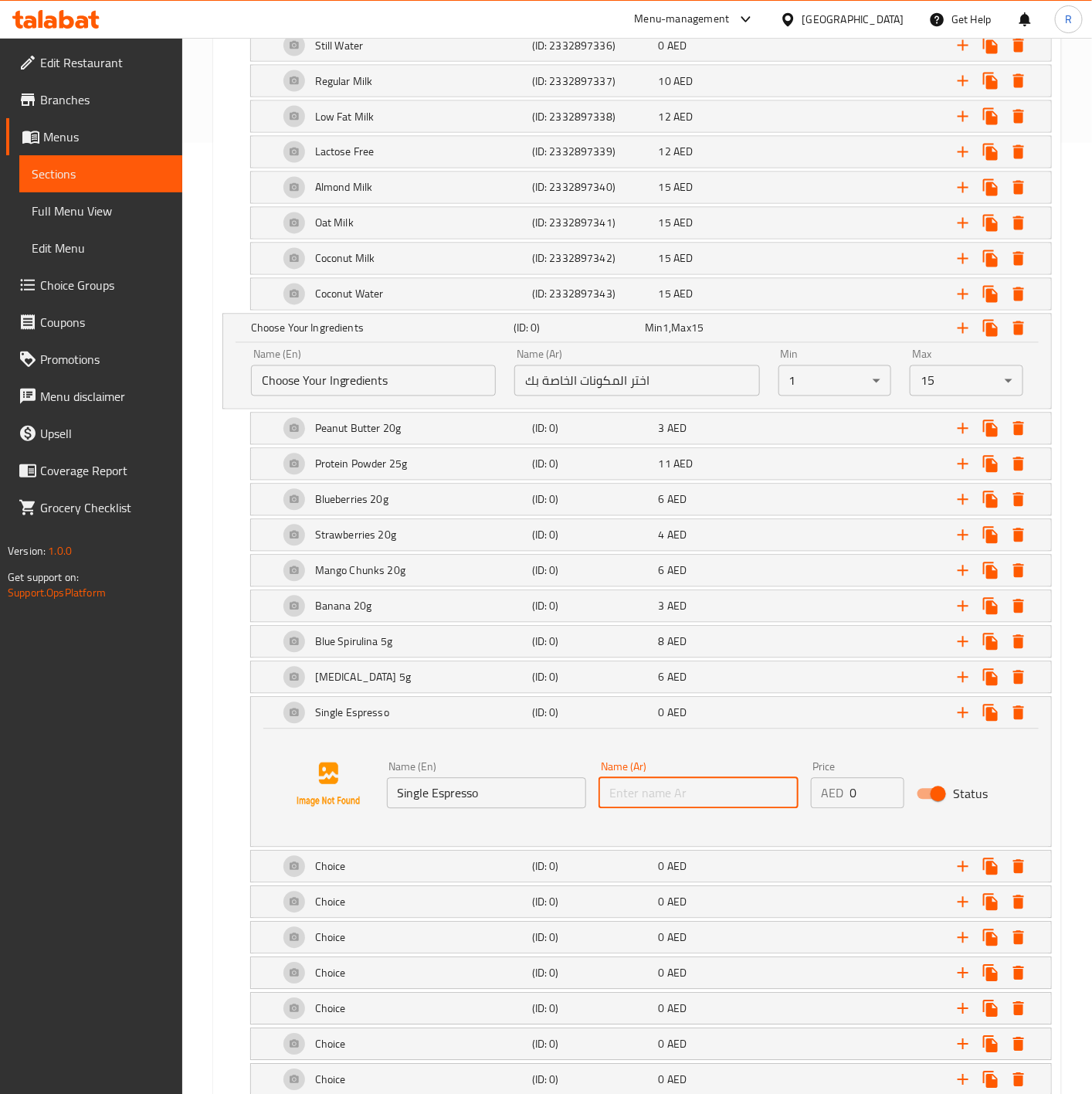
click at [654, 804] on input "text" at bounding box center [698, 794] width 200 height 31
paste input "[PERSON_NAME]"
type input "[PERSON_NAME]"
click at [864, 802] on input "0" at bounding box center [877, 794] width 54 height 31
type input "3"
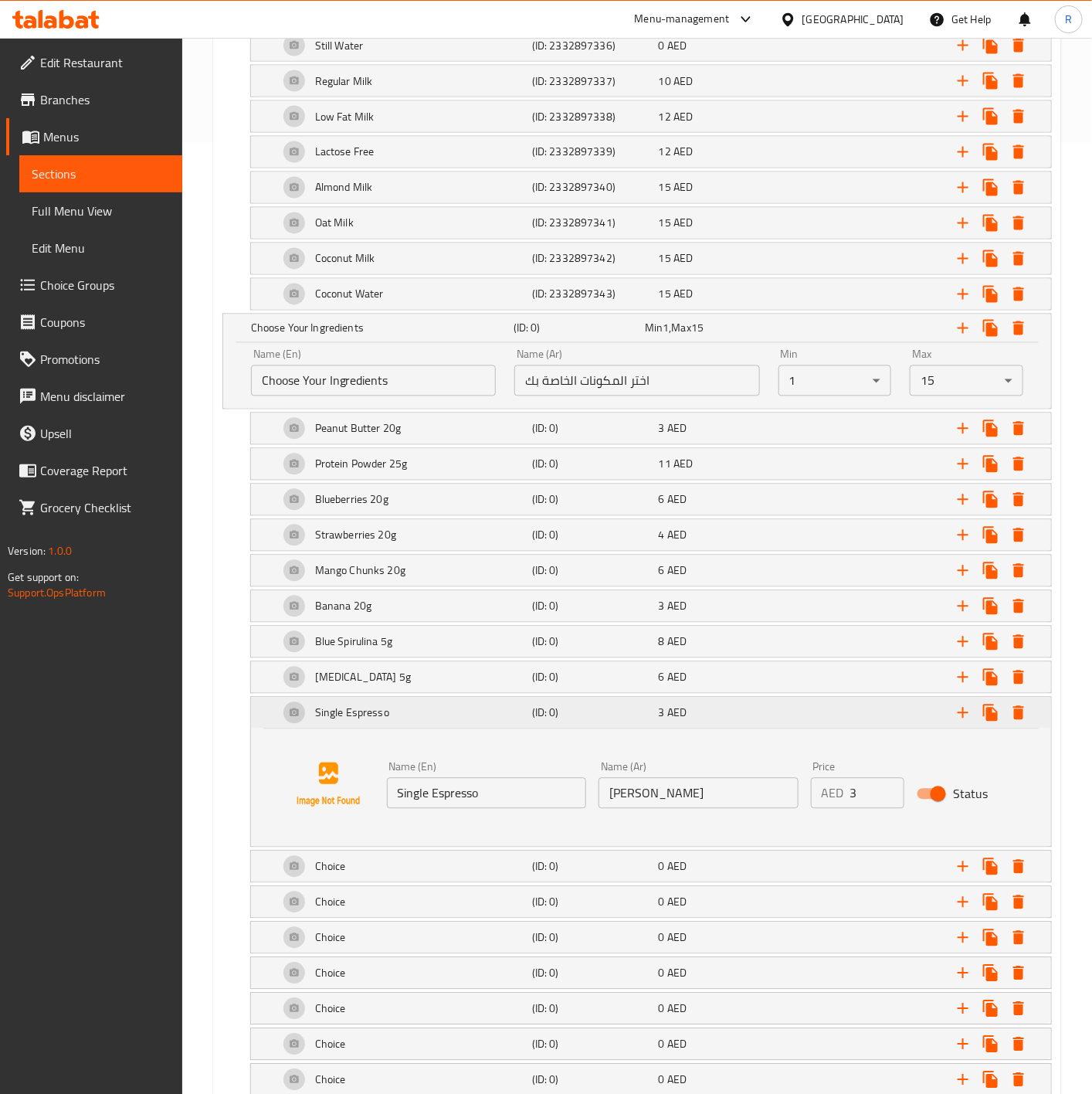
click at [267, 728] on div "Single Espresso (ID: 0) 3 AED" at bounding box center [651, 713] width 800 height 31
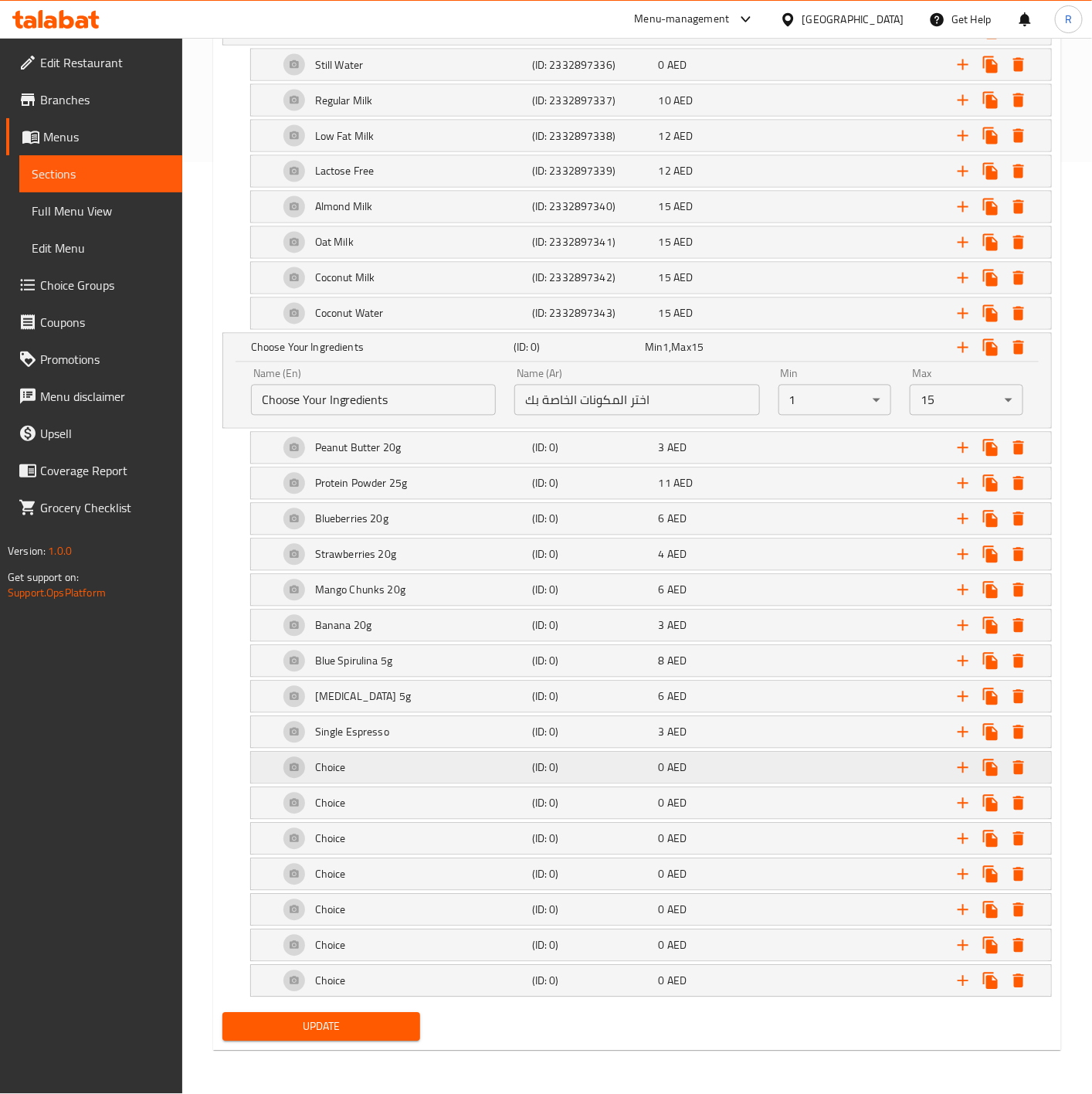
click at [343, 760] on h5 "Choice" at bounding box center [331, 768] width 31 height 16
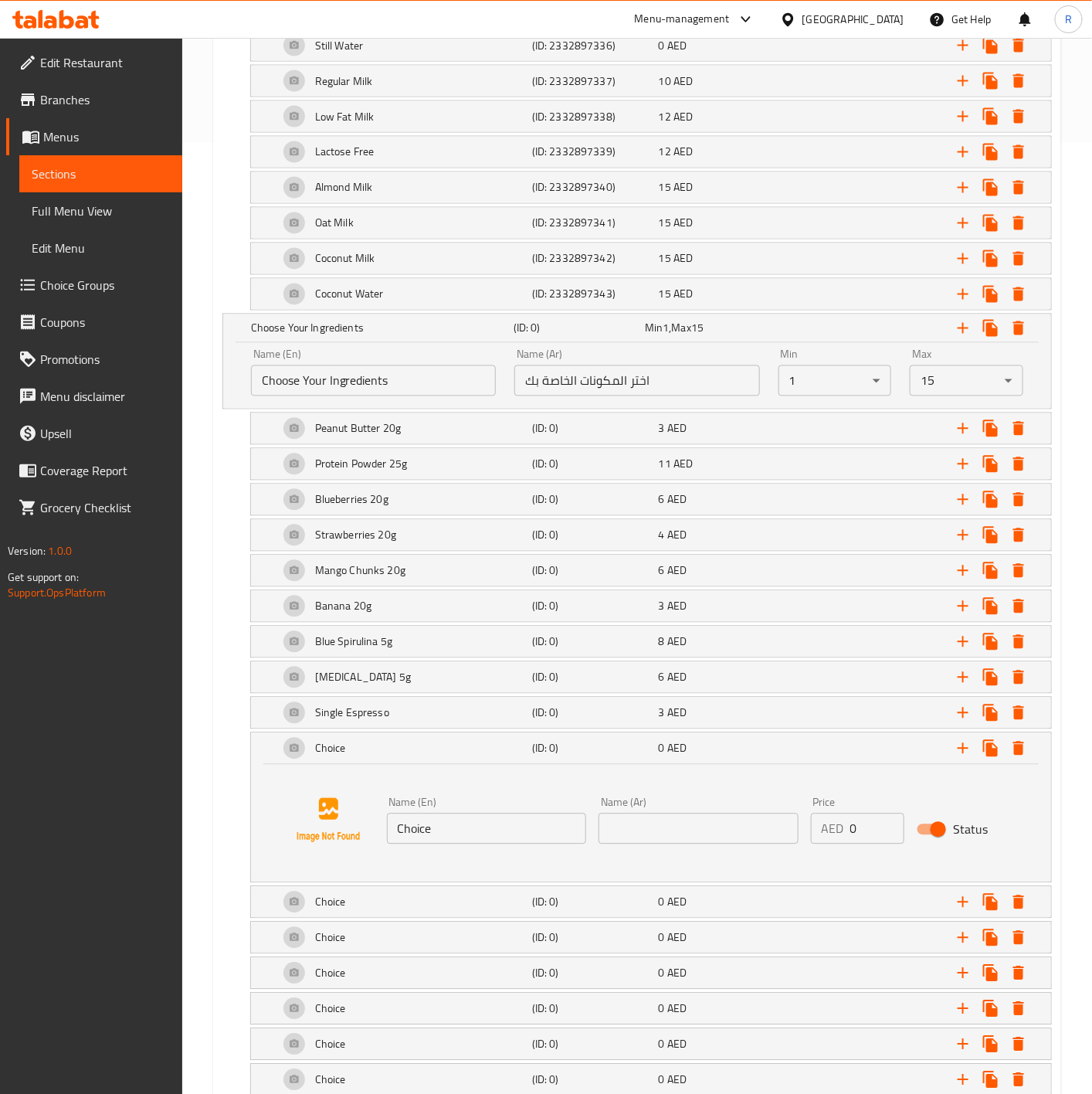
click at [450, 823] on div "Name (En) Choice Name (En)" at bounding box center [487, 820] width 200 height 47
drag, startPoint x: 443, startPoint y: 842, endPoint x: 211, endPoint y: 805, distance: 234.9
click at [213, 805] on div "Update BYO Protein Shake Add item image Image Size: 1200 x 800 px / Image forma…" at bounding box center [637, 174] width 848 height 1951
paste input "Dragonfruit 20g"
type input "Dragonfruit 20g"
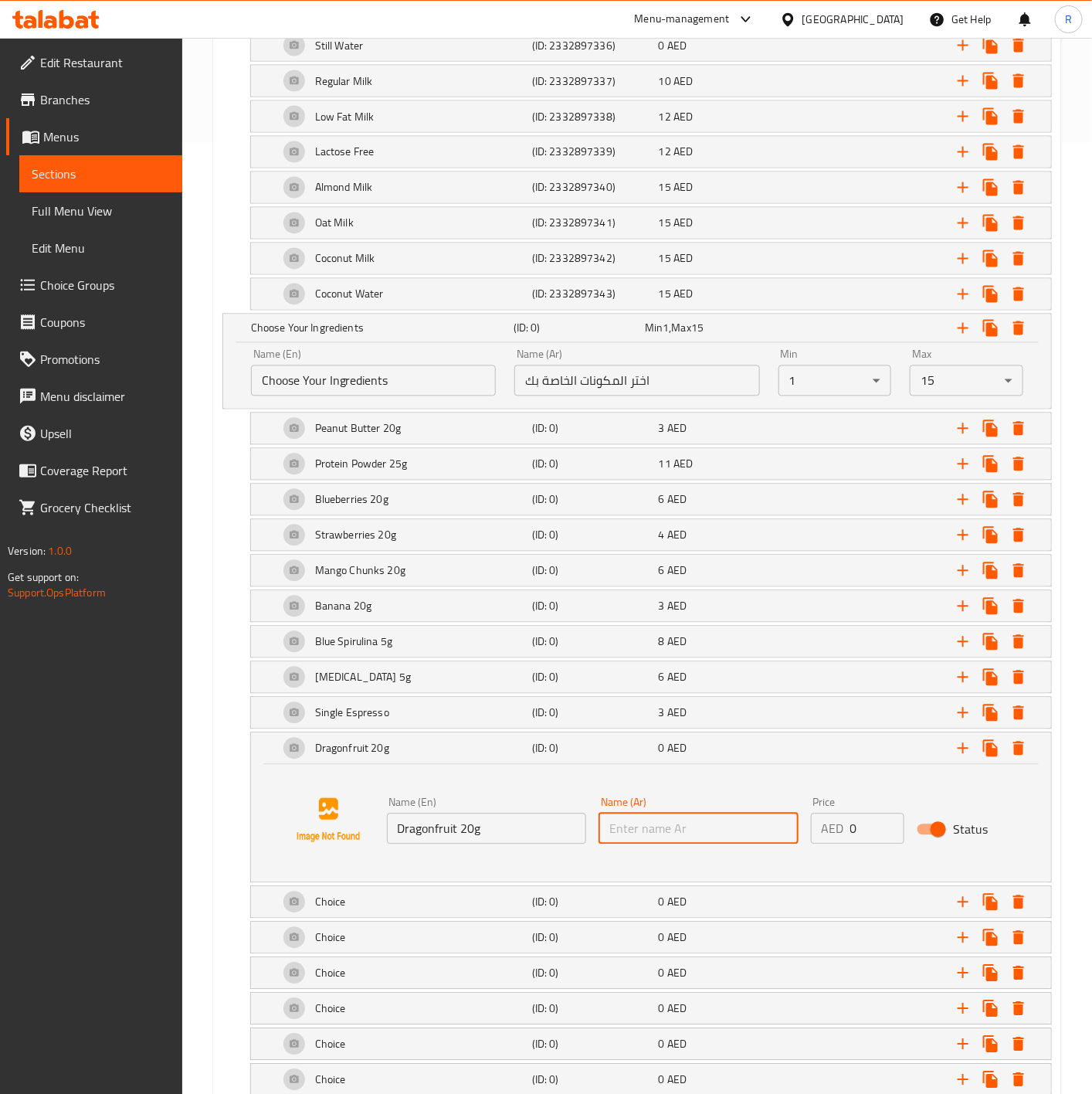
click at [637, 844] on input "text" at bounding box center [698, 829] width 200 height 31
paste input "فاكهة التنين 20 جرام"
type input "فاكهة التنين 20 جرام"
click at [874, 844] on input "0" at bounding box center [877, 829] width 54 height 31
type input "5"
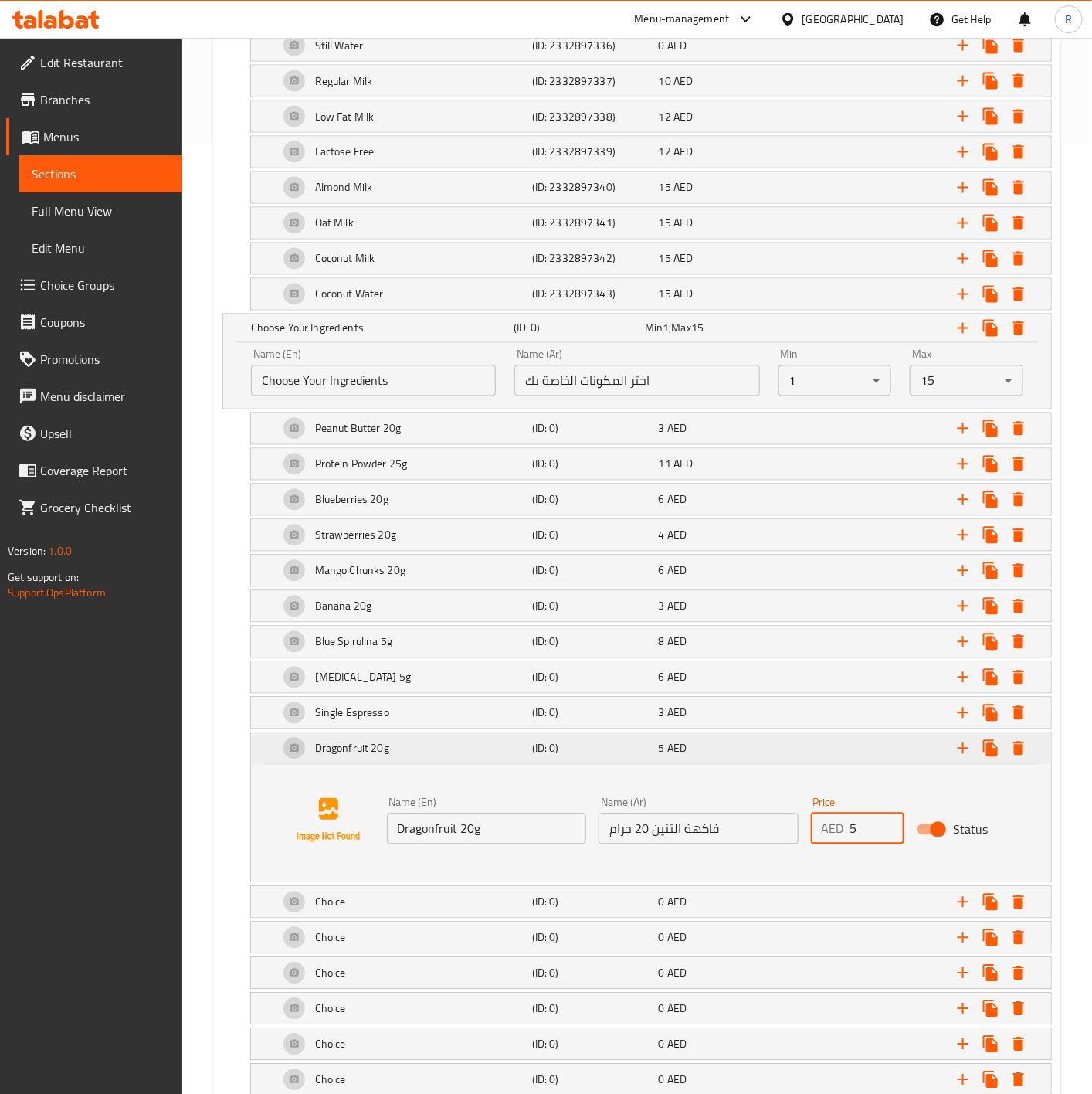
click at [274, 763] on div "Dragonfruit 20g (ID: 0) 5 AED" at bounding box center [651, 749] width 800 height 31
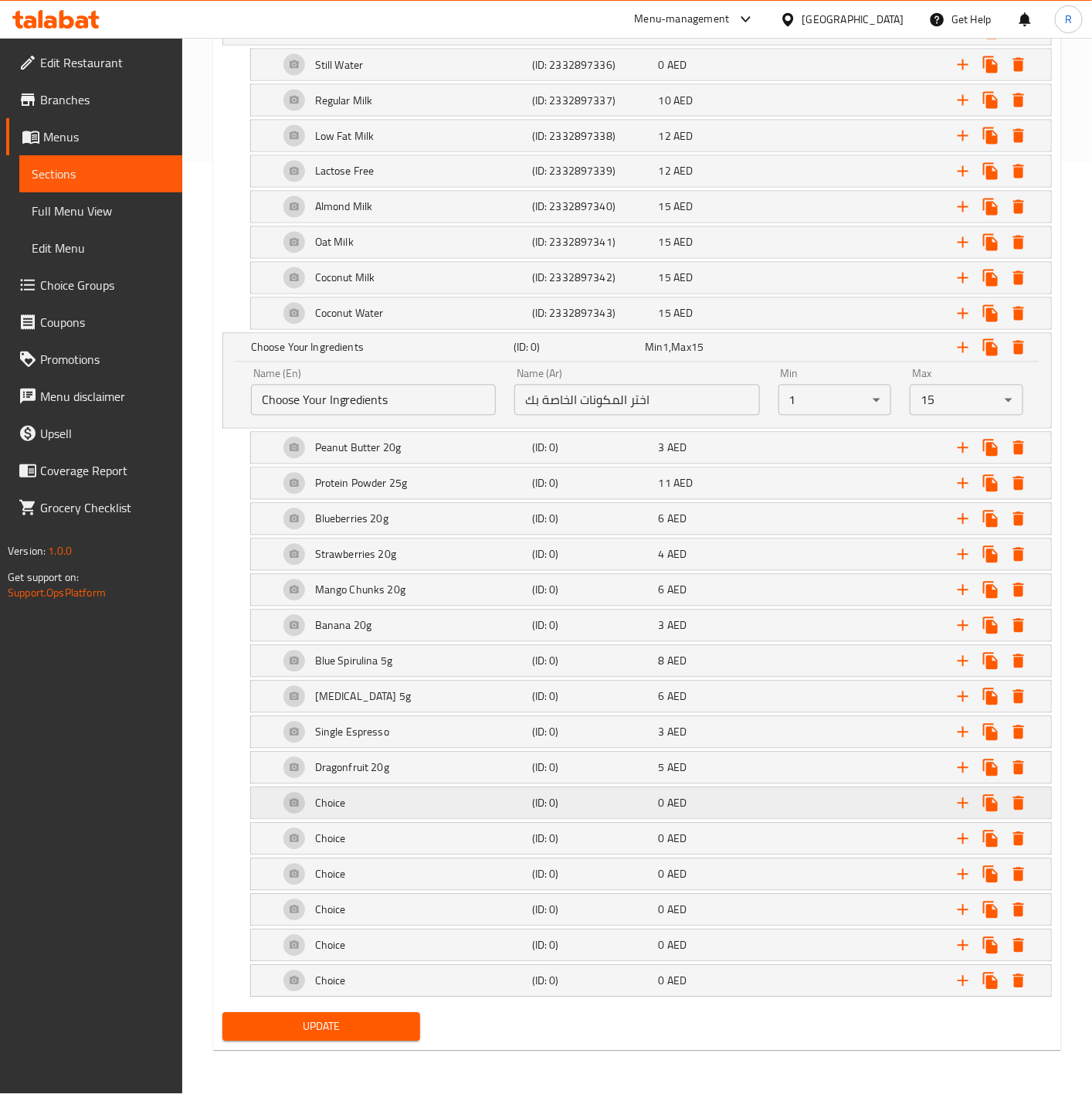
click at [265, 793] on div "Choice (ID: 0) 0 AED" at bounding box center [651, 803] width 800 height 31
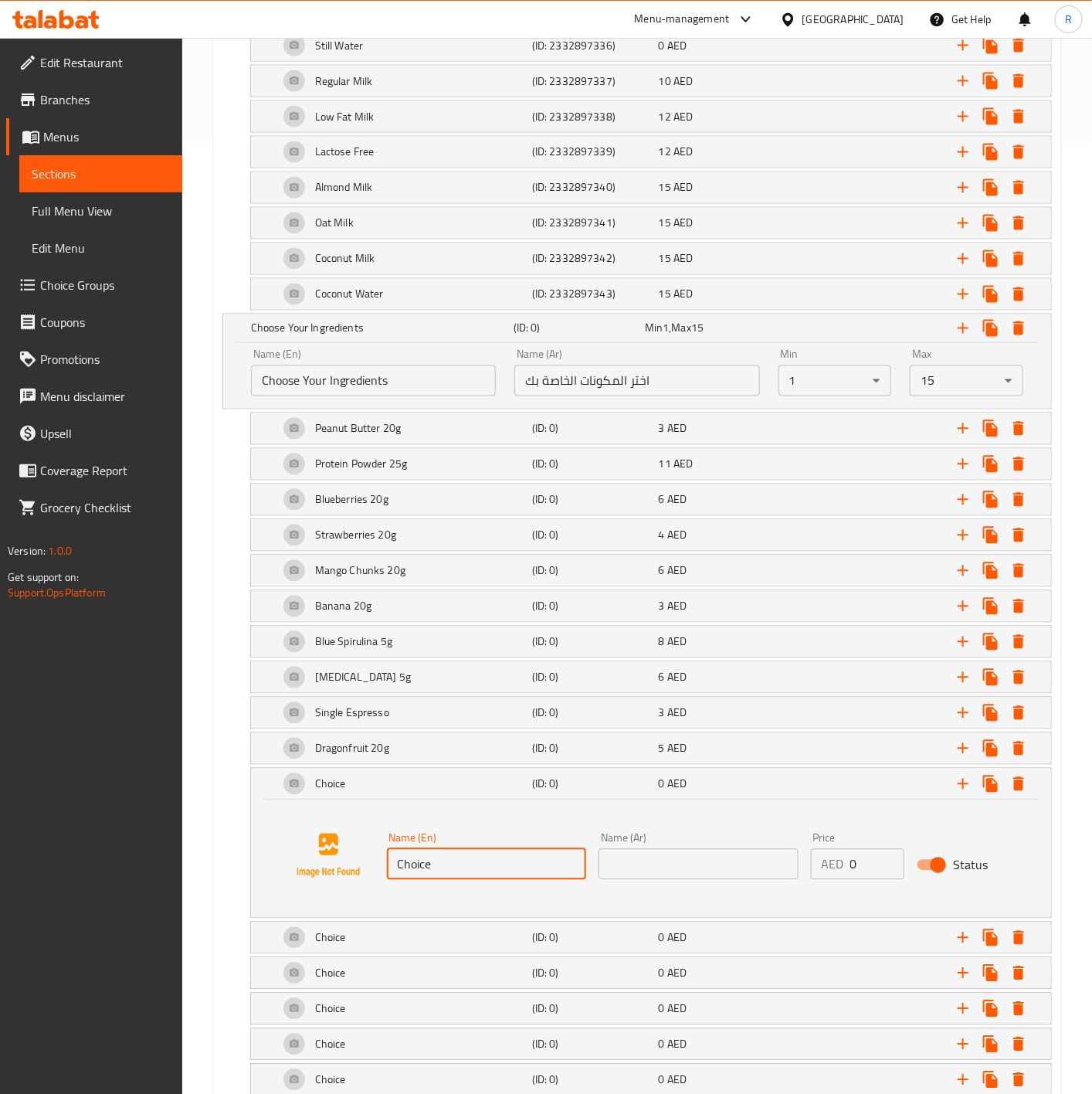
drag, startPoint x: 468, startPoint y: 871, endPoint x: 176, endPoint y: 832, distance: 294.6
click at [176, 832] on div "Edit Restaurant Branches Menus Sections Full Menu View Edit Menu Choice Groups …" at bounding box center [546, 140] width 1092 height 2105
paste input "Avocado 20g"
type input "Avocado 20g"
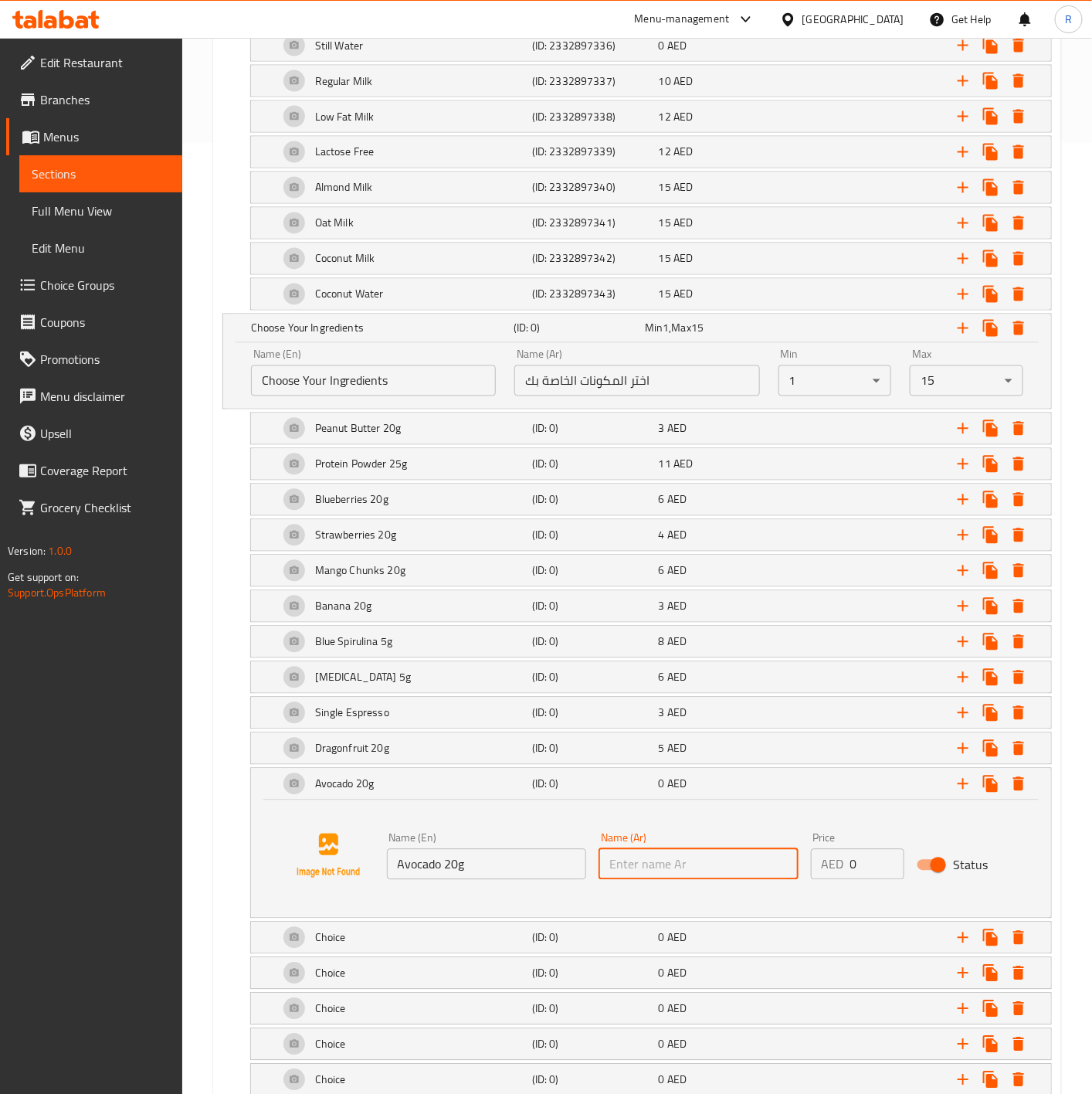
click at [706, 876] on input "text" at bounding box center [698, 864] width 200 height 31
paste input "أفوكادو 20 جرام"
type input "أفوكادو 20 جرام"
click at [862, 867] on input "0" at bounding box center [877, 864] width 54 height 31
type input "5"
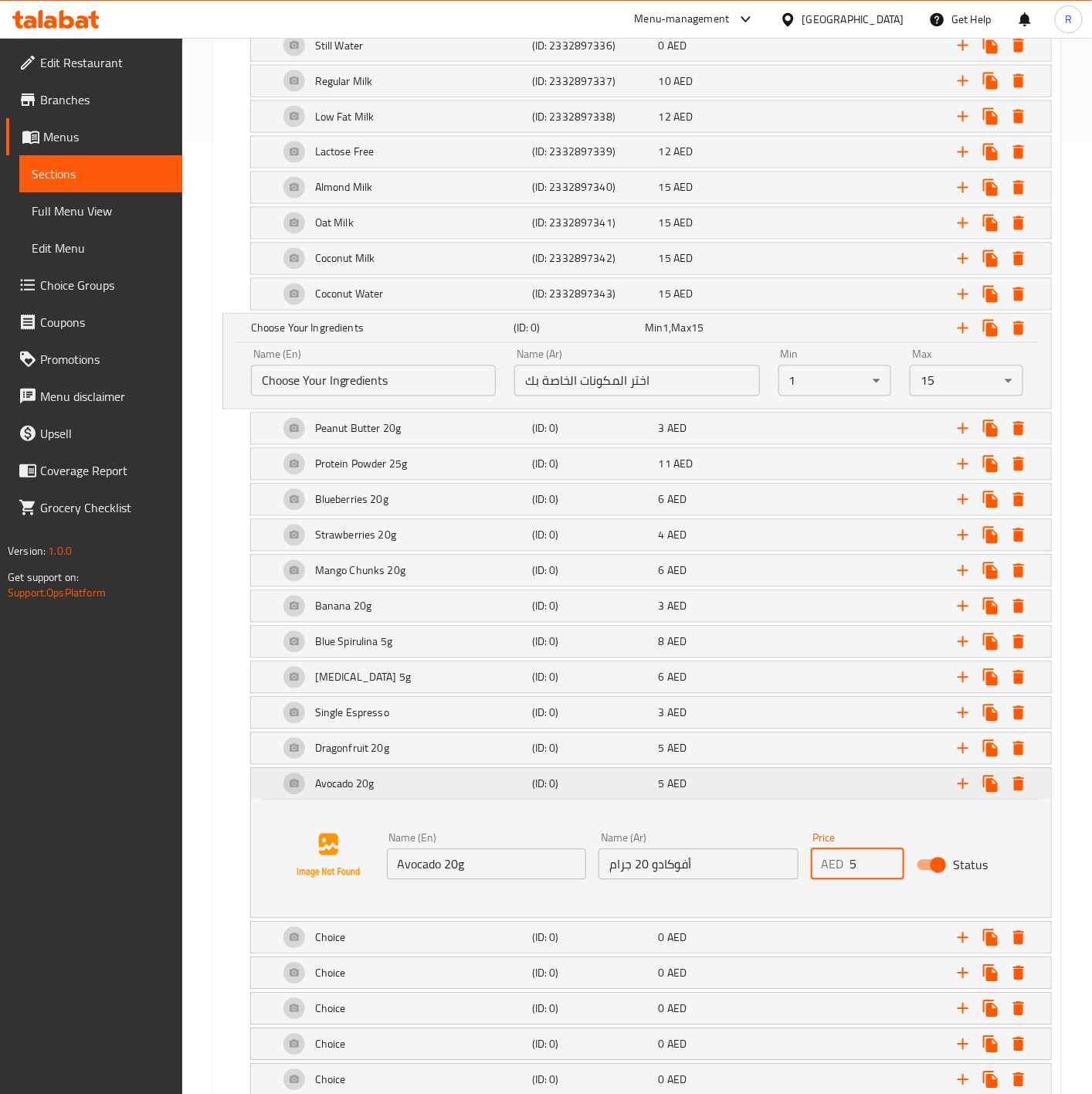
click at [268, 798] on div "Avocado 20g (ID: 0) 5 AED" at bounding box center [651, 784] width 800 height 31
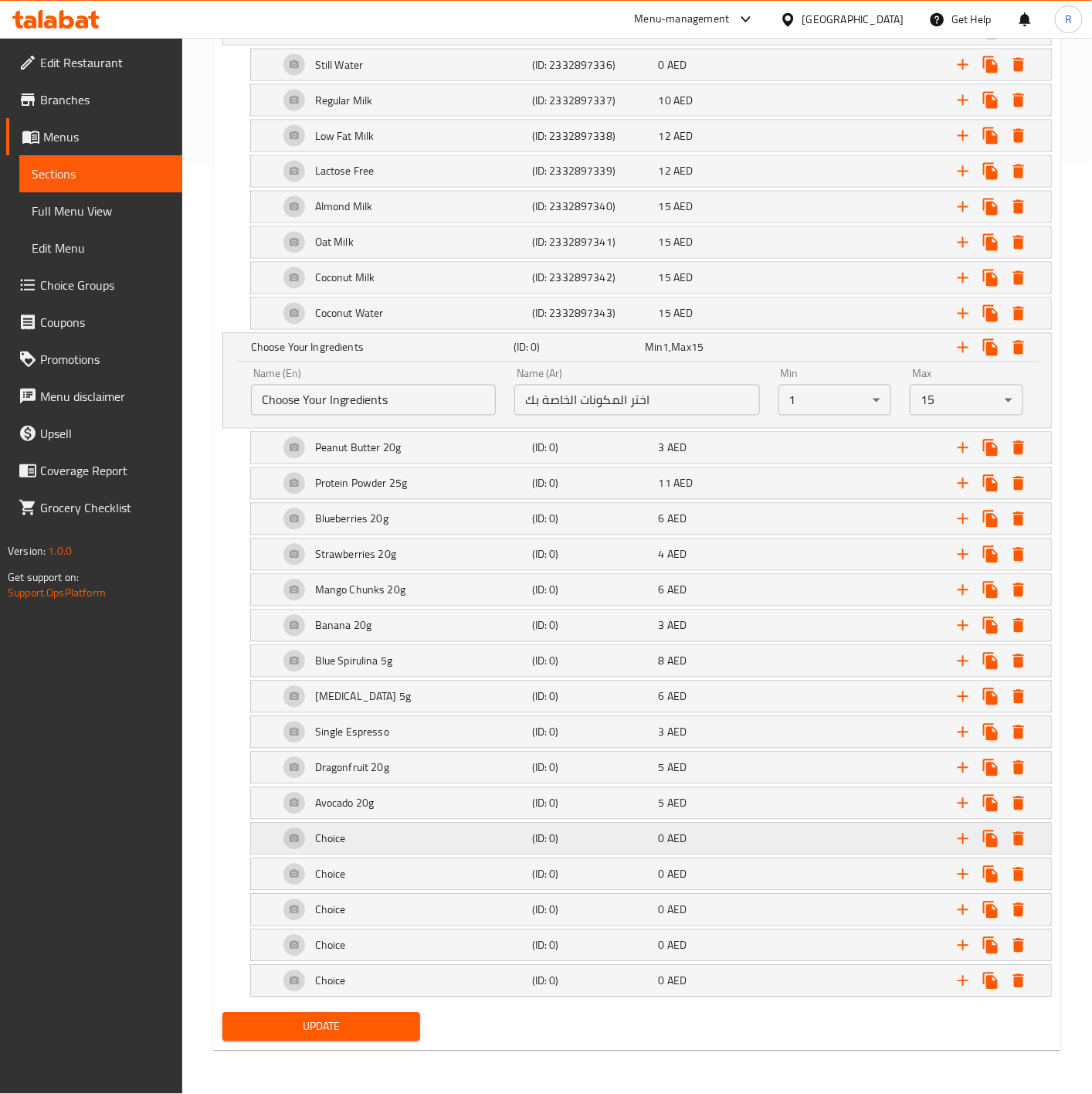
click at [362, 834] on div "Choice" at bounding box center [401, 838] width 253 height 37
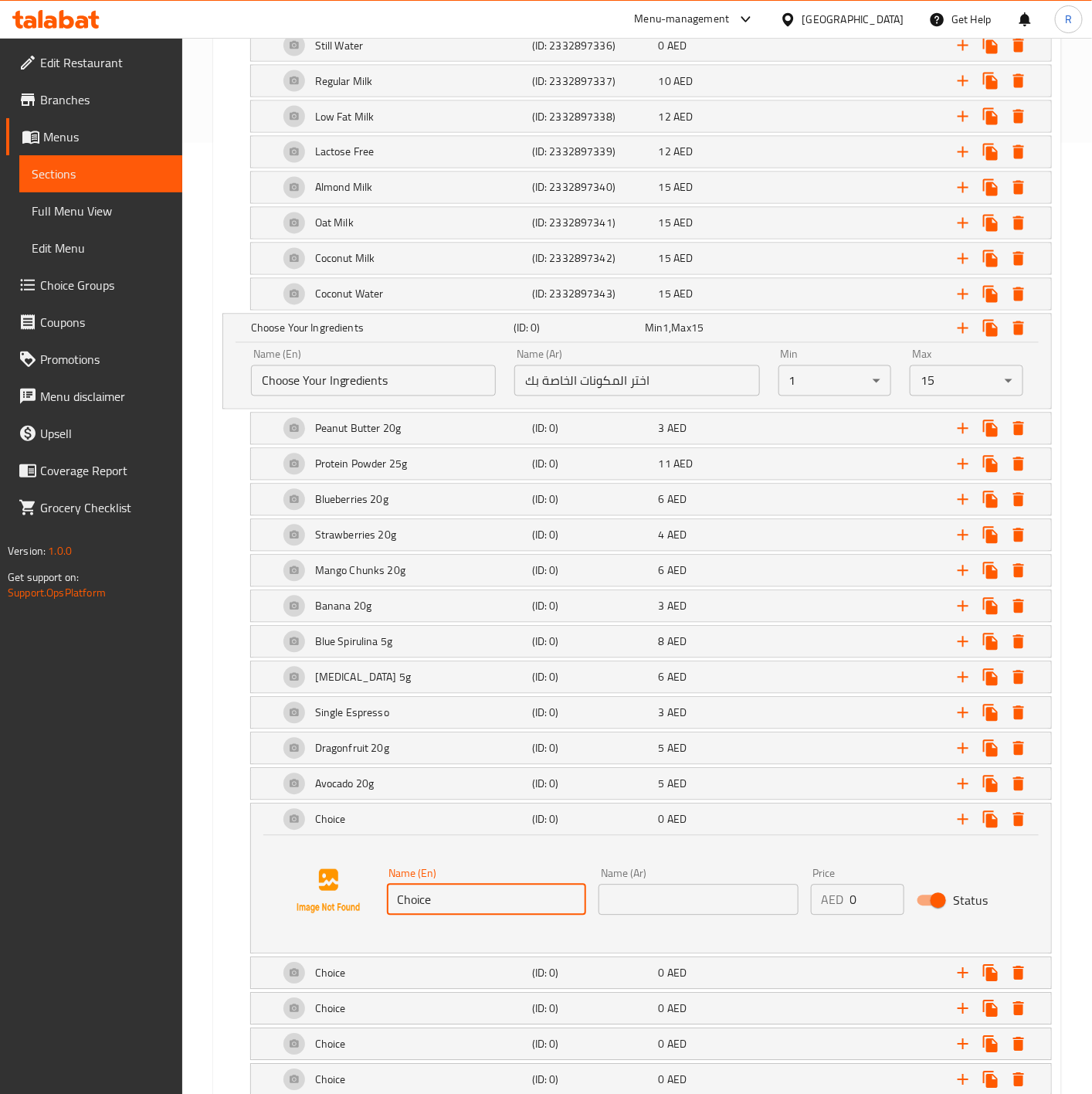
drag, startPoint x: 471, startPoint y: 913, endPoint x: 143, endPoint y: 869, distance: 330.9
click at [143, 869] on div "Edit Restaurant Branches Menus Sections Full Menu View Edit Menu Choice Groups …" at bounding box center [546, 140] width 1092 height 2105
paste input "Dates 20g"
type input "Dates 20g"
click at [659, 915] on input "text" at bounding box center [698, 900] width 200 height 31
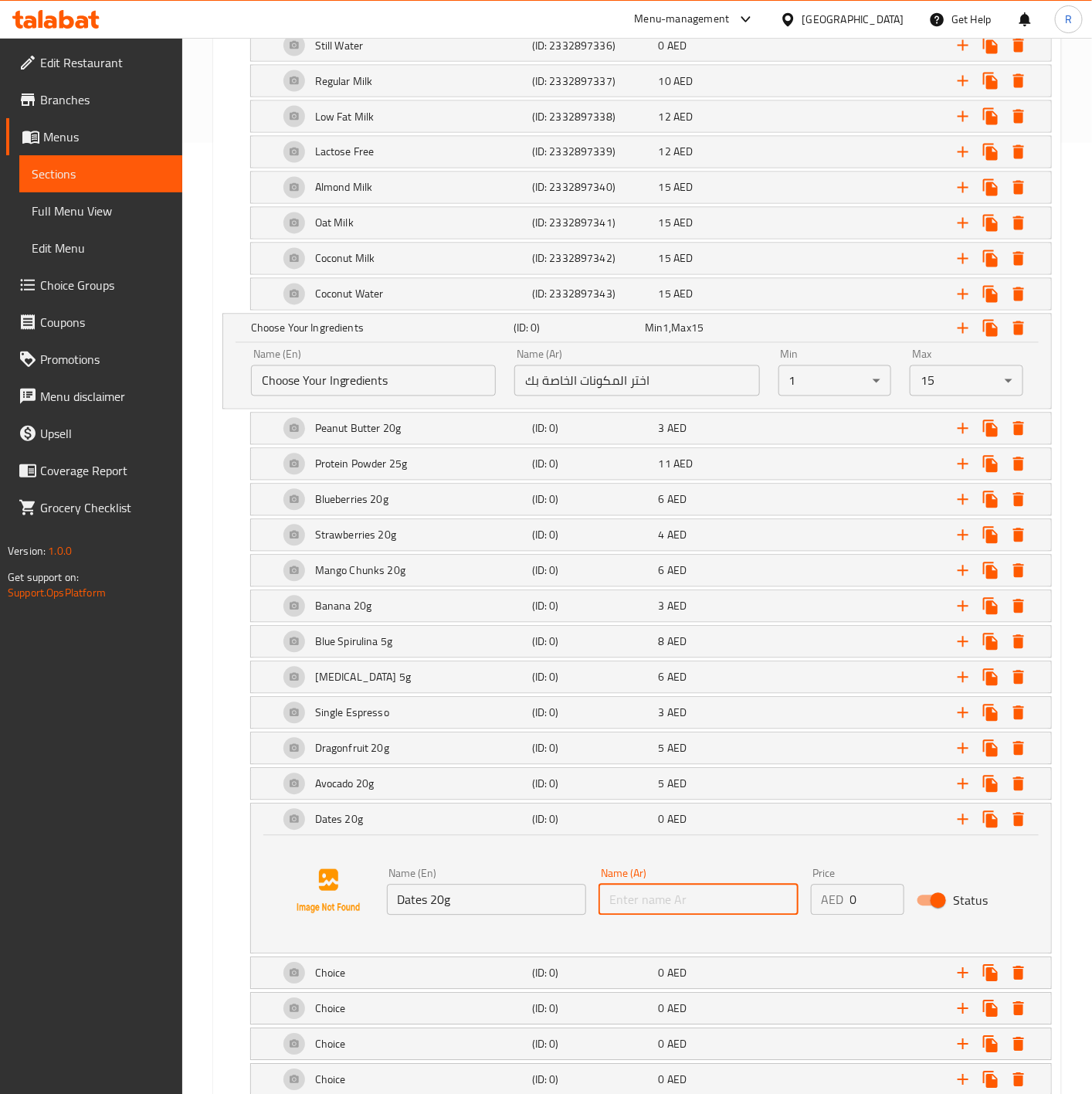
paste input "تمر 20 جرام"
type input "تمر 20 جرام"
click at [871, 913] on input "0" at bounding box center [877, 900] width 54 height 31
type input "0"
click at [693, 904] on input "تمر 20 جرام" at bounding box center [698, 900] width 200 height 31
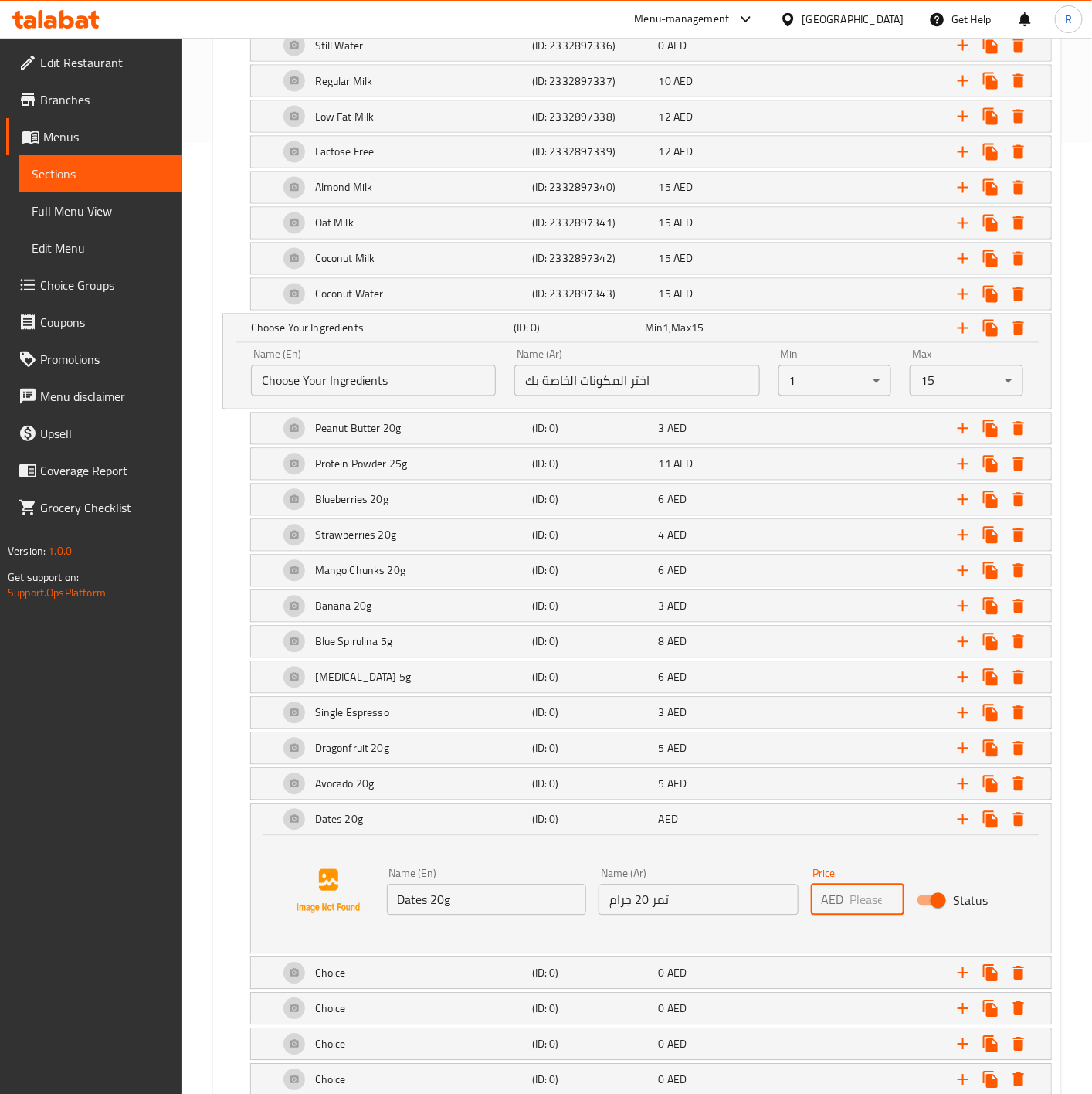
click at [858, 911] on input "number" at bounding box center [877, 900] width 54 height 31
type input "4"
click at [267, 835] on div "Dates 20g (ID: 0) 4 AED" at bounding box center [651, 819] width 800 height 31
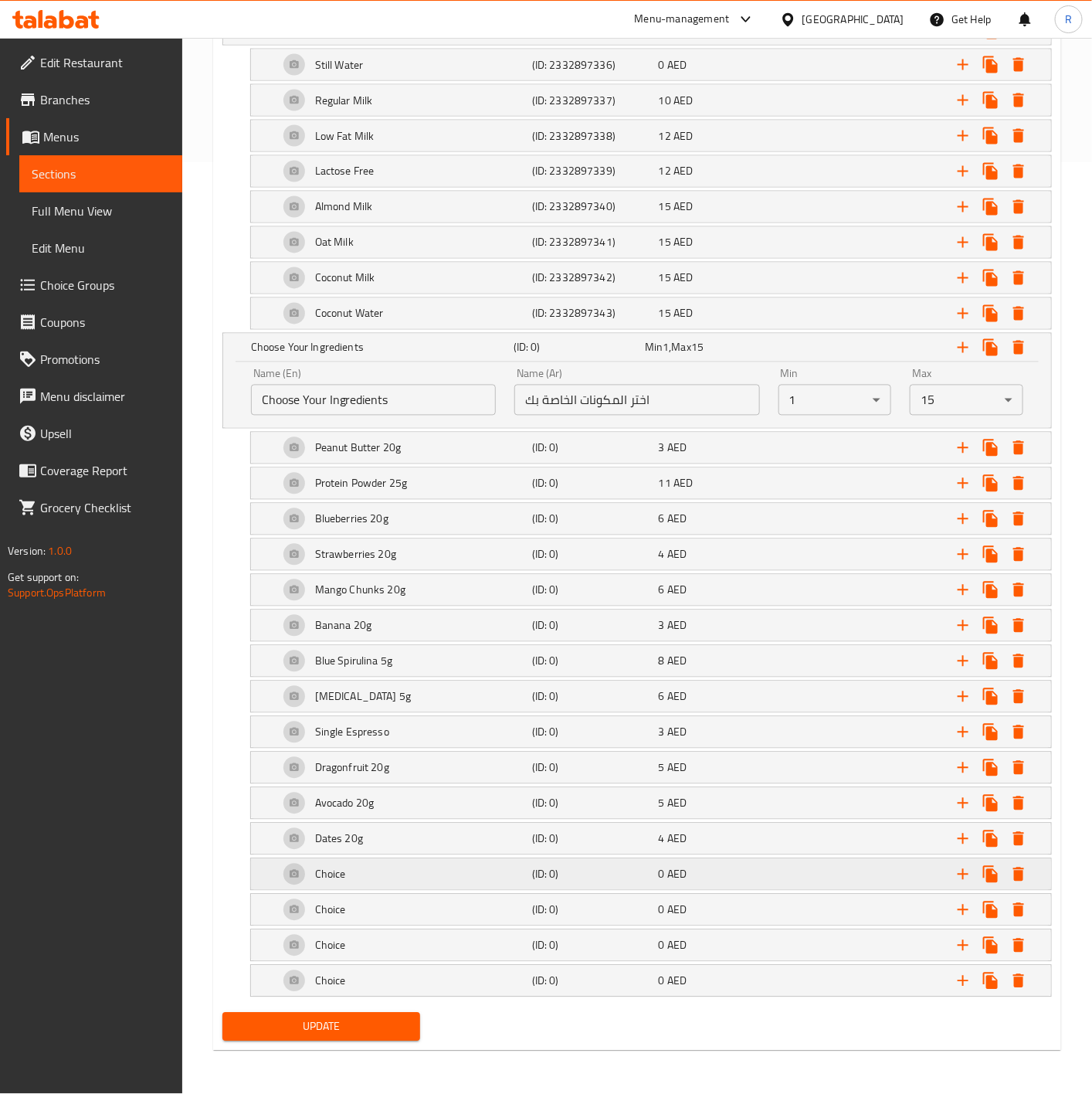
click at [397, 888] on div "Choice" at bounding box center [401, 874] width 253 height 37
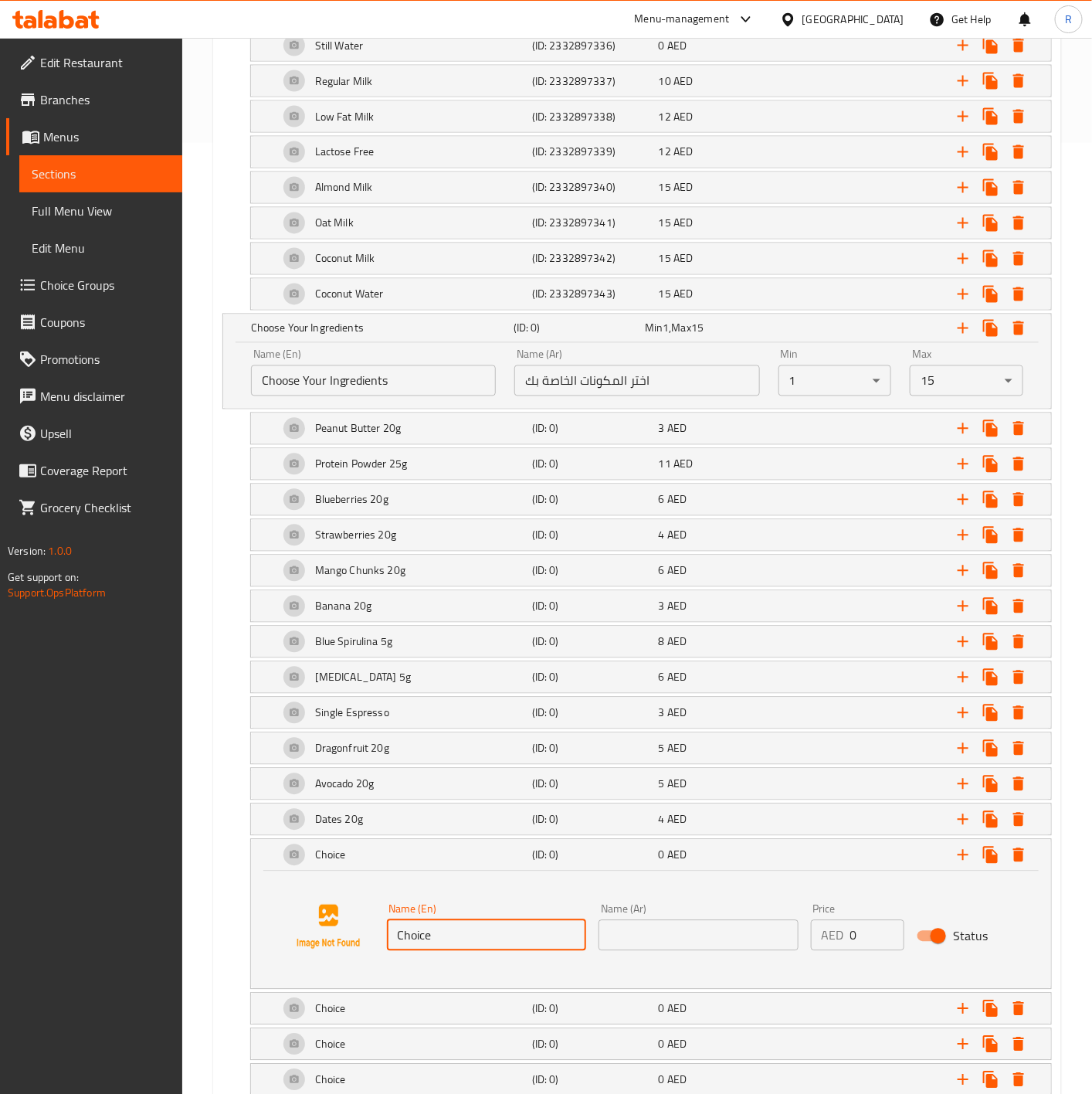
drag, startPoint x: 447, startPoint y: 953, endPoint x: 245, endPoint y: 885, distance: 213.1
click at [245, 885] on div "Choice (ID: 0) 0 AED Name (En) Choice Name (En) Name (Ar) Name (Ar) Price AED 0…" at bounding box center [637, 914] width 830 height 150
paste input "Honey 10g"
type input "Honey 10g"
click at [689, 951] on input "text" at bounding box center [698, 935] width 200 height 31
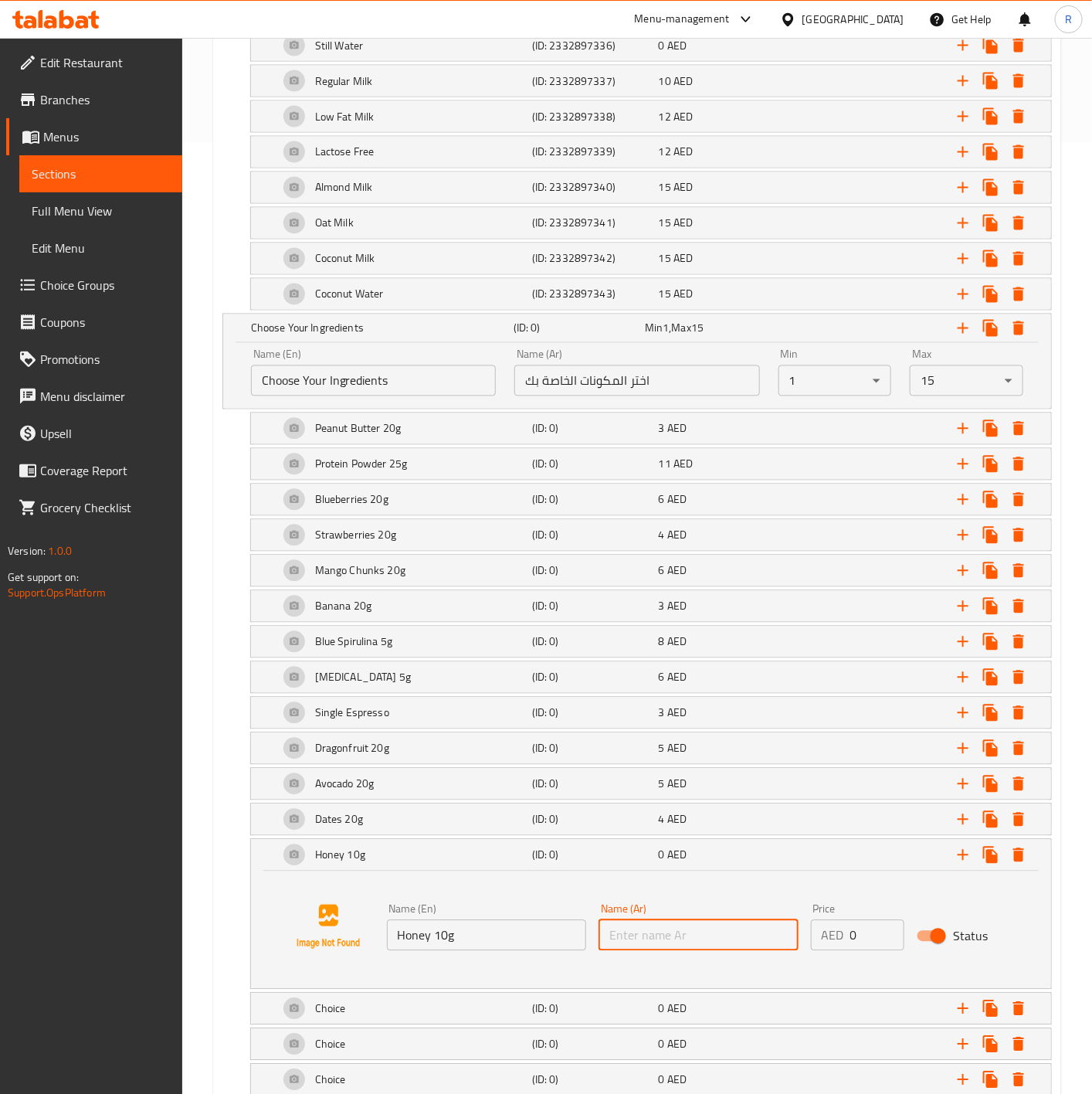
paste input "عسل 10 جرام"
type input "عسل 10 جرام"
click at [868, 947] on input "0" at bounding box center [877, 935] width 54 height 31
type input "2"
click at [262, 870] on div "Honey 10g (ID: 0) 2 AED" at bounding box center [651, 855] width 800 height 31
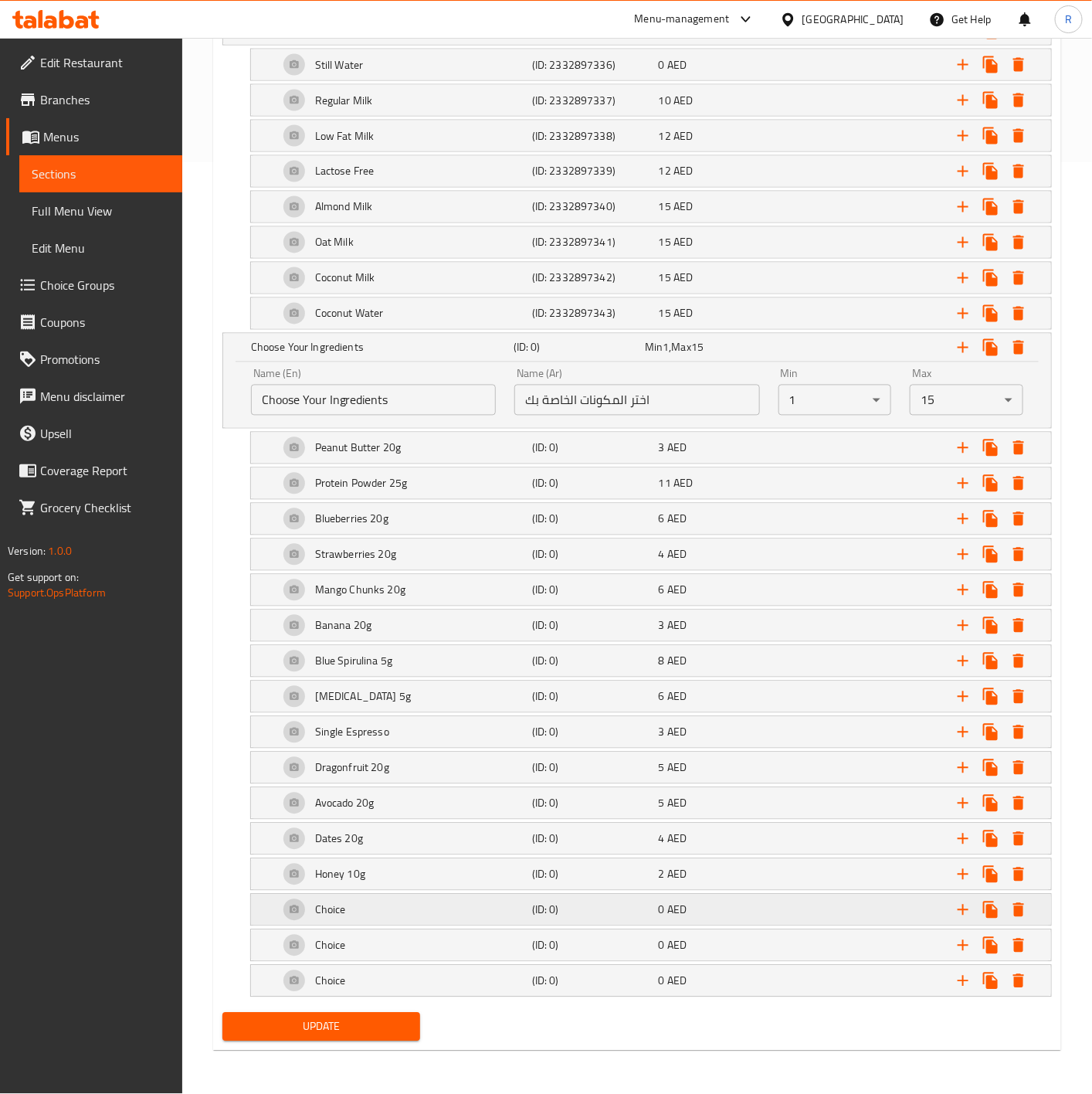
click at [364, 903] on div "Choice" at bounding box center [401, 909] width 253 height 37
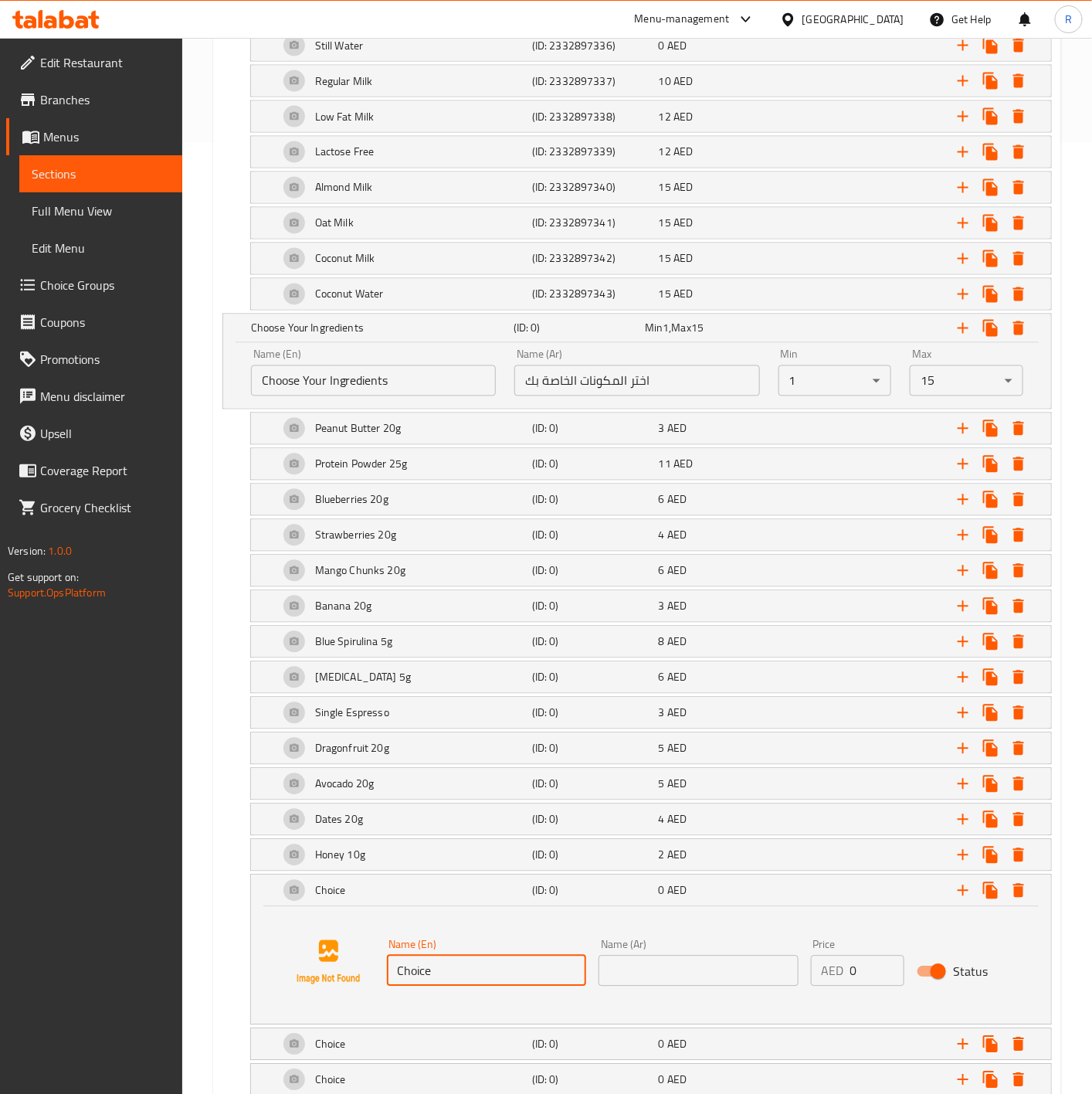
drag, startPoint x: 458, startPoint y: 995, endPoint x: 128, endPoint y: 964, distance: 331.5
click at [128, 964] on div "Edit Restaurant Branches Menus Sections Full Menu View Edit Menu Choice Groups …" at bounding box center [546, 140] width 1092 height 2105
paste input "Sunflower Seeds"
type input "Sunflower Seeds"
click at [654, 983] on input "text" at bounding box center [698, 971] width 200 height 31
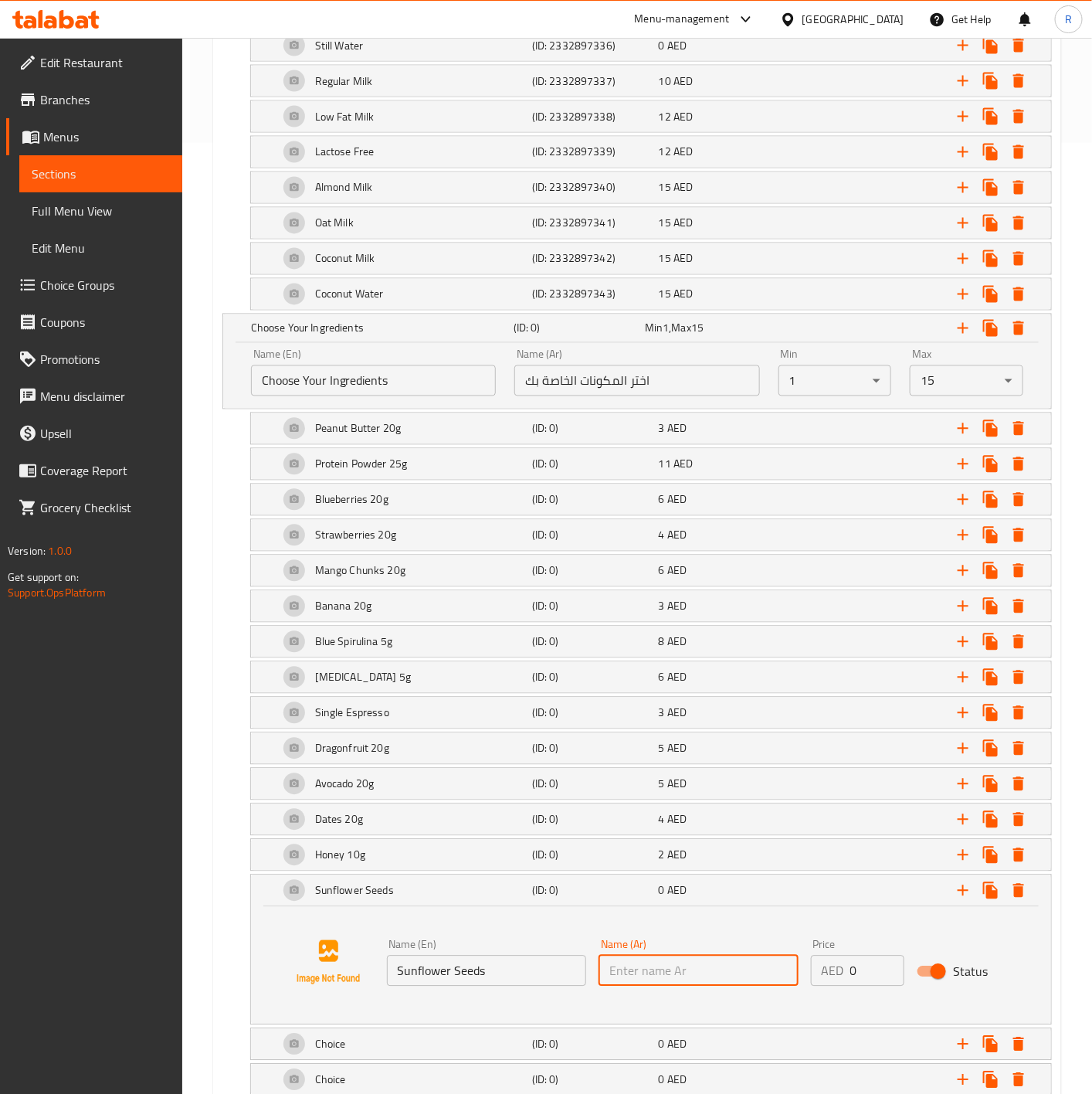
paste input "بذور عباد الشمس"
type input "بذور عباد الشمس"
click at [871, 986] on input "0" at bounding box center [877, 971] width 54 height 31
type input "2"
click at [268, 899] on div "Sunflower Seeds (ID: 0) 2 AED" at bounding box center [651, 890] width 800 height 31
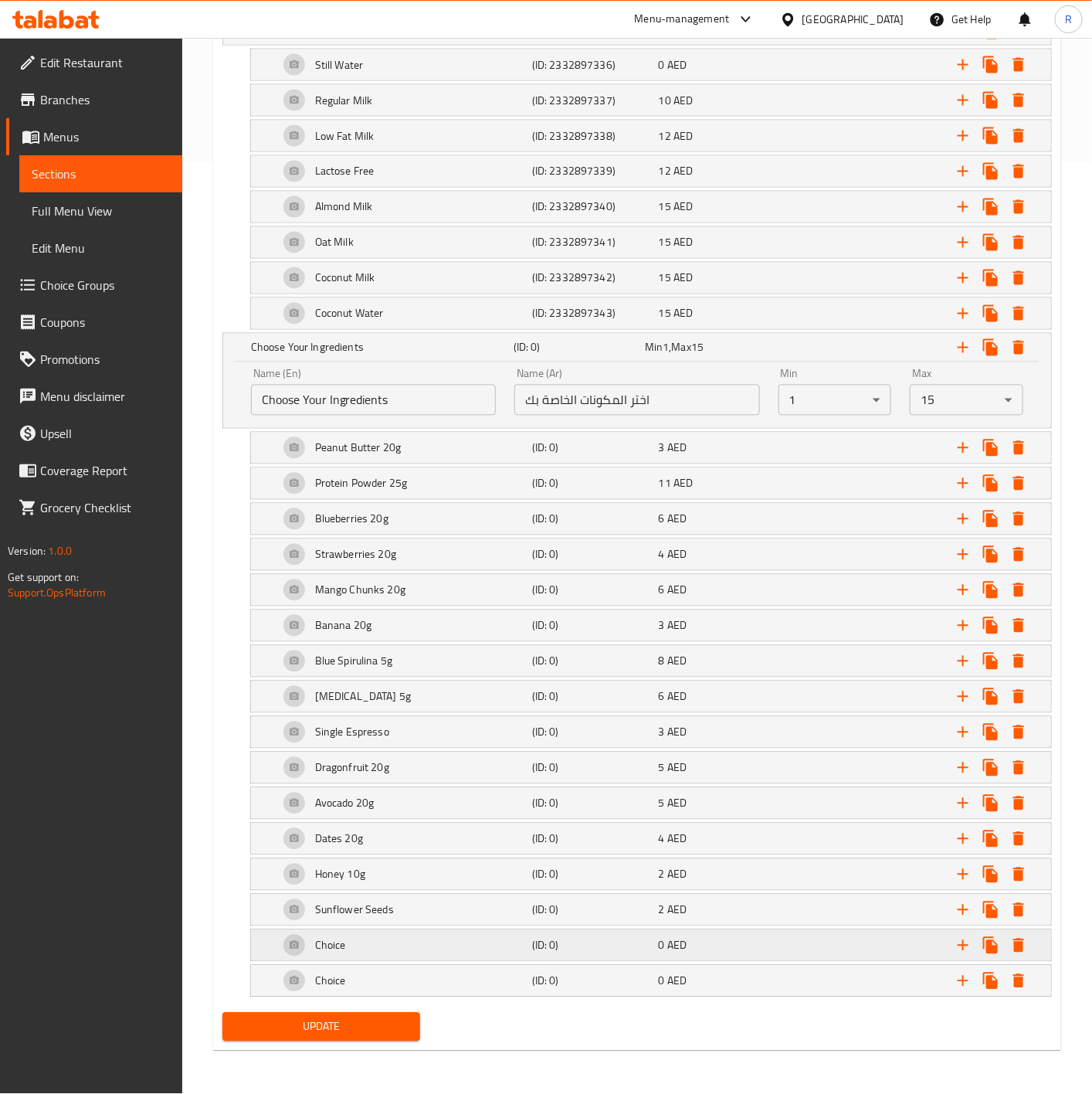
click at [384, 936] on div "Choice" at bounding box center [401, 945] width 253 height 37
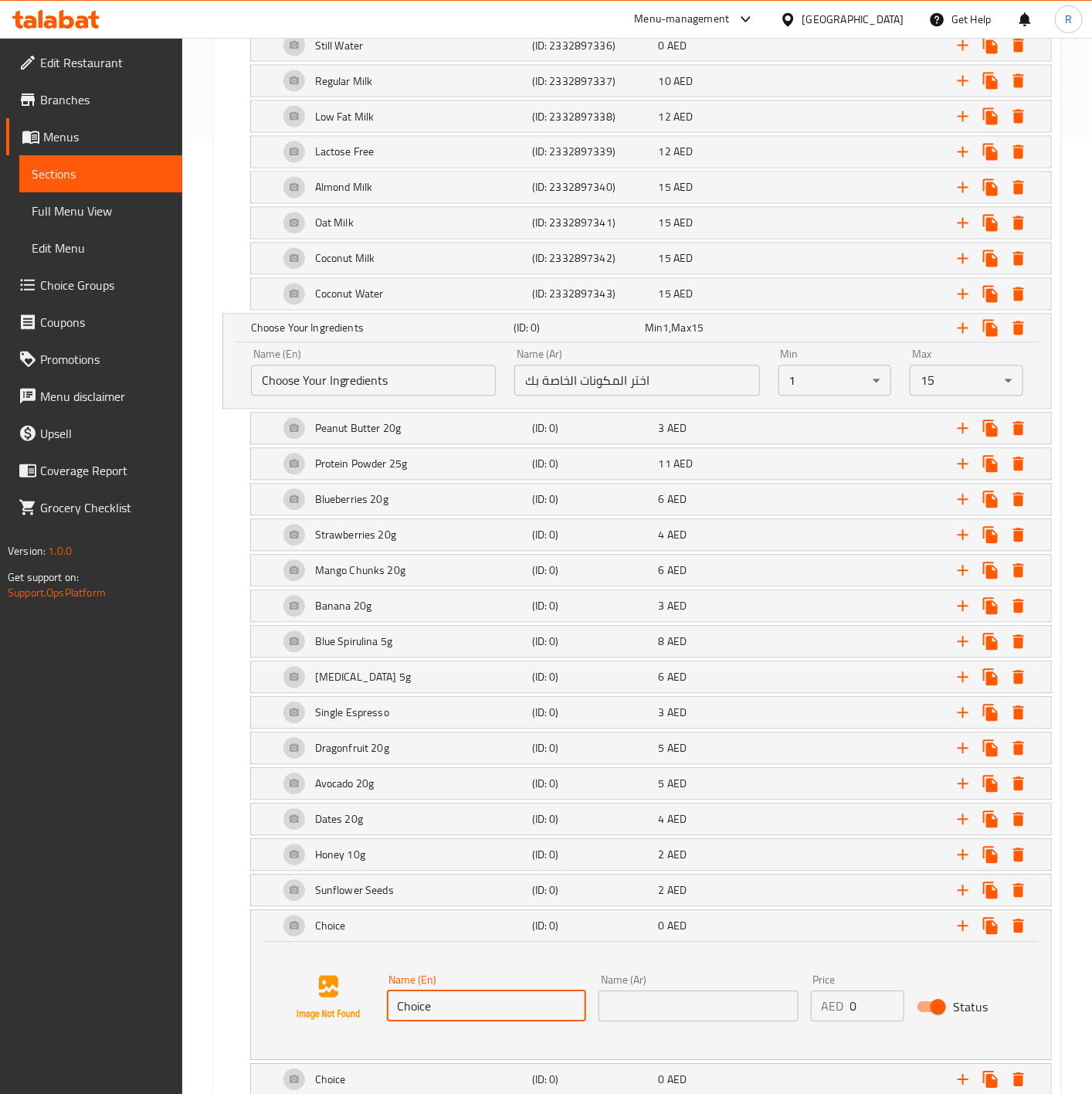
drag, startPoint x: 484, startPoint y: 1017, endPoint x: 205, endPoint y: 1020, distance: 279.0
click at [205, 1020] on div "Home / Restaurants management / Menus / Sections / item / update EDR Fuel Up se…" at bounding box center [637, 140] width 910 height 2105
paste input "Flax Seeds"
type input "Flax Seeds"
click at [611, 1021] on input "text" at bounding box center [698, 1007] width 200 height 31
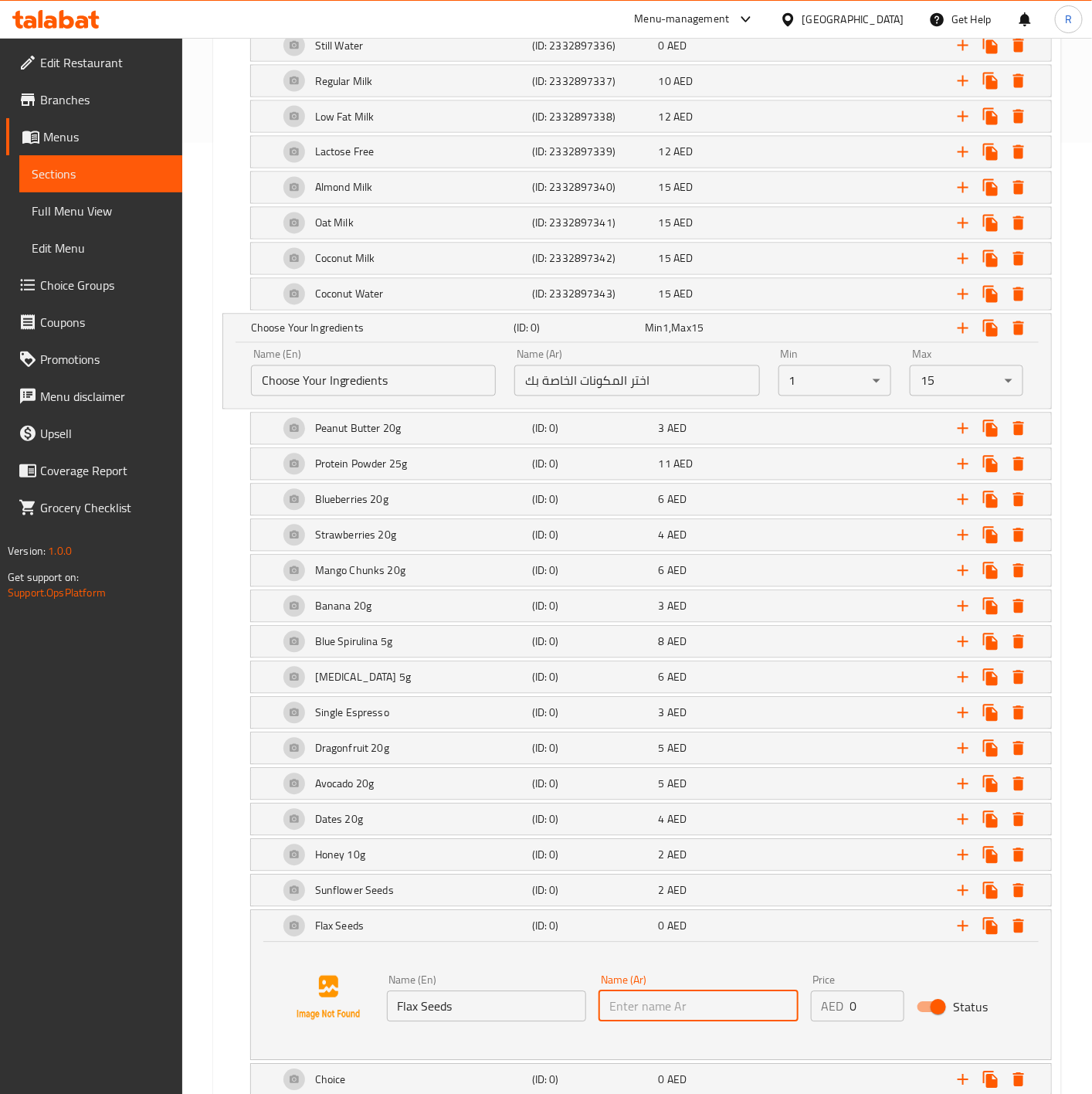
paste input "بذور الكتان"
type input "بذور الكتان"
click at [850, 1021] on input "0" at bounding box center [877, 1007] width 54 height 31
click at [871, 1018] on input "0" at bounding box center [877, 1007] width 54 height 31
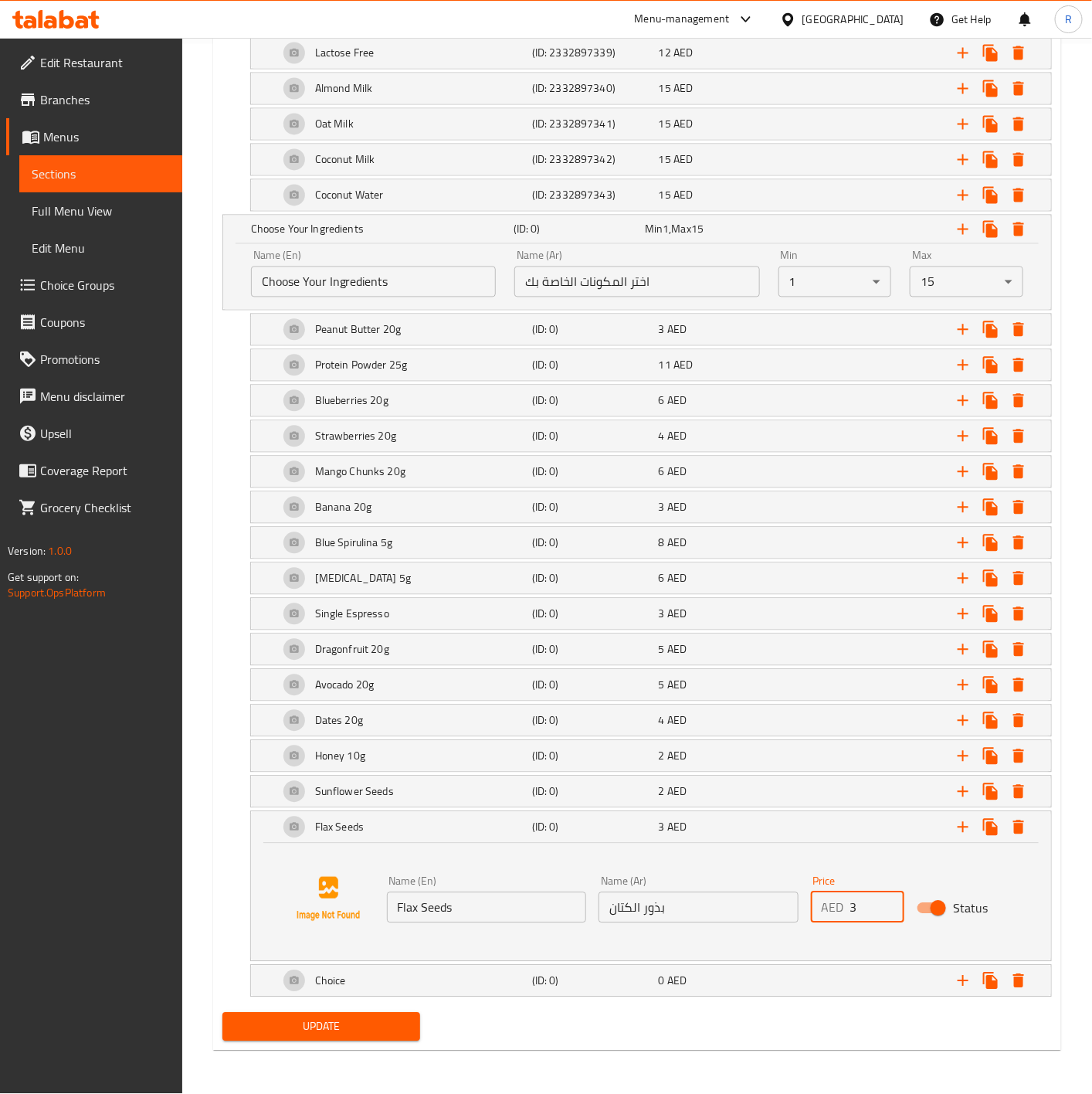
type input "3"
drag, startPoint x: 267, startPoint y: 352, endPoint x: 264, endPoint y: 311, distance: 41.1
click at [264, 311] on div "Add variant Choice Your Base (ID: 1127844544) Min 1 , Max 1 Name (En) Choice Yo…" at bounding box center [636, 431] width 842 height 1153
drag, startPoint x: 610, startPoint y: 350, endPoint x: 610, endPoint y: 326, distance: 24.0
click at [610, 326] on div "Add variant Choice Your Base (ID: 1127844544) Min 1 , Max 1 Name (En) Choice Yo…" at bounding box center [636, 431] width 842 height 1153
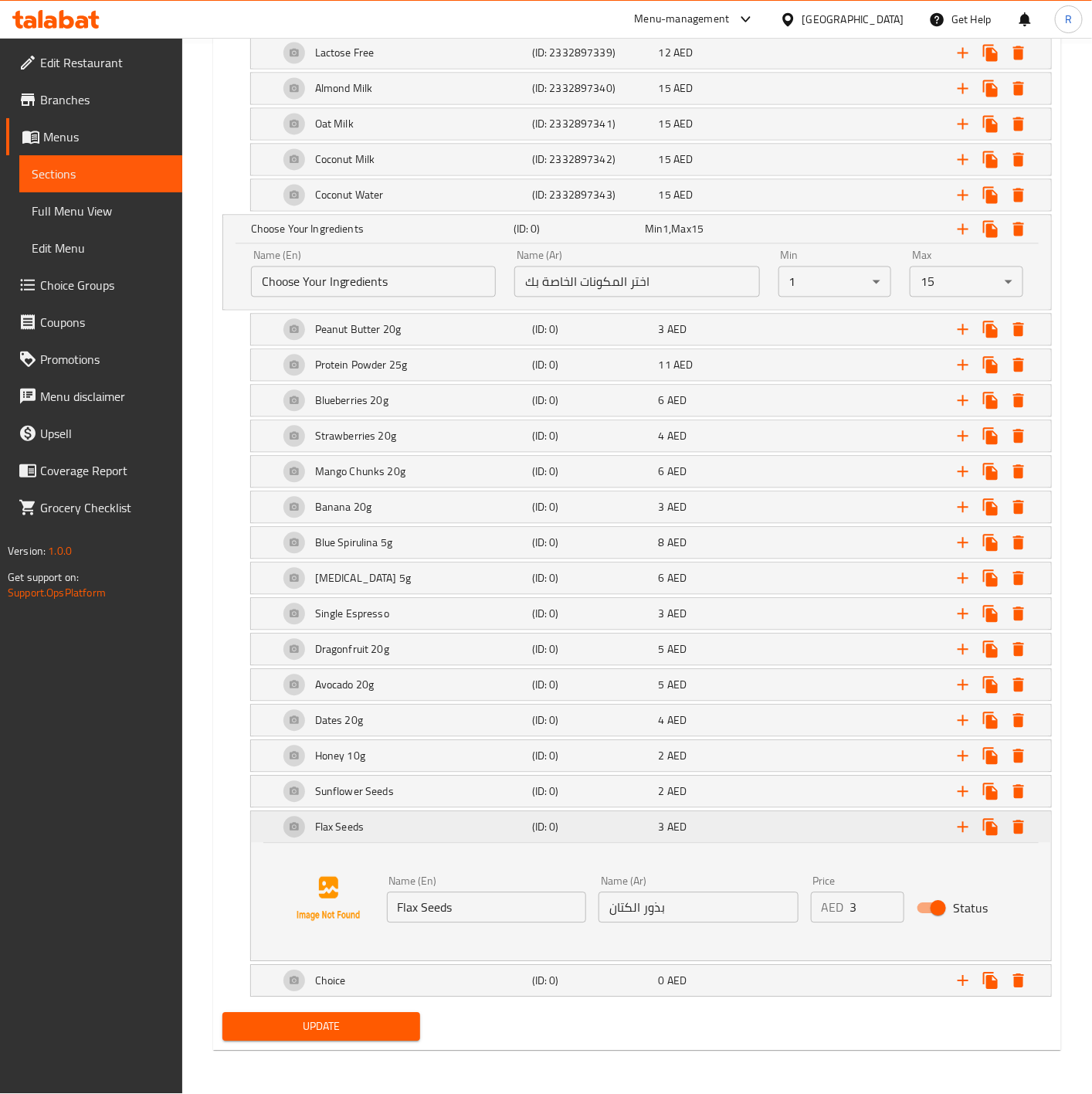
click at [267, 823] on div "Flax Seeds (ID: 0) 3 AED" at bounding box center [651, 827] width 800 height 31
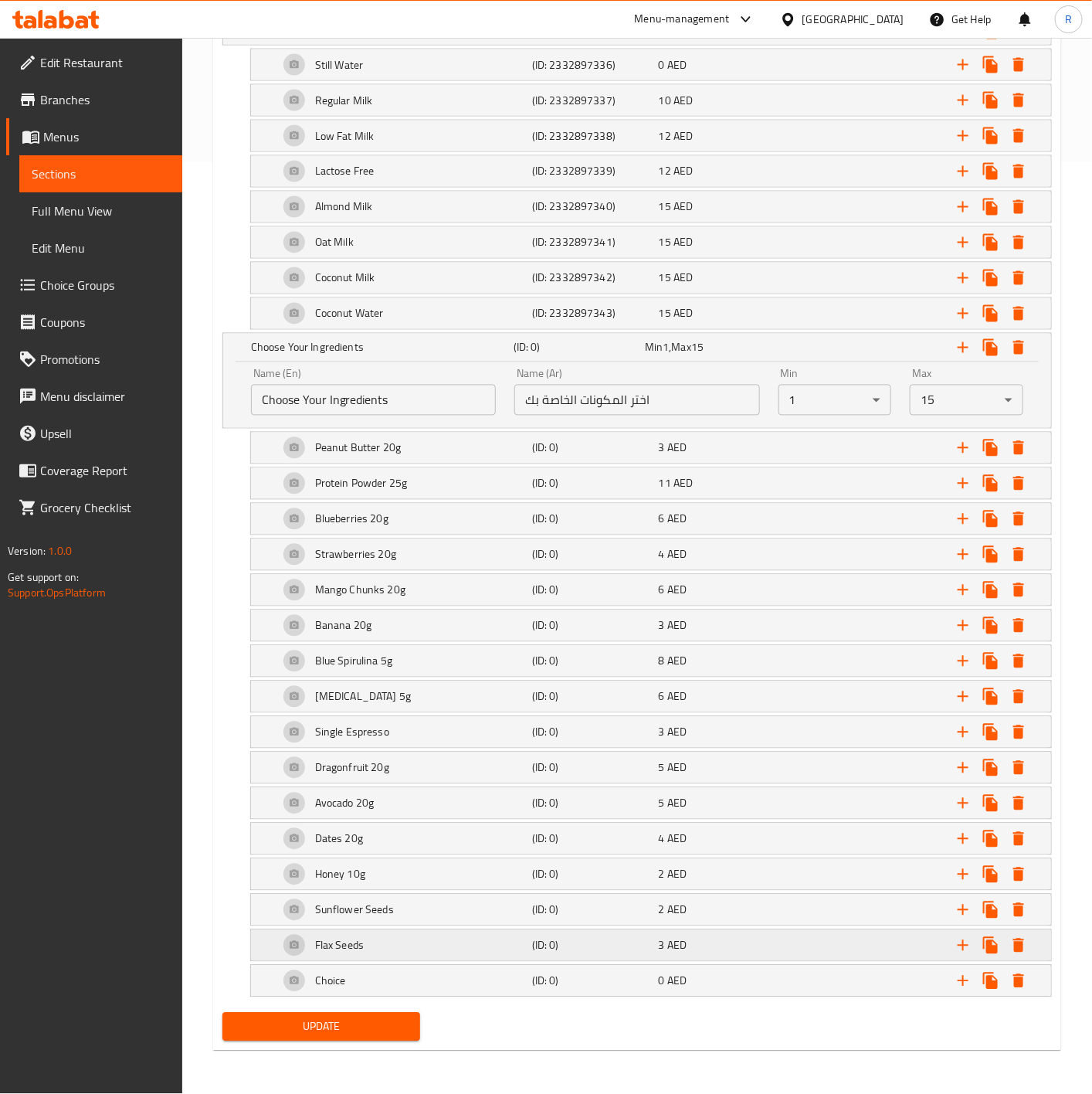
scroll to position [951, 0]
drag, startPoint x: 272, startPoint y: 472, endPoint x: 271, endPoint y: 439, distance: 33.0
click at [271, 439] on div "Add variant Choice Your Base (ID: 1127844544) Min 1 , Max 1 Name (En) Choice Yo…" at bounding box center [636, 490] width 842 height 1034
click at [963, 439] on icon "Expand" at bounding box center [963, 447] width 18 height 18
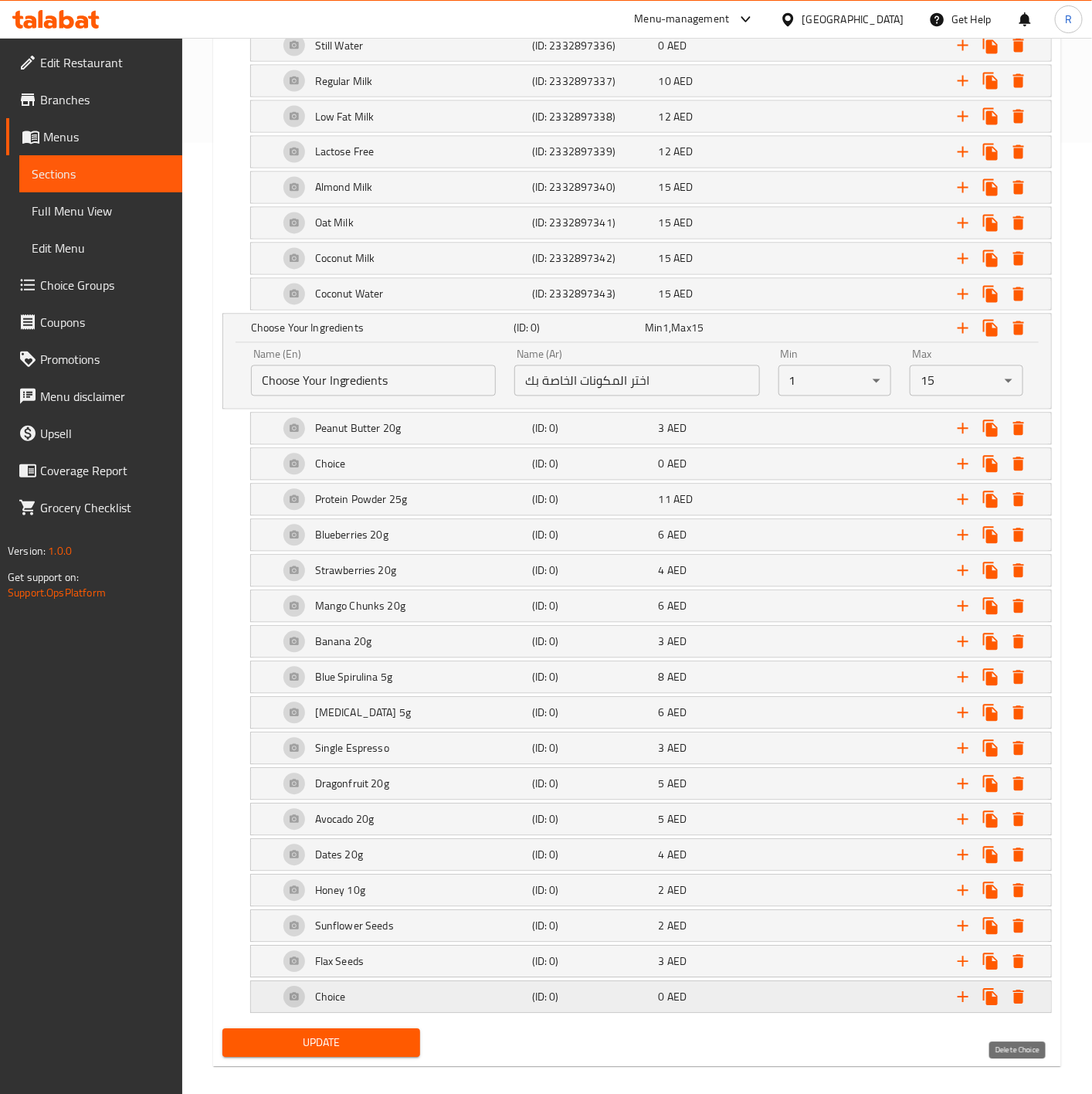
click at [1022, 1004] on icon "Expand" at bounding box center [1019, 997] width 11 height 14
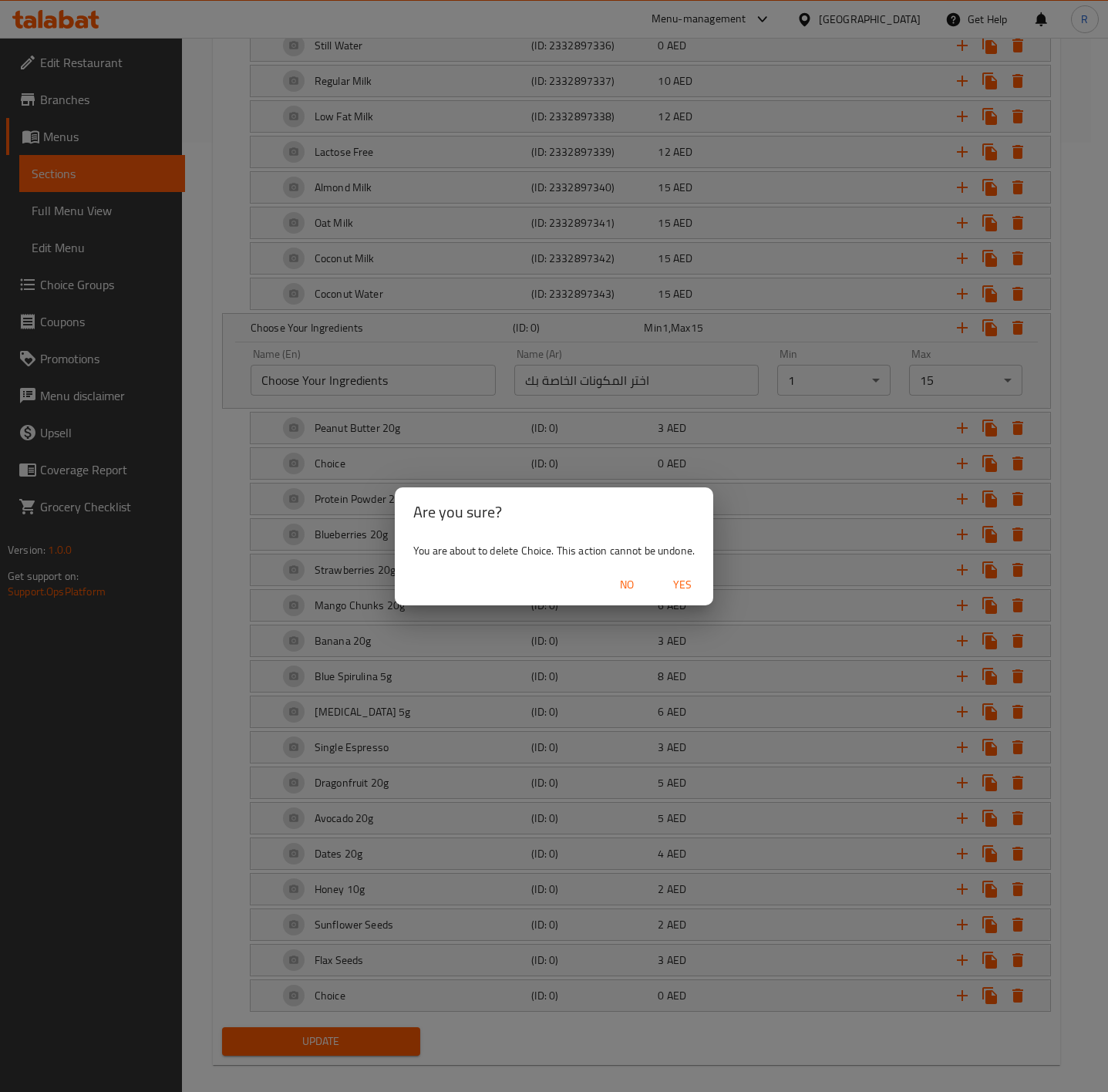
click at [683, 583] on span "Yes" at bounding box center [682, 584] width 37 height 19
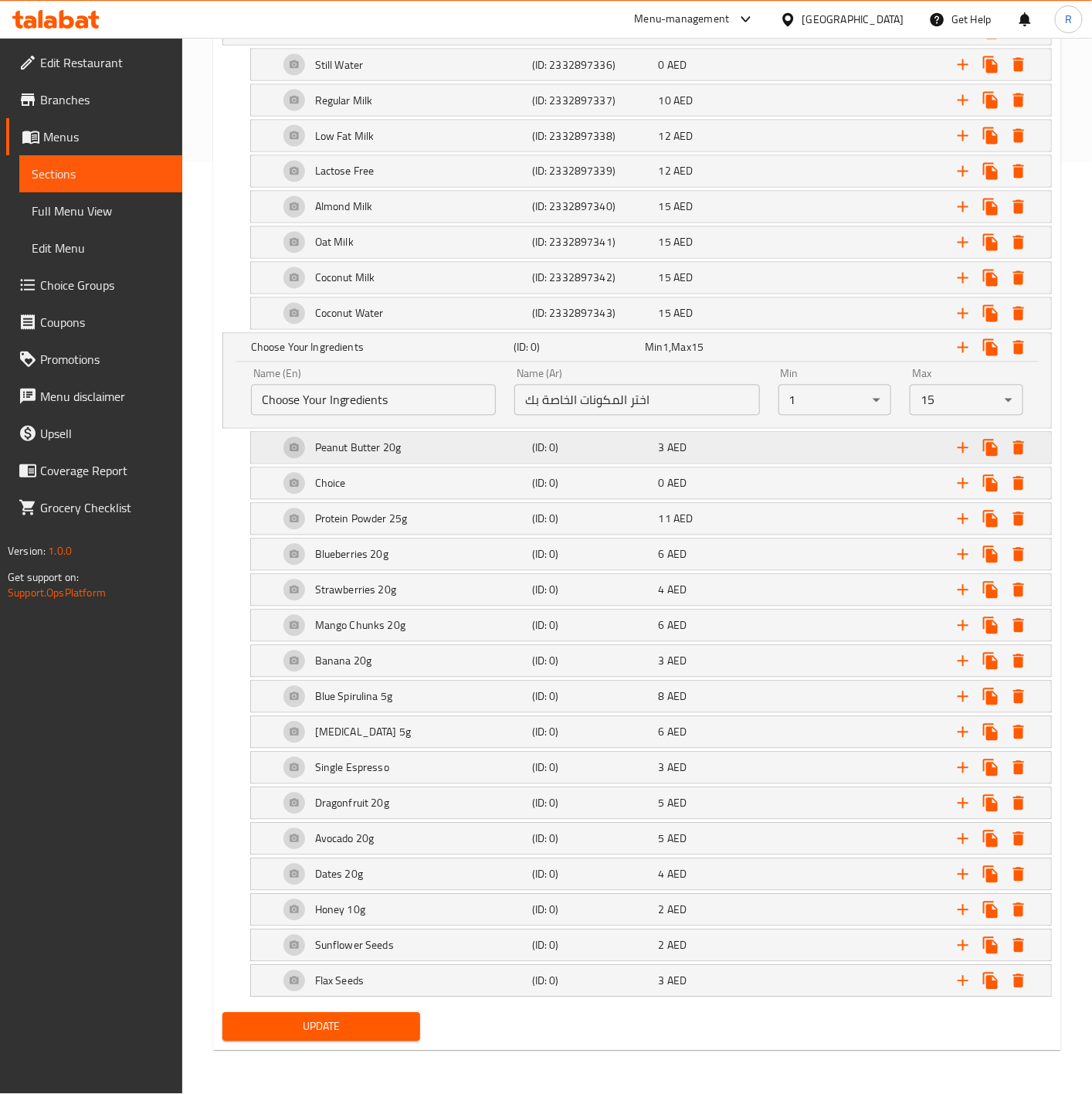
drag, startPoint x: 265, startPoint y: 469, endPoint x: 262, endPoint y: 446, distance: 23.2
click at [262, 446] on div "Add variant Choice Your Base (ID: 1127844544) Min 1 , Max 1 Name (En) Choice Yo…" at bounding box center [636, 490] width 842 height 1034
click at [959, 547] on icon "Expand" at bounding box center [963, 553] width 18 height 18
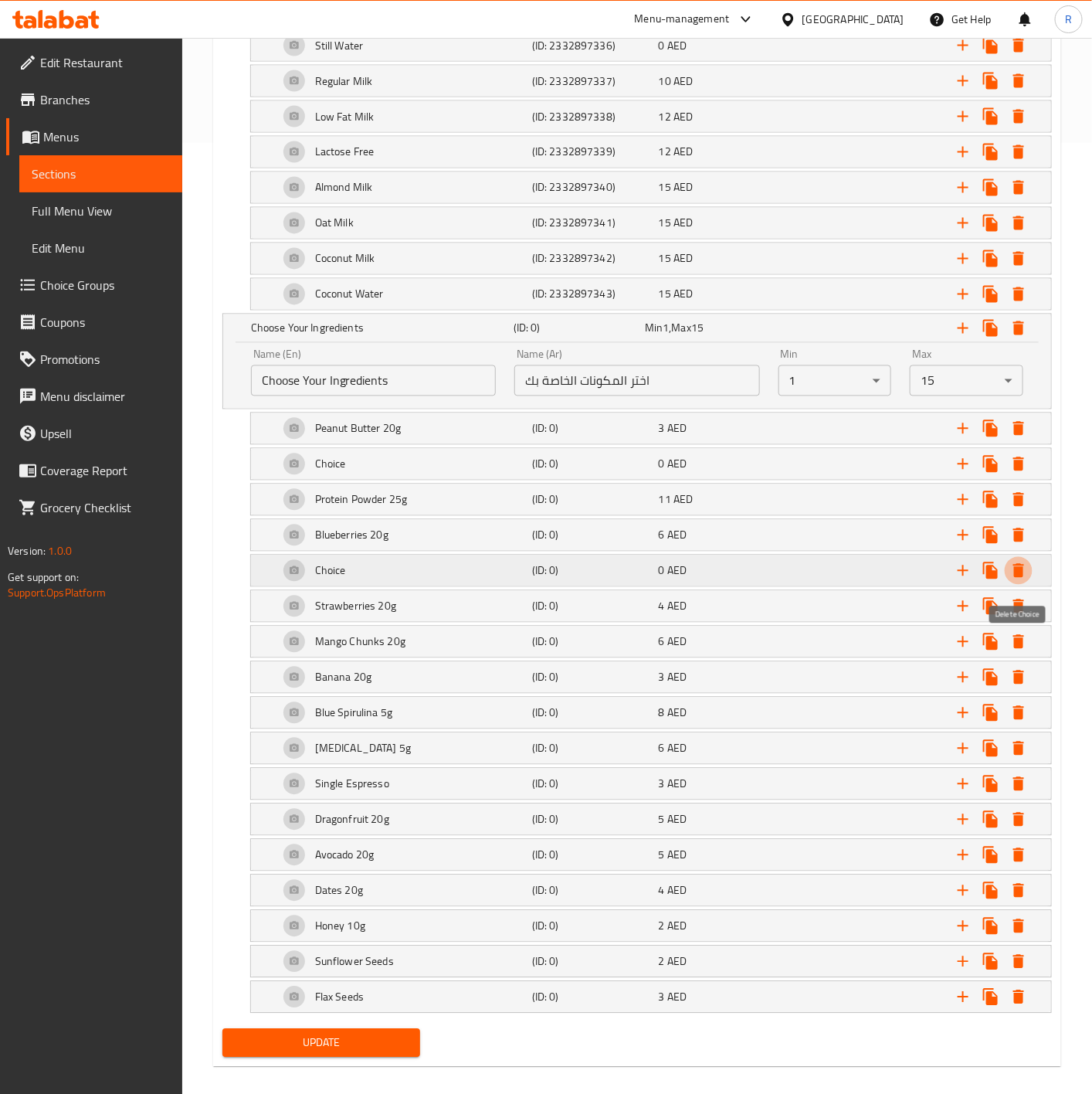
click at [1015, 578] on icon "Expand" at bounding box center [1019, 571] width 11 height 14
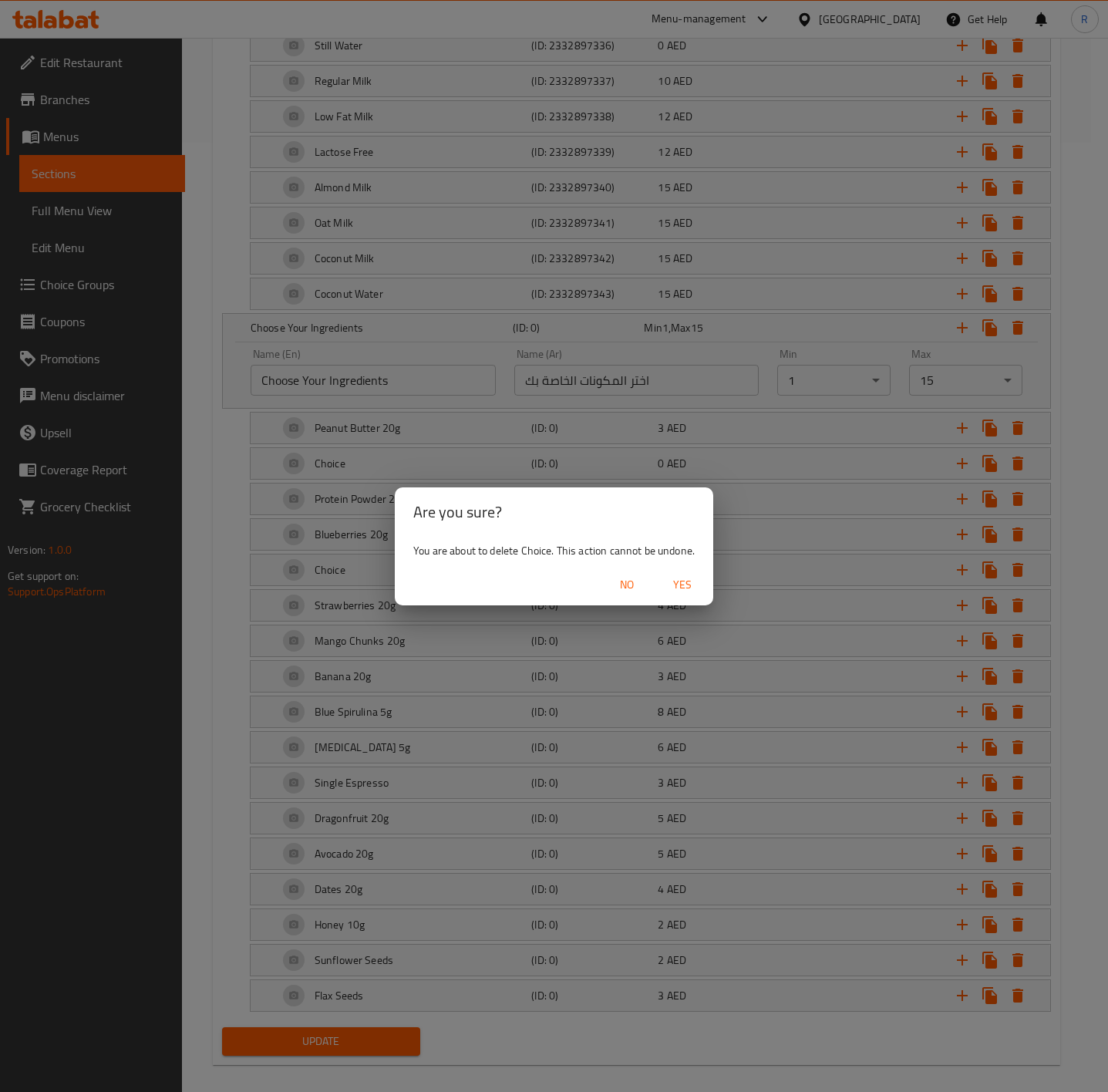
click at [685, 579] on span "Yes" at bounding box center [682, 584] width 37 height 19
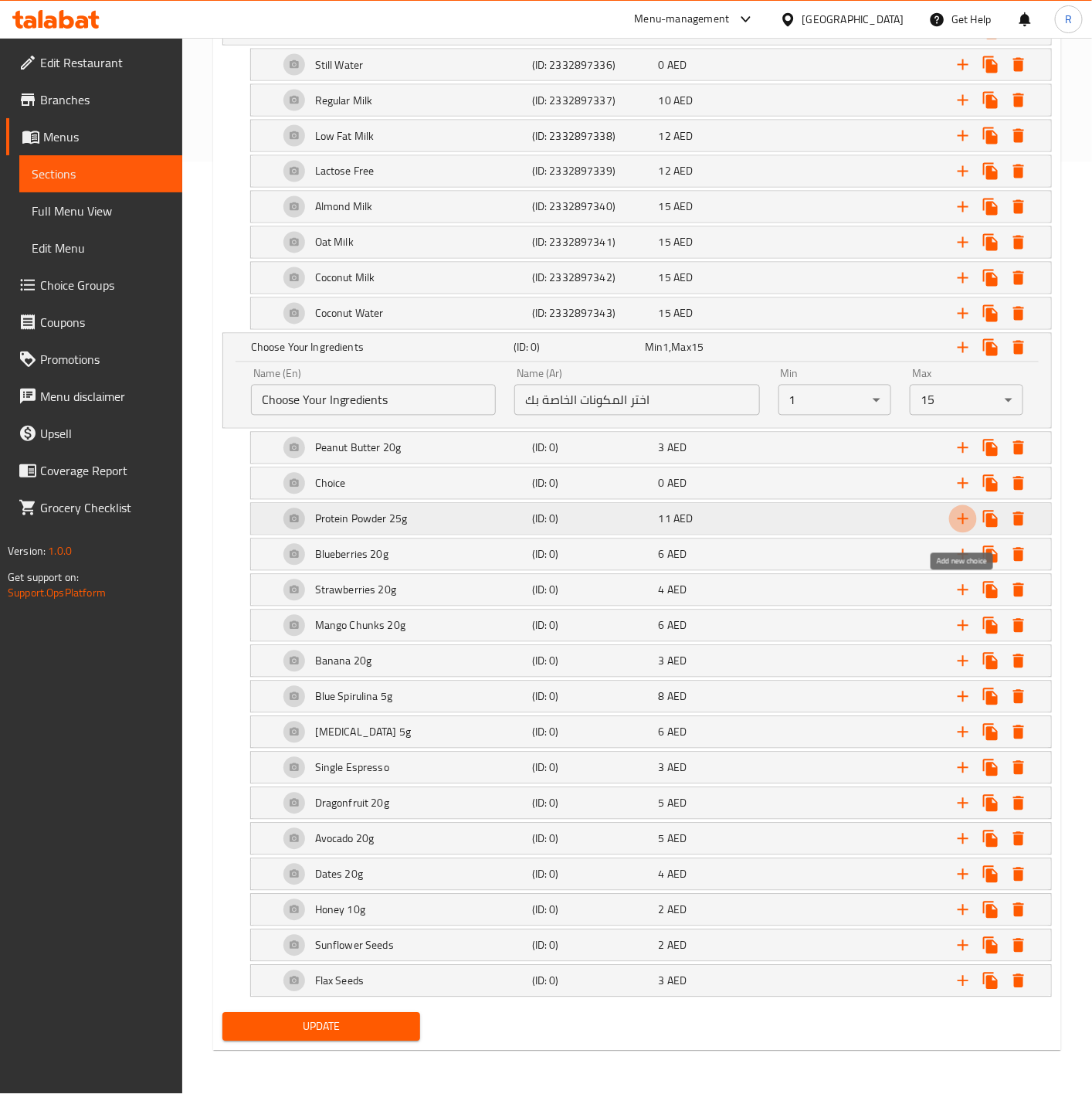
click at [966, 514] on icon "Expand" at bounding box center [963, 519] width 11 height 11
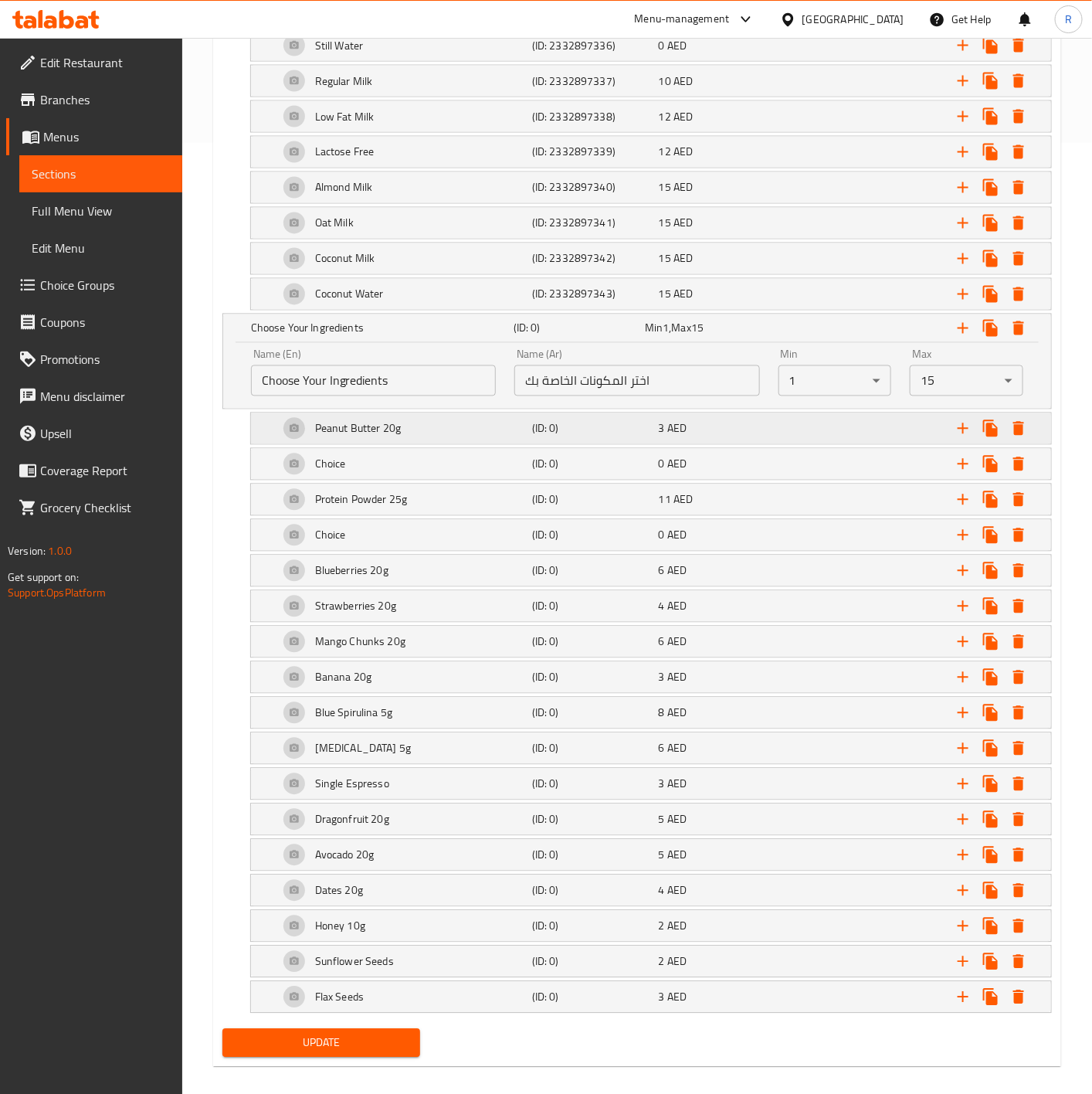
click at [401, 436] on h5 "Peanut Butter 20g" at bounding box center [358, 428] width 86 height 16
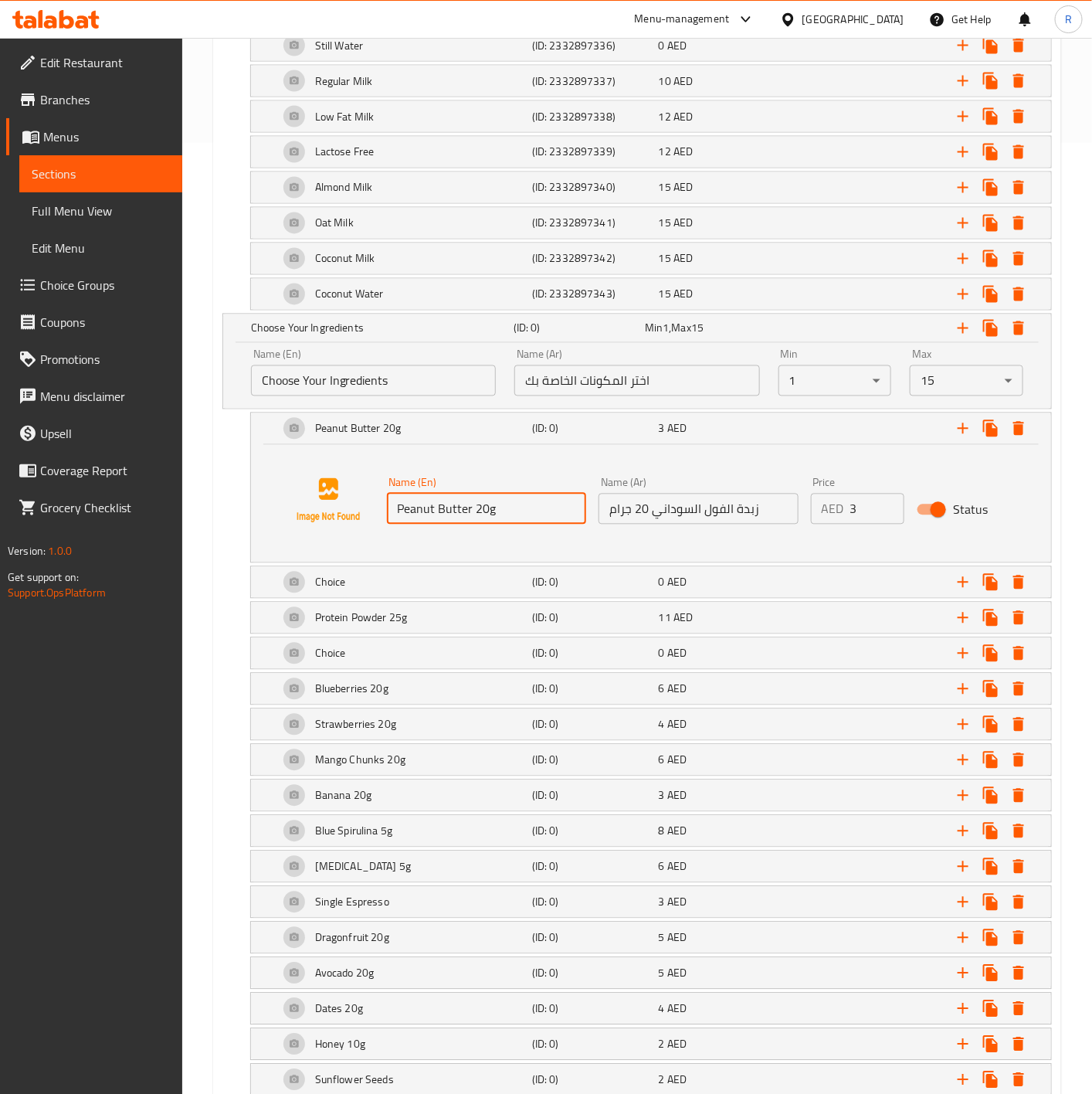
drag, startPoint x: 523, startPoint y: 508, endPoint x: 60, endPoint y: 530, distance: 463.5
click at [60, 530] on div "Edit Restaurant Branches Menus Sections Full Menu View Edit Menu Choice Groups …" at bounding box center [546, 157] width 1092 height 2141
click at [396, 656] on div "Choice" at bounding box center [401, 653] width 253 height 37
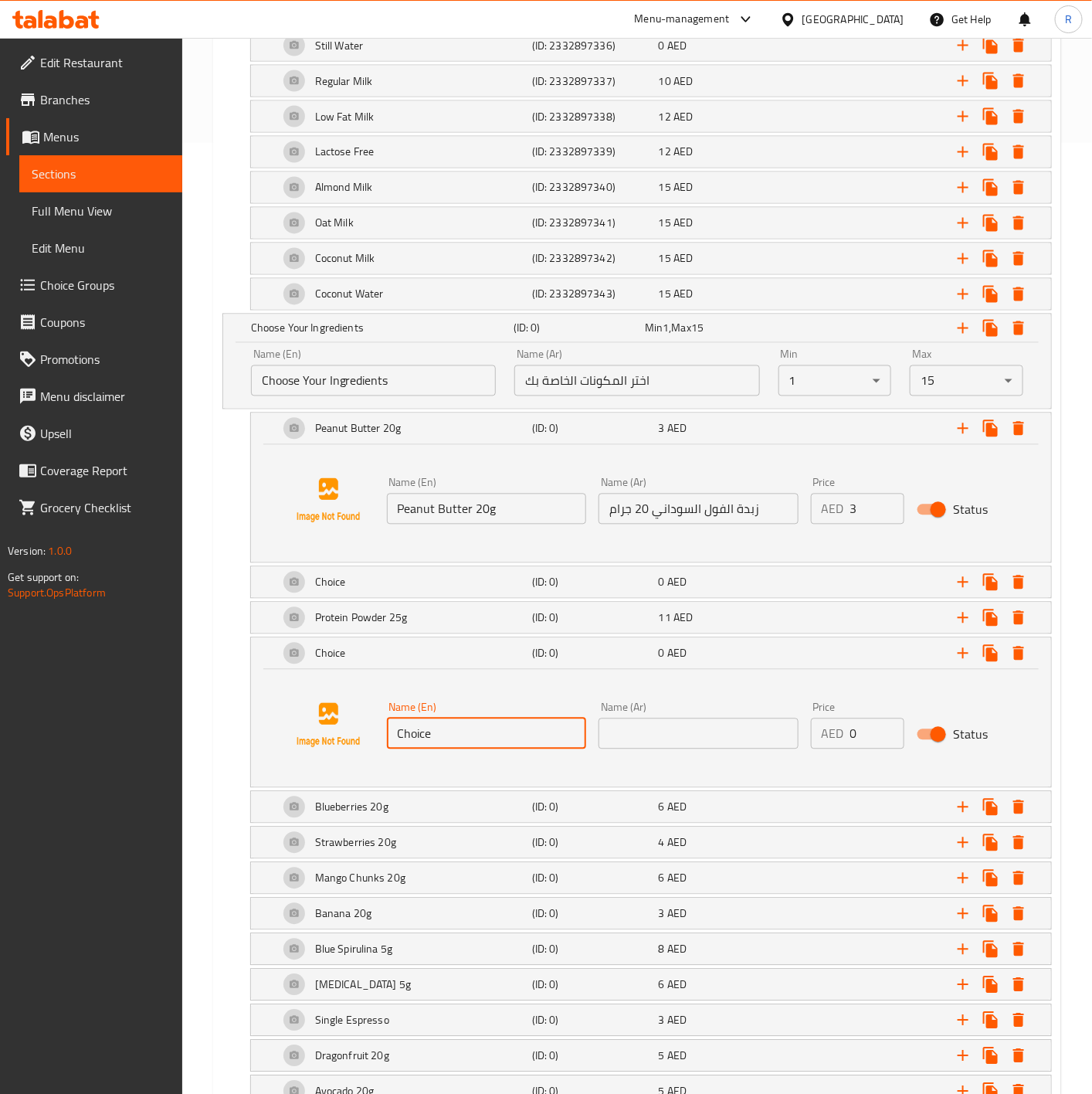
drag, startPoint x: 484, startPoint y: 754, endPoint x: 249, endPoint y: 813, distance: 242.3
click at [249, 813] on div "Add variant Choice Your Base (ID: 1127844544) Min 1 , Max 1 Name (En) Choice Yo…" at bounding box center [636, 606] width 842 height 1306
paste input "Peanut Butter 20g"
type input "Peanut Butter 20g"
click at [729, 522] on input "زبدة الفول السوداني 20 جرام" at bounding box center [698, 509] width 200 height 31
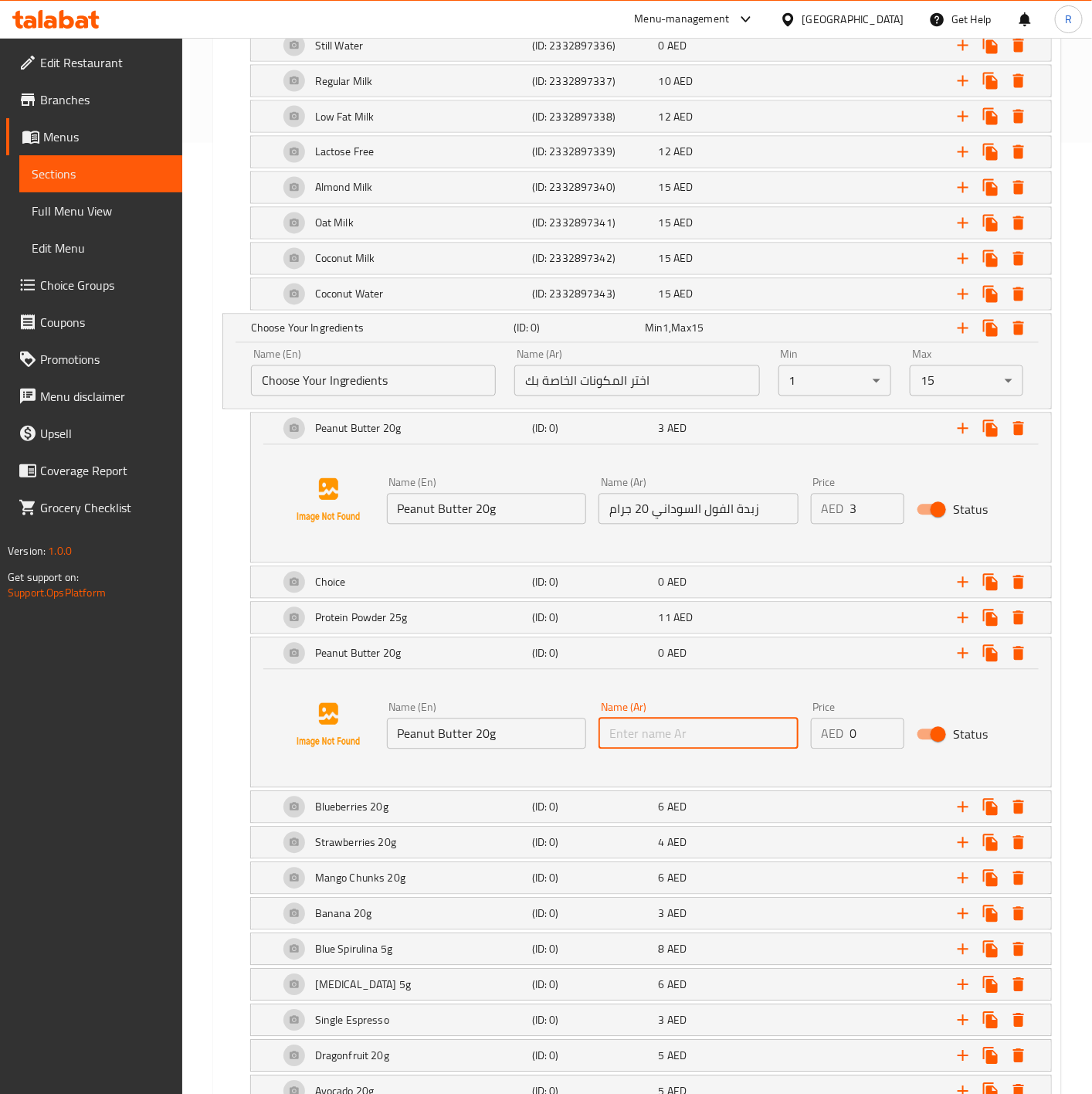
click at [723, 749] on input "text" at bounding box center [698, 734] width 200 height 31
paste input "زبدة الفول السوداني 20 جرام"
type input "زبدة الفول السوداني 20 جرام"
click at [855, 728] on input "0" at bounding box center [877, 734] width 54 height 31
type input "3"
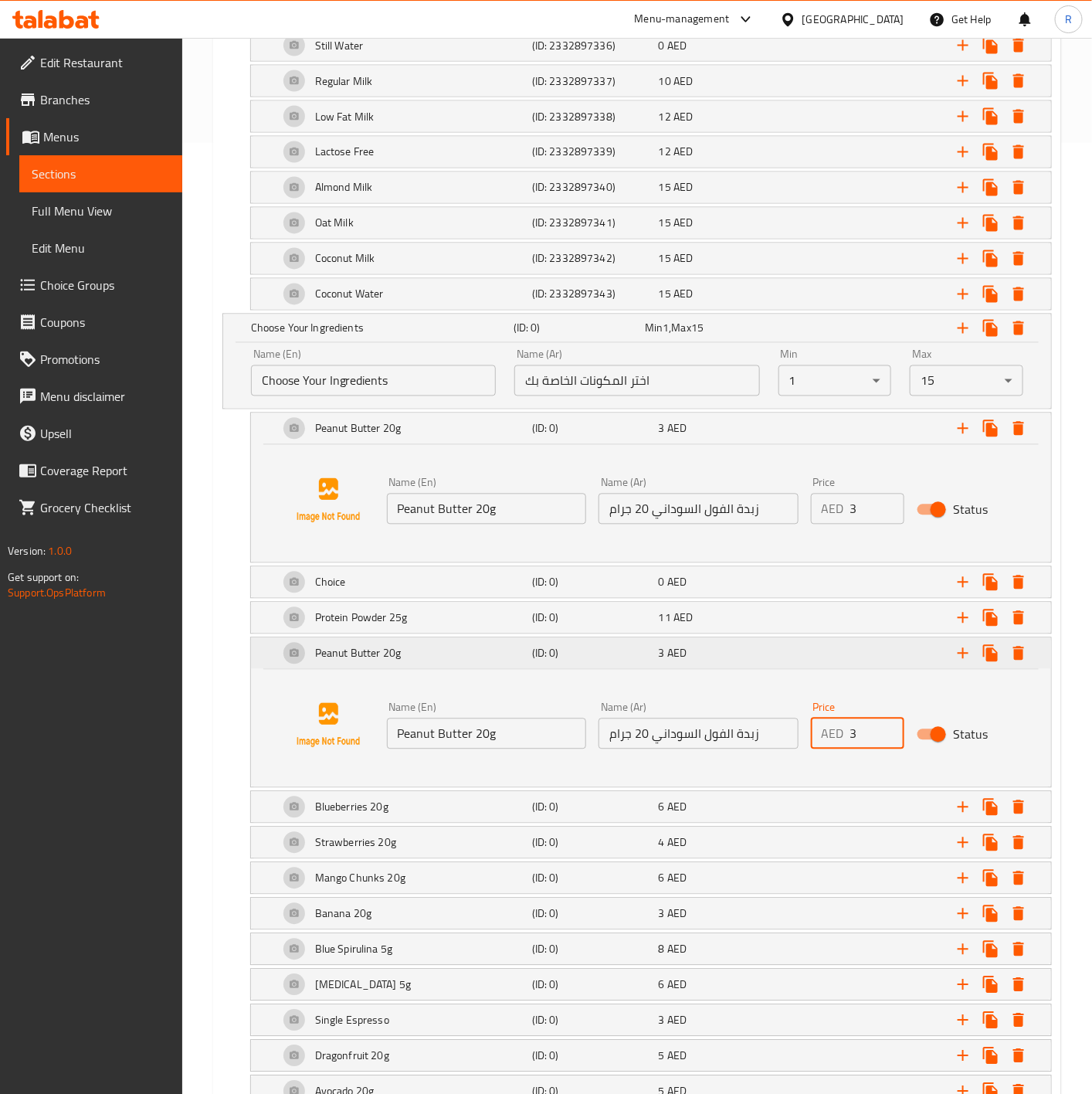
click at [262, 655] on div "Peanut Butter 20g (ID: 0) 3 AED" at bounding box center [651, 654] width 800 height 31
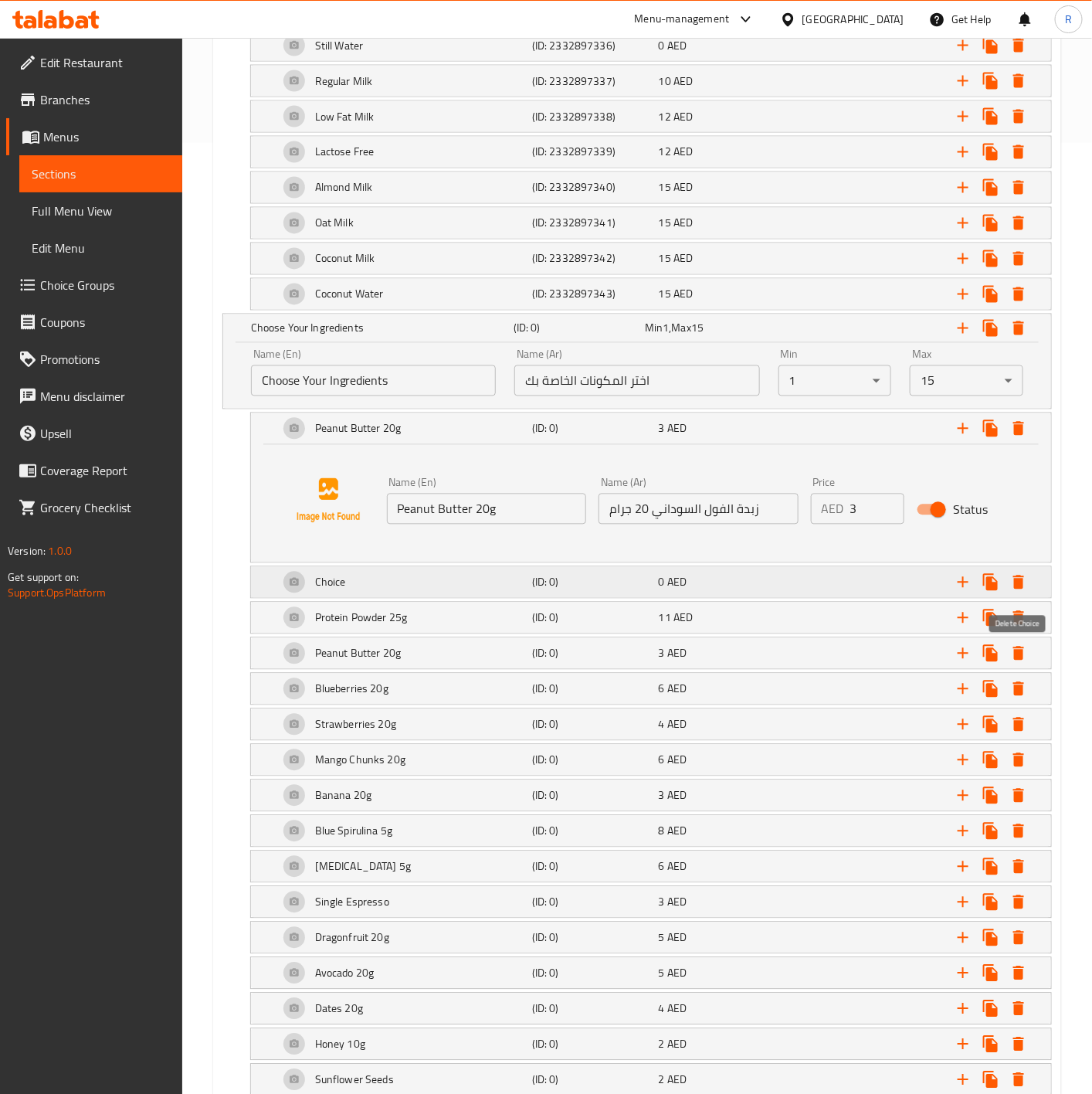
click at [1017, 589] on icon "Expand" at bounding box center [1019, 582] width 11 height 14
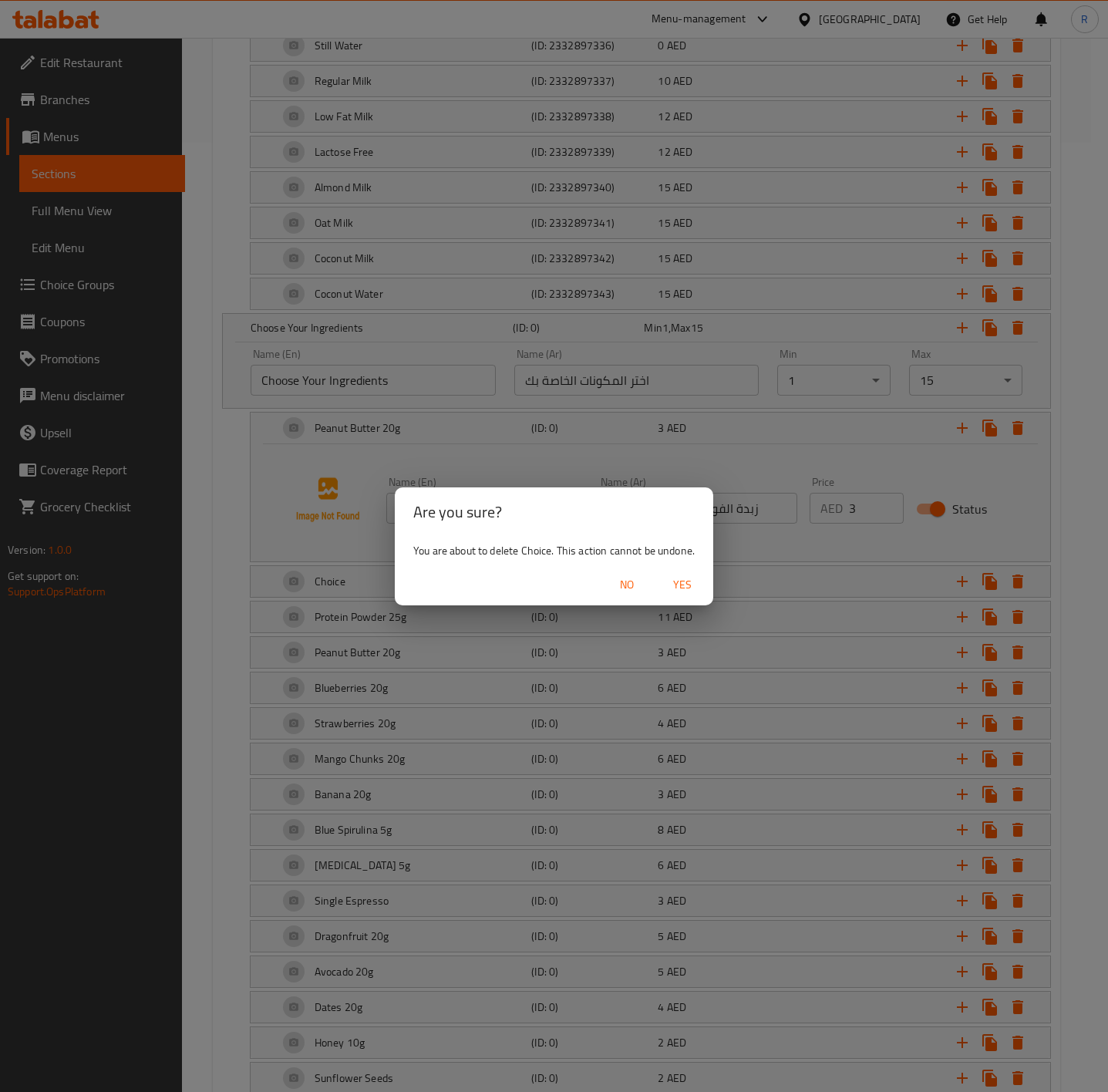
click at [678, 575] on span "Yes" at bounding box center [682, 584] width 37 height 19
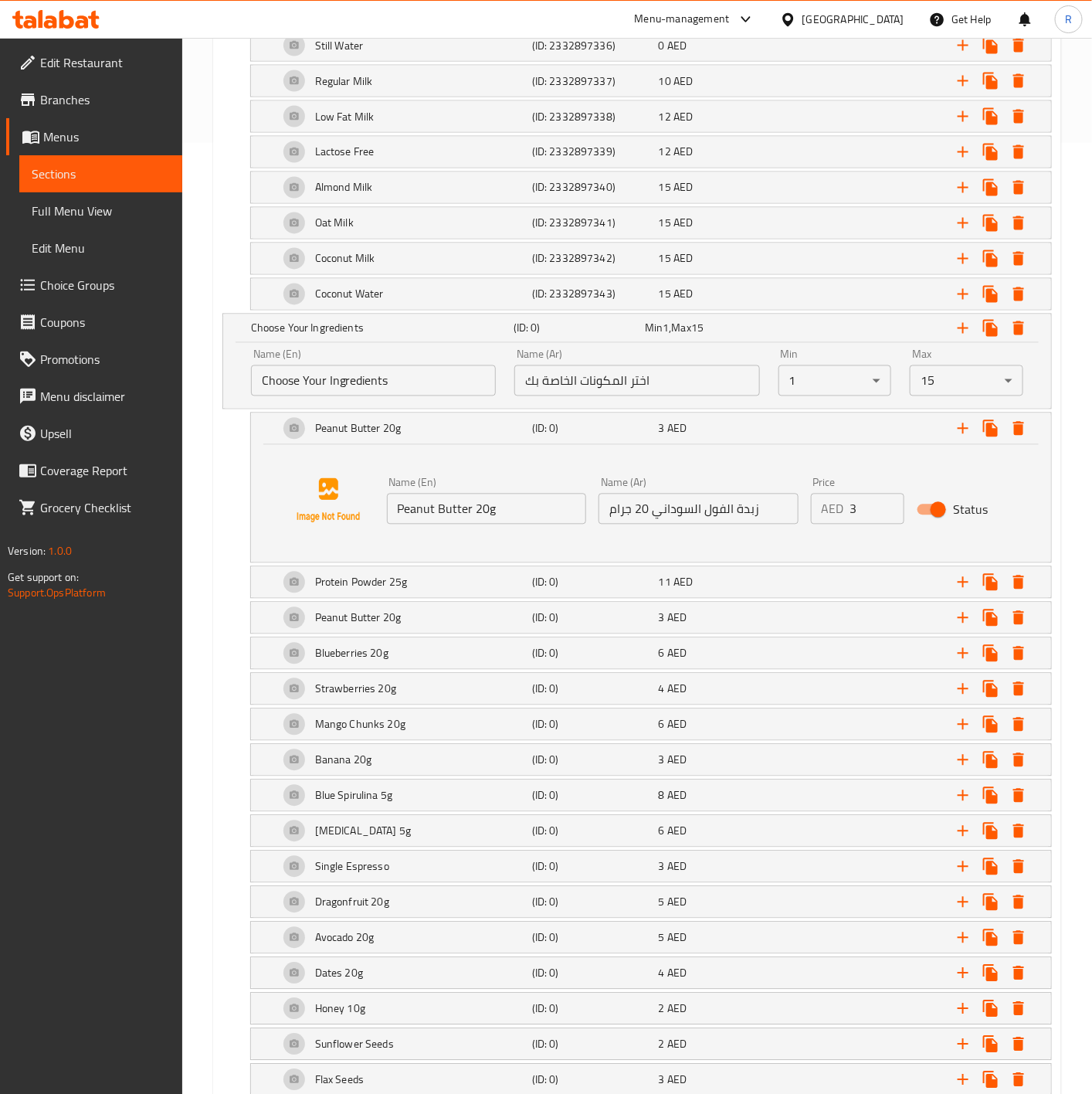
scroll to position [1069, 0]
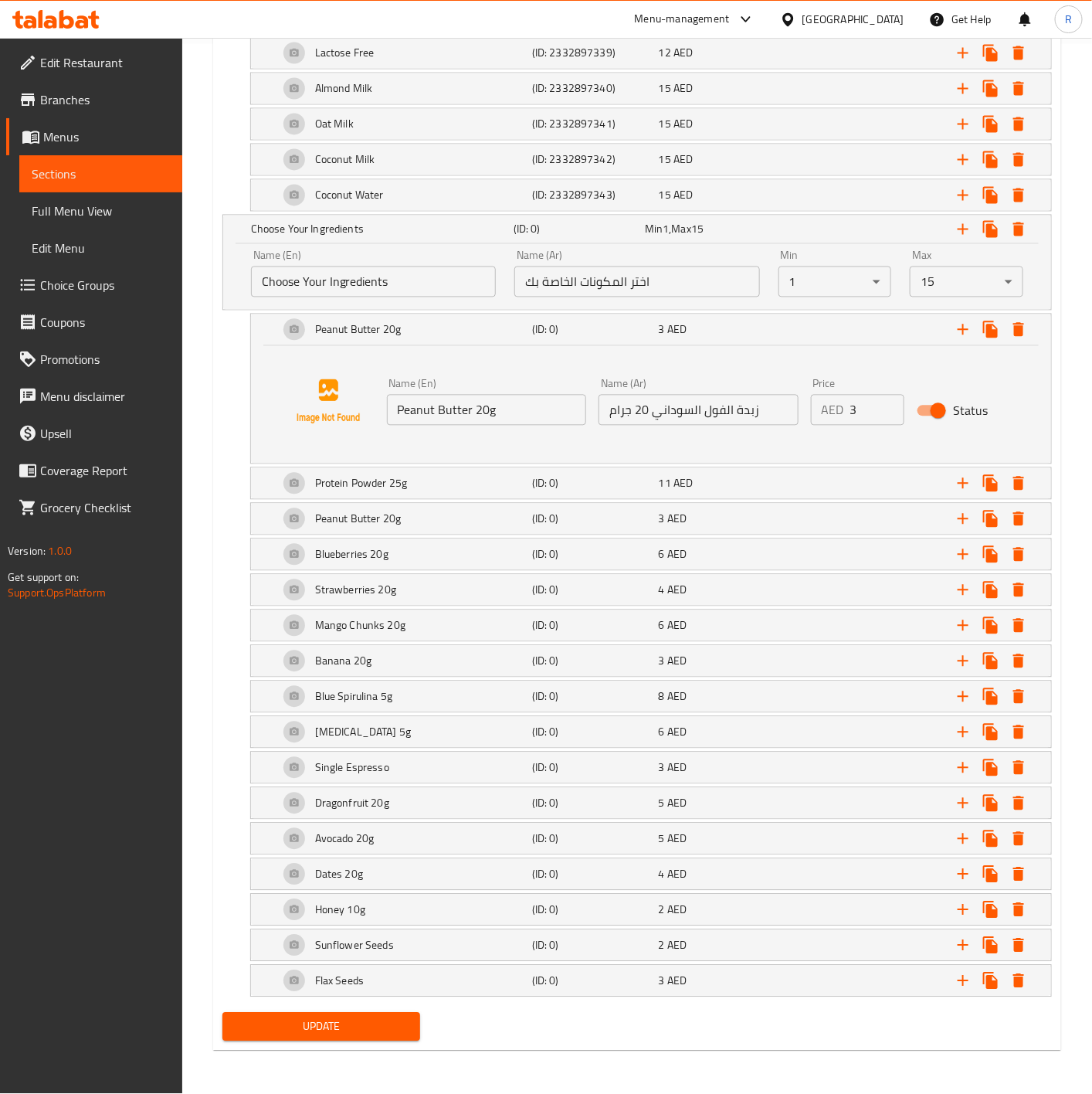
click at [374, 1025] on span "Update" at bounding box center [321, 1027] width 174 height 19
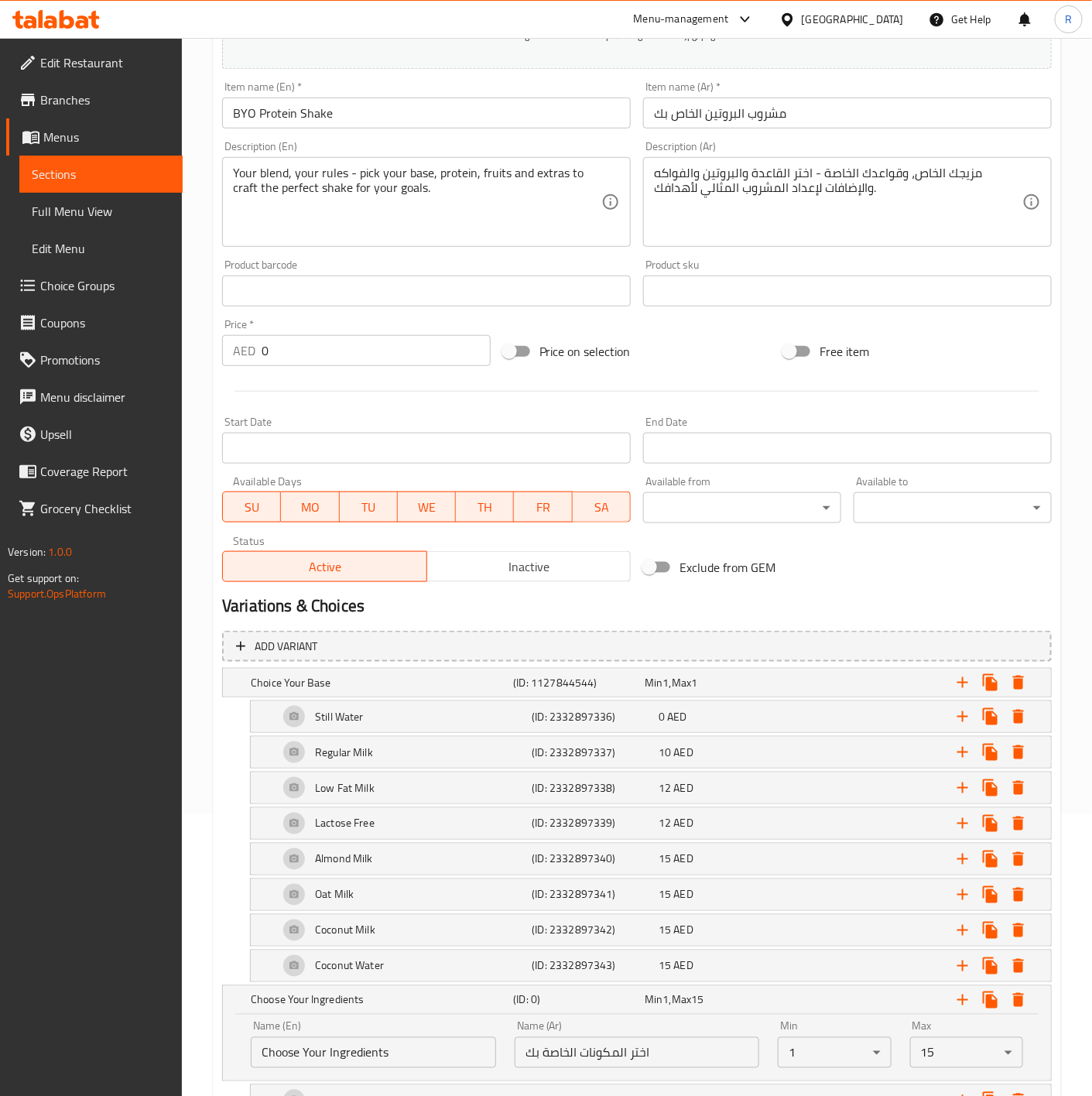
scroll to position [0, 0]
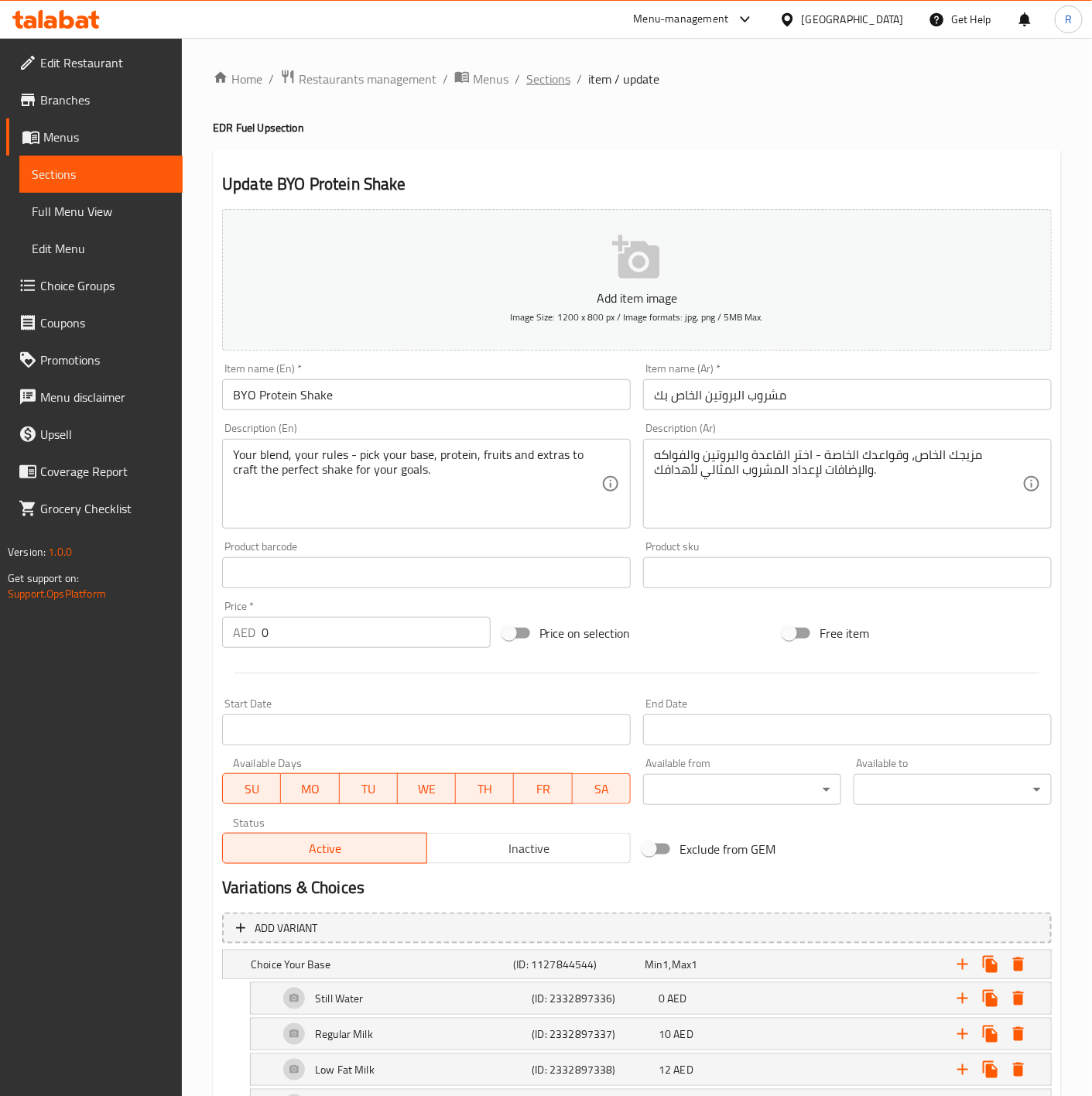
click at [543, 75] on span "Sections" at bounding box center [548, 78] width 44 height 18
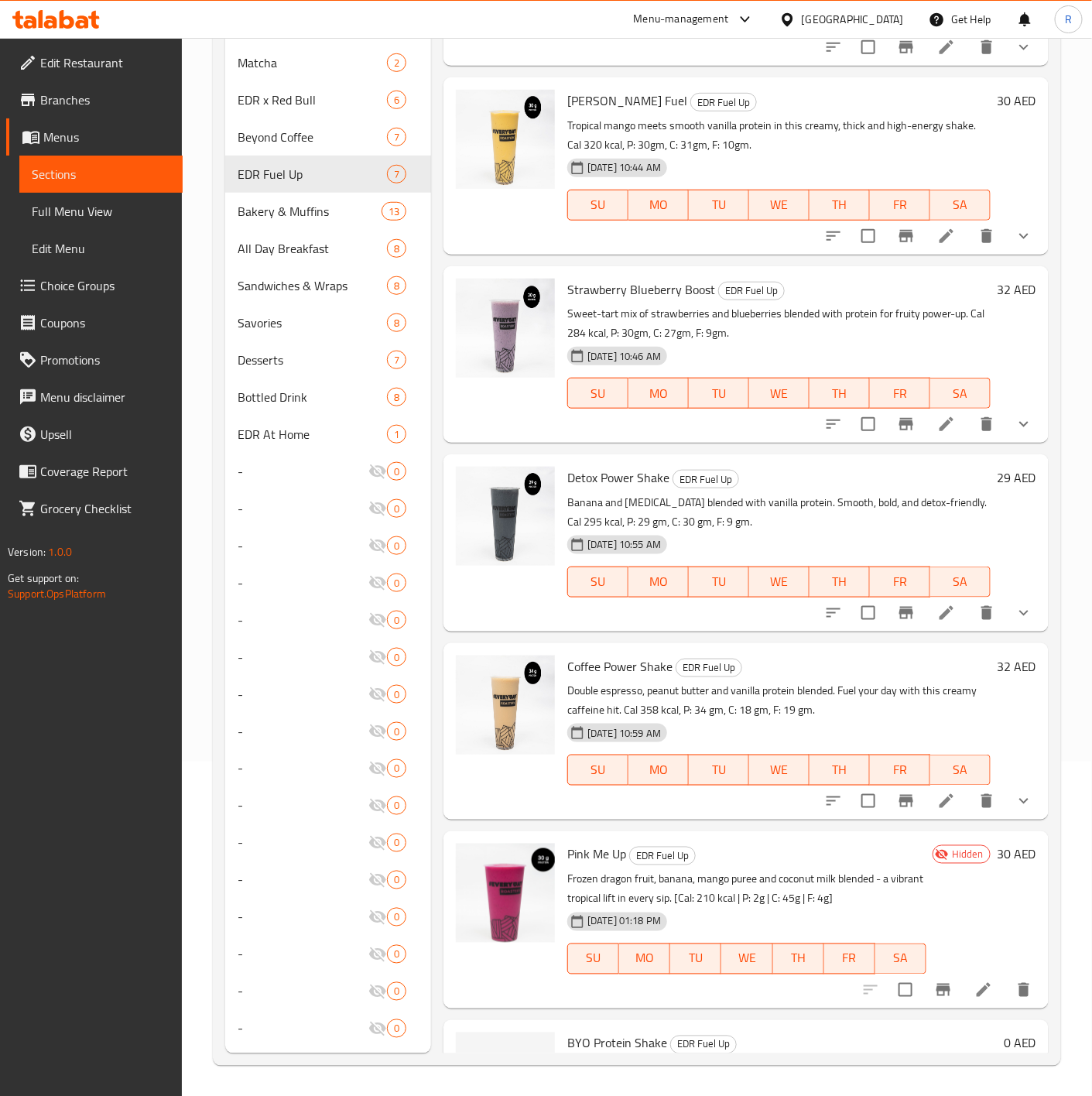
scroll to position [144, 0]
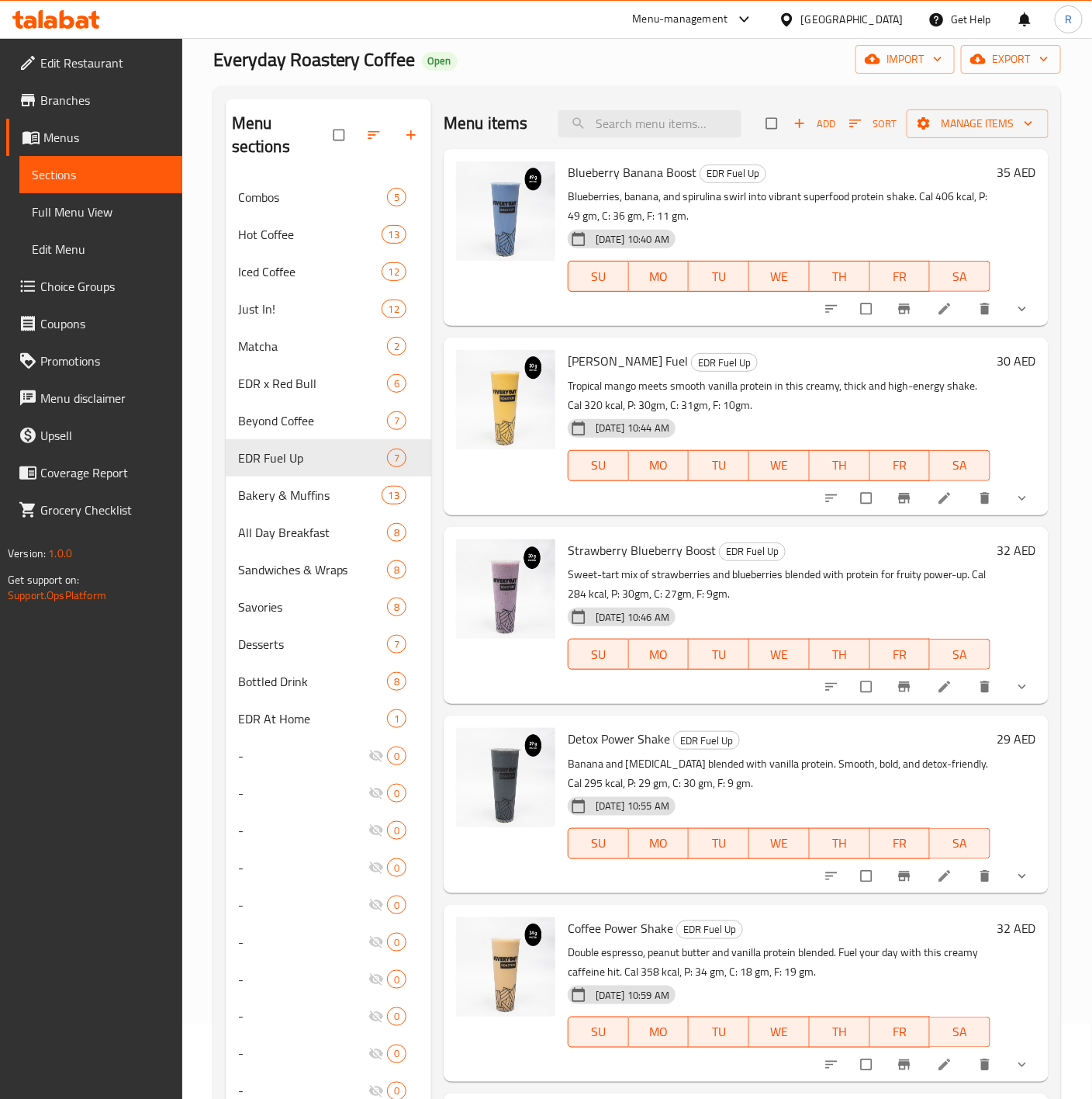
scroll to position [54, 0]
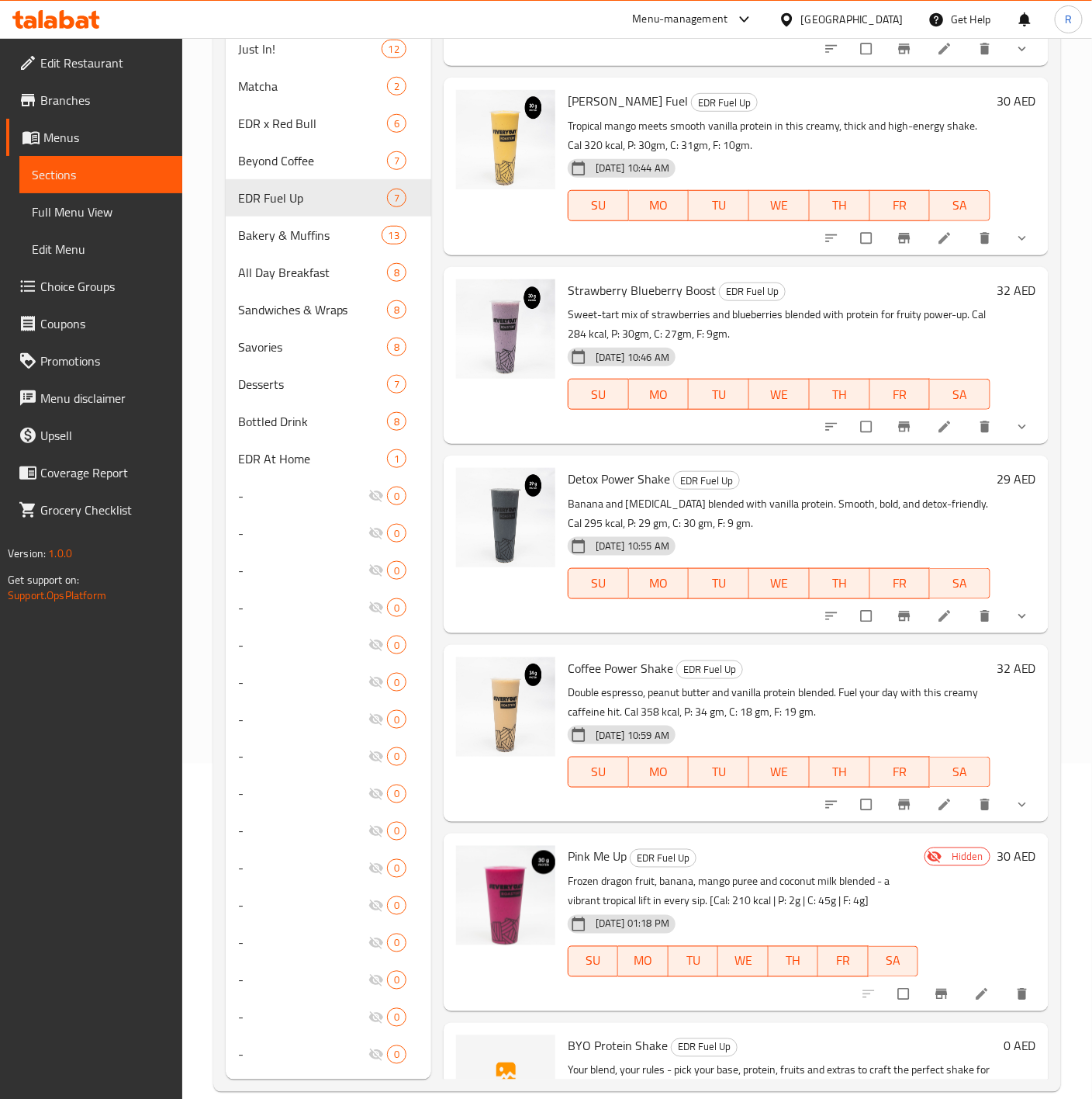
scroll to position [144, 0]
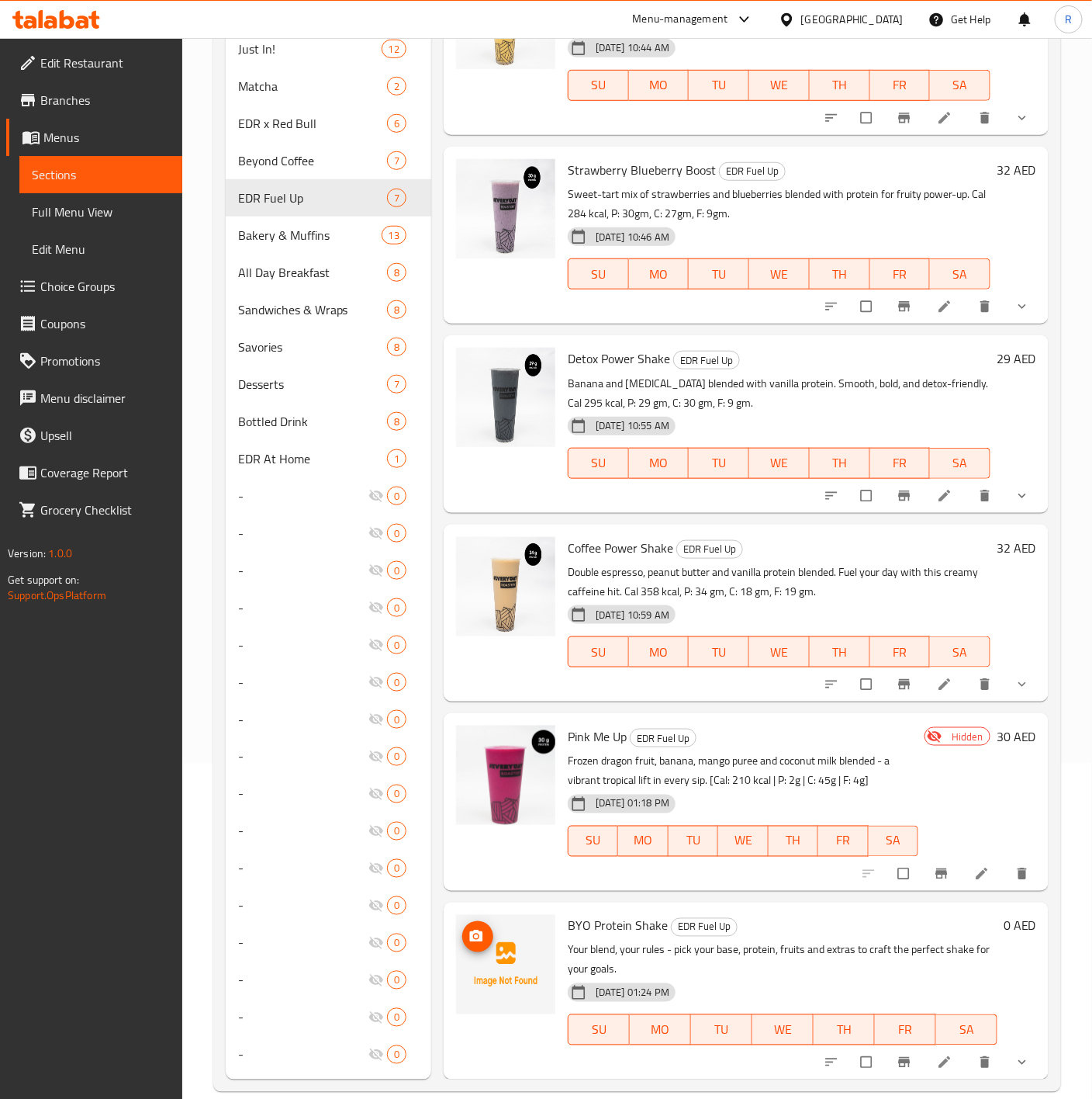
click at [474, 929] on icon "upload picture" at bounding box center [476, 937] width 16 height 16
click at [930, 1050] on li at bounding box center [946, 1062] width 43 height 25
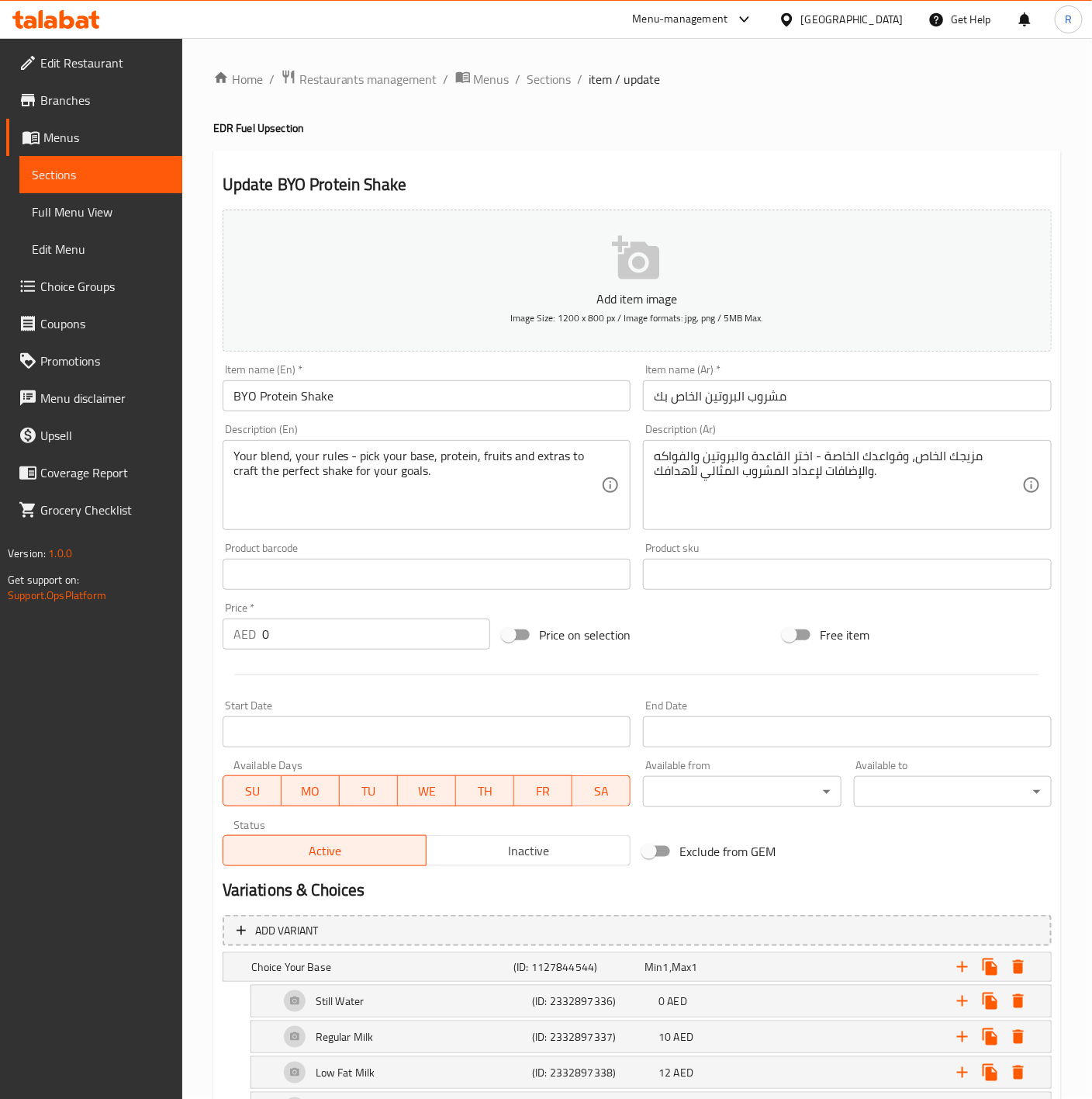
scroll to position [413, 0]
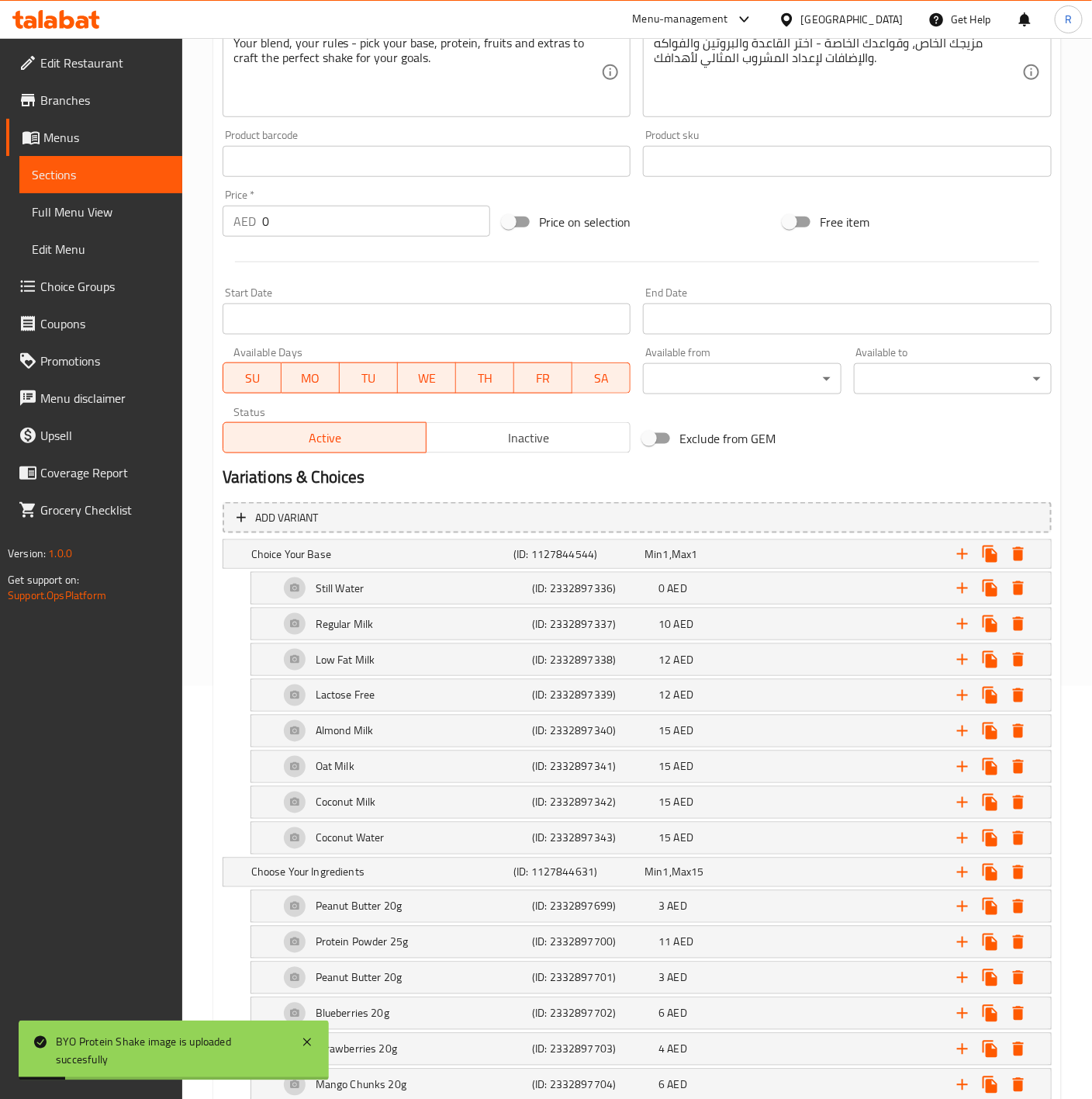
click at [539, 431] on span "Inactive" at bounding box center [528, 438] width 192 height 23
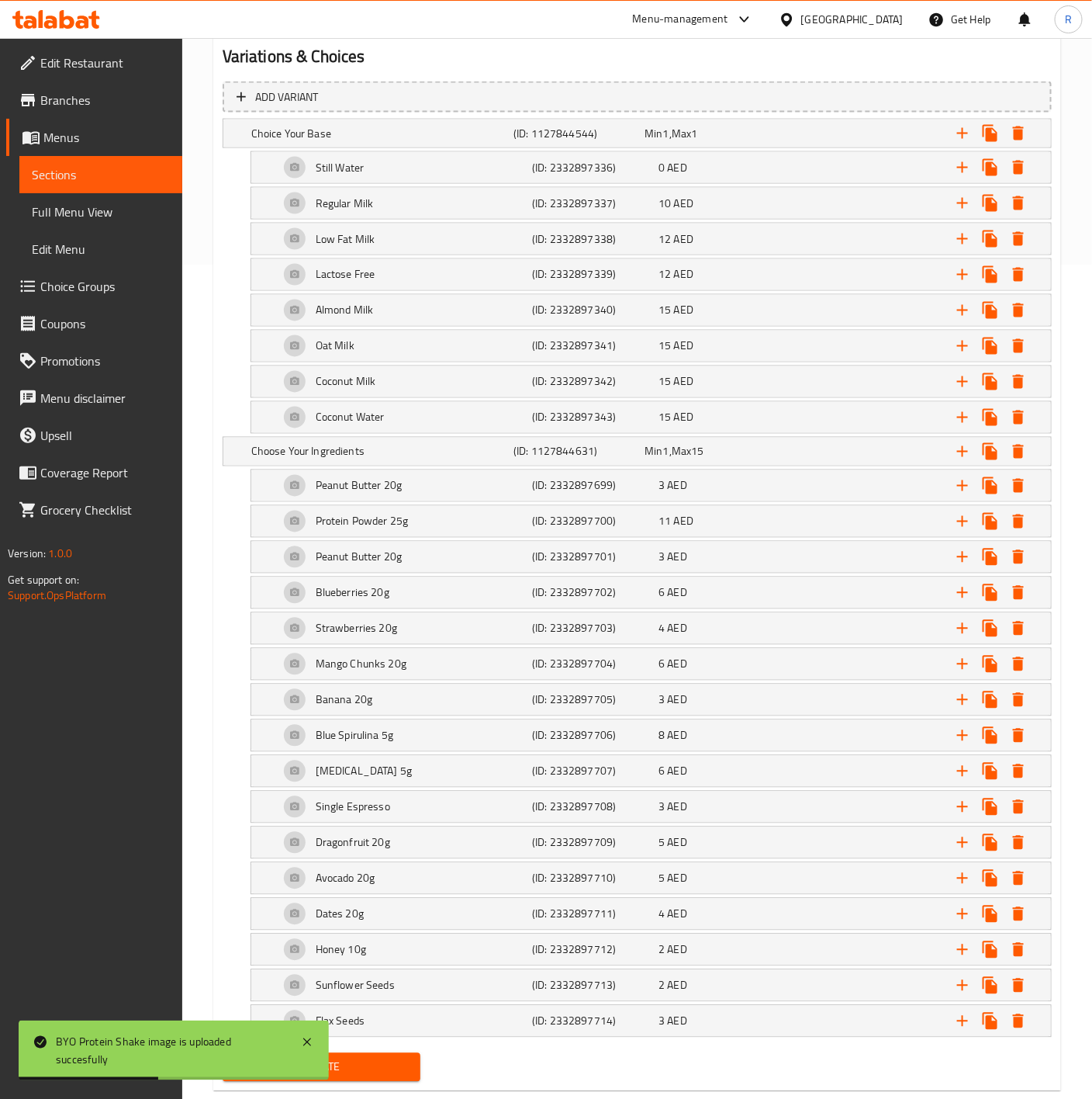
scroll to position [887, 0]
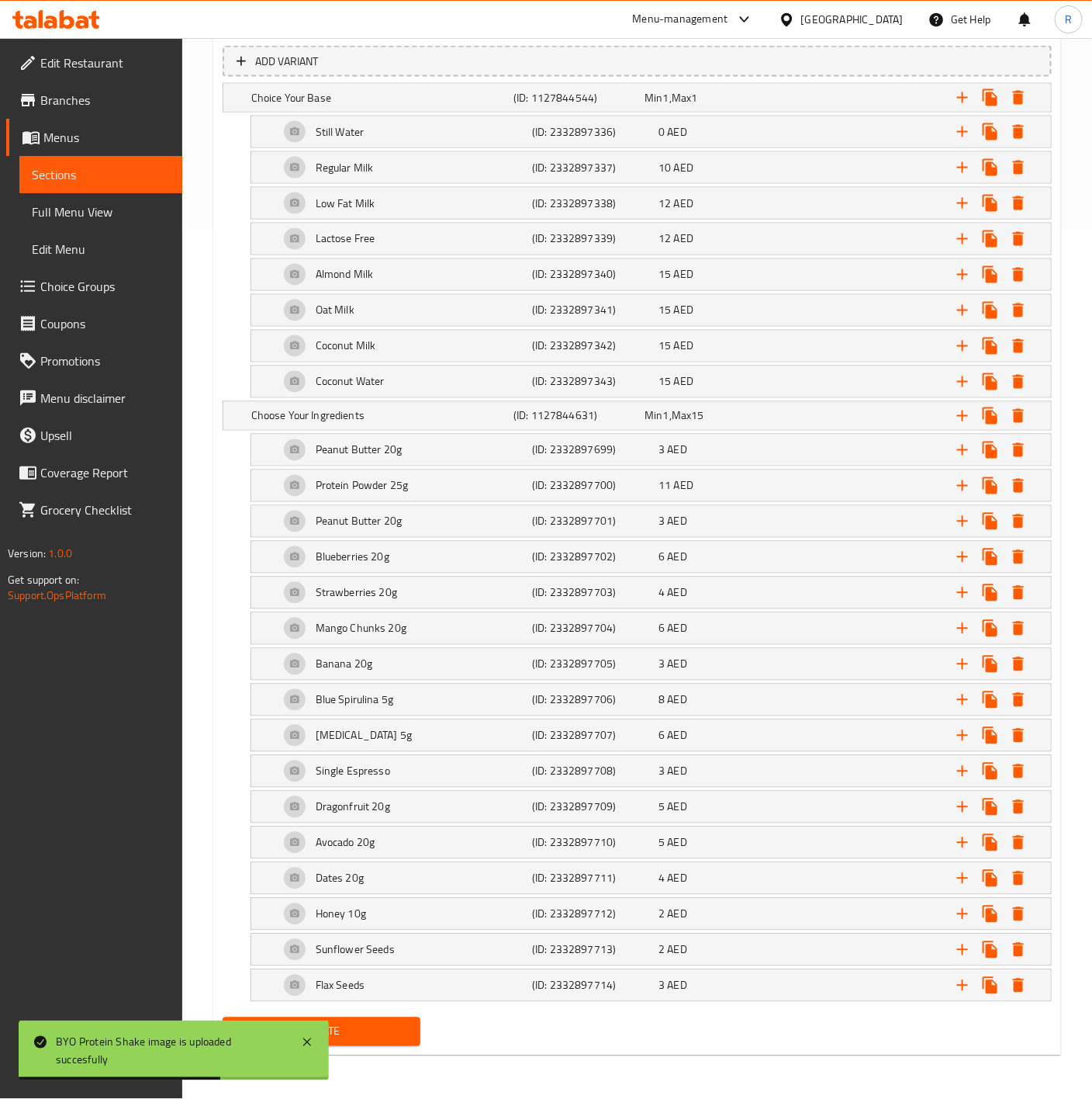
click at [396, 1036] on span "Update" at bounding box center [321, 1031] width 173 height 19
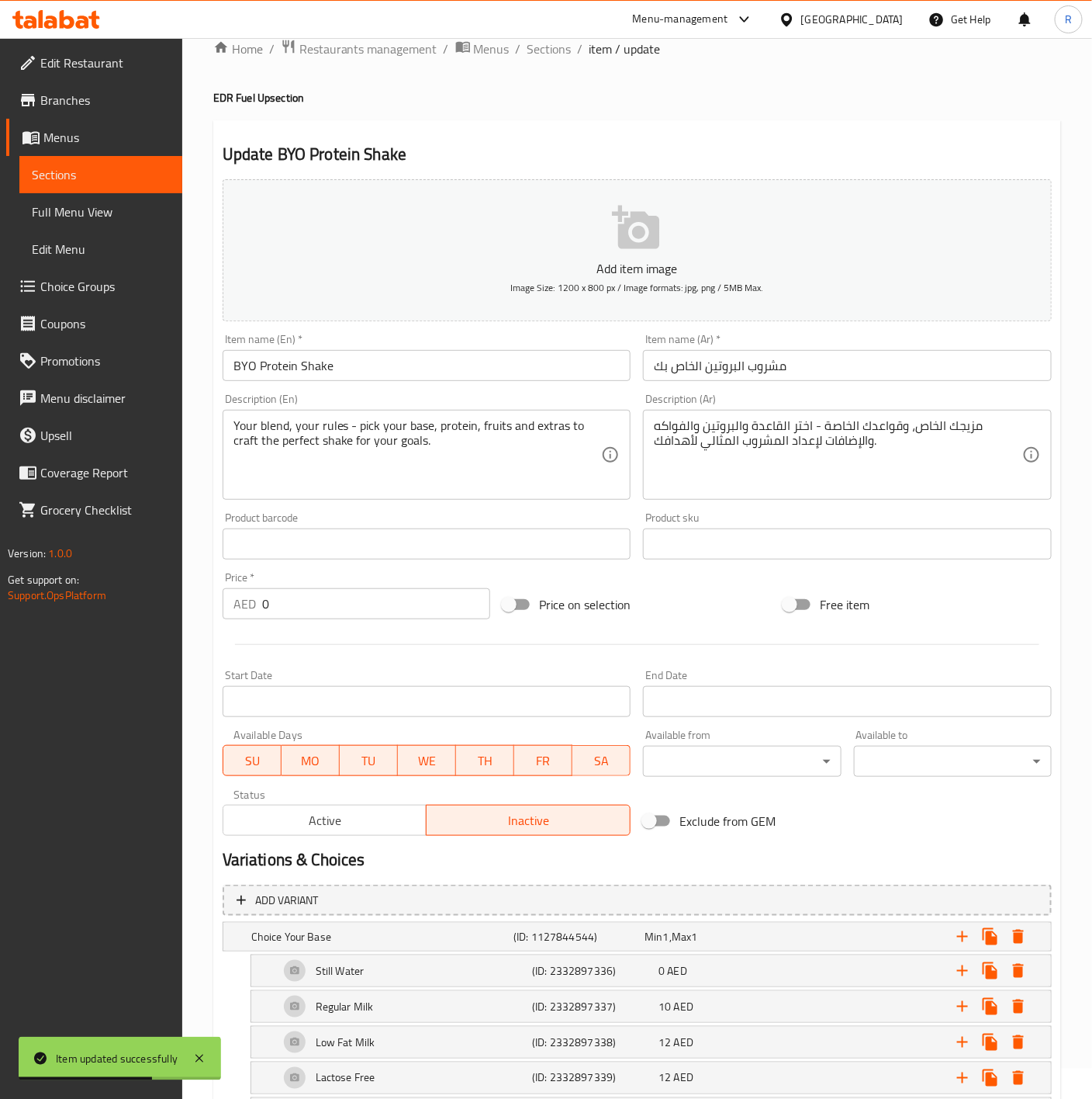
scroll to position [0, 0]
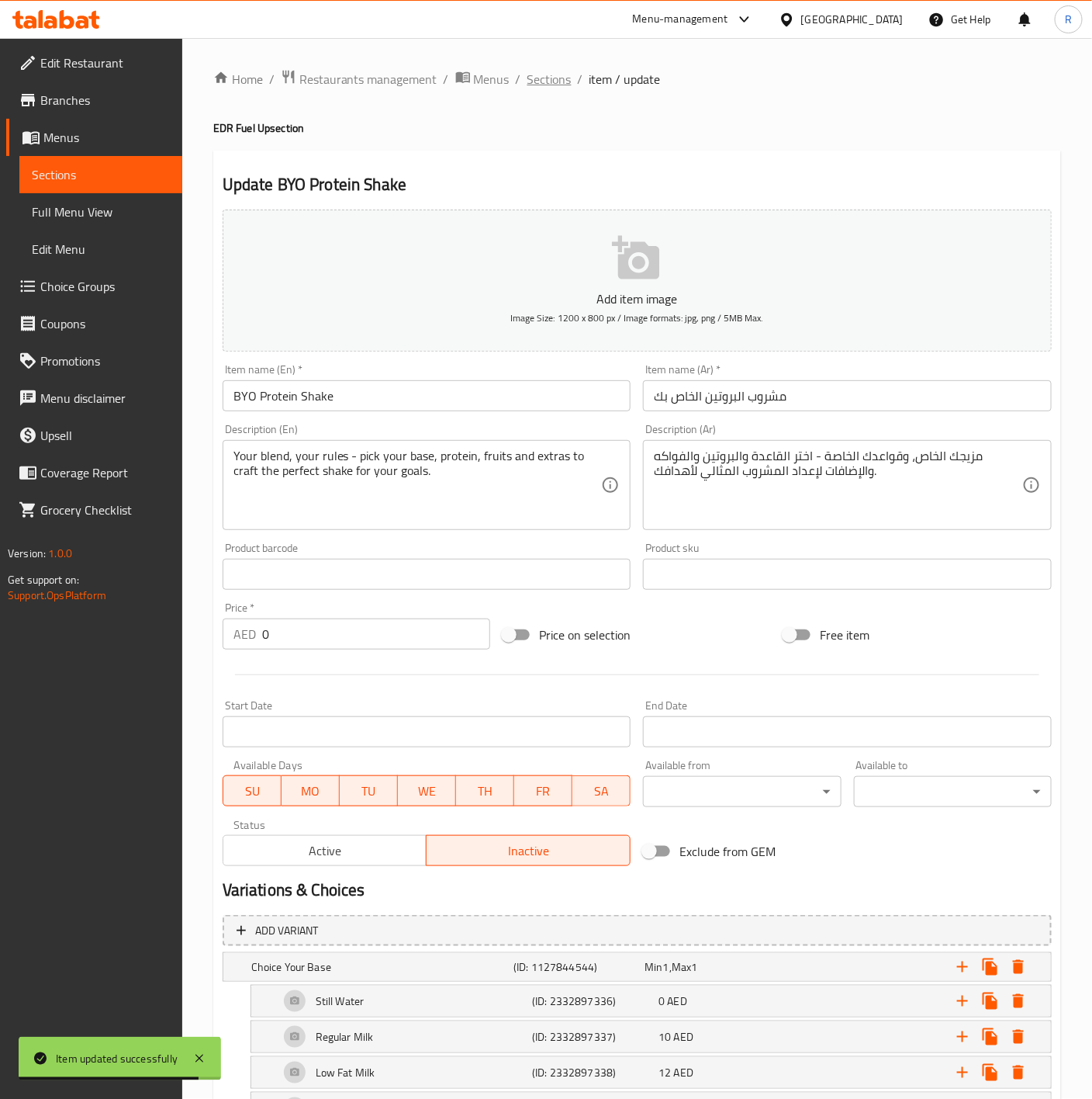
click at [540, 77] on span "Sections" at bounding box center [549, 78] width 44 height 18
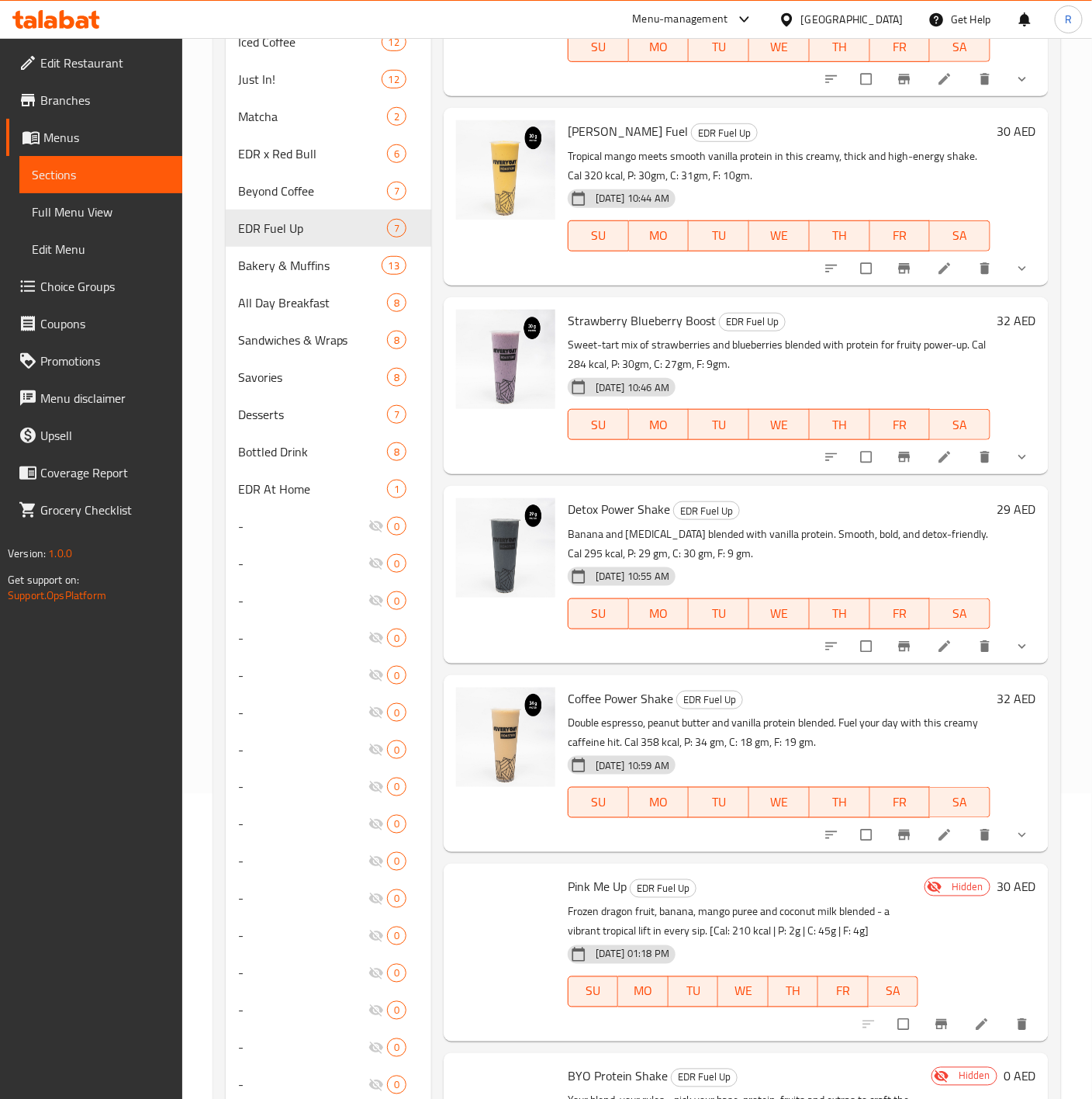
scroll to position [335, 0]
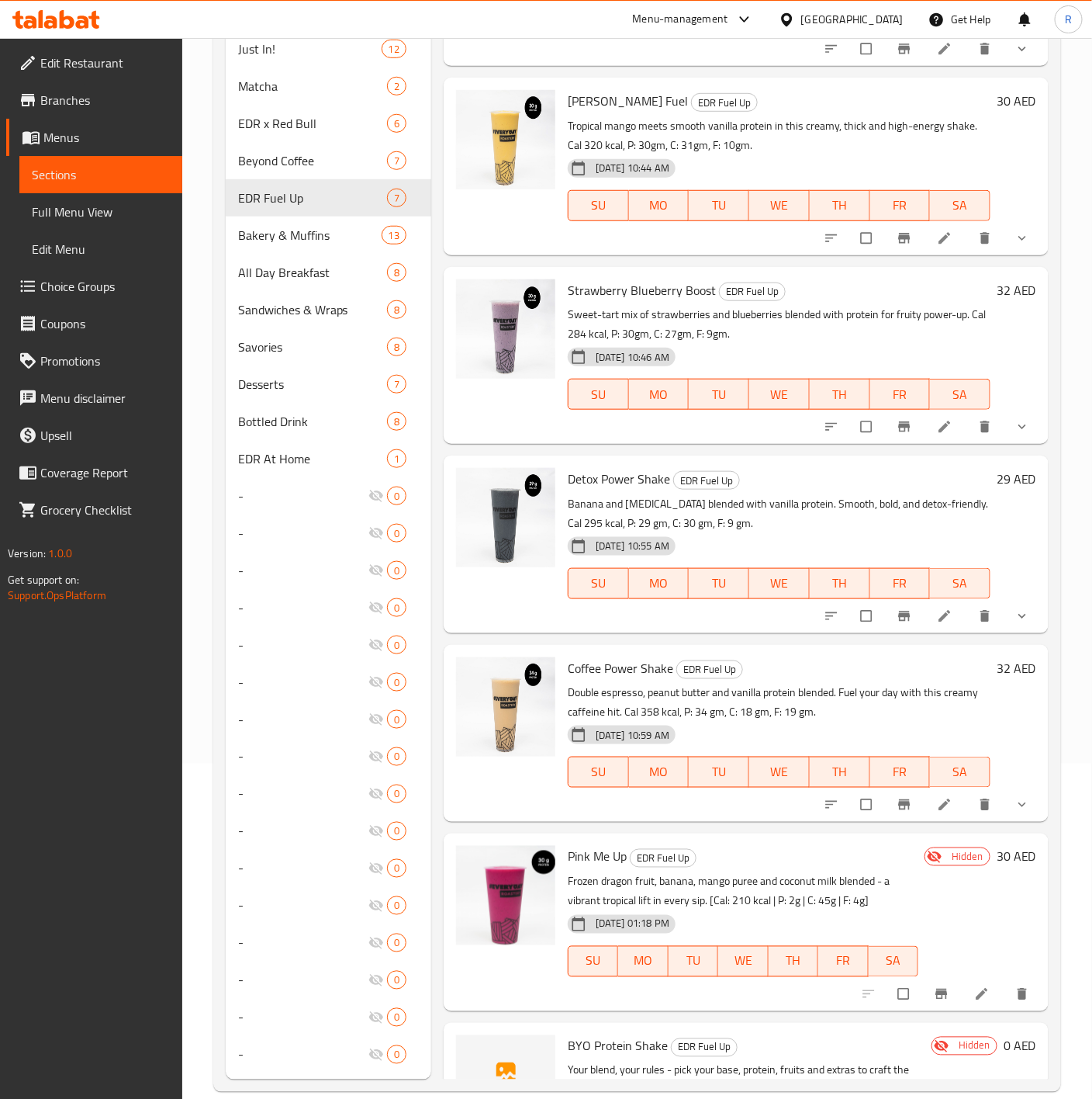
click at [1031, 669] on div "Coffee Power Shake EDR Fuel Up Double espresso, peanut butter and vanilla prote…" at bounding box center [747, 733] width 605 height 177
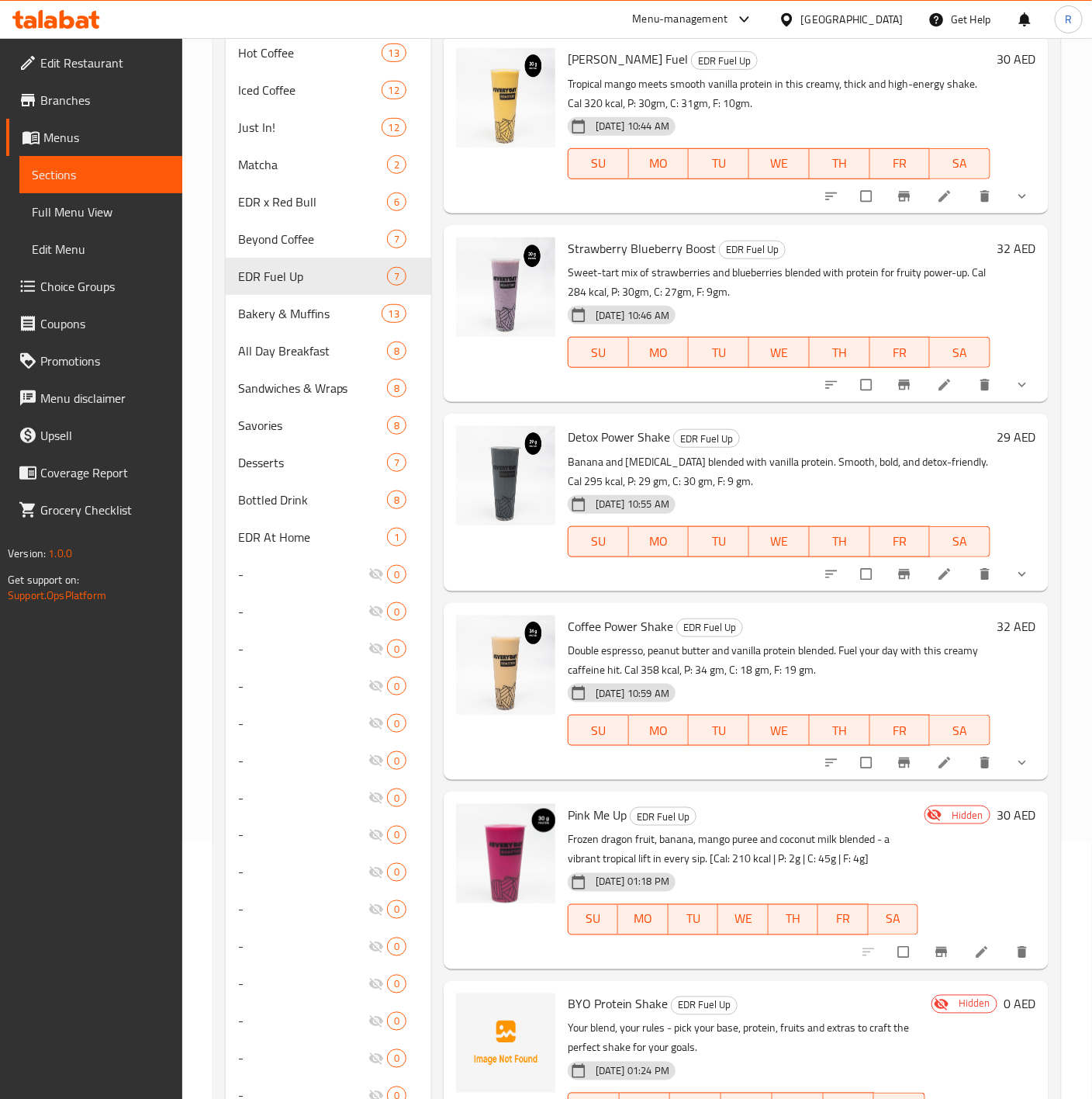
scroll to position [335, 0]
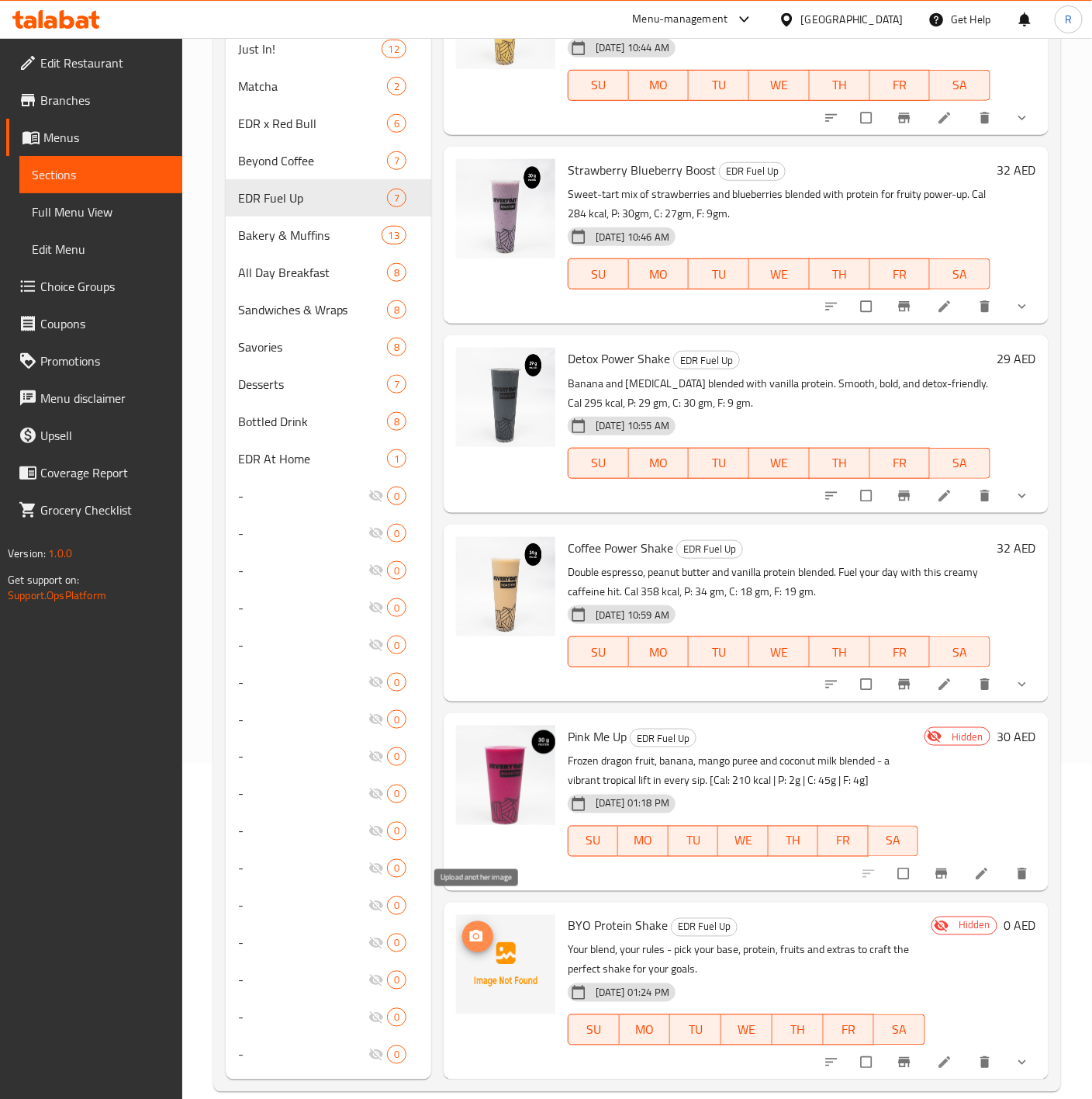
click at [481, 929] on icon "upload picture" at bounding box center [476, 937] width 16 height 16
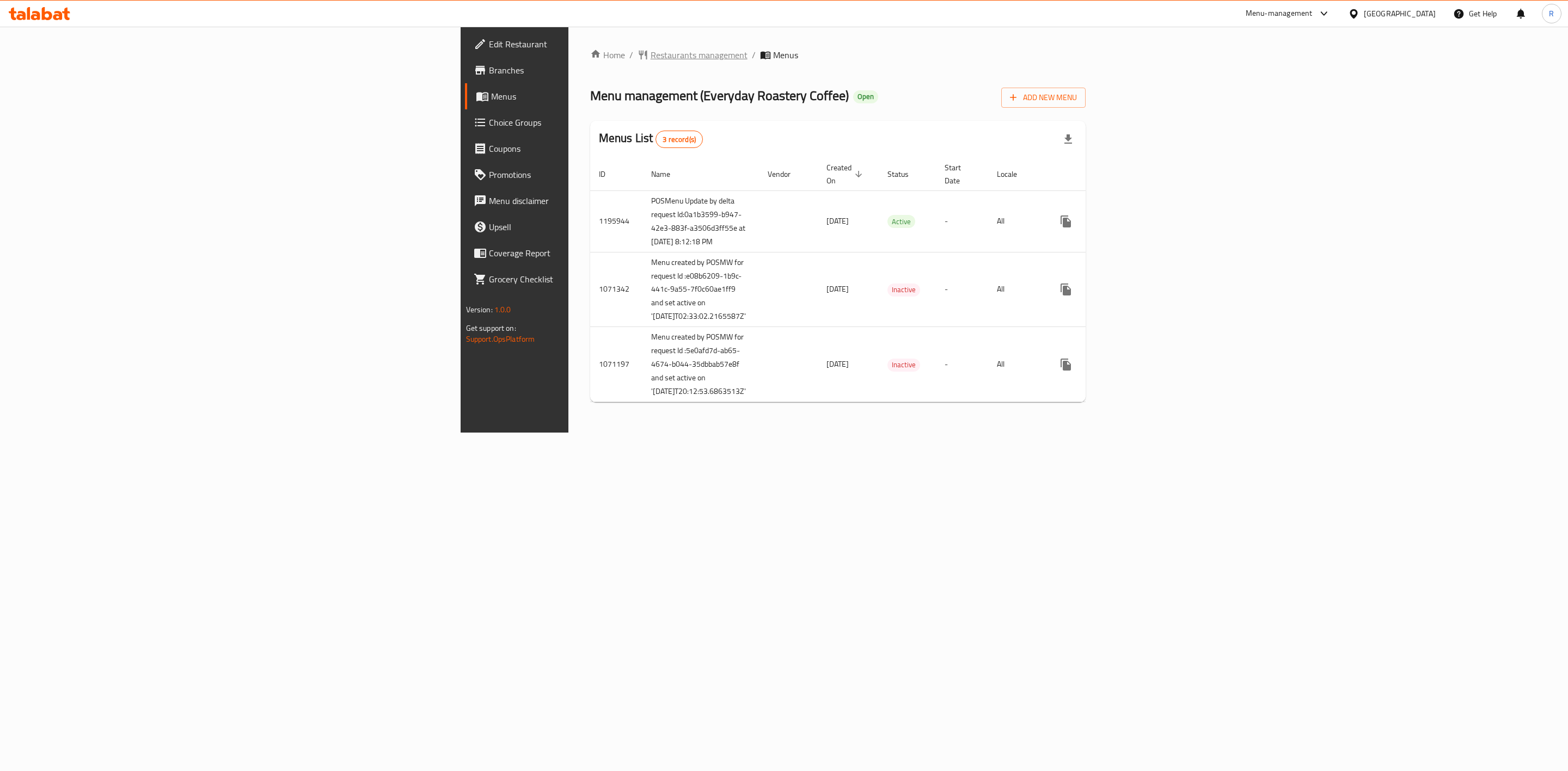
click at [651, 54] on span "Restaurants management" at bounding box center [699, 55] width 97 height 13
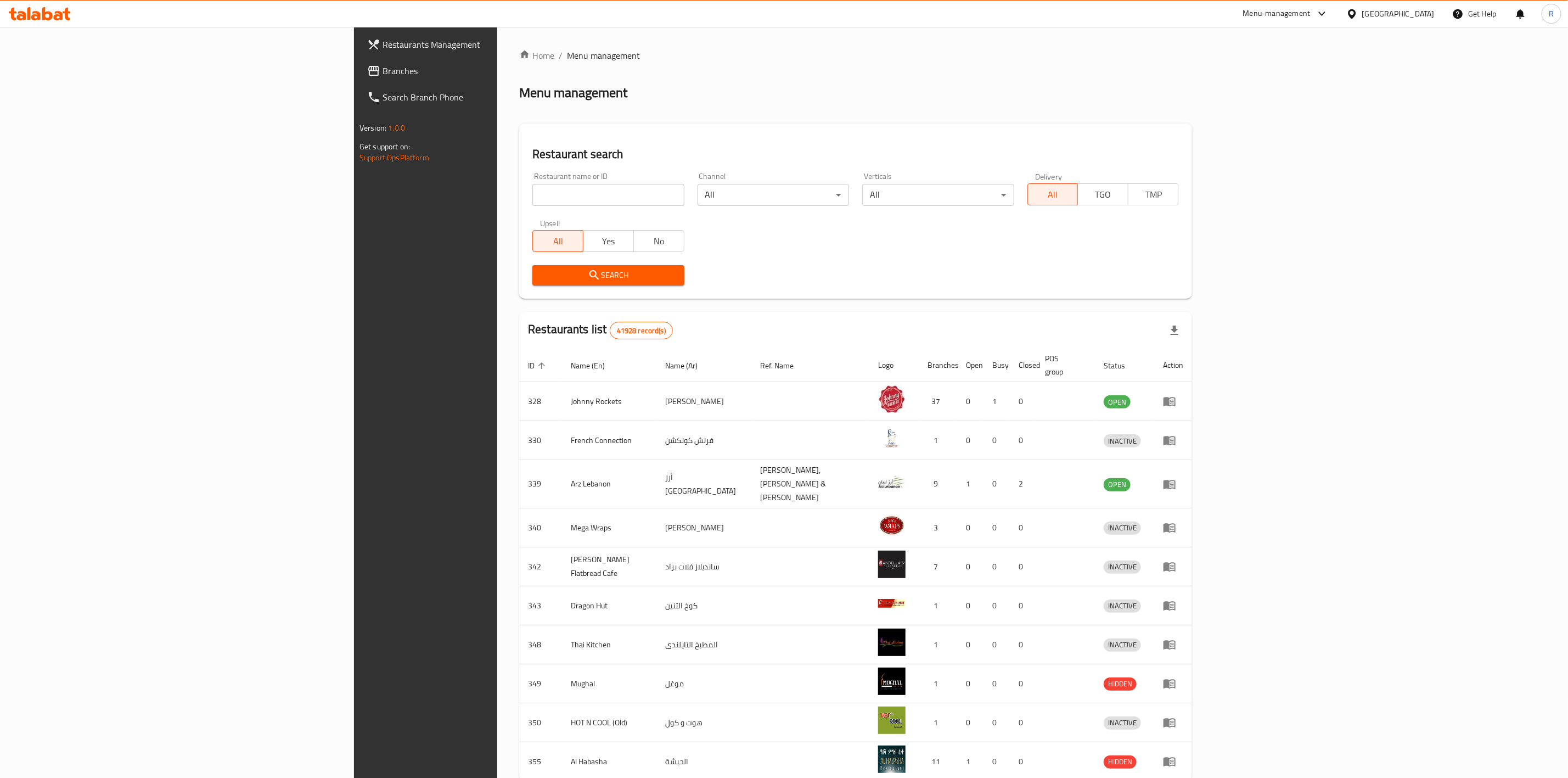
click at [533, 193] on input "search" at bounding box center [608, 195] width 152 height 22
type input "everyday roastery"
click button "Search" at bounding box center [608, 275] width 152 height 20
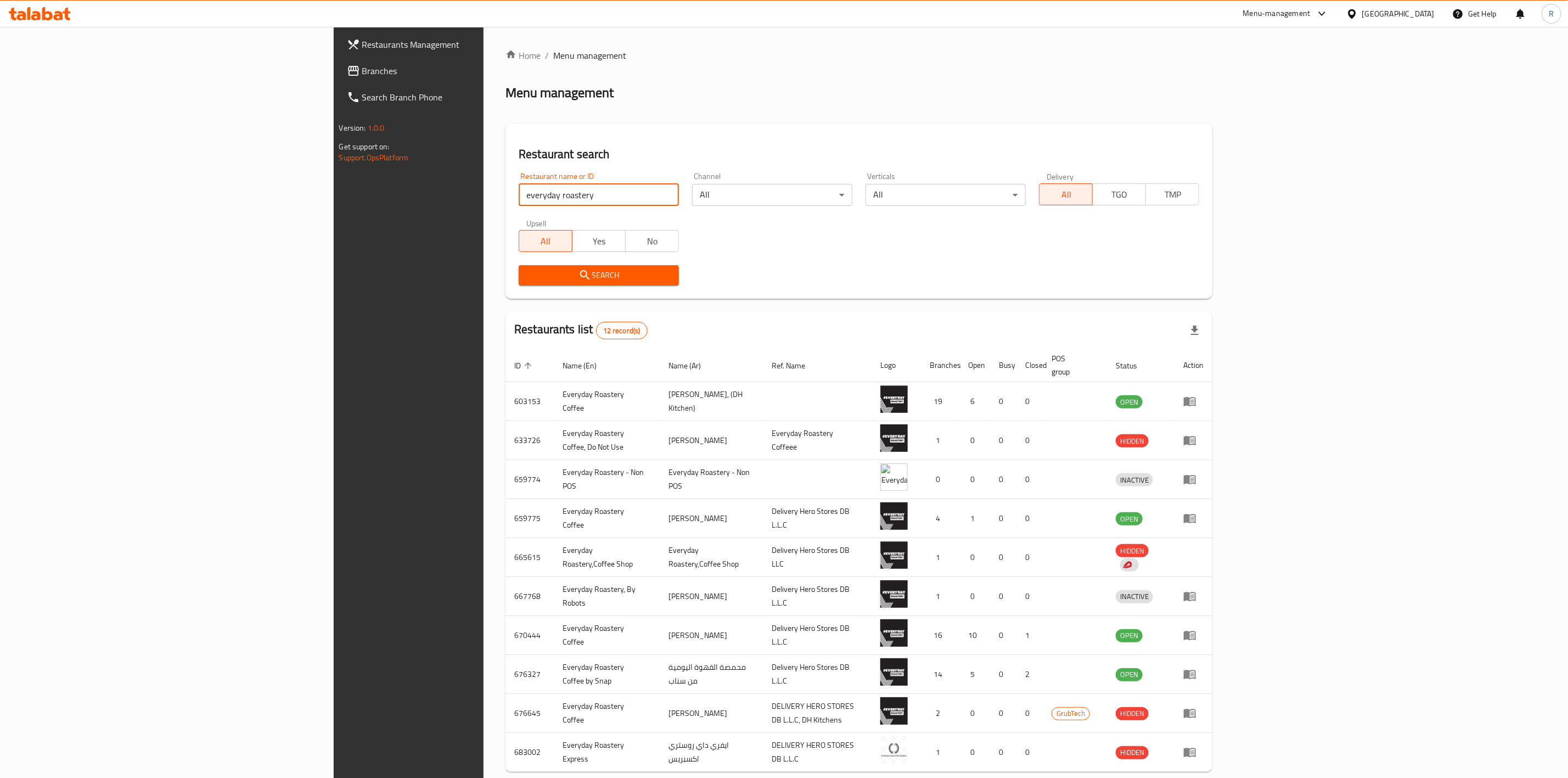
scroll to position [46, 0]
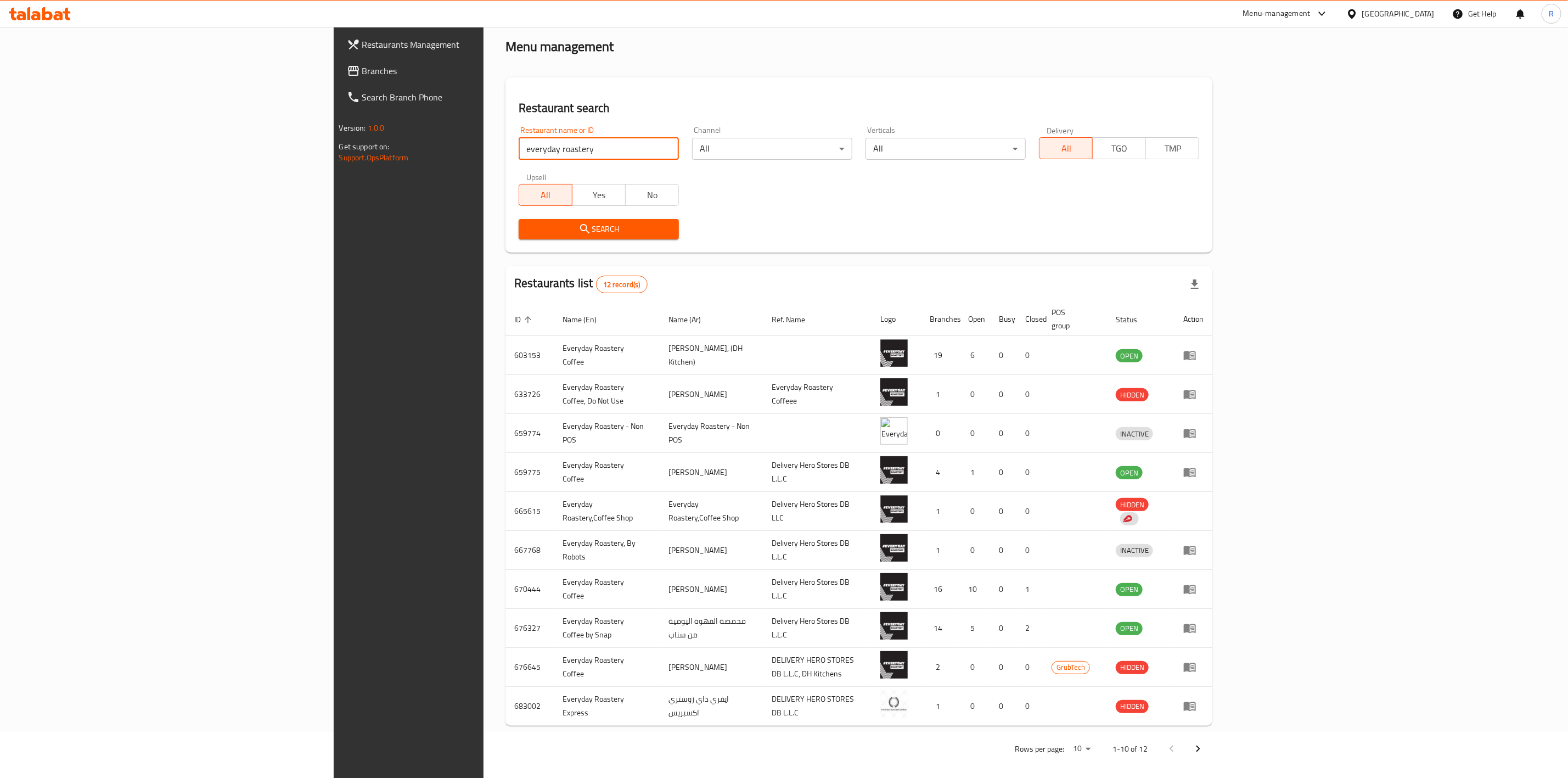
click at [519, 147] on input "everyday roastery" at bounding box center [598, 149] width 160 height 22
click button "Search" at bounding box center [598, 229] width 160 height 20
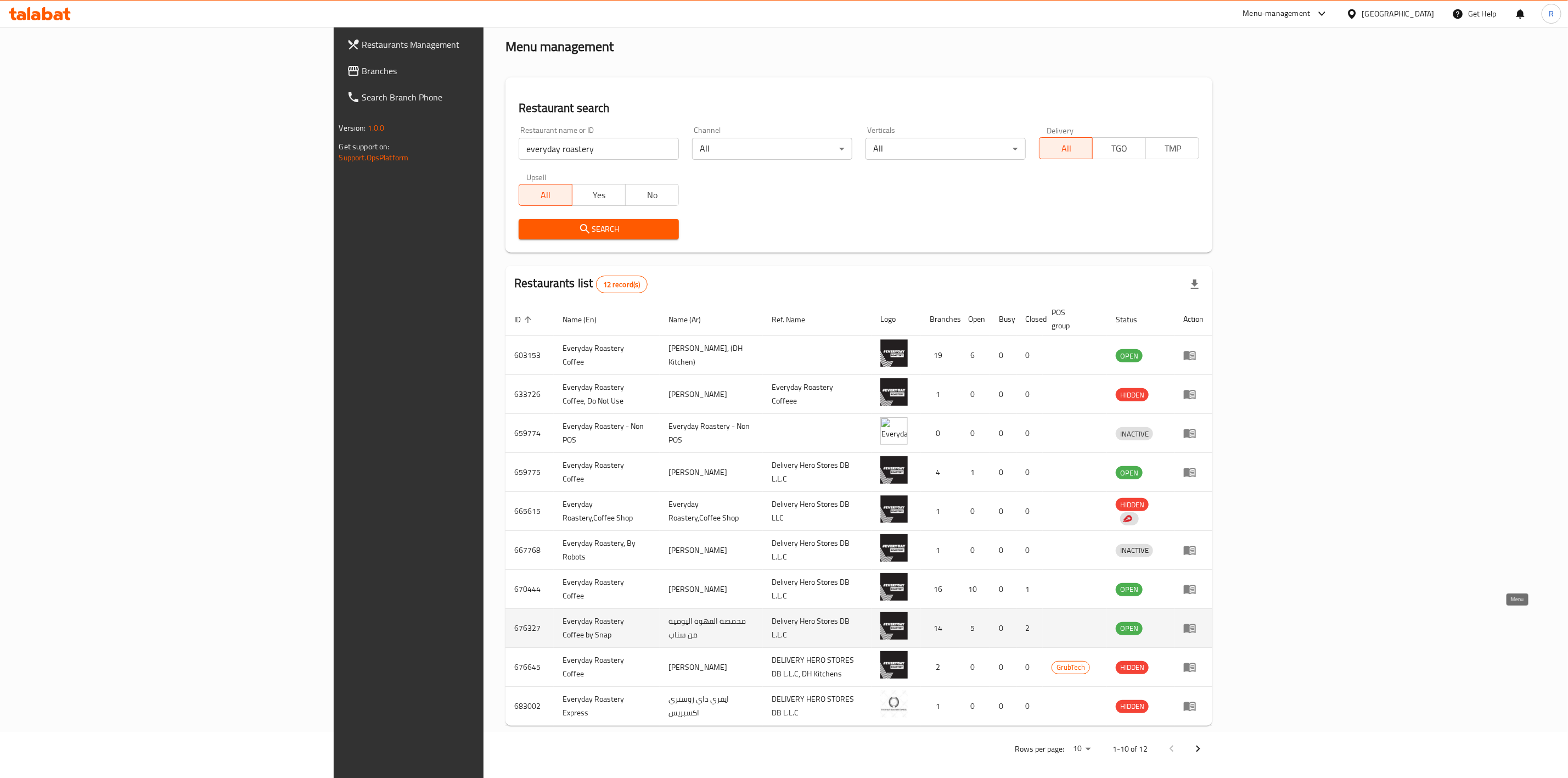
click at [1197, 623] on icon "enhanced table" at bounding box center [1189, 628] width 13 height 13
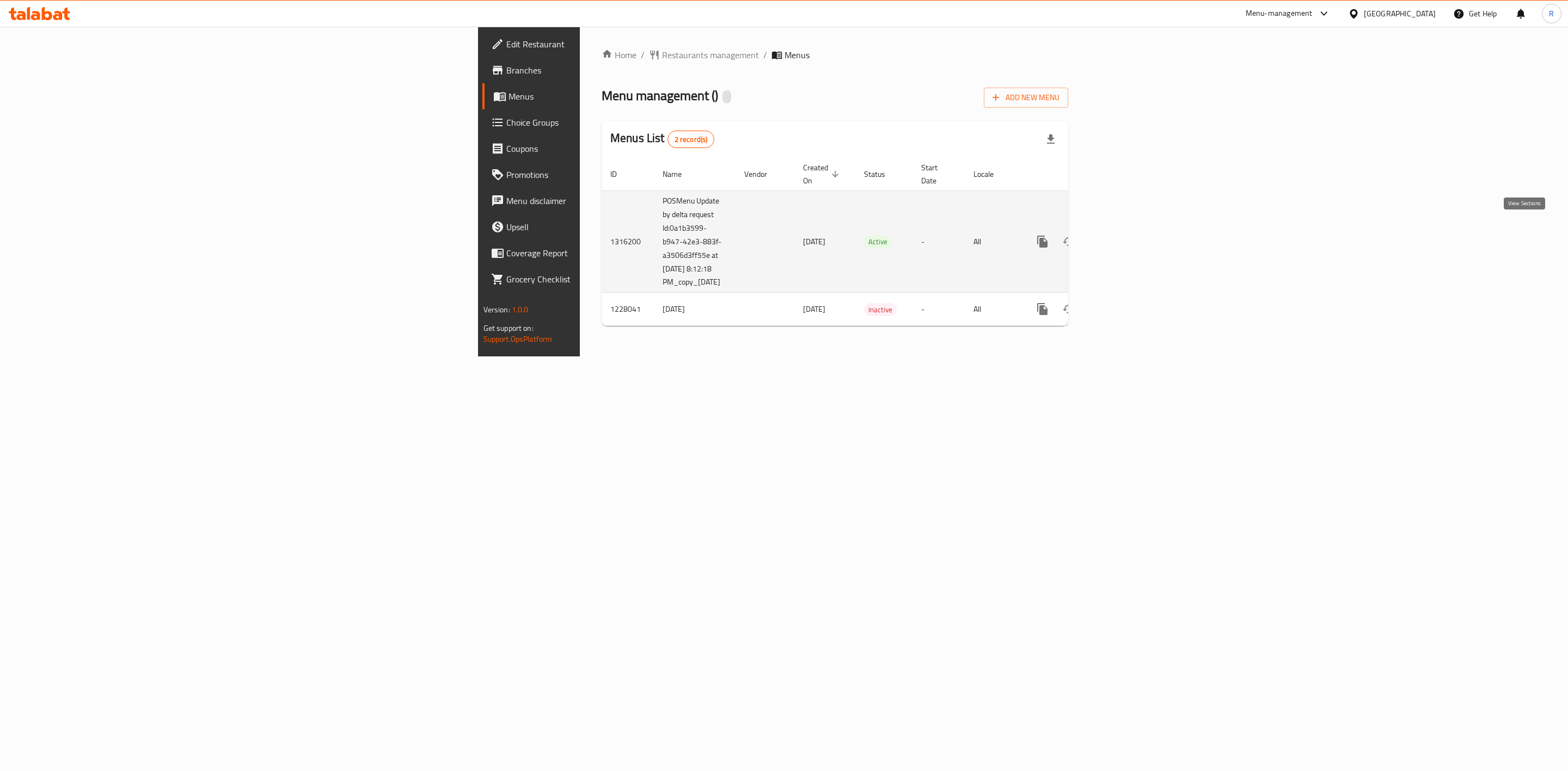
click at [1127, 235] on icon "enhanced table" at bounding box center [1121, 241] width 13 height 13
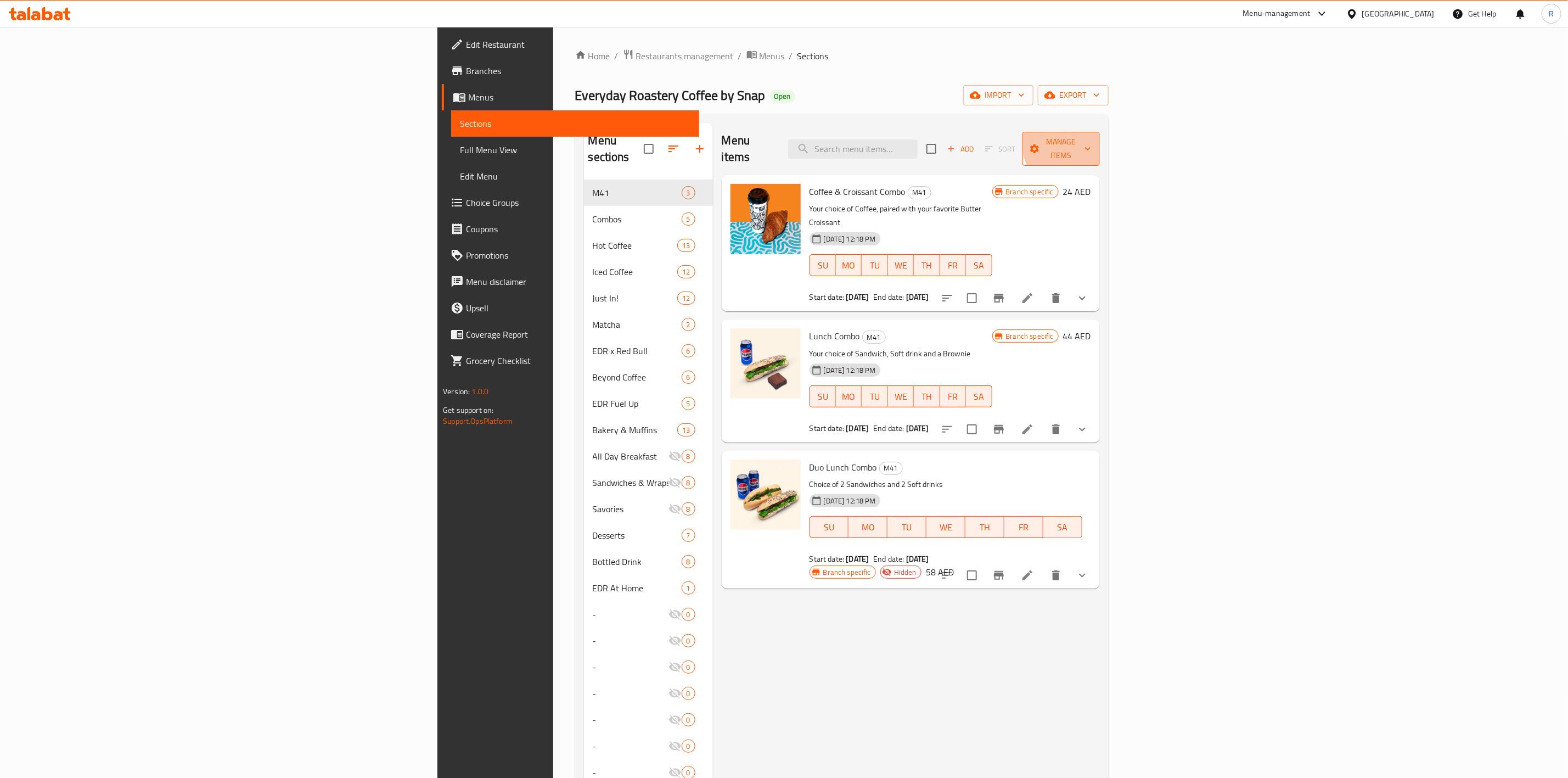
click at [1091, 142] on span "Manage items" at bounding box center [1061, 149] width 60 height 28
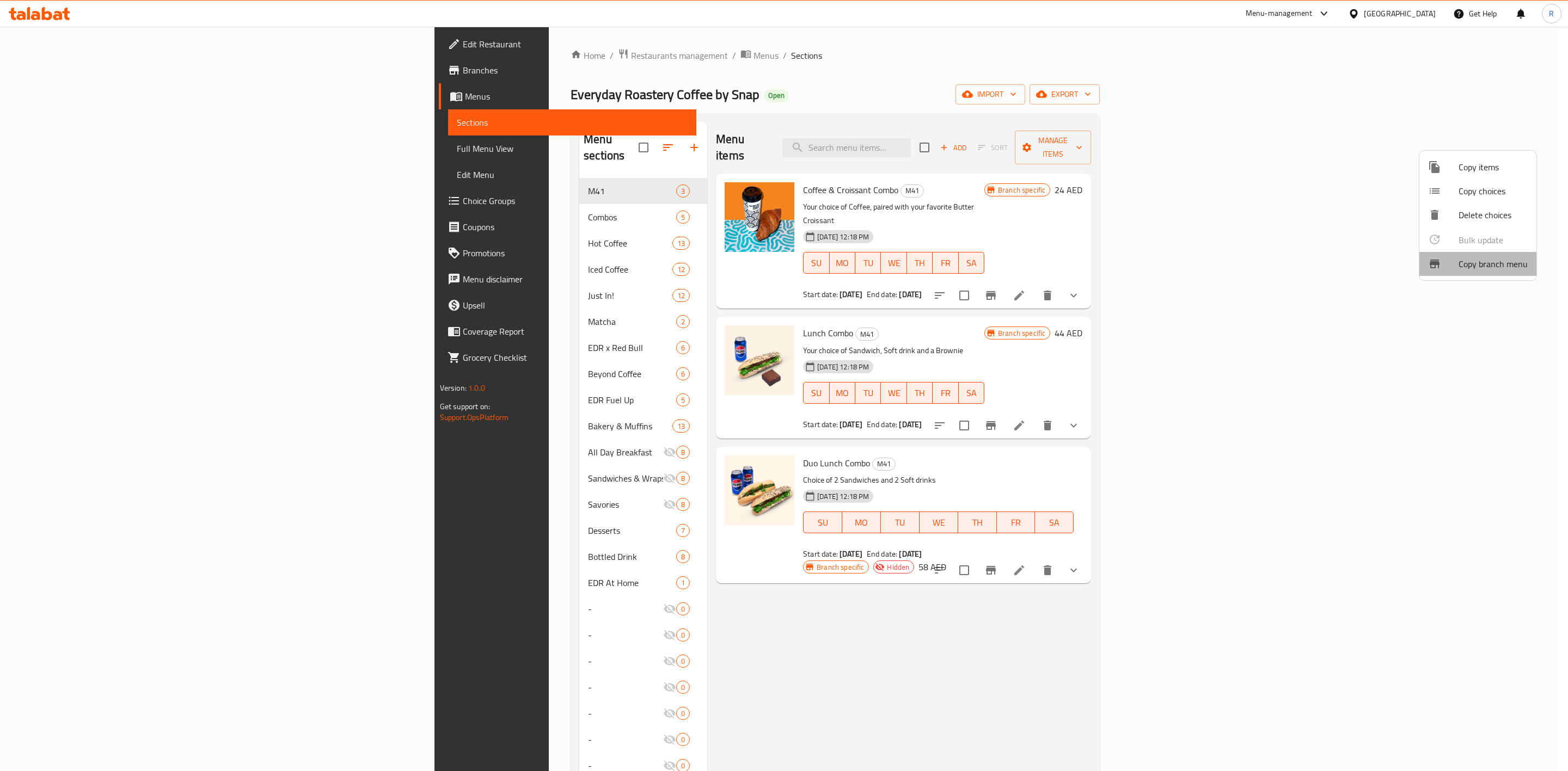
click at [1477, 270] on span "Copy branch menu" at bounding box center [1493, 263] width 69 height 13
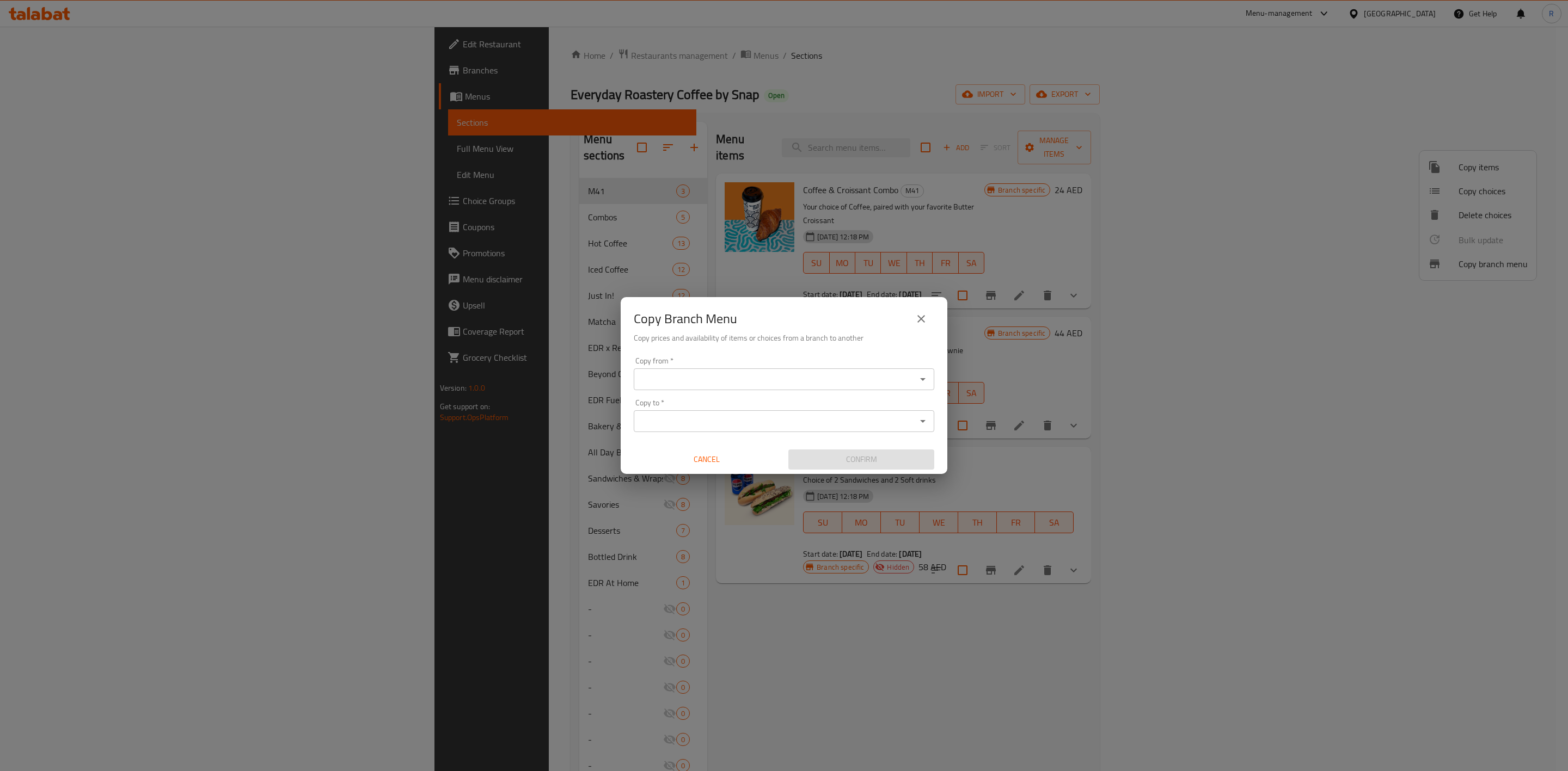
click at [683, 379] on input "Copy from   *" at bounding box center [774, 379] width 276 height 15
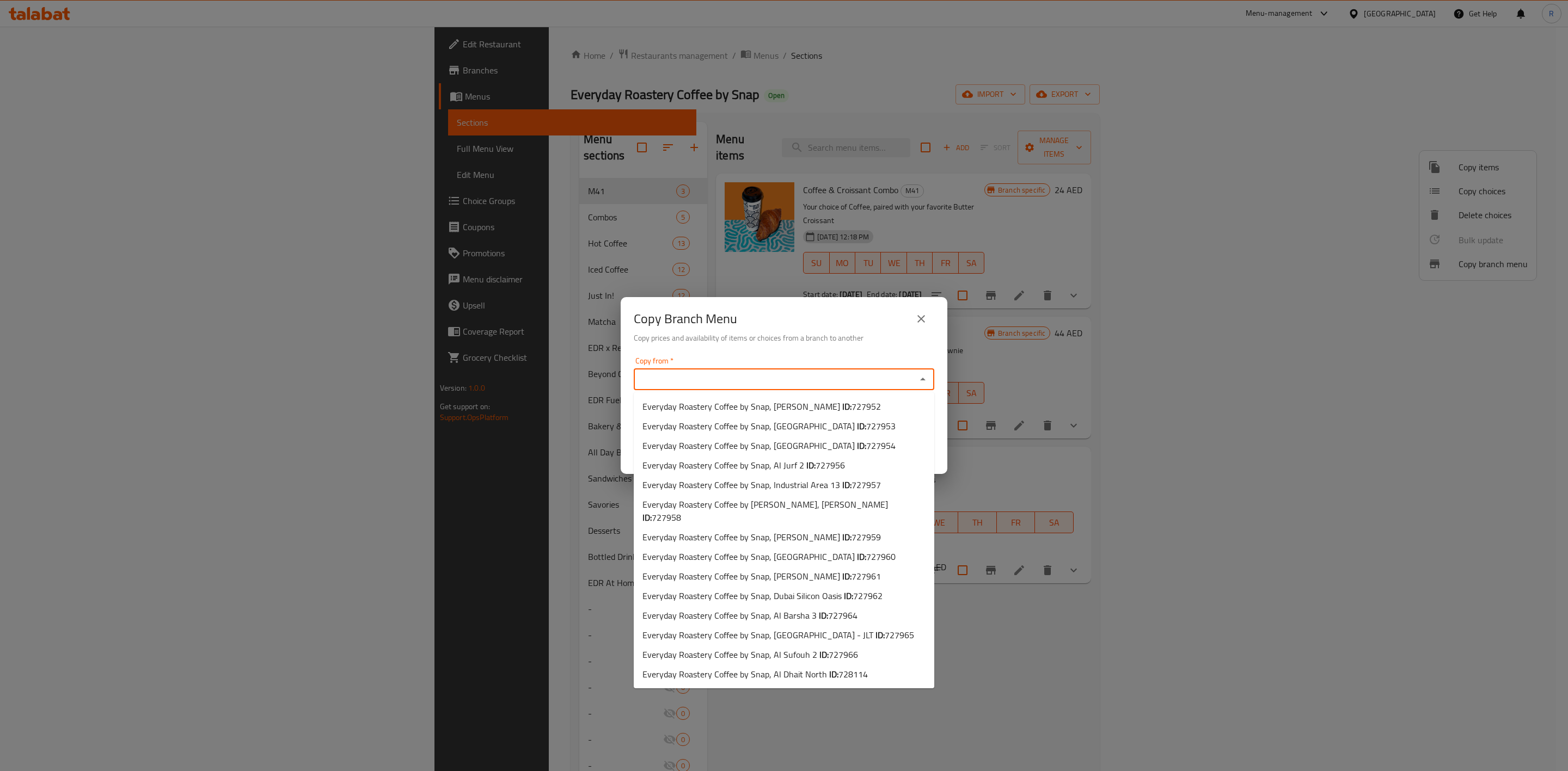
click at [858, 379] on input "Copy from   *" at bounding box center [774, 379] width 276 height 15
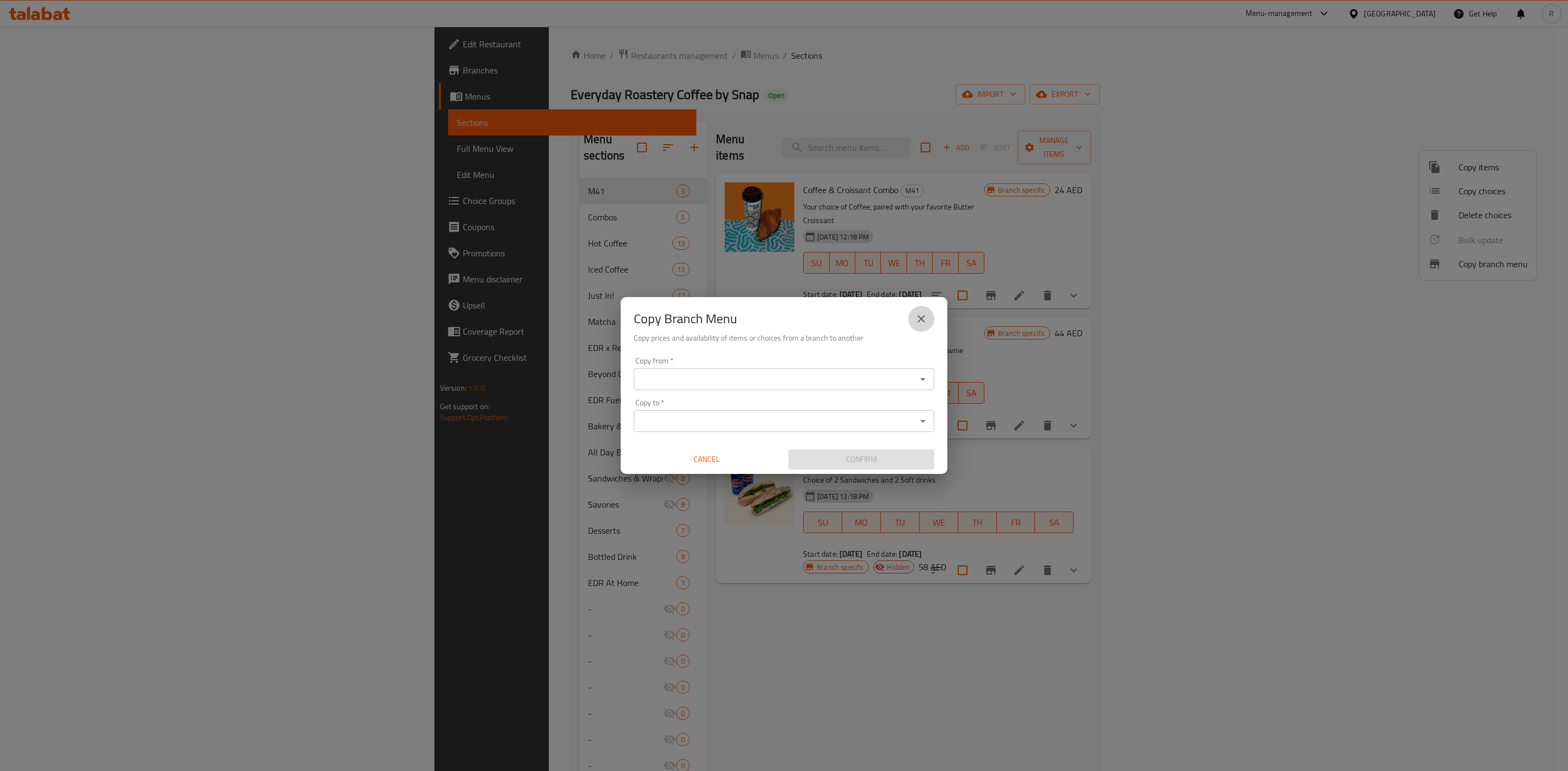
click at [928, 314] on button "close" at bounding box center [921, 319] width 26 height 26
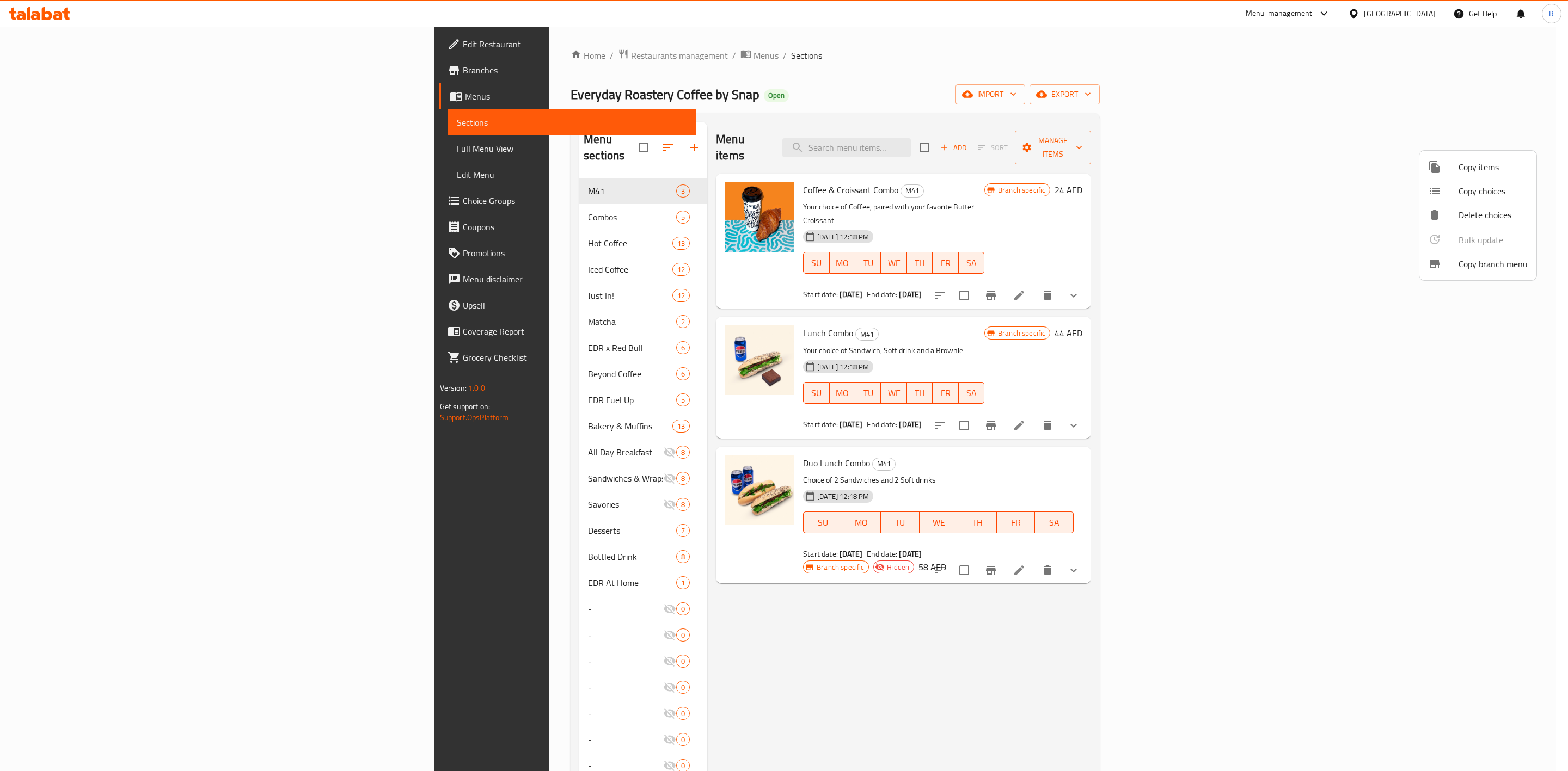
click at [552, 405] on div at bounding box center [784, 385] width 1568 height 771
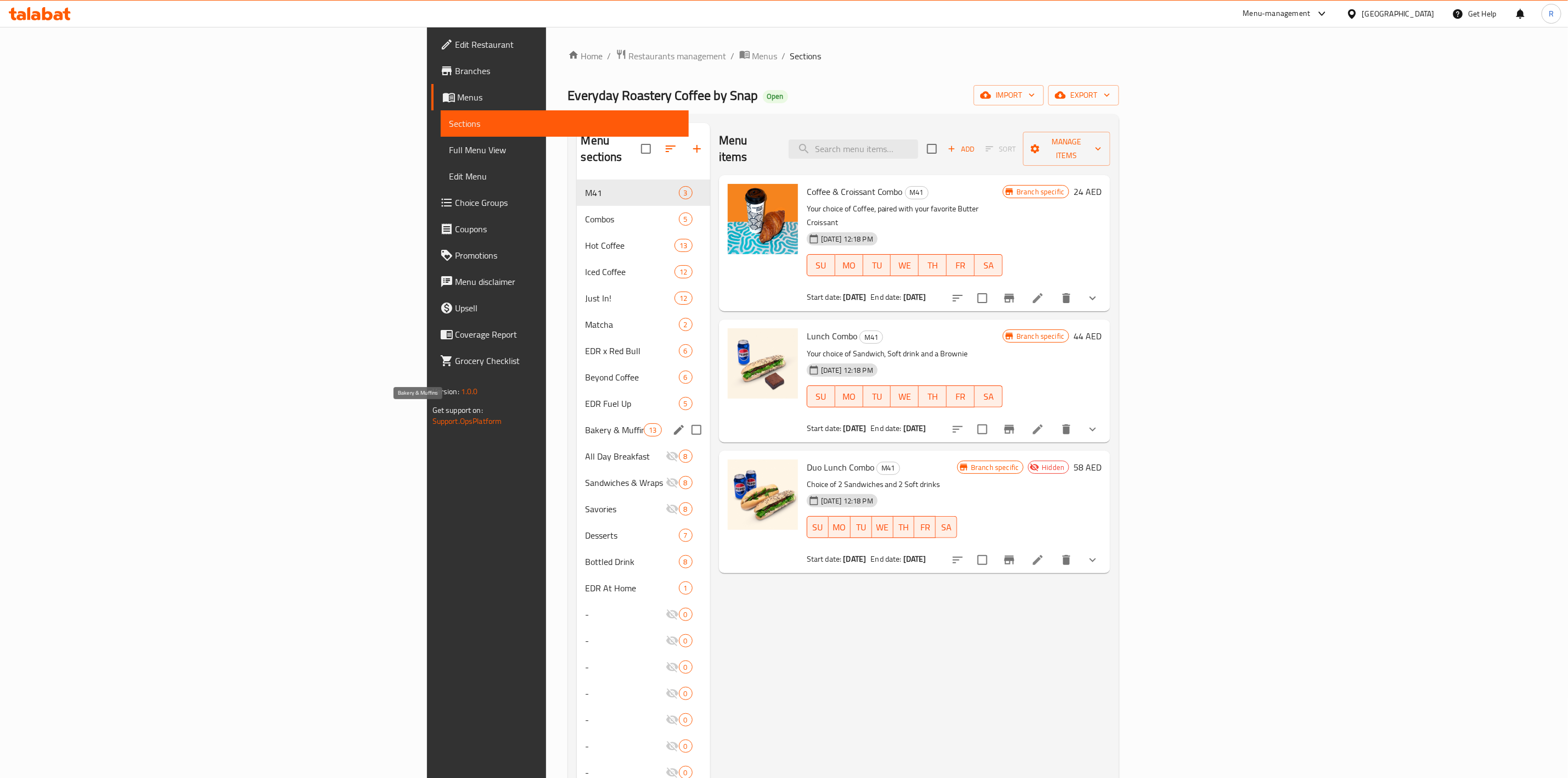
click at [585, 424] on span "Bakery & Muffins" at bounding box center [615, 430] width 59 height 13
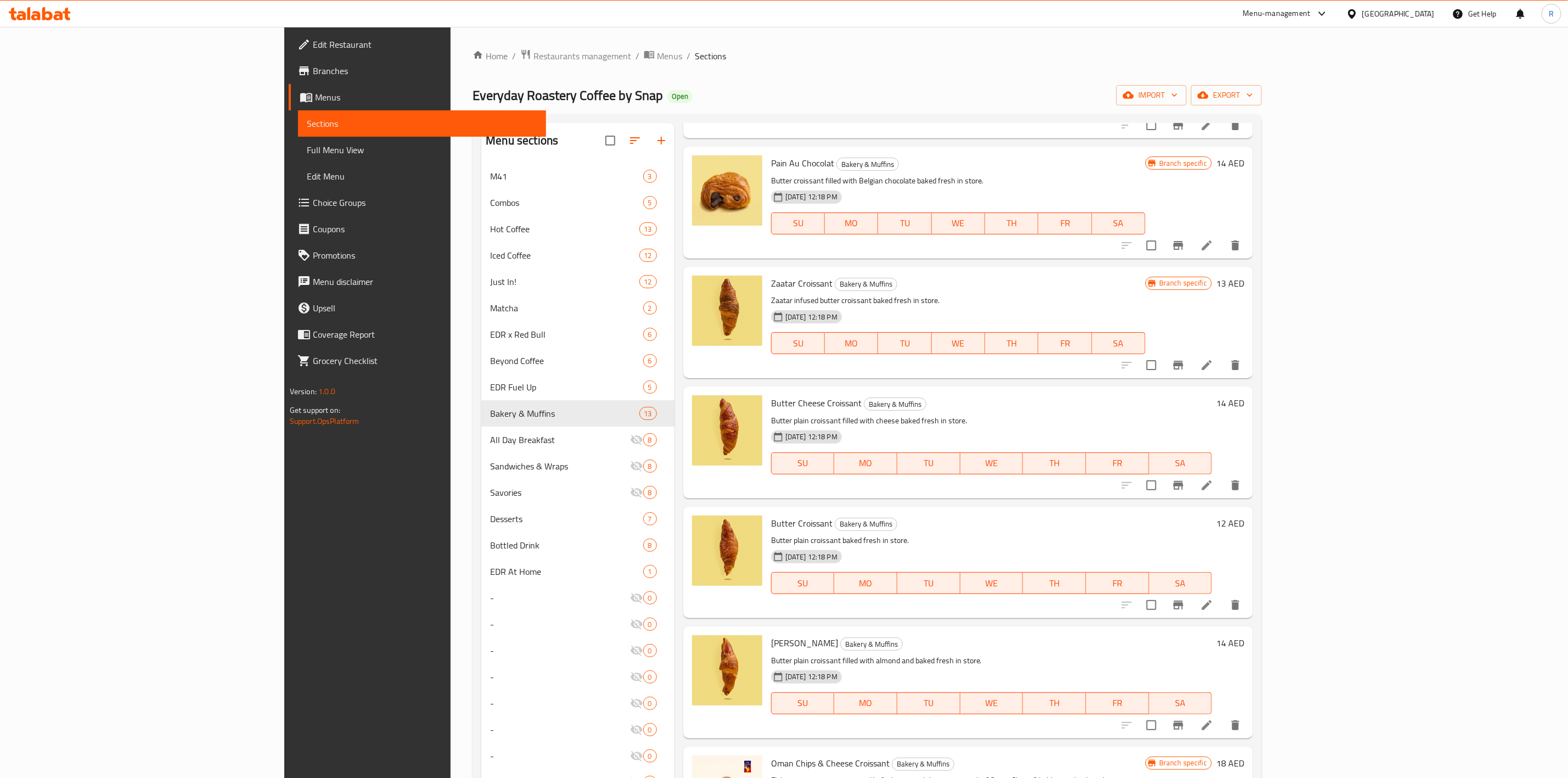
scroll to position [149, 0]
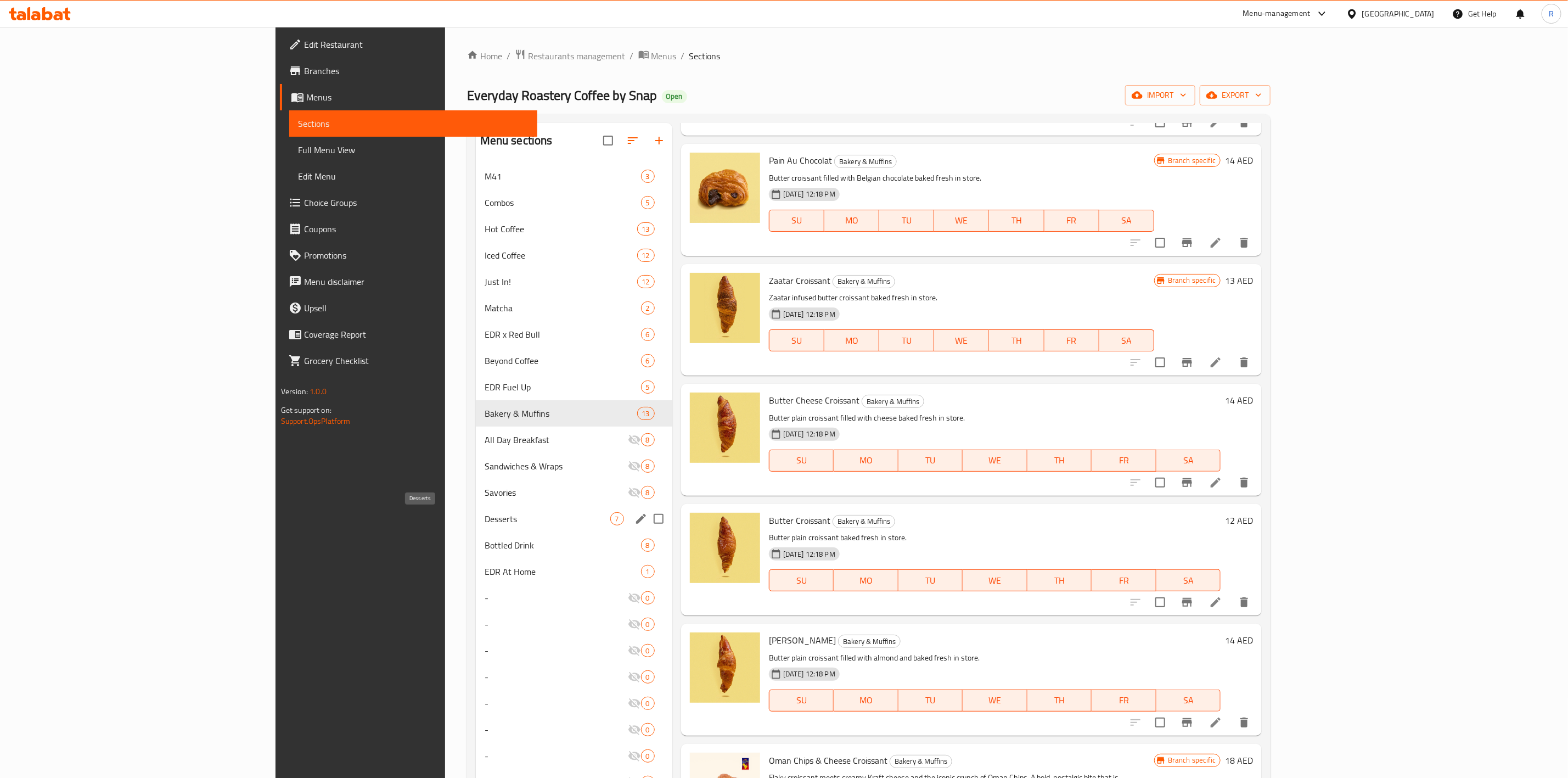
click at [485, 521] on span "Desserts" at bounding box center [547, 519] width 126 height 13
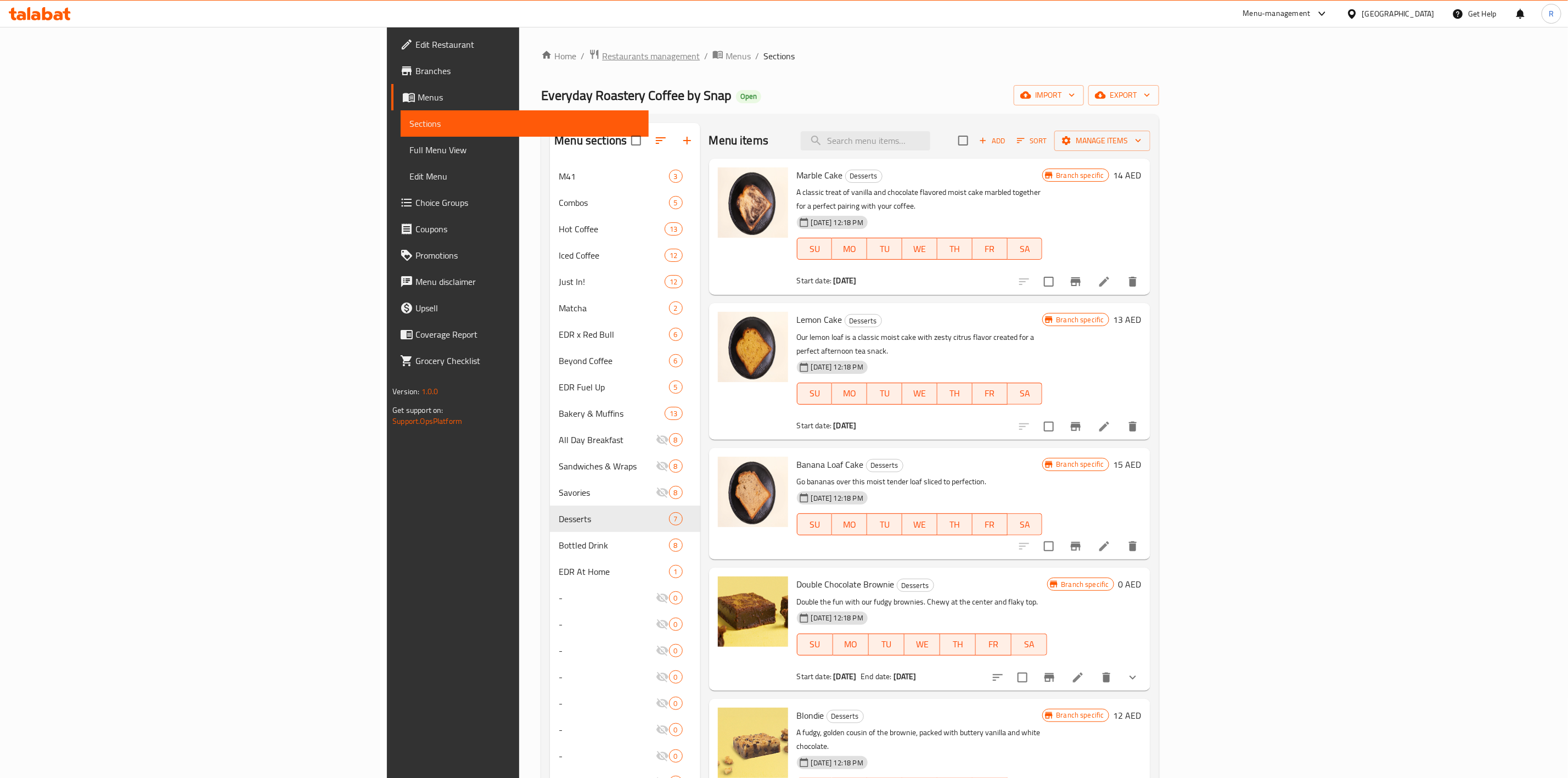
click at [602, 58] on span "Restaurants management" at bounding box center [651, 55] width 98 height 13
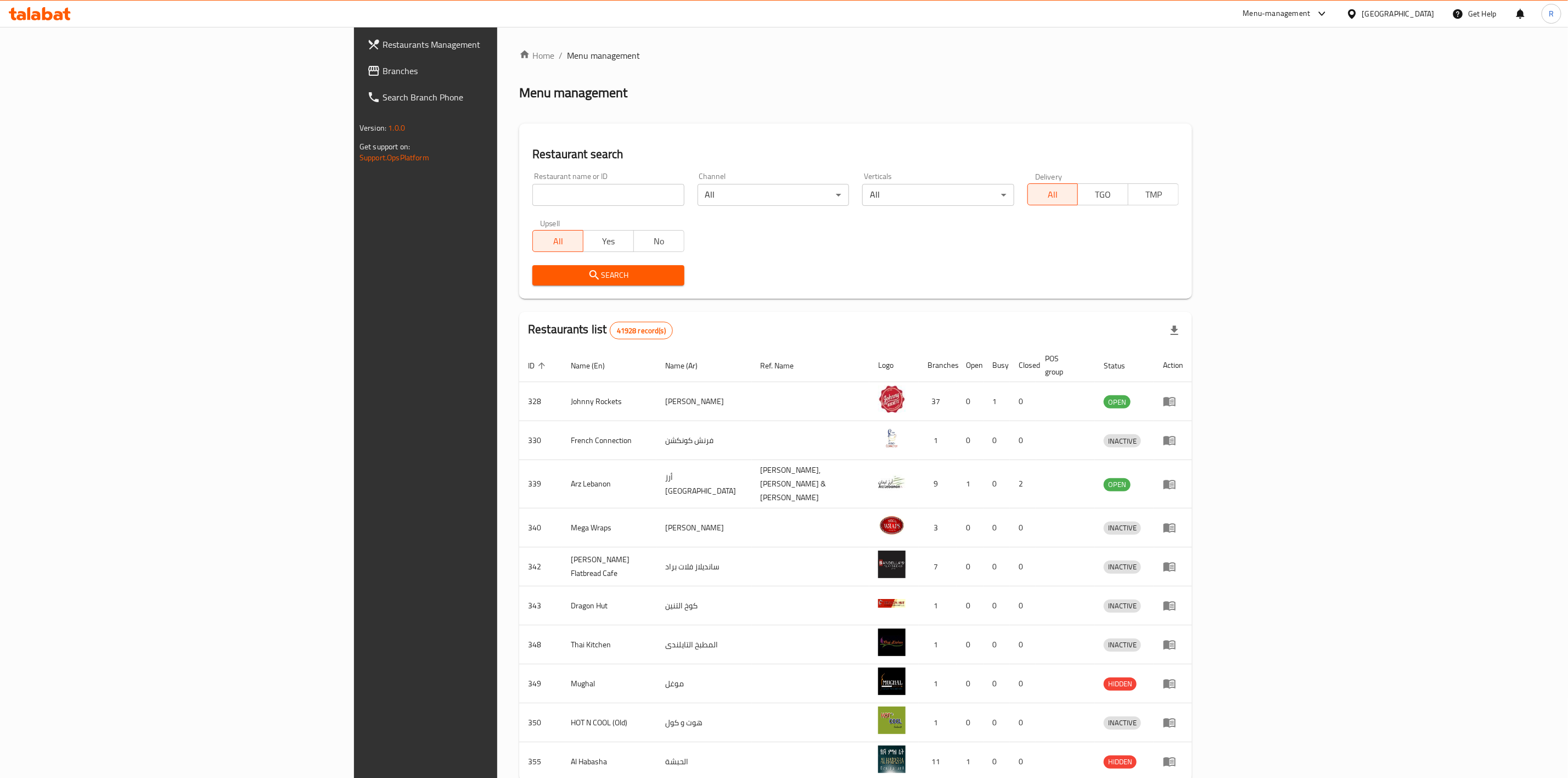
click at [533, 183] on div "Restaurant name or ID Restaurant name or ID" at bounding box center [608, 189] width 152 height 34
click at [533, 195] on input "search" at bounding box center [608, 195] width 152 height 22
type input "everyday roastery"
click button "Search" at bounding box center [608, 275] width 152 height 20
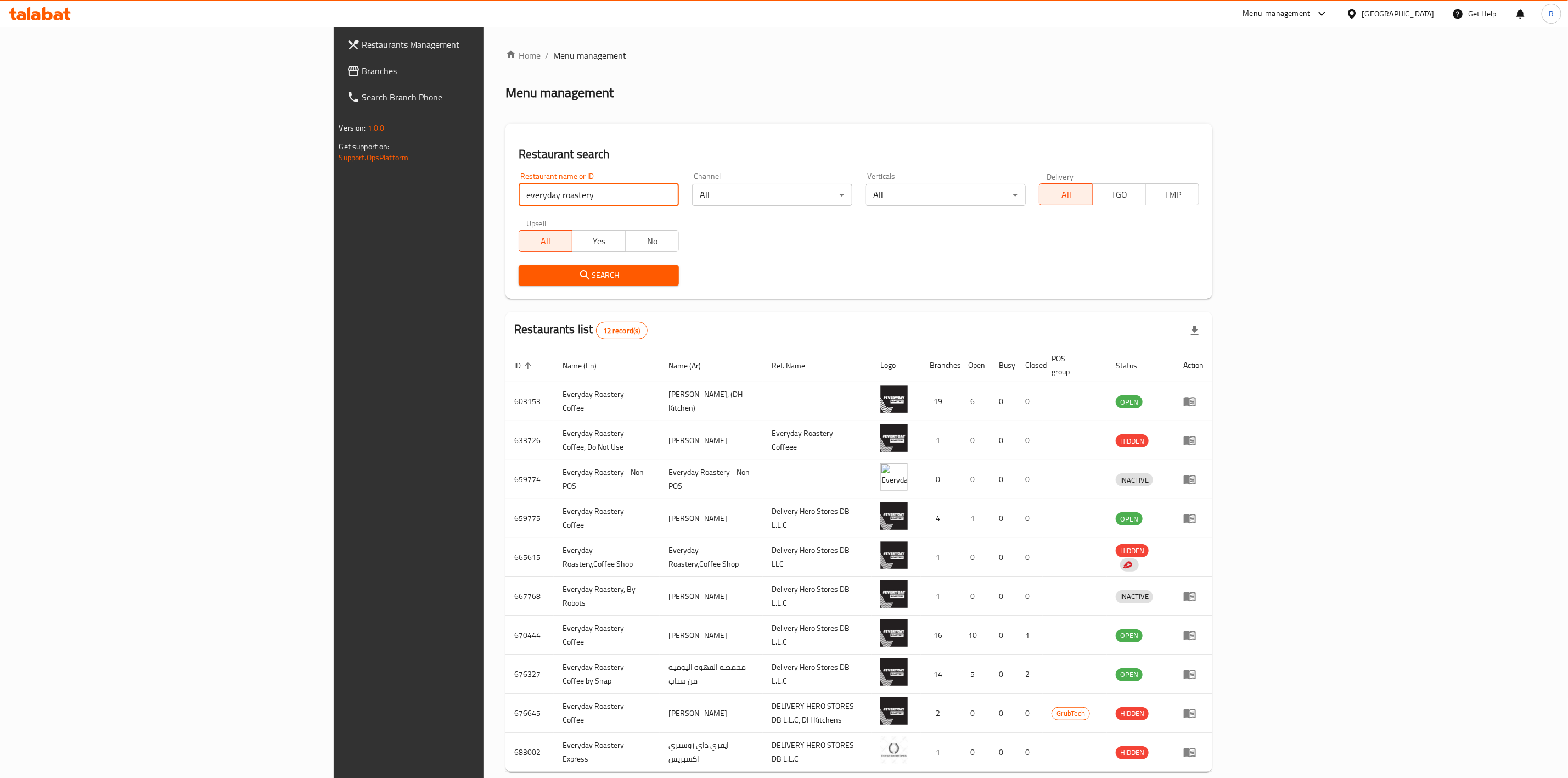
scroll to position [46, 0]
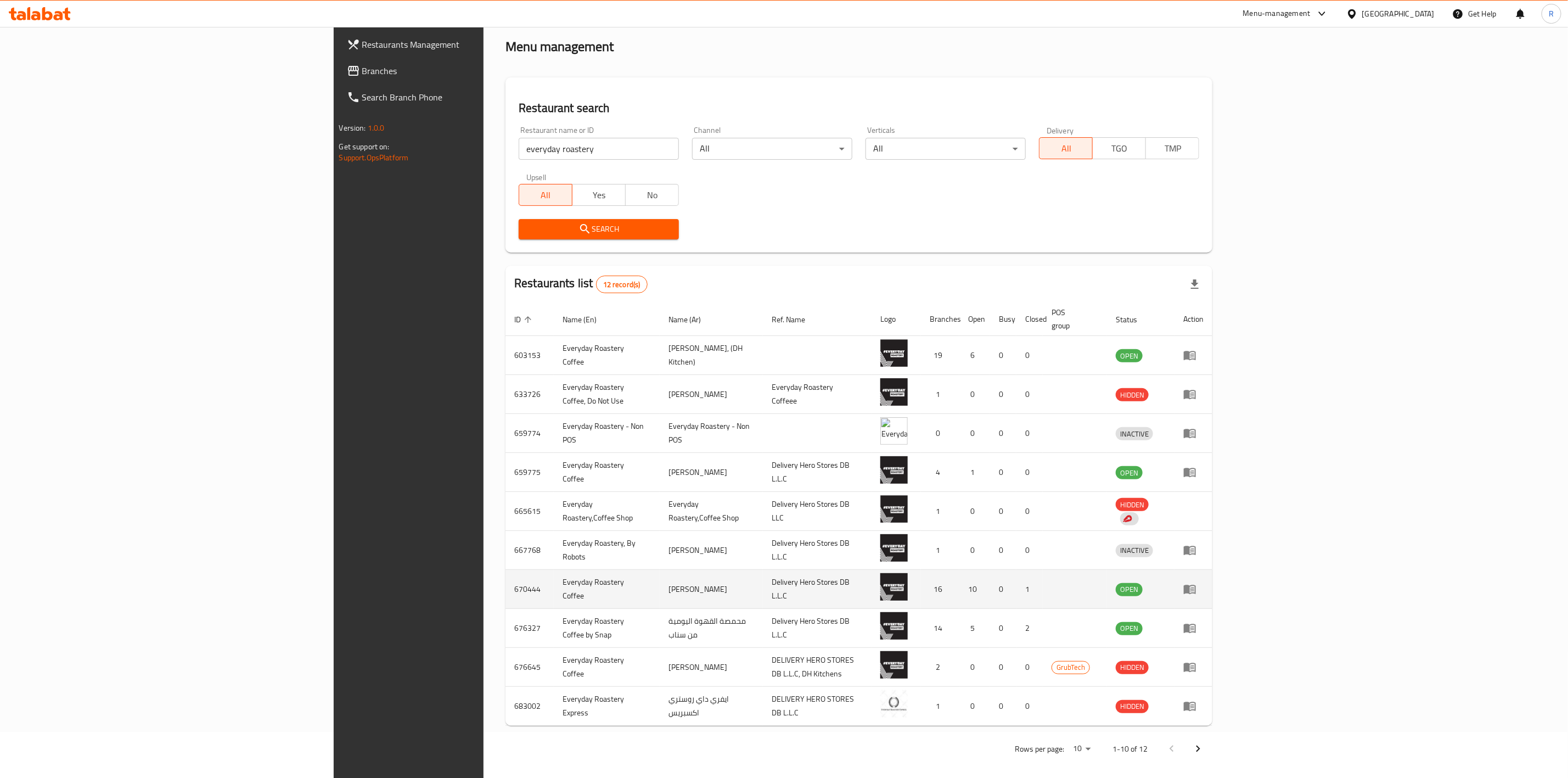
click at [1196, 585] on icon "enhanced table" at bounding box center [1190, 589] width 12 height 9
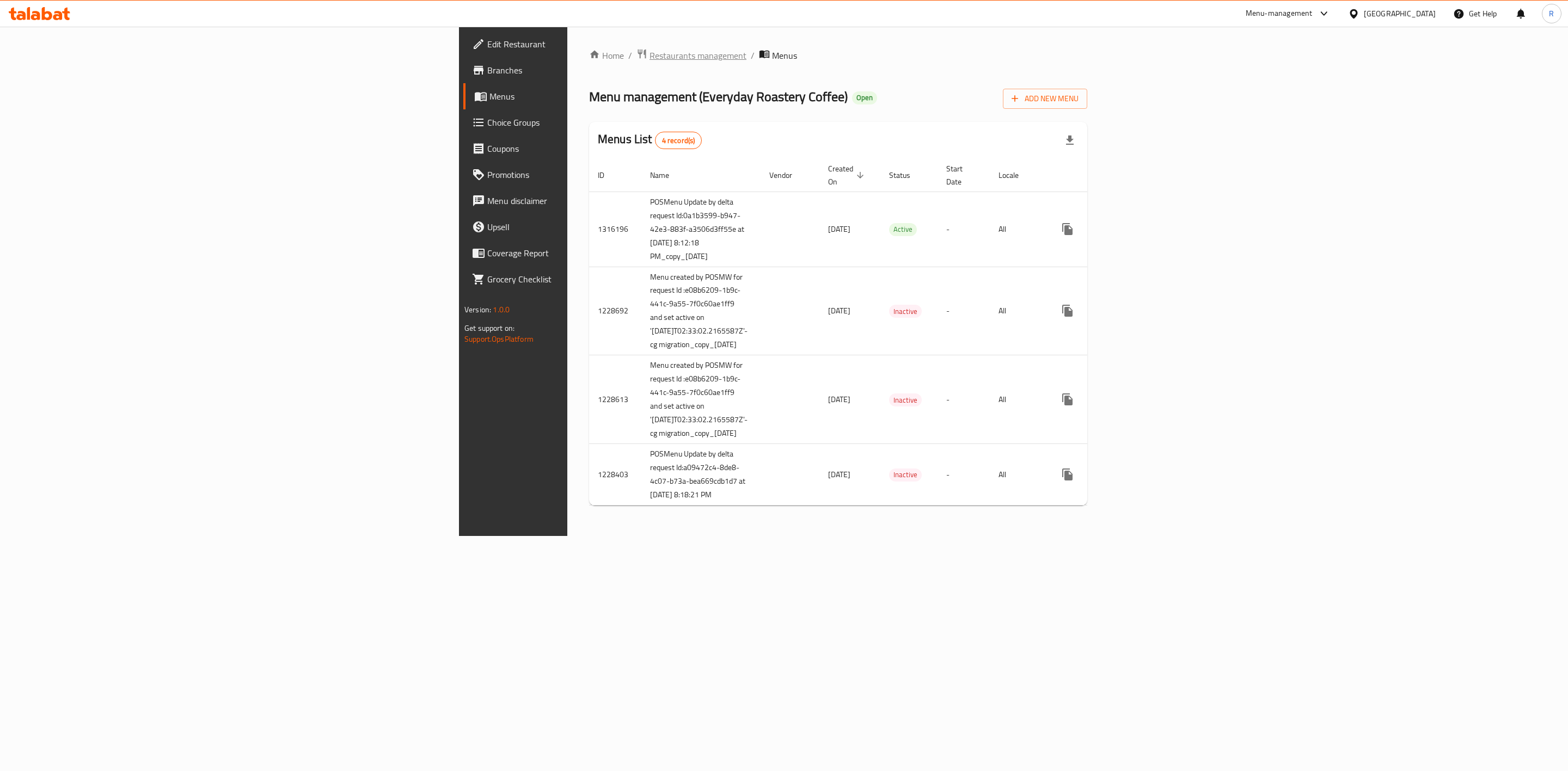
click at [649, 60] on span "Restaurants management" at bounding box center [698, 55] width 97 height 13
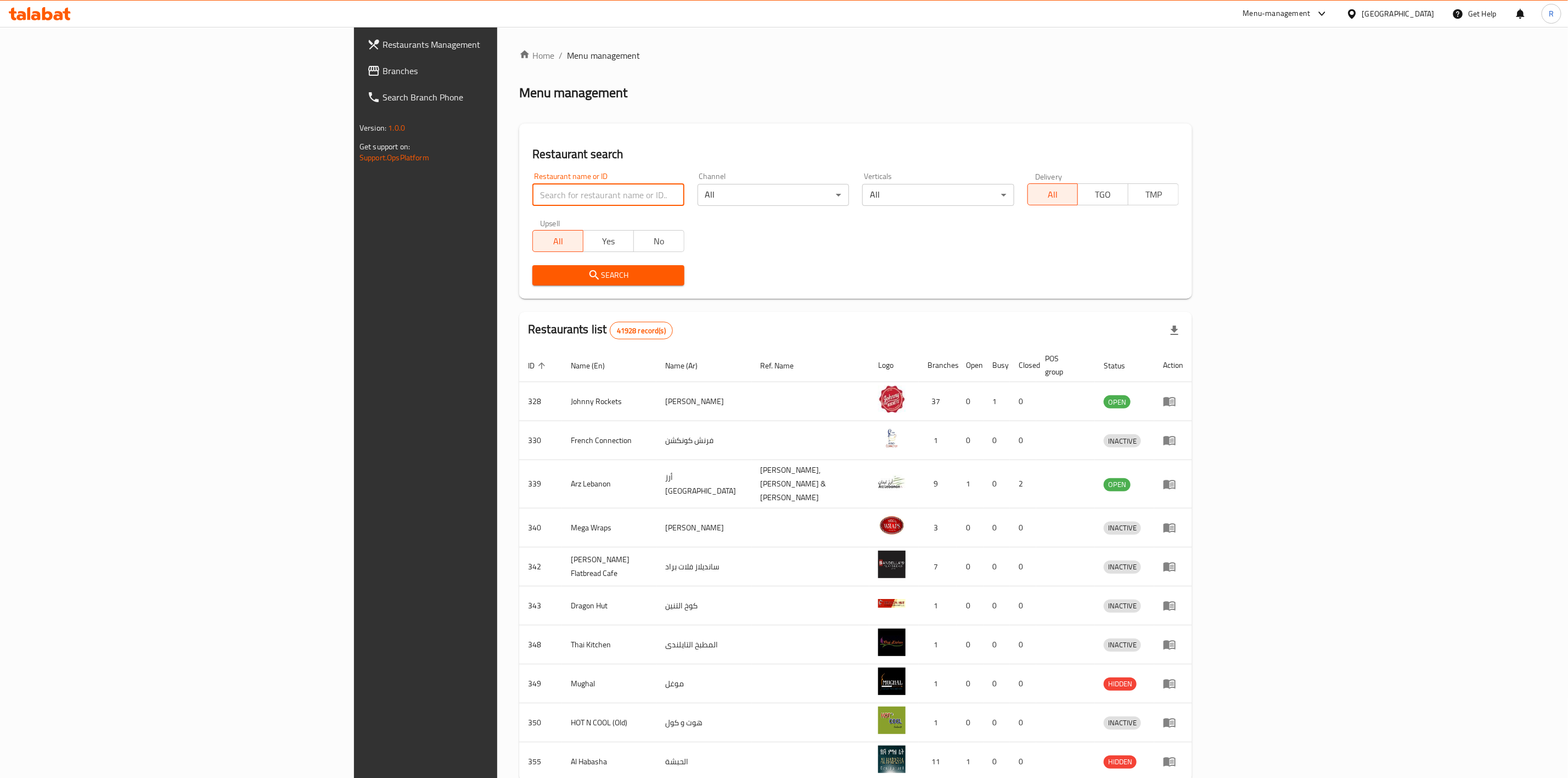
click at [533, 198] on input "search" at bounding box center [608, 195] width 152 height 22
type input "everyday roastery"
click button "Search" at bounding box center [608, 275] width 152 height 20
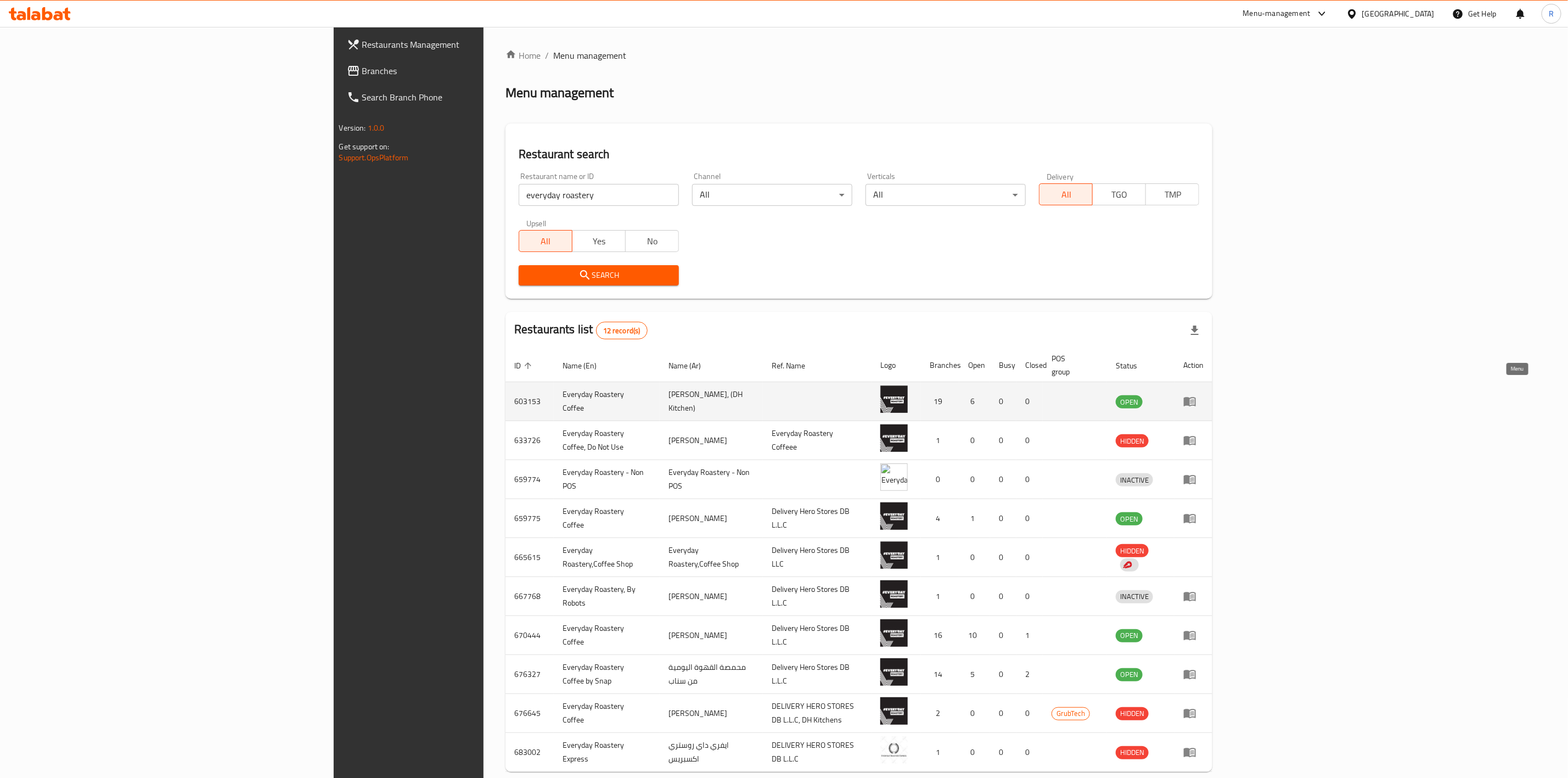
click at [1196, 398] on icon "enhanced table" at bounding box center [1190, 402] width 12 height 9
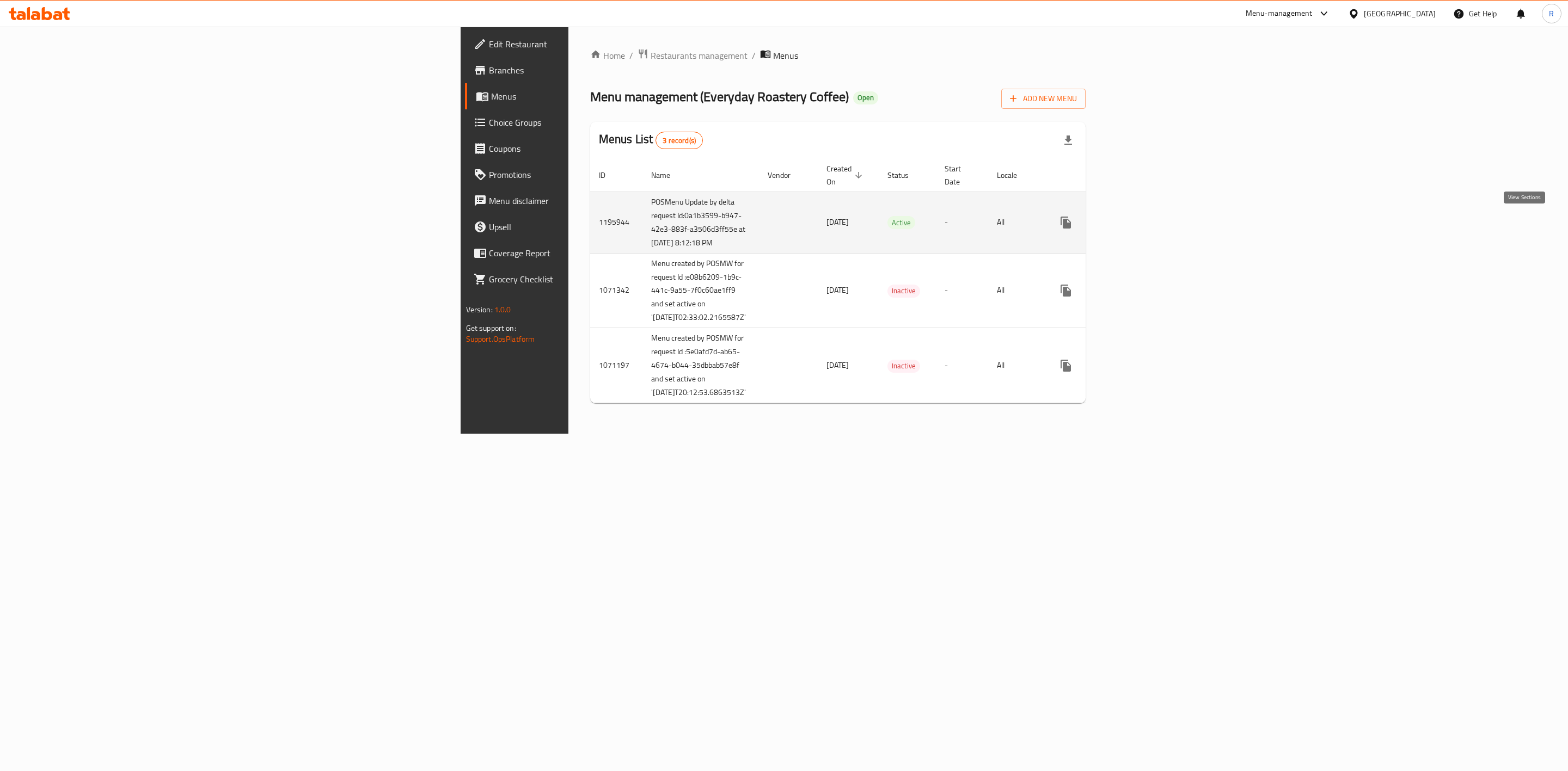
click at [1151, 223] on icon "enhanced table" at bounding box center [1144, 222] width 13 height 13
